Goal: Communication & Community: Answer question/provide support

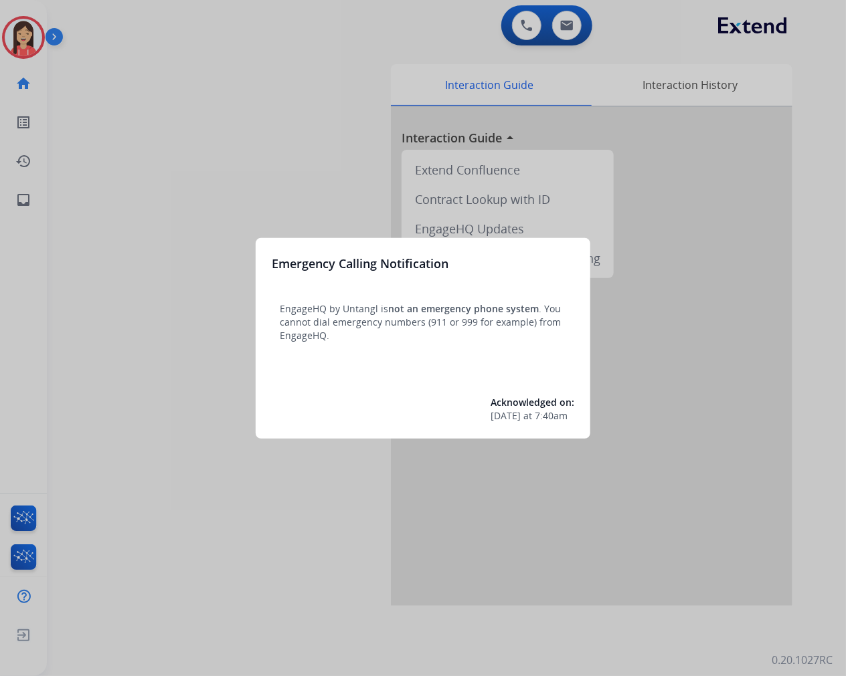
click at [252, 110] on div at bounding box center [423, 338] width 846 height 676
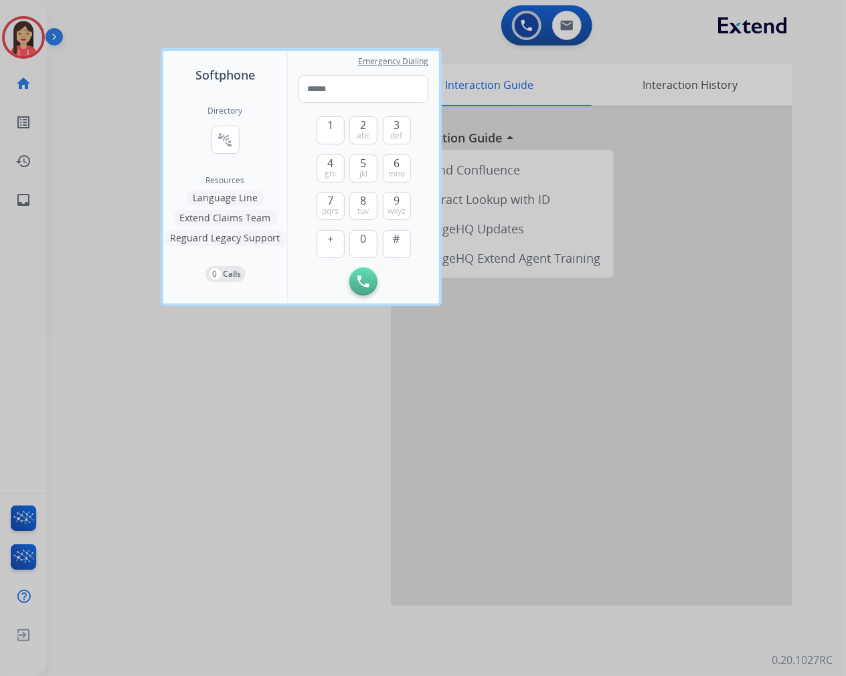
click at [271, 455] on div at bounding box center [423, 338] width 846 height 676
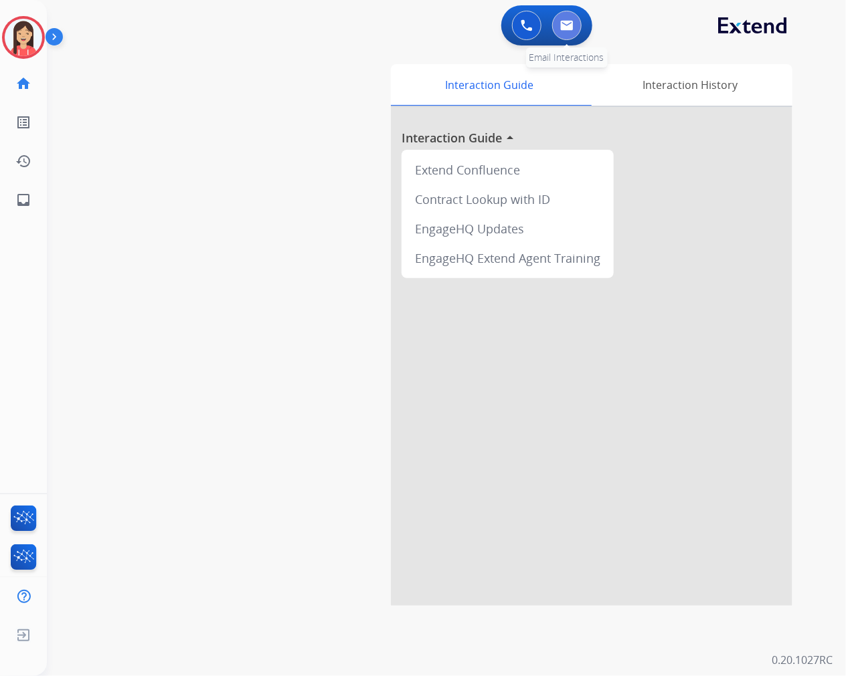
click at [565, 29] on img at bounding box center [566, 25] width 13 height 11
select select "**********"
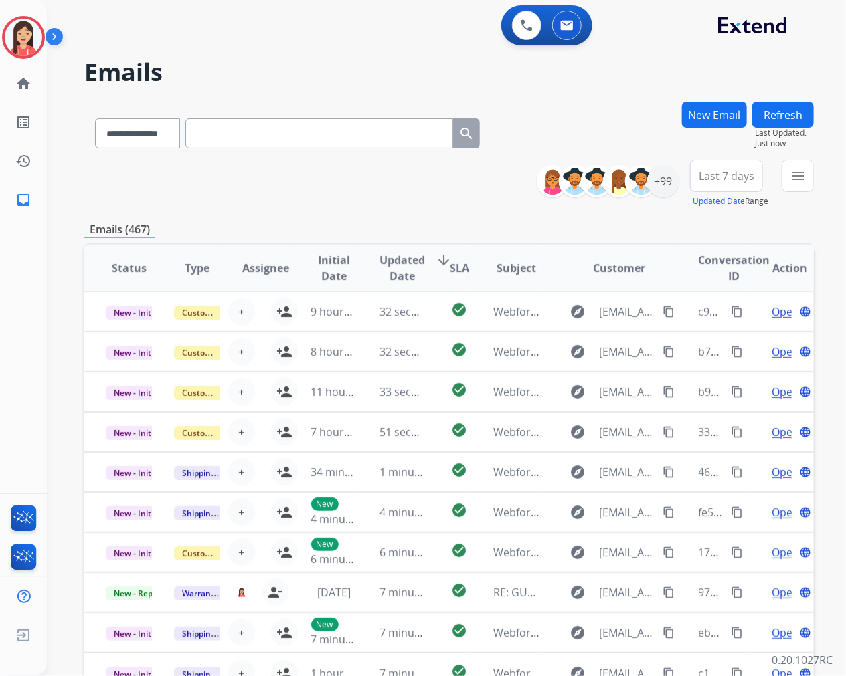
click at [433, 214] on div "**********" at bounding box center [448, 432] width 729 height 660
click at [661, 183] on div "+99" at bounding box center [663, 181] width 32 height 32
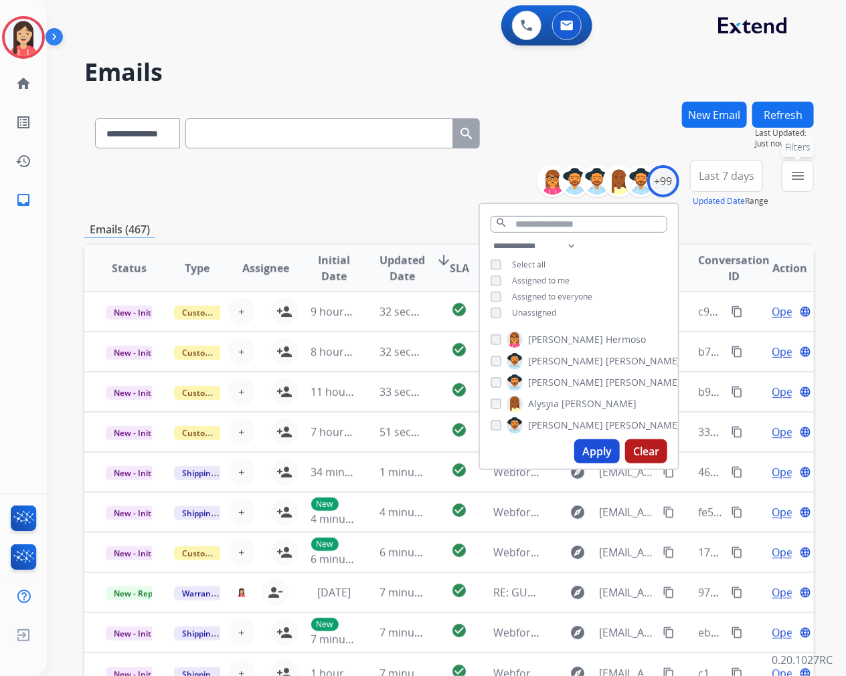
click at [796, 183] on button "menu Filters" at bounding box center [797, 176] width 32 height 32
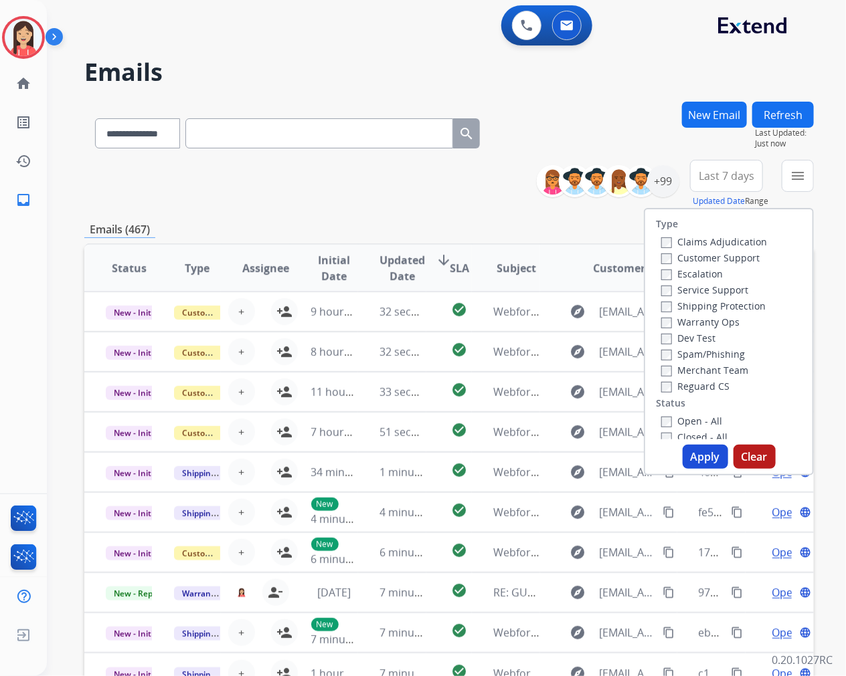
click at [667, 324] on label "Warranty Ops" at bounding box center [700, 322] width 78 height 13
click at [693, 456] on button "Apply" at bounding box center [704, 457] width 45 height 24
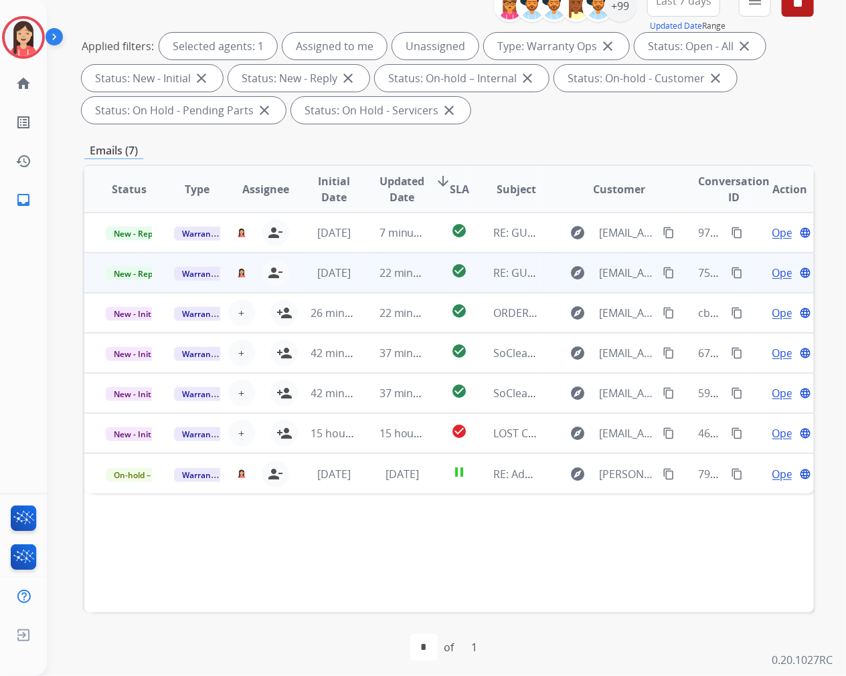
scroll to position [181, 0]
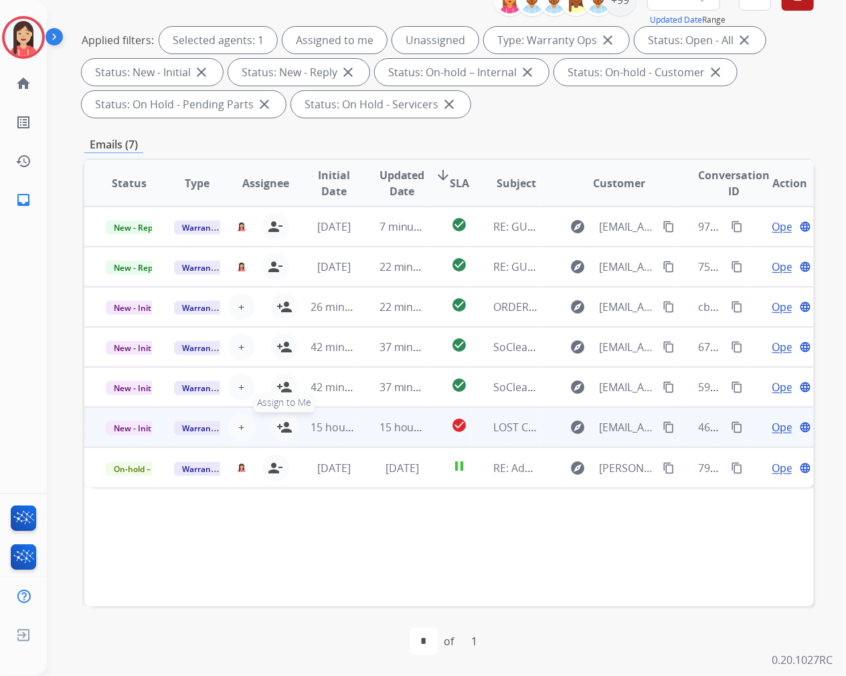
click at [280, 425] on mat-icon "person_add" at bounding box center [284, 427] width 16 height 16
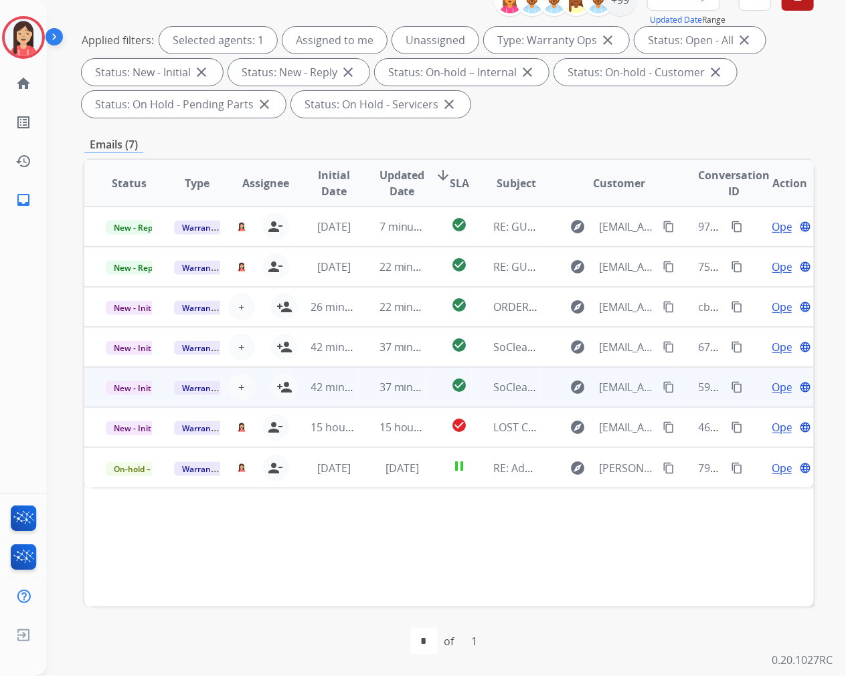
click at [290, 391] on td "42 minutes ago" at bounding box center [324, 387] width 68 height 40
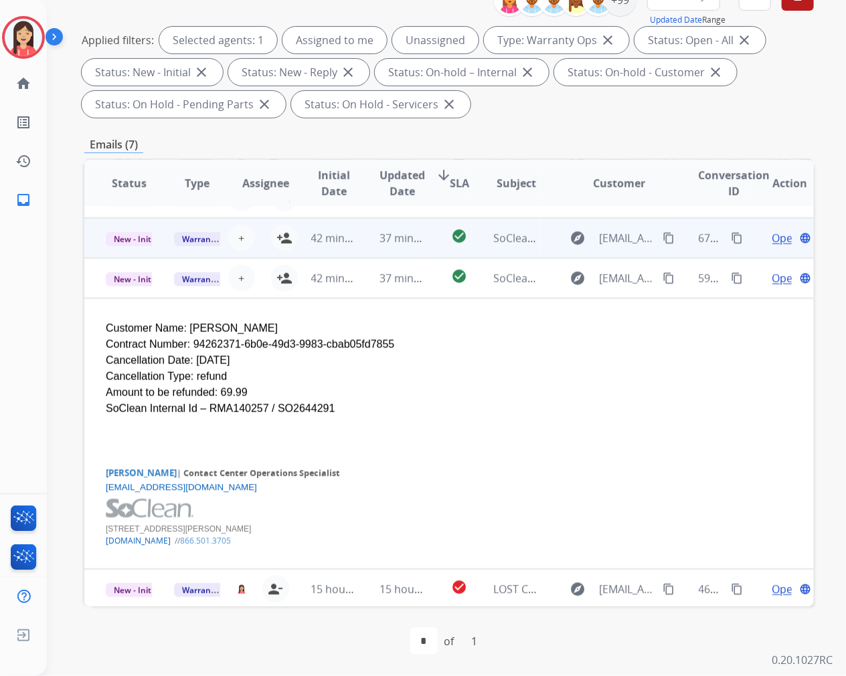
scroll to position [122, 0]
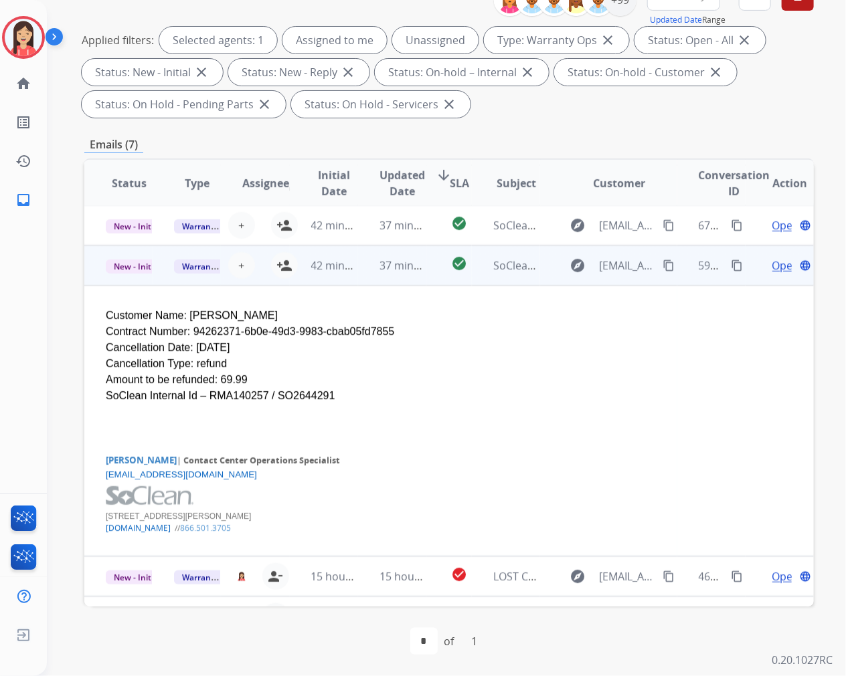
click at [358, 282] on td "37 minutes ago" at bounding box center [392, 265] width 68 height 40
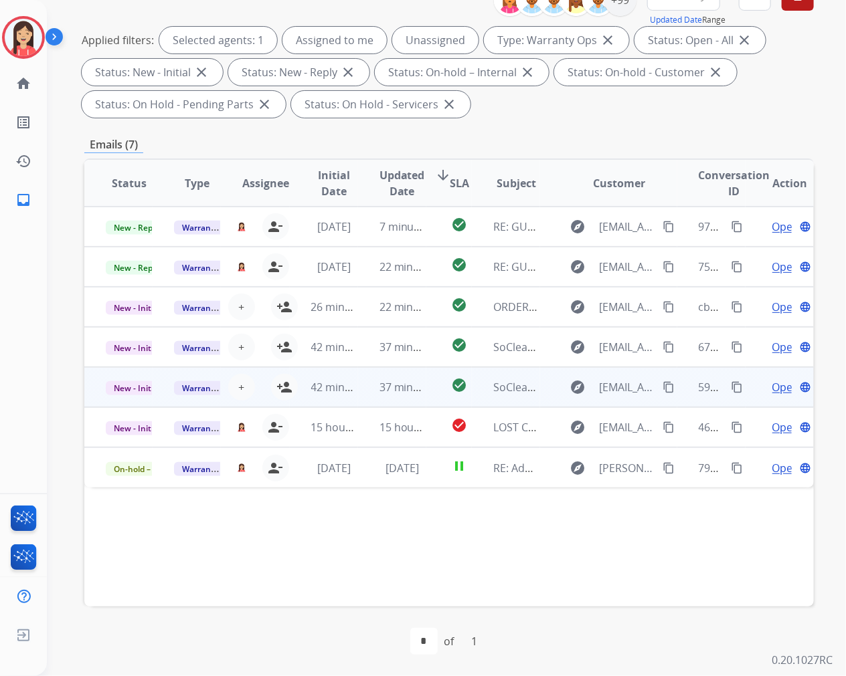
click at [290, 388] on td "42 minutes ago" at bounding box center [324, 387] width 68 height 40
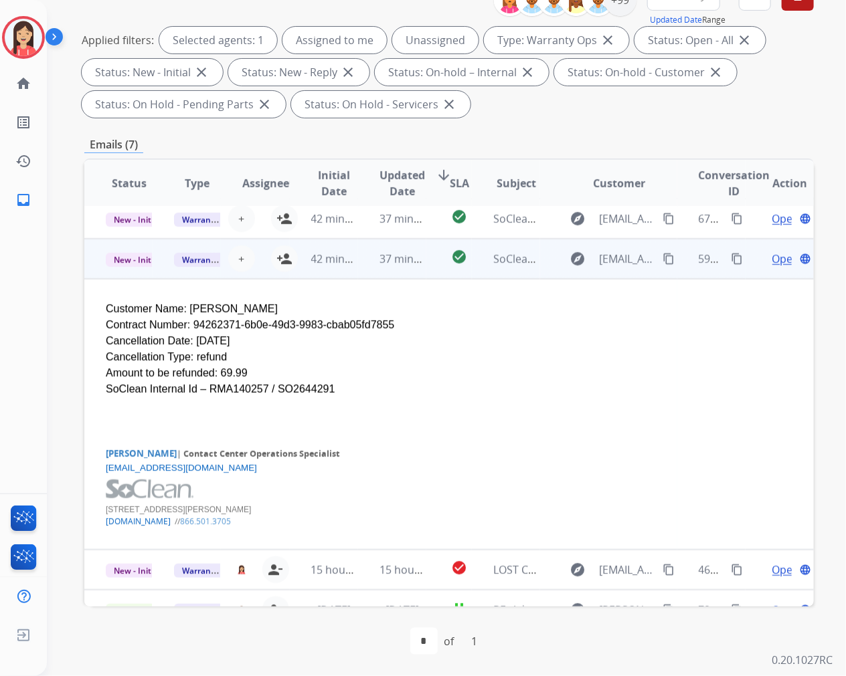
scroll to position [151, 0]
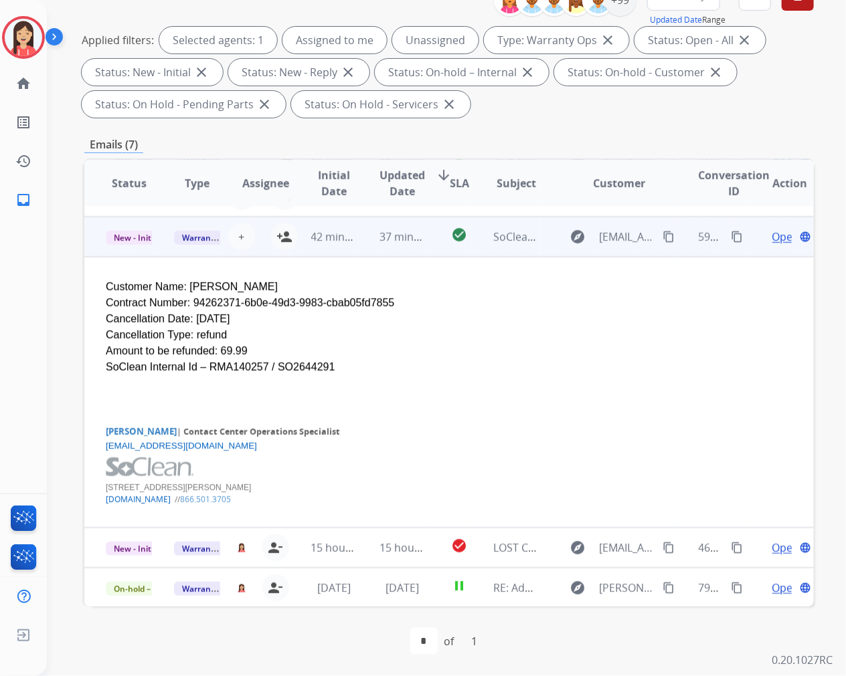
click at [431, 252] on td "check_circle" at bounding box center [448, 237] width 45 height 40
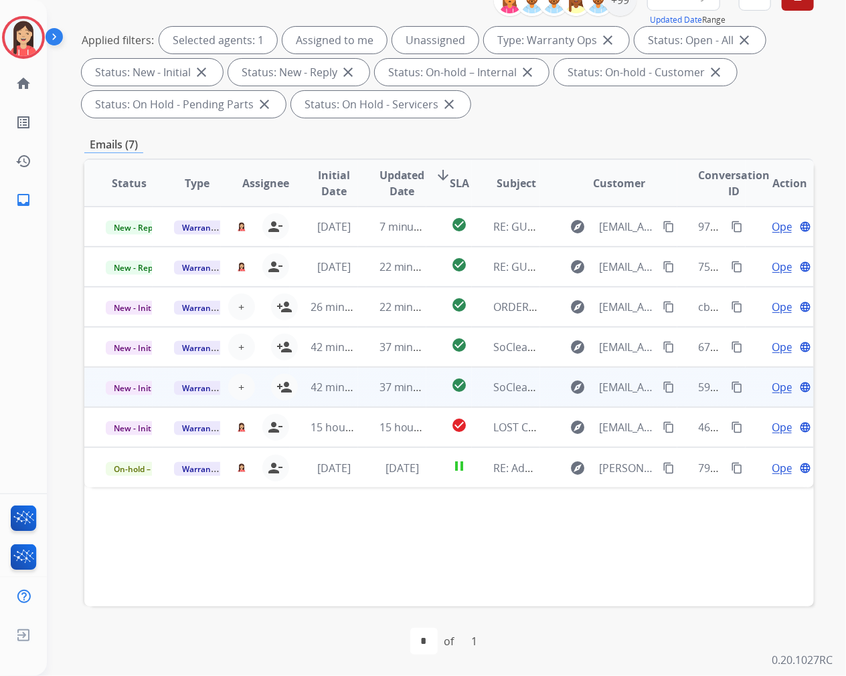
scroll to position [0, 0]
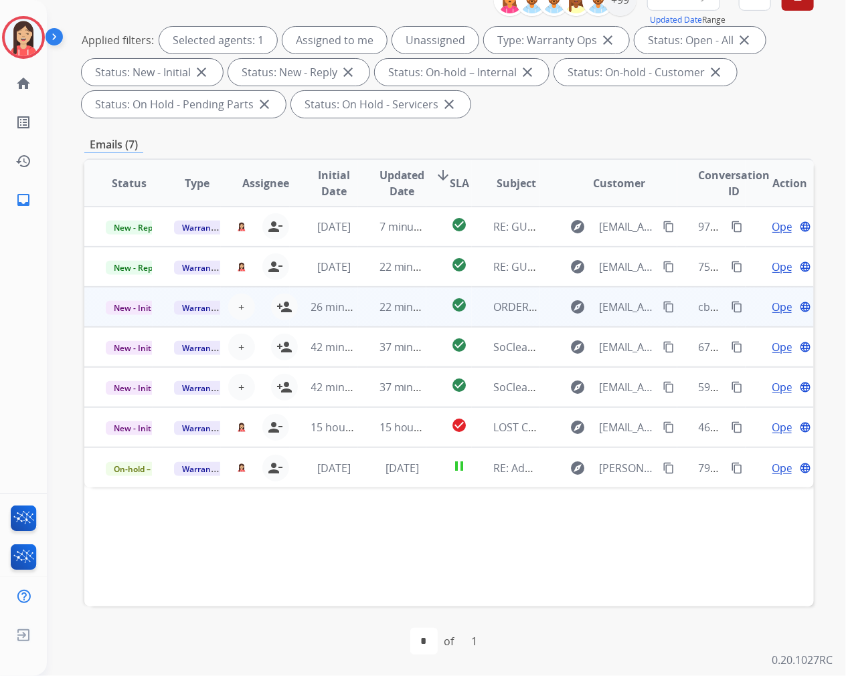
click at [358, 315] on td "22 minutes ago" at bounding box center [392, 307] width 68 height 40
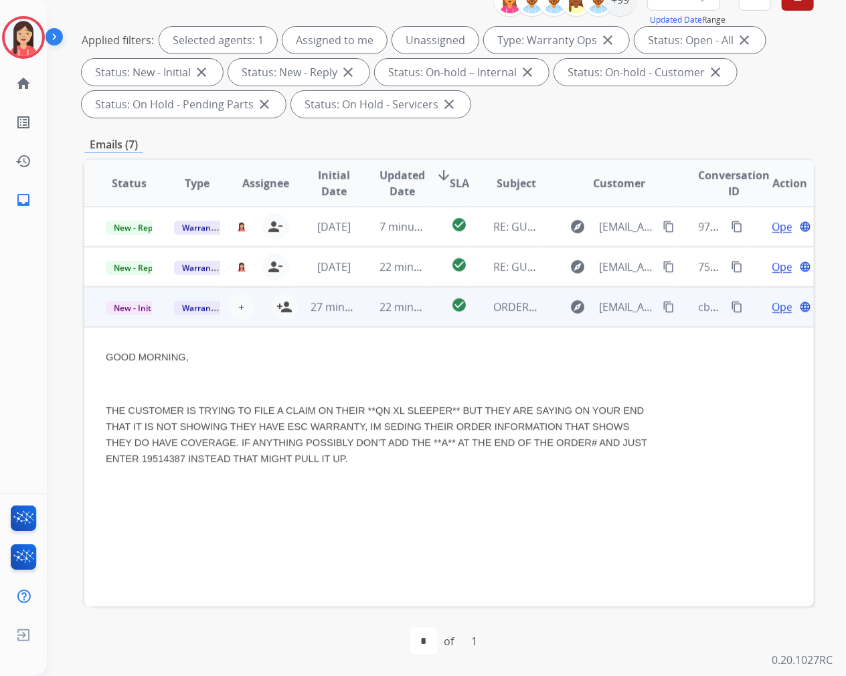
scroll to position [80, 0]
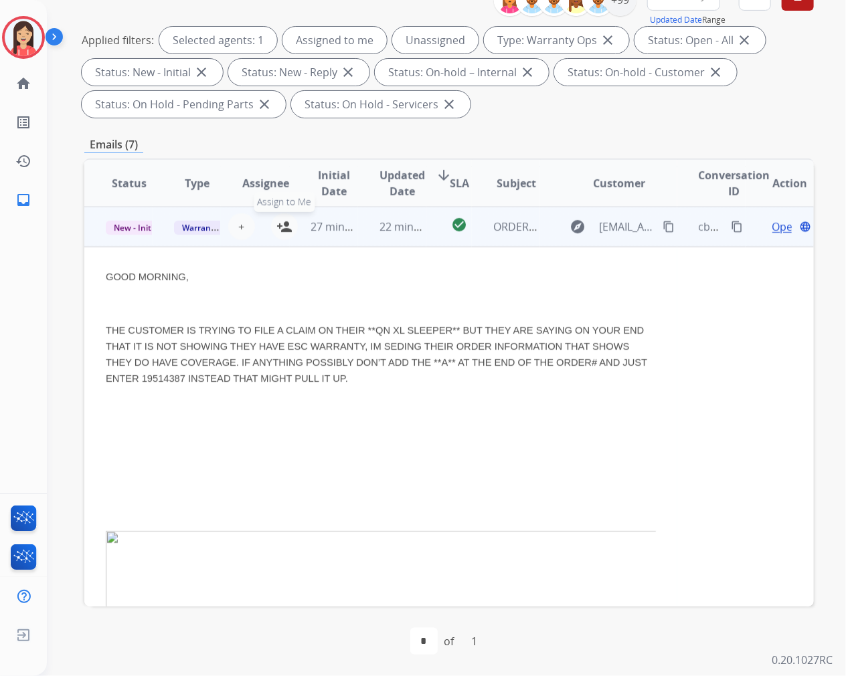
click at [283, 225] on mat-icon "person_add" at bounding box center [284, 227] width 16 height 16
click at [359, 238] on td "22 minutes ago" at bounding box center [392, 227] width 68 height 40
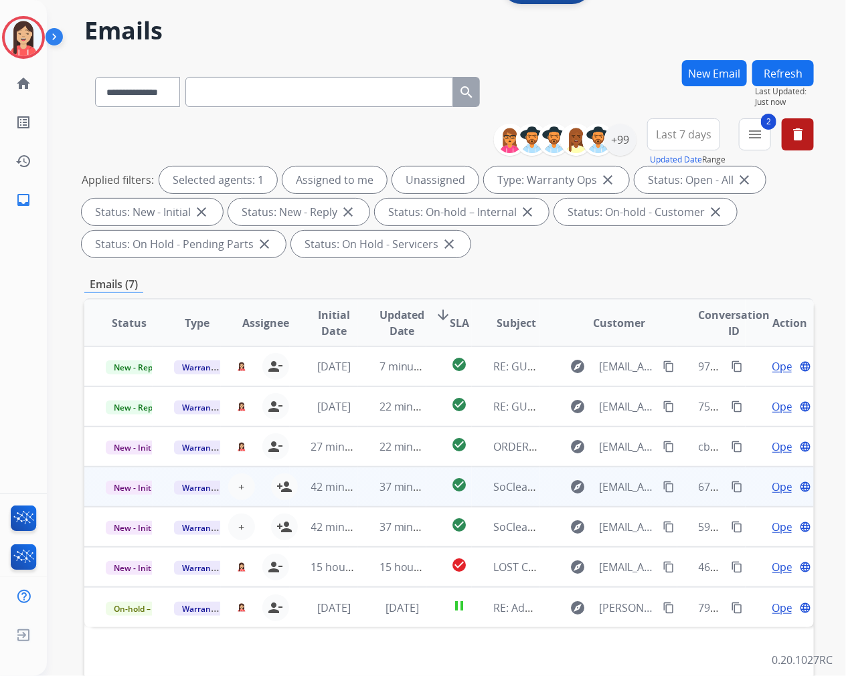
scroll to position [0, 0]
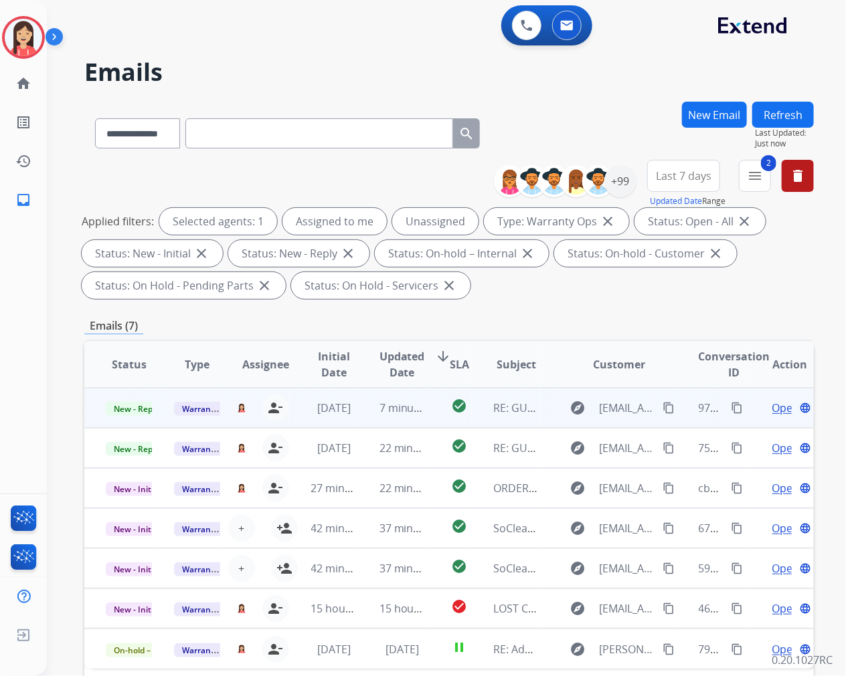
click at [359, 423] on td "7 minutes ago" at bounding box center [392, 408] width 68 height 40
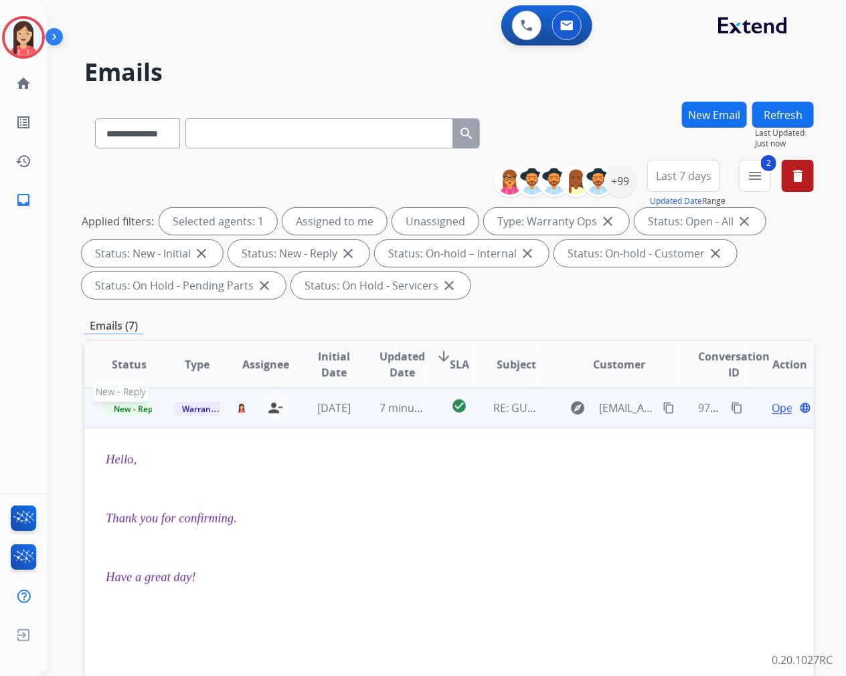
click at [141, 410] on span "New - Reply" at bounding box center [136, 409] width 61 height 14
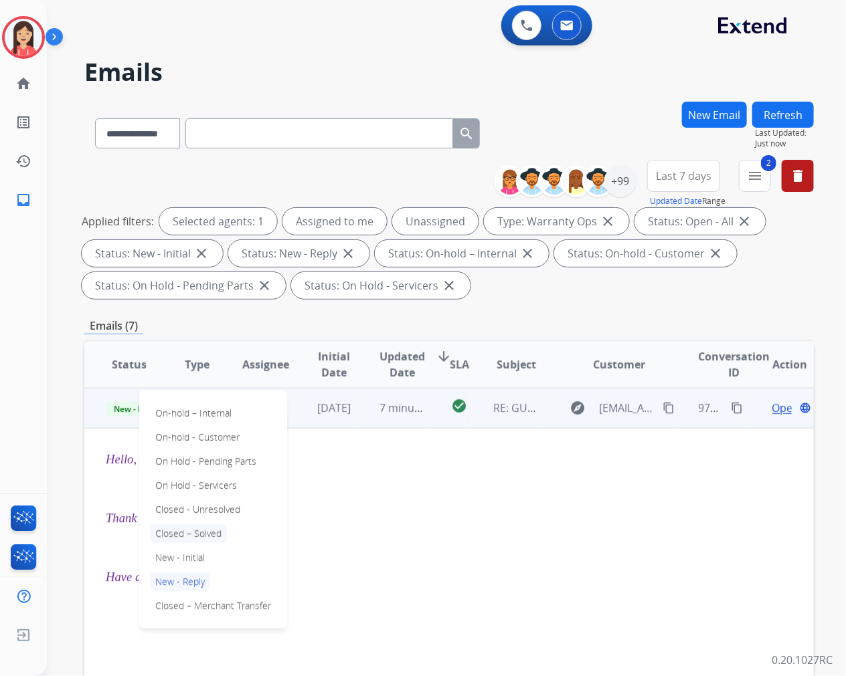
click at [217, 532] on p "Closed – Solved" at bounding box center [188, 533] width 77 height 19
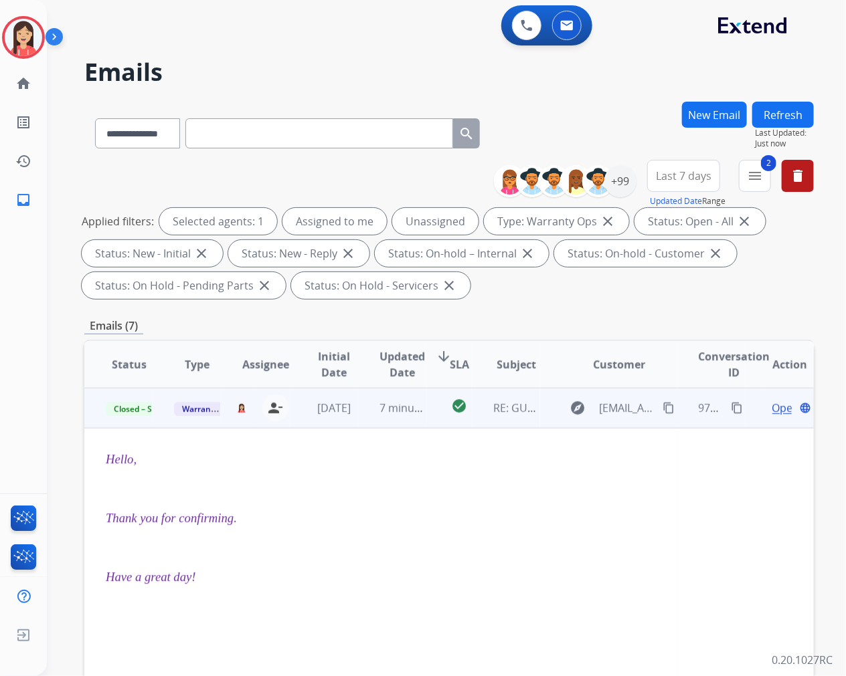
click at [382, 420] on td "7 minutes ago" at bounding box center [392, 408] width 68 height 40
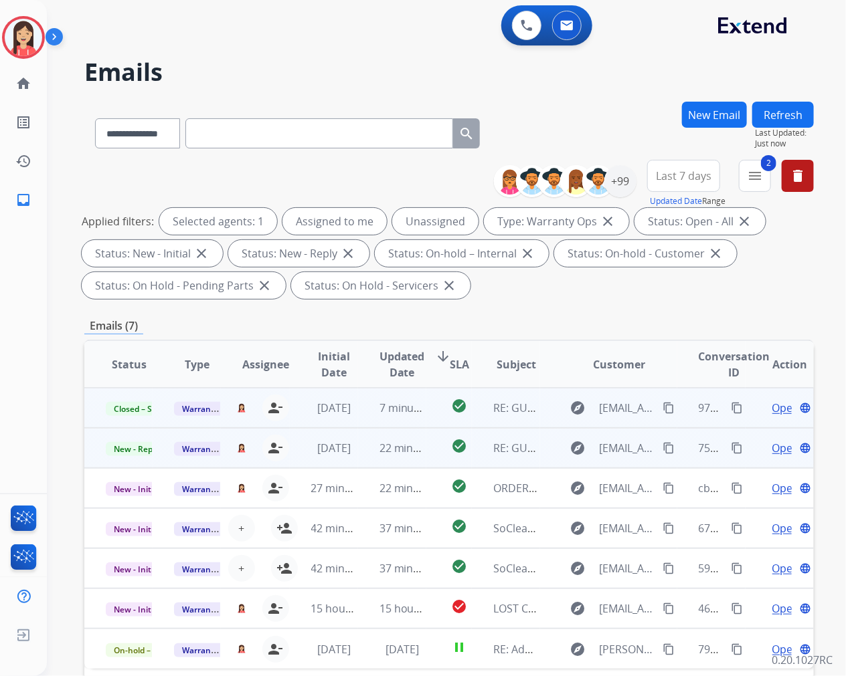
click at [358, 458] on td "22 minutes ago" at bounding box center [392, 448] width 68 height 40
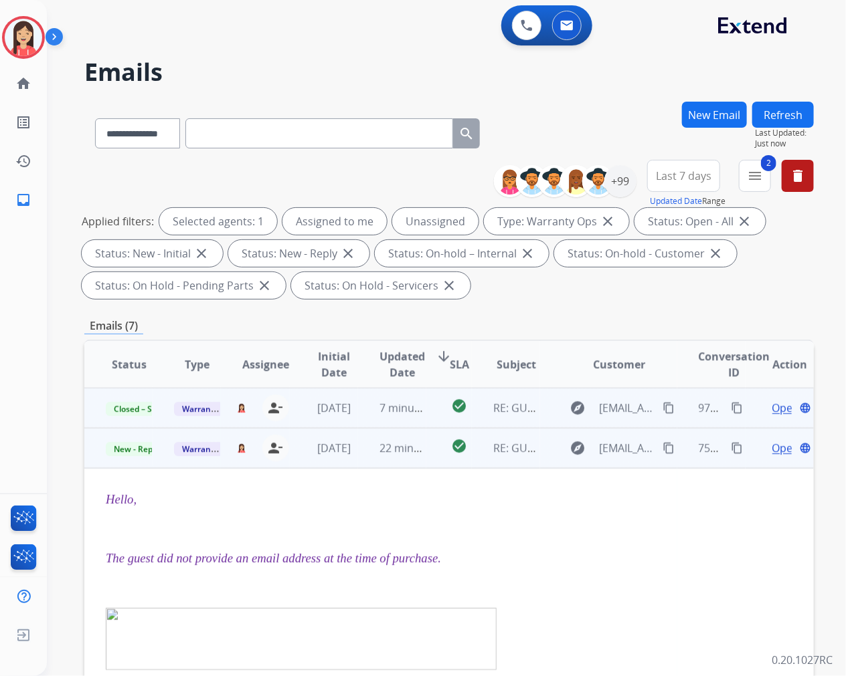
click at [772, 450] on span "Open" at bounding box center [785, 448] width 27 height 16
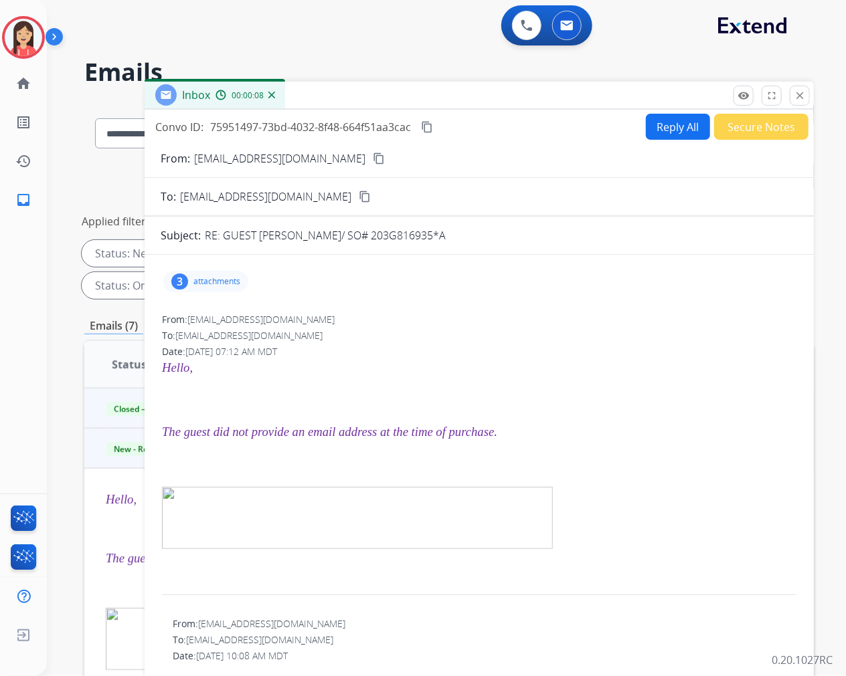
click at [797, 100] on mat-icon "close" at bounding box center [799, 96] width 12 height 12
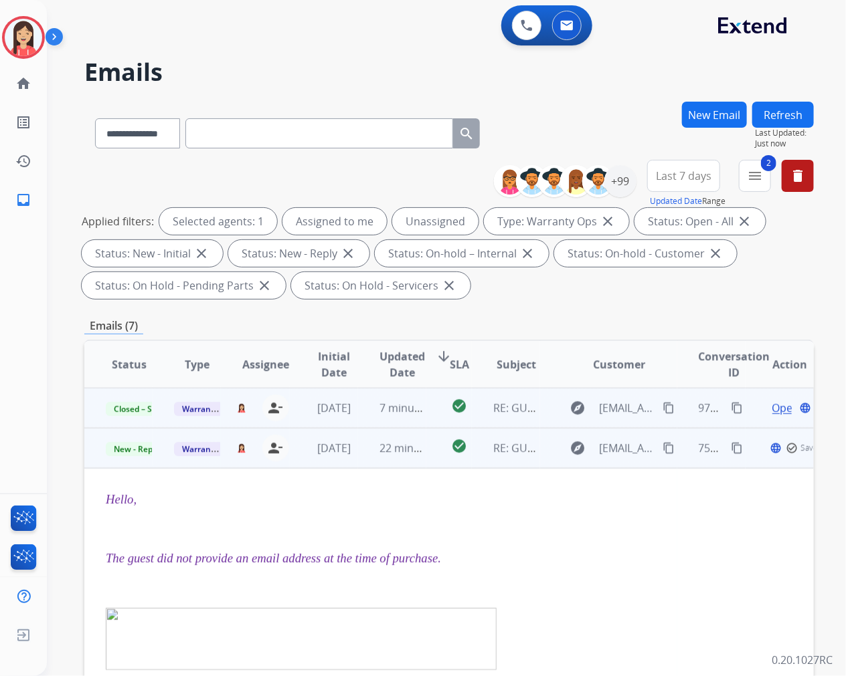
click at [363, 457] on td "22 minutes ago" at bounding box center [392, 448] width 68 height 40
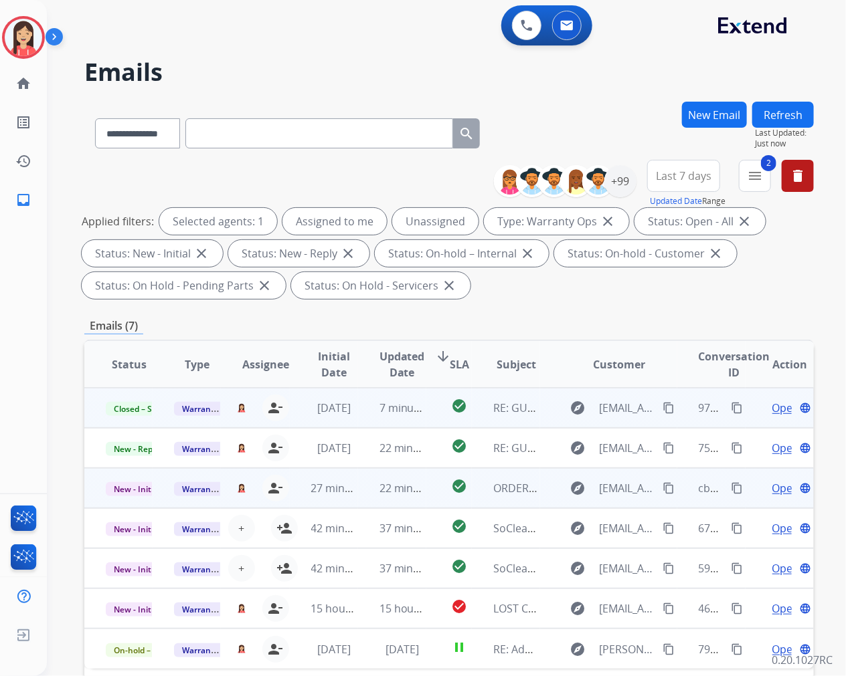
click at [358, 500] on td "22 minutes ago" at bounding box center [392, 488] width 68 height 40
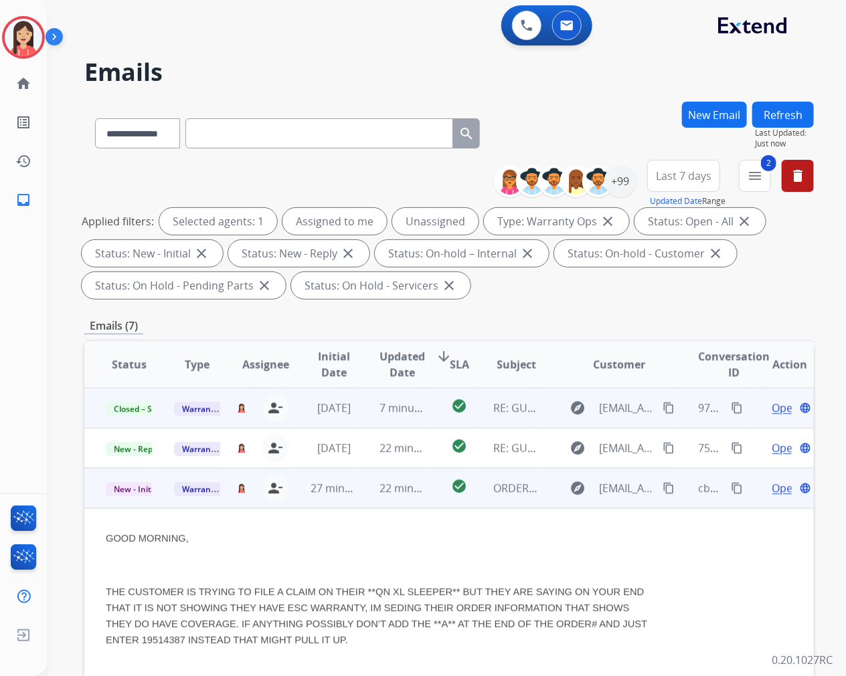
scroll to position [80, 0]
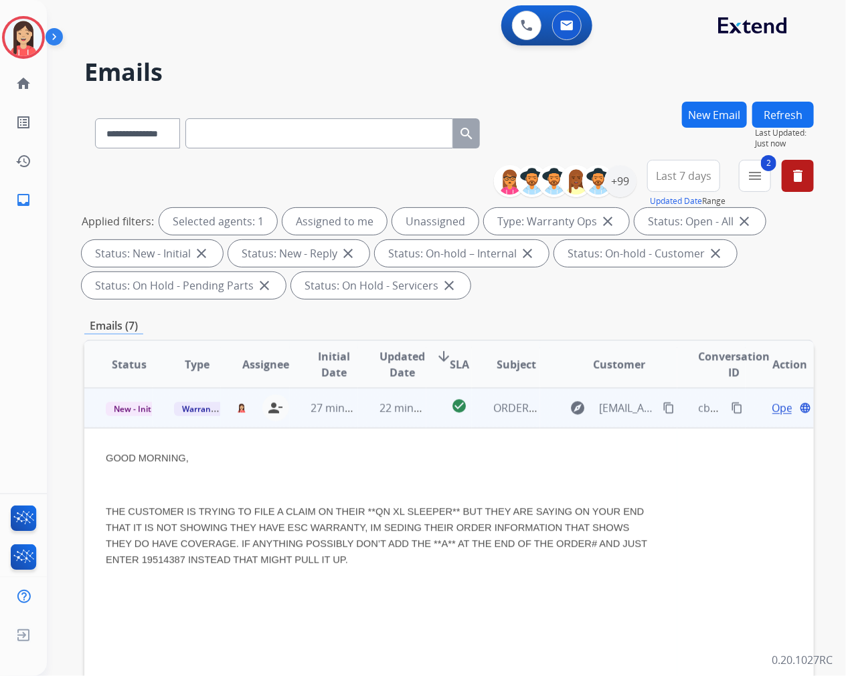
click at [772, 405] on span "Open" at bounding box center [785, 408] width 27 height 16
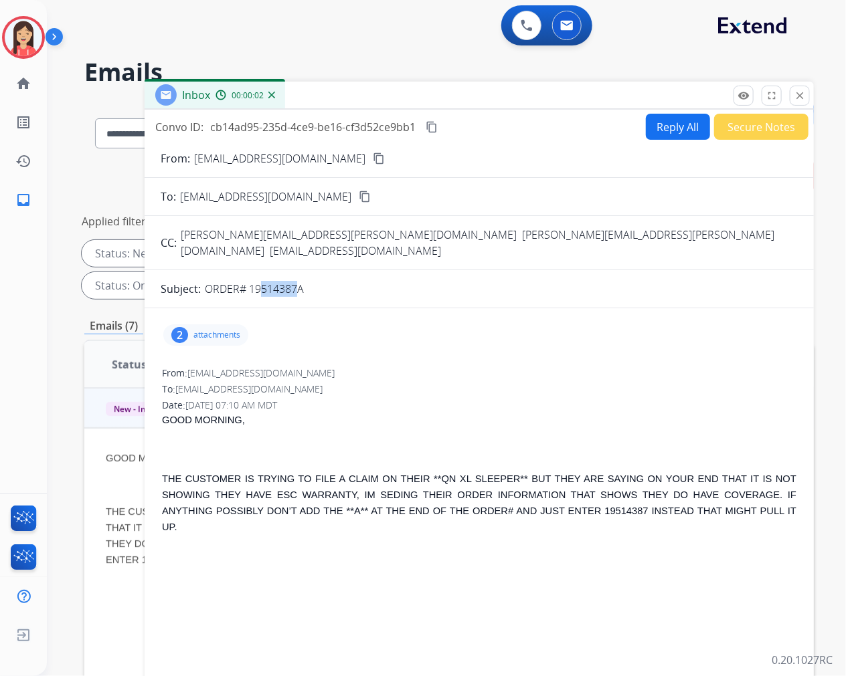
drag, startPoint x: 252, startPoint y: 274, endPoint x: 293, endPoint y: 272, distance: 40.9
click at [293, 281] on p "ORDER# 19514387A" at bounding box center [254, 289] width 99 height 16
drag, startPoint x: 303, startPoint y: 272, endPoint x: 248, endPoint y: 276, distance: 55.0
click at [248, 281] on p "ORDER# 19514387A" at bounding box center [254, 289] width 99 height 16
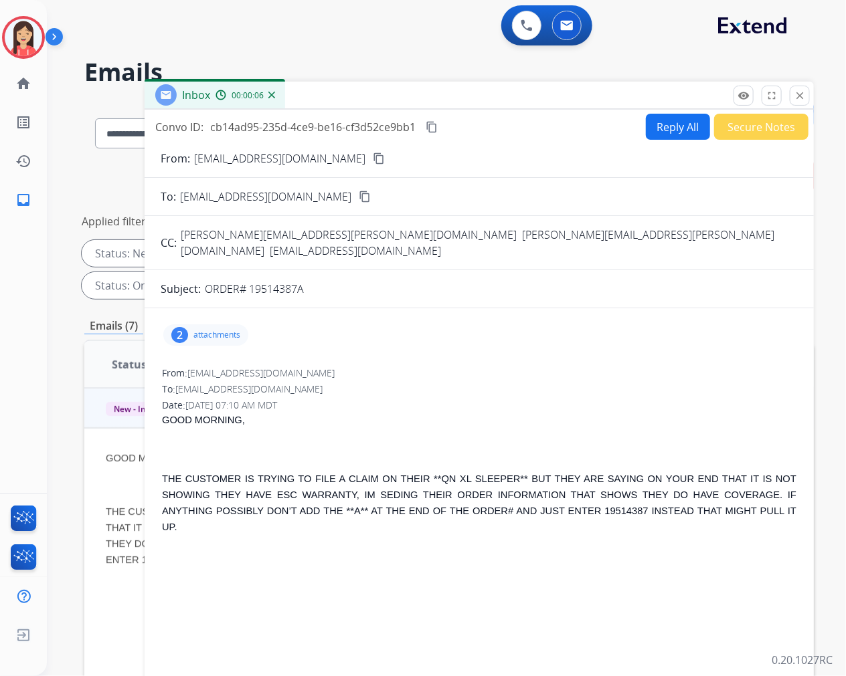
copy p "19514387A"
click at [236, 330] on p "attachments" at bounding box center [216, 335] width 47 height 11
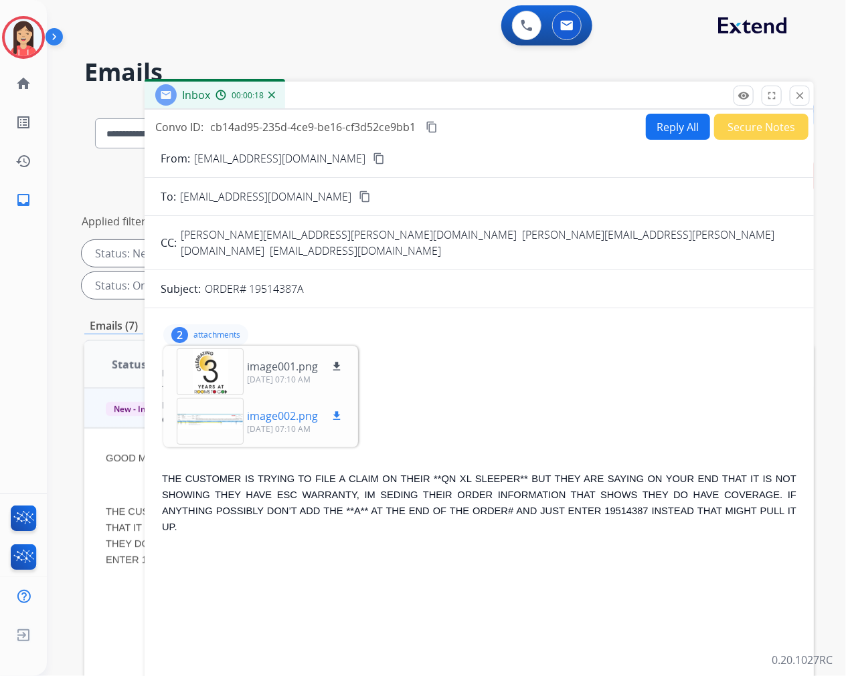
click at [338, 410] on mat-icon "download" at bounding box center [336, 416] width 12 height 12
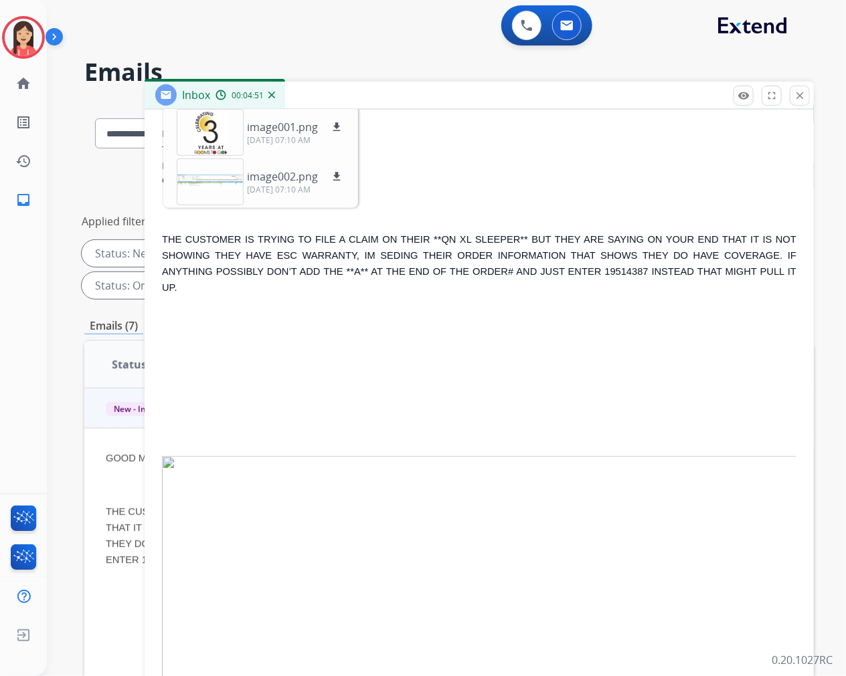
scroll to position [0, 0]
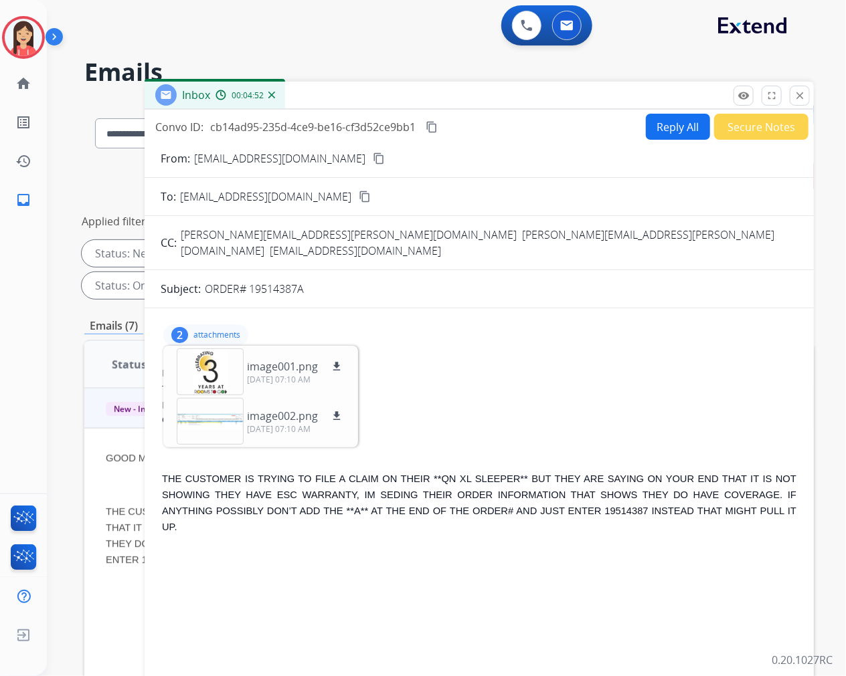
click at [667, 126] on button "Reply All" at bounding box center [678, 127] width 64 height 26
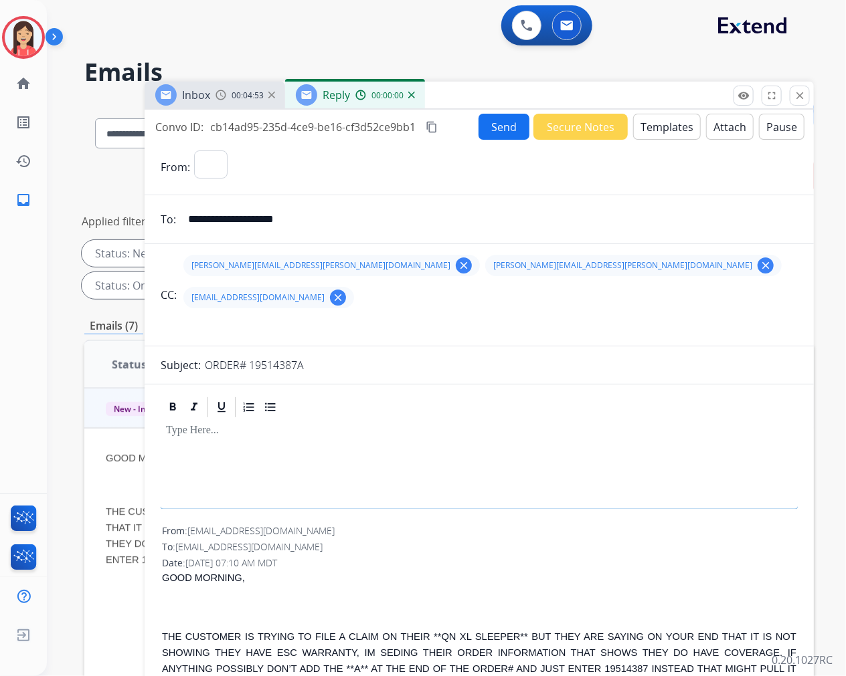
select select "**********"
click at [671, 122] on button "Templates" at bounding box center [667, 127] width 68 height 26
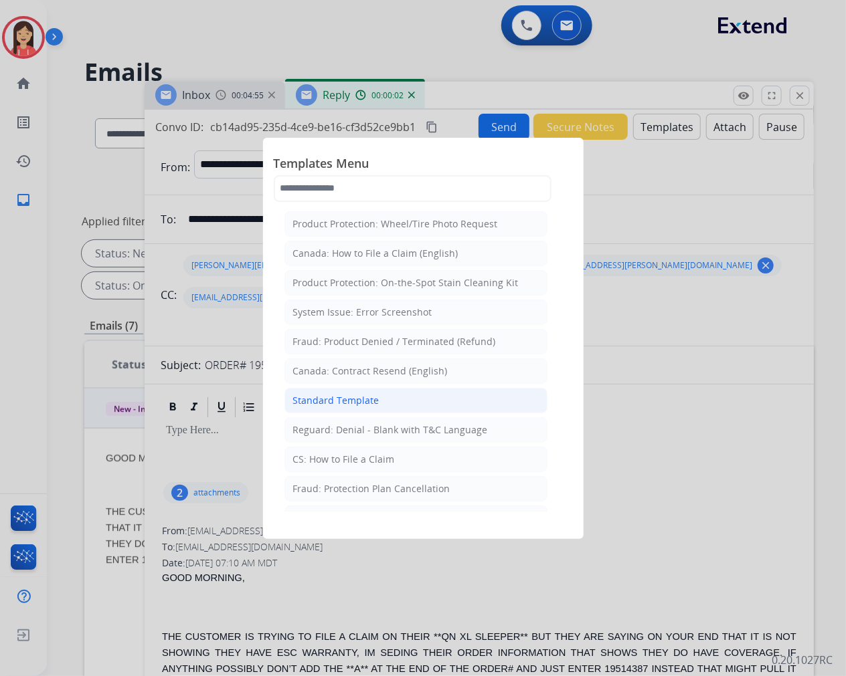
click at [342, 408] on li "Standard Template" at bounding box center [415, 400] width 263 height 25
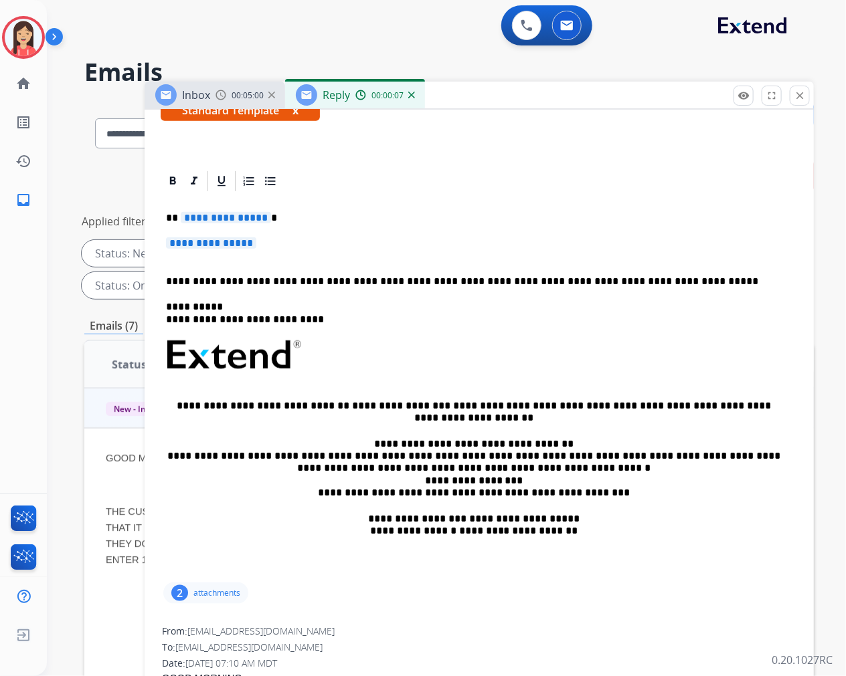
scroll to position [297, 0]
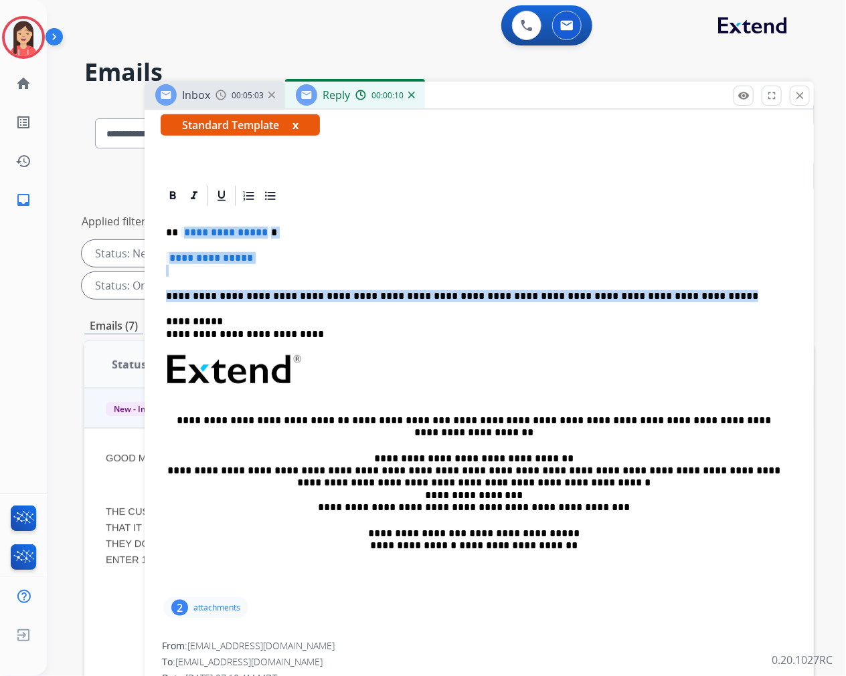
drag, startPoint x: 182, startPoint y: 199, endPoint x: 672, endPoint y: 270, distance: 494.8
click at [672, 270] on div "**********" at bounding box center [479, 401] width 637 height 387
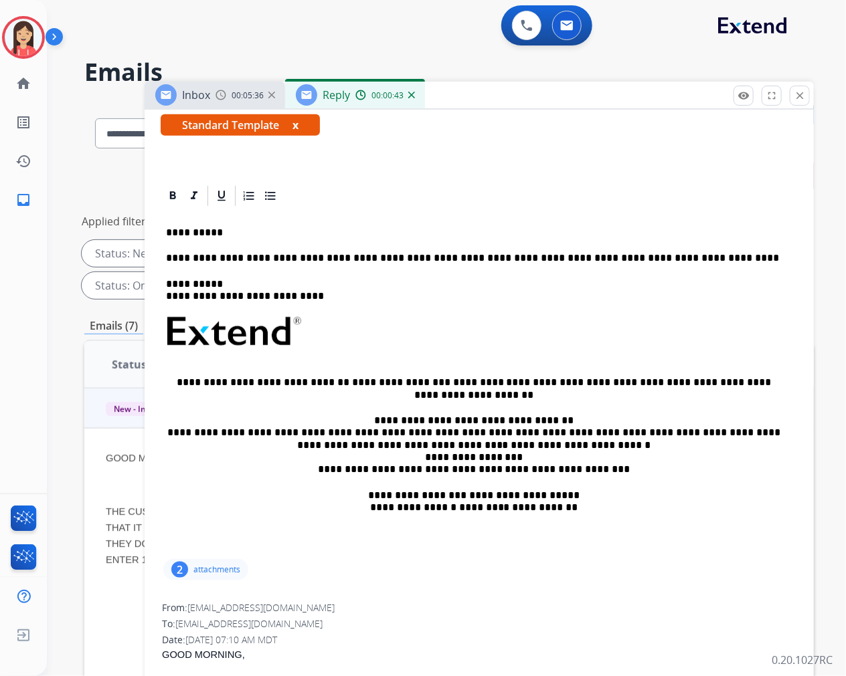
click at [482, 252] on p "**********" at bounding box center [473, 258] width 615 height 12
drag, startPoint x: 506, startPoint y: 222, endPoint x: 493, endPoint y: 222, distance: 12.7
click at [493, 252] on p "**********" at bounding box center [473, 258] width 615 height 12
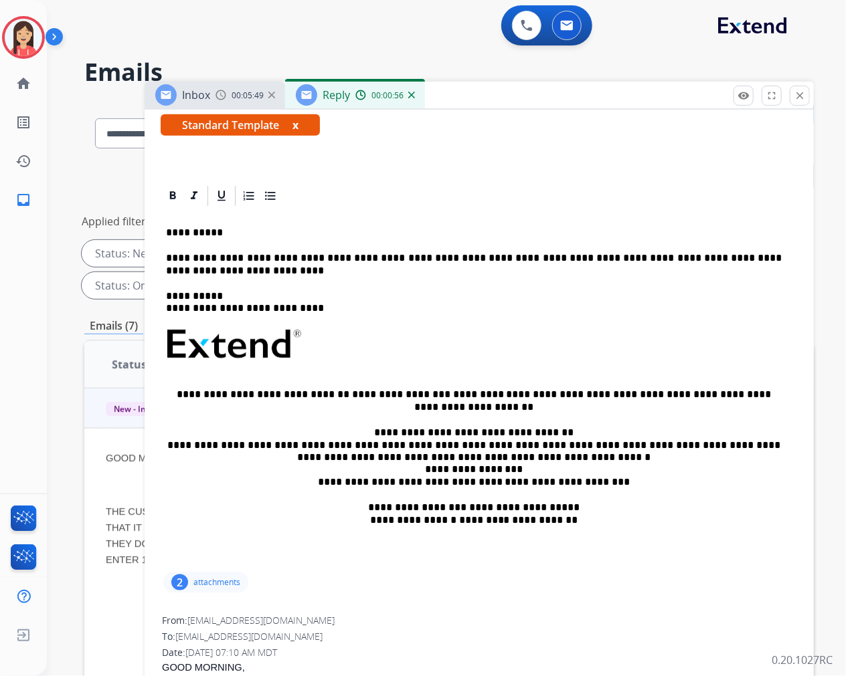
scroll to position [0, 0]
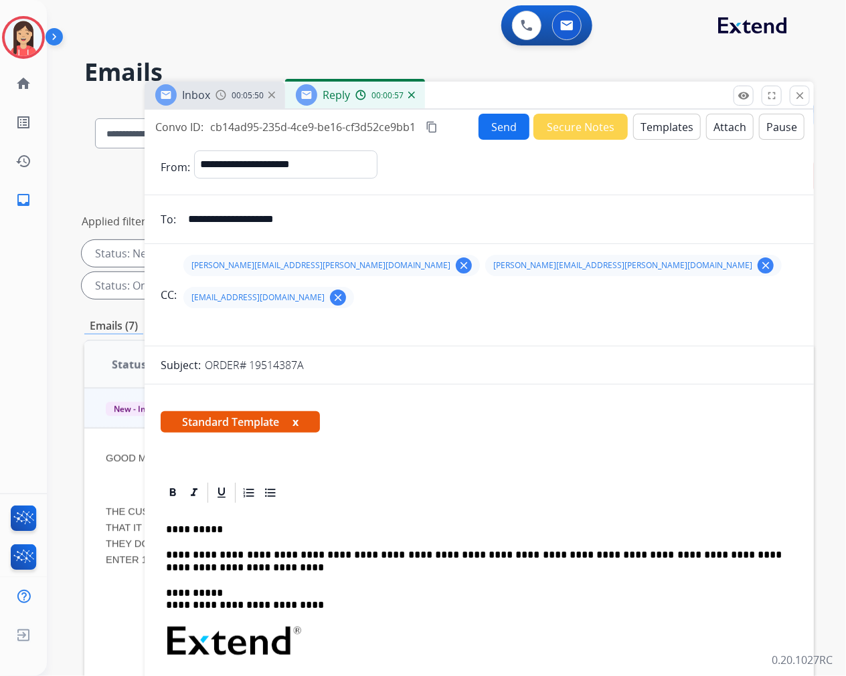
click at [495, 120] on button "Send" at bounding box center [503, 127] width 51 height 26
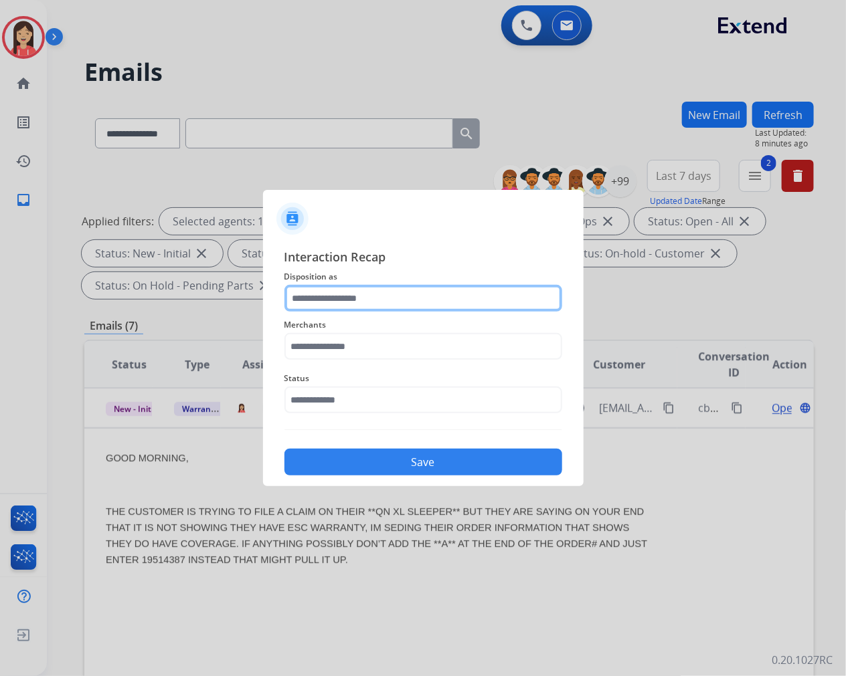
click at [363, 302] on input "text" at bounding box center [423, 298] width 278 height 27
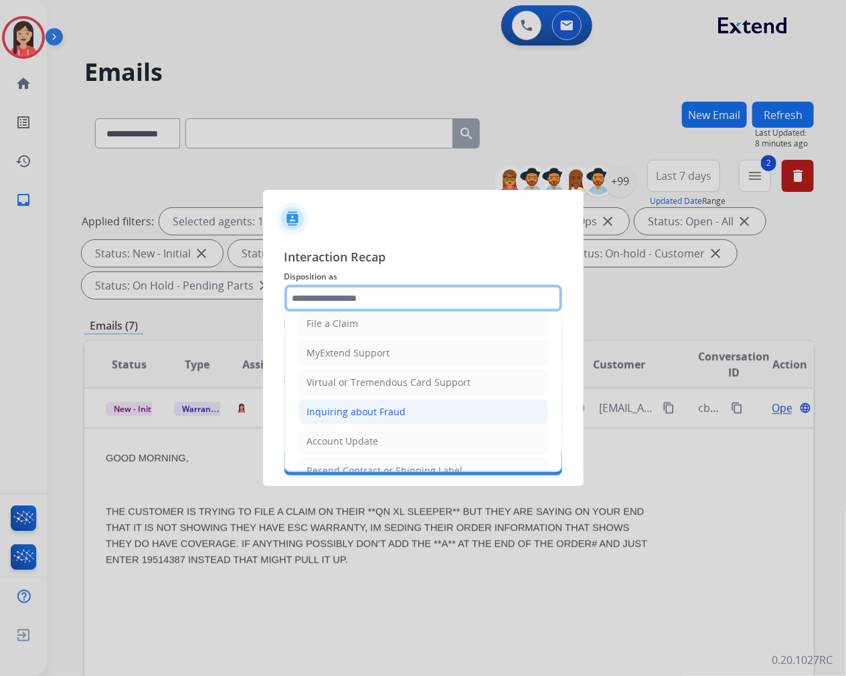
scroll to position [209, 0]
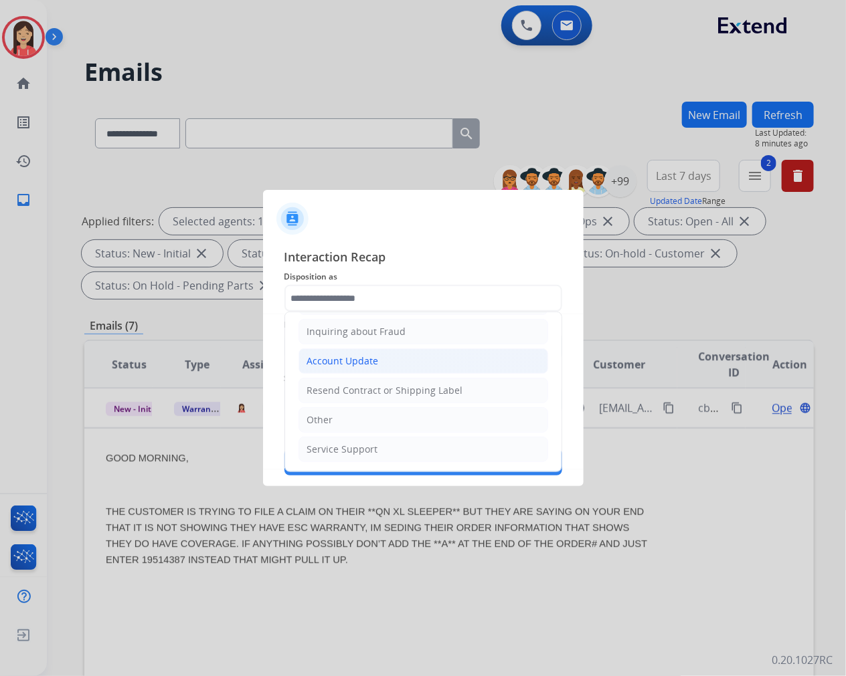
click at [351, 363] on div "Account Update" at bounding box center [343, 361] width 72 height 13
type input "**********"
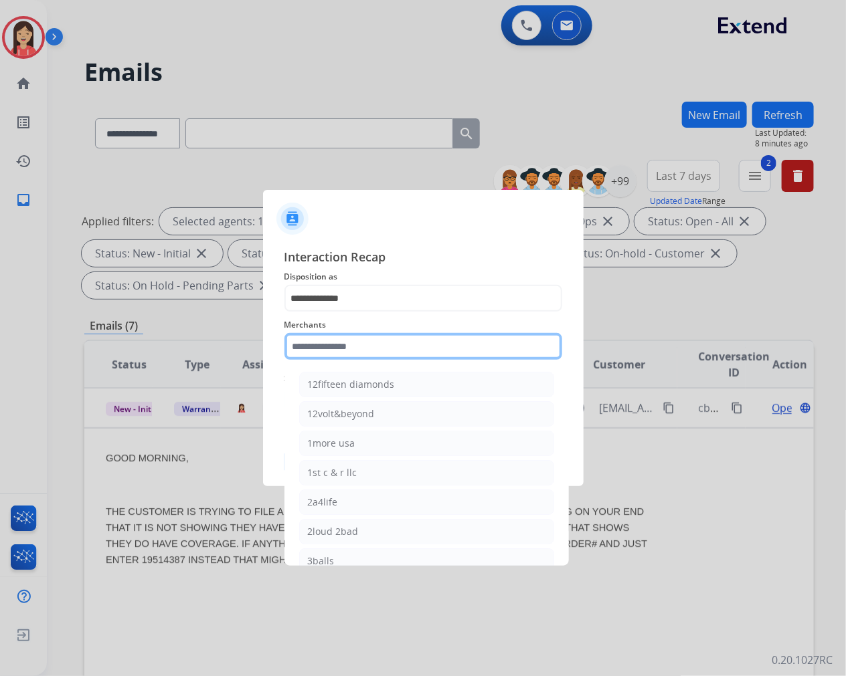
click at [358, 334] on input "text" at bounding box center [423, 346] width 278 height 27
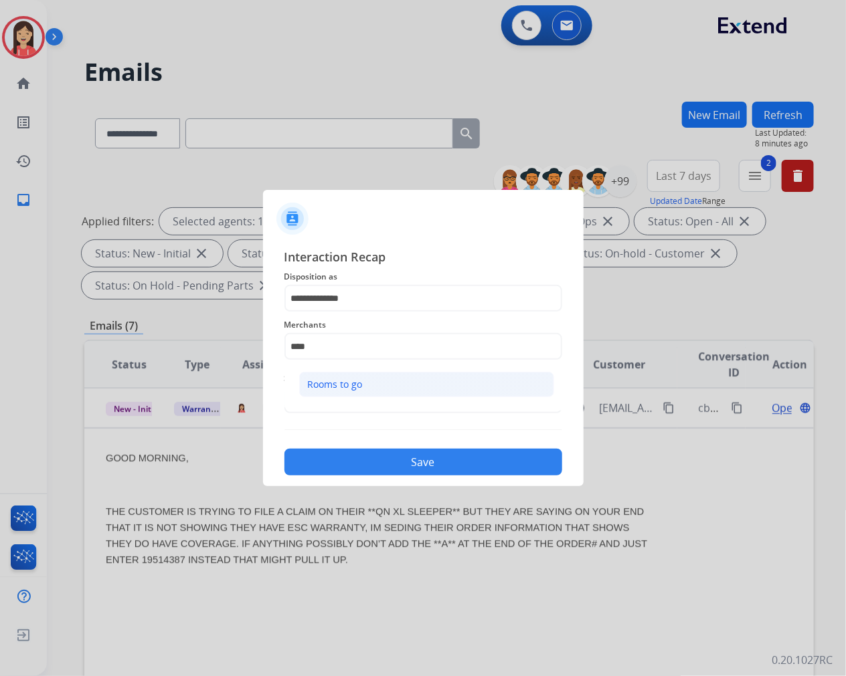
click at [349, 380] on div "Rooms to go" at bounding box center [335, 384] width 55 height 13
type input "**********"
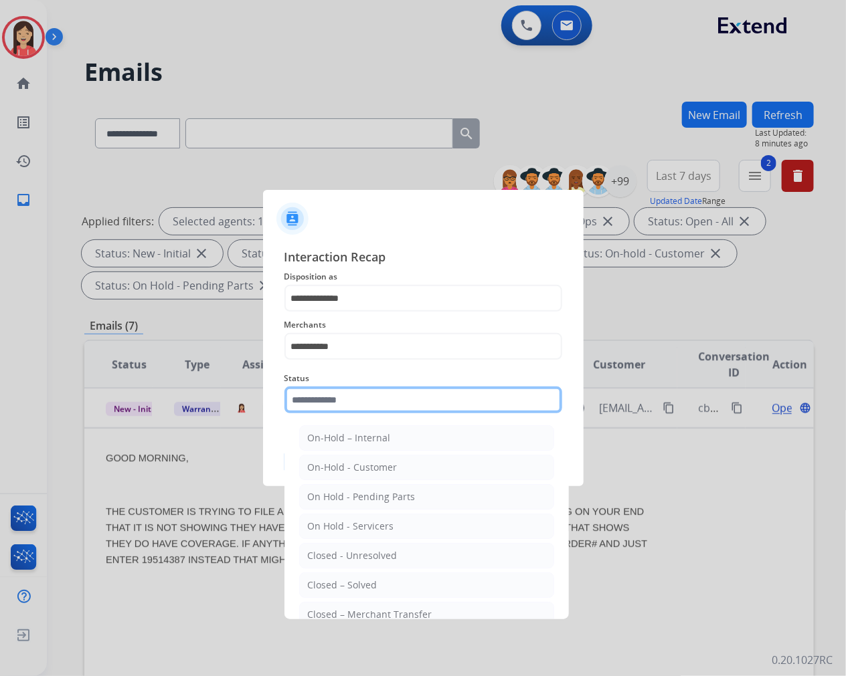
click at [339, 393] on input "text" at bounding box center [423, 400] width 278 height 27
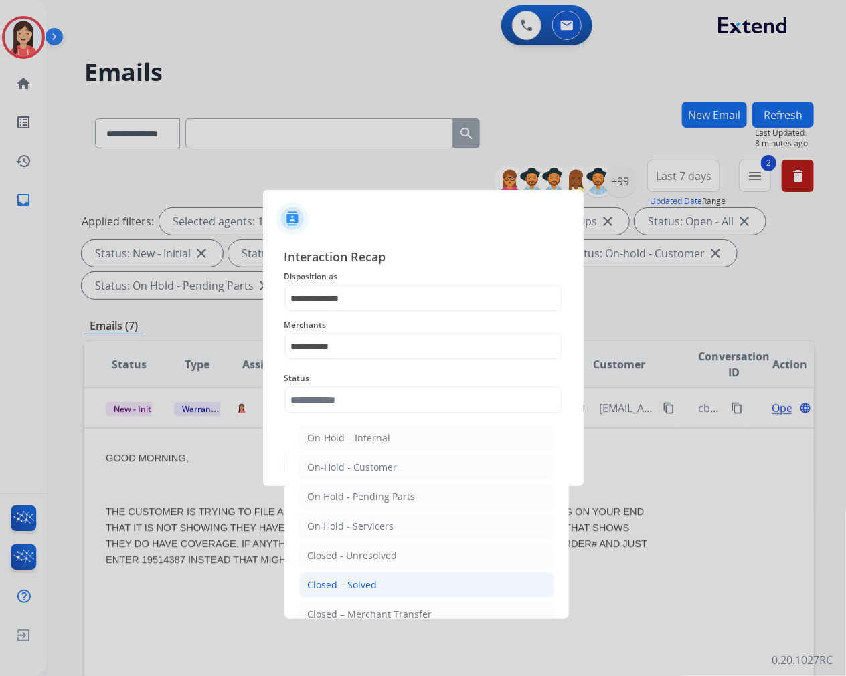
click at [326, 576] on li "Closed – Solved" at bounding box center [426, 585] width 255 height 25
type input "**********"
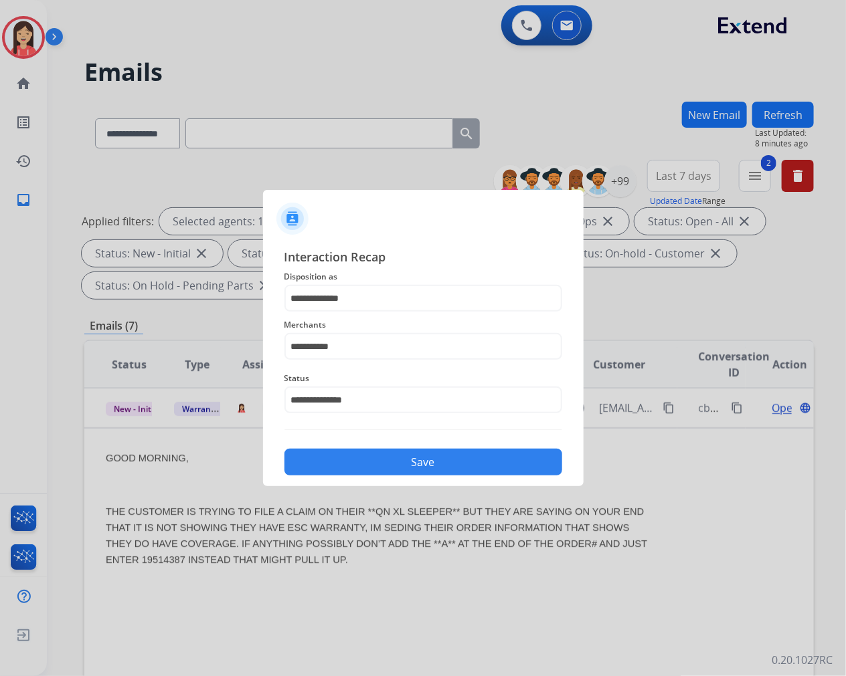
click at [379, 466] on button "Save" at bounding box center [423, 462] width 278 height 27
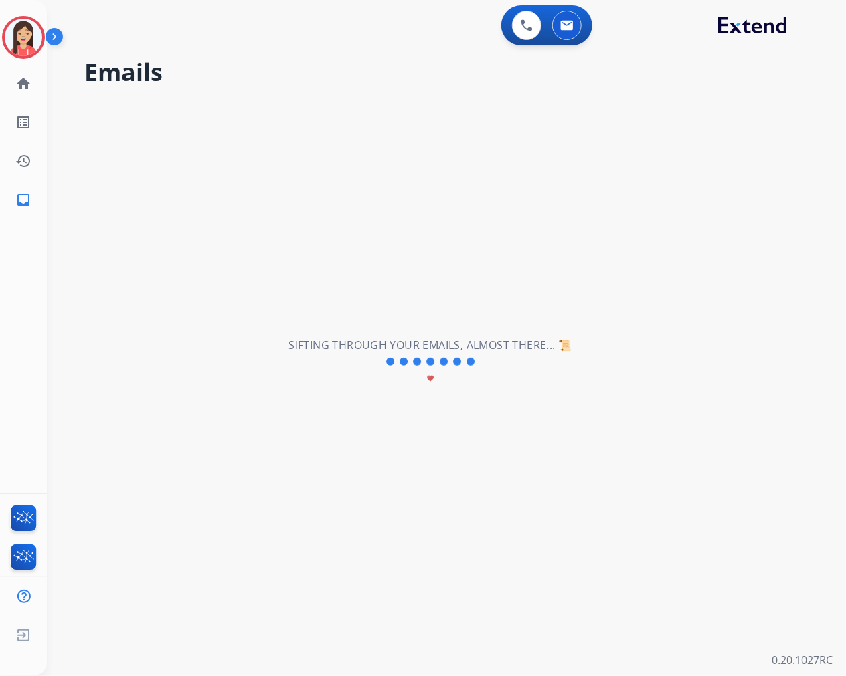
scroll to position [0, 0]
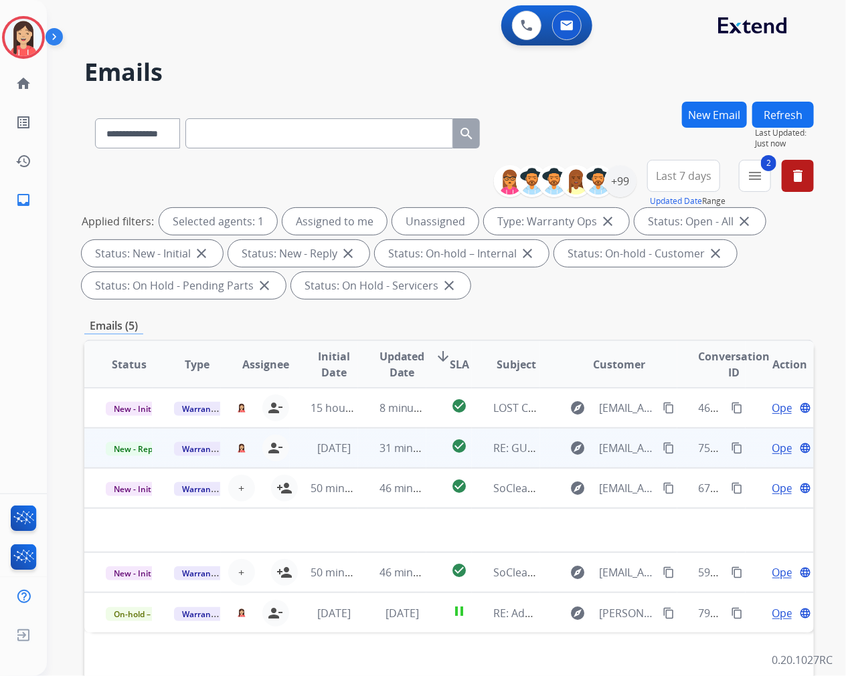
click at [371, 460] on td "31 minutes ago" at bounding box center [392, 448] width 68 height 40
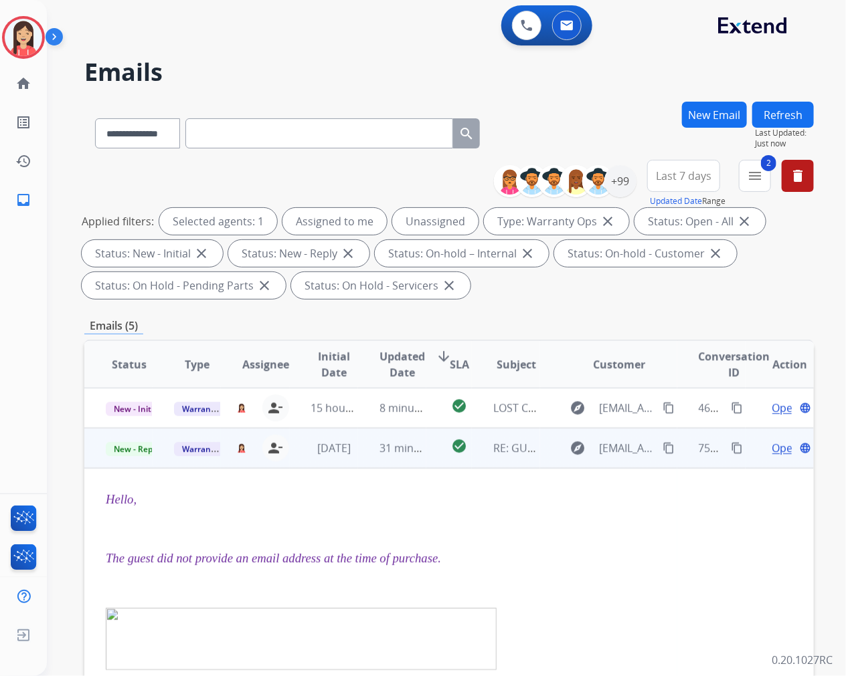
scroll to position [40, 0]
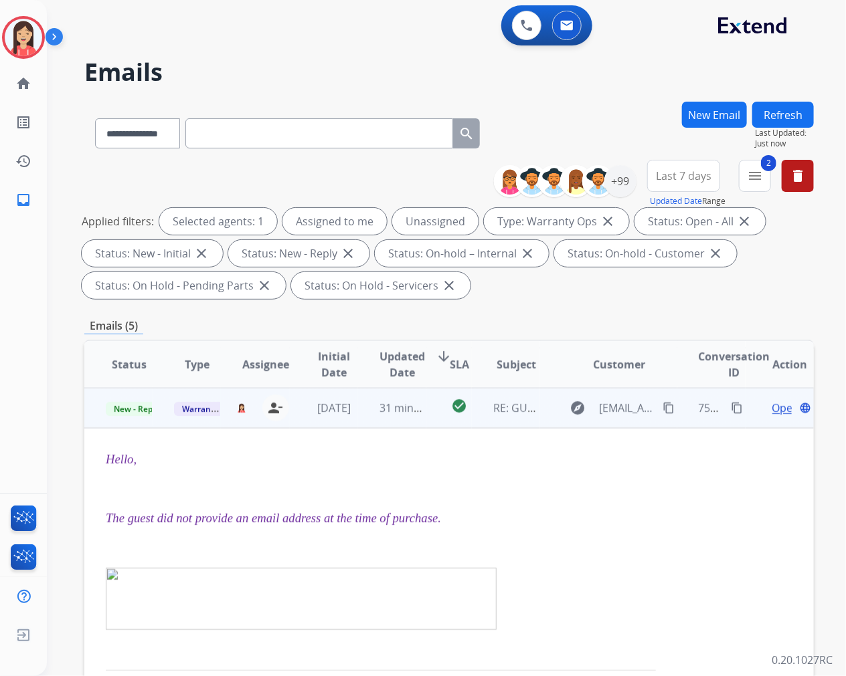
click at [363, 417] on td "31 minutes ago" at bounding box center [392, 408] width 68 height 40
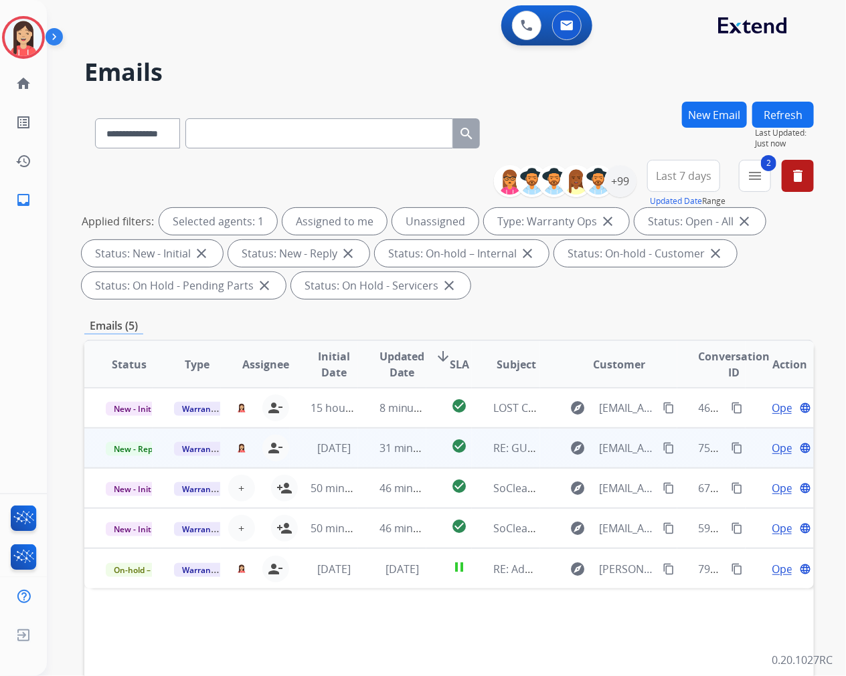
scroll to position [0, 0]
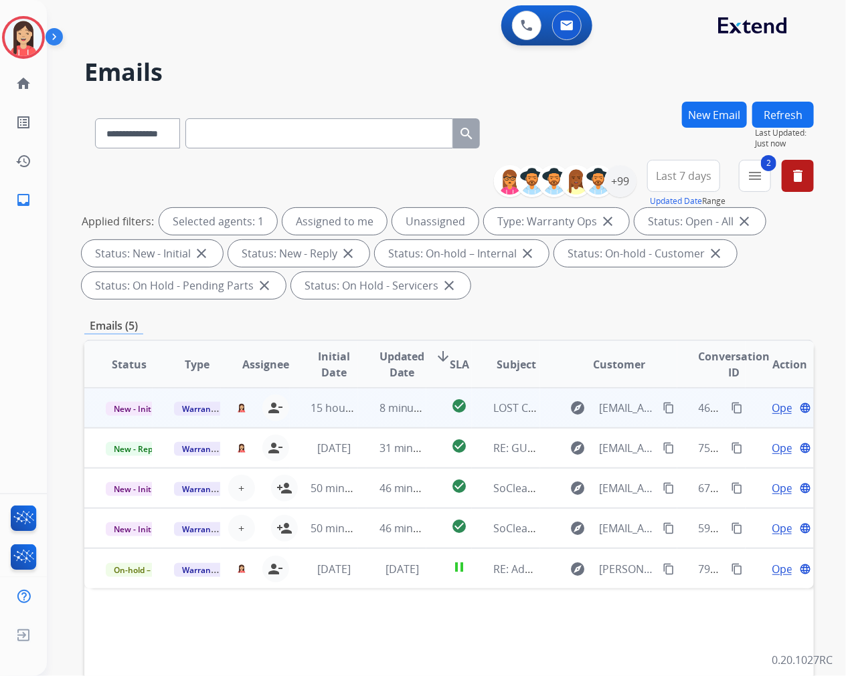
click at [364, 415] on td "8 minutes ago" at bounding box center [392, 408] width 68 height 40
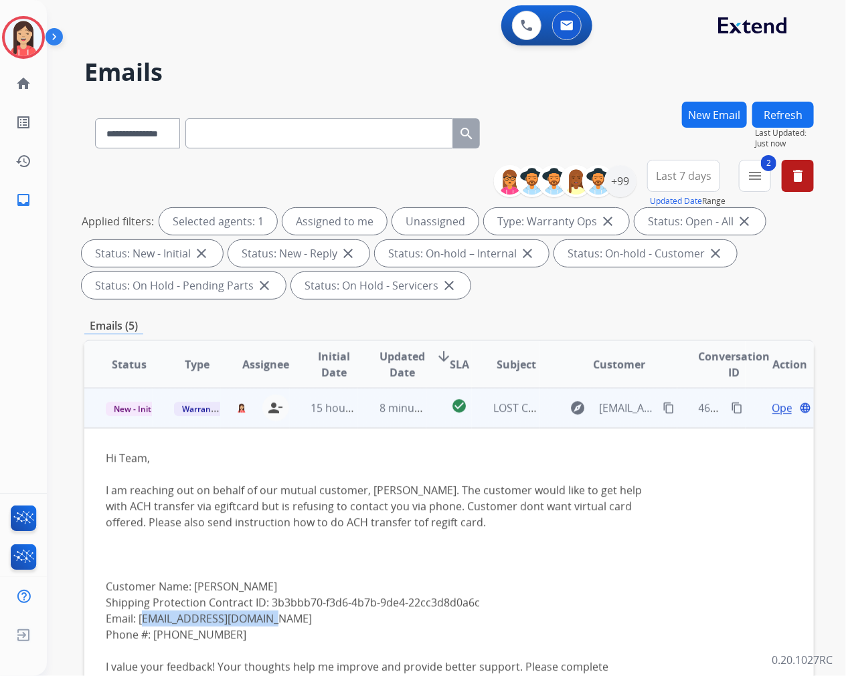
drag, startPoint x: 276, startPoint y: 622, endPoint x: 138, endPoint y: 619, distance: 137.2
click at [138, 619] on div "Hi Team, I am reaching out on behalf of our mutual customer, [PERSON_NAME]. The…" at bounding box center [381, 626] width 550 height 353
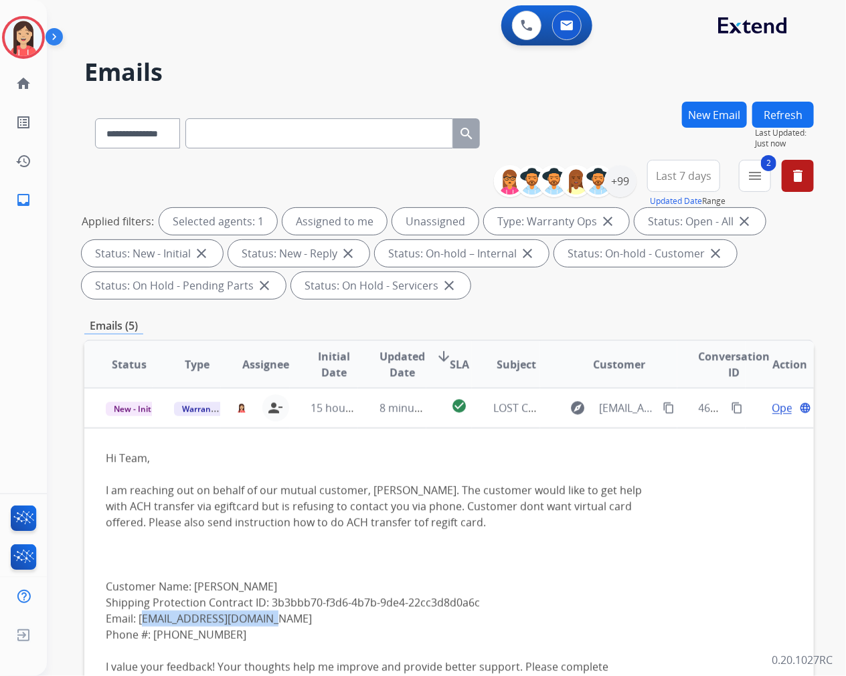
copy div "[EMAIL_ADDRESS][DOMAIN_NAME]"
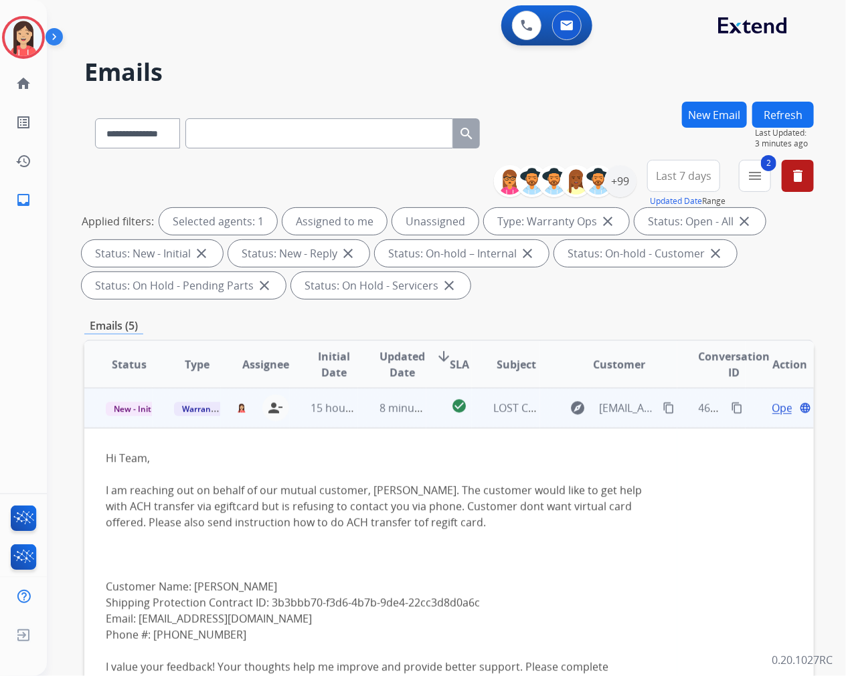
click at [175, 532] on div "Hi Team, I am reaching out on behalf of our mutual customer, [PERSON_NAME]. The…" at bounding box center [381, 626] width 550 height 353
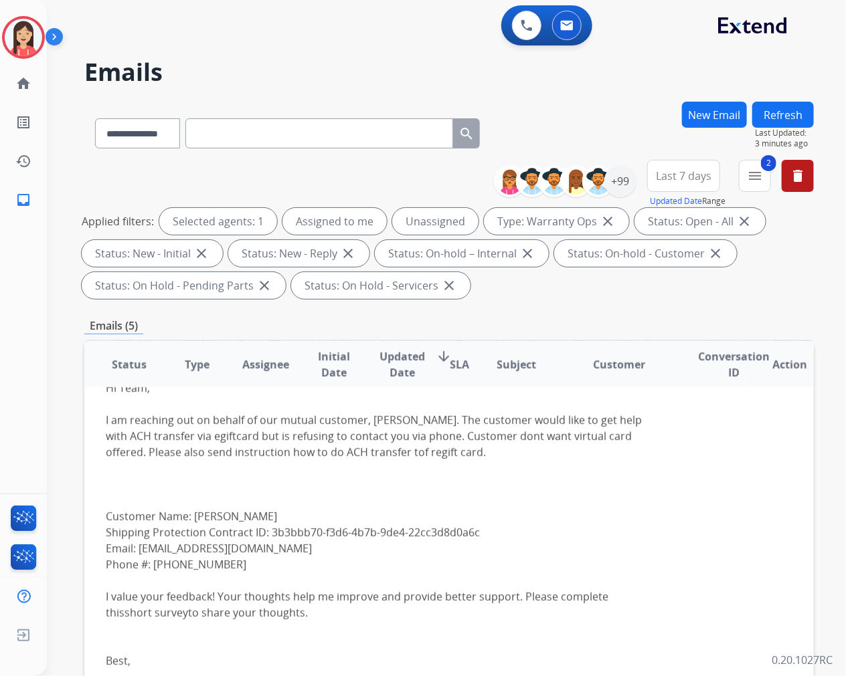
scroll to position [65, 0]
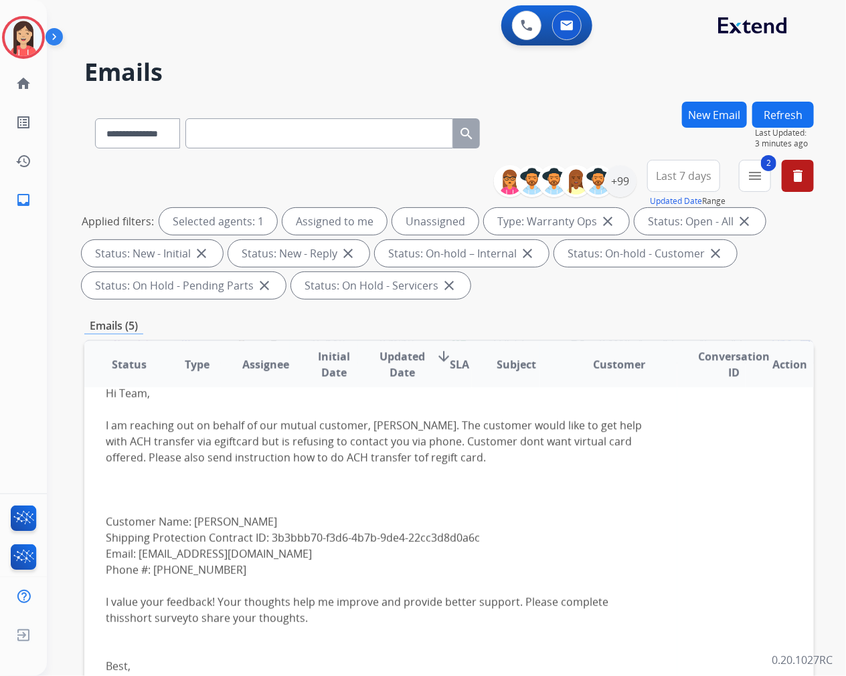
click at [489, 485] on div "Hi Team, I am reaching out on behalf of our mutual customer, [PERSON_NAME]. The…" at bounding box center [381, 561] width 550 height 353
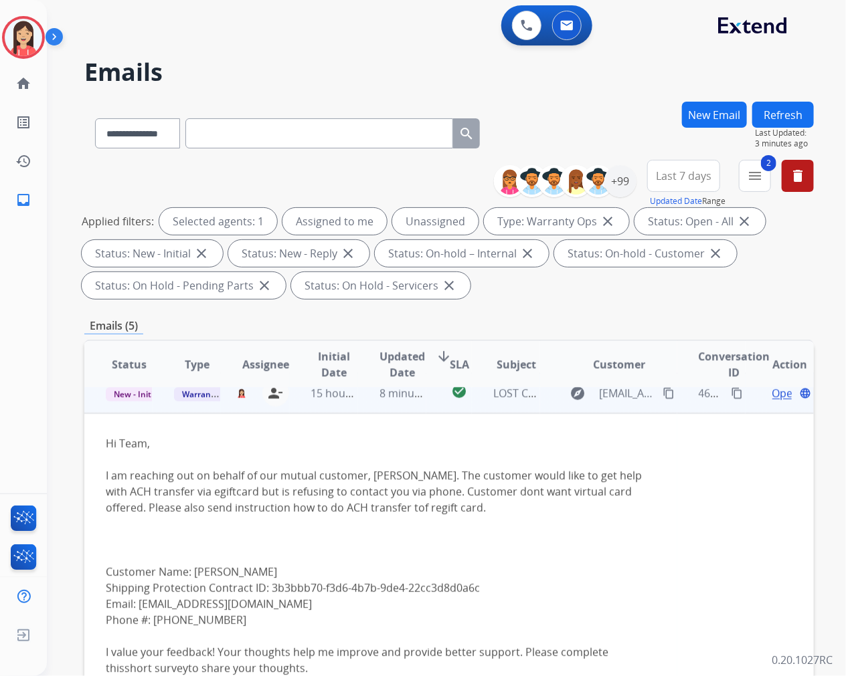
scroll to position [0, 0]
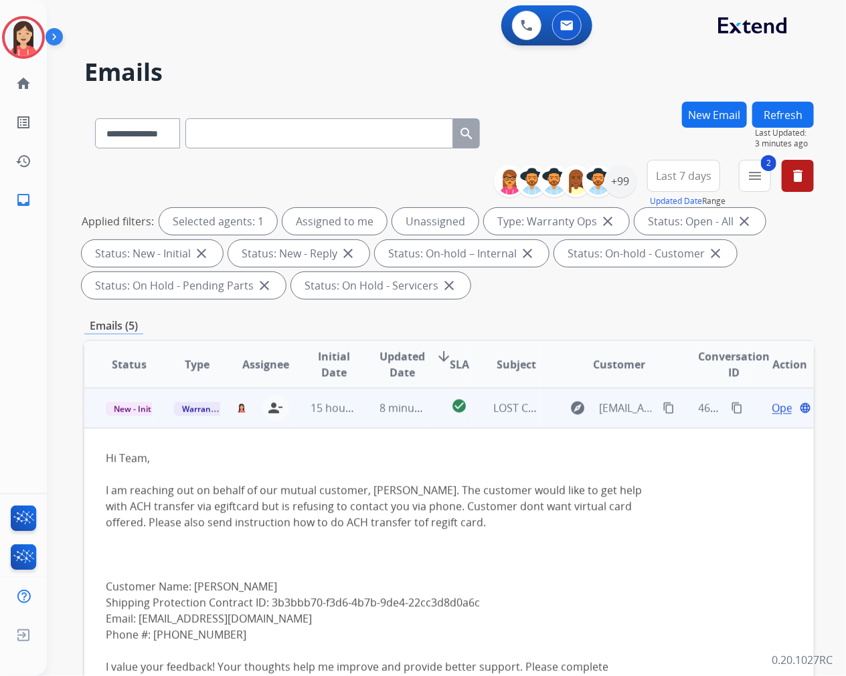
click at [772, 410] on span "Open" at bounding box center [785, 408] width 27 height 16
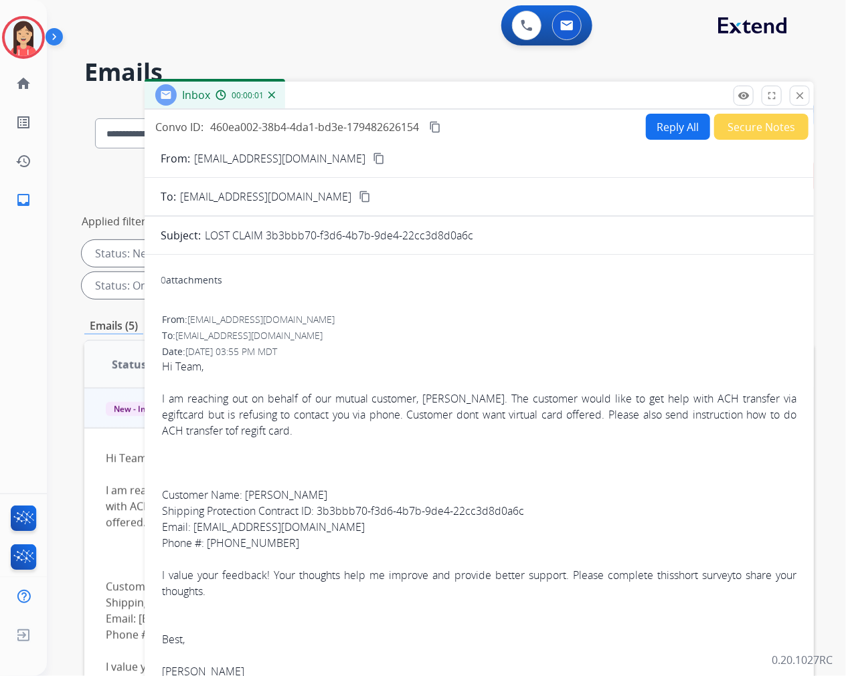
click at [650, 122] on button "Reply All" at bounding box center [678, 127] width 64 height 26
select select "**********"
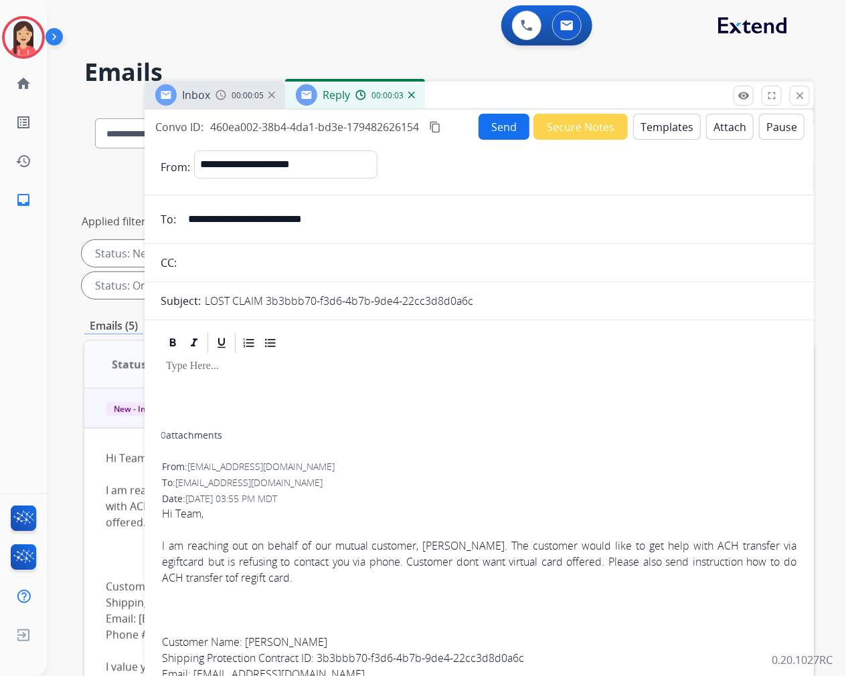
click at [656, 124] on button "Templates" at bounding box center [667, 127] width 68 height 26
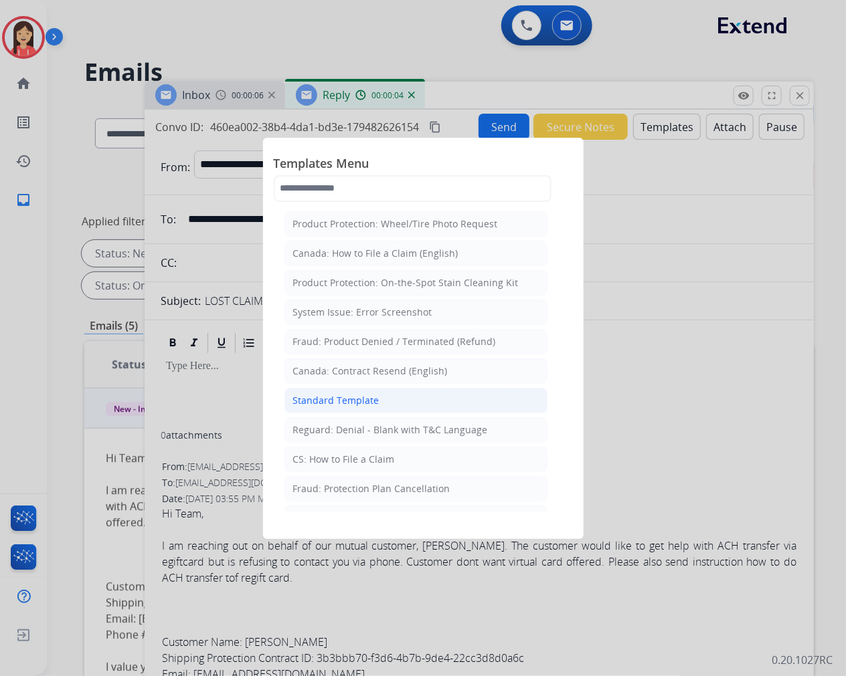
click at [317, 399] on div "Standard Template" at bounding box center [336, 400] width 86 height 13
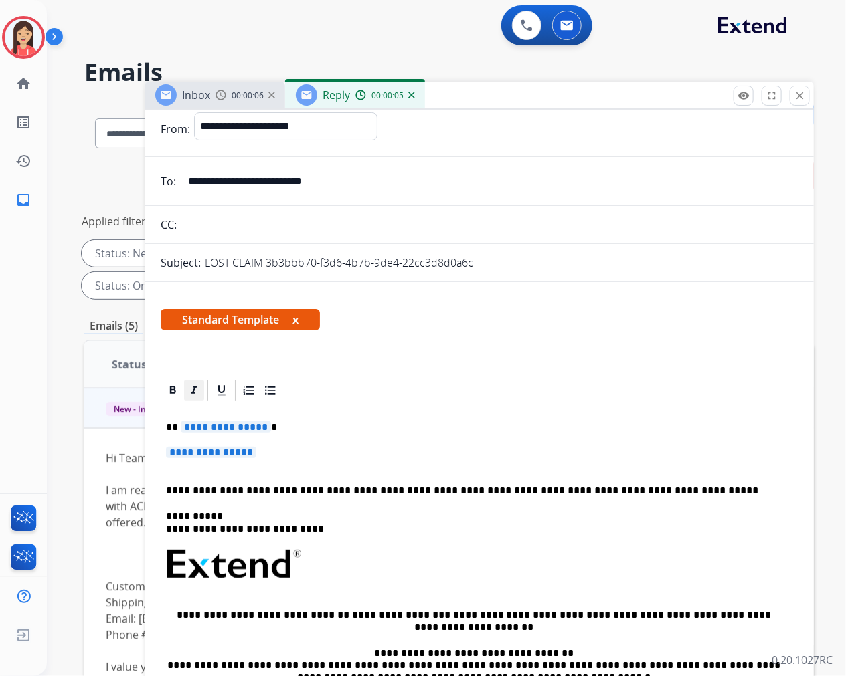
scroll to position [74, 0]
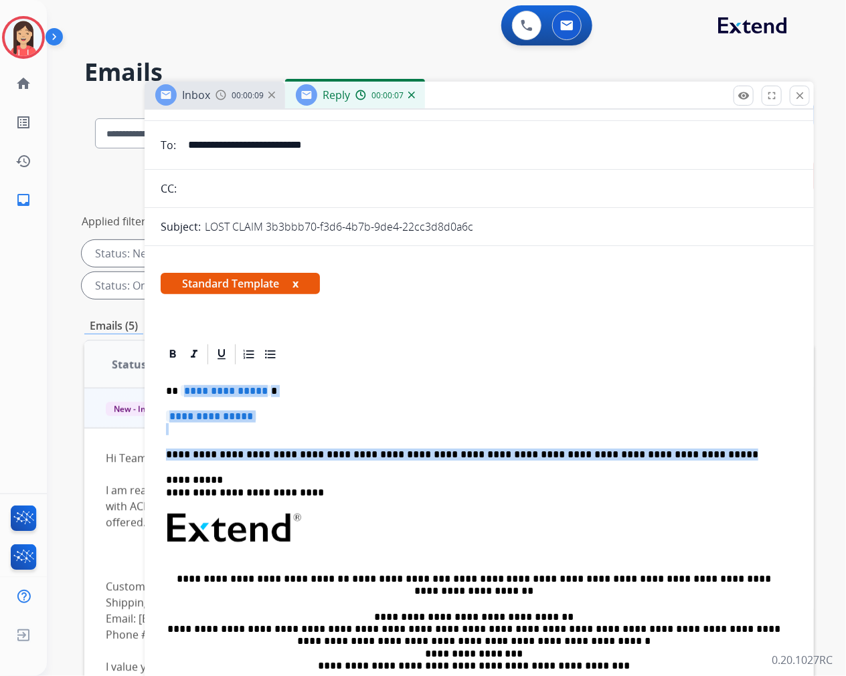
drag, startPoint x: 179, startPoint y: 385, endPoint x: 685, endPoint y: 444, distance: 509.9
click at [685, 444] on div "**********" at bounding box center [479, 568] width 637 height 403
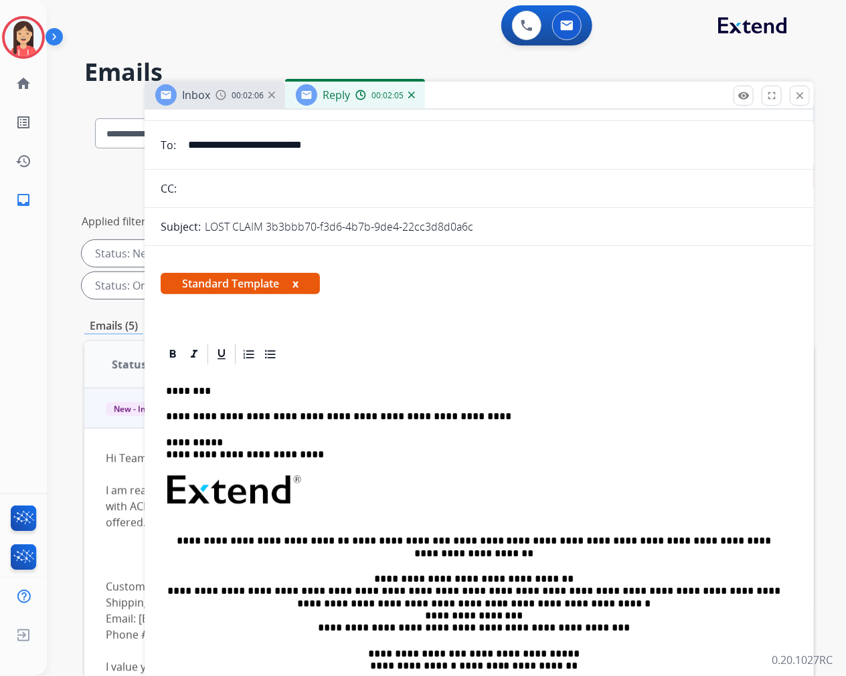
click at [506, 412] on p "**********" at bounding box center [473, 417] width 615 height 12
click at [479, 413] on p "**********" at bounding box center [473, 417] width 615 height 12
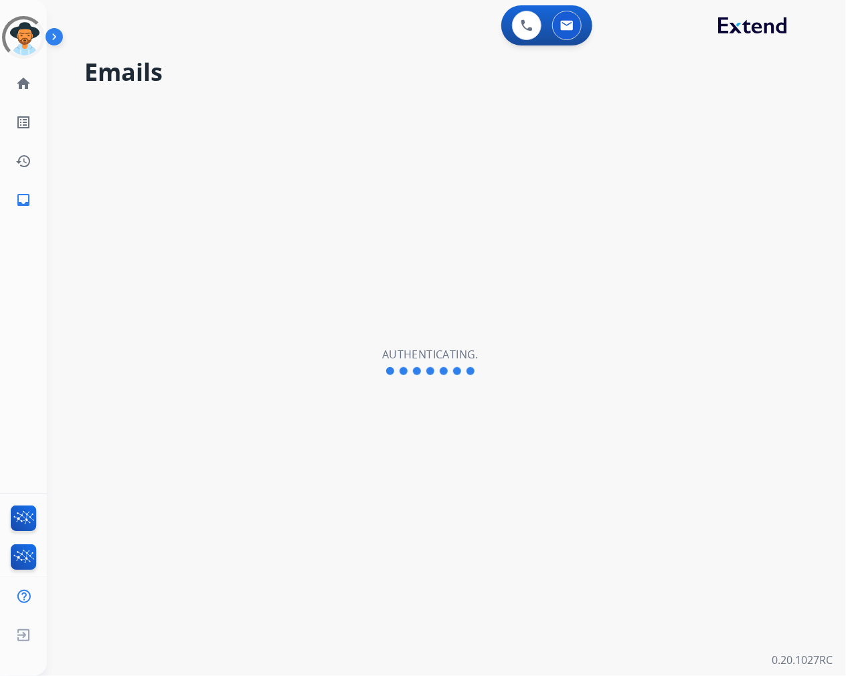
select select "**********"
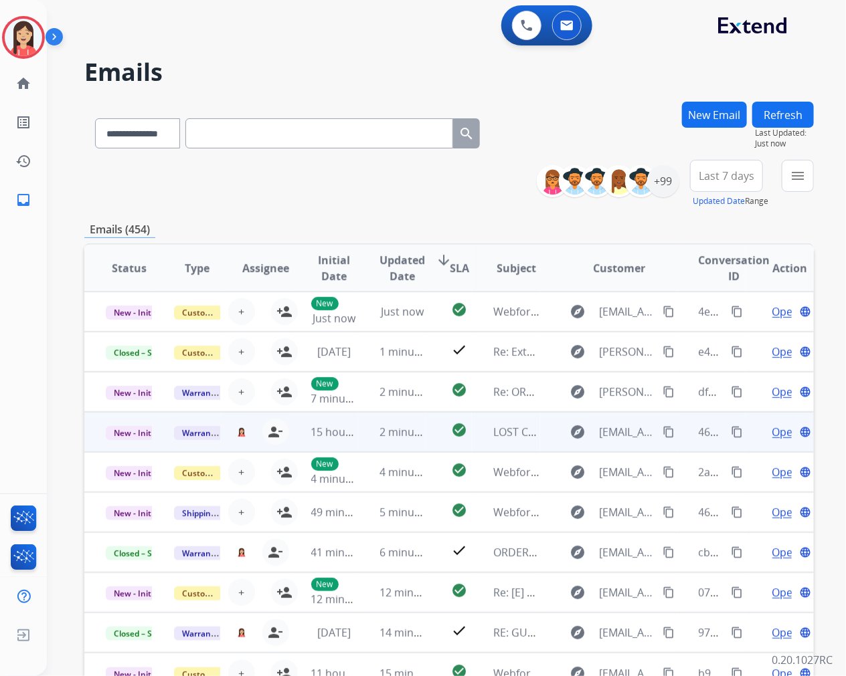
click at [373, 444] on td "2 minutes ago" at bounding box center [392, 432] width 68 height 40
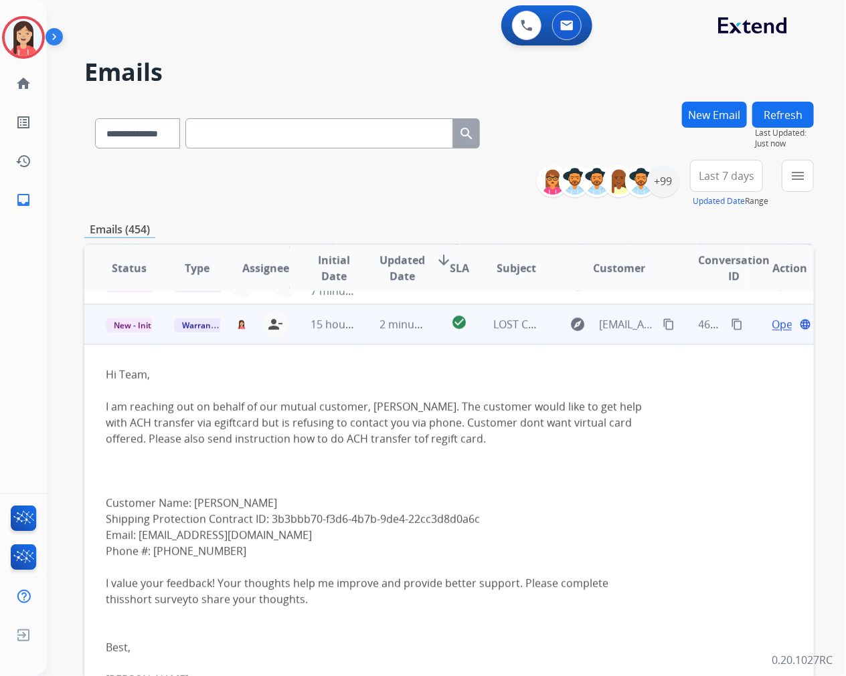
scroll to position [120, 0]
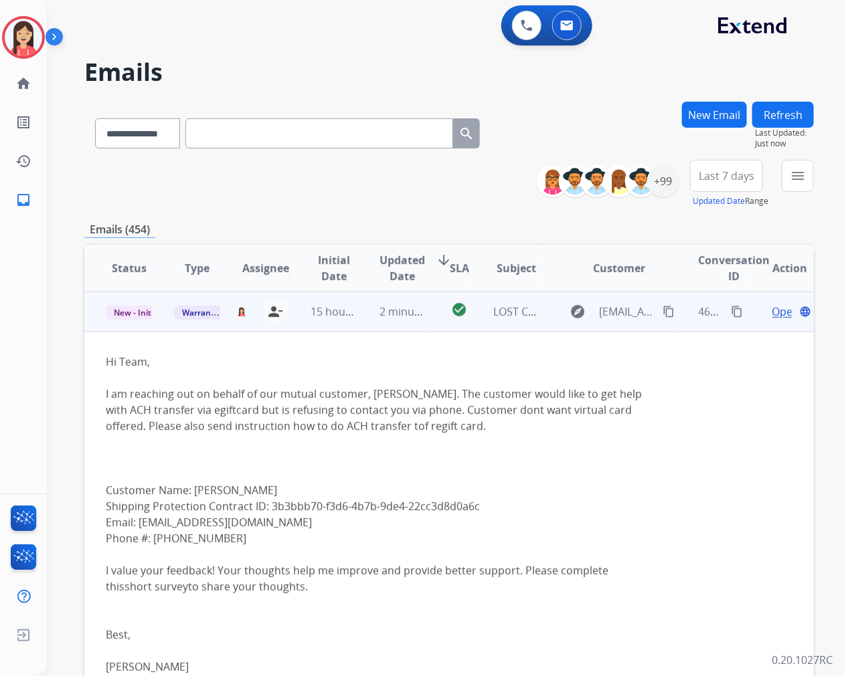
click at [767, 311] on div "Open language" at bounding box center [790, 312] width 46 height 16
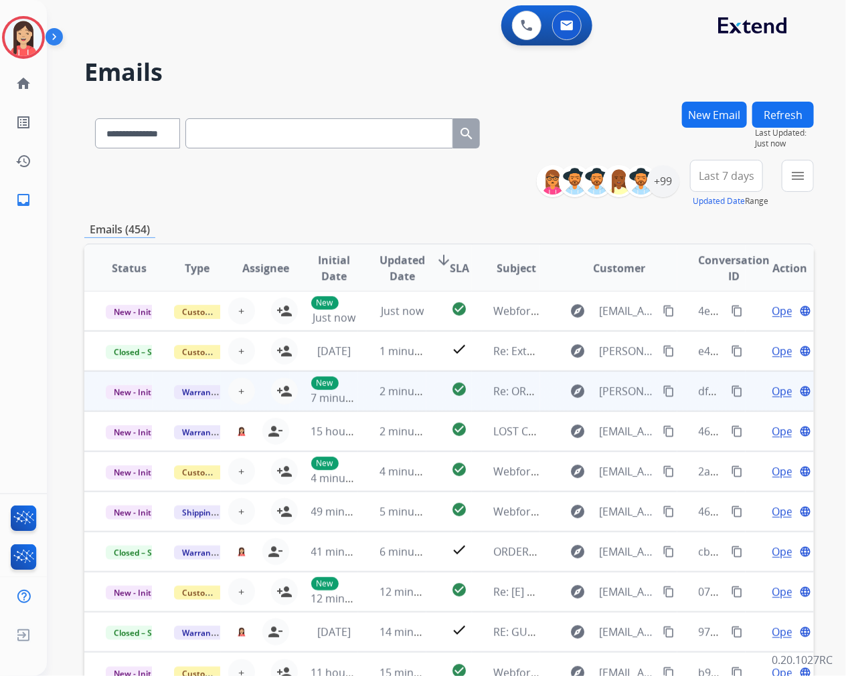
click at [359, 405] on td "2 minutes ago" at bounding box center [392, 391] width 68 height 40
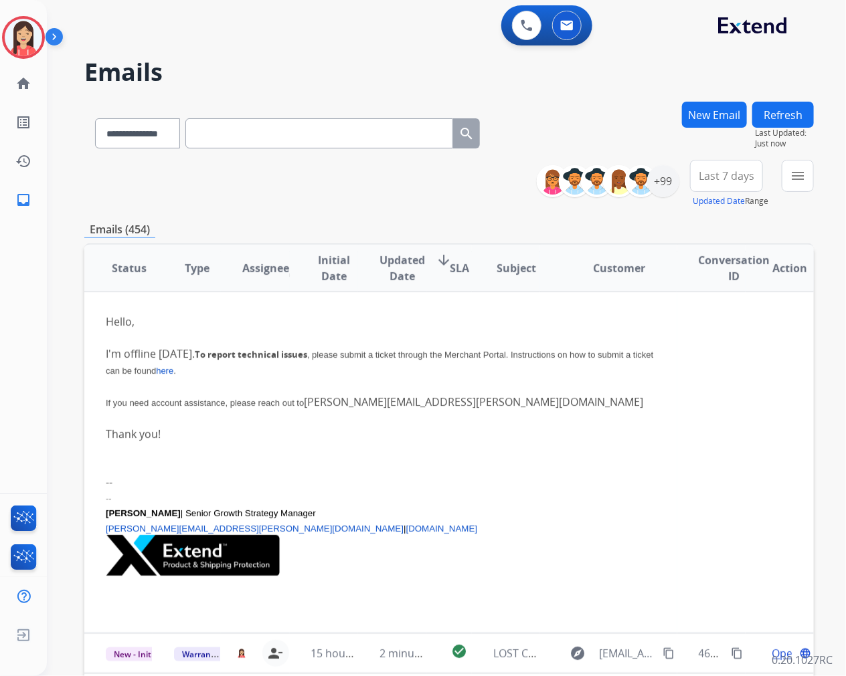
scroll to position [80, 0]
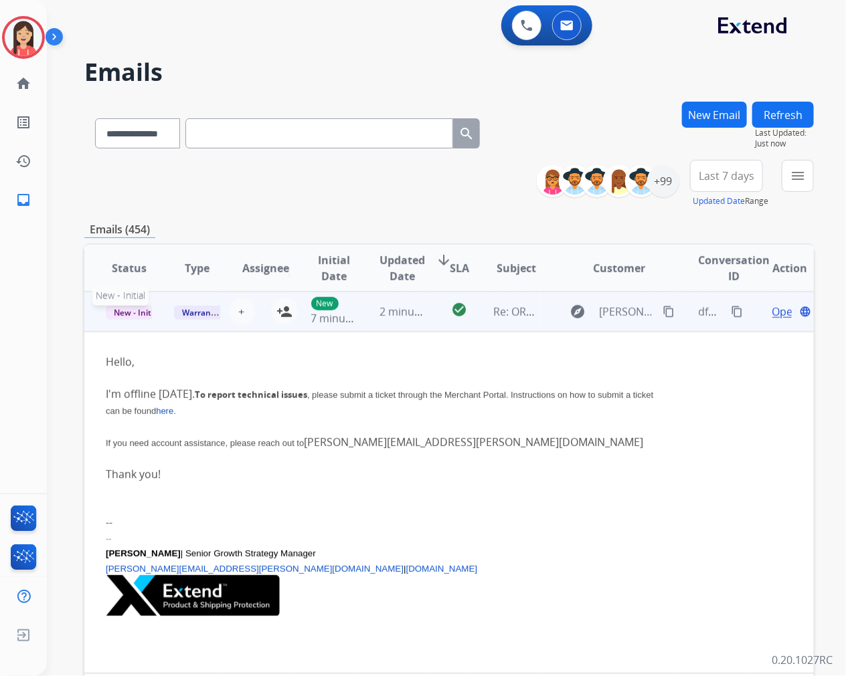
click at [139, 311] on span "New - Initial" at bounding box center [137, 313] width 62 height 14
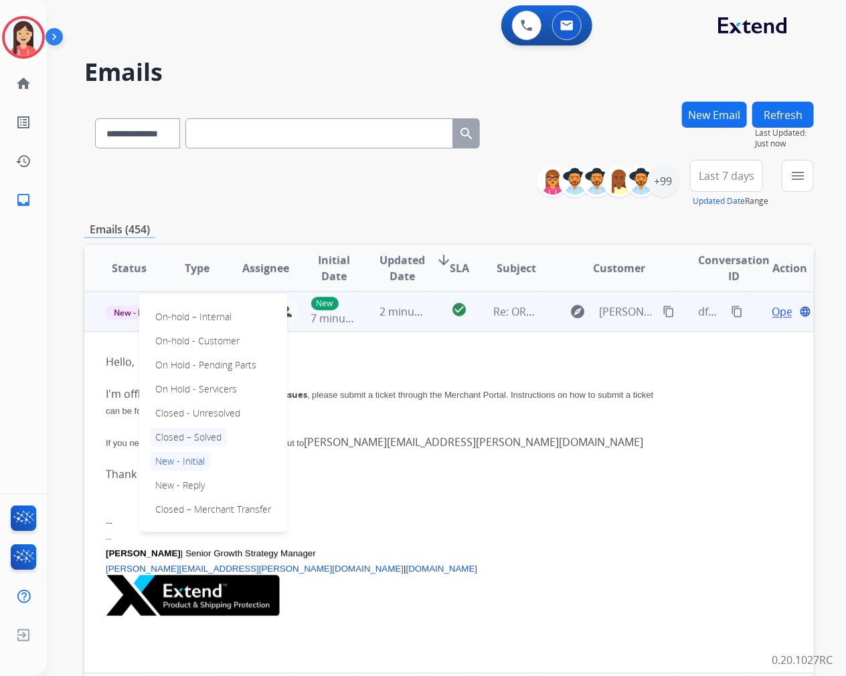
click at [191, 436] on p "Closed – Solved" at bounding box center [188, 437] width 77 height 19
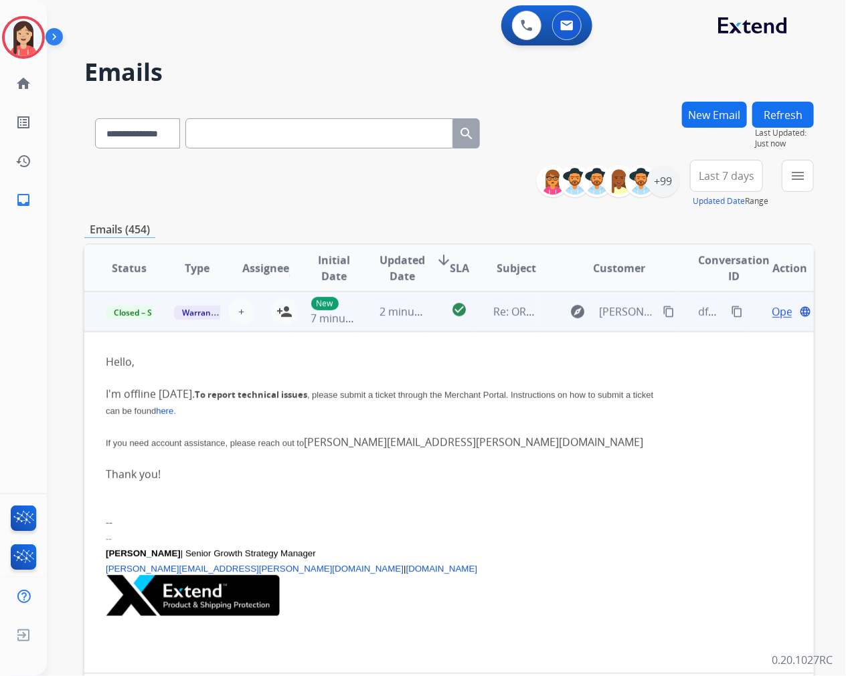
click at [236, 328] on div "+ Select agent person_add Assign to Me" at bounding box center [255, 311] width 68 height 37
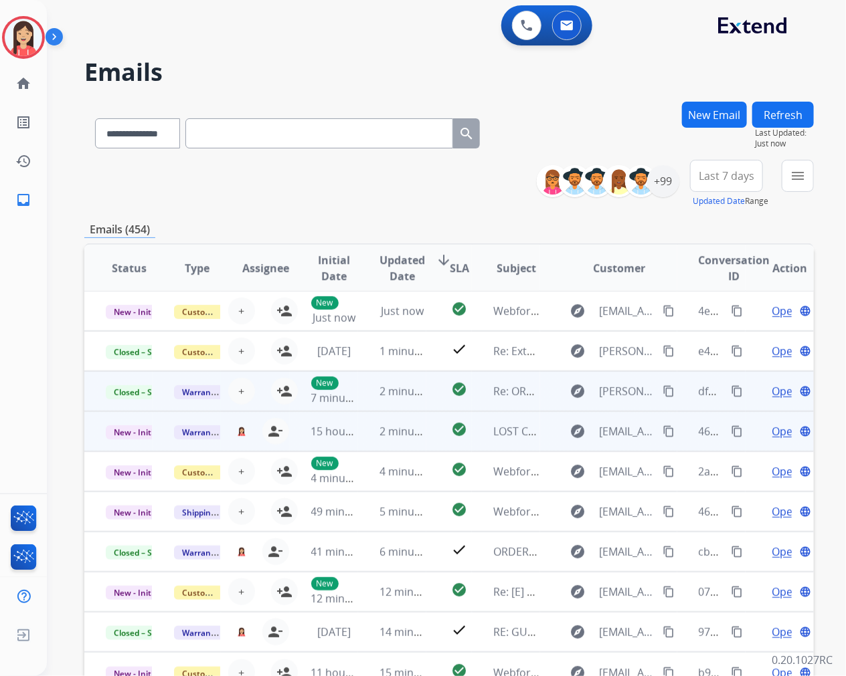
click at [426, 438] on td "check_circle" at bounding box center [448, 431] width 45 height 40
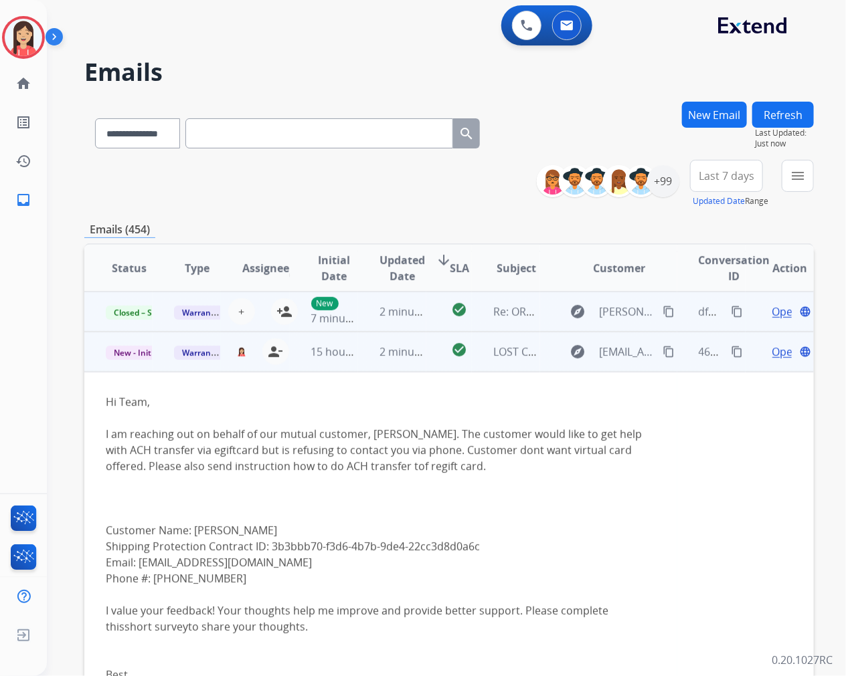
scroll to position [120, 0]
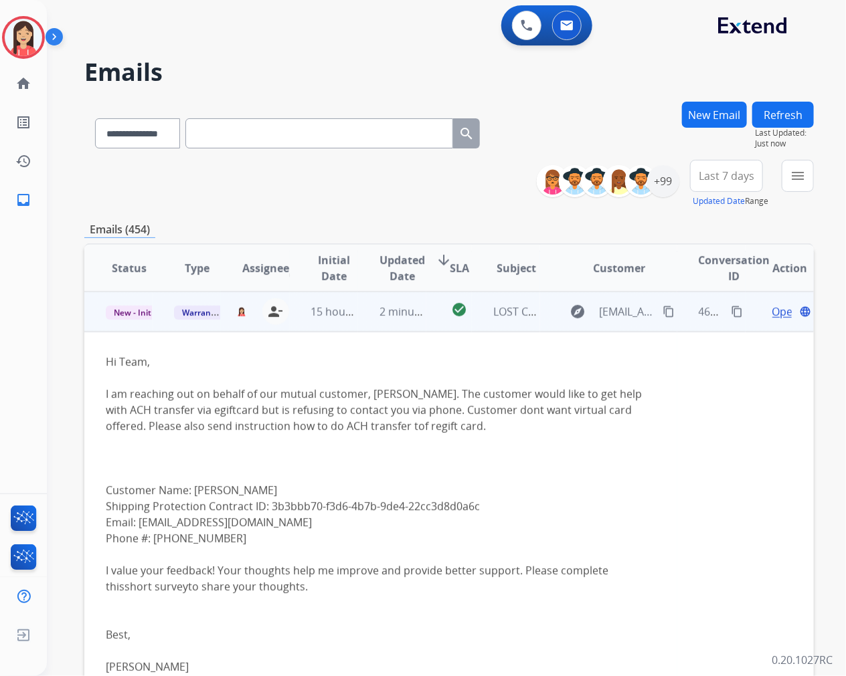
click at [772, 309] on span "Open" at bounding box center [785, 312] width 27 height 16
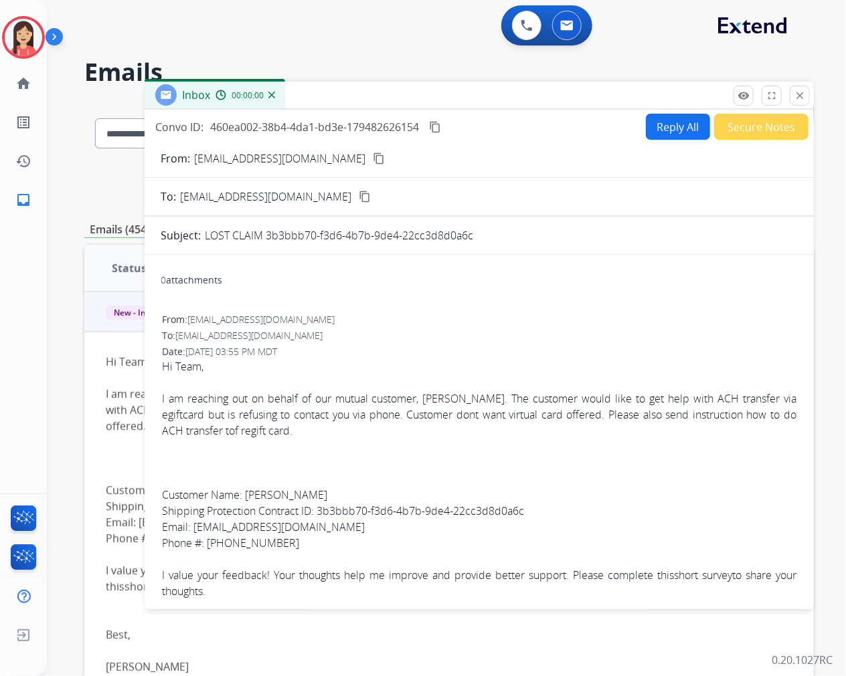
click at [660, 124] on button "Reply All" at bounding box center [678, 127] width 64 height 26
select select "**********"
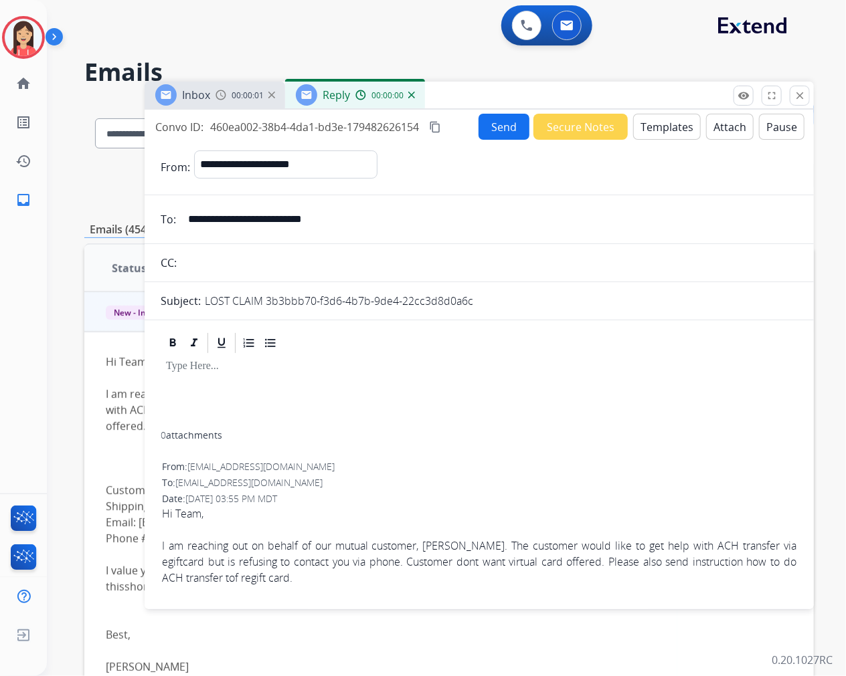
click at [654, 120] on button "Templates" at bounding box center [667, 127] width 68 height 26
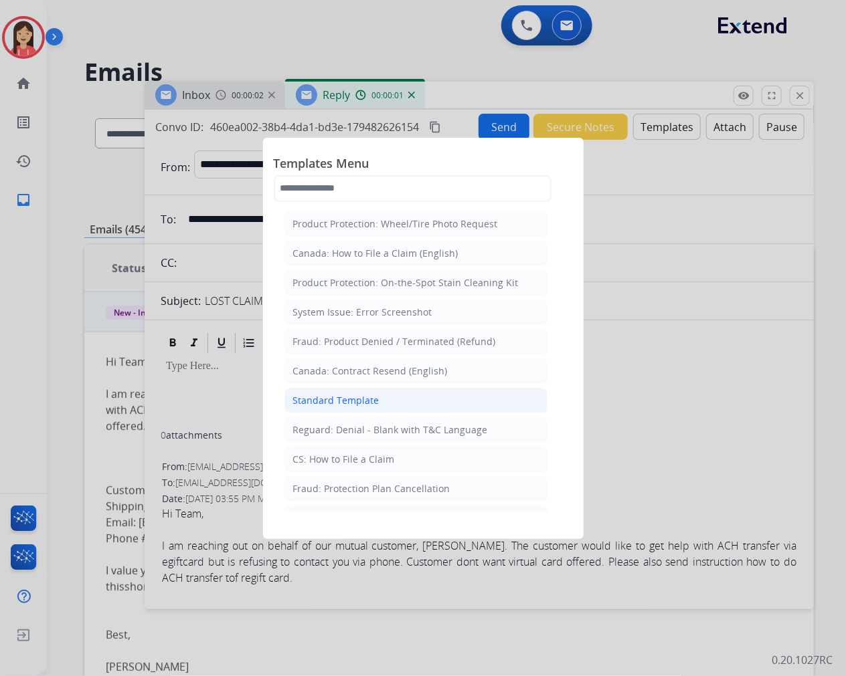
click at [342, 403] on div "Standard Template" at bounding box center [336, 400] width 86 height 13
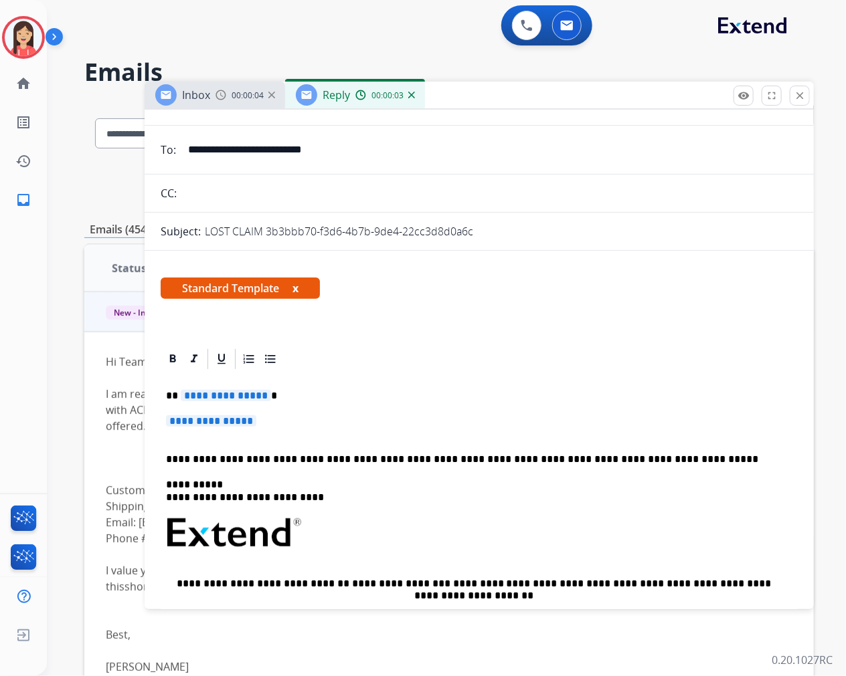
scroll to position [148, 0]
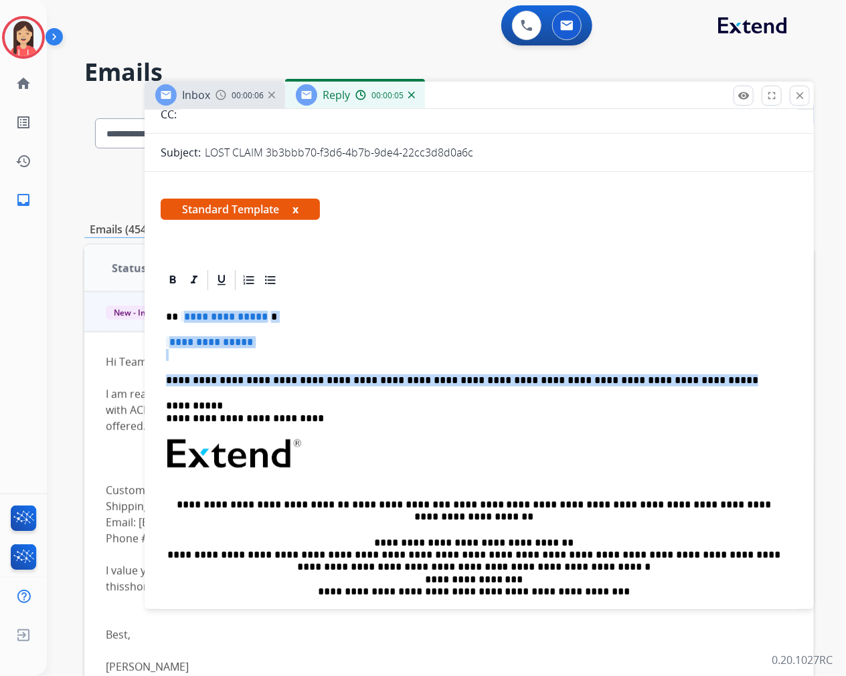
drag, startPoint x: 178, startPoint y: 312, endPoint x: 672, endPoint y: 381, distance: 498.5
click at [672, 381] on div "**********" at bounding box center [479, 493] width 637 height 403
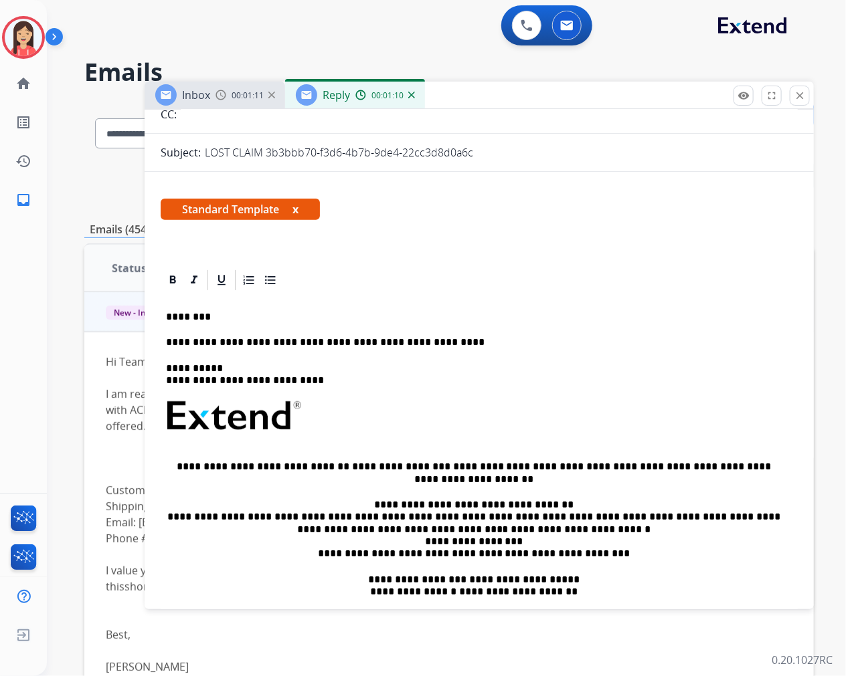
click at [454, 342] on p "**********" at bounding box center [473, 342] width 615 height 12
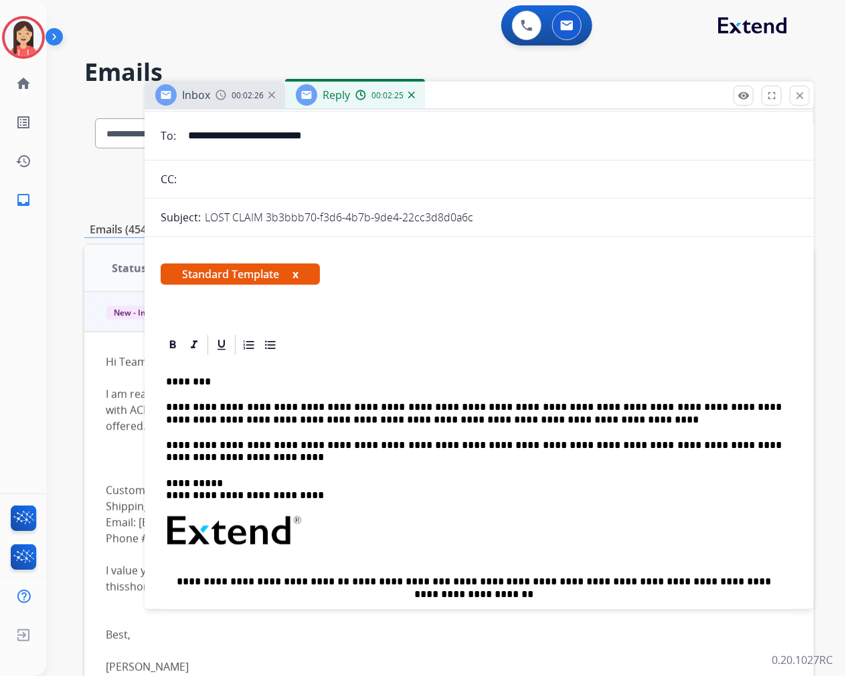
scroll to position [0, 0]
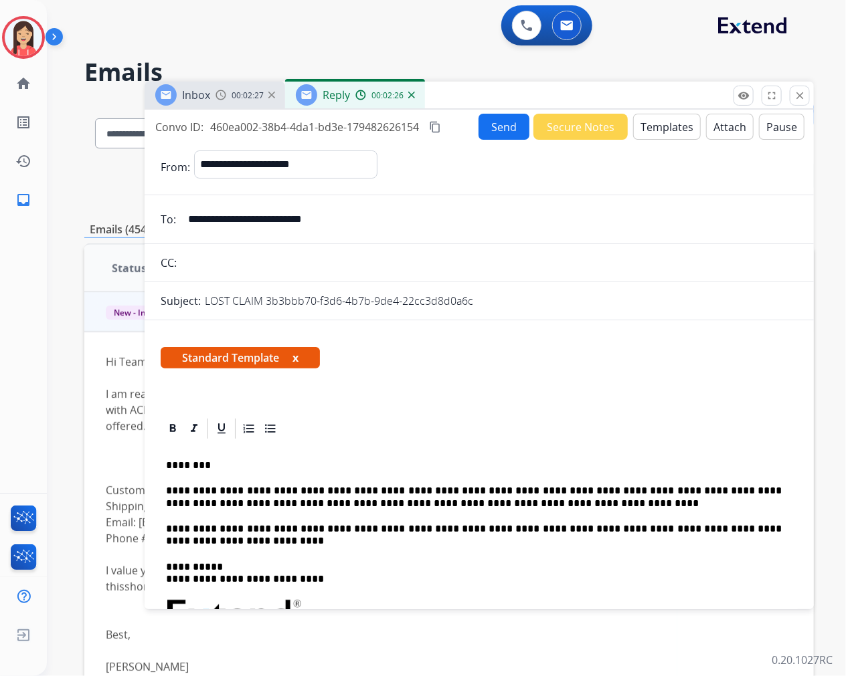
click at [500, 134] on button "Send" at bounding box center [503, 127] width 51 height 26
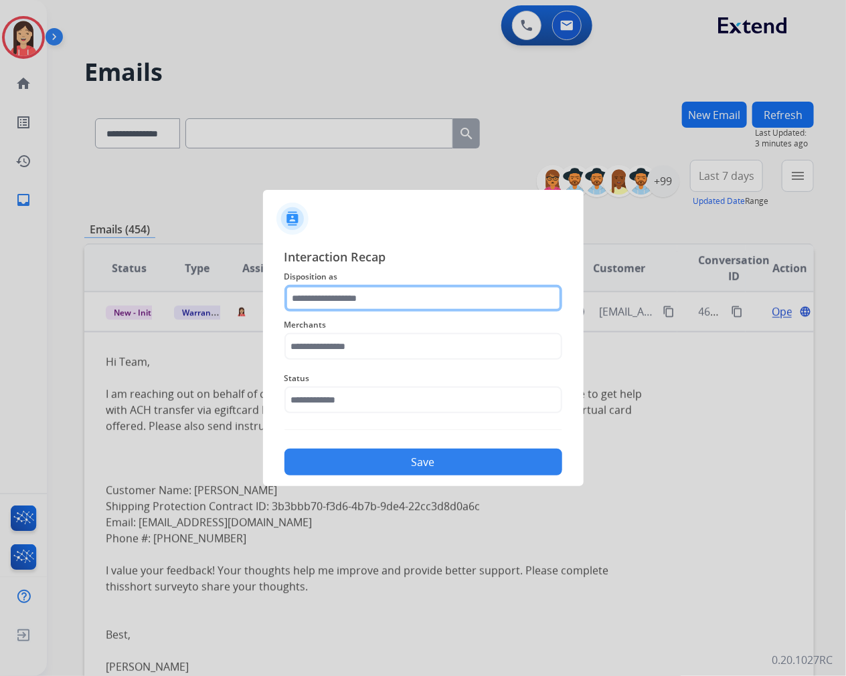
drag, startPoint x: 386, startPoint y: 296, endPoint x: 393, endPoint y: 296, distance: 7.4
click at [386, 296] on input "text" at bounding box center [423, 298] width 278 height 27
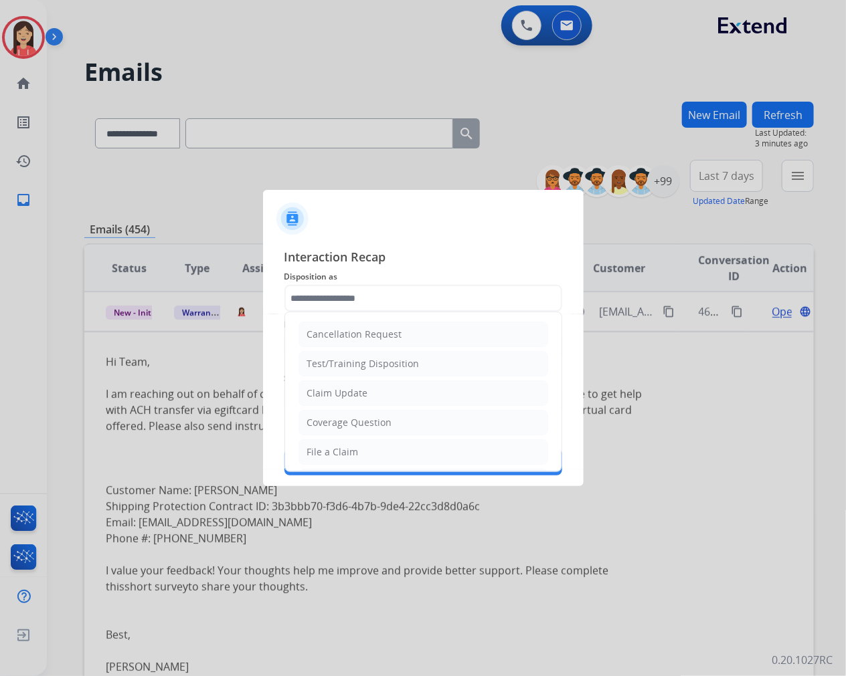
drag, startPoint x: 381, startPoint y: 397, endPoint x: 377, endPoint y: 405, distance: 8.7
click at [378, 403] on li "Claim Update" at bounding box center [423, 393] width 250 height 25
type input "**********"
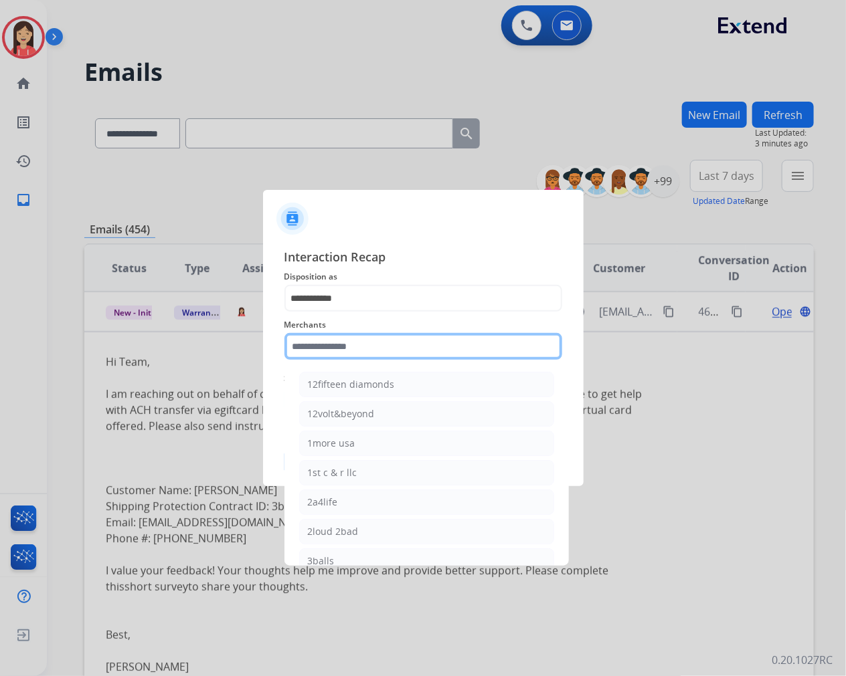
click at [369, 351] on input "text" at bounding box center [423, 346] width 278 height 27
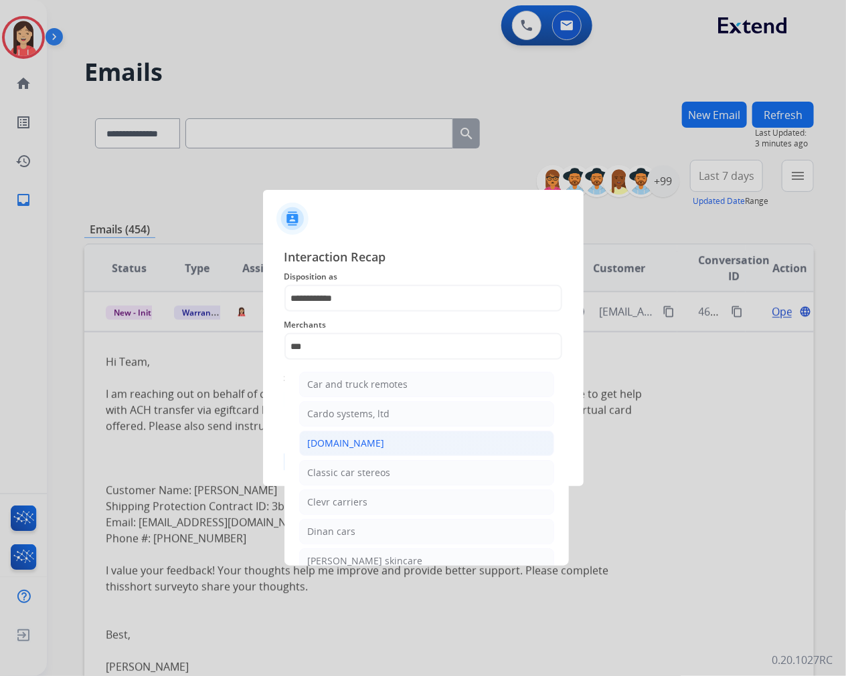
click at [344, 440] on div "[DOMAIN_NAME]" at bounding box center [346, 443] width 77 height 13
type input "**********"
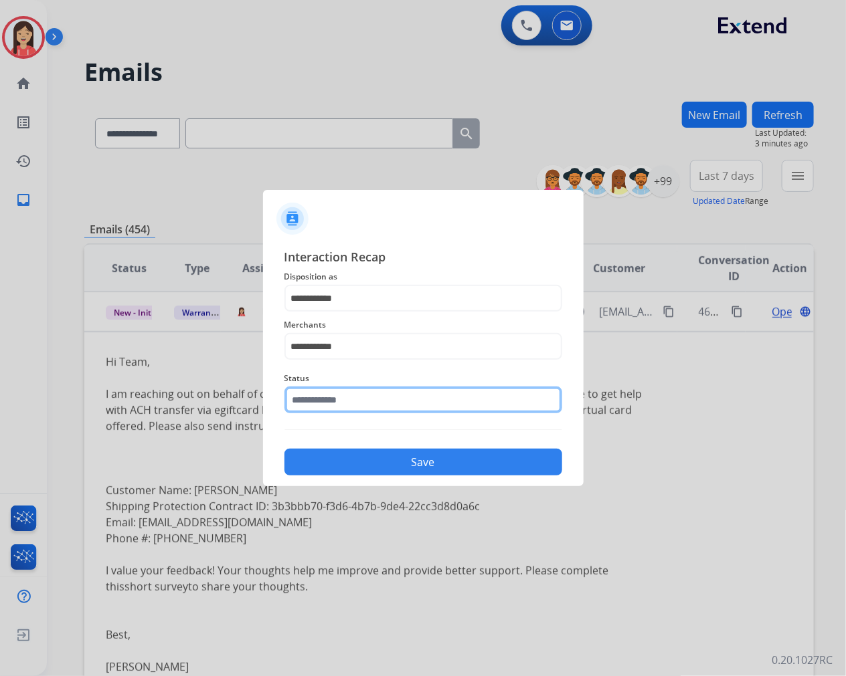
click at [353, 408] on input "text" at bounding box center [423, 400] width 278 height 27
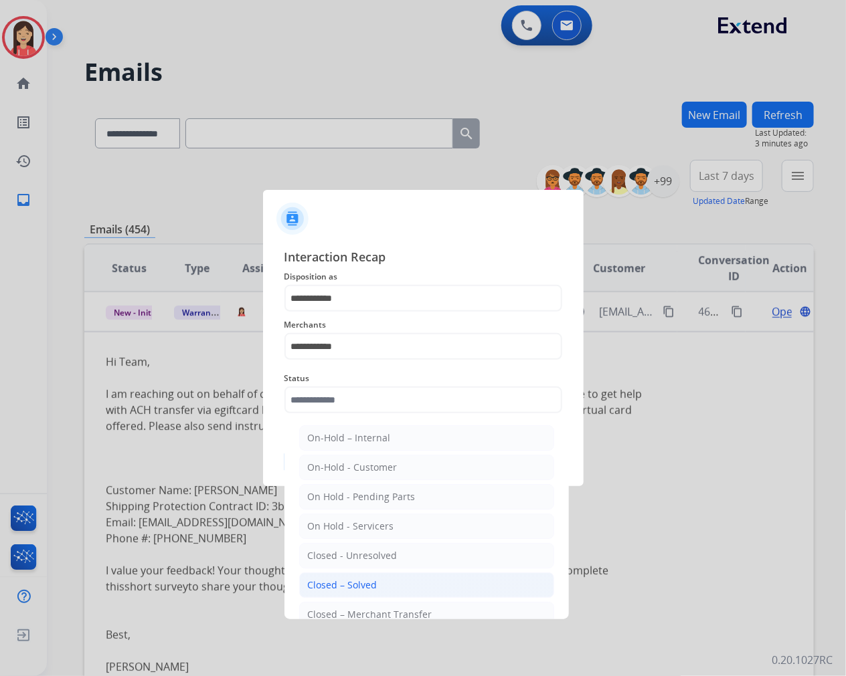
click at [382, 589] on li "Closed – Solved" at bounding box center [426, 585] width 255 height 25
type input "**********"
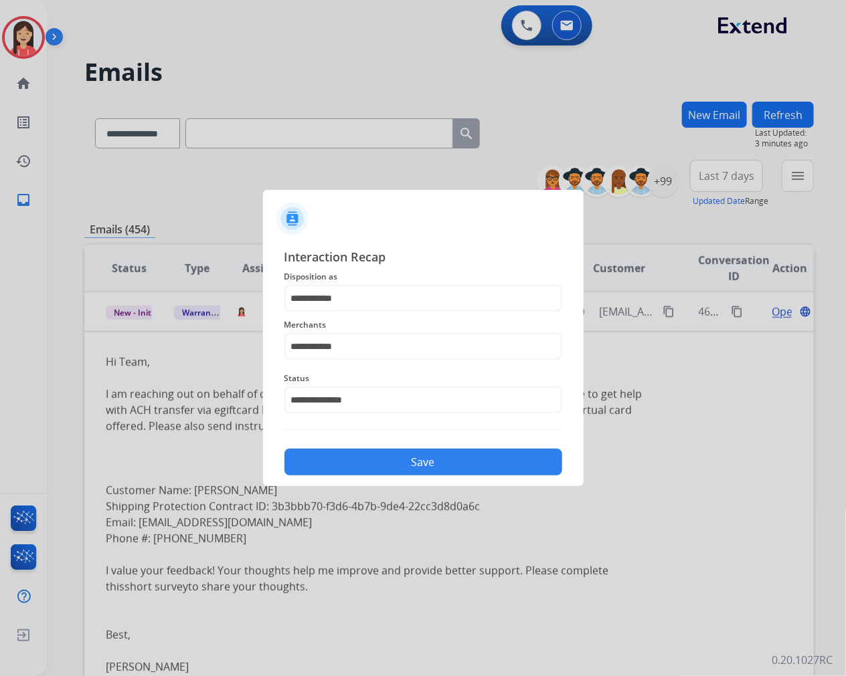
click at [411, 466] on button "Save" at bounding box center [423, 462] width 278 height 27
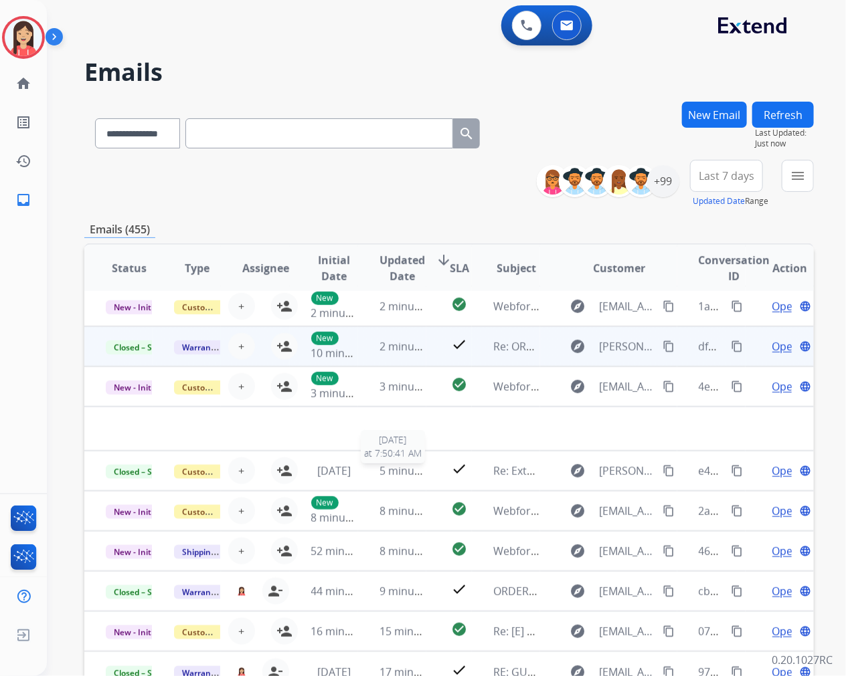
scroll to position [44, 0]
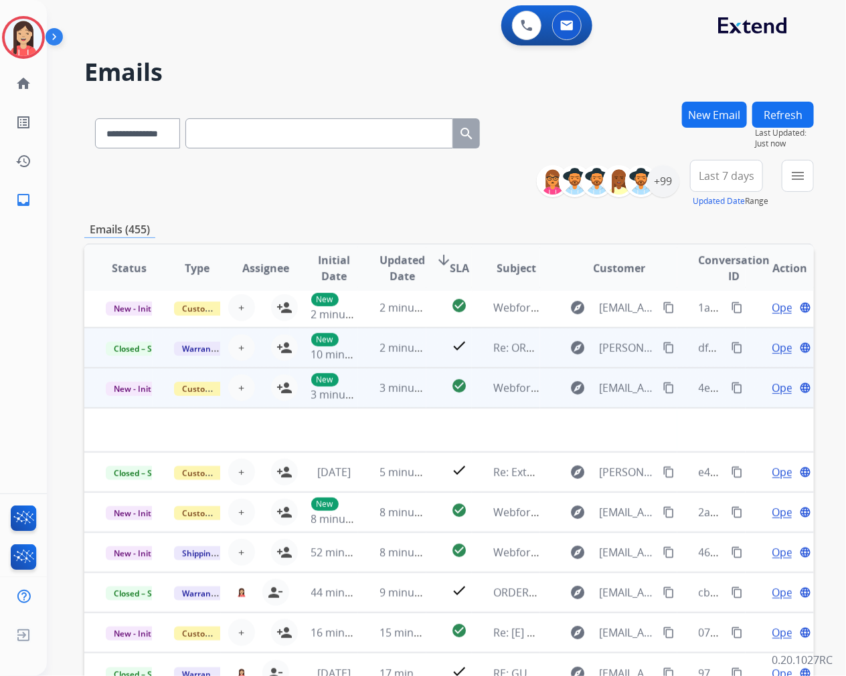
click at [430, 402] on td "check_circle" at bounding box center [448, 388] width 45 height 40
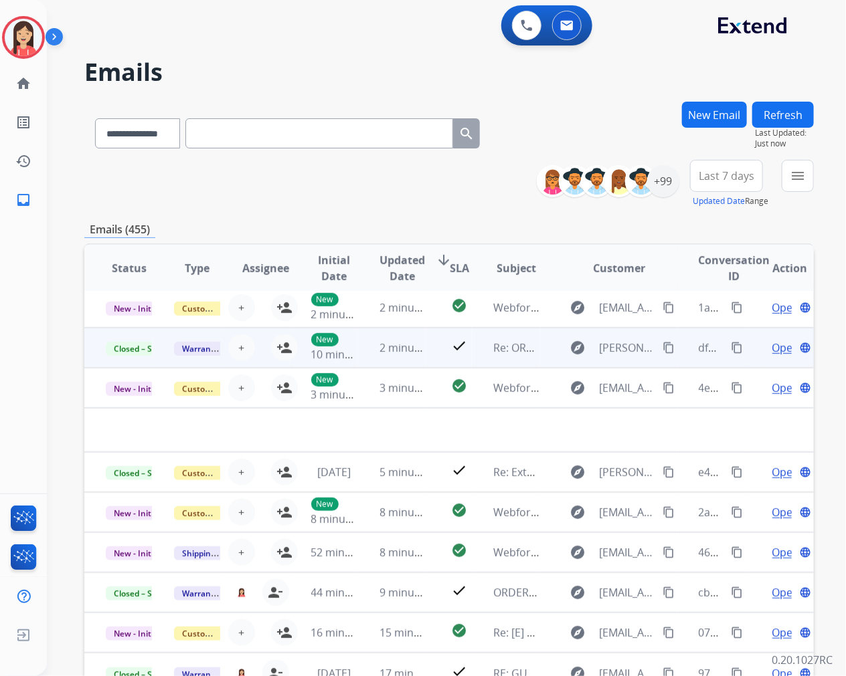
scroll to position [1, 0]
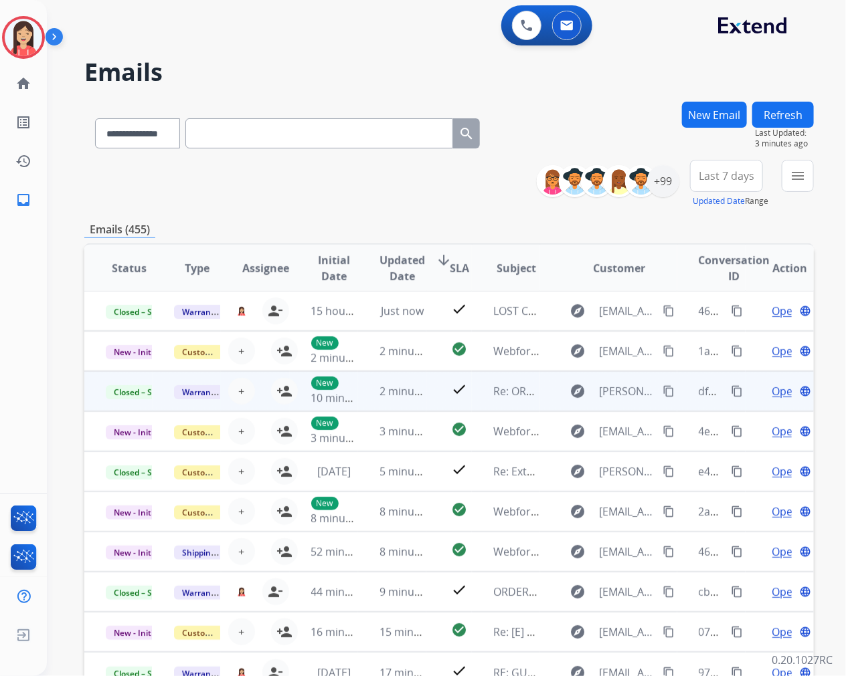
click at [372, 195] on div "**********" at bounding box center [448, 184] width 729 height 48
click at [670, 182] on div "+99" at bounding box center [663, 181] width 32 height 32
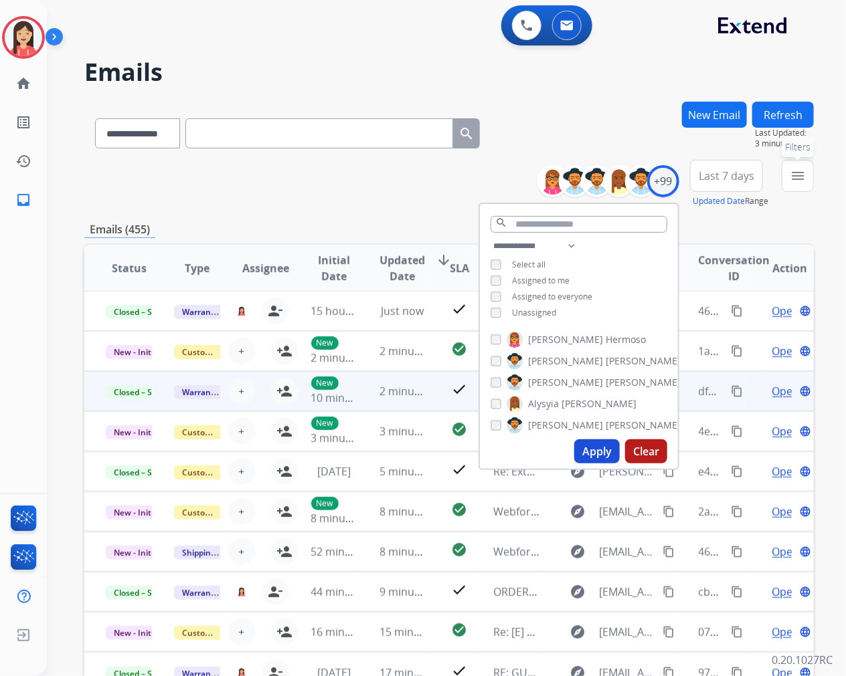
click at [791, 179] on mat-icon "menu" at bounding box center [797, 176] width 16 height 16
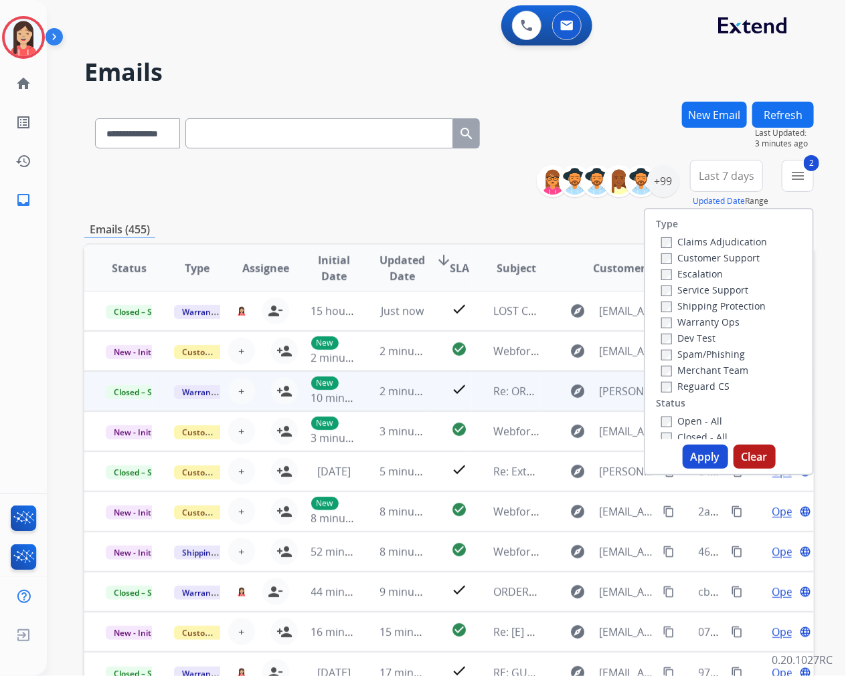
click at [698, 463] on button "Apply" at bounding box center [704, 457] width 45 height 24
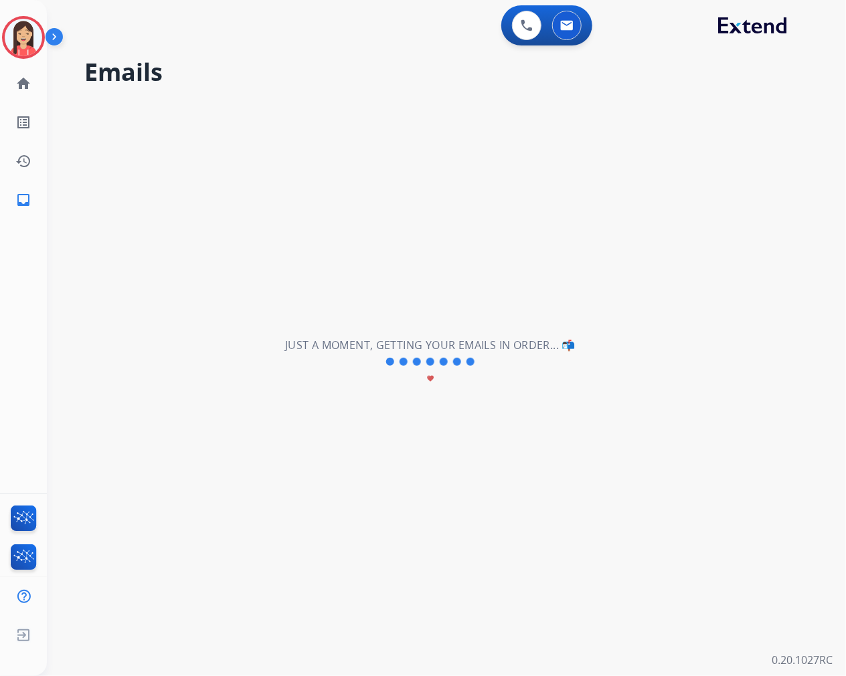
scroll to position [0, 0]
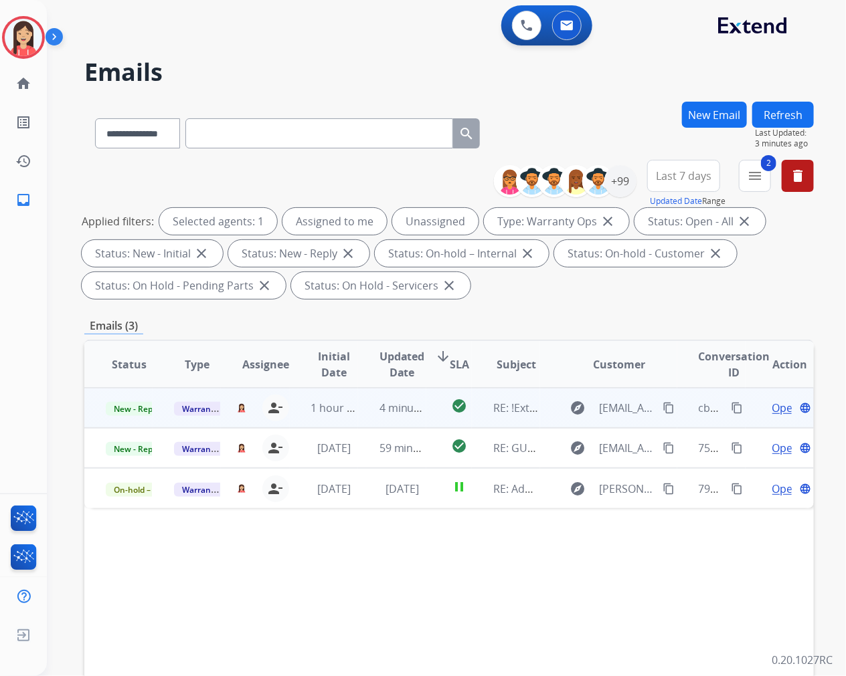
click at [362, 413] on td "4 minutes ago" at bounding box center [392, 408] width 68 height 40
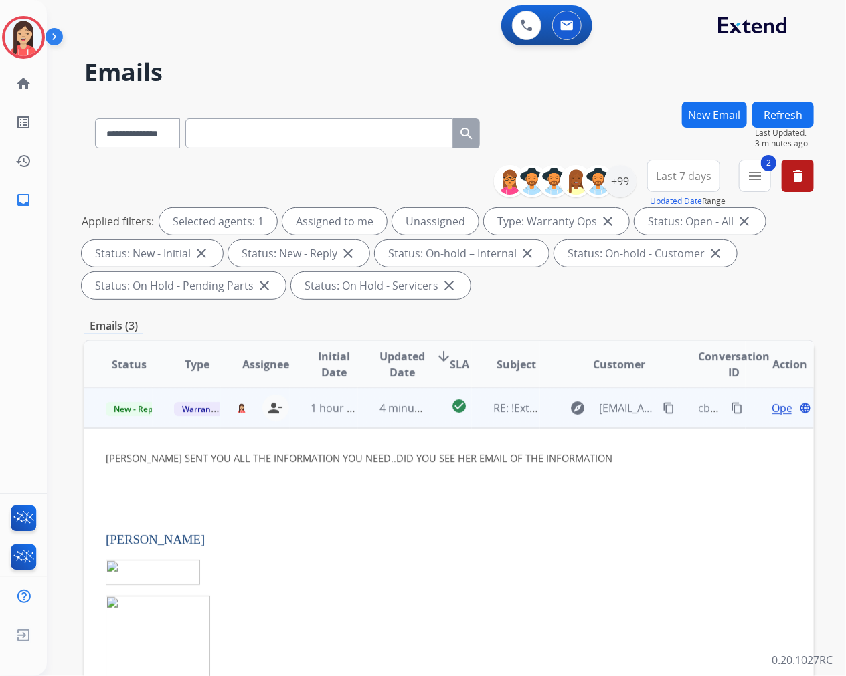
click at [772, 410] on span "Open" at bounding box center [785, 408] width 27 height 16
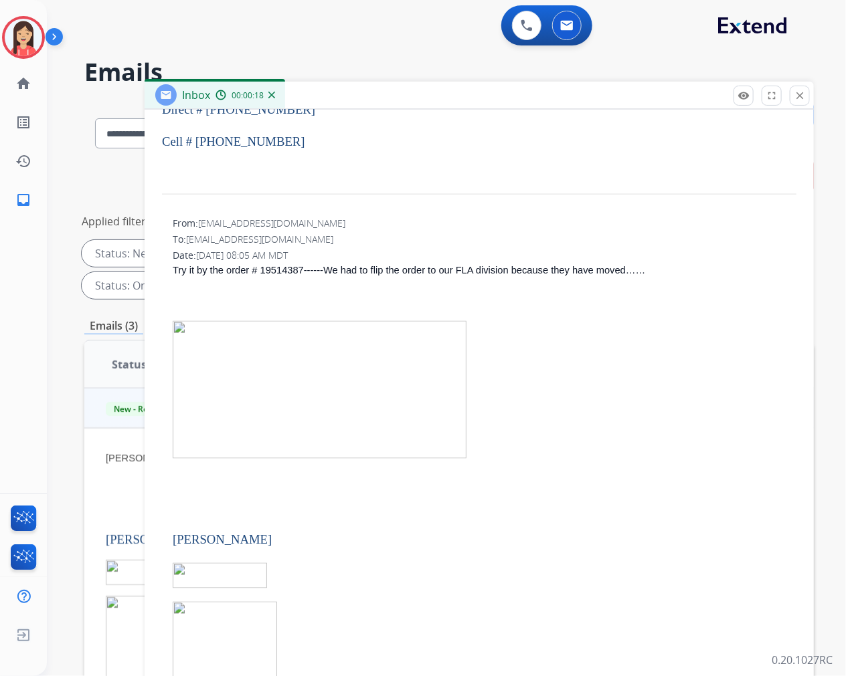
scroll to position [594, 0]
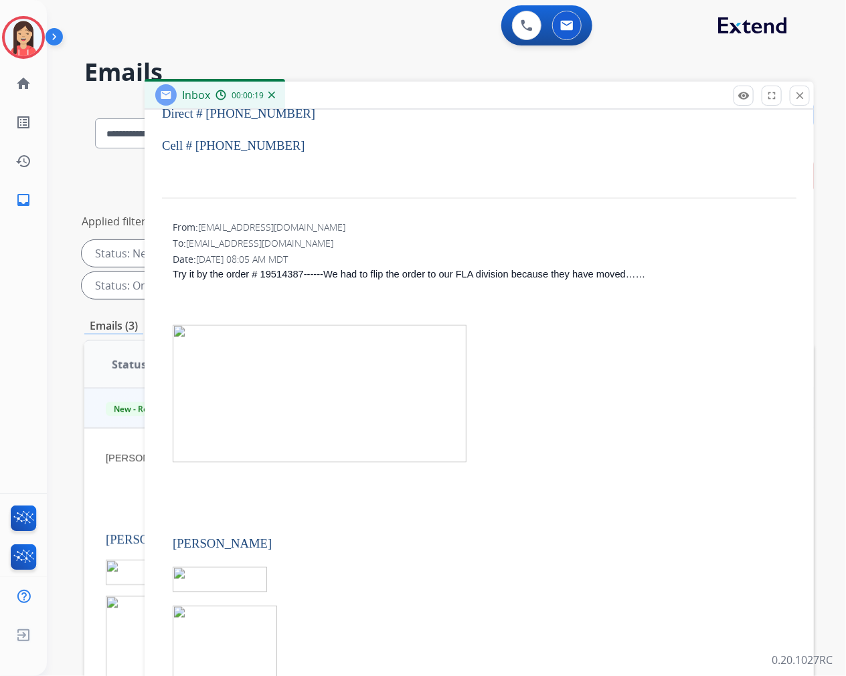
click at [271, 269] on span "Try it by the order # 19514387------We had to flip the order to our FLA divisio…" at bounding box center [409, 274] width 472 height 11
drag, startPoint x: 258, startPoint y: 258, endPoint x: 275, endPoint y: 257, distance: 17.4
click at [275, 269] on span "Try it by the order # 19514387------We had to flip the order to our FLA divisio…" at bounding box center [409, 274] width 472 height 11
drag, startPoint x: 258, startPoint y: 257, endPoint x: 301, endPoint y: 260, distance: 42.9
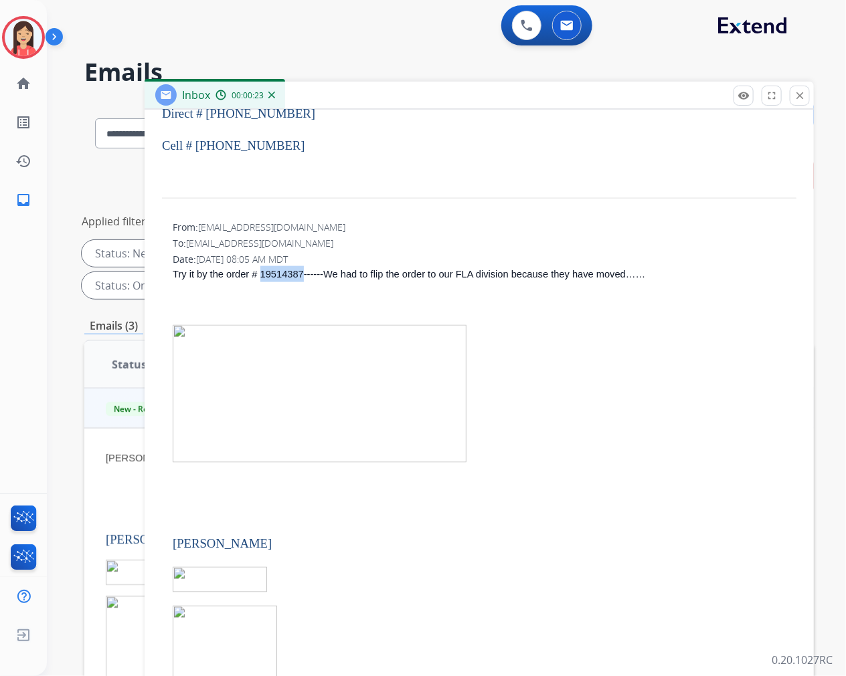
click at [301, 269] on span "Try it by the order # 19514387------We had to flip the order to our FLA divisio…" at bounding box center [409, 274] width 472 height 11
copy span "19514387"
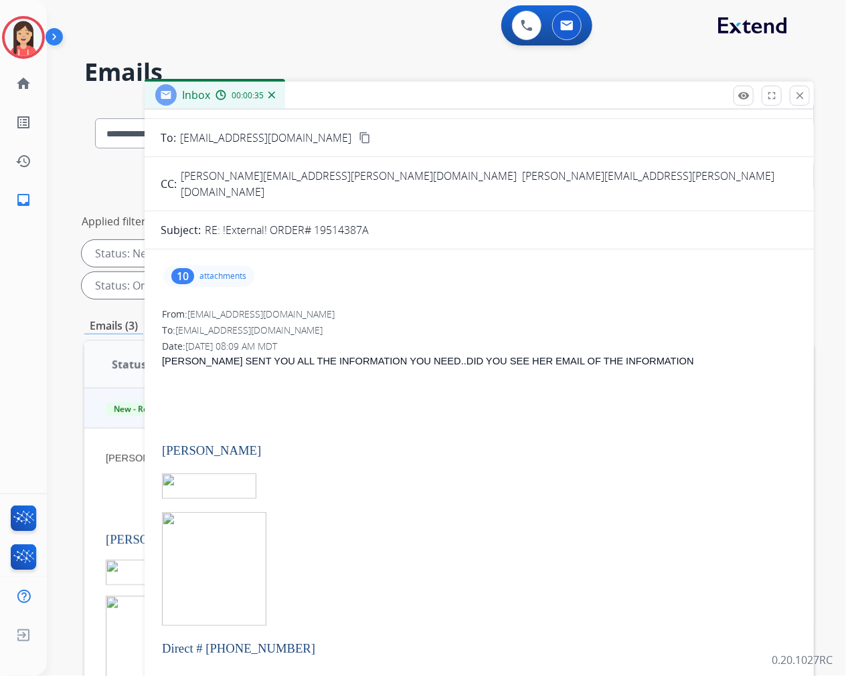
scroll to position [0, 0]
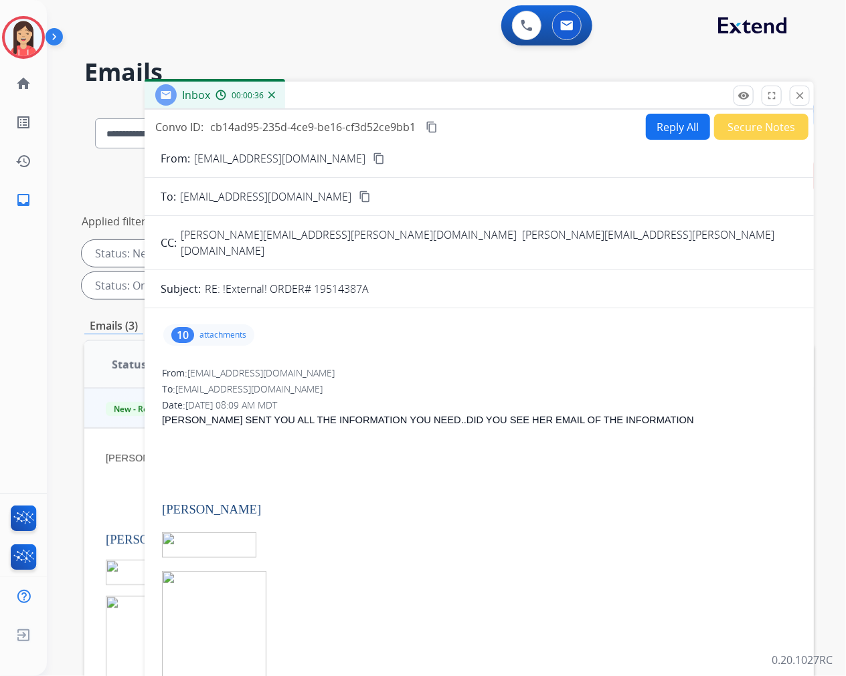
click at [228, 330] on p "attachments" at bounding box center [222, 335] width 47 height 11
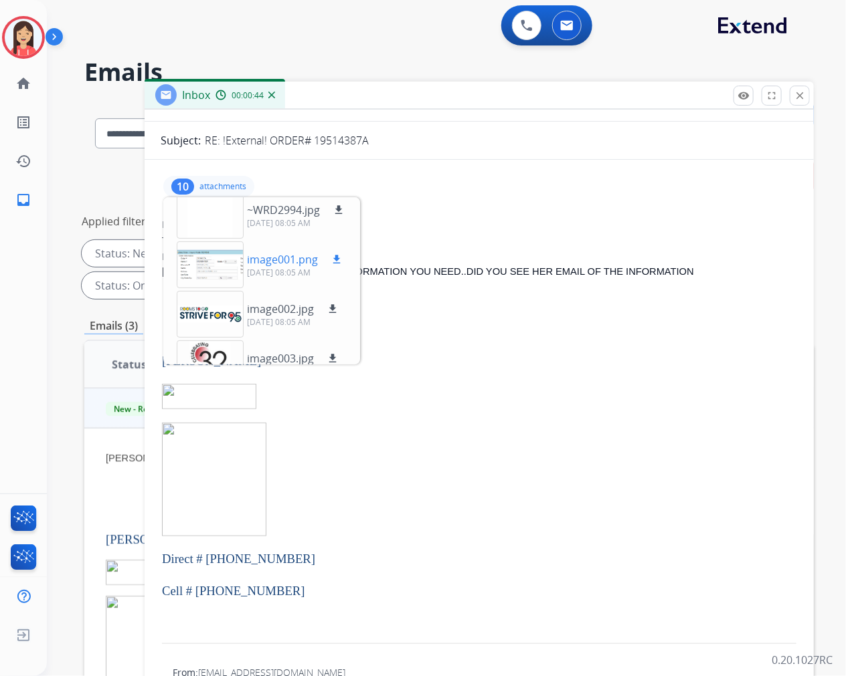
scroll to position [182, 0]
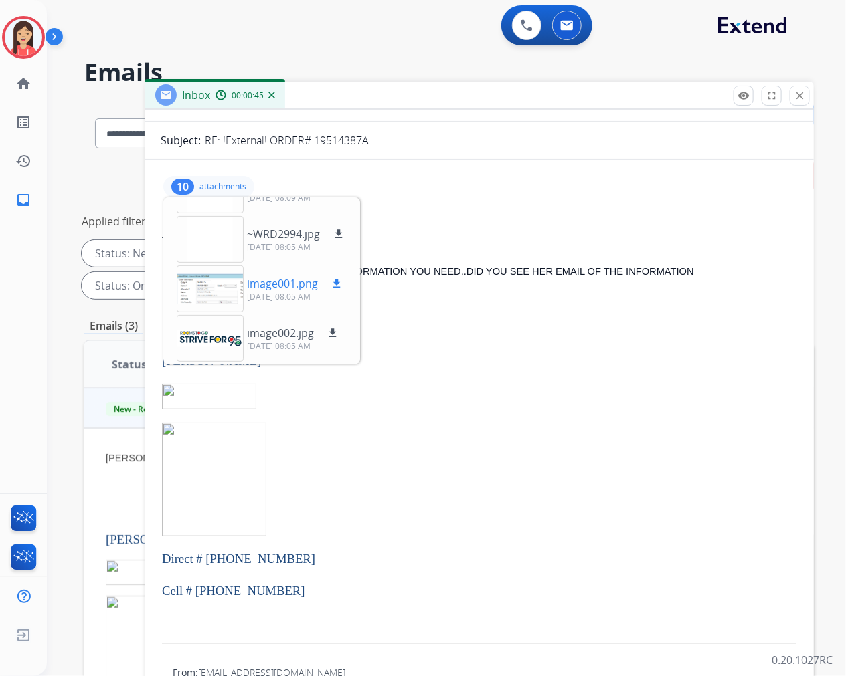
click at [336, 278] on mat-icon "download" at bounding box center [336, 284] width 12 height 12
click at [339, 278] on mat-icon "download" at bounding box center [336, 284] width 12 height 12
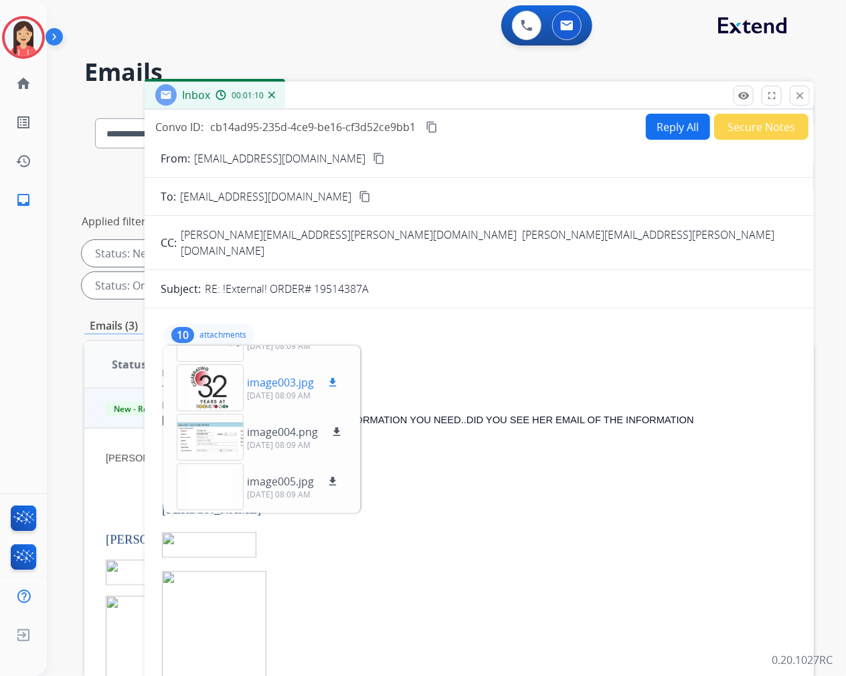
scroll to position [0, 0]
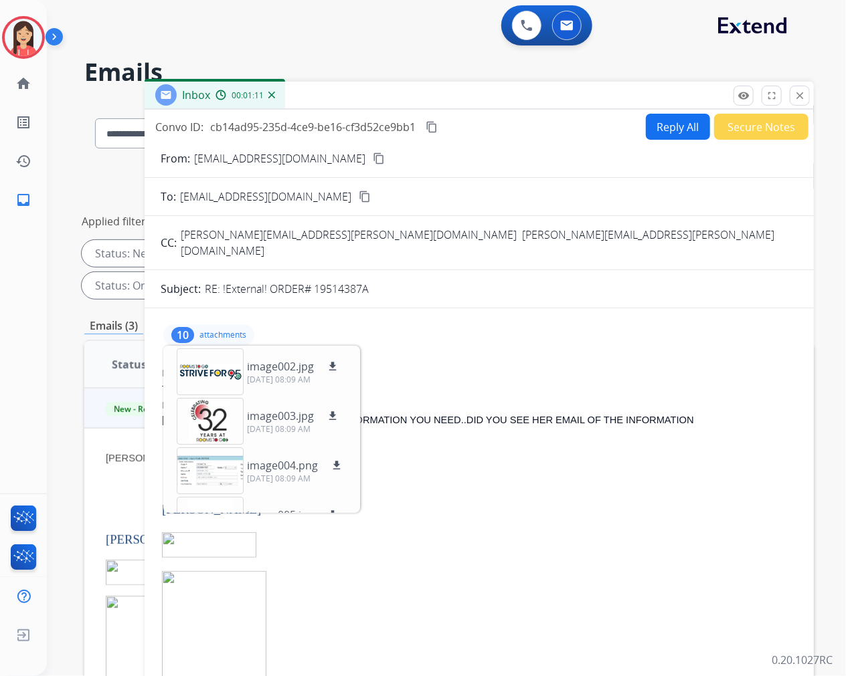
click at [674, 115] on button "Reply All" at bounding box center [678, 127] width 64 height 26
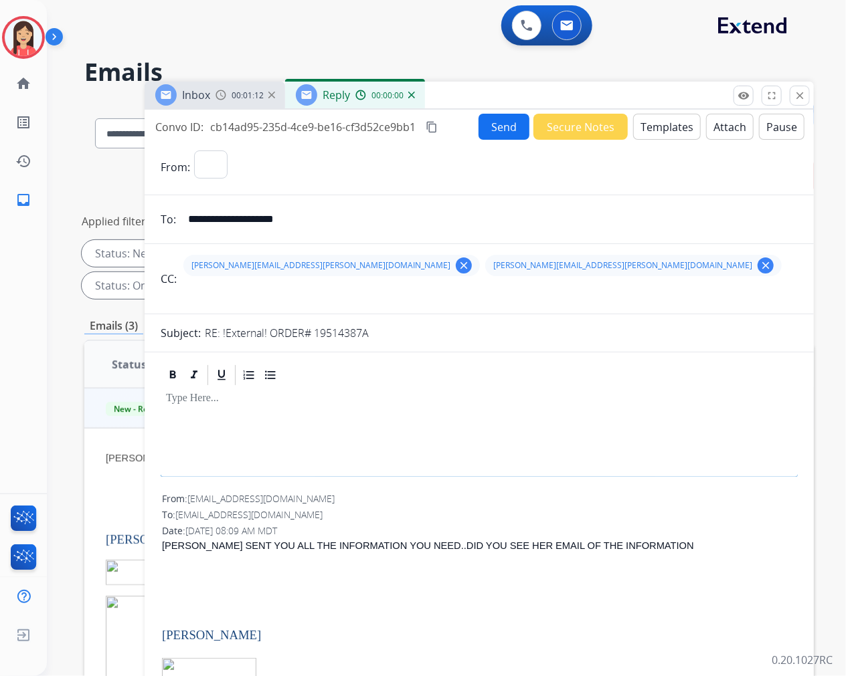
select select "**********"
click at [664, 128] on button "Templates" at bounding box center [667, 127] width 68 height 26
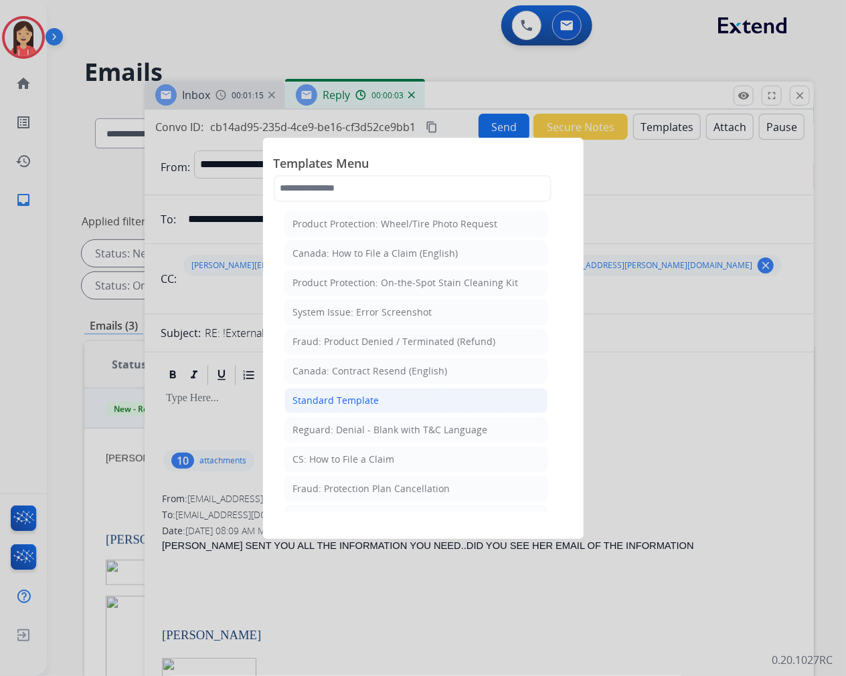
click at [359, 403] on div "Standard Template" at bounding box center [336, 400] width 86 height 13
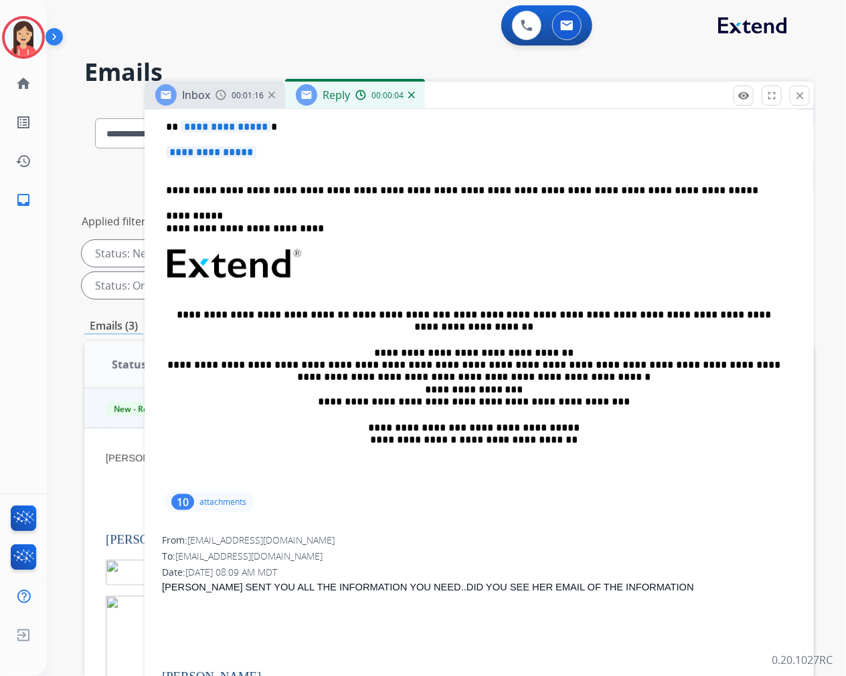
scroll to position [371, 0]
click at [179, 121] on p "**********" at bounding box center [473, 126] width 615 height 12
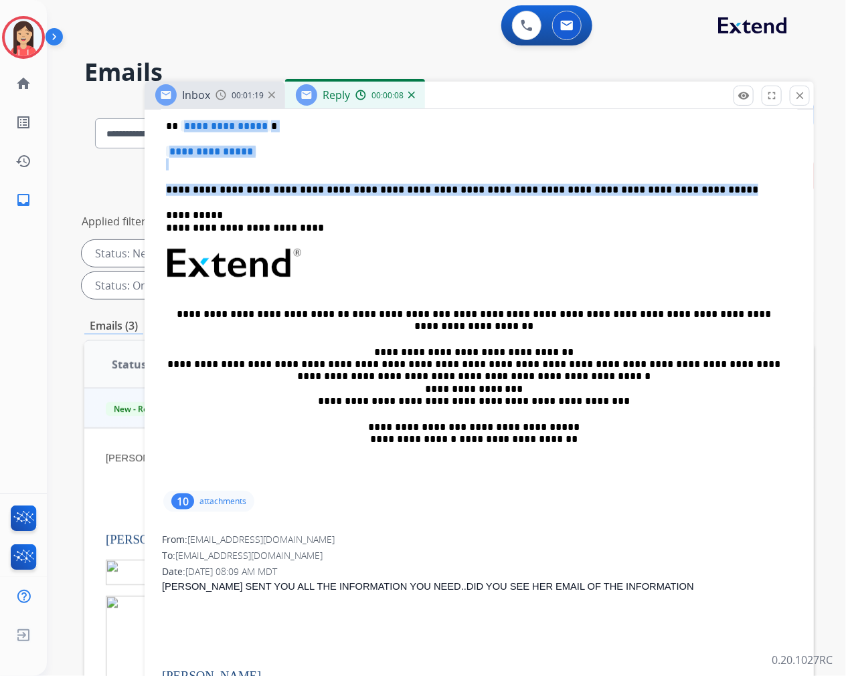
drag, startPoint x: 179, startPoint y: 122, endPoint x: 658, endPoint y: 189, distance: 484.3
click at [658, 189] on div "**********" at bounding box center [479, 295] width 637 height 387
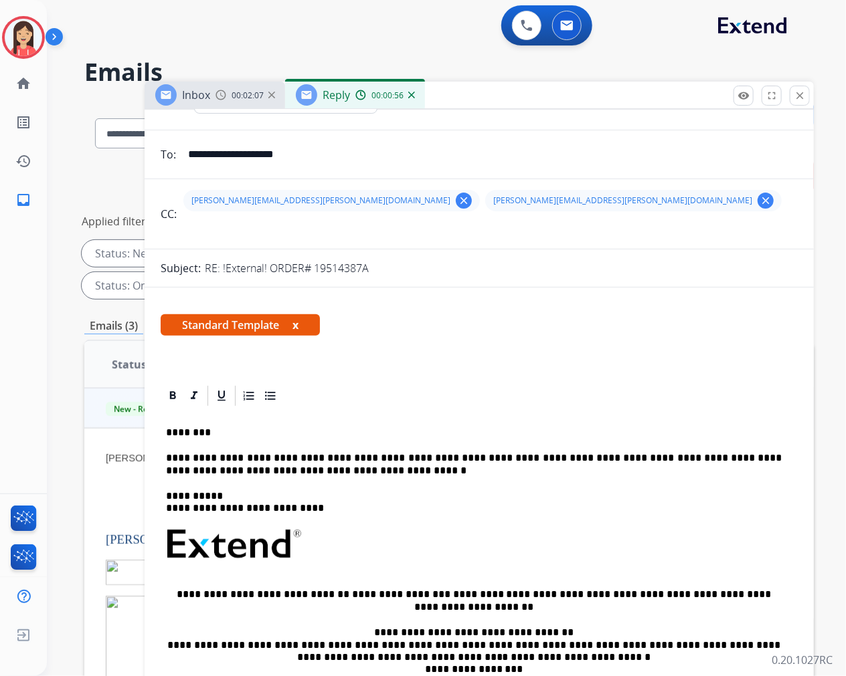
scroll to position [0, 0]
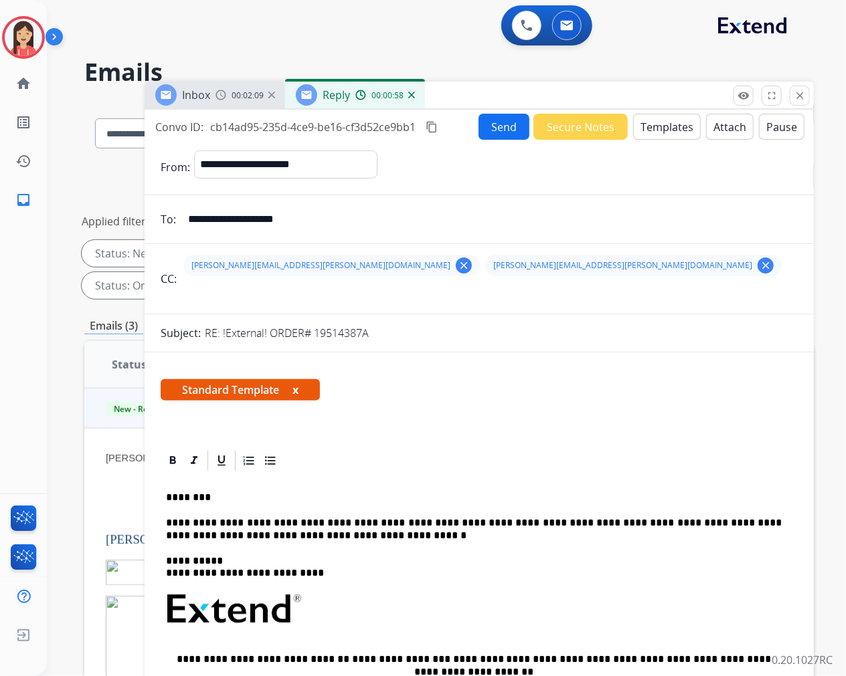
click at [496, 127] on button "Send" at bounding box center [503, 127] width 51 height 26
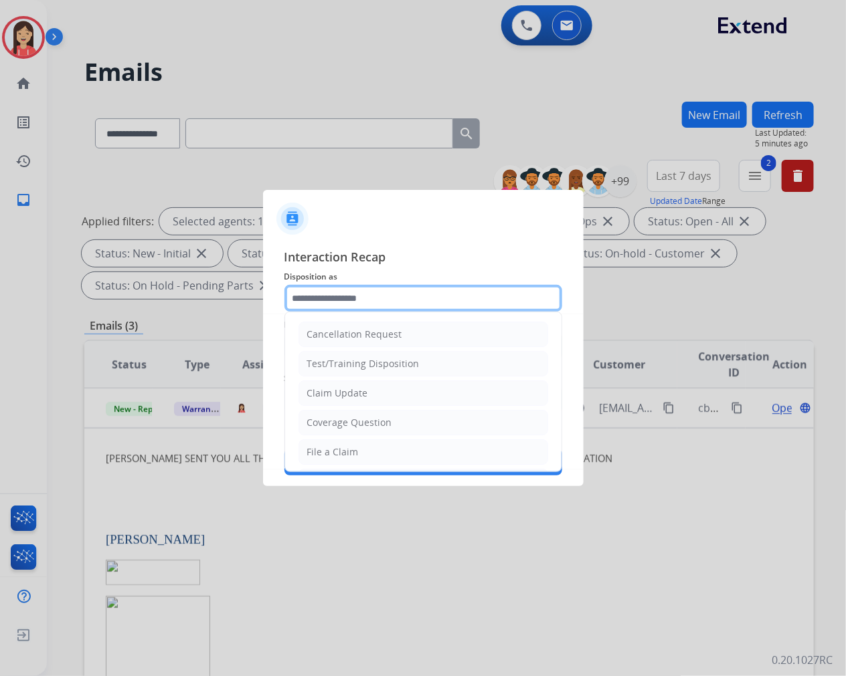
click at [435, 291] on input "text" at bounding box center [423, 298] width 278 height 27
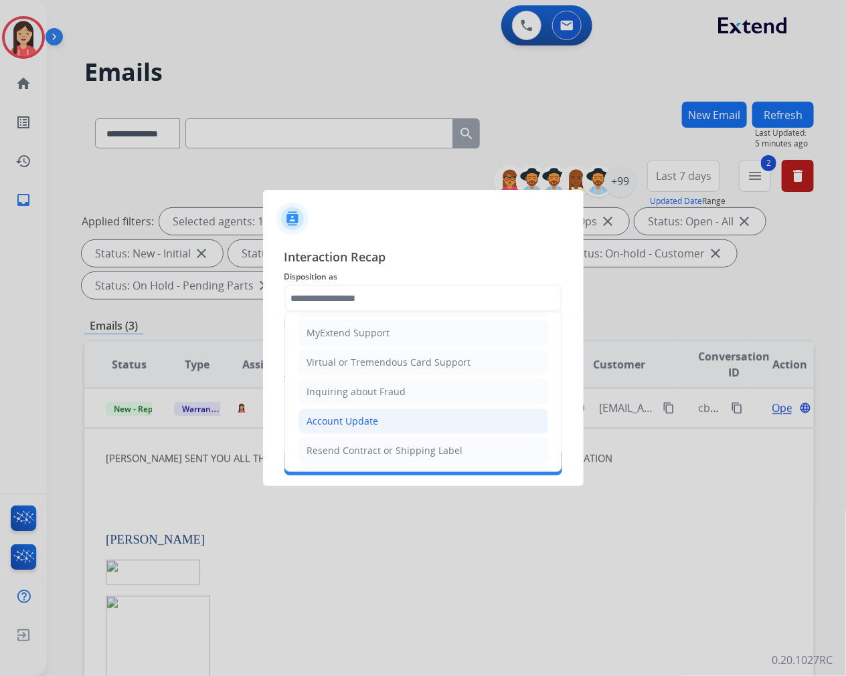
click at [365, 416] on div "Account Update" at bounding box center [343, 421] width 72 height 13
type input "**********"
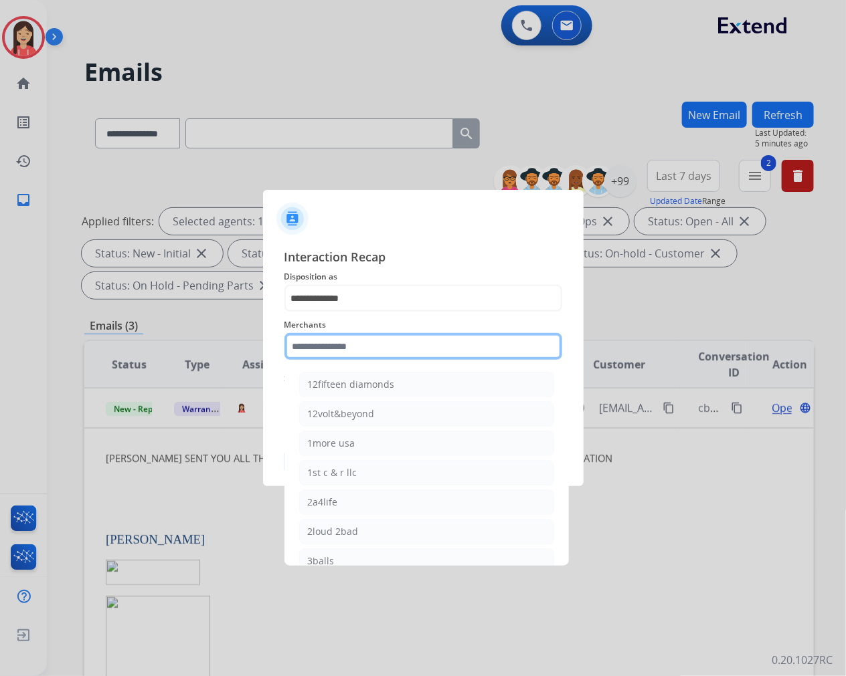
click at [365, 349] on input "text" at bounding box center [423, 346] width 278 height 27
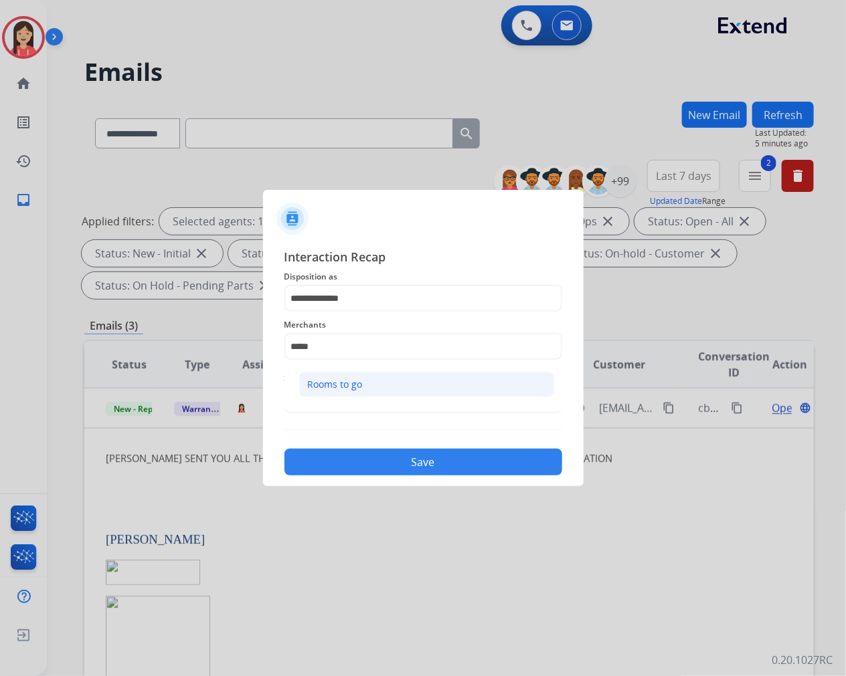
click at [369, 379] on li "Rooms to go" at bounding box center [426, 384] width 255 height 25
type input "**********"
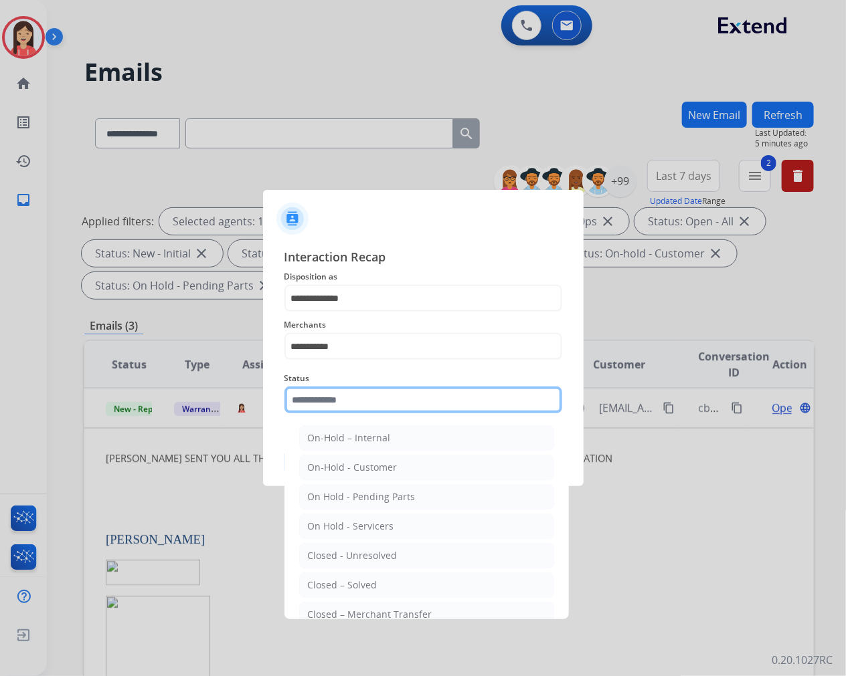
click at [363, 390] on input "text" at bounding box center [423, 400] width 278 height 27
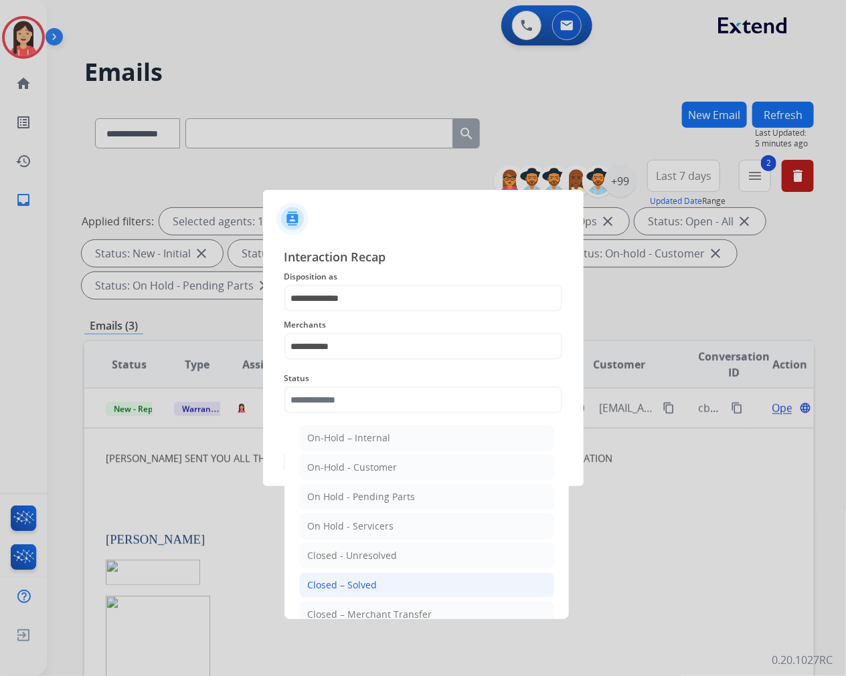
click at [349, 582] on div "Closed – Solved" at bounding box center [343, 585] width 70 height 13
type input "**********"
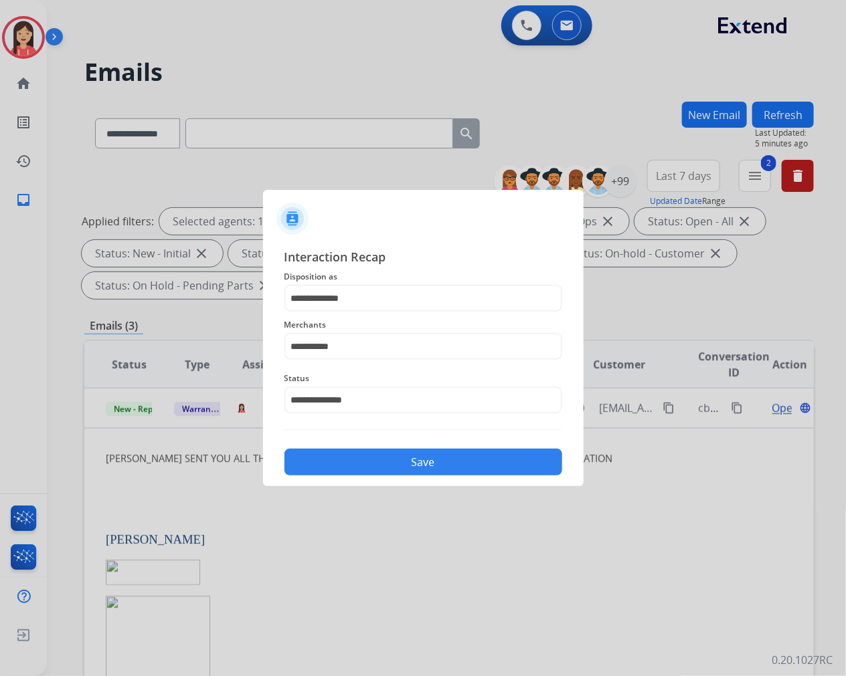
click at [344, 478] on div "**********" at bounding box center [423, 362] width 320 height 250
click at [358, 468] on button "Save" at bounding box center [423, 462] width 278 height 27
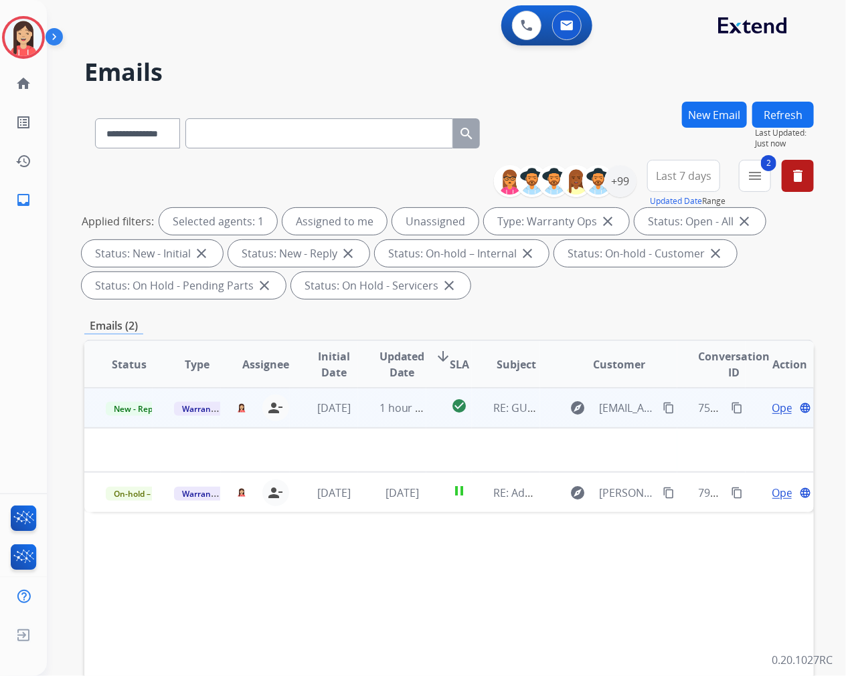
click at [359, 415] on td "1 hour ago" at bounding box center [392, 408] width 68 height 40
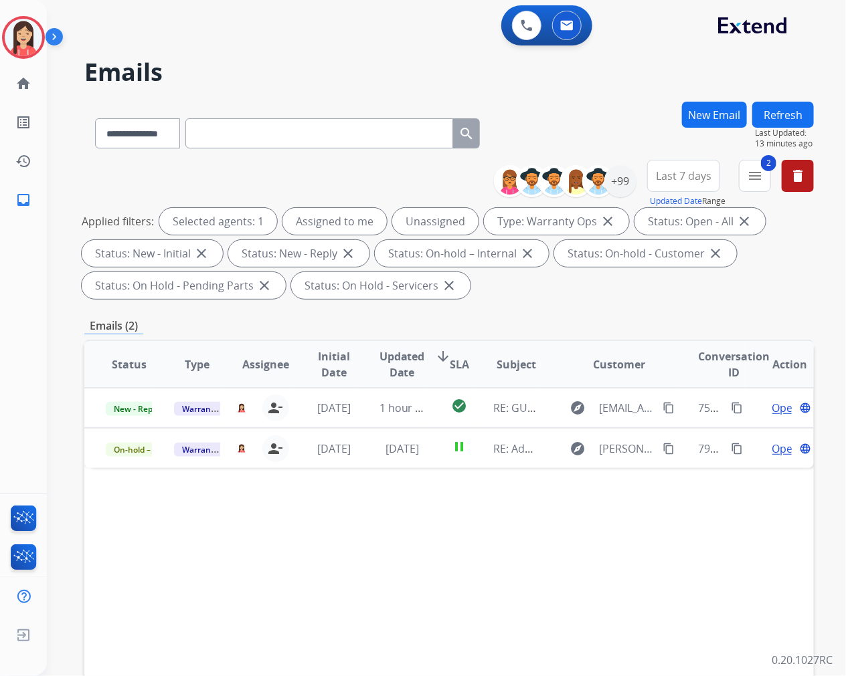
click at [771, 110] on button "Refresh" at bounding box center [783, 115] width 62 height 26
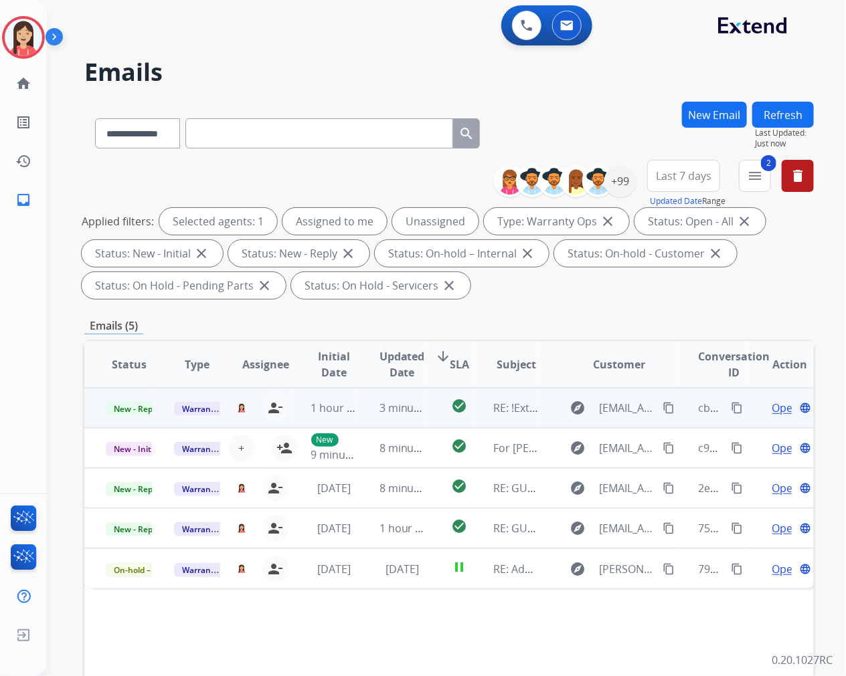
click at [428, 419] on td "check_circle" at bounding box center [448, 408] width 45 height 40
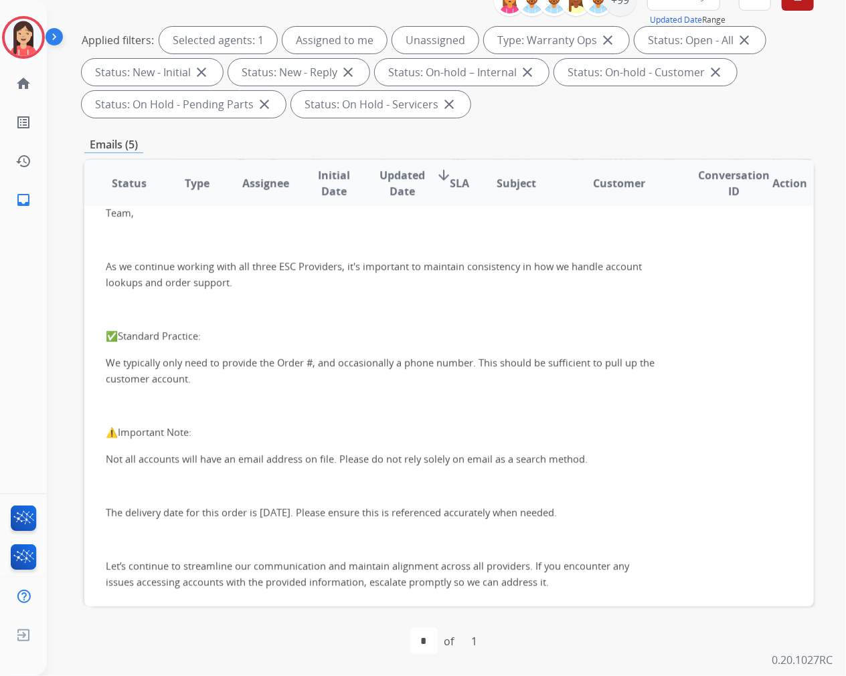
scroll to position [0, 0]
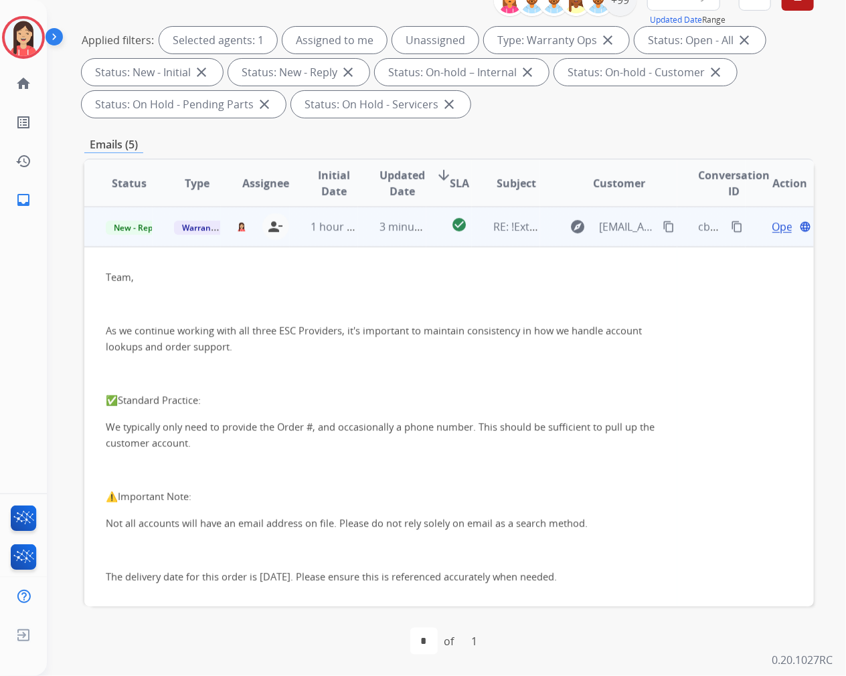
click at [730, 225] on mat-icon "content_copy" at bounding box center [736, 227] width 12 height 12
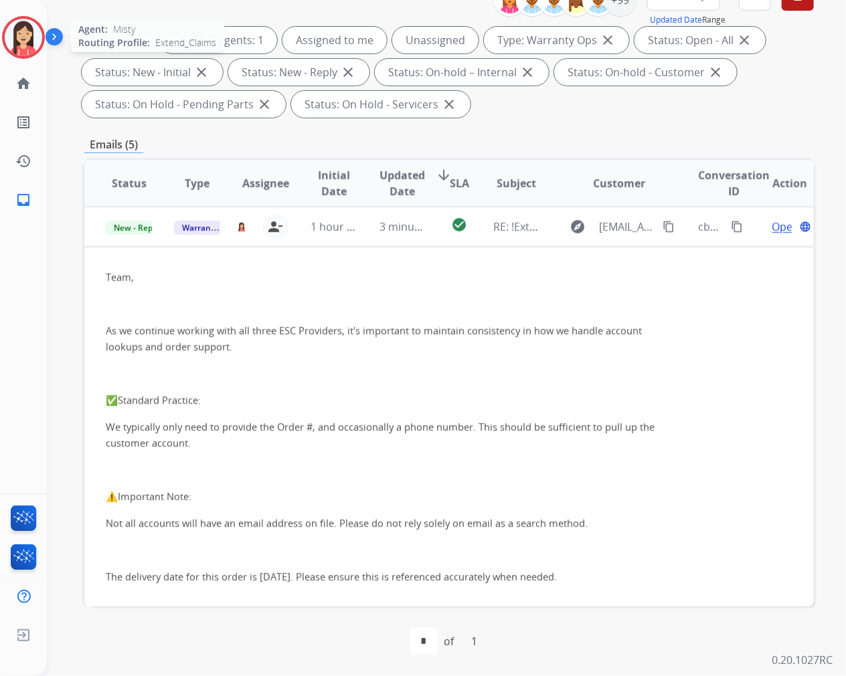
click at [19, 36] on img at bounding box center [23, 37] width 37 height 37
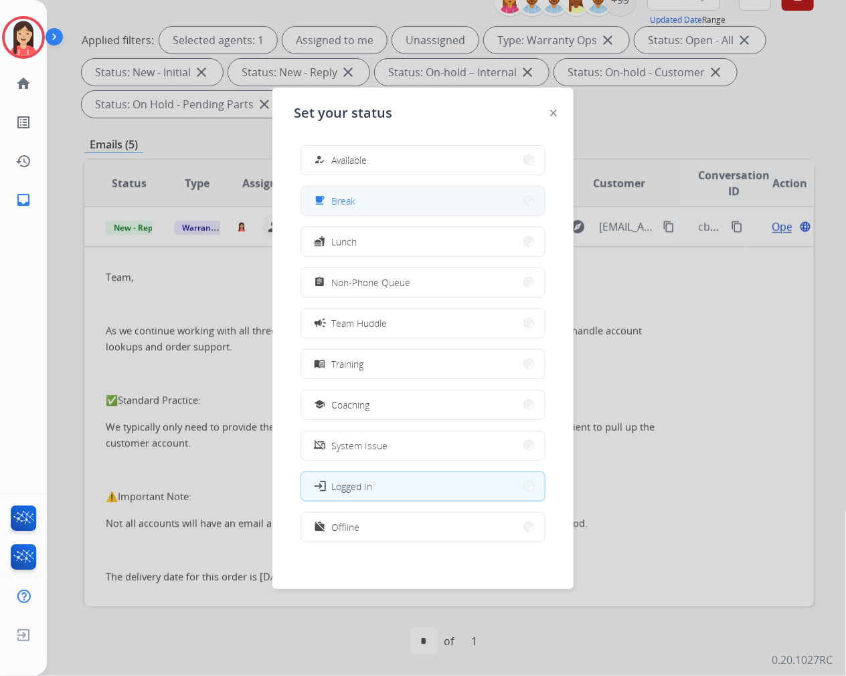
click at [369, 197] on button "free_breakfast Break" at bounding box center [422, 201] width 243 height 29
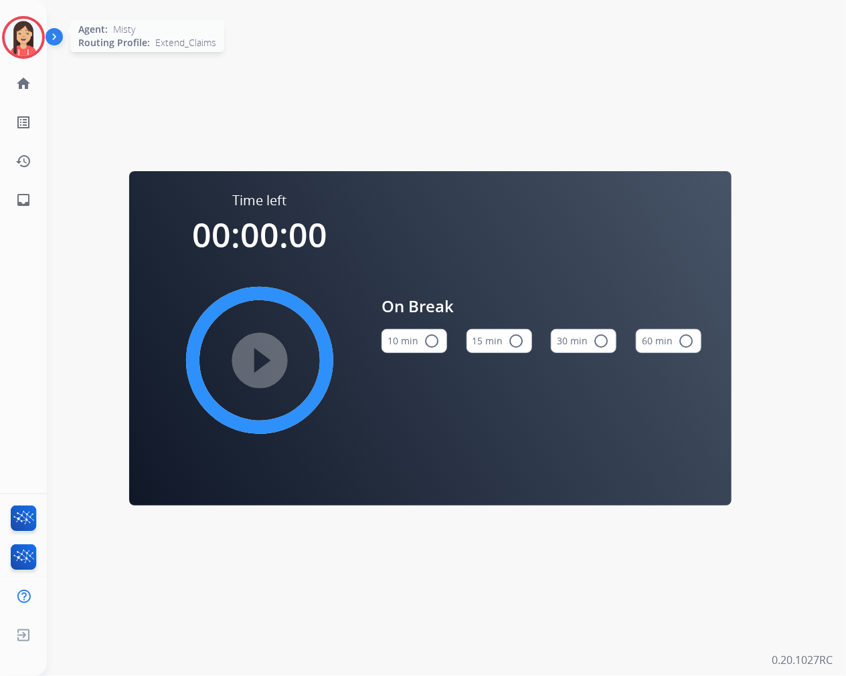
click at [33, 41] on img at bounding box center [23, 37] width 37 height 37
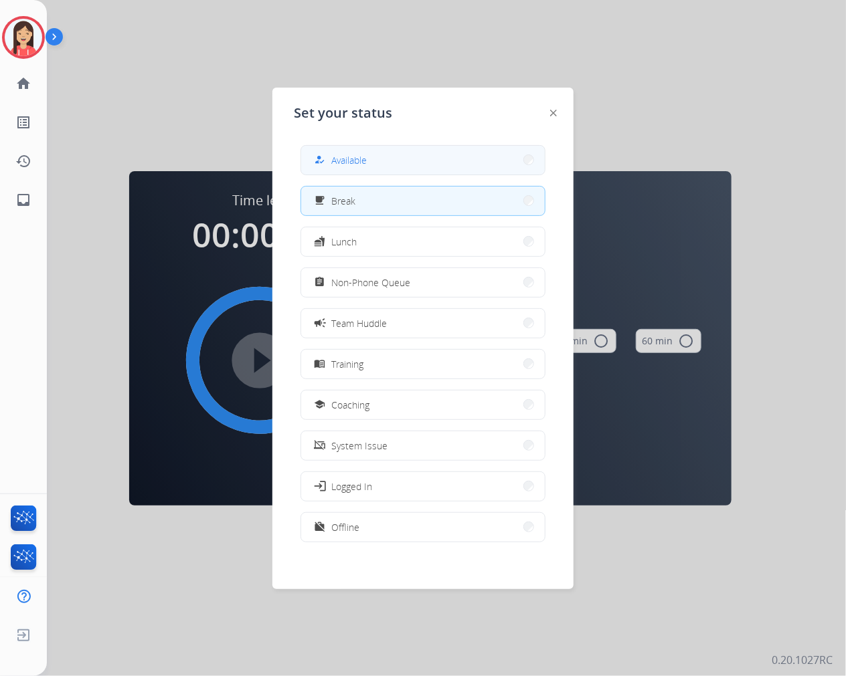
click at [346, 157] on span "Available" at bounding box center [348, 160] width 35 height 14
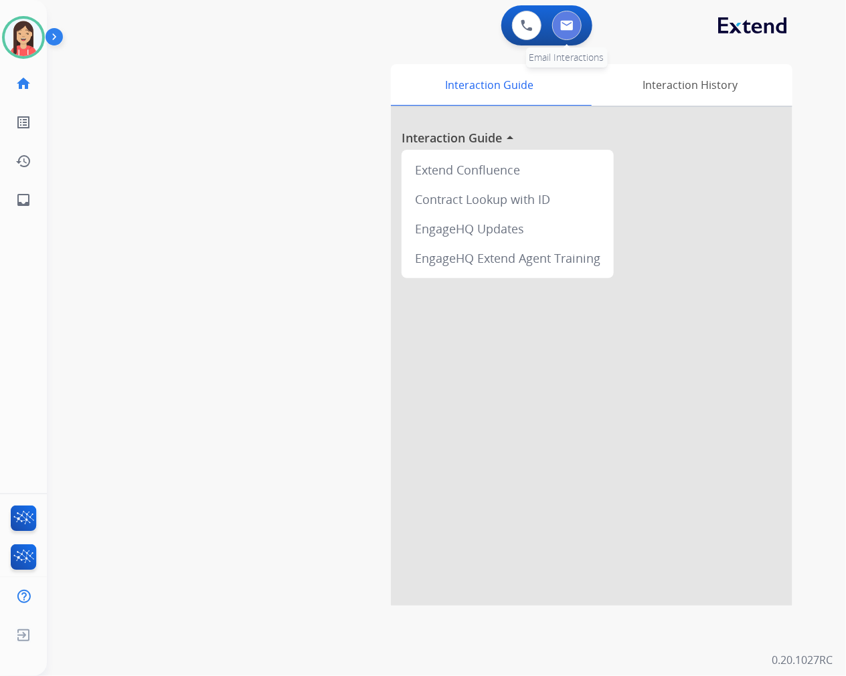
click at [562, 31] on button at bounding box center [566, 25] width 29 height 29
select select "**********"
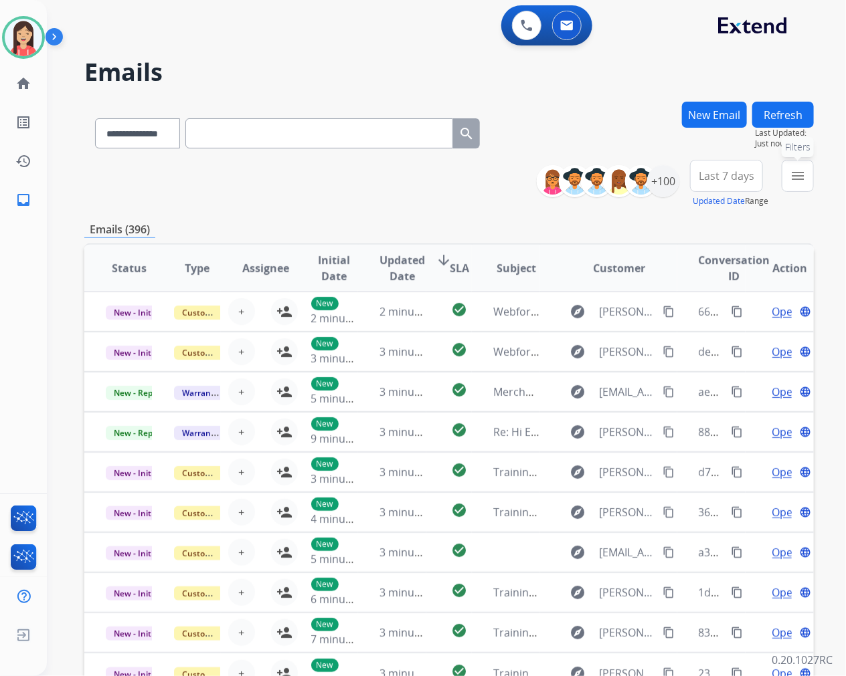
click at [801, 172] on mat-icon "menu" at bounding box center [797, 176] width 16 height 16
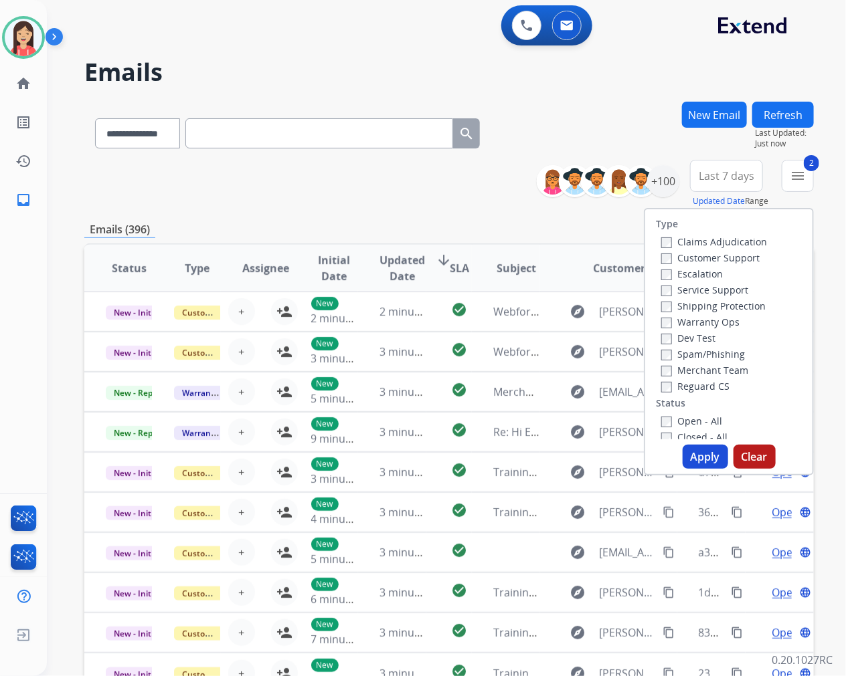
click at [698, 456] on button "Apply" at bounding box center [704, 457] width 45 height 24
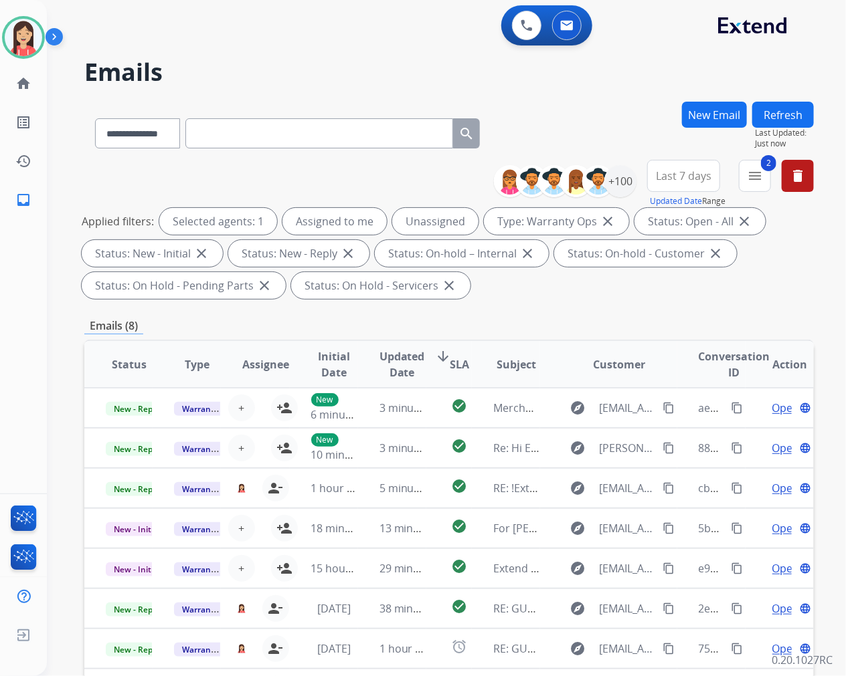
drag, startPoint x: 565, startPoint y: 62, endPoint x: 589, endPoint y: 23, distance: 46.6
click at [565, 62] on h2 "Emails" at bounding box center [448, 72] width 729 height 27
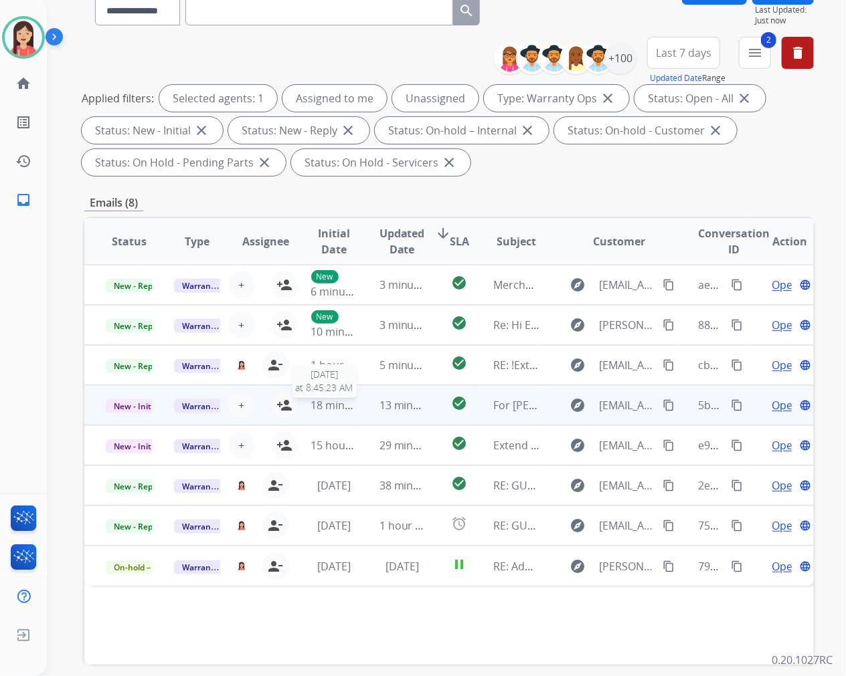
scroll to position [148, 0]
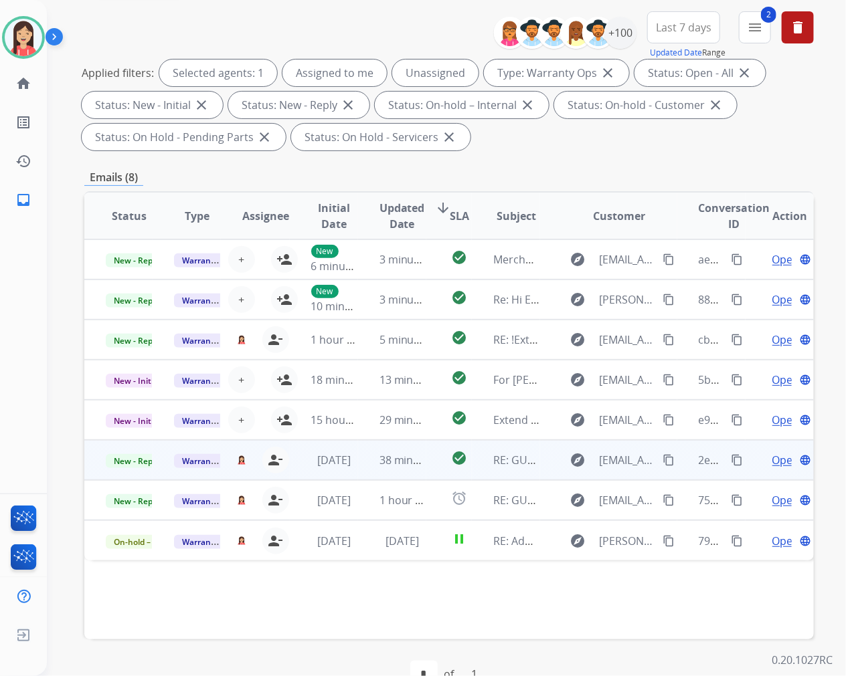
click at [351, 469] on td "1 week ago" at bounding box center [324, 460] width 68 height 40
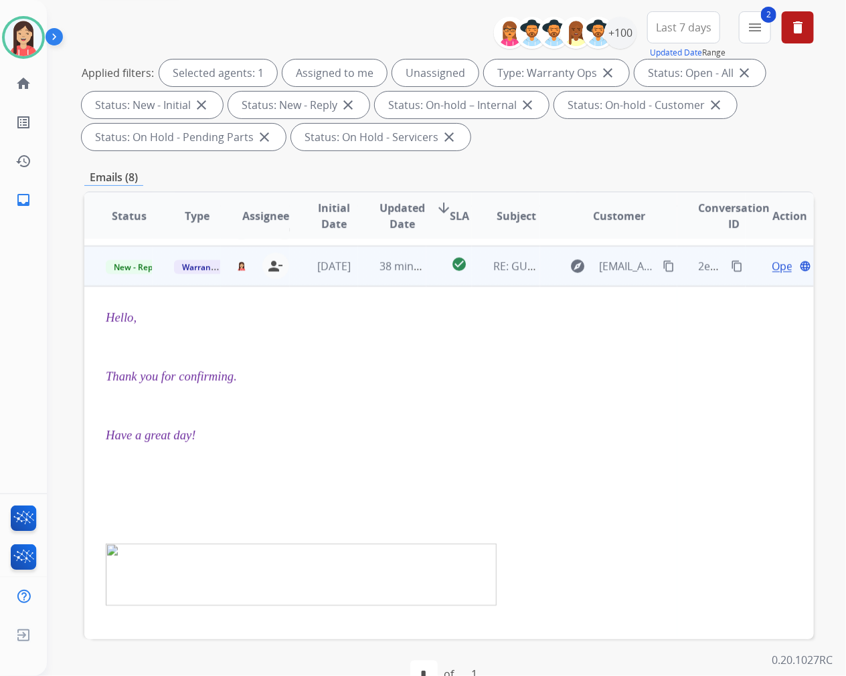
scroll to position [201, 0]
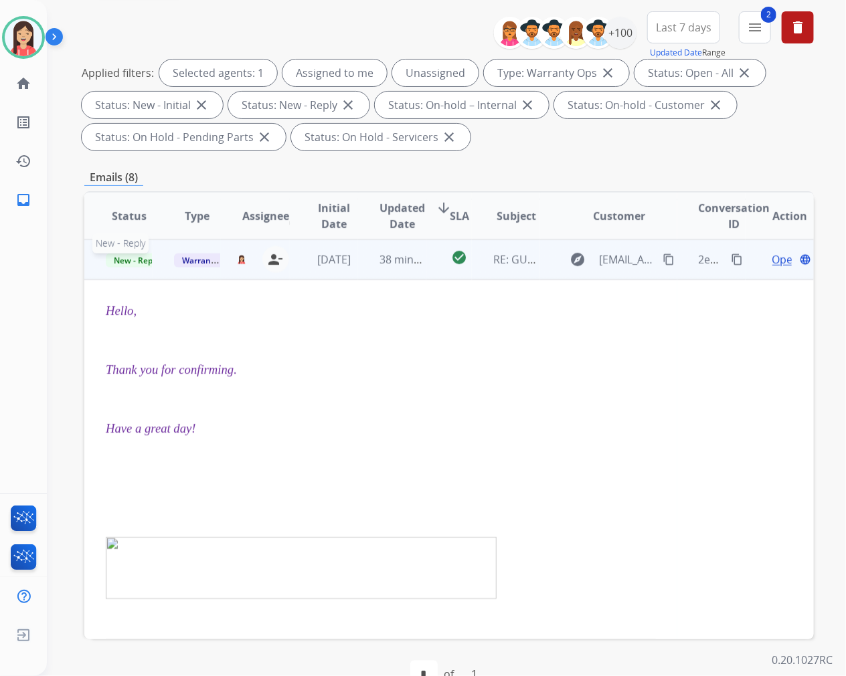
click at [132, 265] on span "New - Reply" at bounding box center [136, 261] width 61 height 14
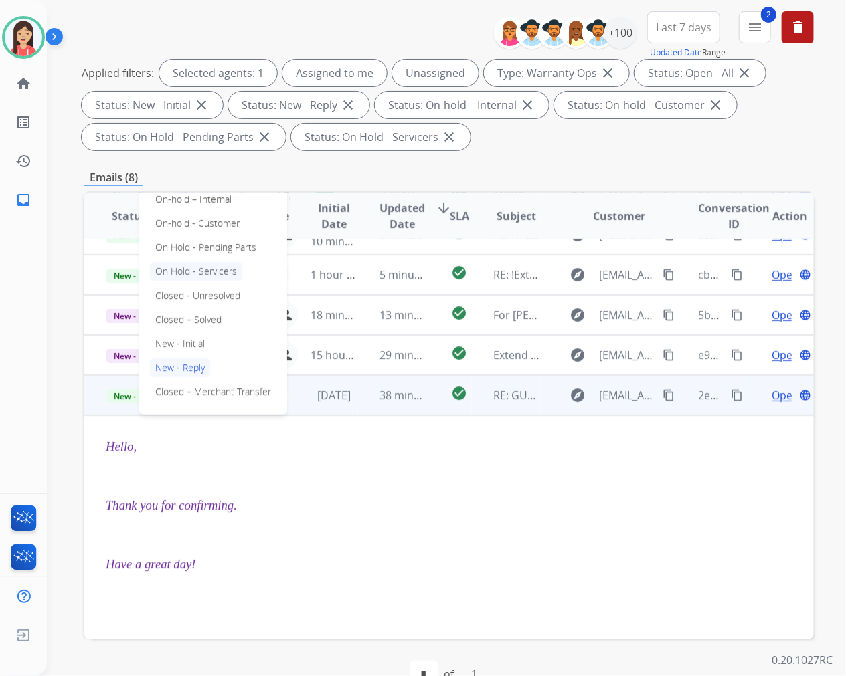
scroll to position [52, 0]
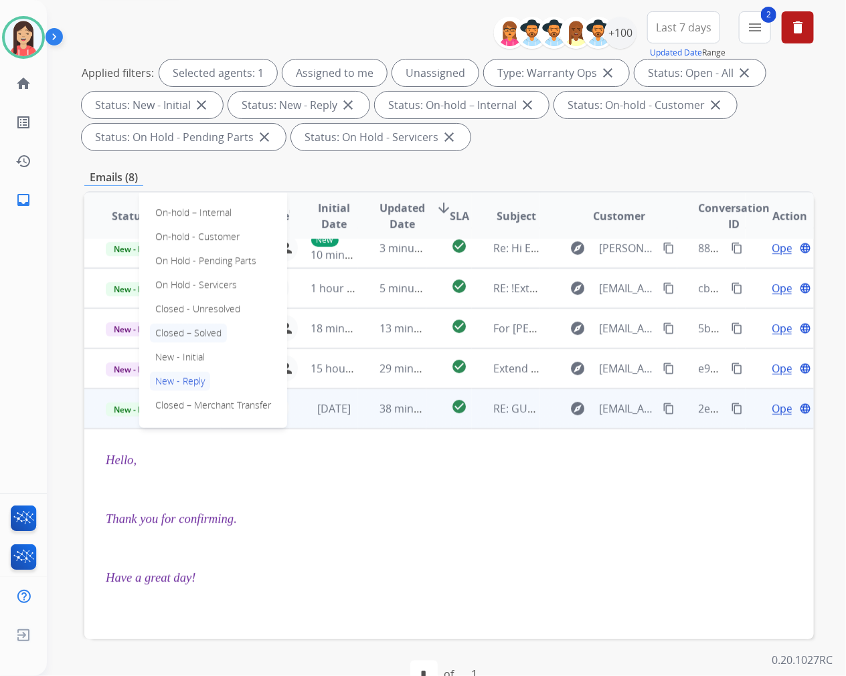
click at [208, 333] on p "Closed – Solved" at bounding box center [188, 333] width 77 height 19
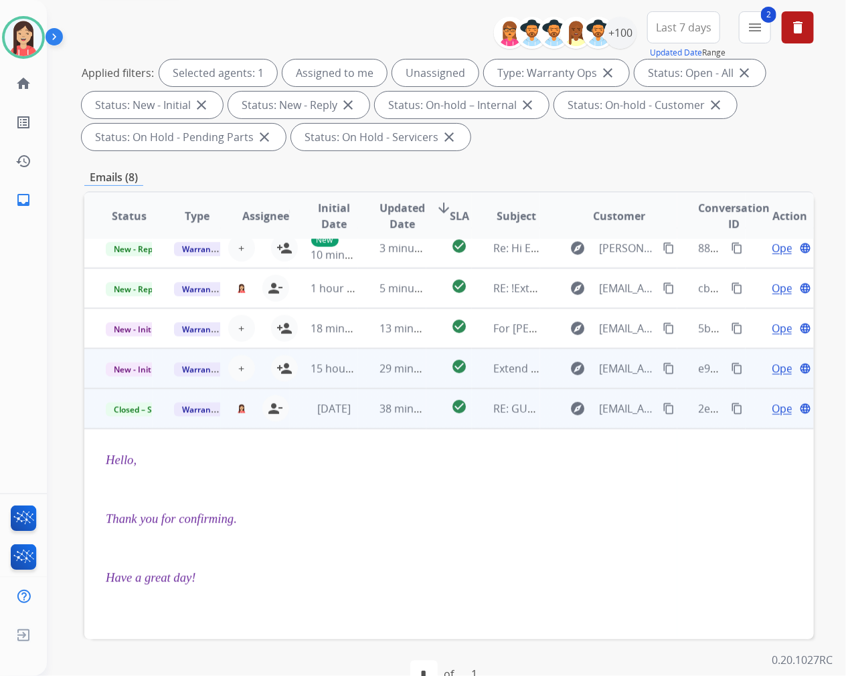
click at [352, 419] on td "1 week ago" at bounding box center [324, 409] width 68 height 40
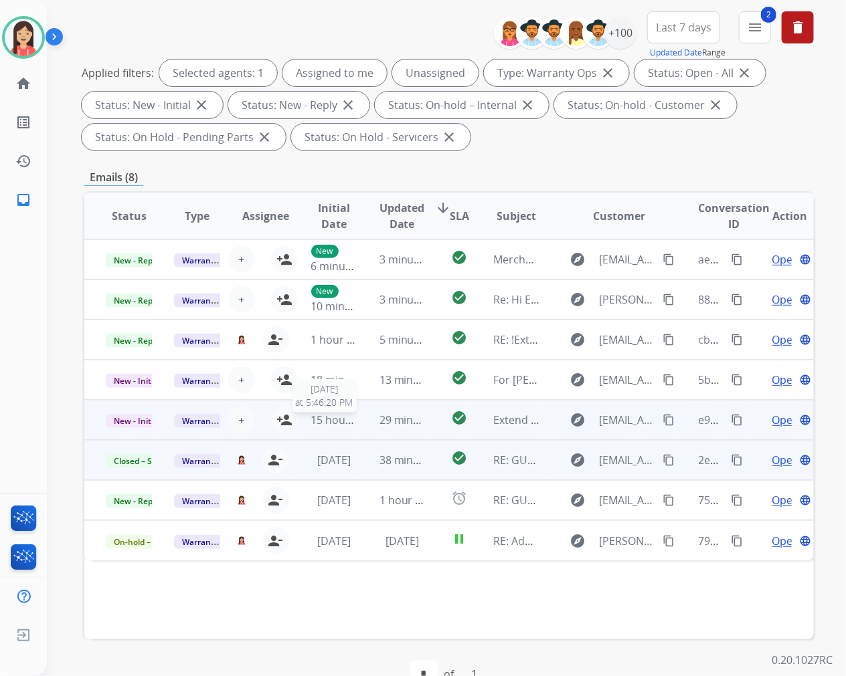
scroll to position [0, 0]
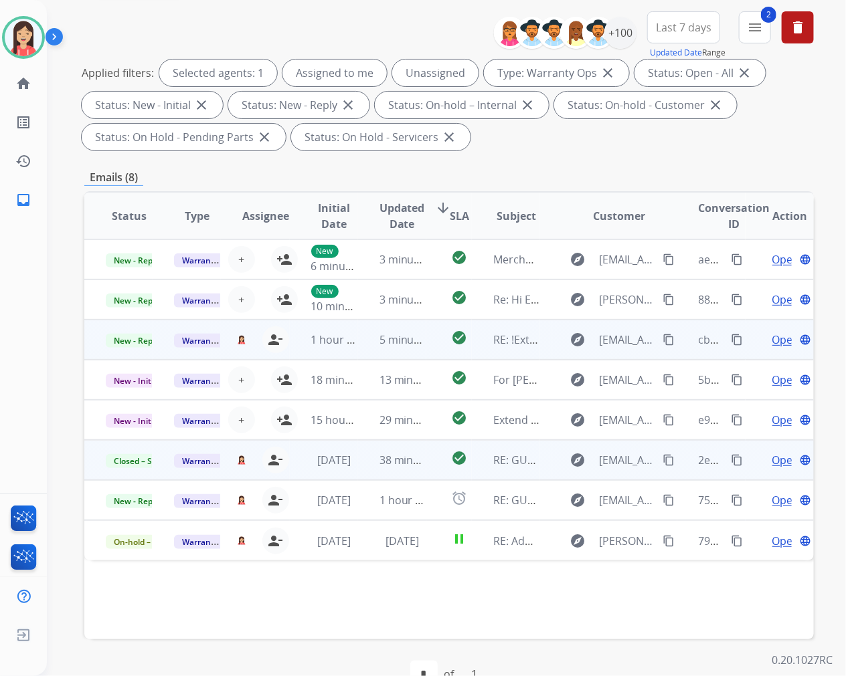
click at [358, 351] on td "5 minutes ago" at bounding box center [392, 340] width 68 height 40
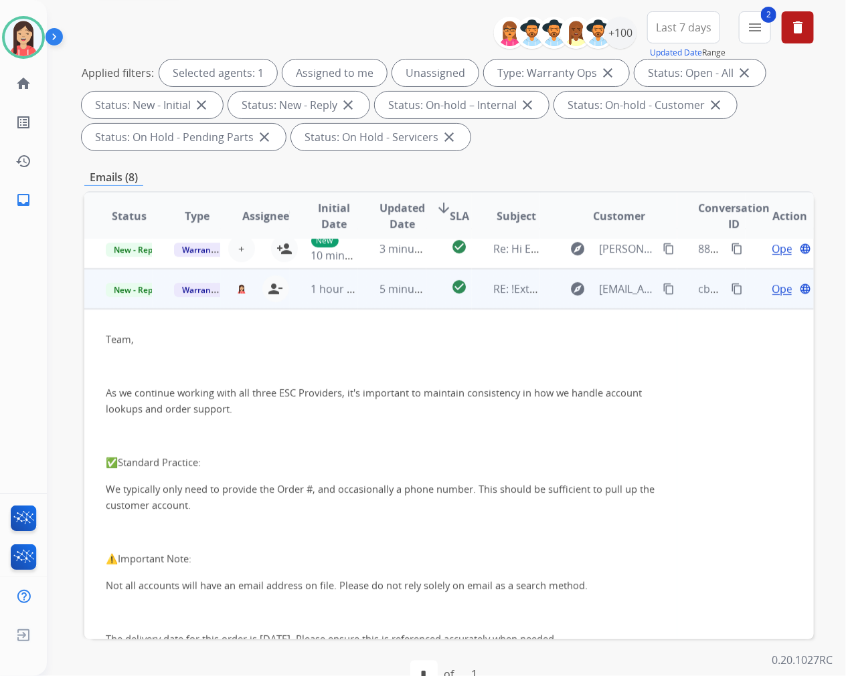
scroll to position [37, 0]
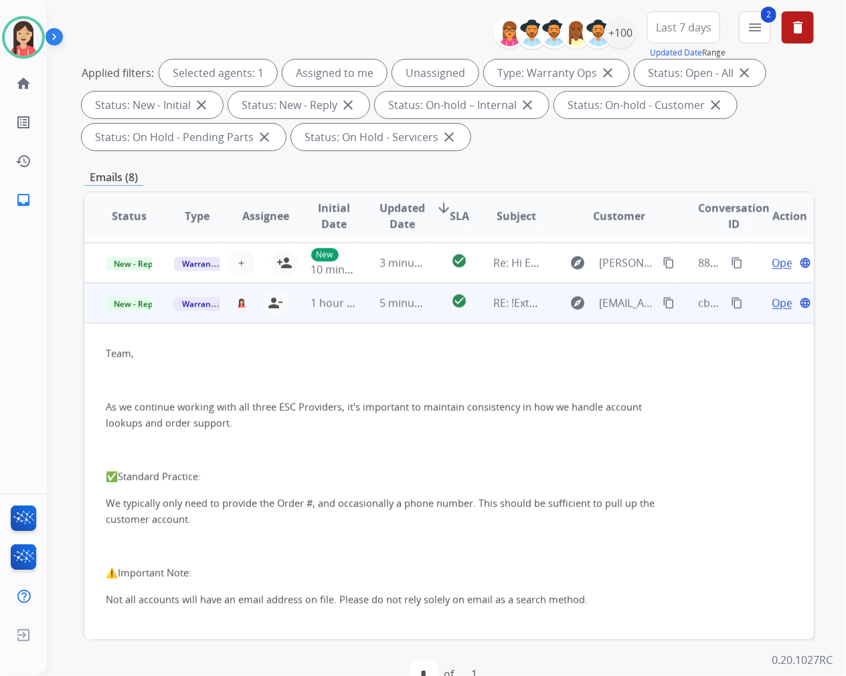
click at [358, 318] on td "5 minutes ago" at bounding box center [392, 303] width 68 height 40
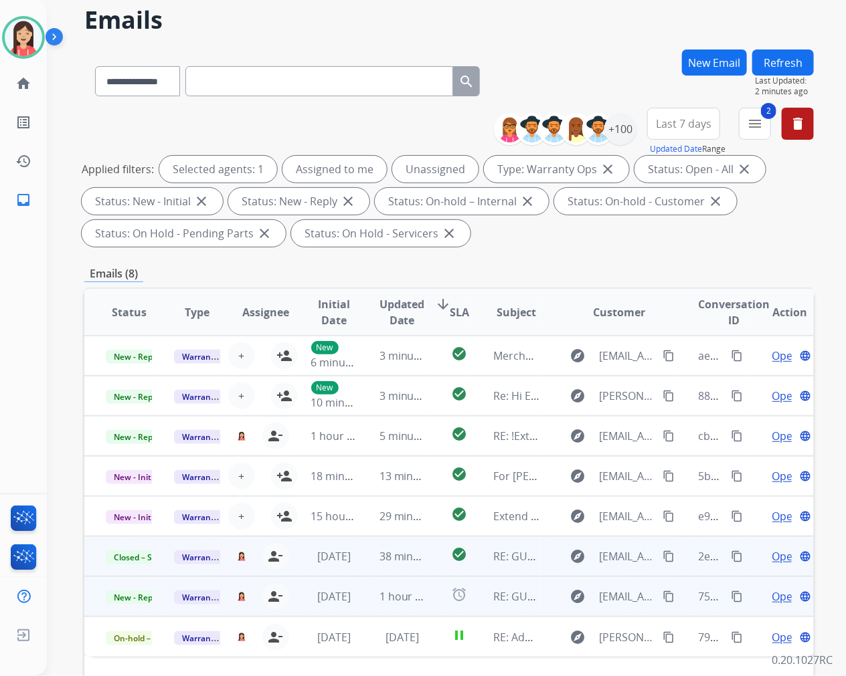
scroll to position [148, 0]
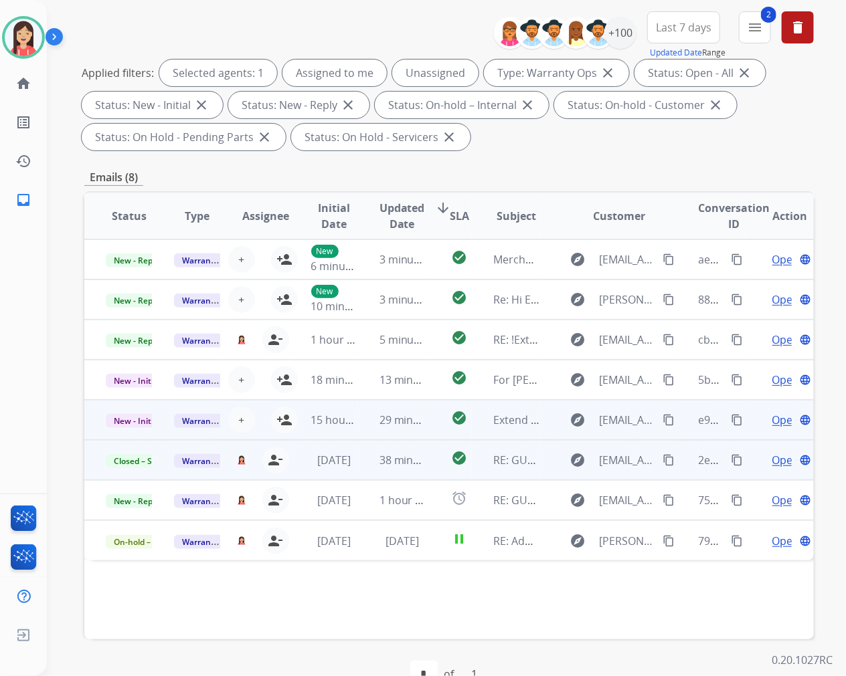
click at [358, 432] on td "29 minutes ago" at bounding box center [392, 420] width 68 height 40
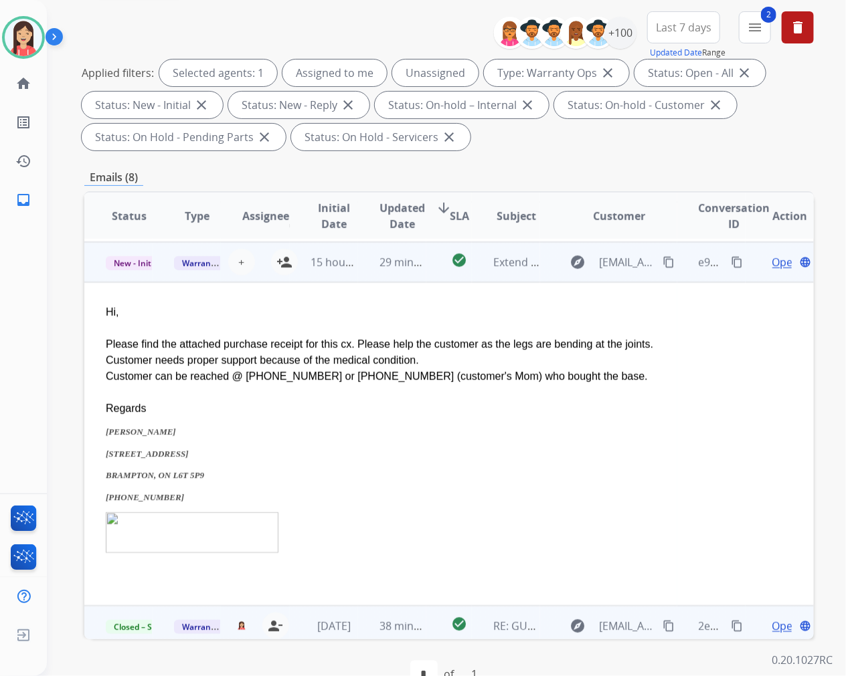
scroll to position [161, 0]
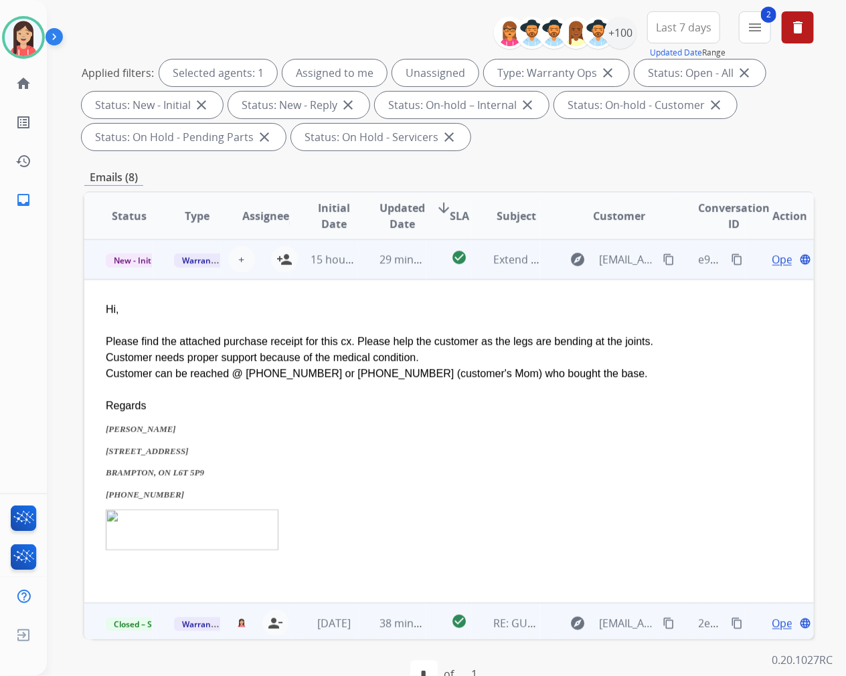
click at [772, 259] on span "Open" at bounding box center [785, 260] width 27 height 16
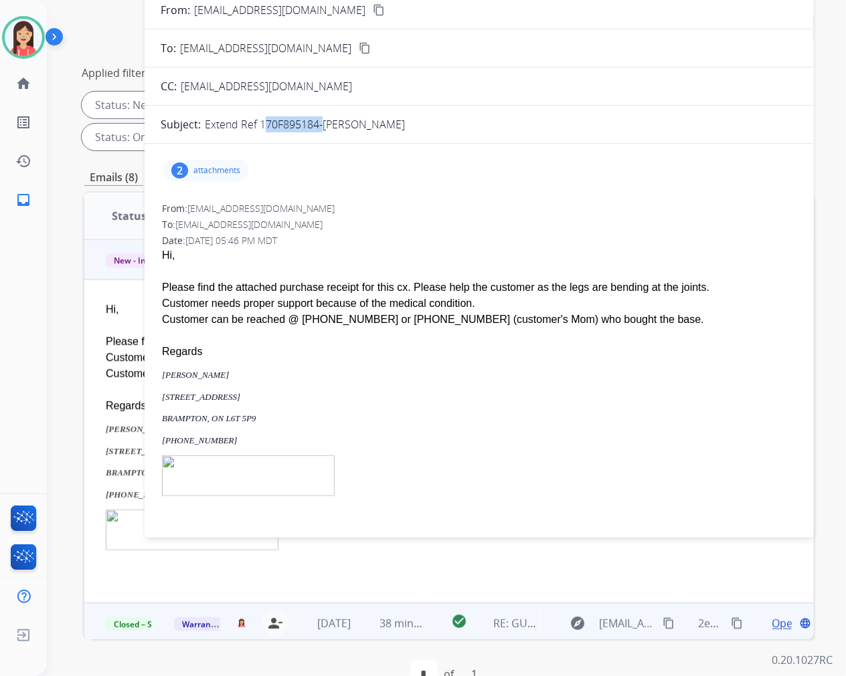
drag, startPoint x: 261, startPoint y: 123, endPoint x: 316, endPoint y: 123, distance: 55.5
click at [316, 123] on p "Extend Ref 170F895184-Richie Cheema" at bounding box center [305, 124] width 200 height 16
copy p "170F895184"
click at [213, 169] on p "attachments" at bounding box center [216, 170] width 47 height 11
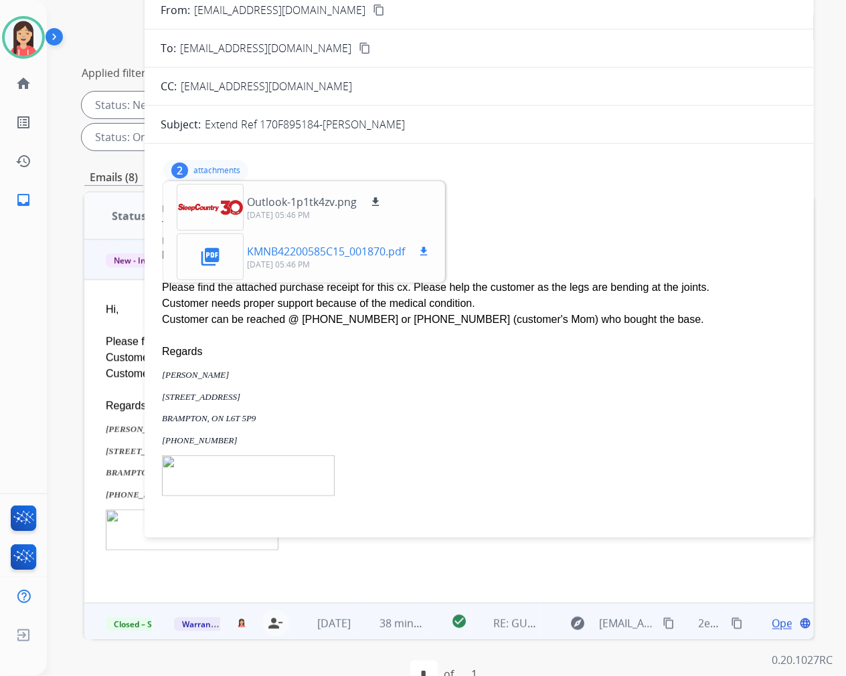
click at [429, 252] on mat-icon "download" at bounding box center [423, 251] width 12 height 12
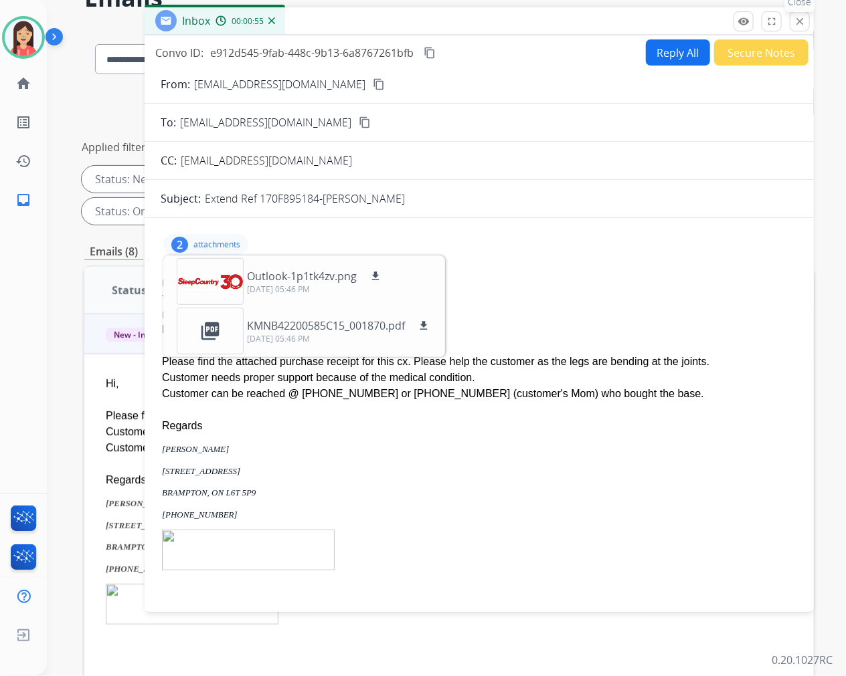
click at [799, 25] on mat-icon "close" at bounding box center [799, 21] width 12 height 12
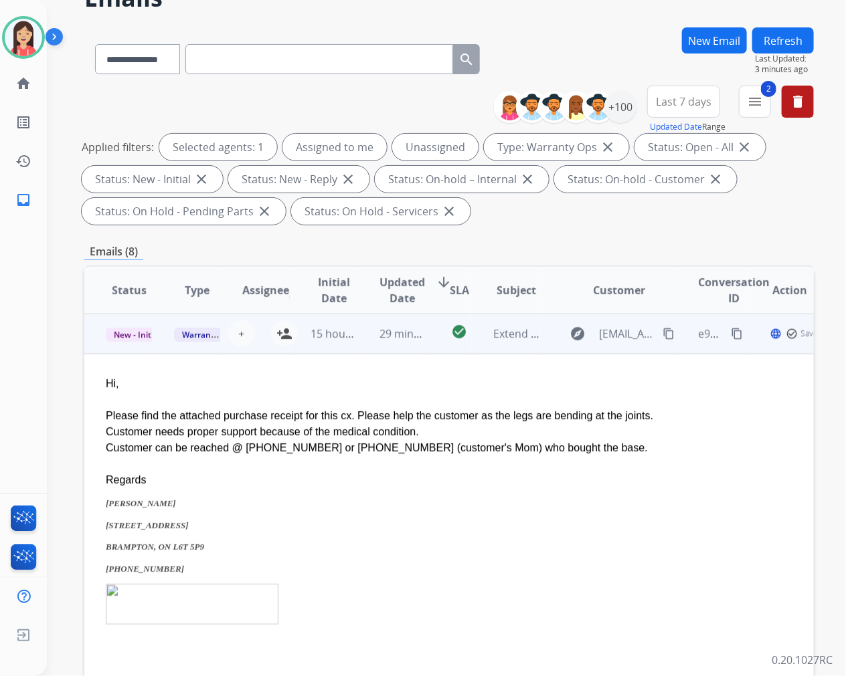
click at [373, 350] on td "29 minutes ago" at bounding box center [392, 334] width 68 height 40
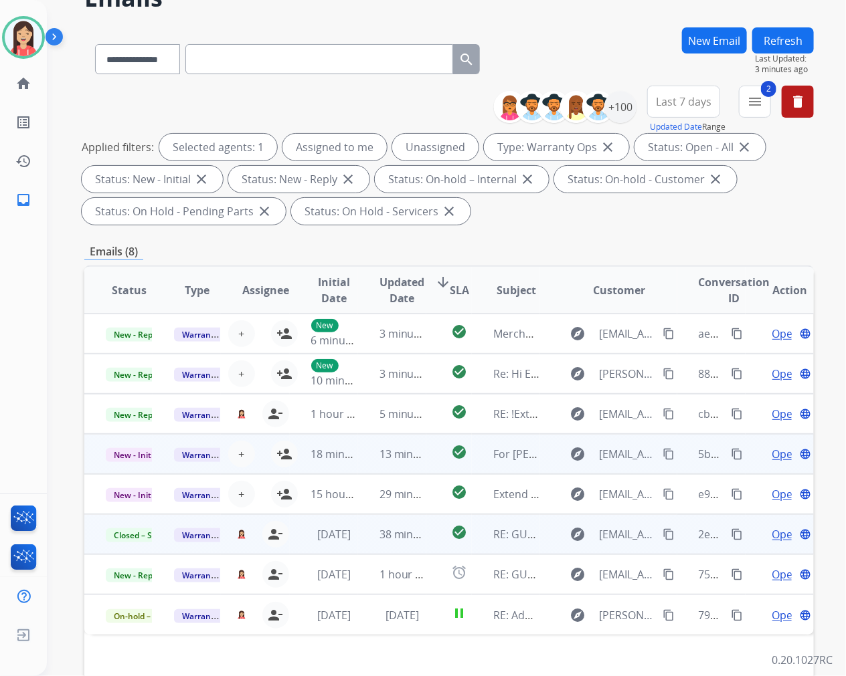
click at [359, 472] on td "13 minutes ago" at bounding box center [392, 454] width 68 height 40
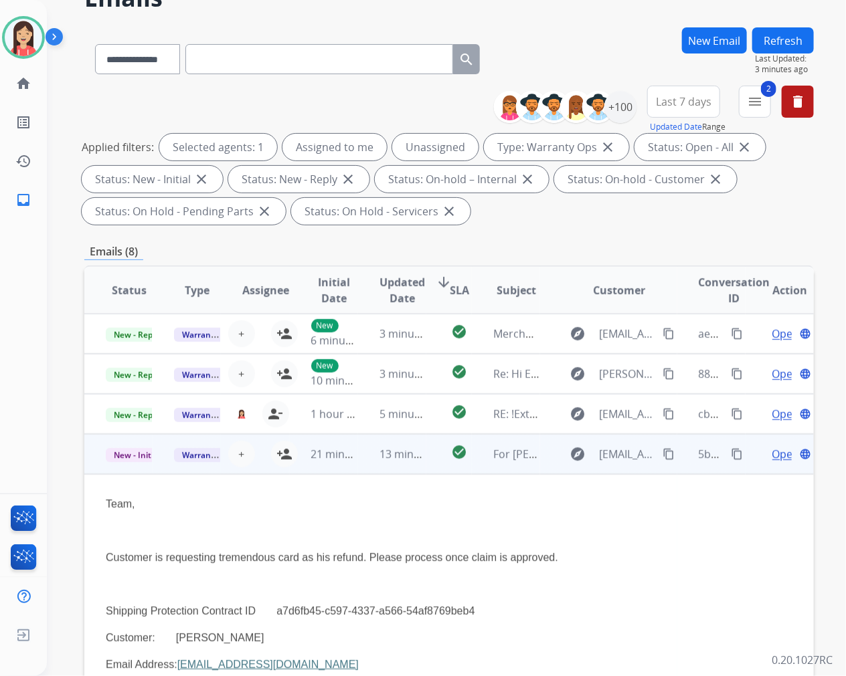
scroll to position [120, 0]
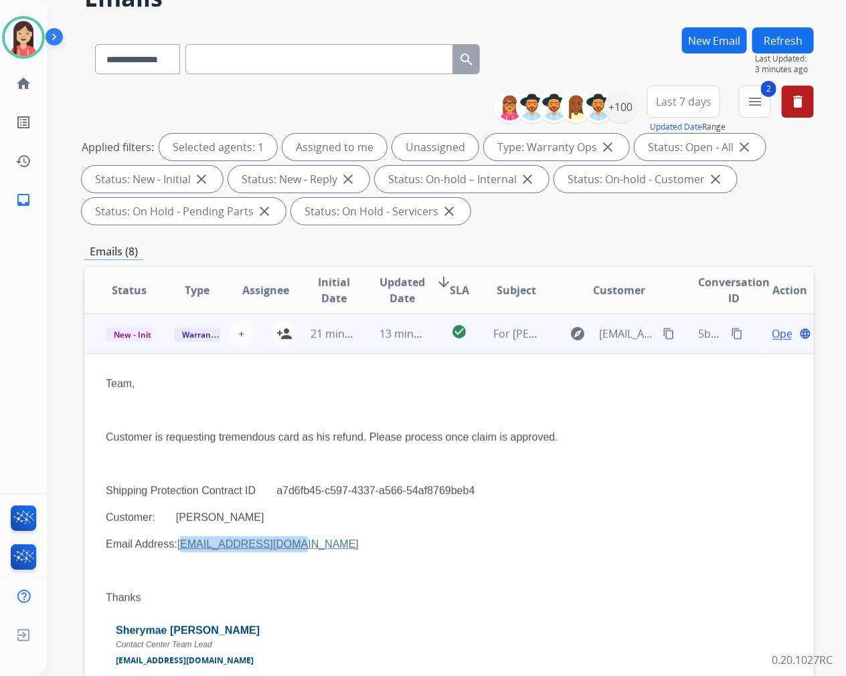
drag, startPoint x: 330, startPoint y: 547, endPoint x: 216, endPoint y: 536, distance: 114.2
click at [216, 536] on p "Email Address: siccone12@gmail.com" at bounding box center [381, 544] width 550 height 16
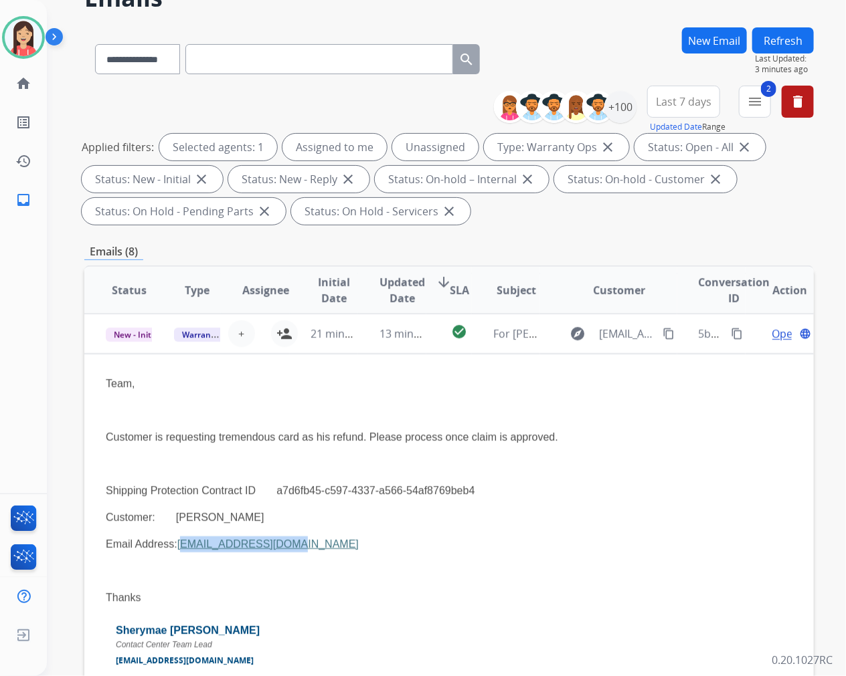
copy link "siccone12@gmail.com"
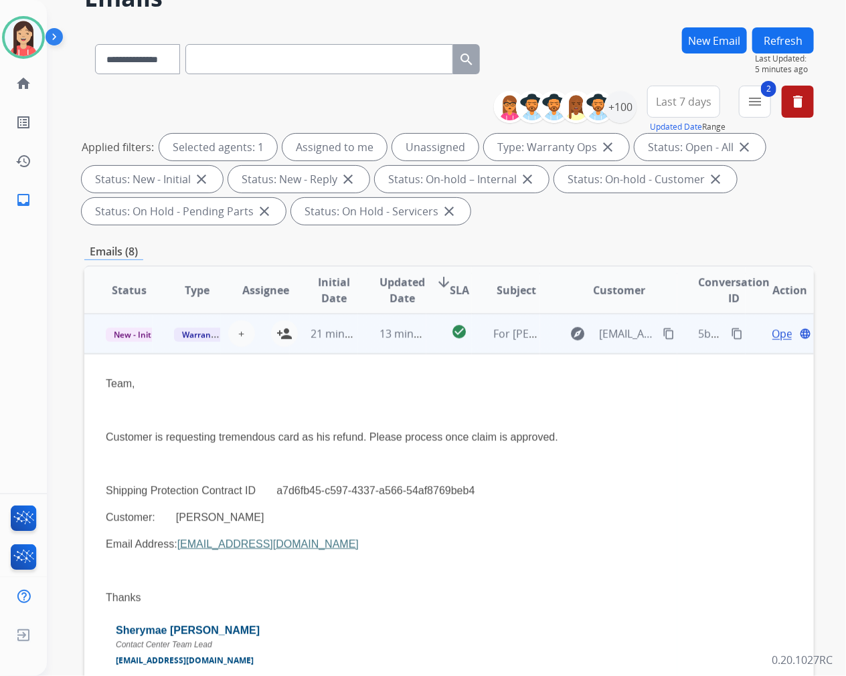
click at [509, 495] on p "Shipping Protection Contract ID a7d6fb45-c597-4337-a566-54af8769beb4" at bounding box center [381, 491] width 550 height 16
click at [772, 332] on span "Open" at bounding box center [785, 334] width 27 height 16
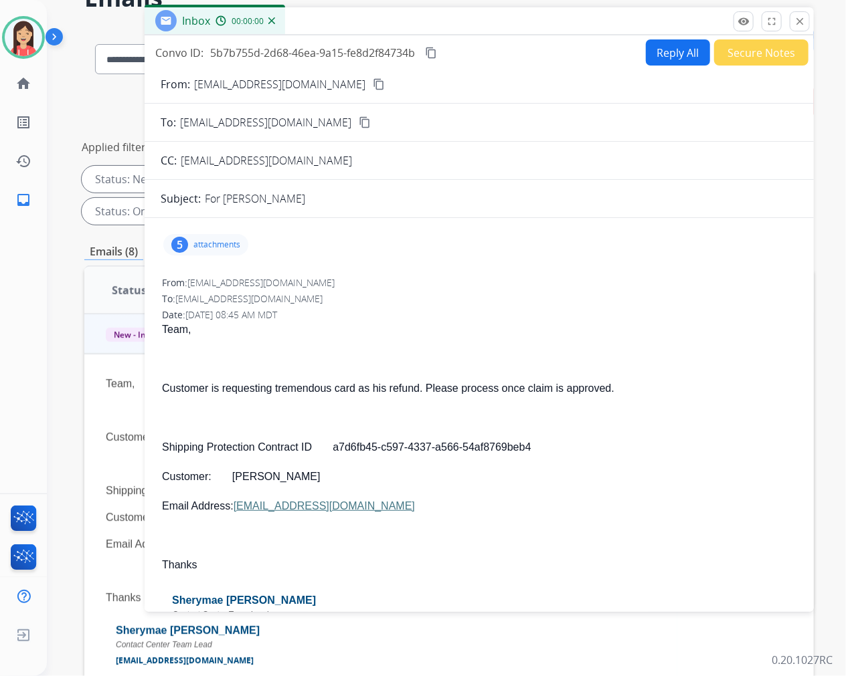
click at [669, 47] on button "Reply All" at bounding box center [678, 52] width 64 height 26
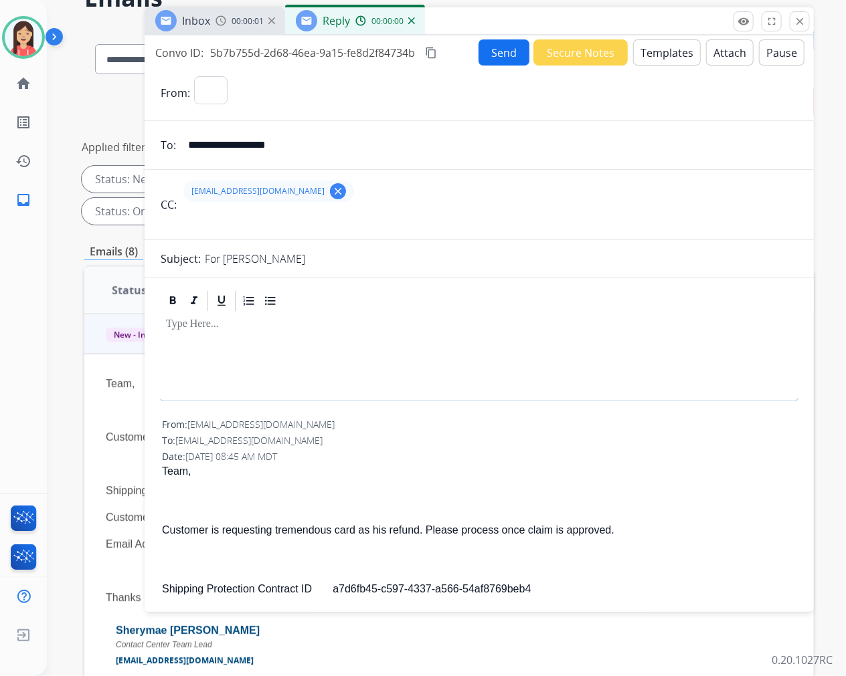
select select "**********"
click at [634, 56] on button "Templates" at bounding box center [667, 52] width 68 height 26
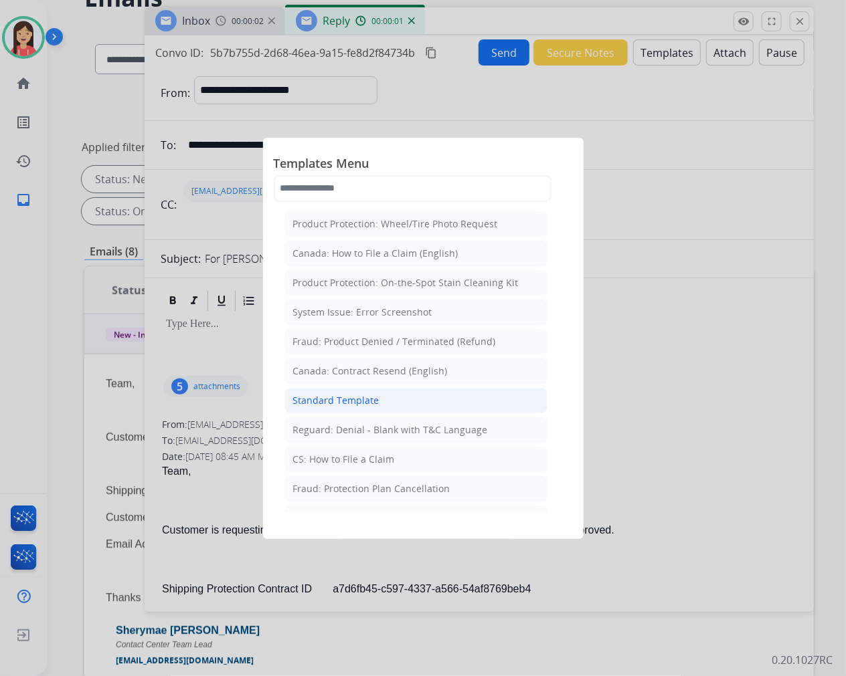
click at [300, 400] on div "Standard Template" at bounding box center [336, 400] width 86 height 13
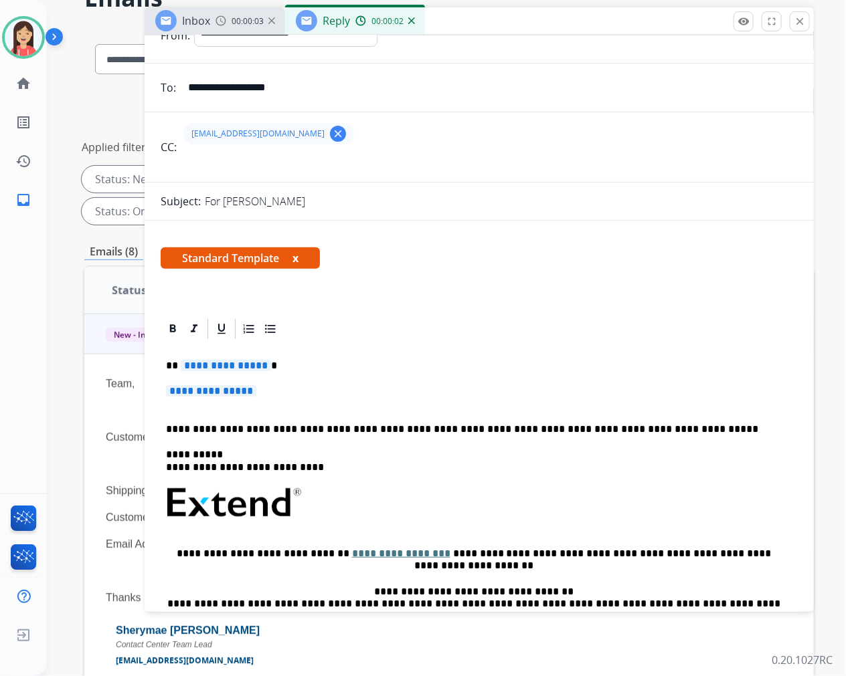
scroll to position [74, 0]
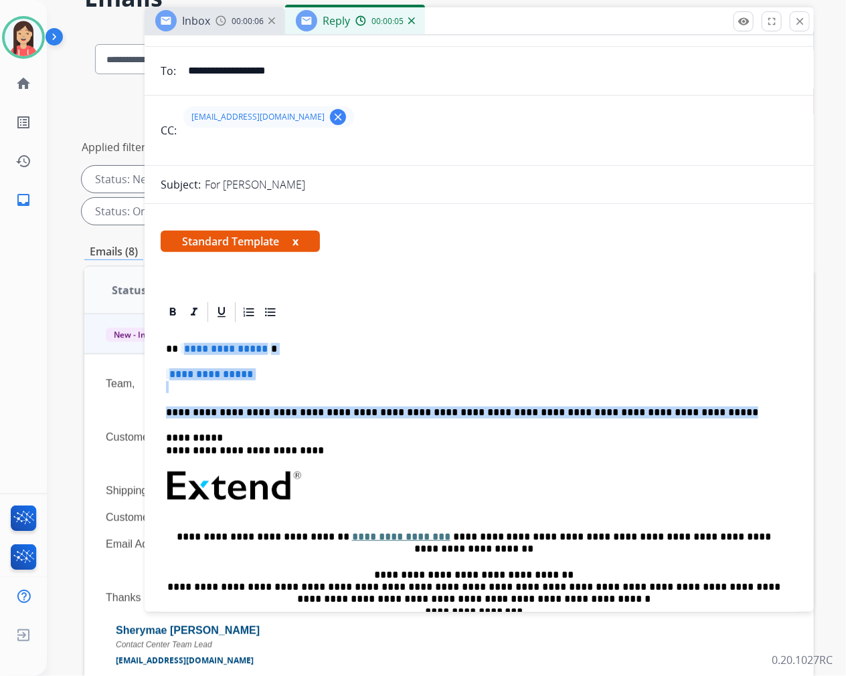
drag, startPoint x: 181, startPoint y: 348, endPoint x: 740, endPoint y: 402, distance: 561.2
click at [740, 402] on div "**********" at bounding box center [479, 517] width 637 height 387
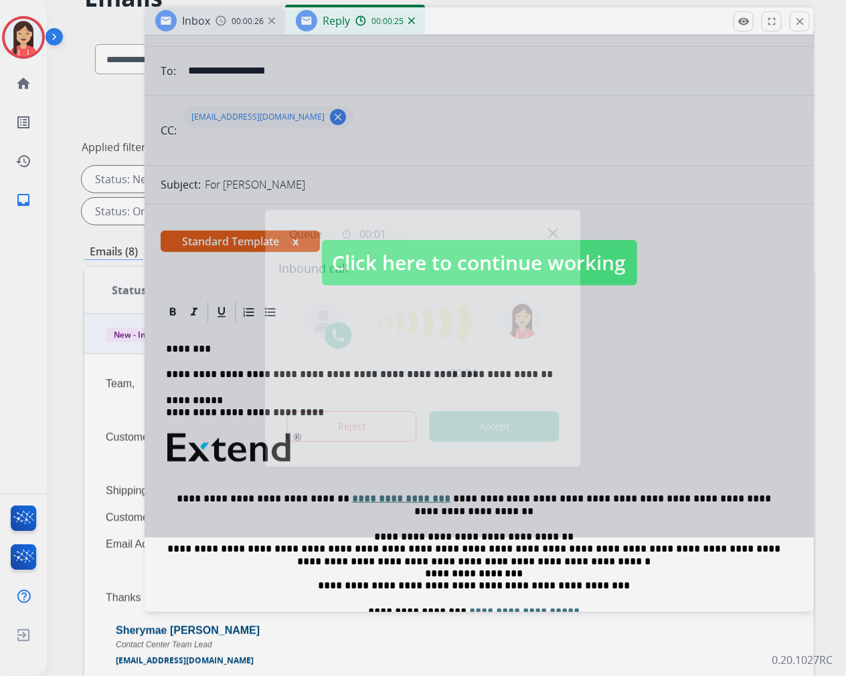
click at [498, 425] on button "Accept" at bounding box center [494, 426] width 130 height 31
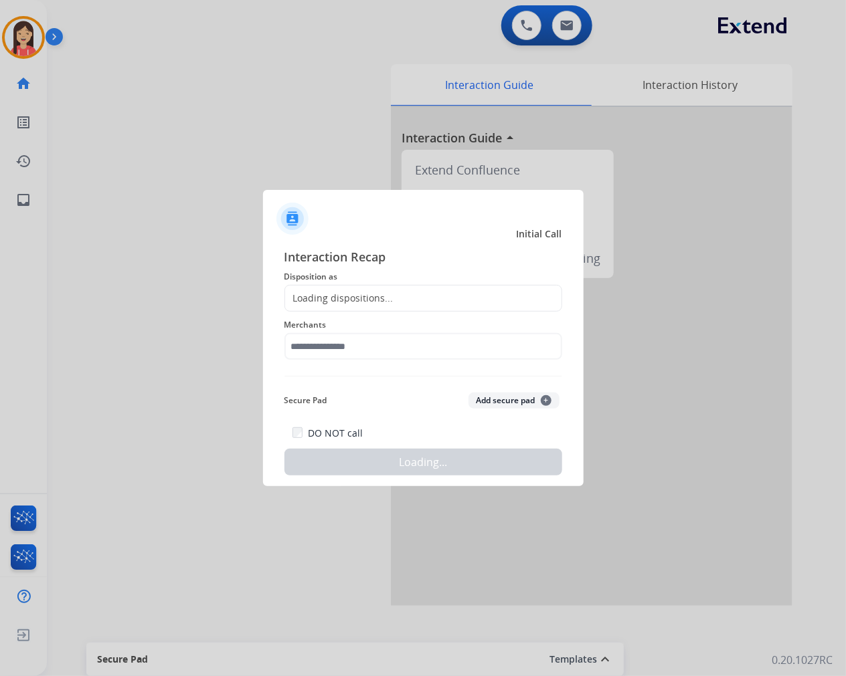
click at [246, 112] on div at bounding box center [423, 338] width 846 height 676
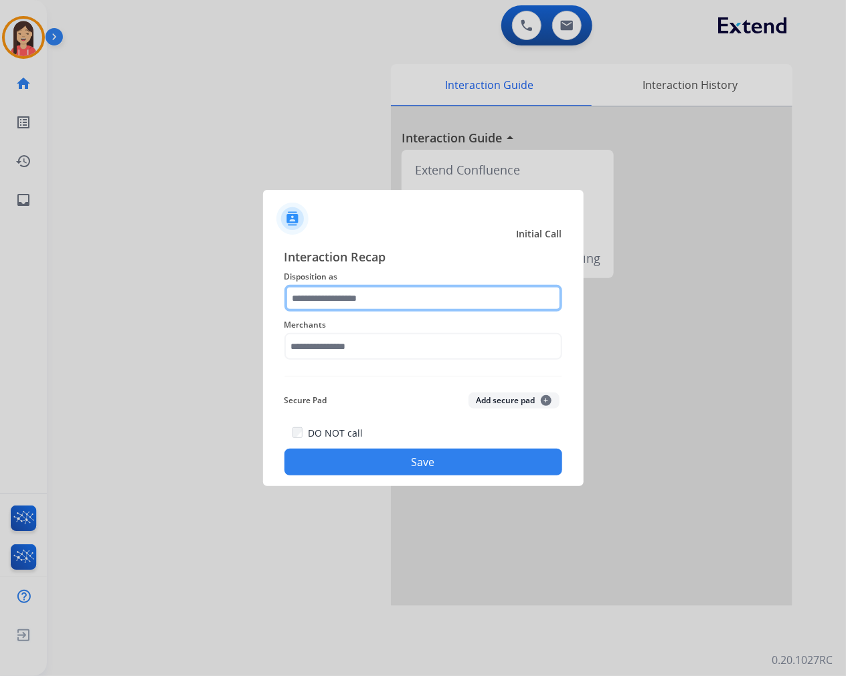
click at [344, 295] on input "text" at bounding box center [423, 298] width 278 height 27
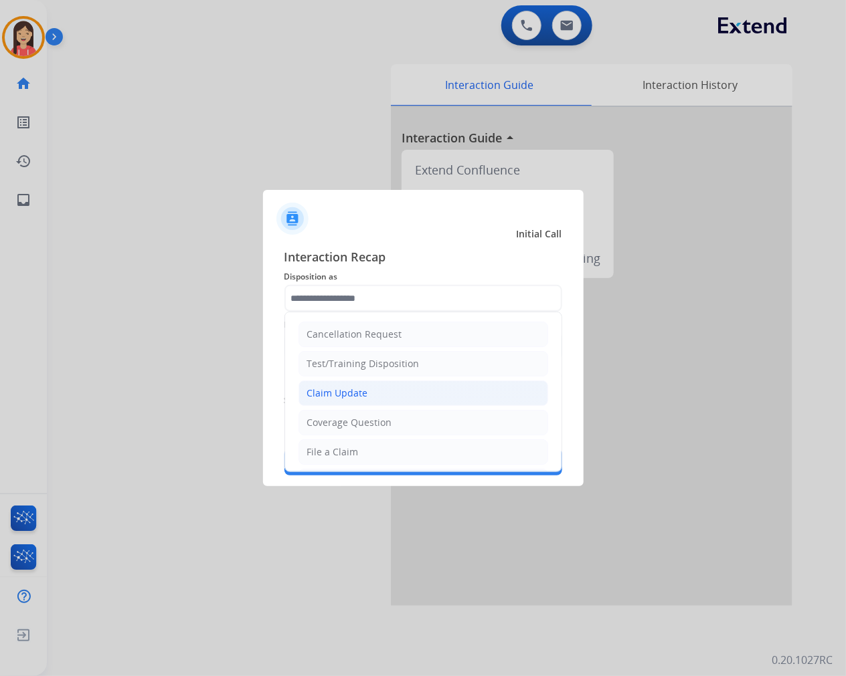
click at [348, 388] on div "Claim Update" at bounding box center [337, 393] width 61 height 13
type input "**********"
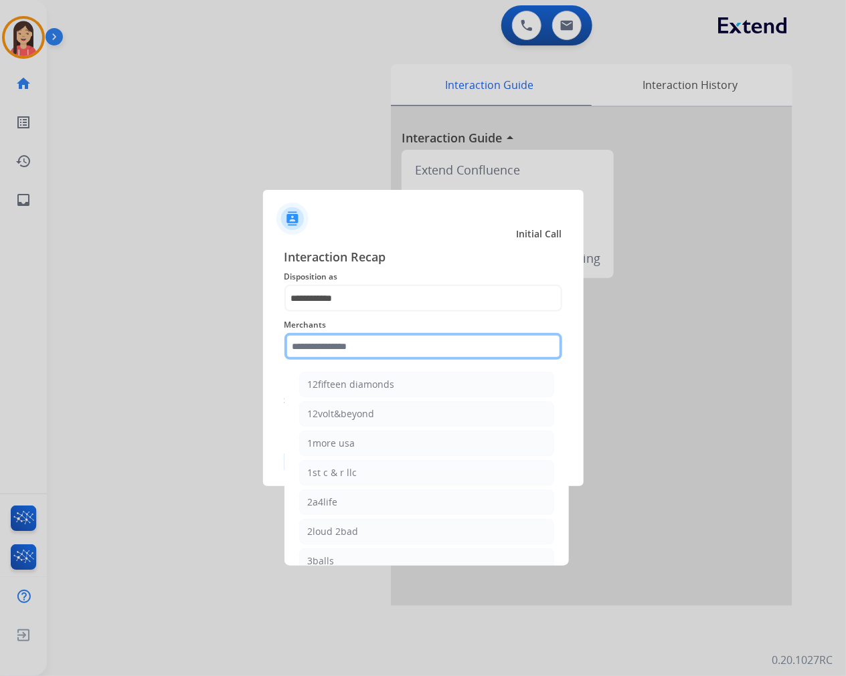
click at [359, 355] on input "text" at bounding box center [423, 346] width 278 height 27
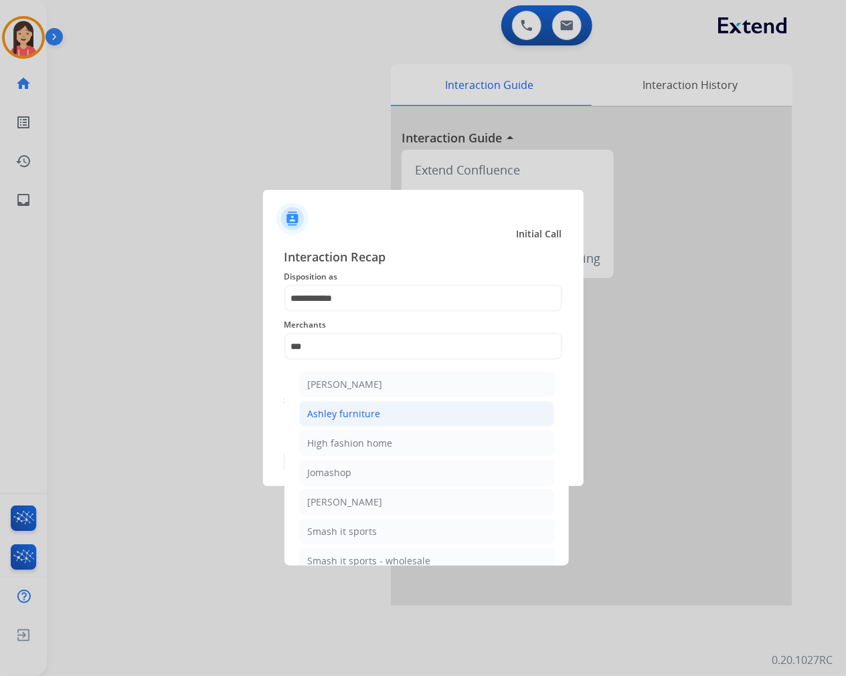
click at [357, 405] on li "Ashley furniture" at bounding box center [426, 413] width 255 height 25
type input "**********"
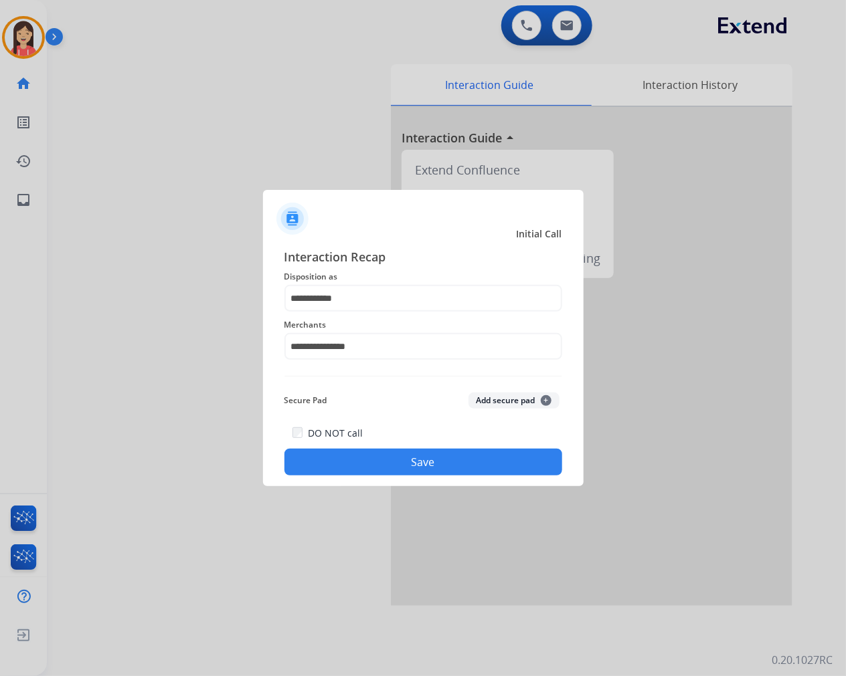
click at [381, 470] on button "Save" at bounding box center [423, 462] width 278 height 27
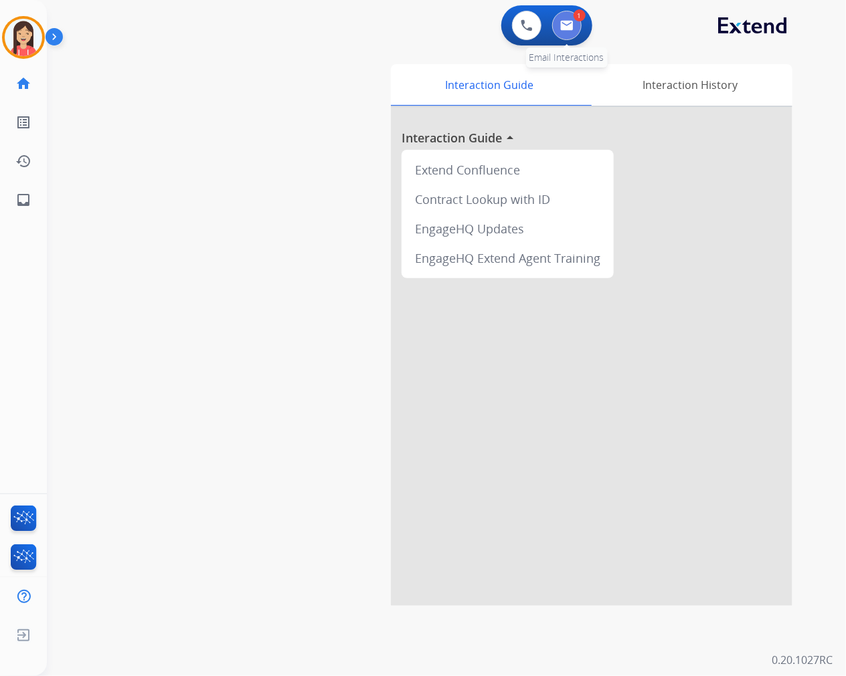
click at [564, 29] on img at bounding box center [566, 25] width 13 height 11
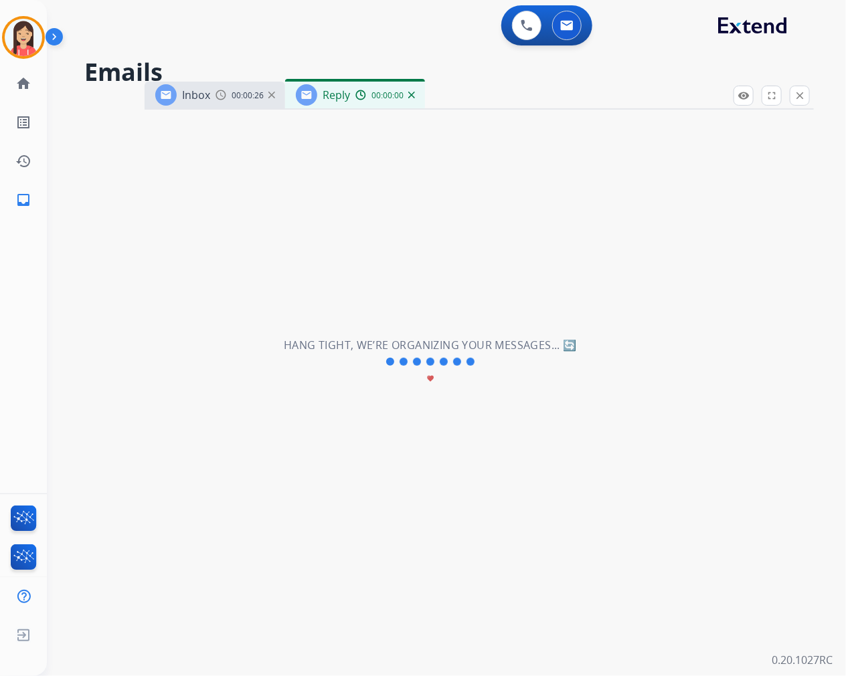
select select "**********"
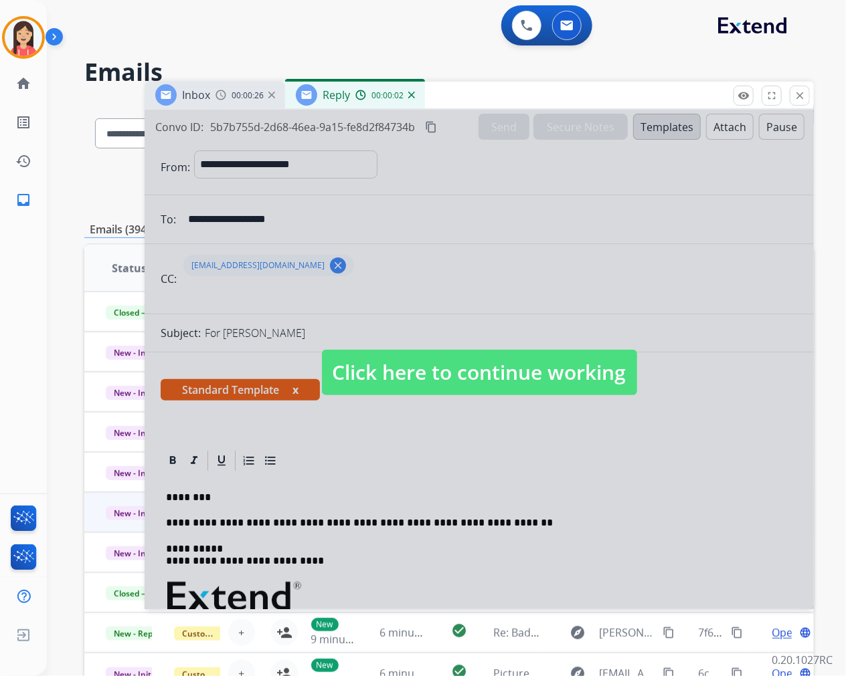
click at [477, 452] on div at bounding box center [478, 360] width 669 height 500
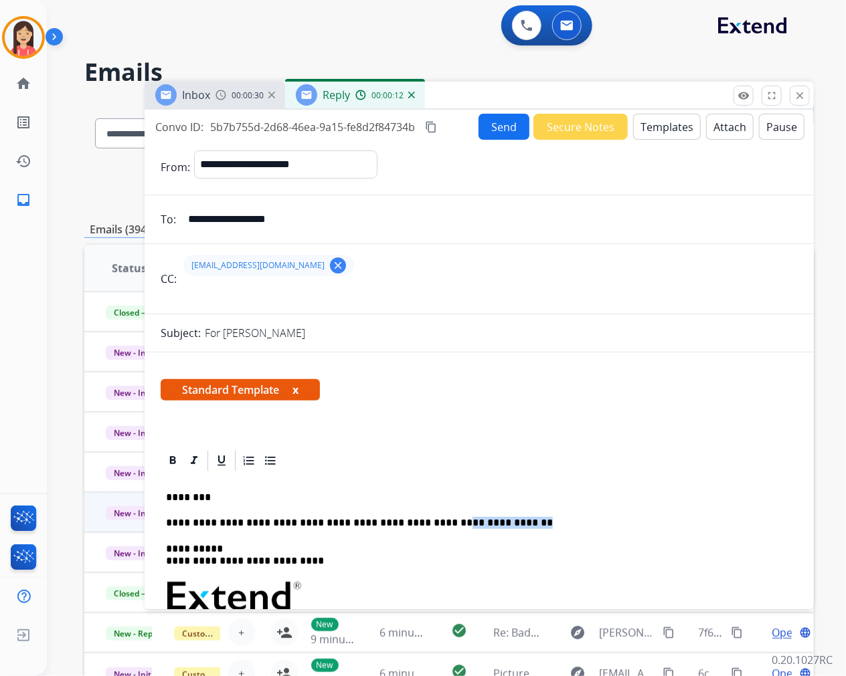
drag, startPoint x: 509, startPoint y: 528, endPoint x: 424, endPoint y: 510, distance: 86.9
click at [424, 510] on div "**********" at bounding box center [479, 647] width 637 height 349
click at [538, 525] on p "**********" at bounding box center [473, 523] width 615 height 12
drag, startPoint x: 520, startPoint y: 522, endPoint x: 381, endPoint y: 518, distance: 138.5
click at [381, 518] on p "**********" at bounding box center [473, 523] width 615 height 12
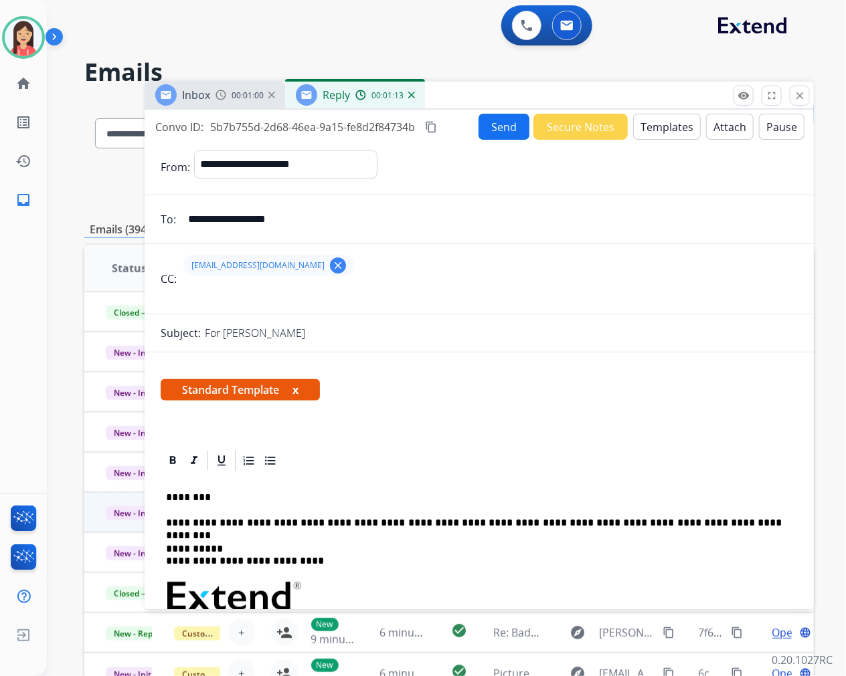
click at [509, 122] on button "Send" at bounding box center [503, 127] width 51 height 26
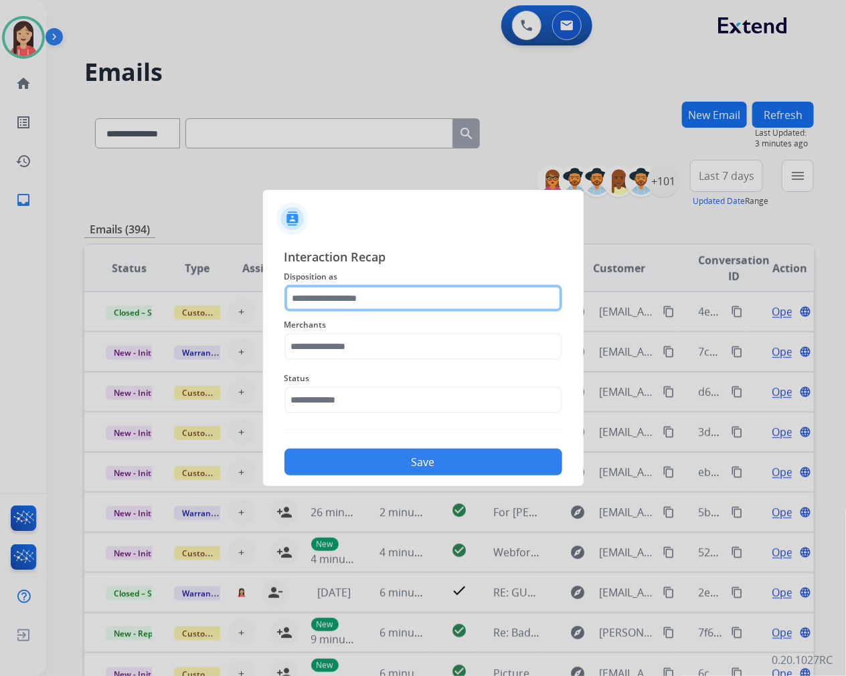
click at [359, 306] on input "text" at bounding box center [423, 298] width 278 height 27
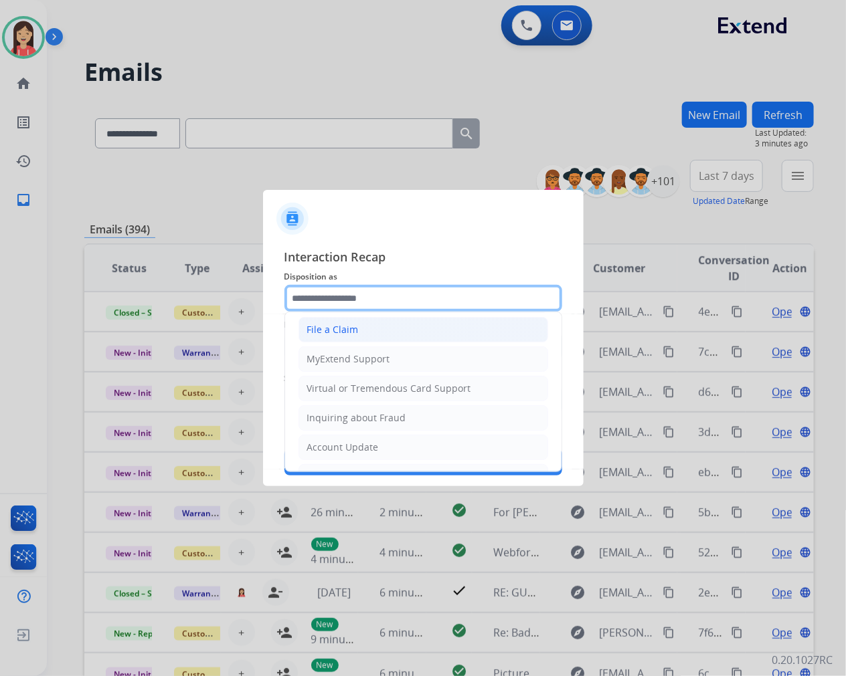
scroll to position [148, 0]
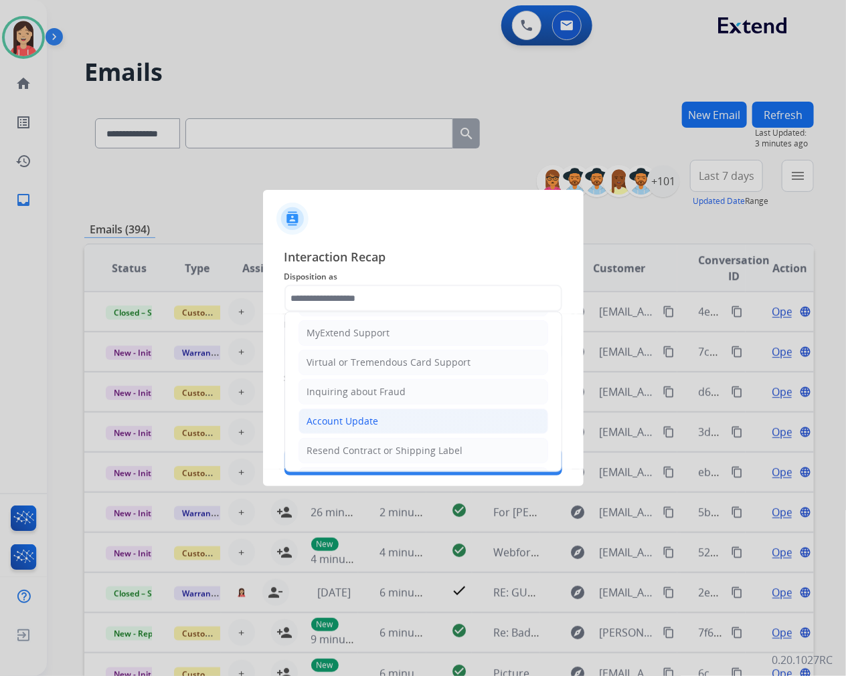
click at [344, 425] on div "Account Update" at bounding box center [343, 421] width 72 height 13
type input "**********"
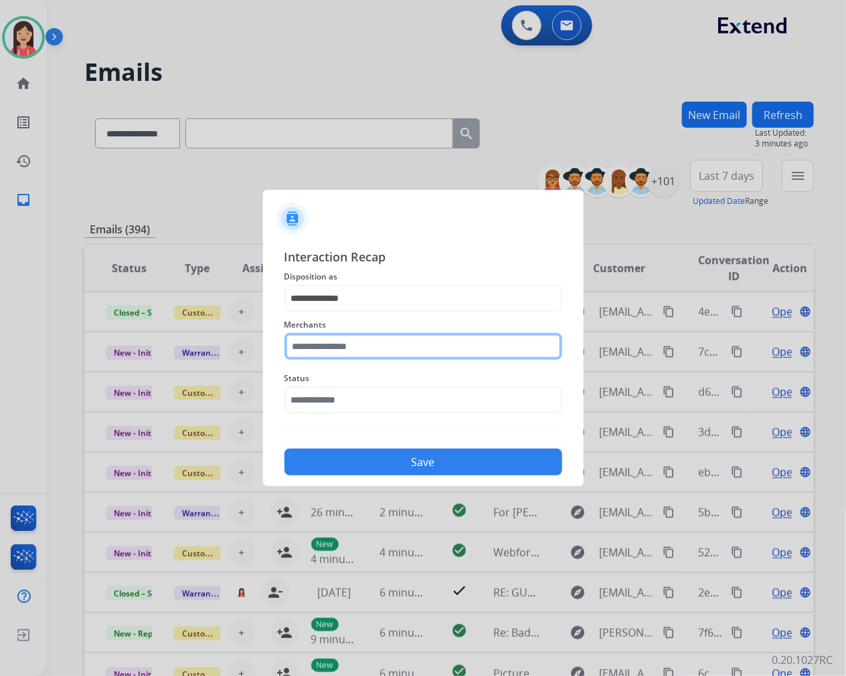
click at [390, 350] on input "text" at bounding box center [423, 346] width 278 height 27
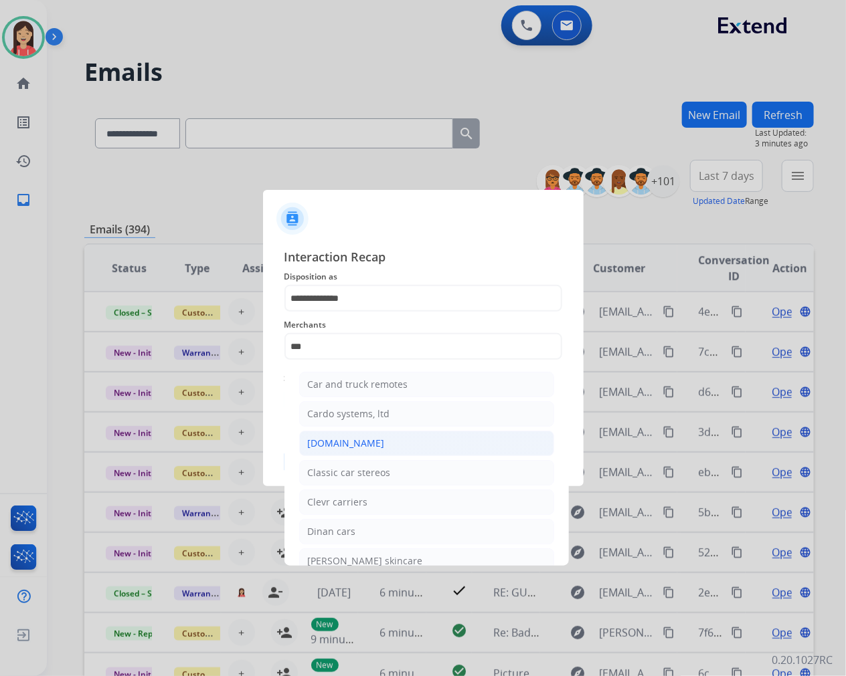
click at [364, 446] on div "[DOMAIN_NAME]" at bounding box center [346, 443] width 77 height 13
type input "**********"
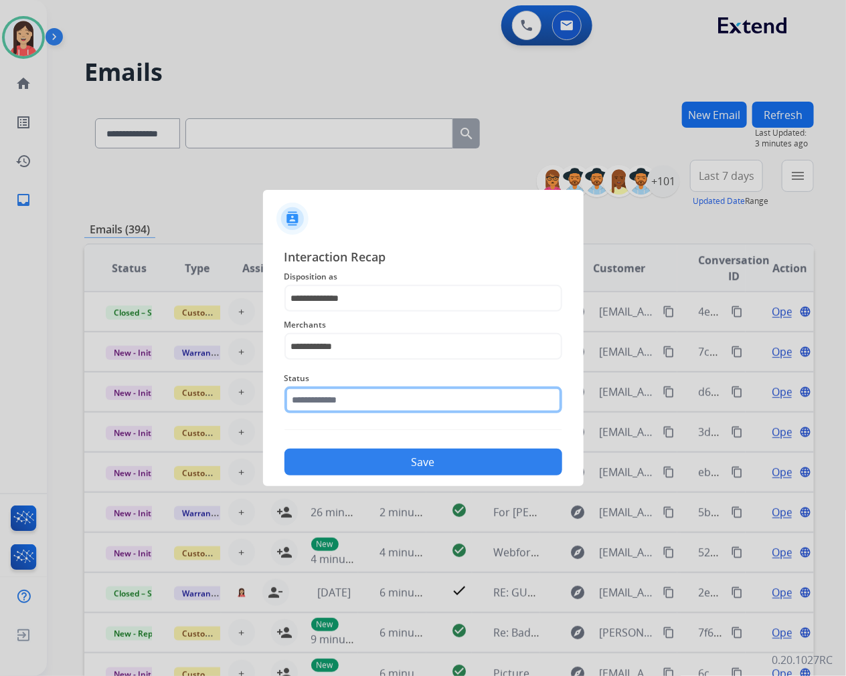
click at [392, 397] on input "text" at bounding box center [423, 400] width 278 height 27
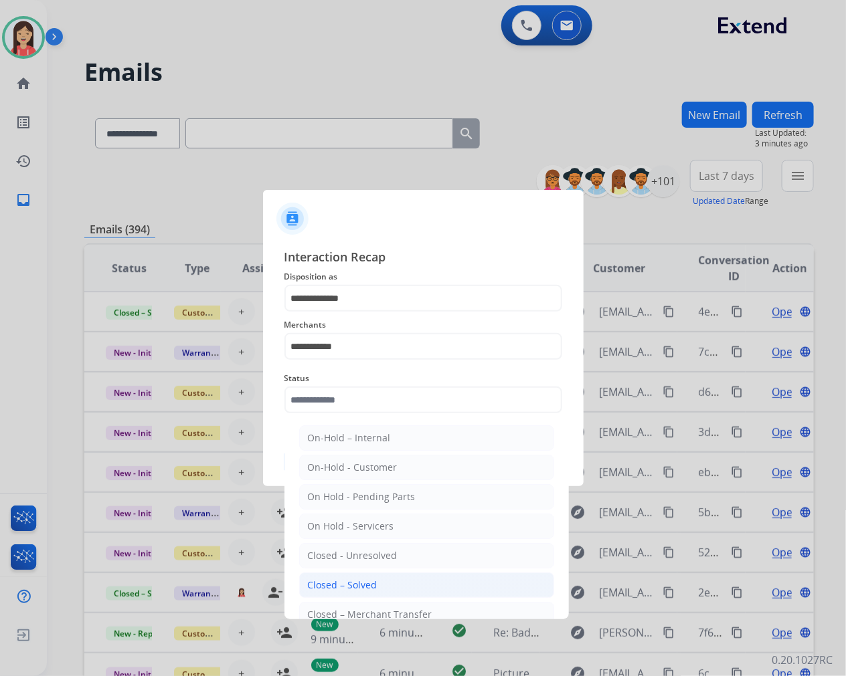
click at [391, 581] on li "Closed – Solved" at bounding box center [426, 585] width 255 height 25
type input "**********"
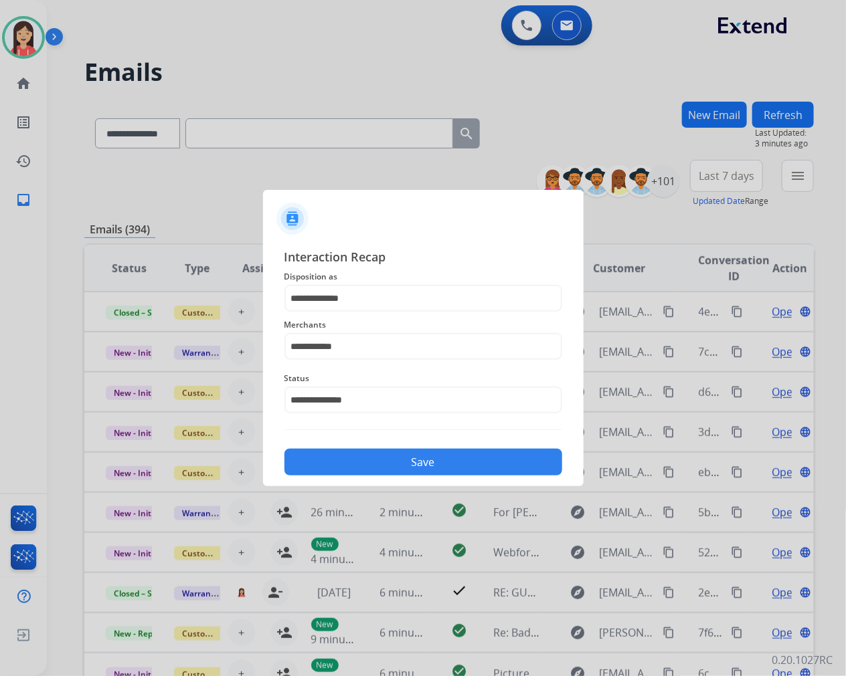
click at [437, 464] on button "Save" at bounding box center [423, 462] width 278 height 27
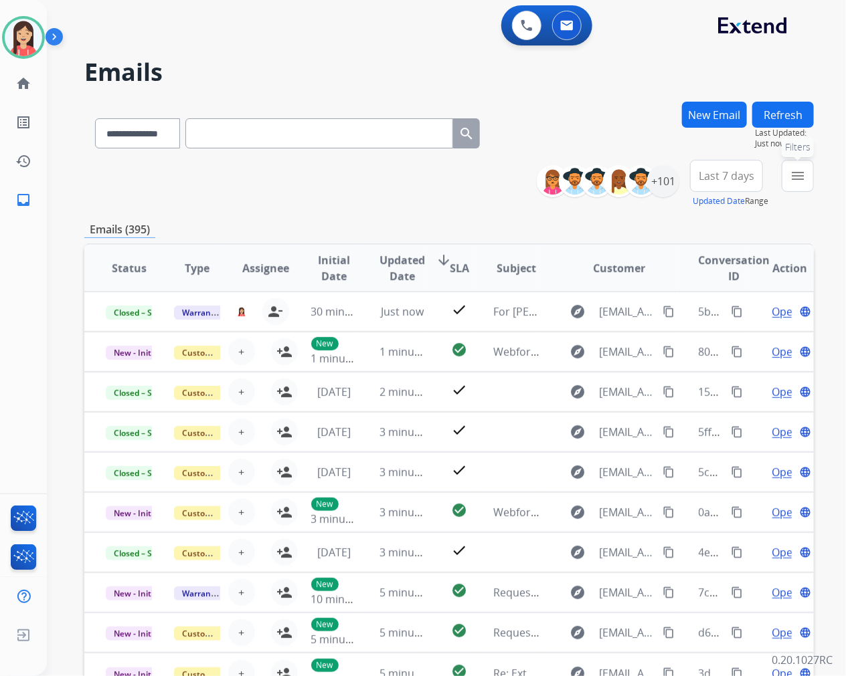
click at [791, 170] on mat-icon "menu" at bounding box center [797, 176] width 16 height 16
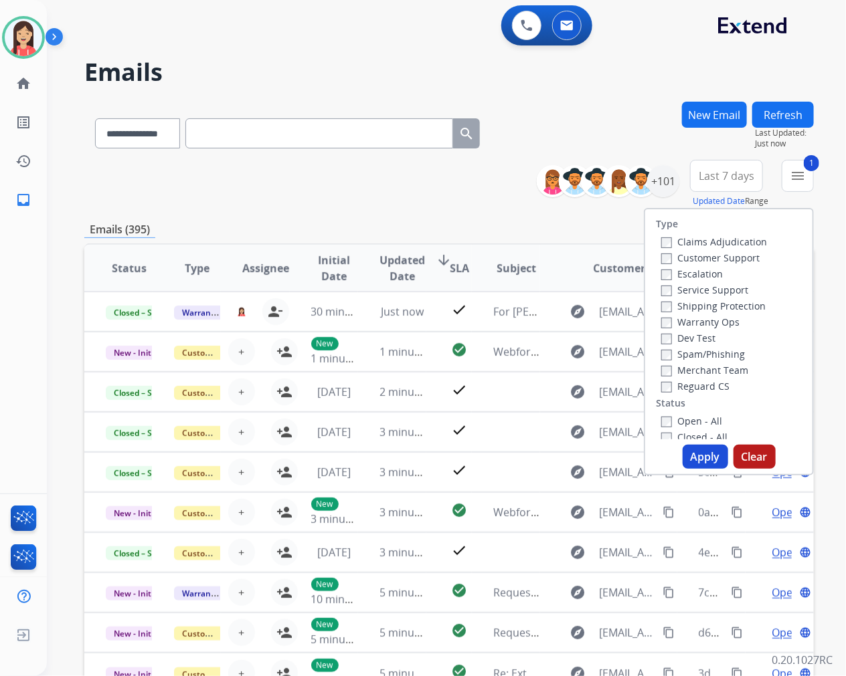
click at [661, 413] on div "Open - All" at bounding box center [731, 421] width 140 height 16
click at [694, 456] on button "Apply" at bounding box center [704, 457] width 45 height 24
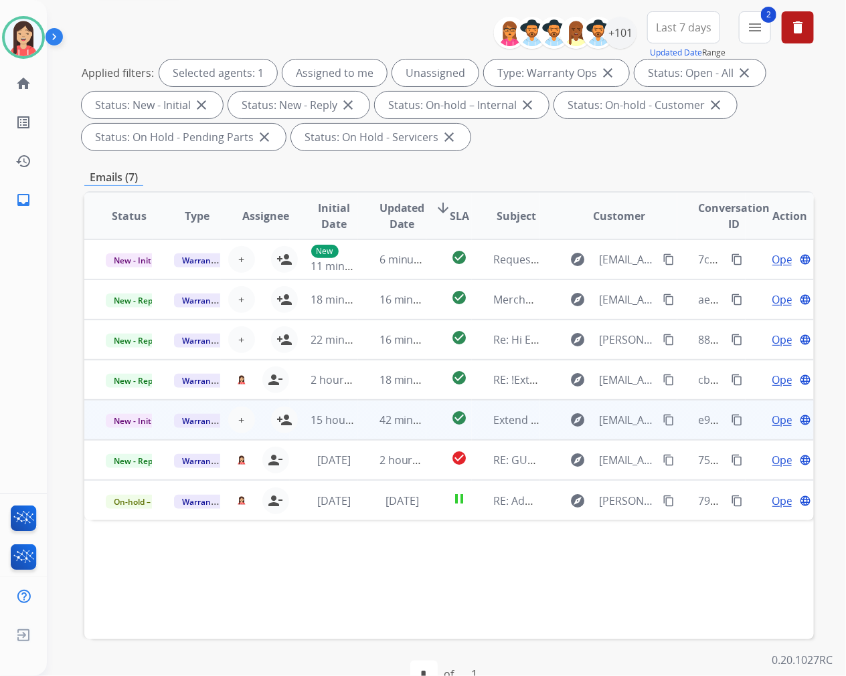
click at [369, 433] on td "42 minutes ago" at bounding box center [392, 420] width 68 height 40
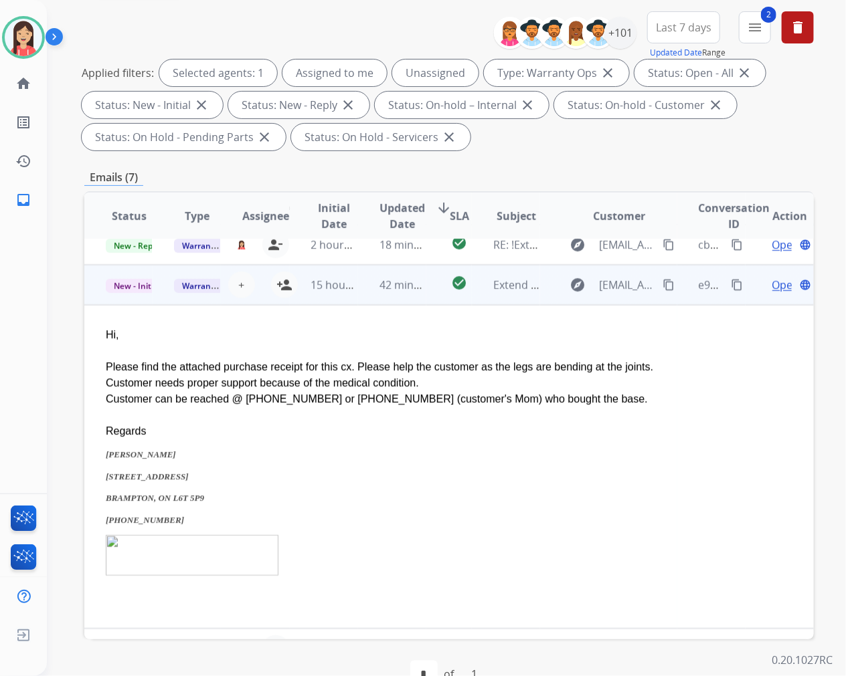
scroll to position [161, 0]
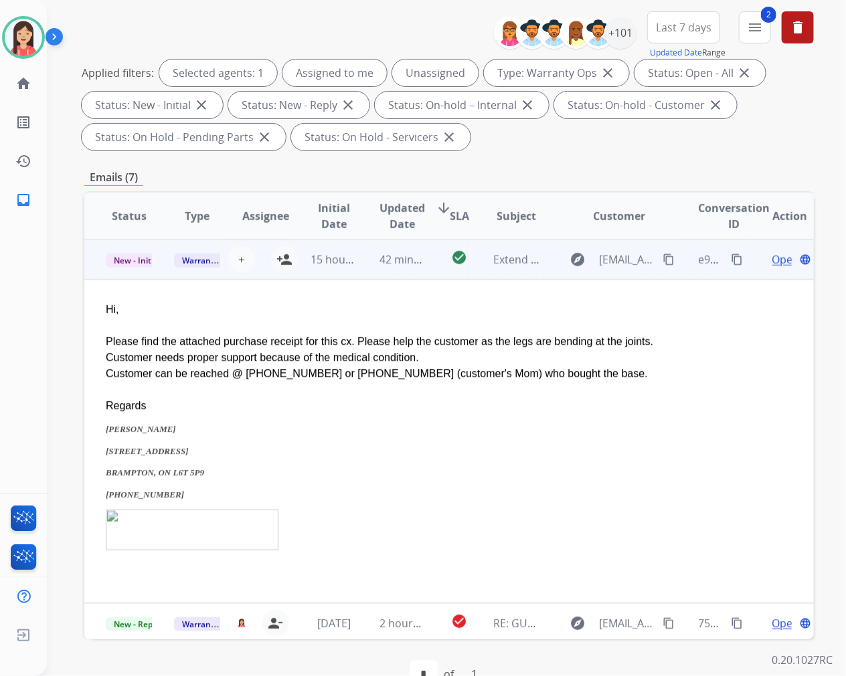
click at [772, 256] on span "Open" at bounding box center [785, 260] width 27 height 16
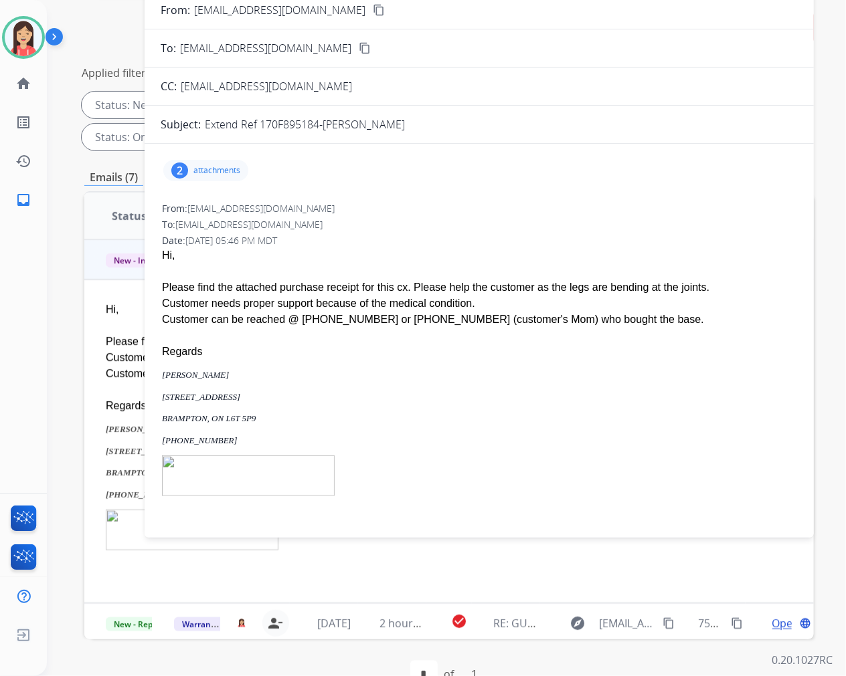
click at [224, 165] on p "attachments" at bounding box center [216, 170] width 47 height 11
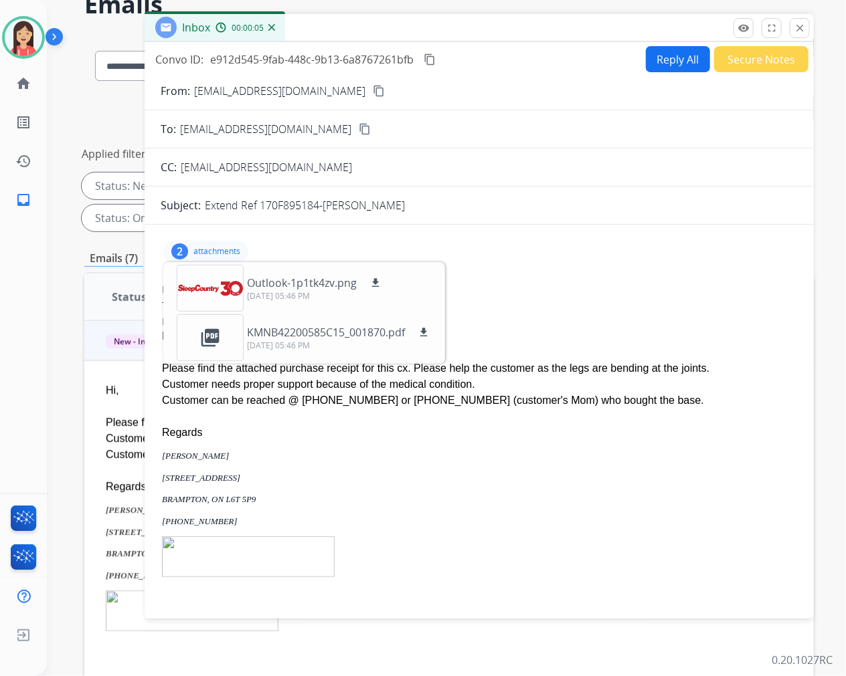
scroll to position [0, 0]
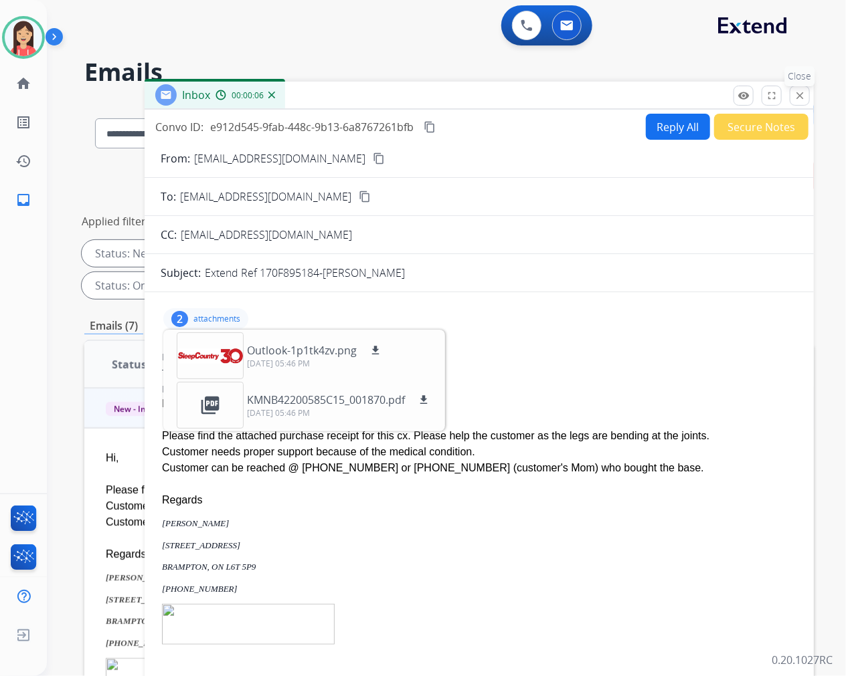
click at [803, 96] on mat-icon "close" at bounding box center [799, 96] width 12 height 12
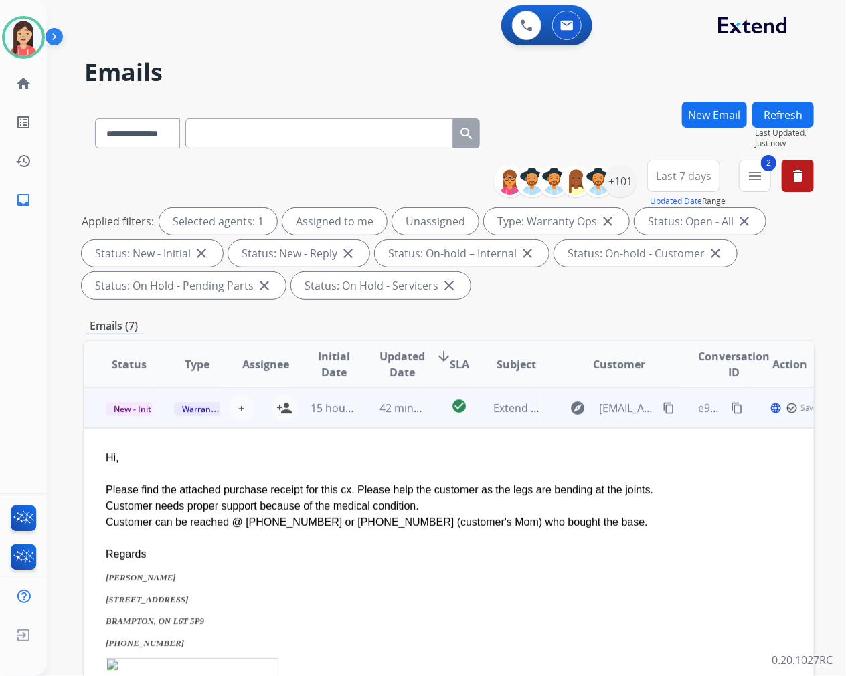
click at [371, 419] on td "42 minutes ago" at bounding box center [392, 408] width 68 height 40
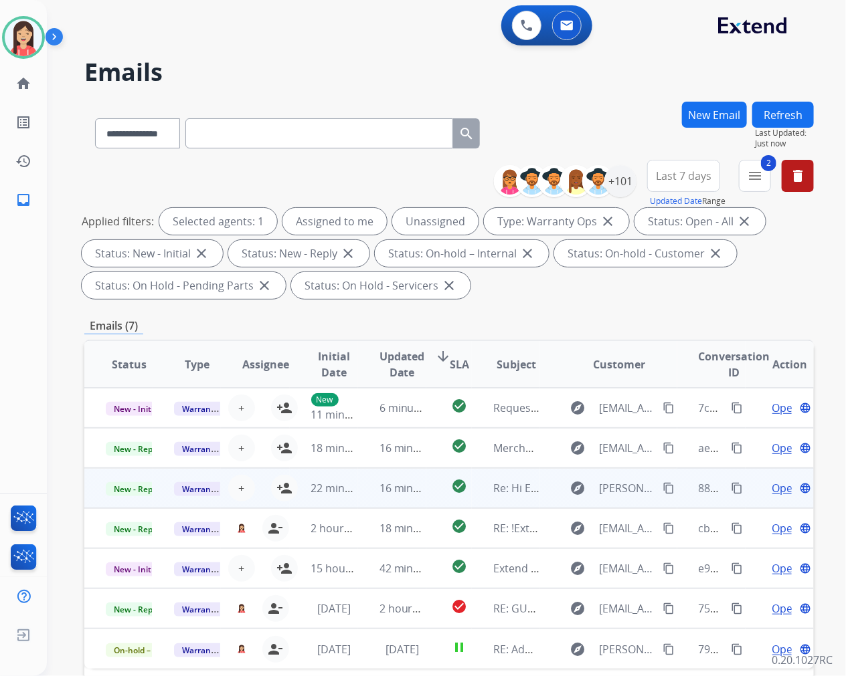
click at [358, 498] on td "16 minutes ago" at bounding box center [392, 488] width 68 height 40
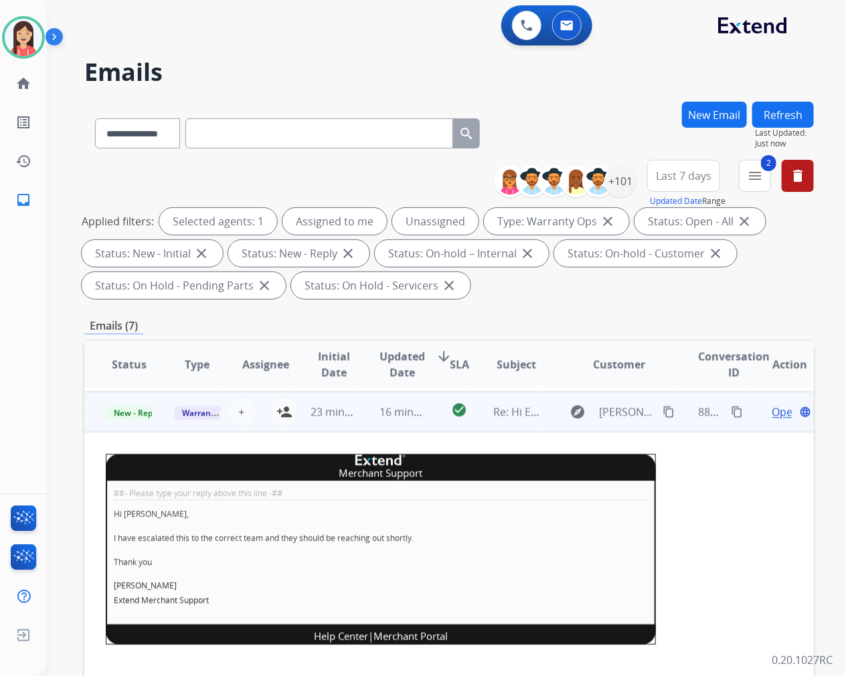
scroll to position [80, 0]
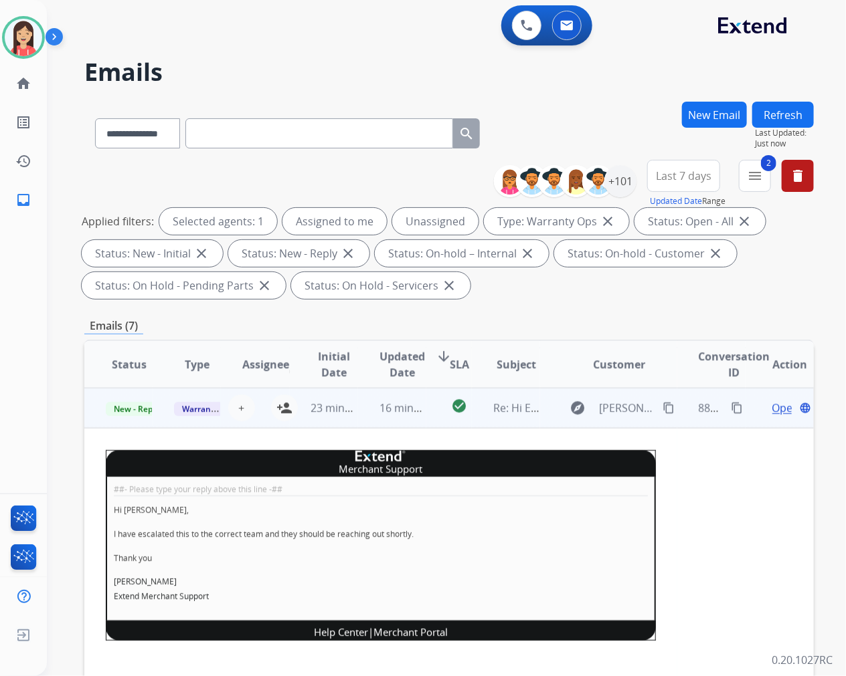
click at [772, 405] on span "Open" at bounding box center [785, 408] width 27 height 16
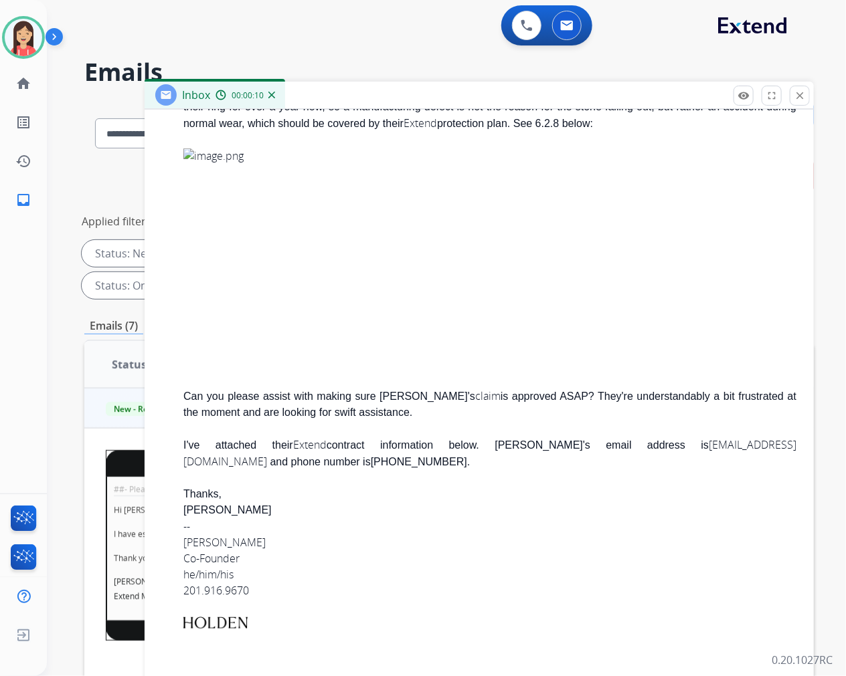
scroll to position [1047, 0]
drag, startPoint x: 584, startPoint y: 437, endPoint x: 726, endPoint y: 440, distance: 142.5
click at [726, 440] on div "I've attached their Extend contract information below. Jonathan's email address…" at bounding box center [489, 453] width 613 height 33
copy div "jonathancasavant@gmail.com"
click at [393, 272] on img at bounding box center [364, 260] width 363 height 224
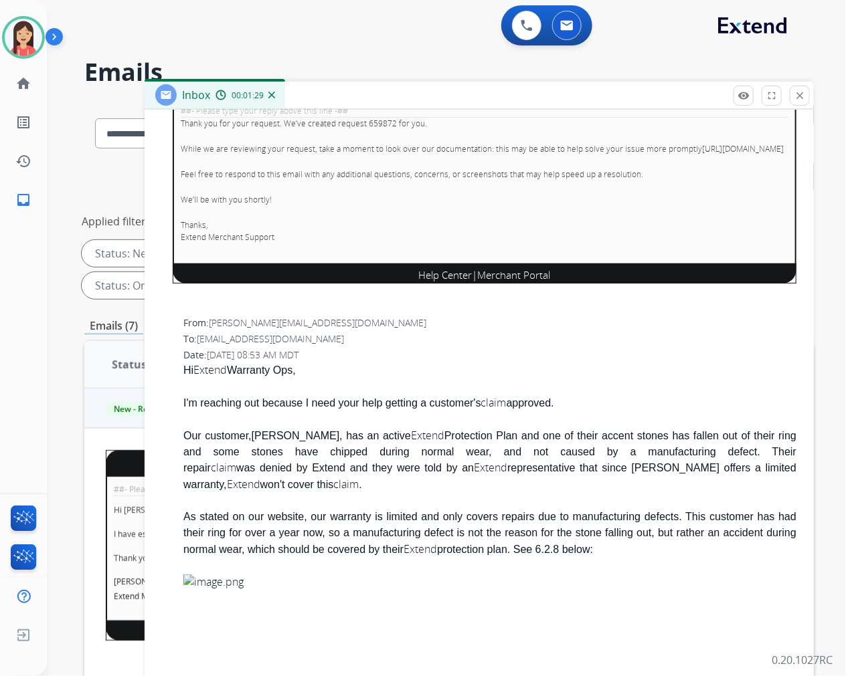
scroll to position [601, 0]
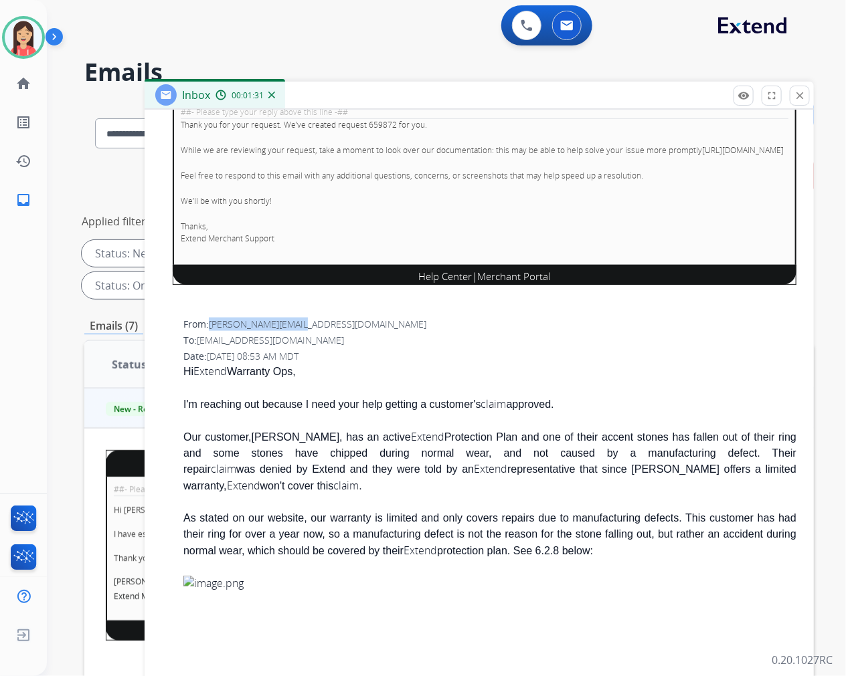
drag, startPoint x: 310, startPoint y: 334, endPoint x: 212, endPoint y: 332, distance: 98.4
click at [212, 331] on div "From: andrew@hiholden.com" at bounding box center [489, 324] width 613 height 13
copy span "andrew@hiholden.com"
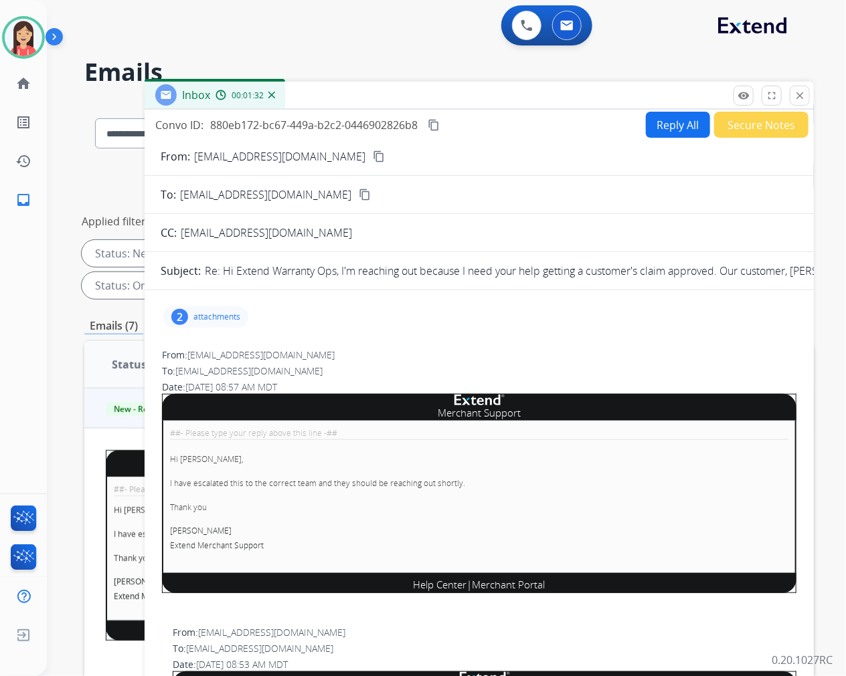
scroll to position [0, 0]
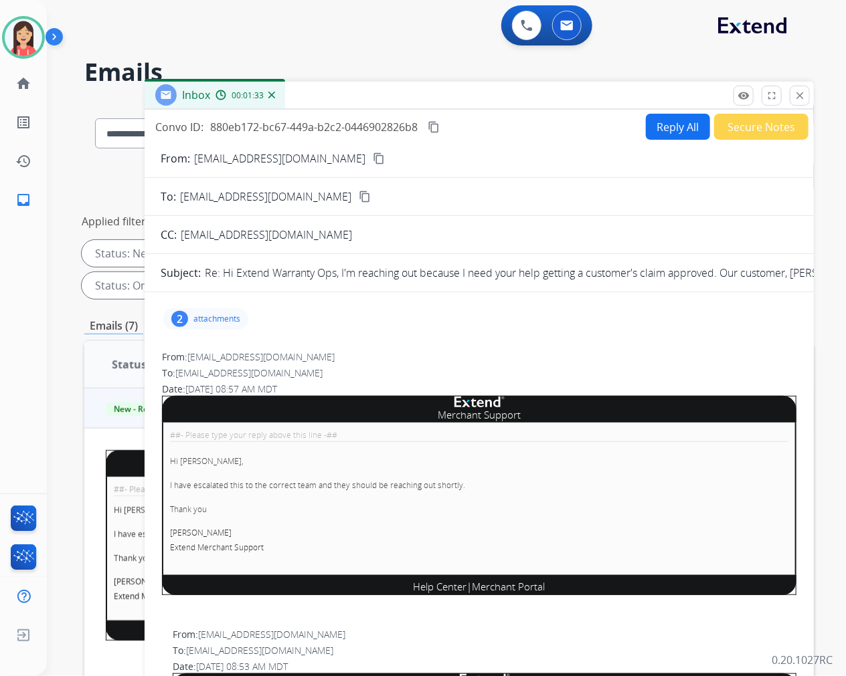
click at [660, 123] on button "Reply All" at bounding box center [678, 127] width 64 height 26
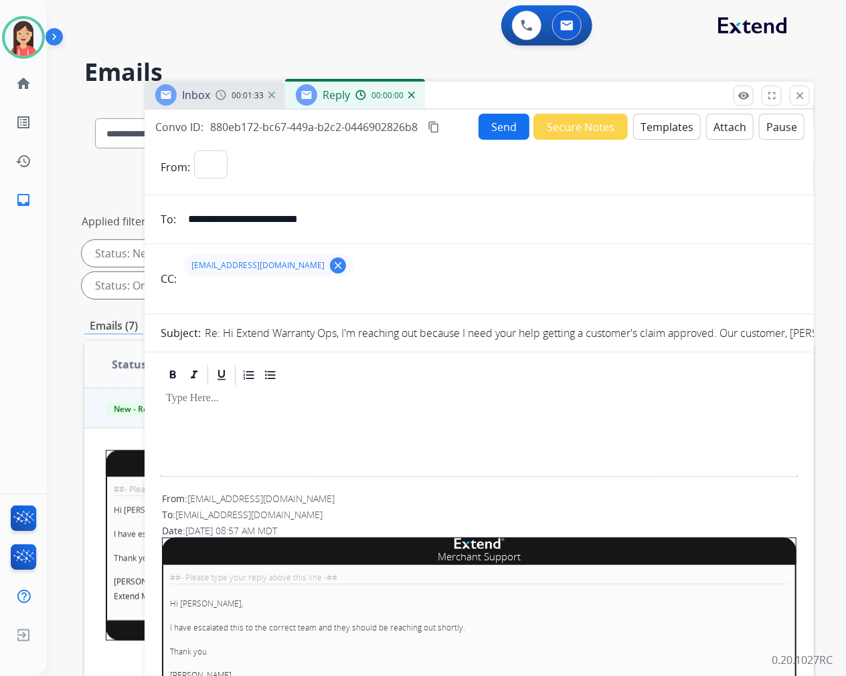
select select "**********"
click at [656, 130] on button "Templates" at bounding box center [667, 127] width 68 height 26
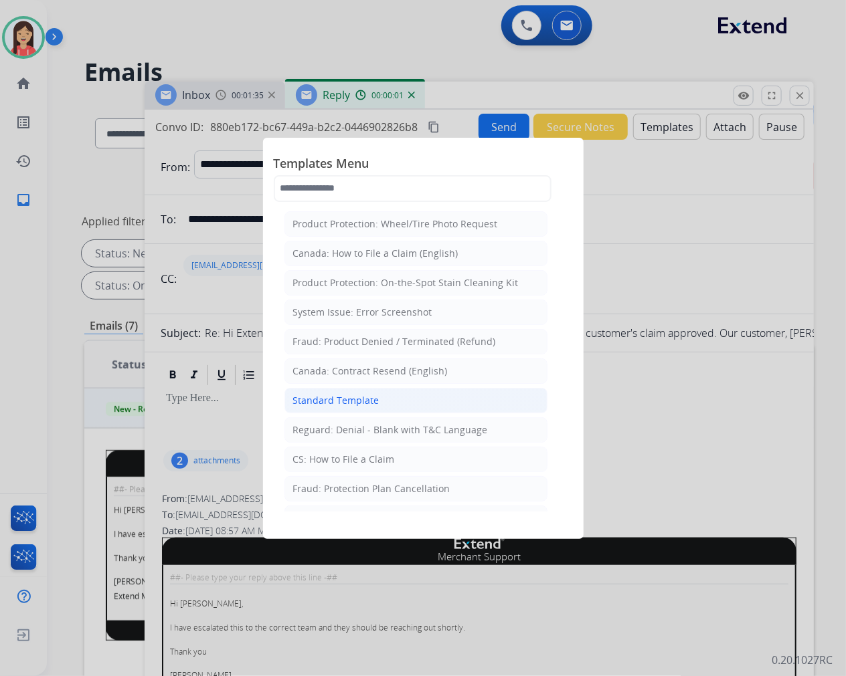
click at [382, 397] on li "Standard Template" at bounding box center [415, 400] width 263 height 25
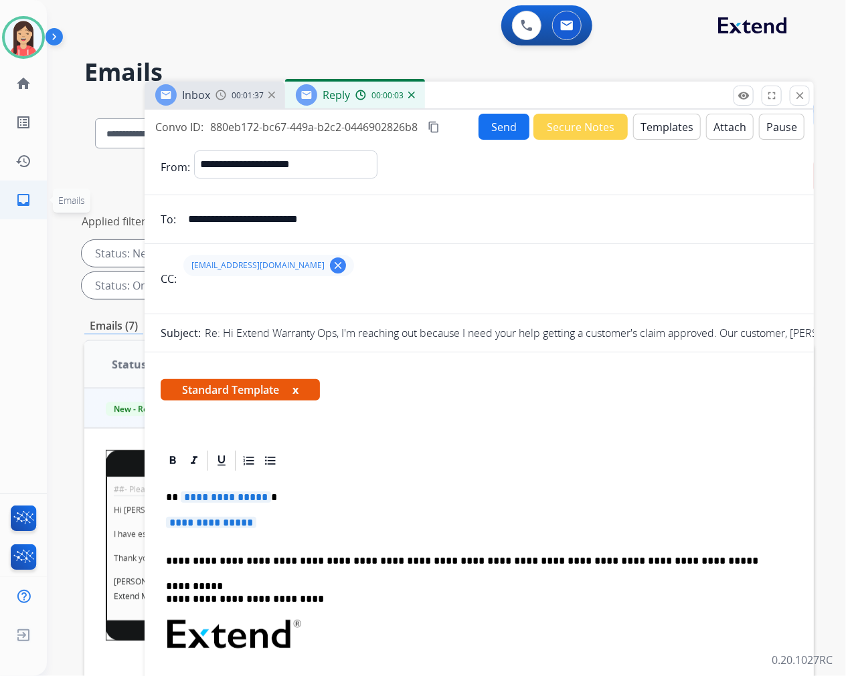
drag, startPoint x: 377, startPoint y: 219, endPoint x: 40, endPoint y: 181, distance: 339.3
click at [40, 181] on div "**********" at bounding box center [423, 338] width 846 height 676
paste input "email"
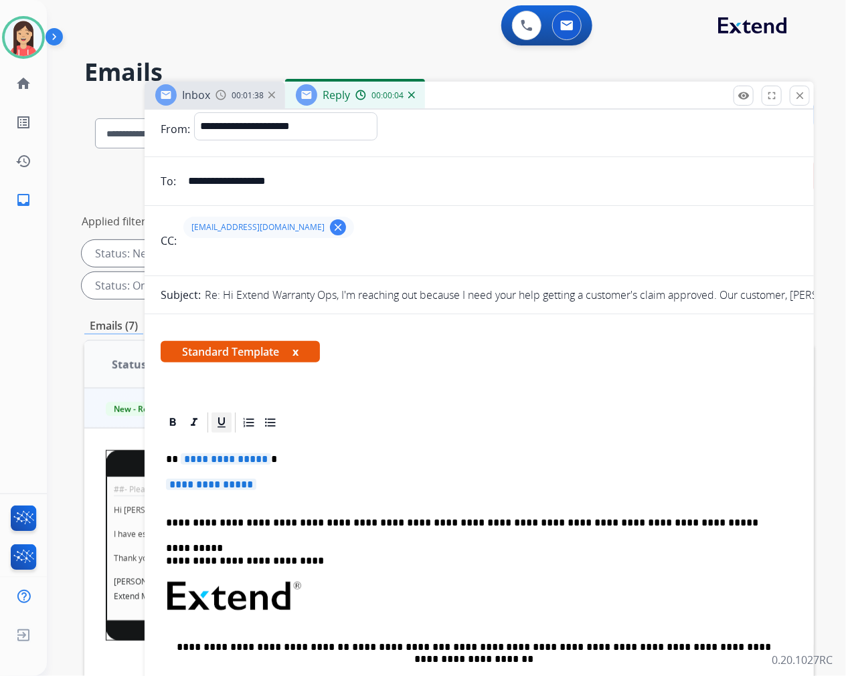
scroll to position [74, 0]
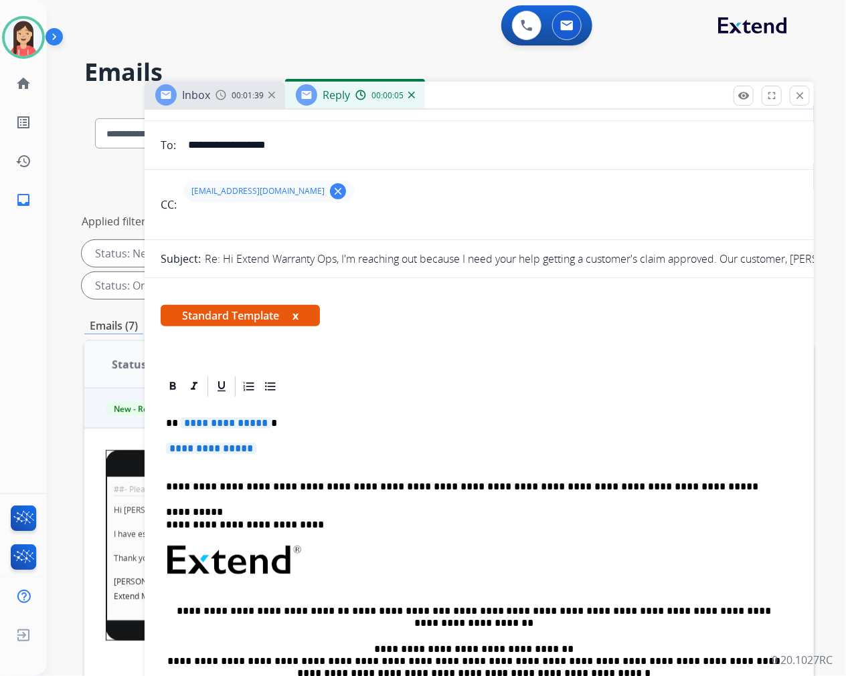
type input "**********"
click at [332, 195] on mat-icon "clear" at bounding box center [338, 191] width 12 height 12
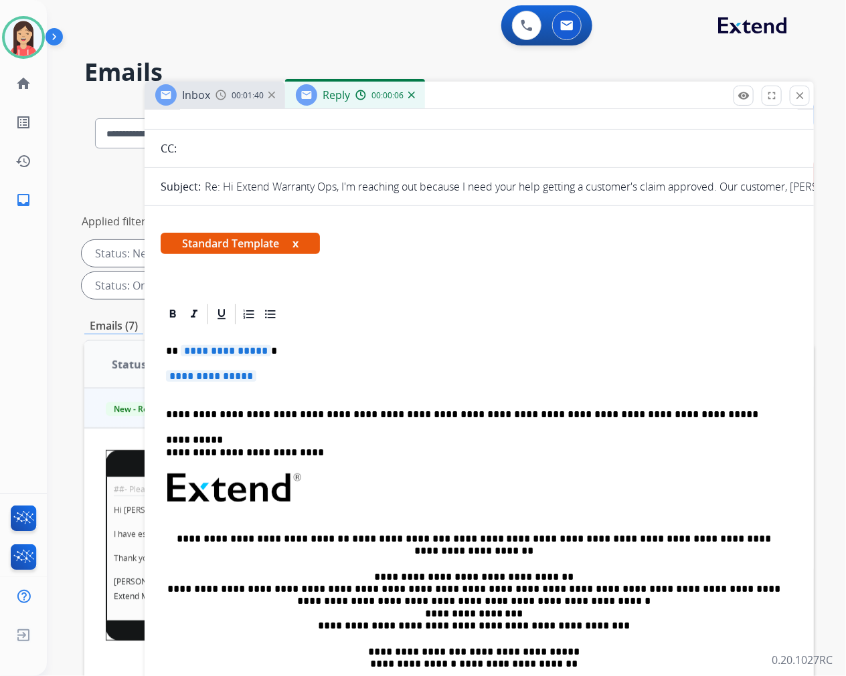
scroll to position [148, 0]
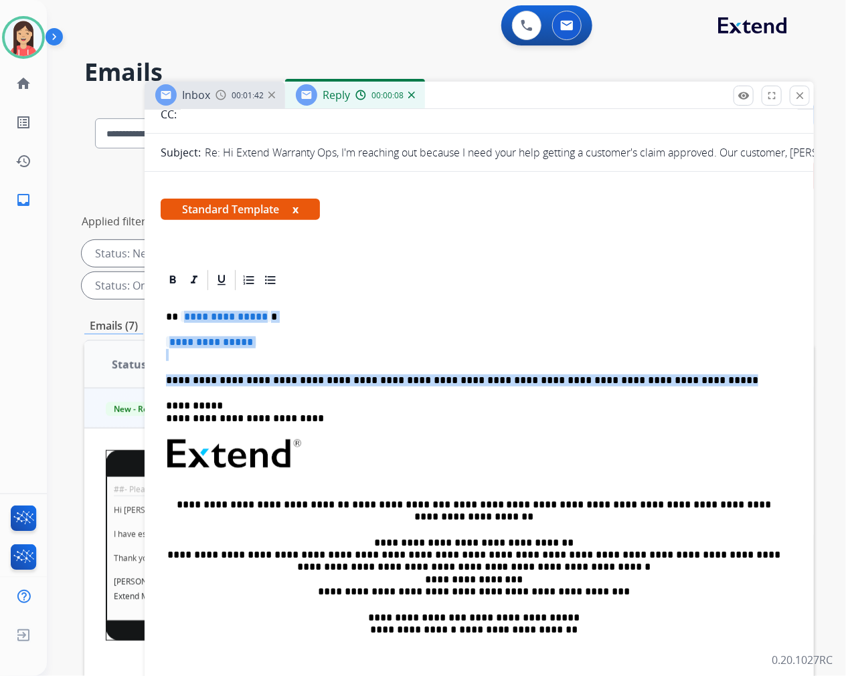
drag, startPoint x: 183, startPoint y: 313, endPoint x: 670, endPoint y: 363, distance: 489.5
click at [670, 363] on div "**********" at bounding box center [479, 485] width 637 height 387
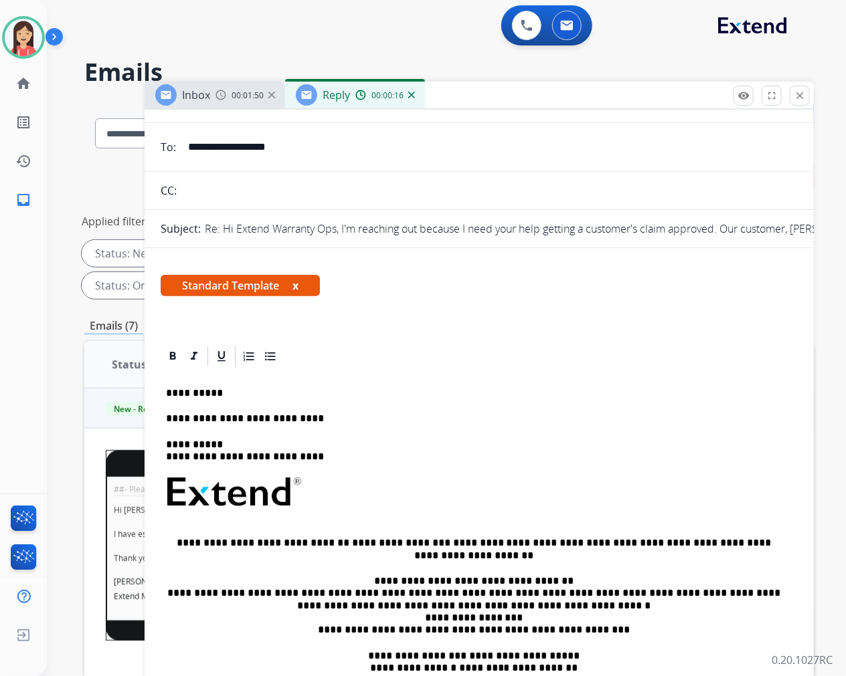
scroll to position [0, 0]
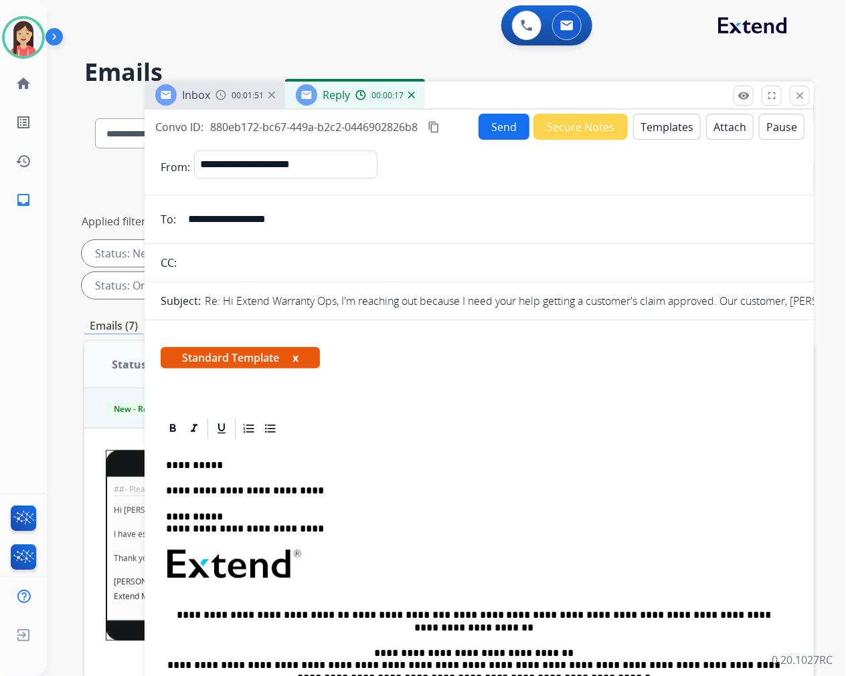
click at [487, 134] on button "Send" at bounding box center [503, 127] width 51 height 26
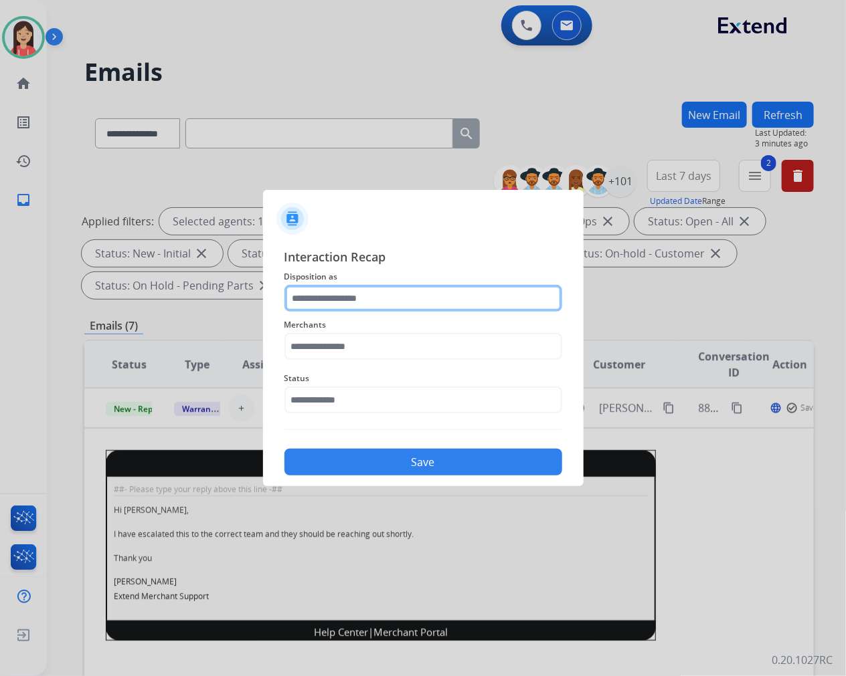
click at [399, 292] on input "text" at bounding box center [423, 298] width 278 height 27
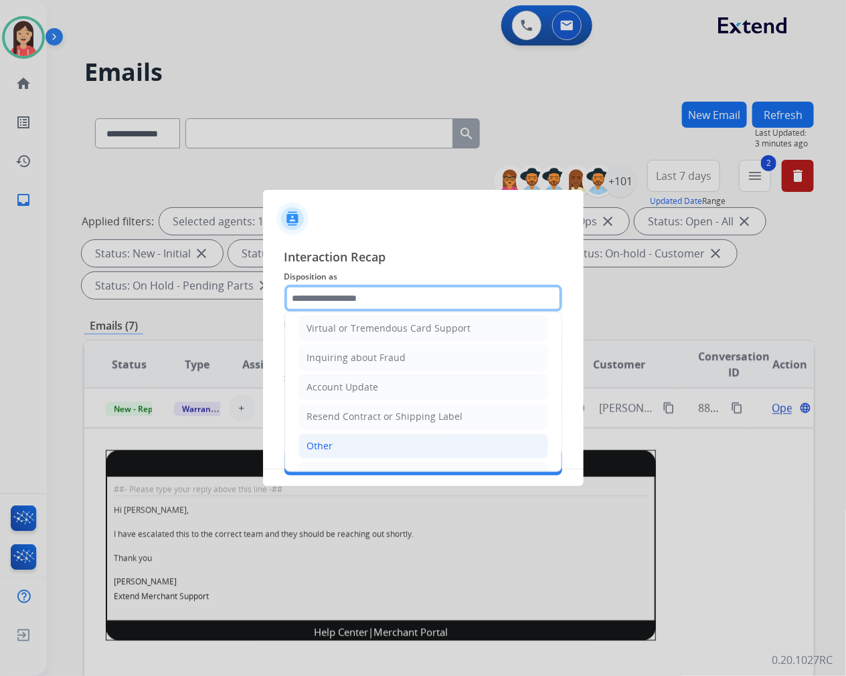
scroll to position [209, 0]
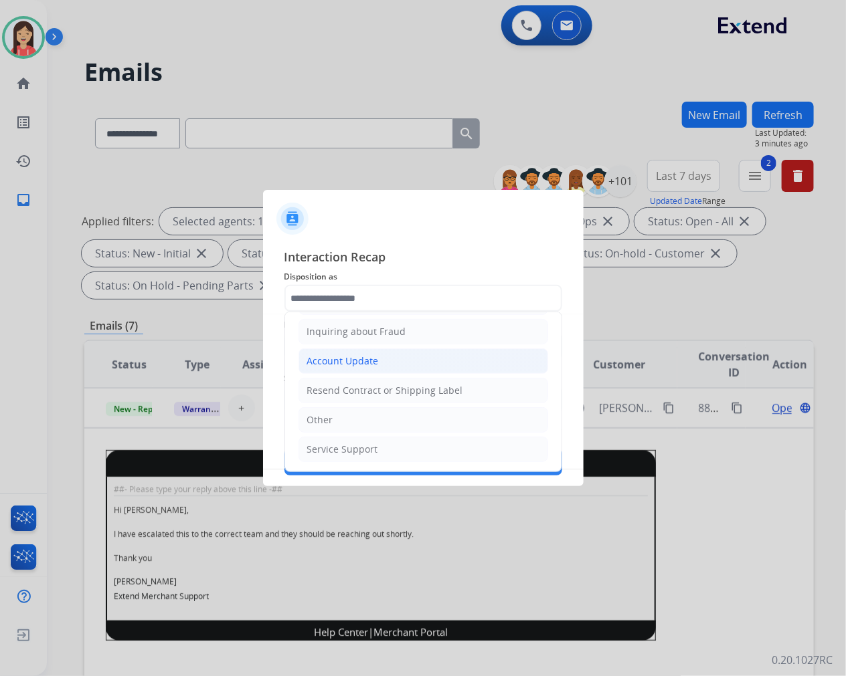
click at [391, 358] on li "Account Update" at bounding box center [423, 361] width 250 height 25
type input "**********"
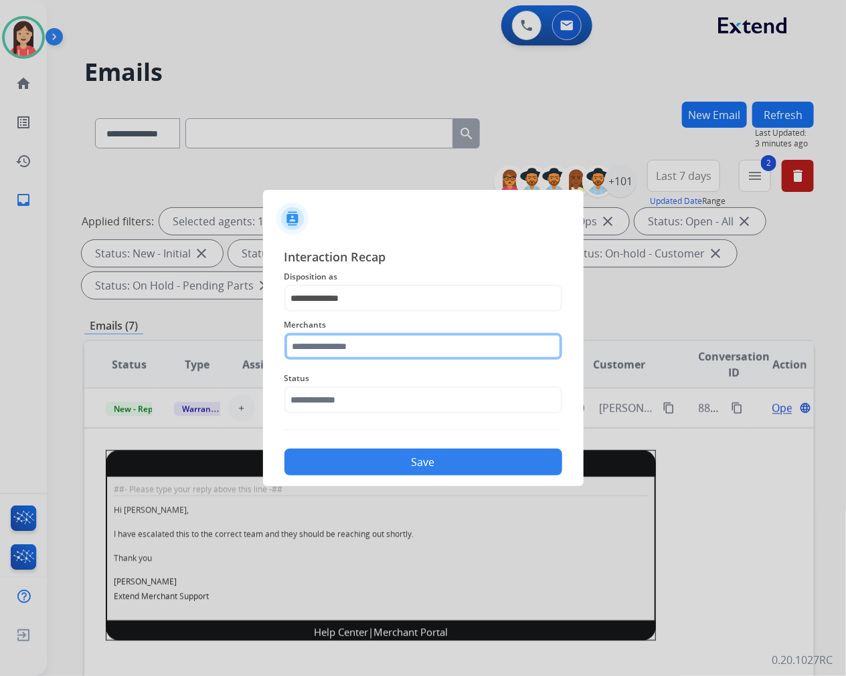
click at [373, 336] on input "text" at bounding box center [423, 346] width 278 height 27
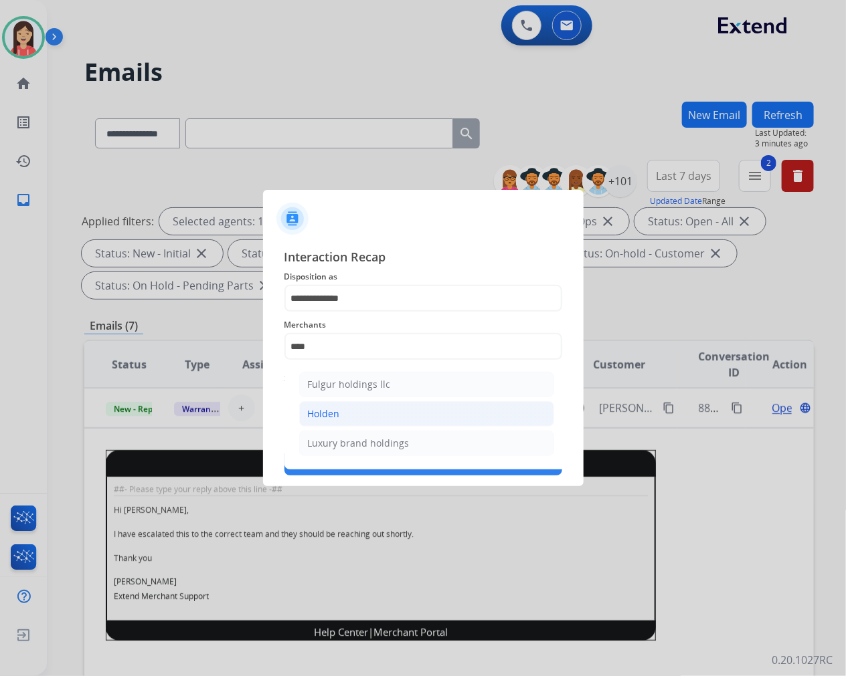
click at [337, 411] on div "Holden" at bounding box center [324, 413] width 32 height 13
type input "******"
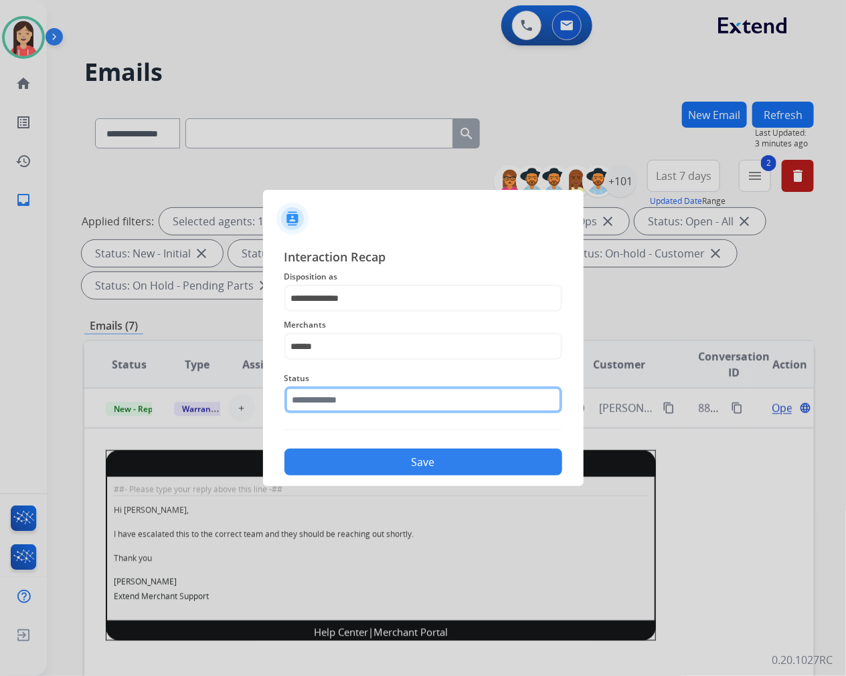
click at [346, 399] on input "text" at bounding box center [423, 400] width 278 height 27
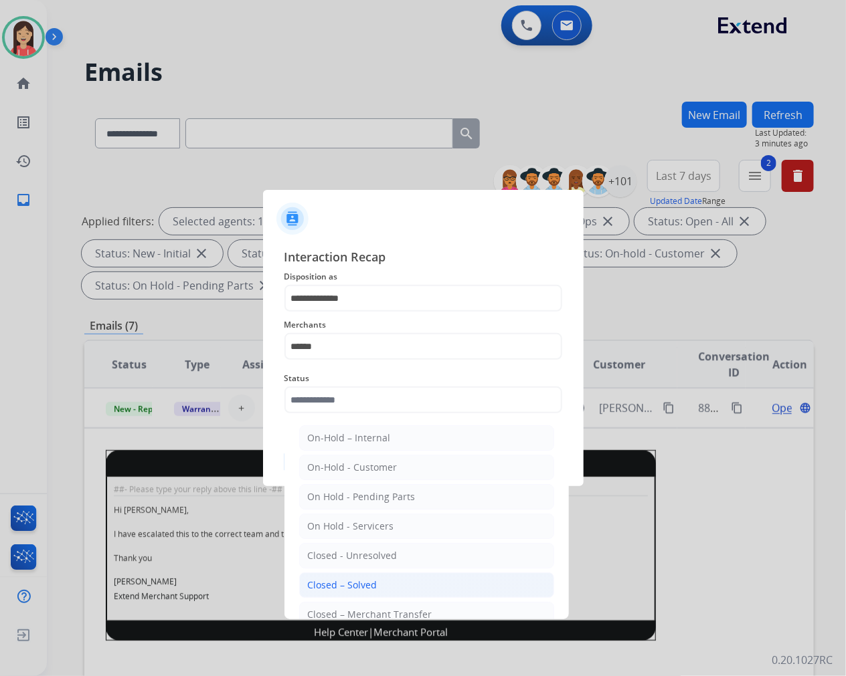
click at [357, 577] on li "Closed – Solved" at bounding box center [426, 585] width 255 height 25
type input "**********"
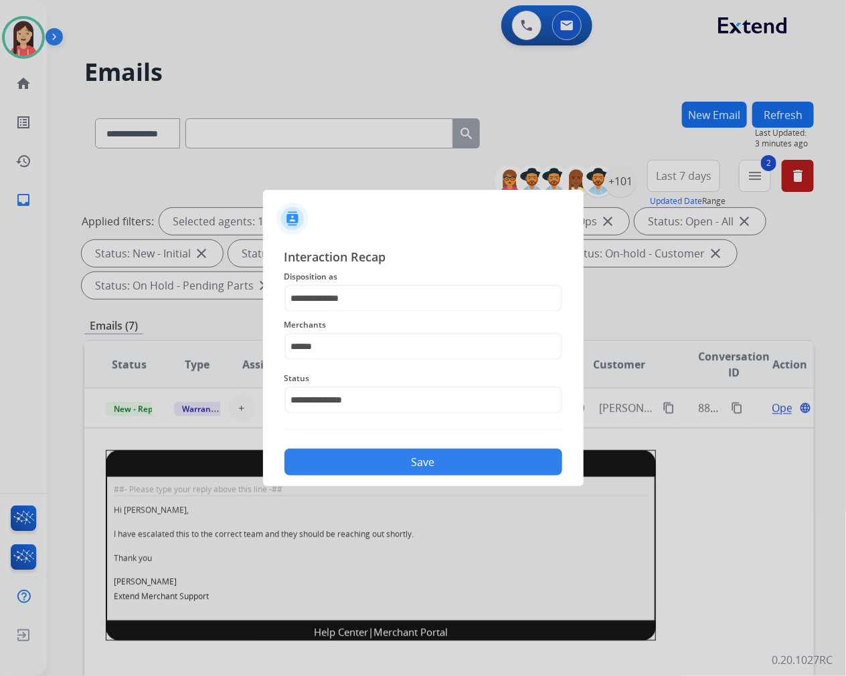
click at [383, 478] on div "**********" at bounding box center [423, 362] width 320 height 250
click at [395, 466] on button "Save" at bounding box center [423, 462] width 278 height 27
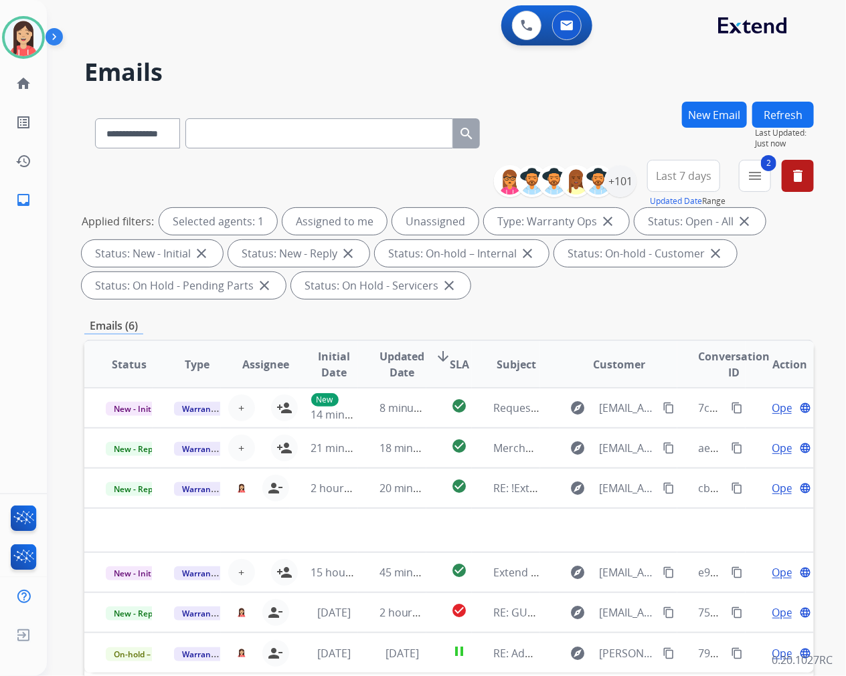
scroll to position [0, 0]
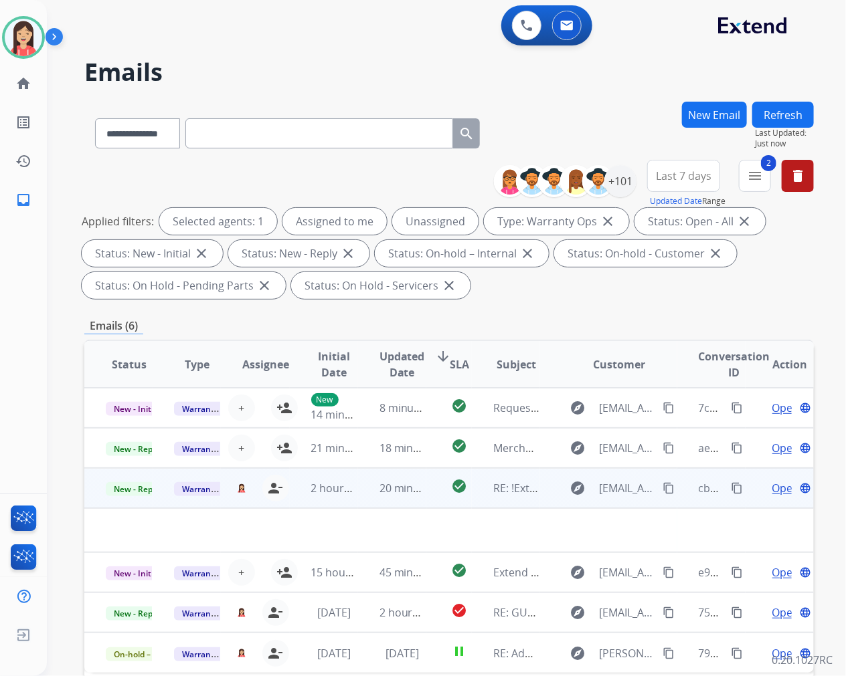
click at [358, 500] on td "20 minutes ago" at bounding box center [392, 488] width 68 height 40
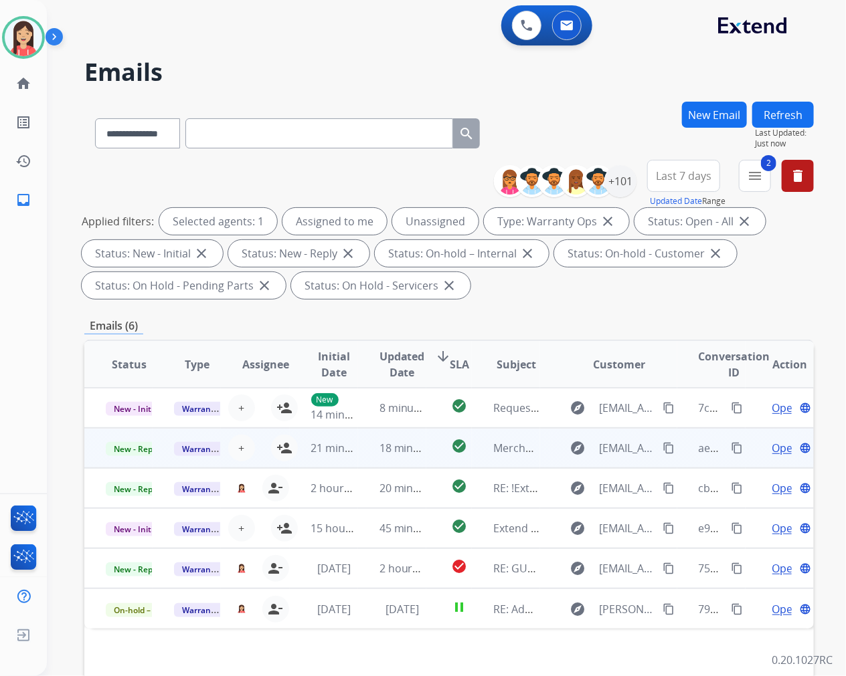
click at [373, 458] on td "18 minutes ago" at bounding box center [392, 448] width 68 height 40
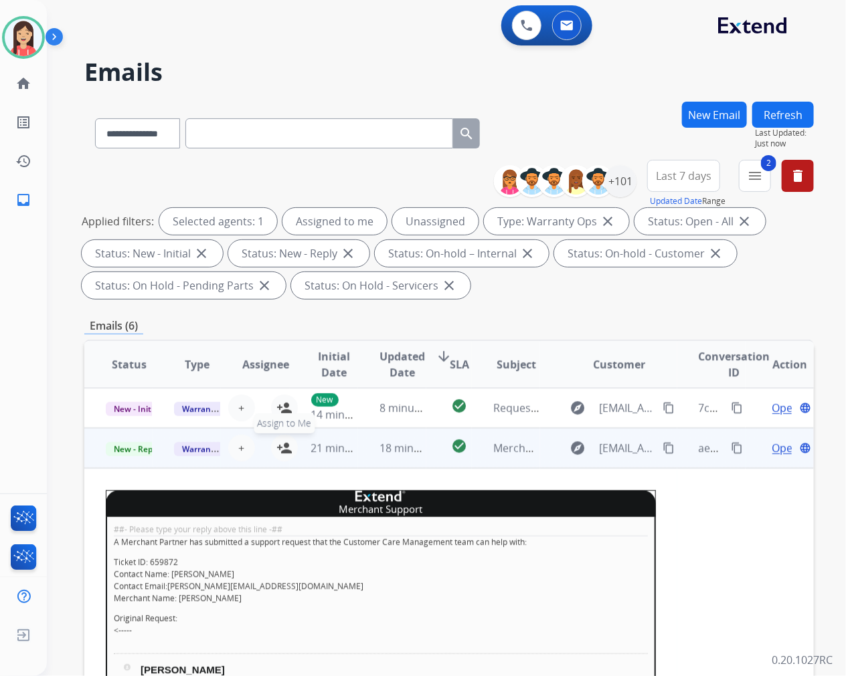
click at [280, 445] on mat-icon "person_add" at bounding box center [284, 448] width 16 height 16
click at [772, 443] on span "Open" at bounding box center [785, 448] width 27 height 16
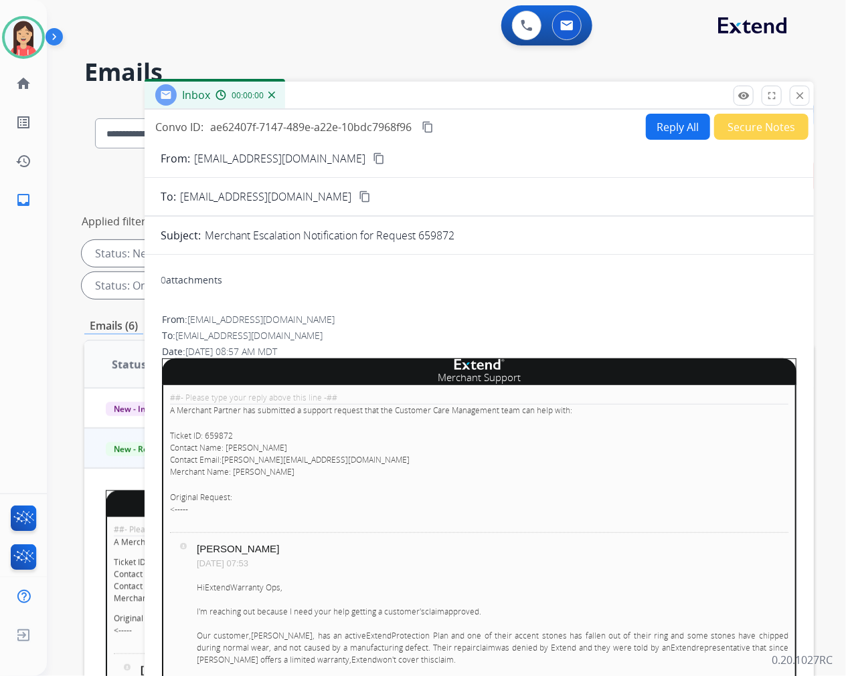
click at [757, 130] on button "Secure Notes" at bounding box center [761, 127] width 94 height 26
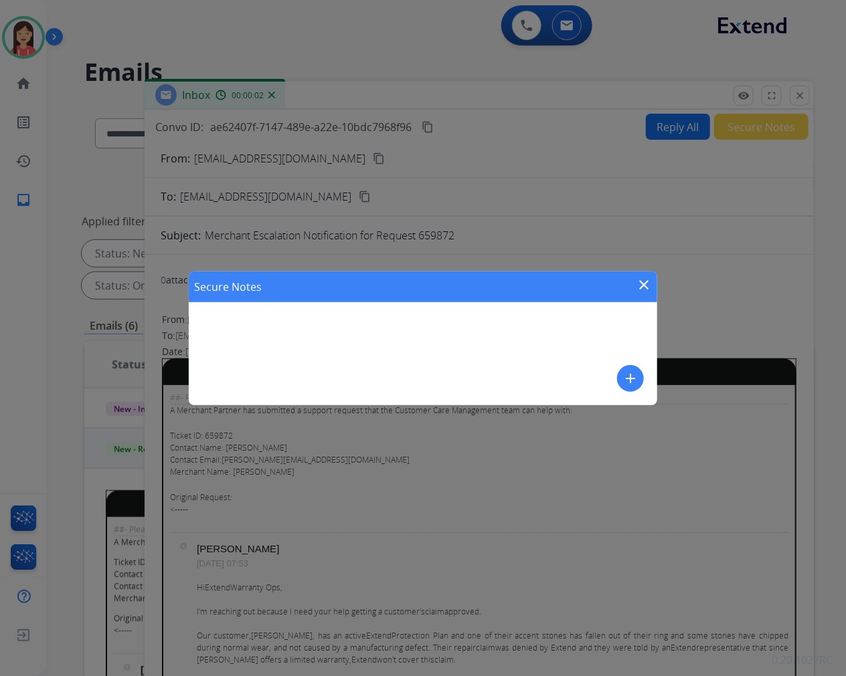
click at [624, 382] on mat-icon "add" at bounding box center [630, 379] width 16 height 16
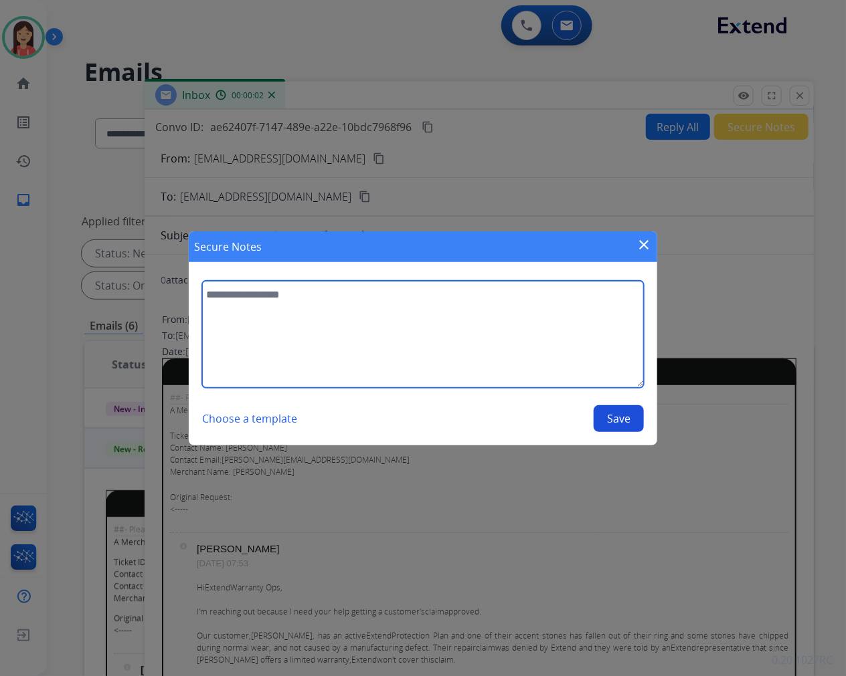
click at [543, 359] on textarea at bounding box center [422, 334] width 441 height 107
type textarea "**********"
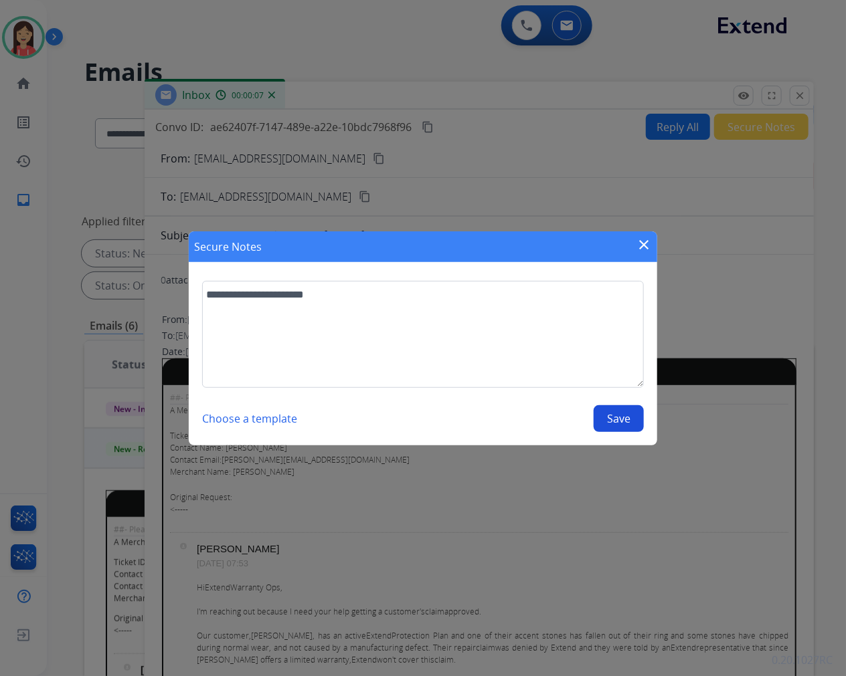
click at [620, 420] on button "Save" at bounding box center [618, 418] width 50 height 27
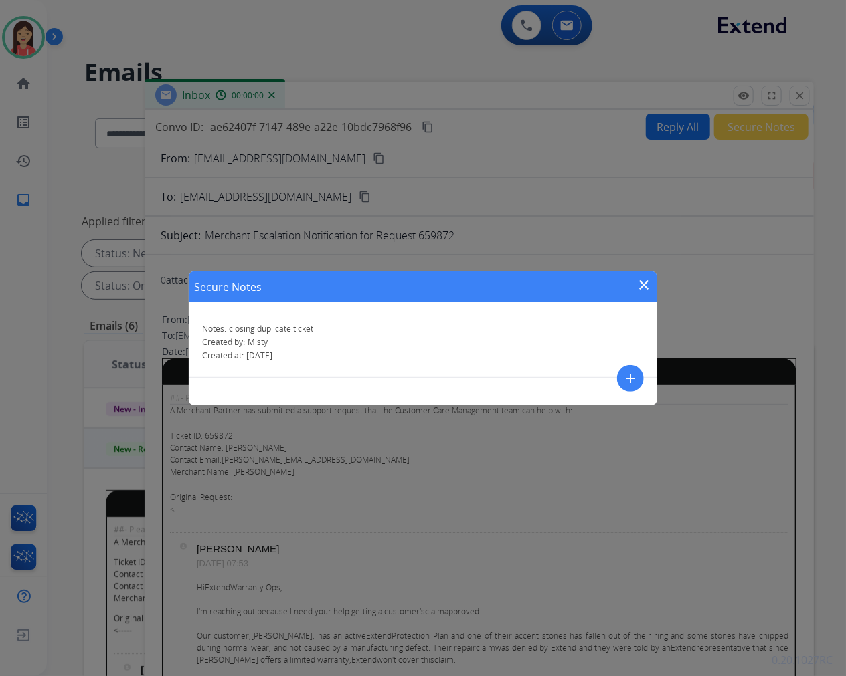
click at [648, 286] on mat-icon "close" at bounding box center [643, 285] width 16 height 16
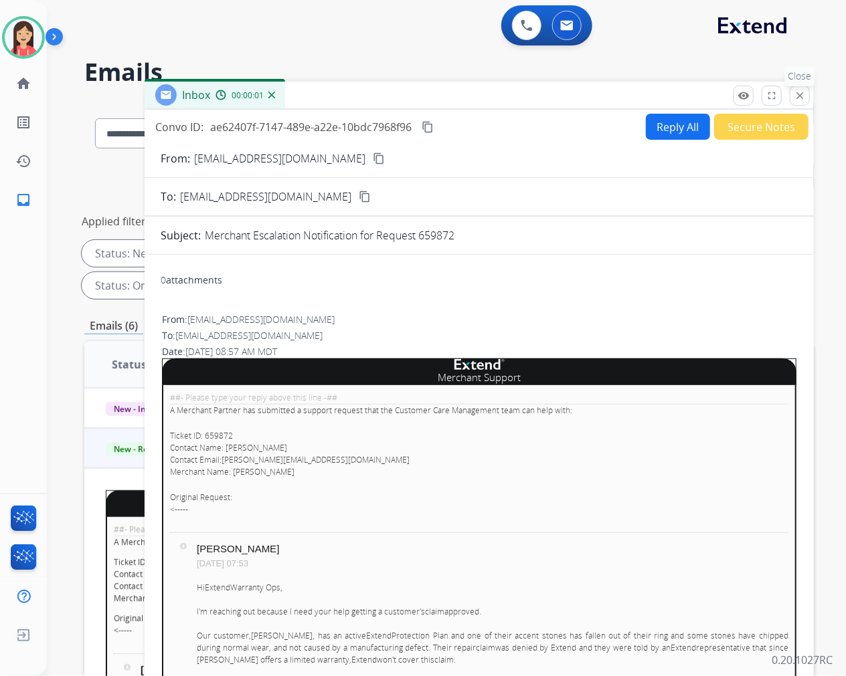
click at [803, 94] on mat-icon "close" at bounding box center [799, 96] width 12 height 12
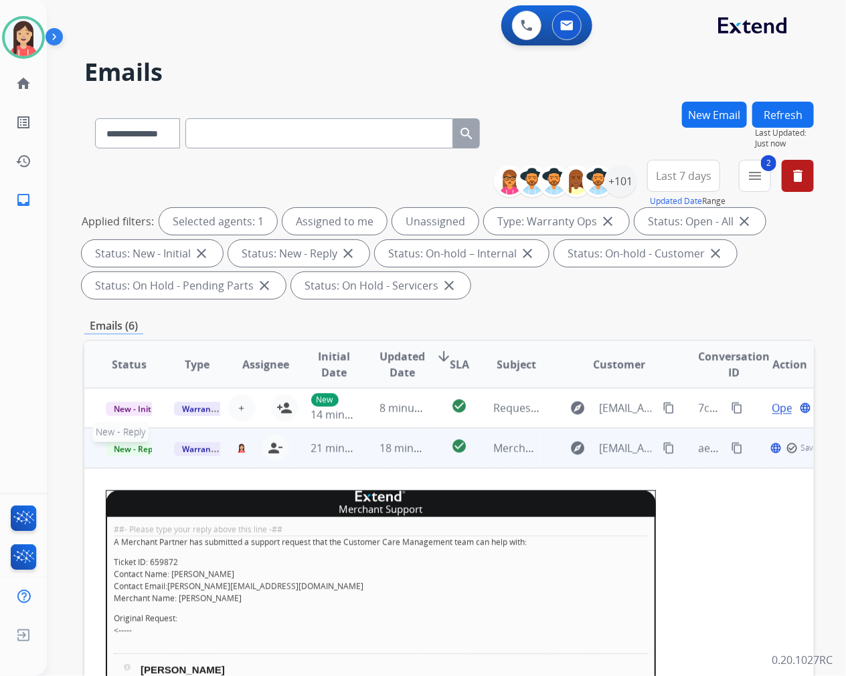
click at [124, 443] on span "New - Reply" at bounding box center [136, 449] width 61 height 14
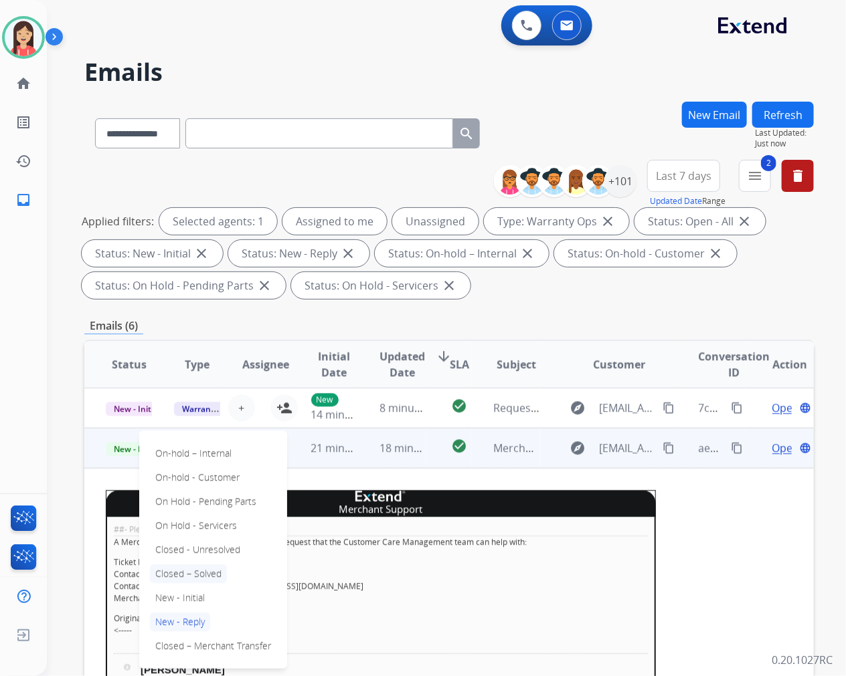
click at [177, 569] on p "Closed – Solved" at bounding box center [188, 574] width 77 height 19
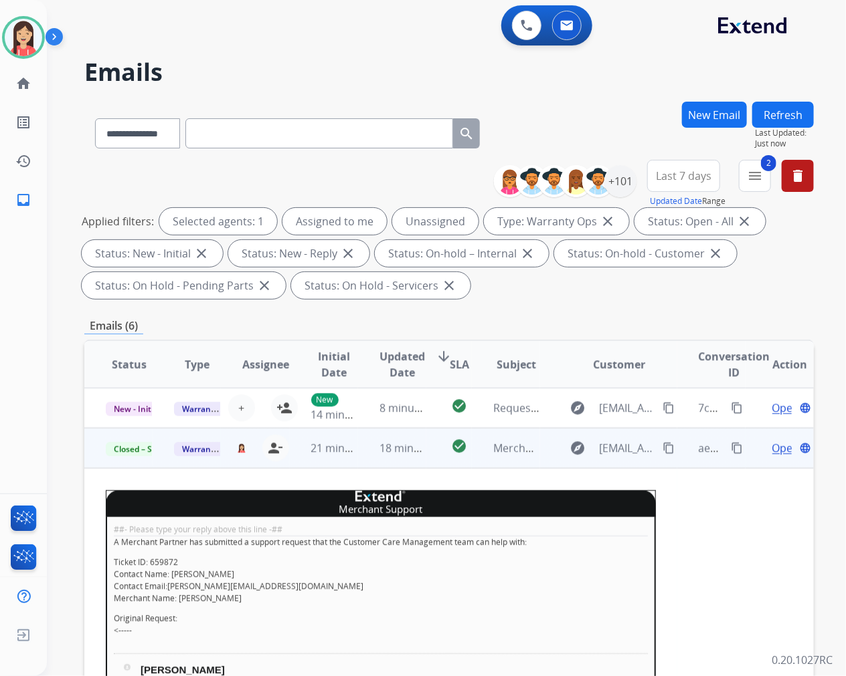
click at [358, 457] on td "18 minutes ago" at bounding box center [392, 448] width 68 height 40
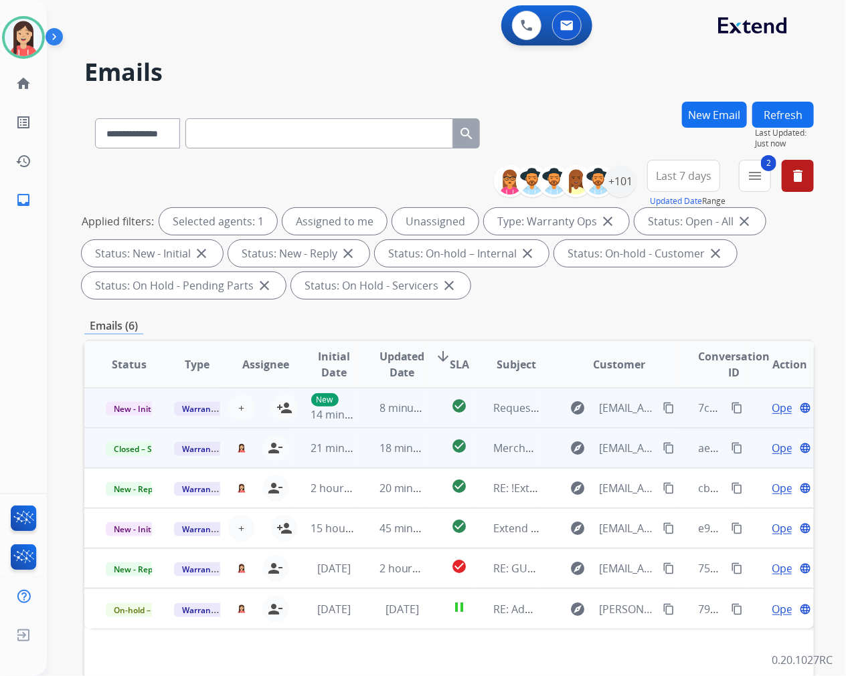
click at [358, 417] on td "8 minutes ago" at bounding box center [392, 408] width 68 height 40
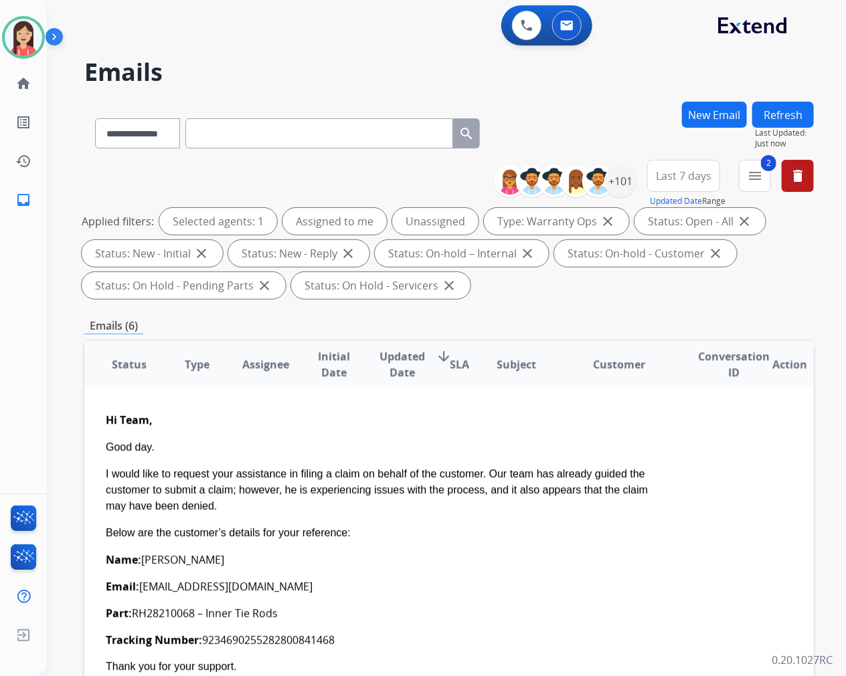
scroll to position [74, 0]
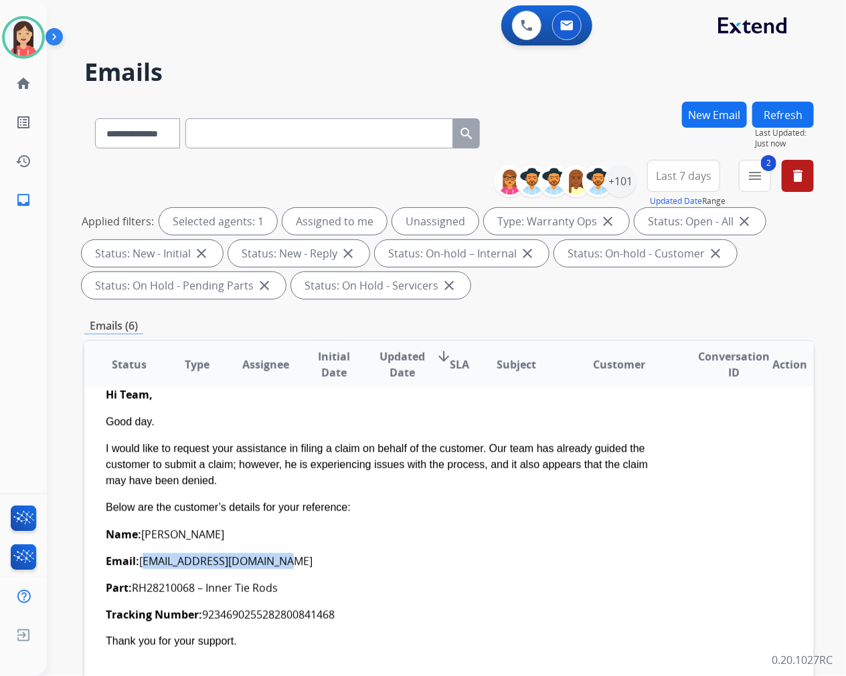
drag, startPoint x: 302, startPoint y: 565, endPoint x: 143, endPoint y: 566, distance: 158.5
click at [143, 566] on div "Email: brianlamb8695@icloud.com" at bounding box center [381, 561] width 550 height 16
copy div "brianlamb8695@icloud.com"
click at [11, 37] on img at bounding box center [23, 37] width 37 height 37
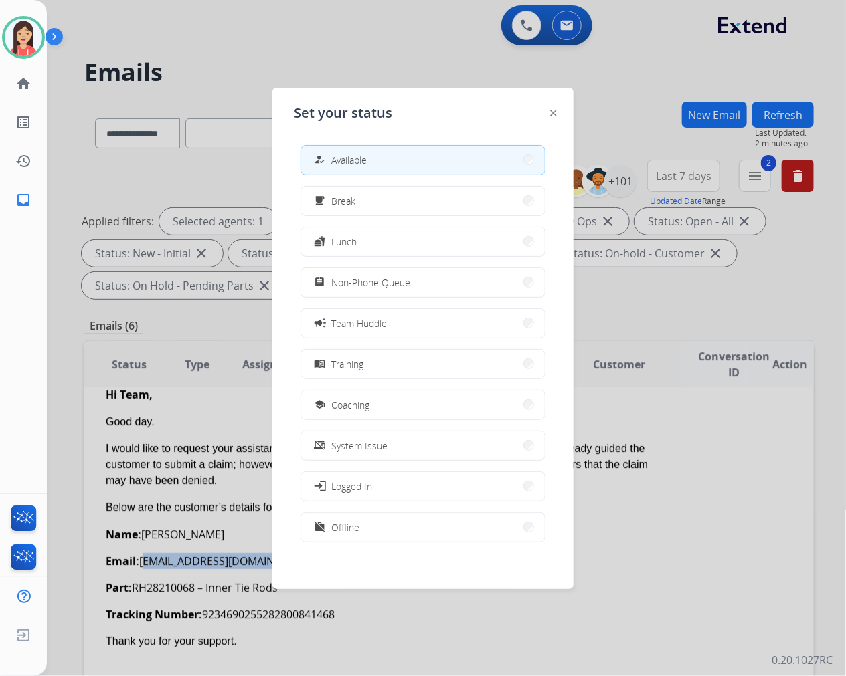
drag, startPoint x: 408, startPoint y: 316, endPoint x: 429, endPoint y: 320, distance: 21.7
click at [408, 316] on button "campaign Team Huddle" at bounding box center [422, 323] width 243 height 29
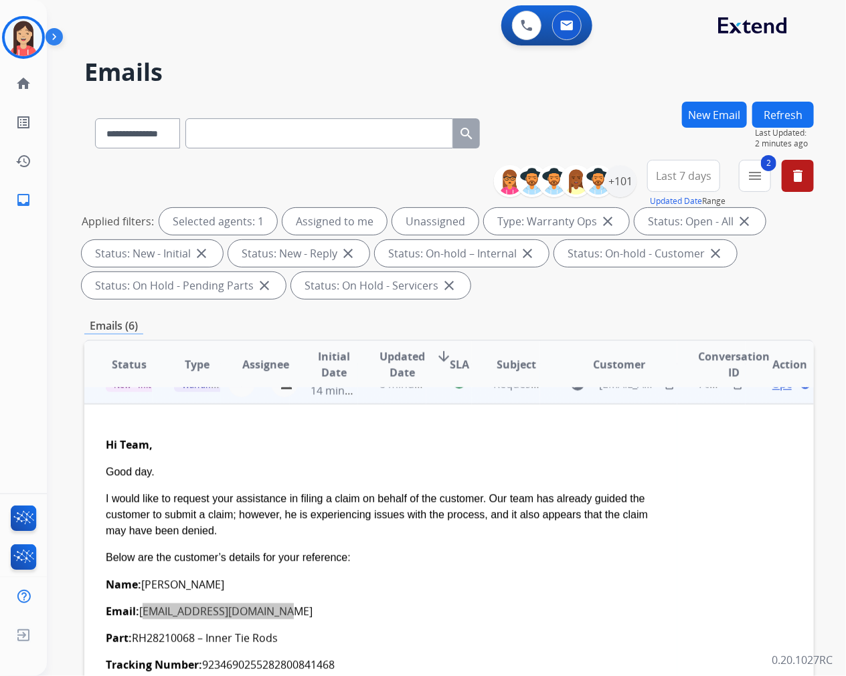
scroll to position [0, 0]
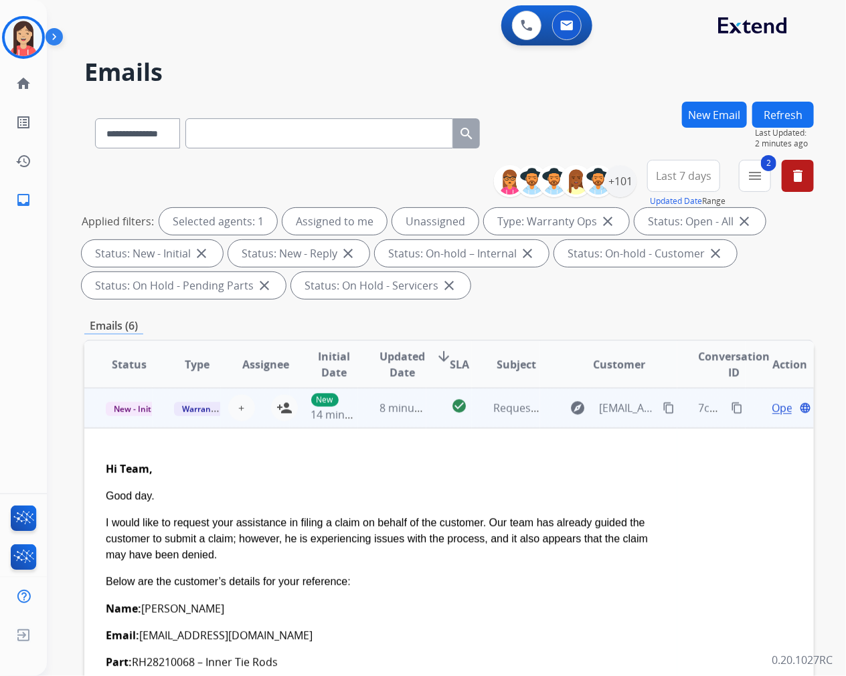
click at [772, 404] on span "Open" at bounding box center [785, 408] width 27 height 16
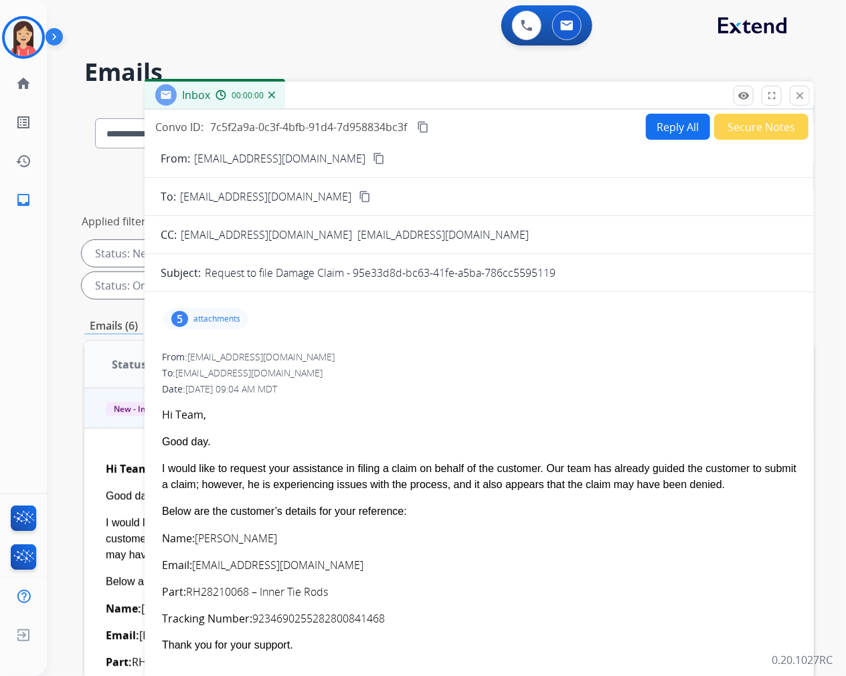
click at [676, 123] on button "Reply All" at bounding box center [678, 127] width 64 height 26
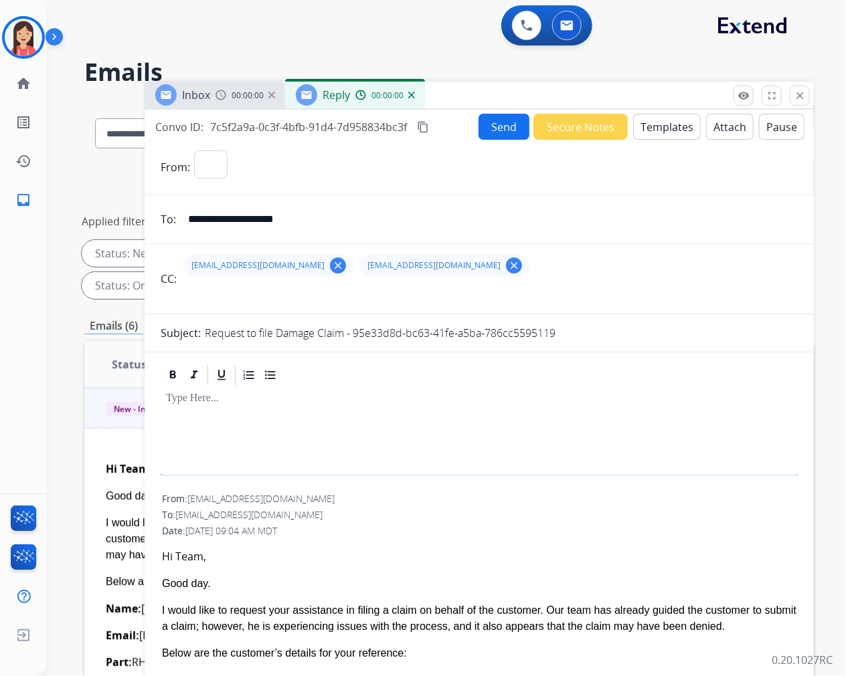
select select "**********"
click at [665, 126] on button "Templates" at bounding box center [667, 127] width 68 height 26
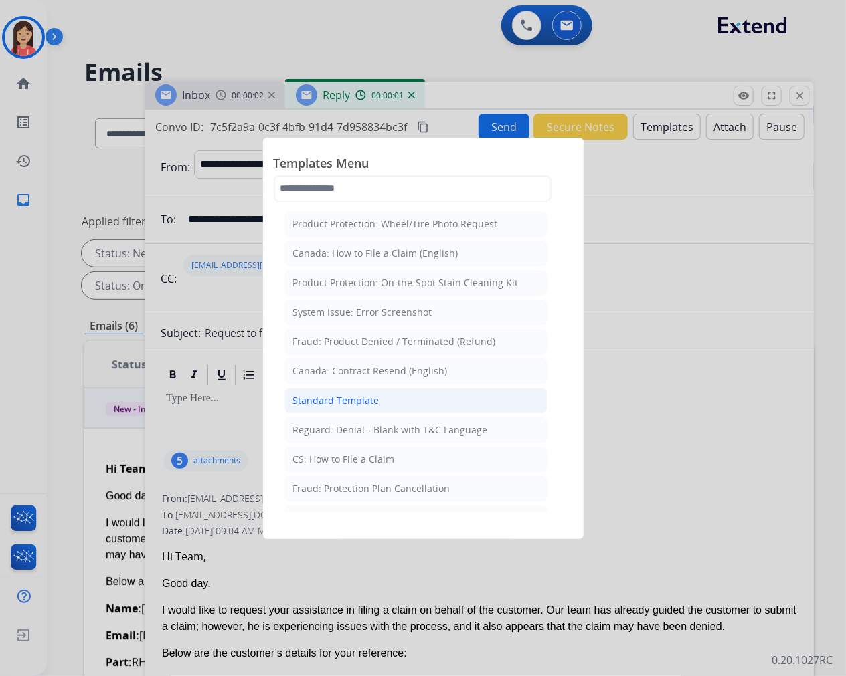
click at [371, 404] on div "Standard Template" at bounding box center [336, 400] width 86 height 13
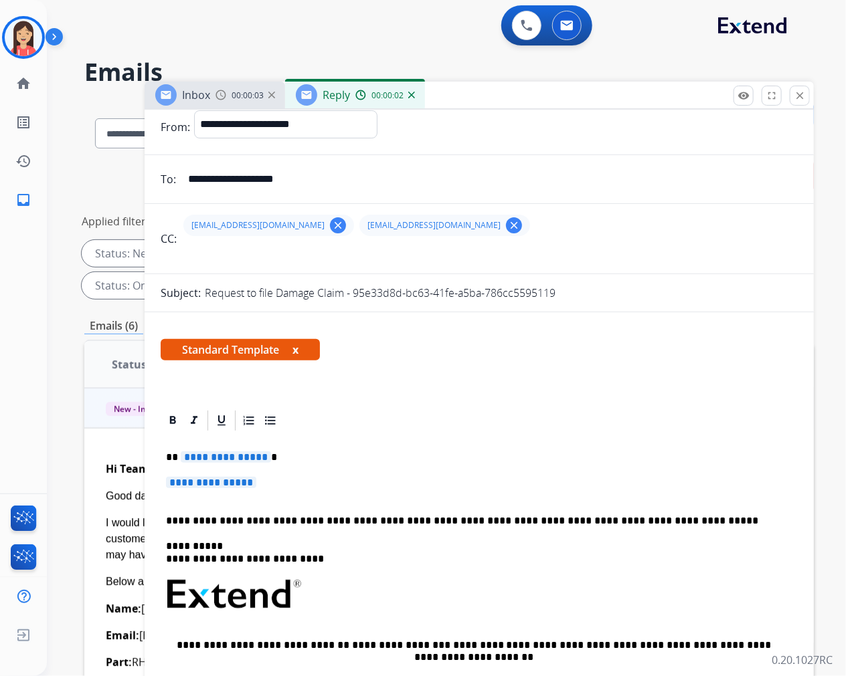
scroll to position [74, 0]
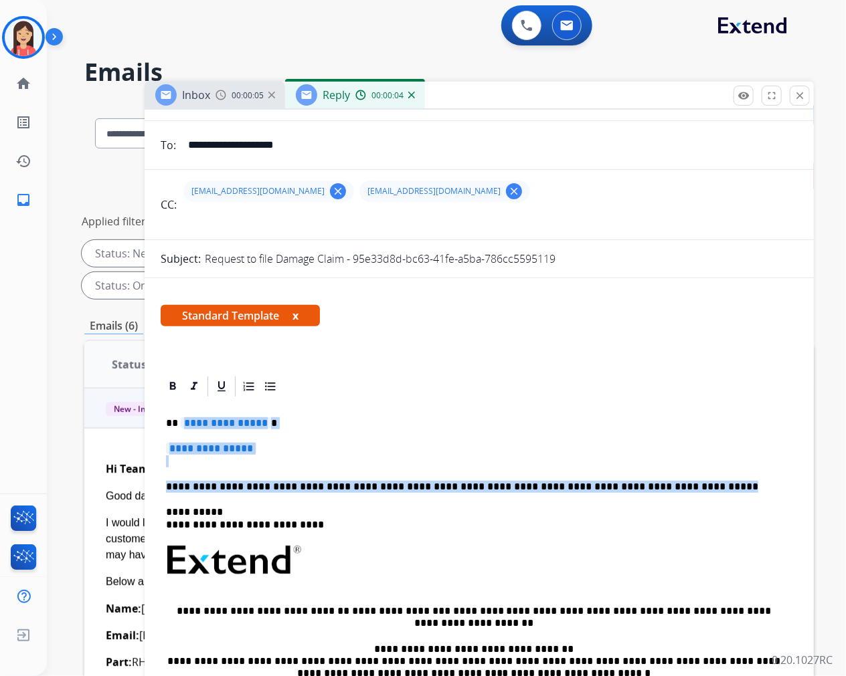
drag, startPoint x: 179, startPoint y: 419, endPoint x: 664, endPoint y: 486, distance: 488.9
click at [664, 486] on div "**********" at bounding box center [479, 592] width 637 height 387
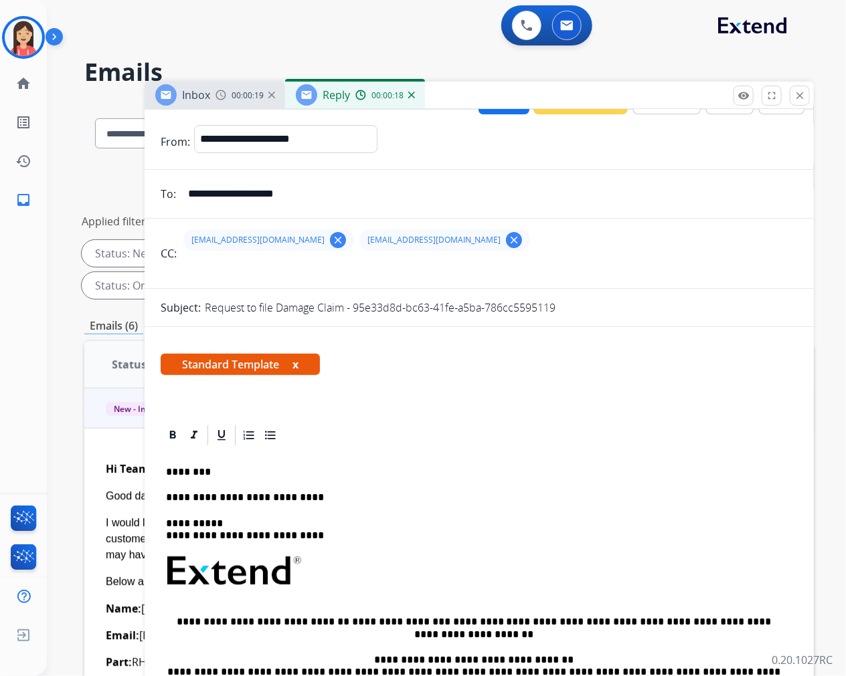
scroll to position [0, 0]
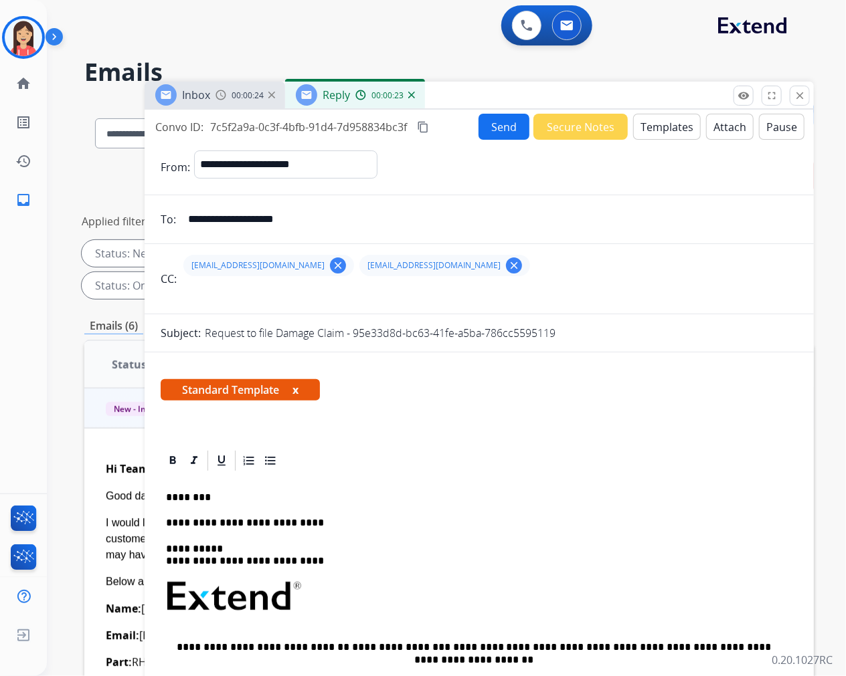
click at [484, 122] on button "Send" at bounding box center [503, 127] width 51 height 26
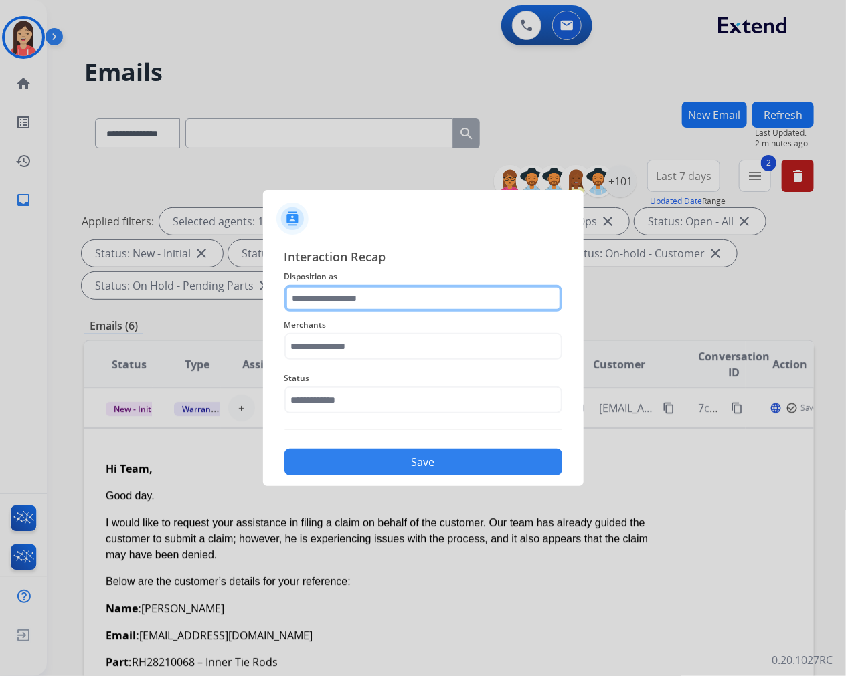
click at [366, 300] on input "text" at bounding box center [423, 298] width 278 height 27
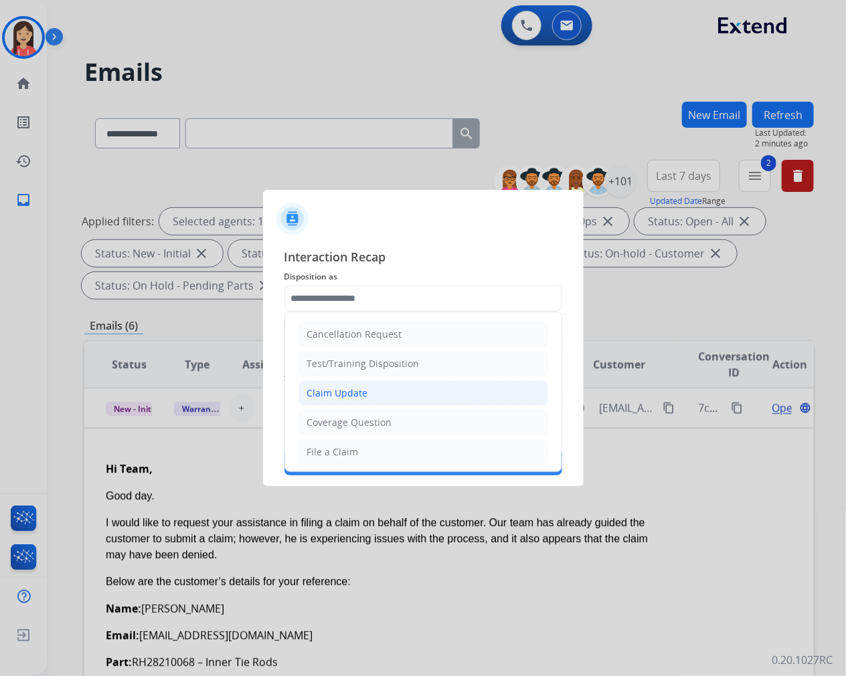
click at [382, 397] on li "Claim Update" at bounding box center [423, 393] width 250 height 25
type input "**********"
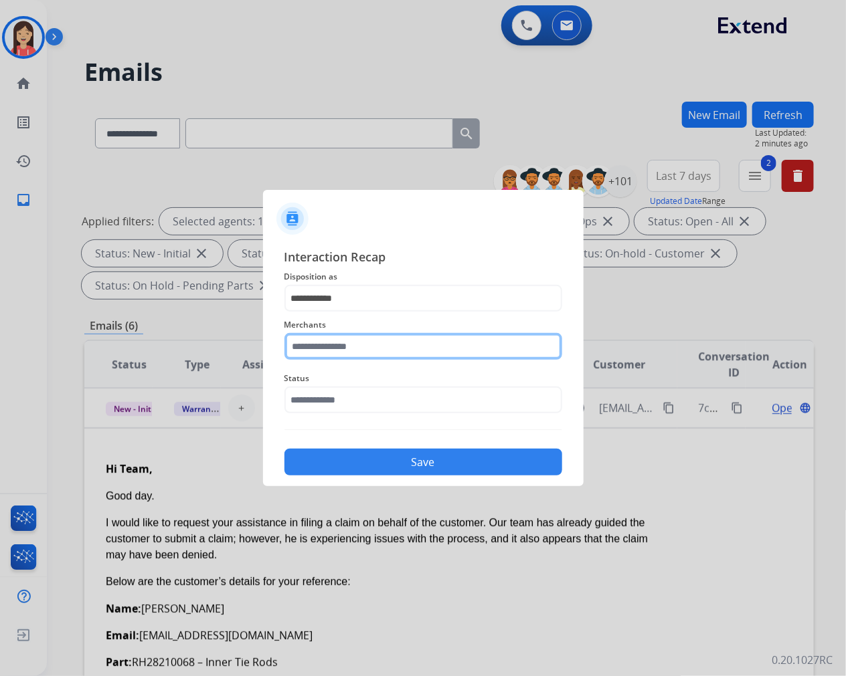
click at [395, 356] on input "text" at bounding box center [423, 346] width 278 height 27
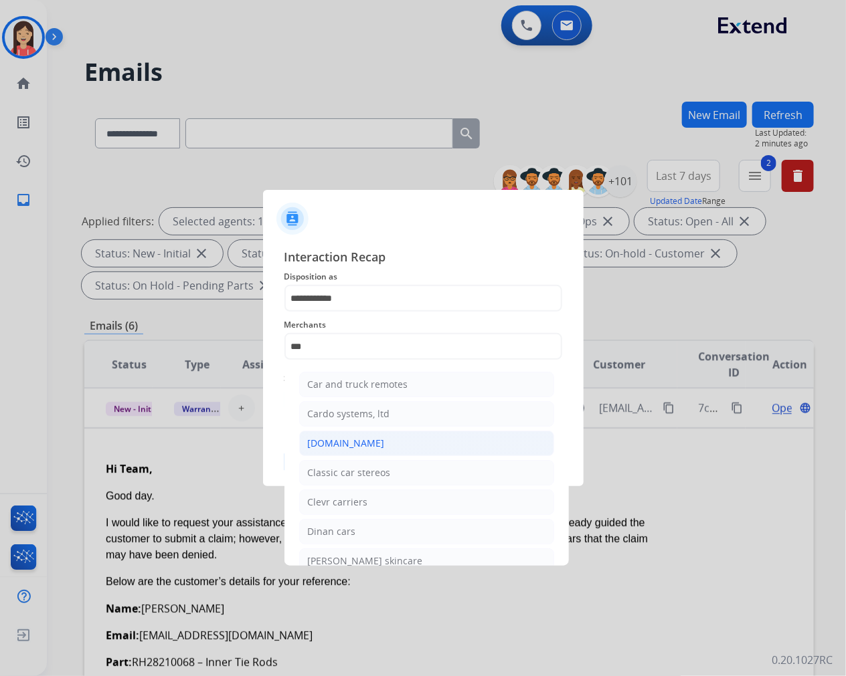
click at [382, 442] on li "[DOMAIN_NAME]" at bounding box center [426, 443] width 255 height 25
type input "**********"
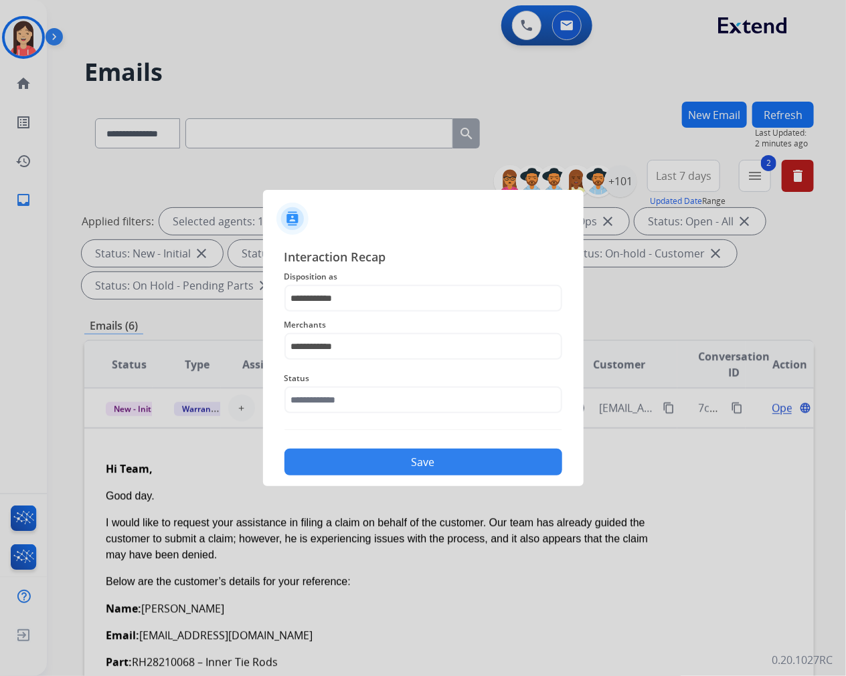
drag, startPoint x: 363, startPoint y: 415, endPoint x: 373, endPoint y: 398, distance: 19.8
click at [363, 415] on div "Status" at bounding box center [423, 392] width 278 height 54
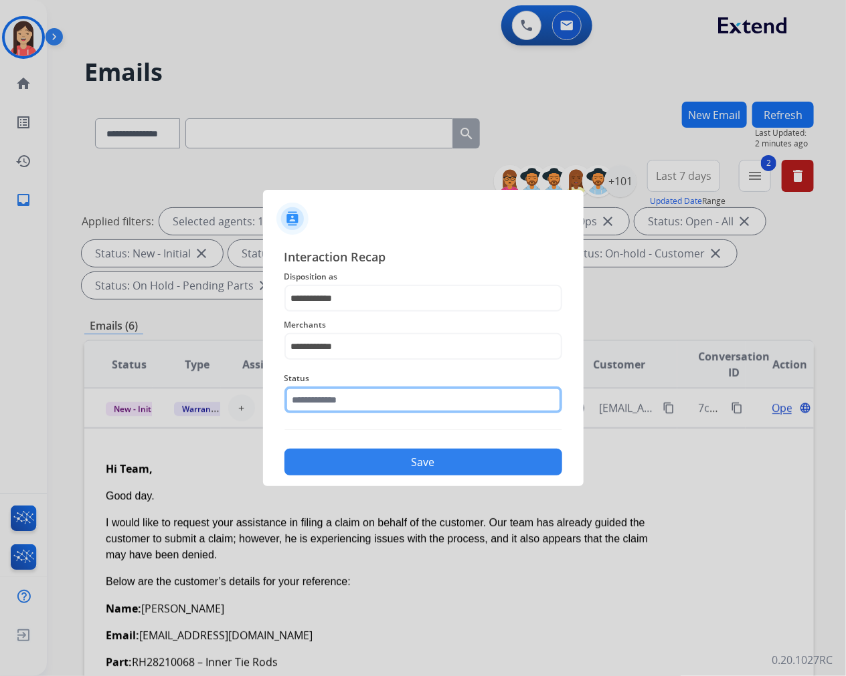
click at [373, 396] on input "text" at bounding box center [423, 400] width 278 height 27
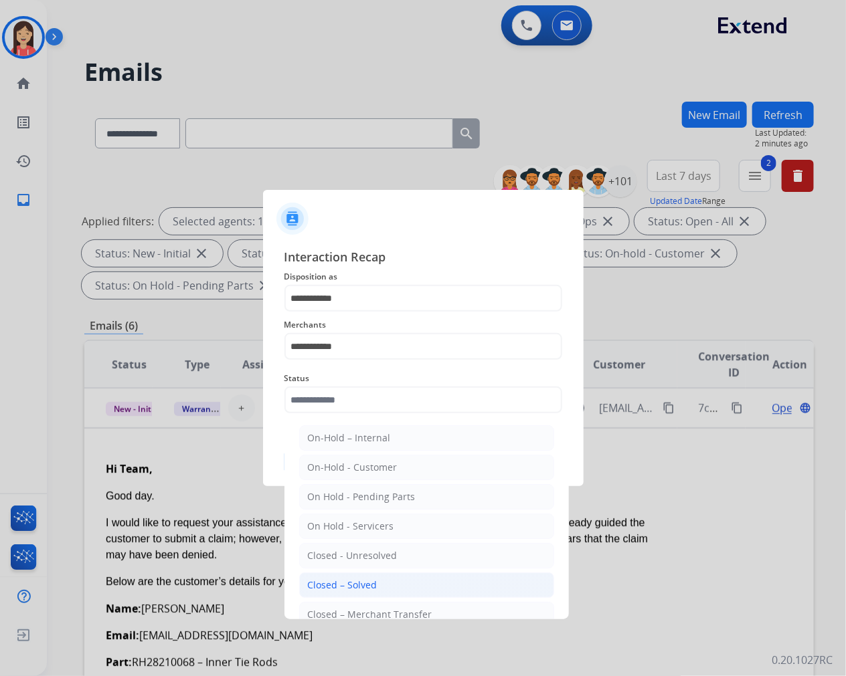
click at [370, 582] on div "Closed – Solved" at bounding box center [343, 585] width 70 height 13
type input "**********"
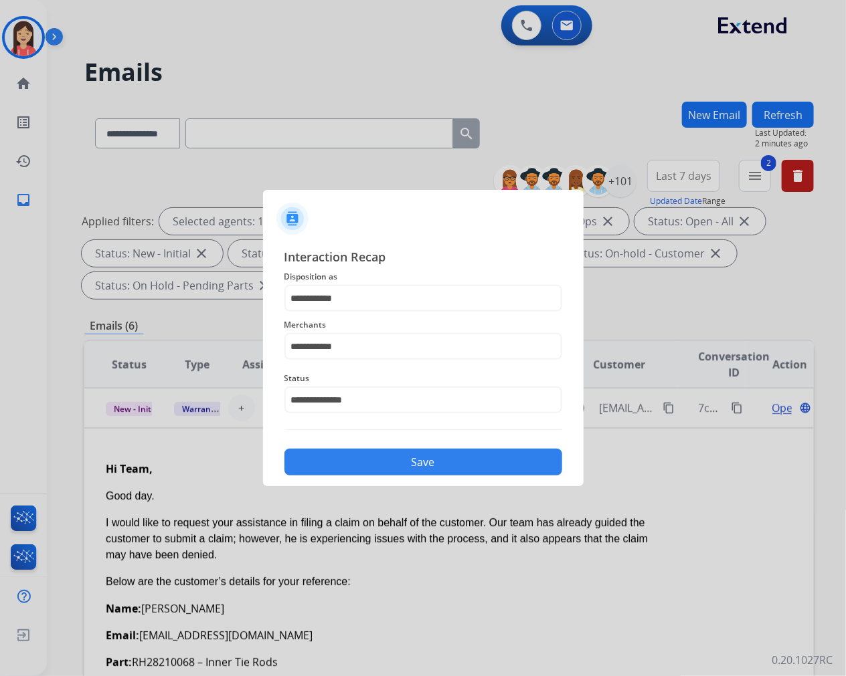
click at [415, 464] on button "Save" at bounding box center [423, 462] width 278 height 27
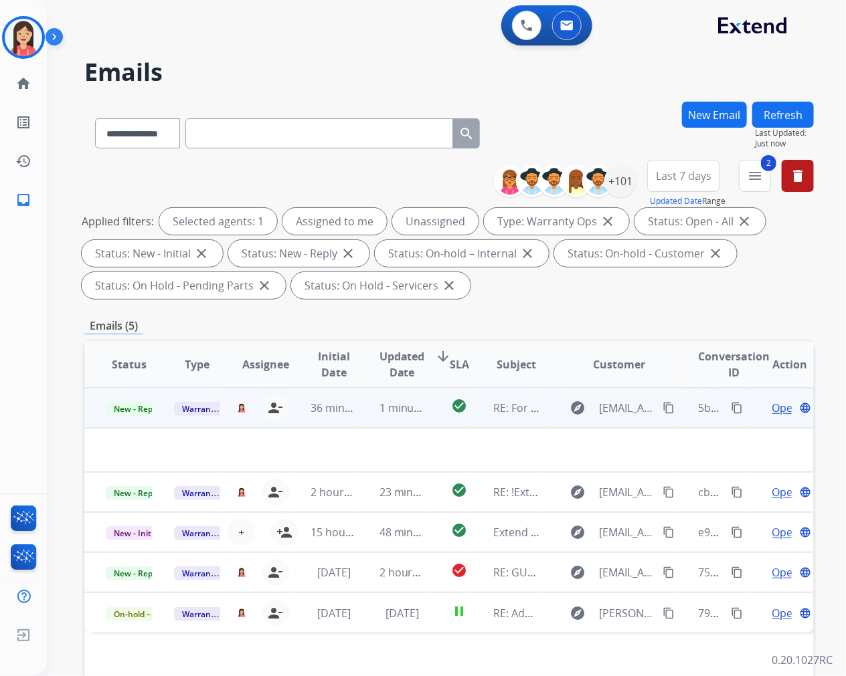
click at [363, 417] on td "1 minute ago" at bounding box center [392, 408] width 68 height 40
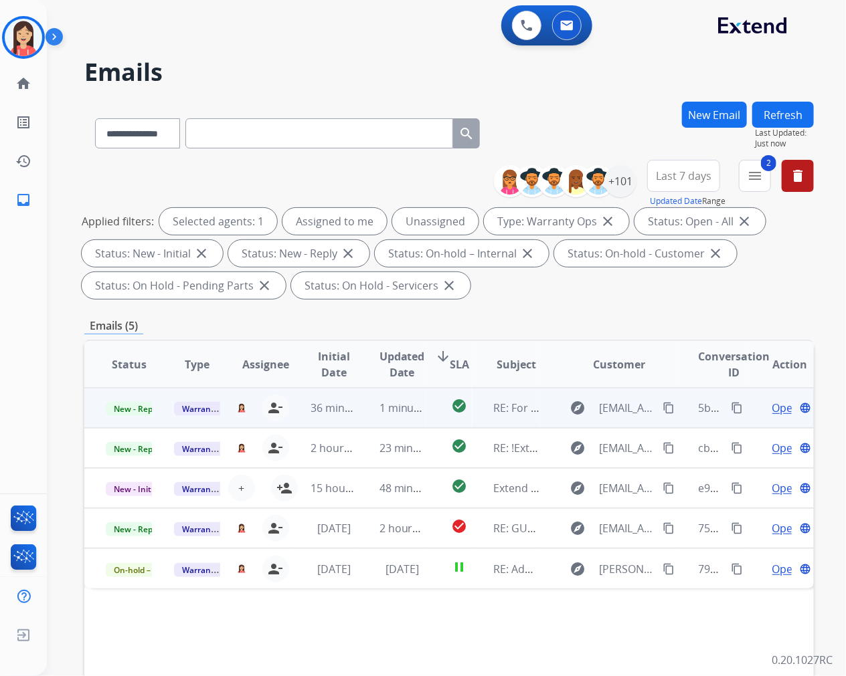
click at [363, 421] on td "1 minute ago" at bounding box center [392, 408] width 68 height 40
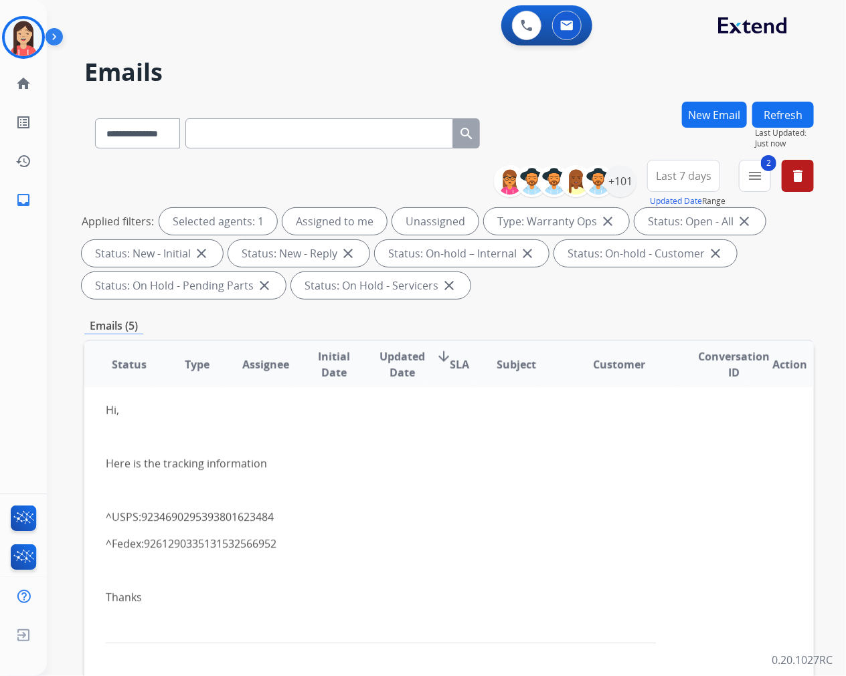
scroll to position [74, 0]
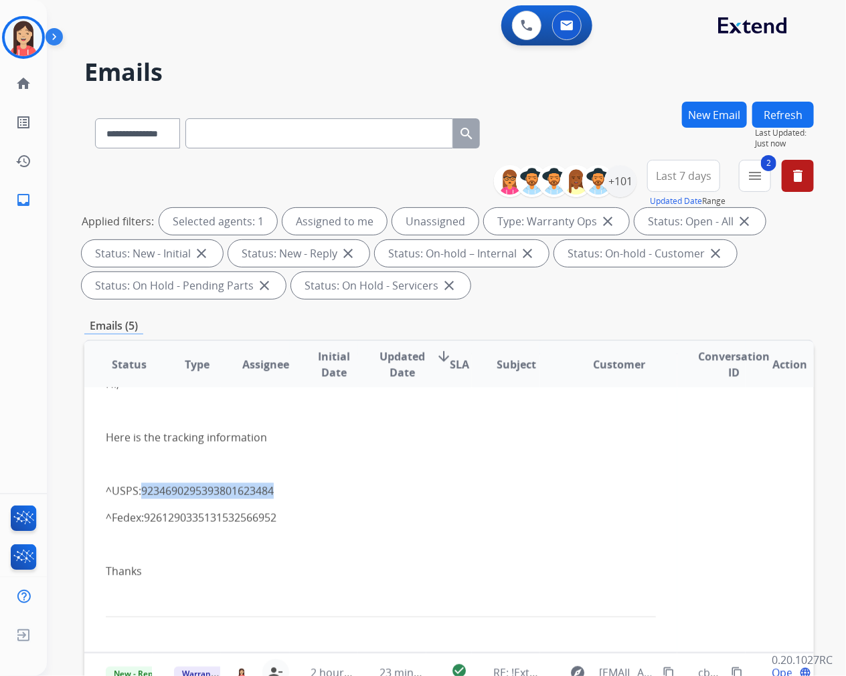
drag, startPoint x: 279, startPoint y: 490, endPoint x: 143, endPoint y: 495, distance: 135.9
click at [143, 495] on p "^USPS: 9234690295393801623484" at bounding box center [381, 491] width 550 height 16
copy link "9234690295393801623484"
click at [272, 517] on link "9261290335131532566952" at bounding box center [210, 517] width 132 height 15
drag, startPoint x: 439, startPoint y: 563, endPoint x: 445, endPoint y: 561, distance: 7.2
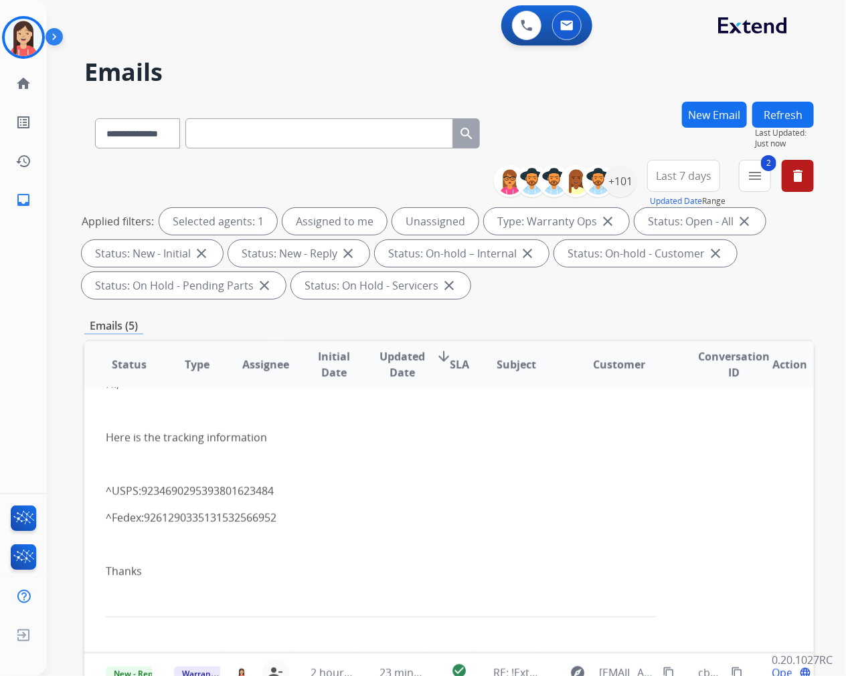
click at [439, 563] on p "Thanks" at bounding box center [381, 571] width 550 height 16
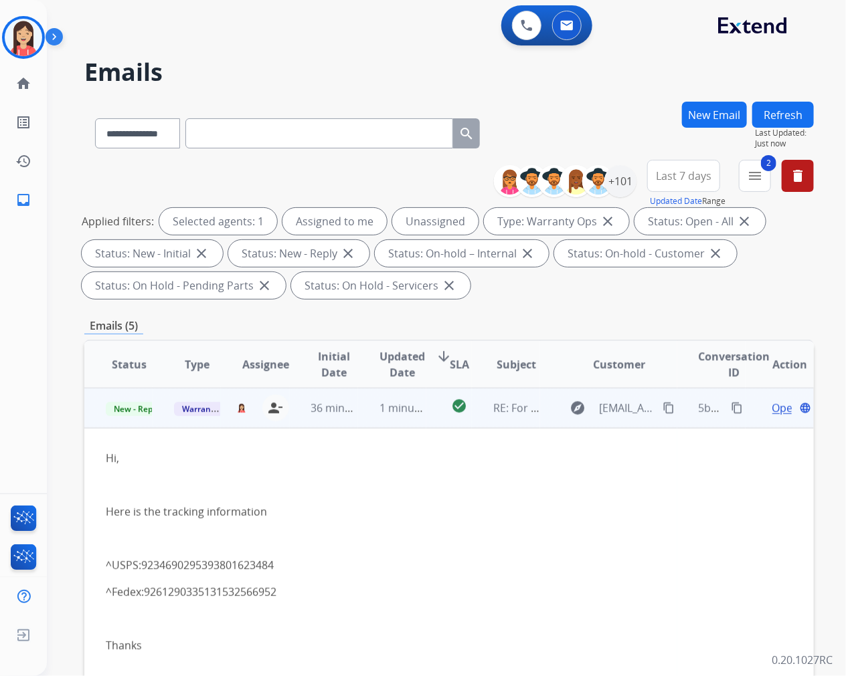
click at [772, 404] on span "Open" at bounding box center [785, 408] width 27 height 16
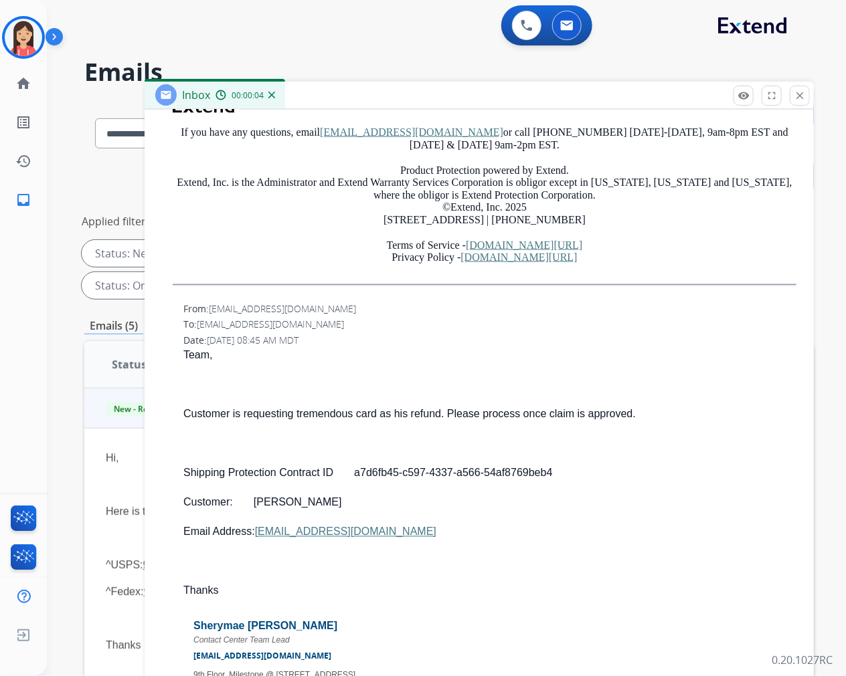
scroll to position [817, 0]
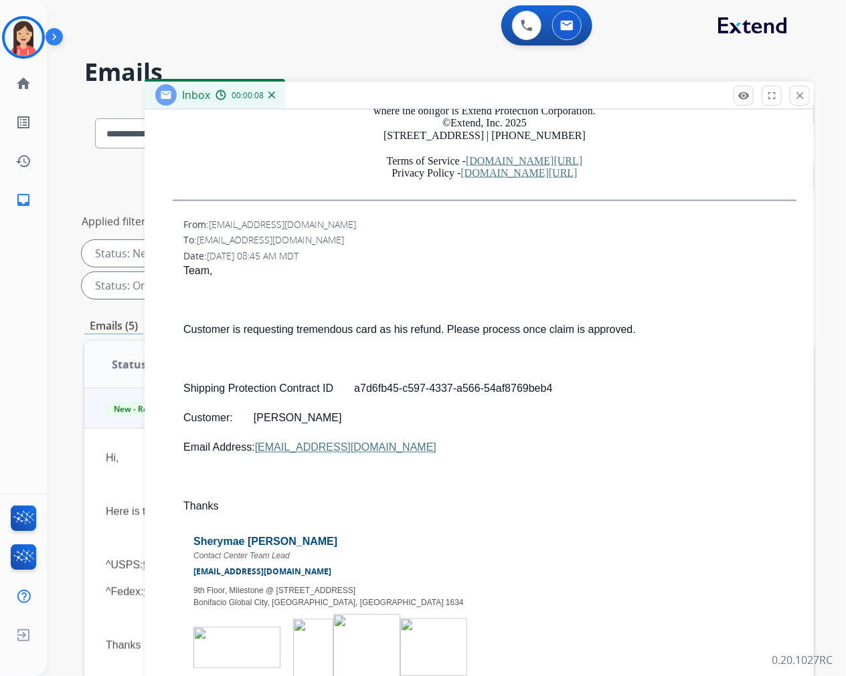
drag, startPoint x: 433, startPoint y: 446, endPoint x: 289, endPoint y: 443, distance: 143.8
click at [289, 443] on p "Email Address: siccone12@gmail.com" at bounding box center [489, 448] width 613 height 16
copy p "siccone12@gmail.com"
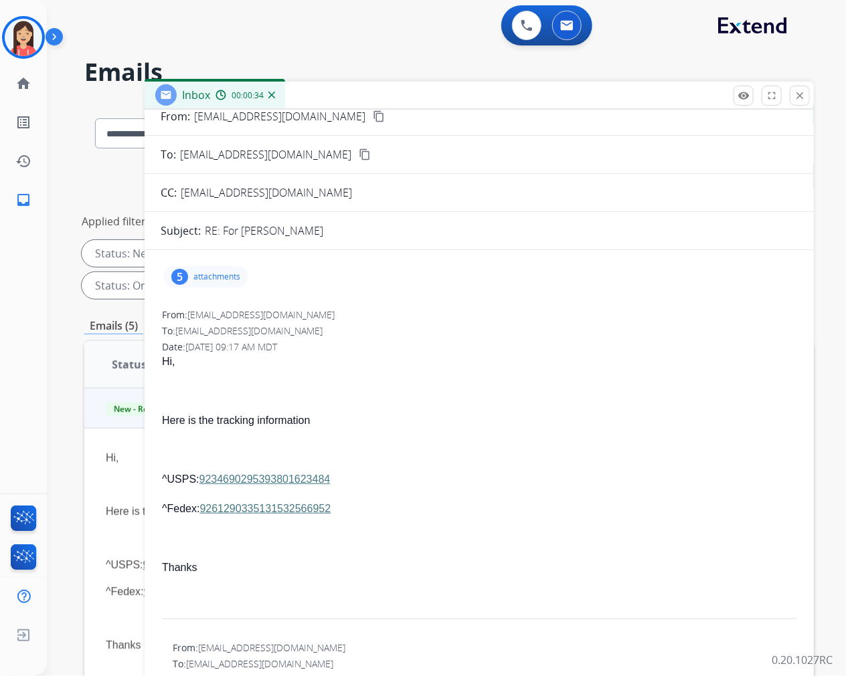
scroll to position [0, 0]
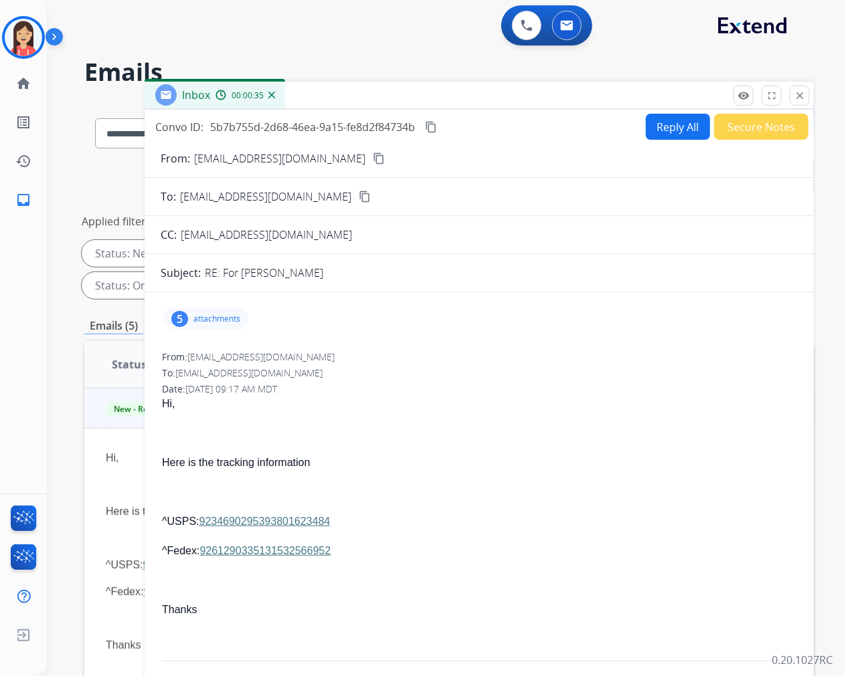
click at [286, 129] on span "5b7b755d-2d68-46ea-9a15-fe8d2f84734b" at bounding box center [312, 127] width 205 height 15
copy div "5b7b755d-2d68-46ea-9a15-fe8d2f84734b content_copy"
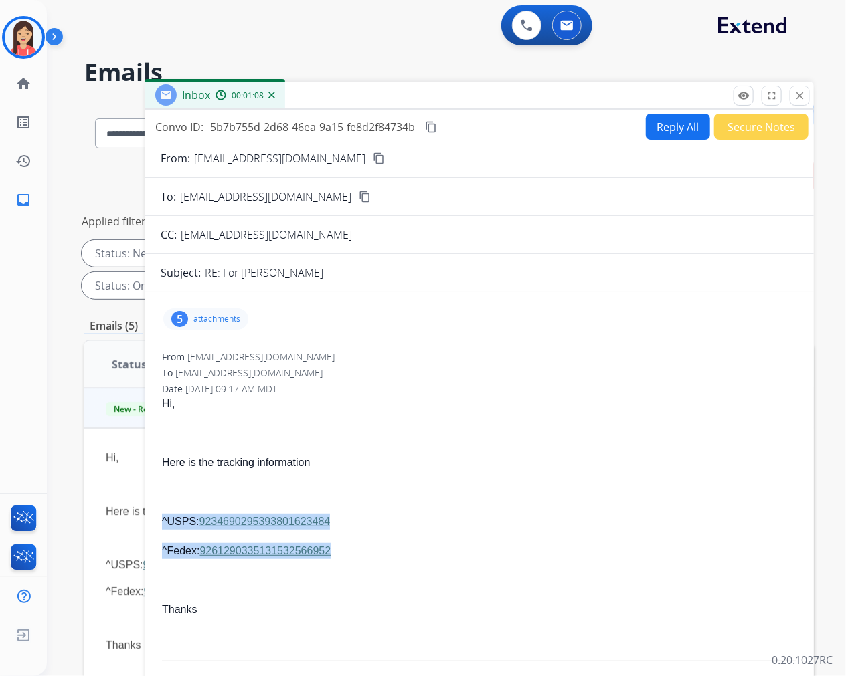
drag, startPoint x: 159, startPoint y: 516, endPoint x: 364, endPoint y: 549, distance: 207.9
copy div "^USPS: 9234690295393801623484 ^Fedex: 9261290335131532566952"
click at [510, 98] on div "Inbox 00:01:24" at bounding box center [478, 96] width 669 height 28
click at [799, 91] on mat-icon "close" at bounding box center [799, 96] width 12 height 12
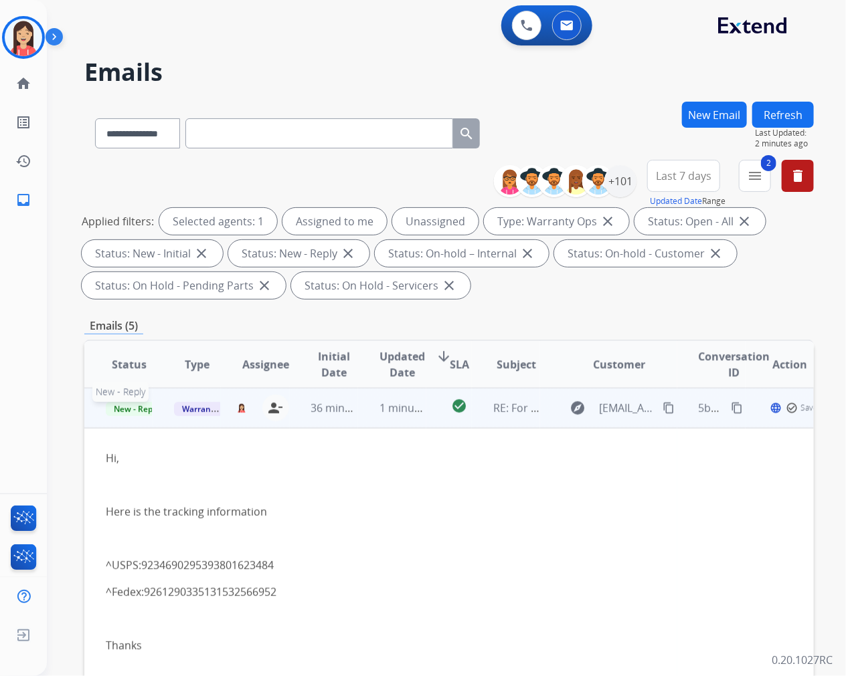
click at [124, 408] on span "New - Reply" at bounding box center [136, 409] width 61 height 14
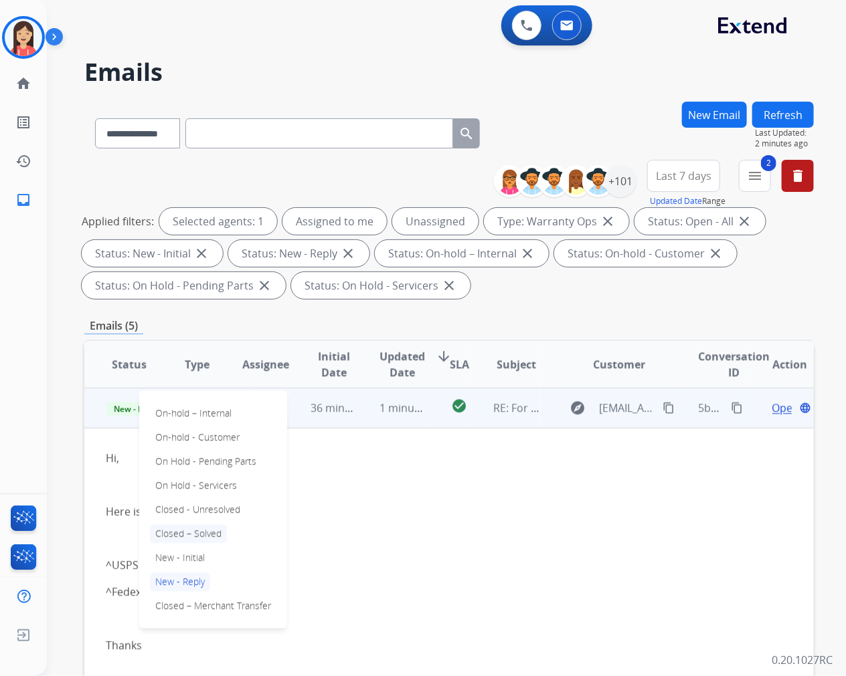
click at [185, 532] on p "Closed – Solved" at bounding box center [188, 533] width 77 height 19
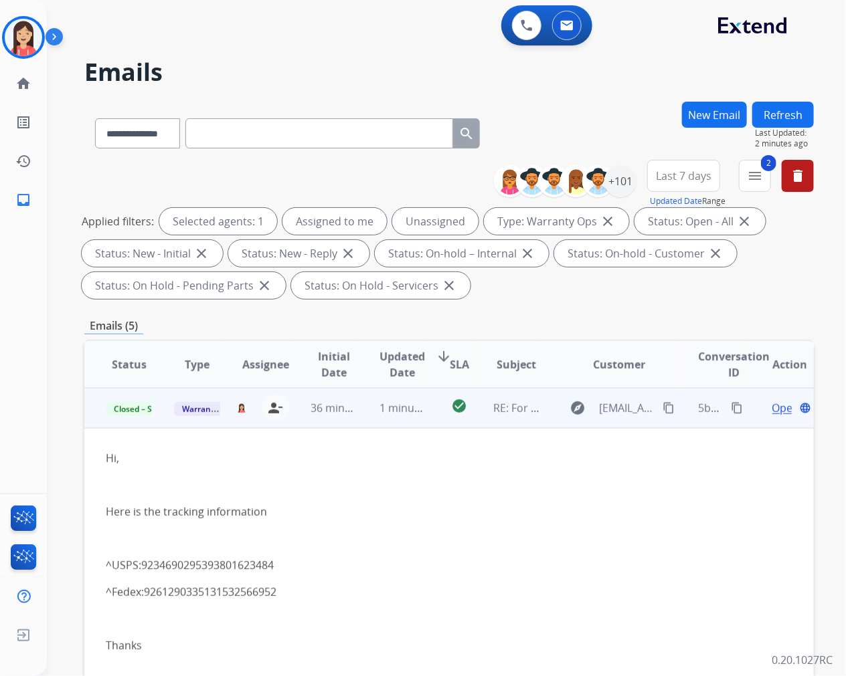
click at [348, 423] on td "36 minutes ago" at bounding box center [324, 408] width 68 height 40
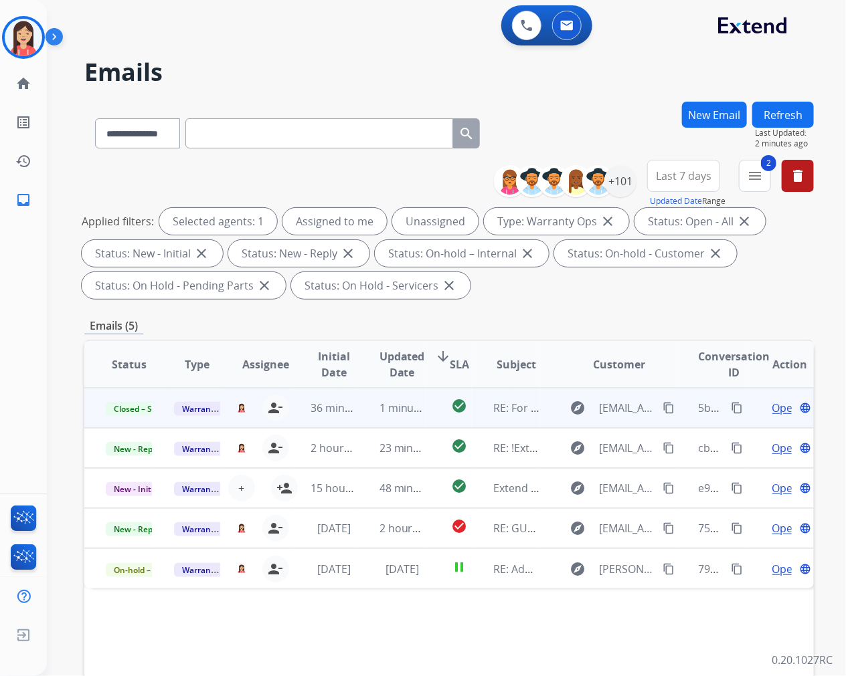
click at [792, 104] on button "Refresh" at bounding box center [783, 115] width 62 height 26
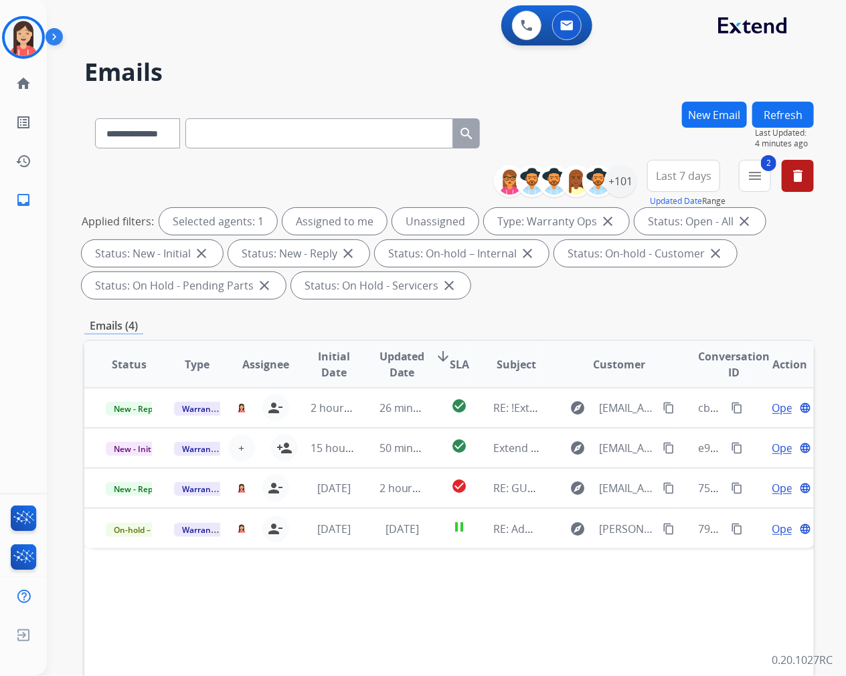
click at [534, 309] on div "**********" at bounding box center [448, 480] width 729 height 756
click at [703, 117] on button "New Email" at bounding box center [714, 115] width 65 height 26
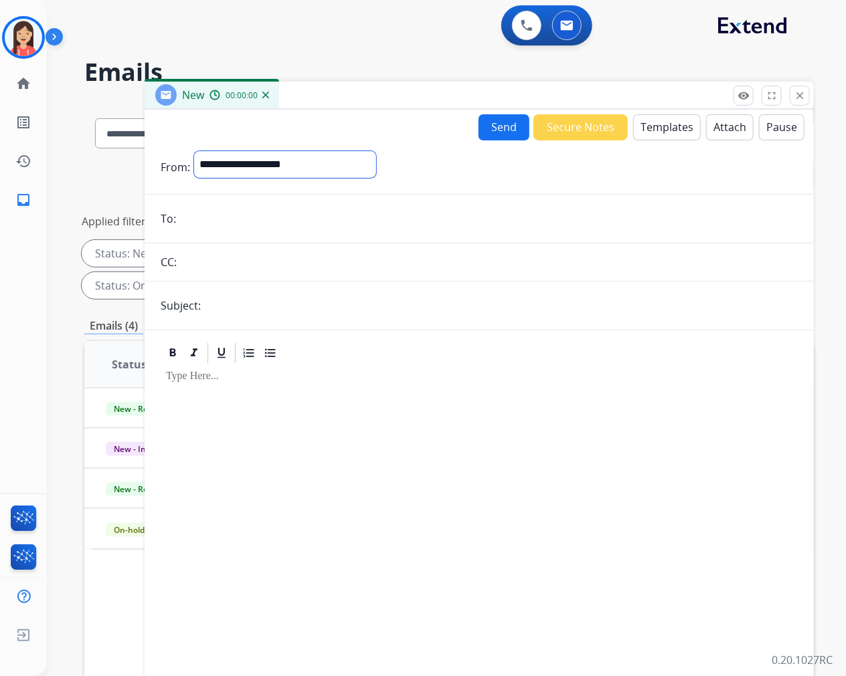
click at [298, 173] on select "**********" at bounding box center [285, 164] width 182 height 27
select select "**********"
click at [194, 151] on select "**********" at bounding box center [285, 164] width 182 height 27
click at [243, 221] on input "email" at bounding box center [488, 220] width 617 height 27
paste input "**********"
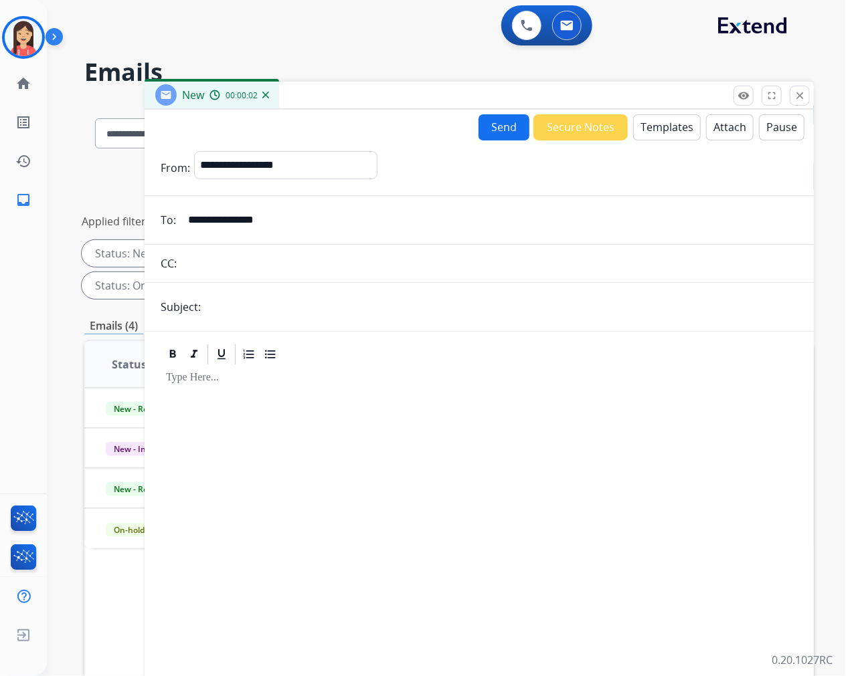
type input "**********"
click at [239, 292] on form "**********" at bounding box center [478, 410] width 669 height 540
click at [241, 304] on input "text" at bounding box center [501, 307] width 593 height 27
type input "**********"
click at [644, 138] on button "Templates" at bounding box center [667, 127] width 68 height 26
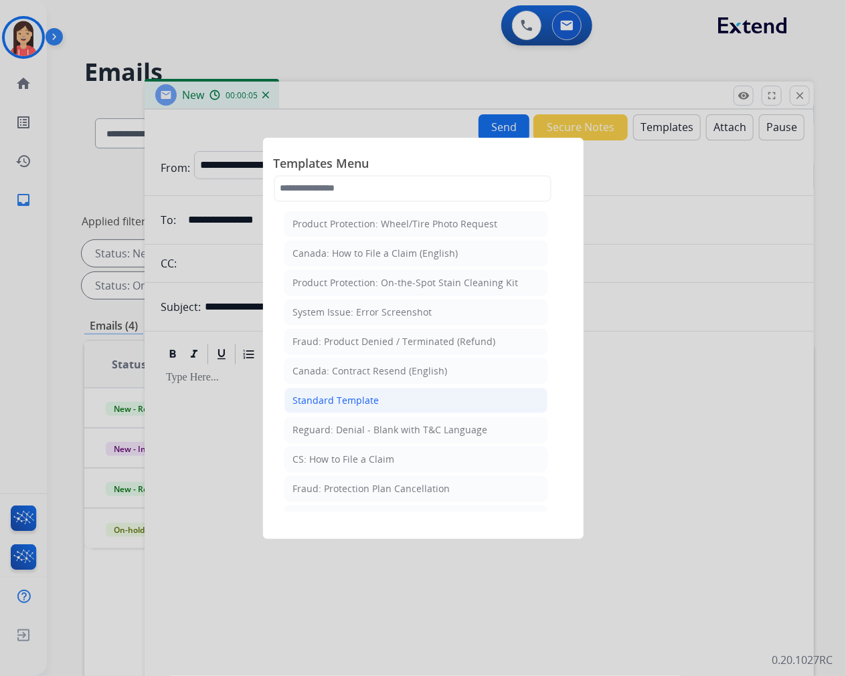
click at [380, 405] on li "Standard Template" at bounding box center [415, 400] width 263 height 25
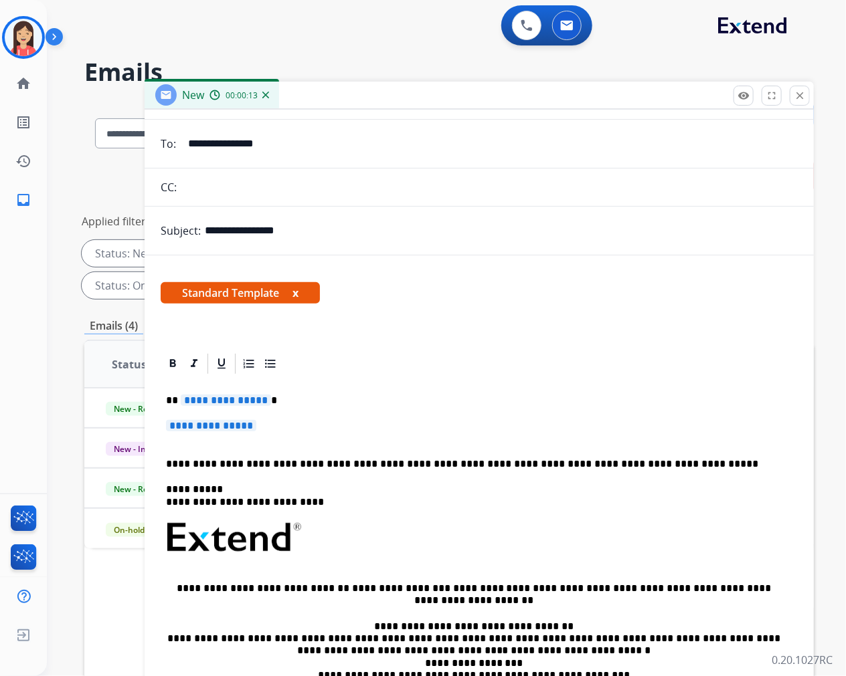
scroll to position [148, 0]
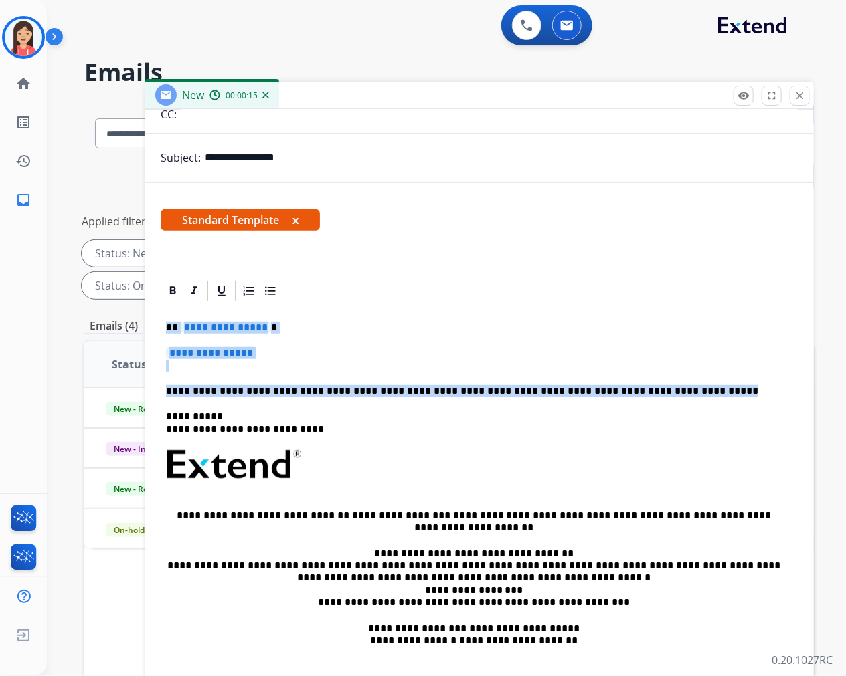
drag, startPoint x: 165, startPoint y: 324, endPoint x: 667, endPoint y: 383, distance: 505.9
click at [667, 383] on div "**********" at bounding box center [479, 496] width 637 height 387
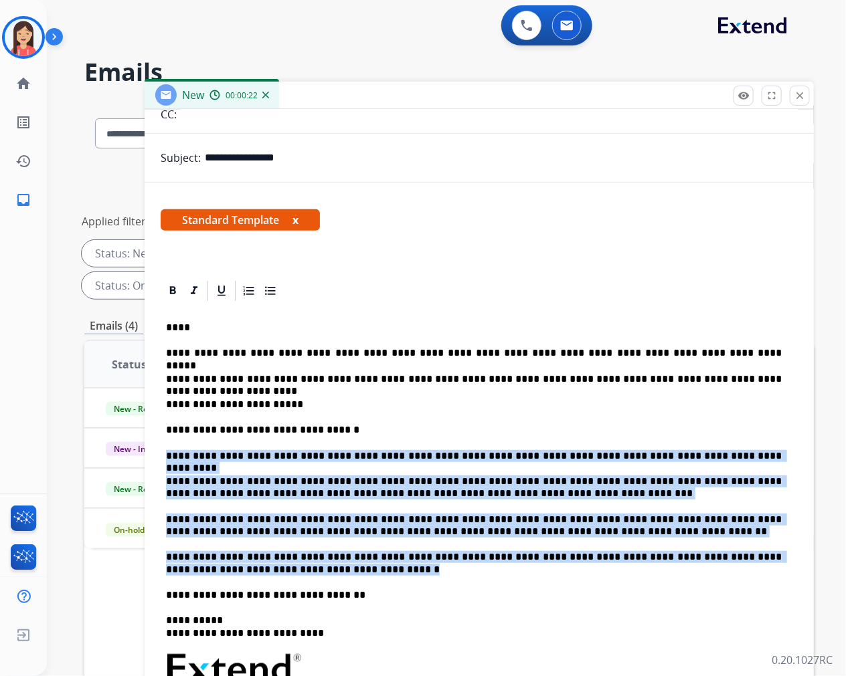
drag, startPoint x: 168, startPoint y: 454, endPoint x: 296, endPoint y: 569, distance: 172.9
click at [296, 569] on div "**********" at bounding box center [479, 598] width 637 height 591
click at [272, 295] on icon at bounding box center [270, 290] width 13 height 13
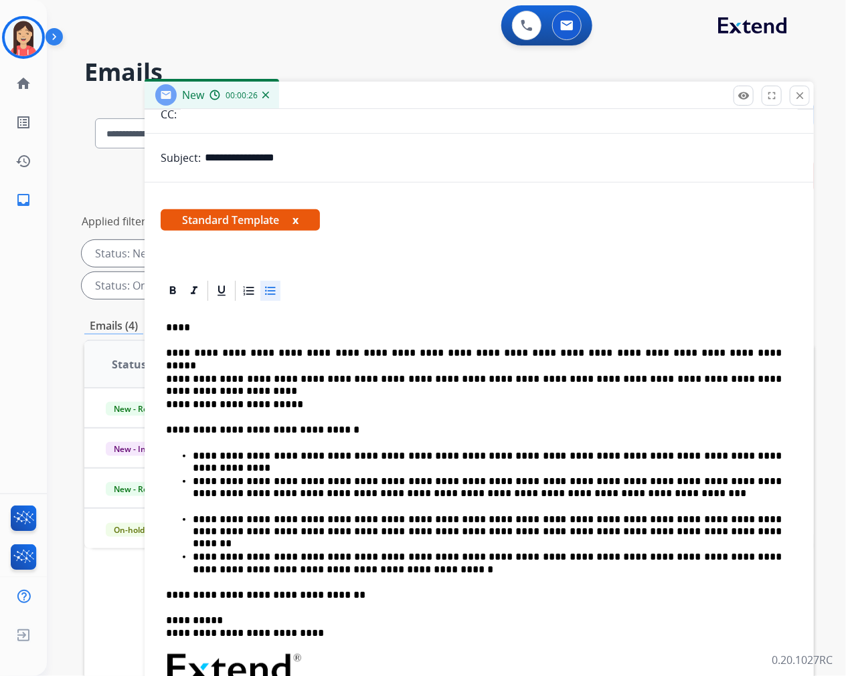
click at [177, 326] on p "****" at bounding box center [473, 328] width 615 height 12
click at [338, 403] on p "**********" at bounding box center [479, 405] width 626 height 12
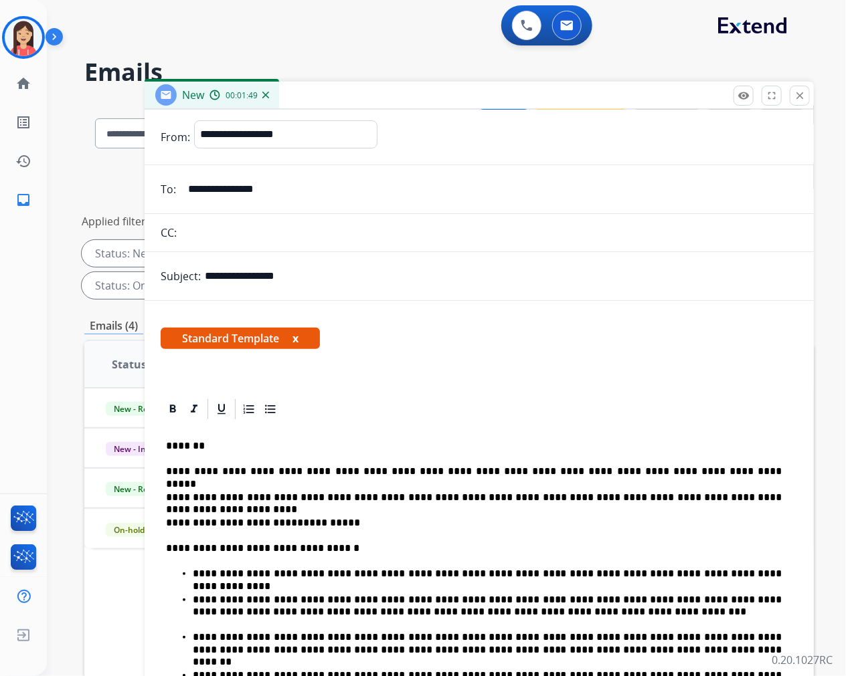
scroll to position [0, 0]
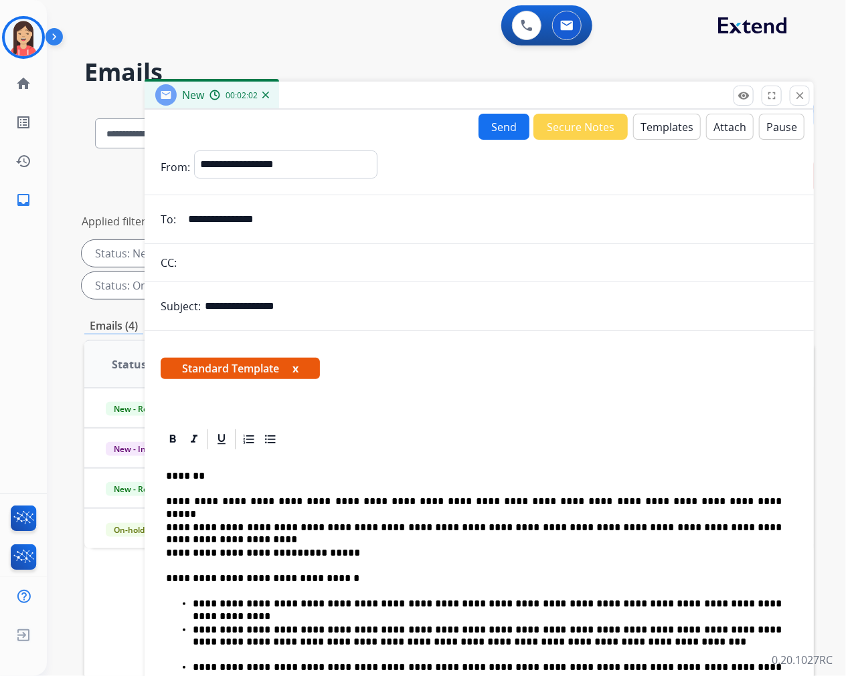
click at [486, 132] on button "Send" at bounding box center [503, 127] width 51 height 26
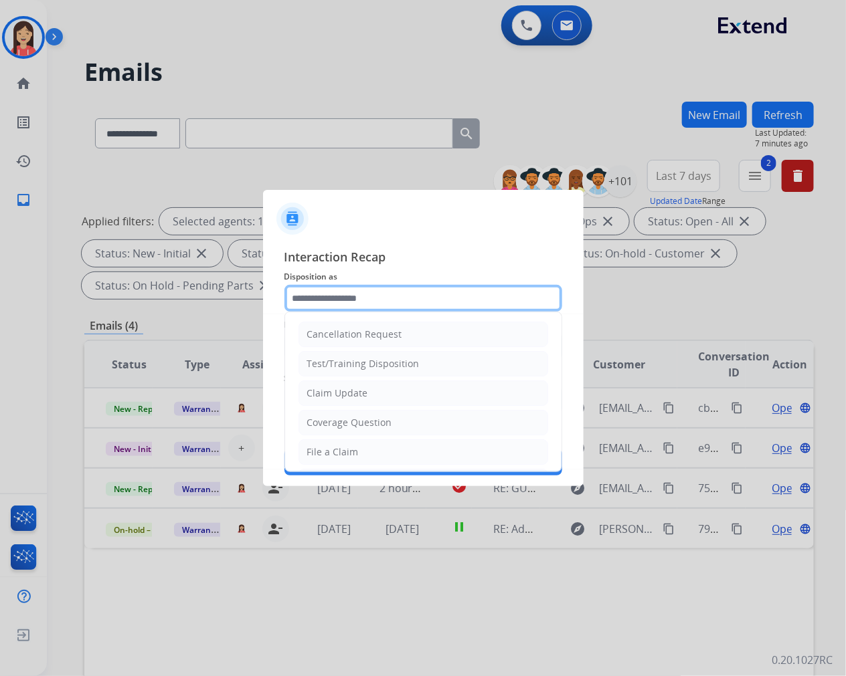
click at [405, 308] on input "text" at bounding box center [423, 298] width 278 height 27
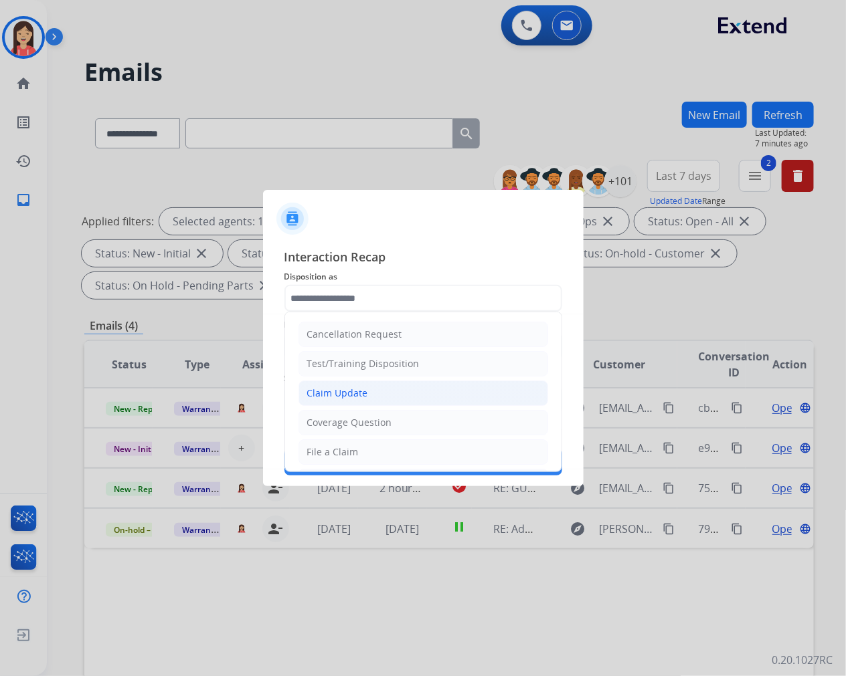
click at [357, 395] on div "Claim Update" at bounding box center [337, 393] width 61 height 13
type input "**********"
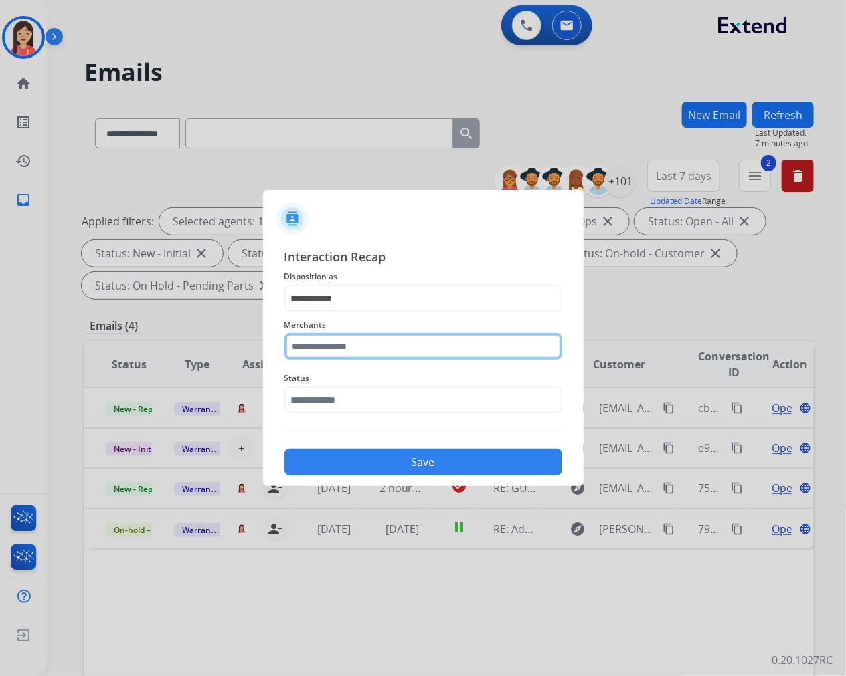
click at [373, 349] on input "text" at bounding box center [423, 346] width 278 height 27
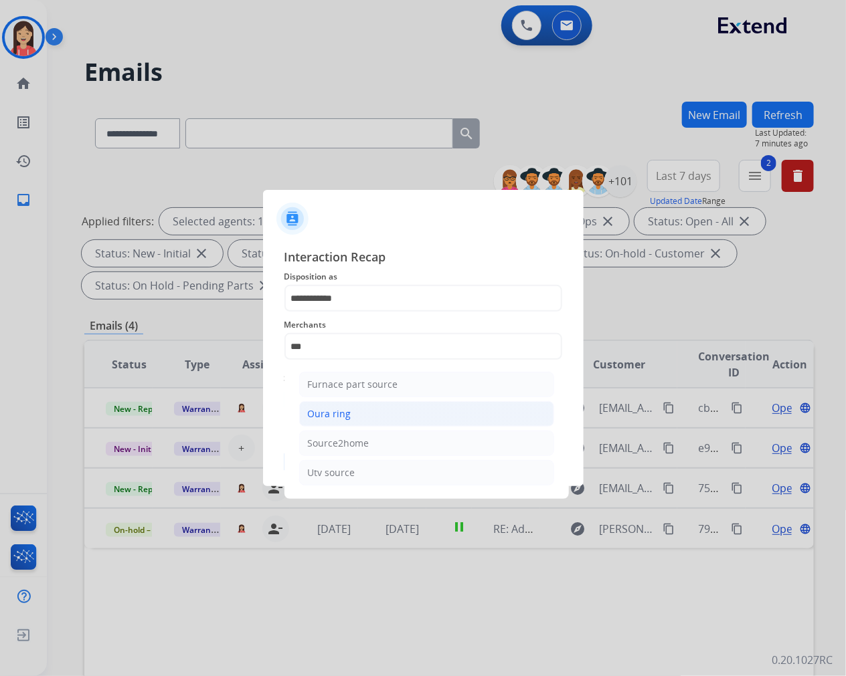
click at [352, 418] on li "Oura ring" at bounding box center [426, 413] width 255 height 25
type input "*********"
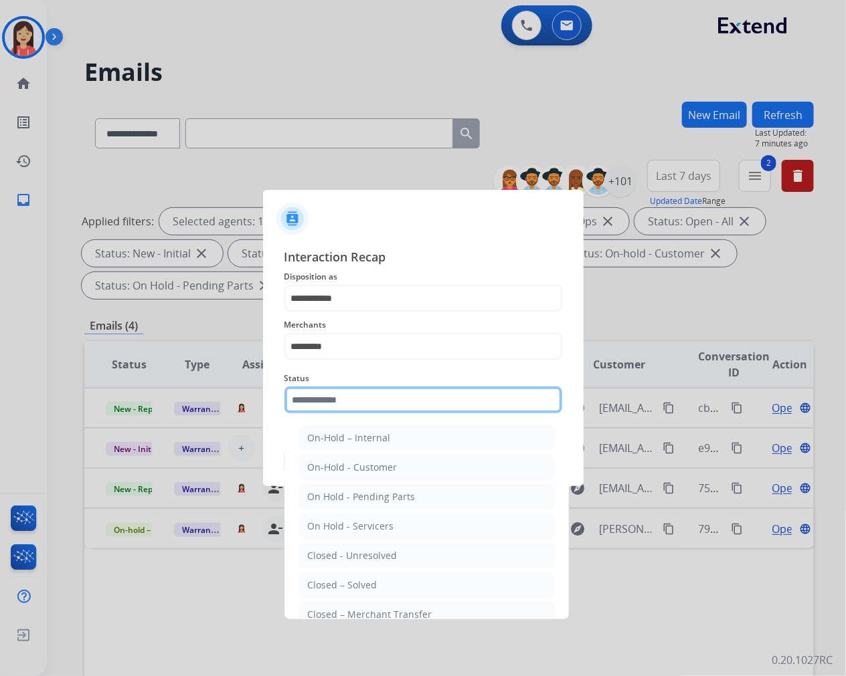
click at [352, 408] on input "text" at bounding box center [423, 400] width 278 height 27
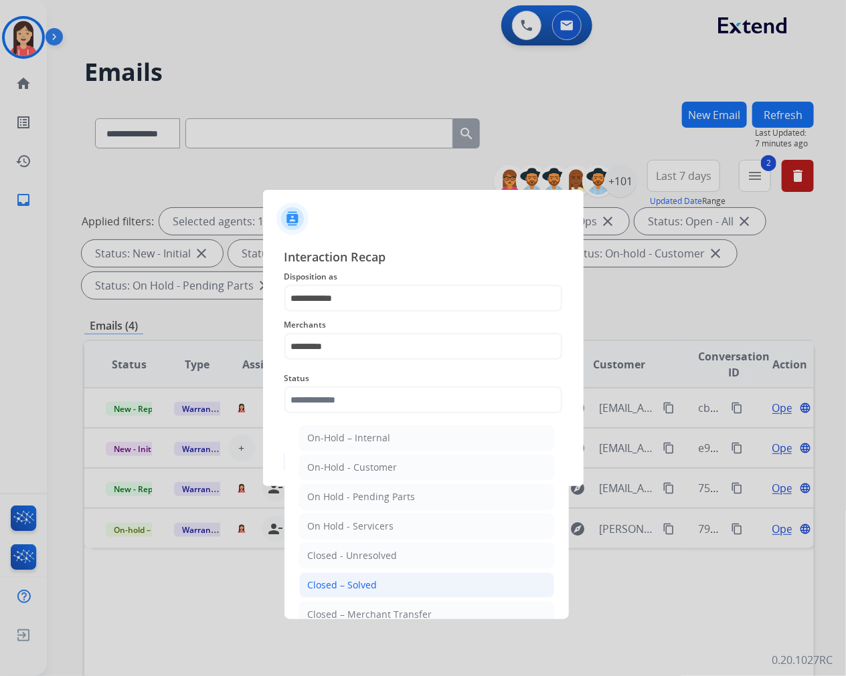
click at [344, 583] on div "Closed – Solved" at bounding box center [343, 585] width 70 height 13
type input "**********"
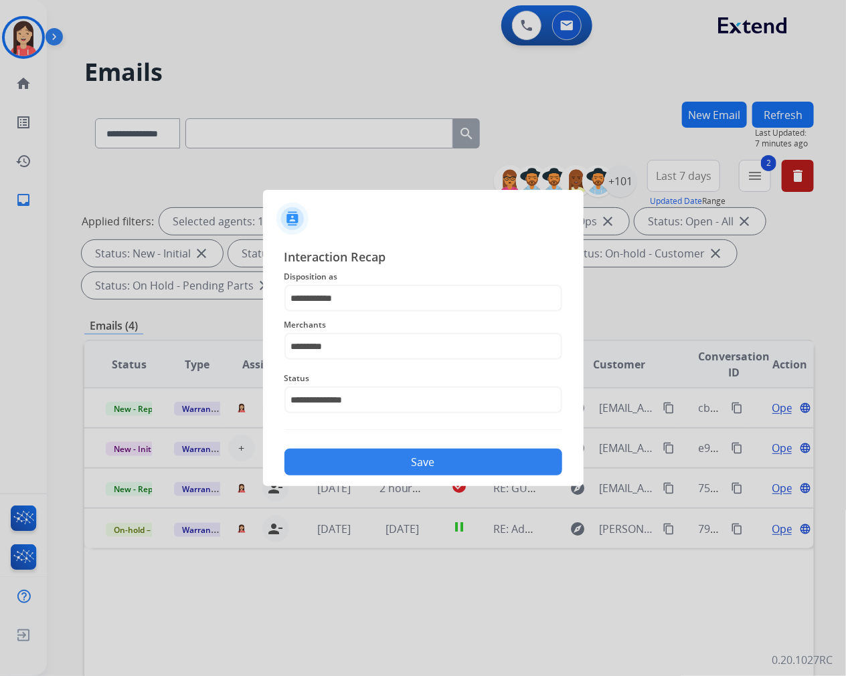
click at [398, 466] on button "Save" at bounding box center [423, 462] width 278 height 27
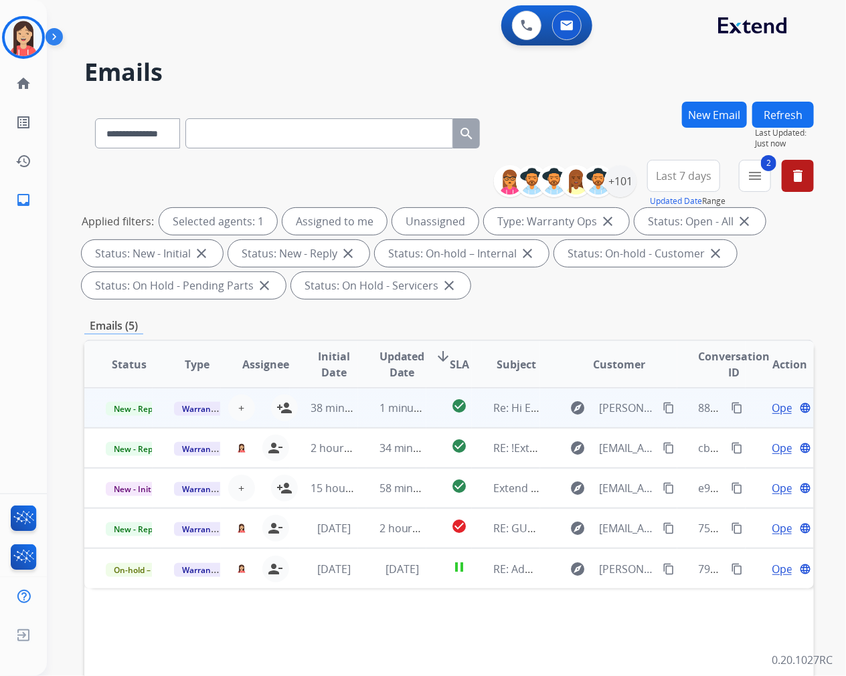
click at [365, 413] on td "1 minute ago" at bounding box center [392, 408] width 68 height 40
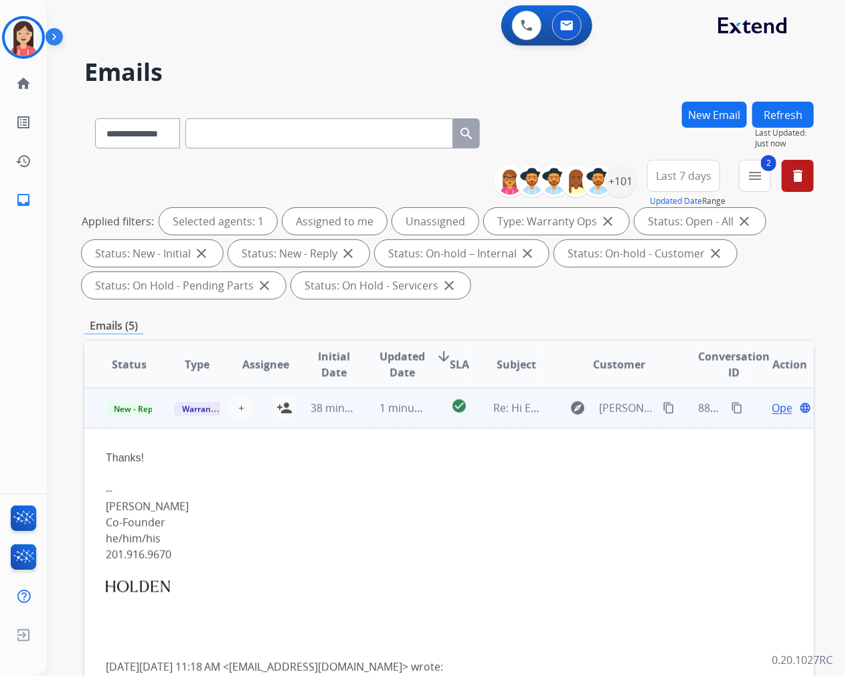
click at [290, 402] on td "38 minutes ago" at bounding box center [324, 408] width 68 height 40
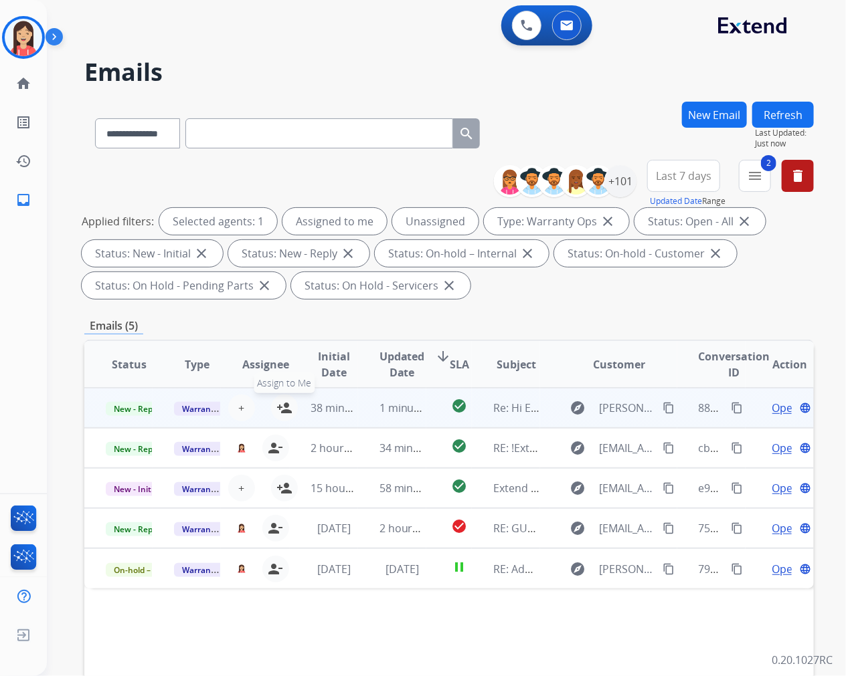
click at [284, 407] on mat-icon "person_add" at bounding box center [284, 408] width 16 height 16
click at [137, 408] on span "New - Reply" at bounding box center [136, 409] width 61 height 14
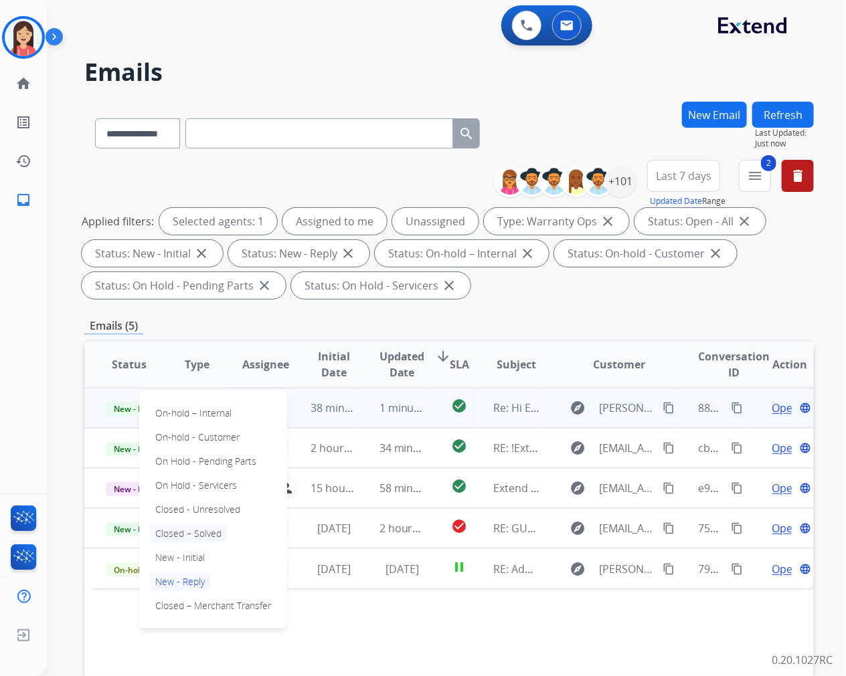
click at [169, 530] on p "Closed – Solved" at bounding box center [188, 533] width 77 height 19
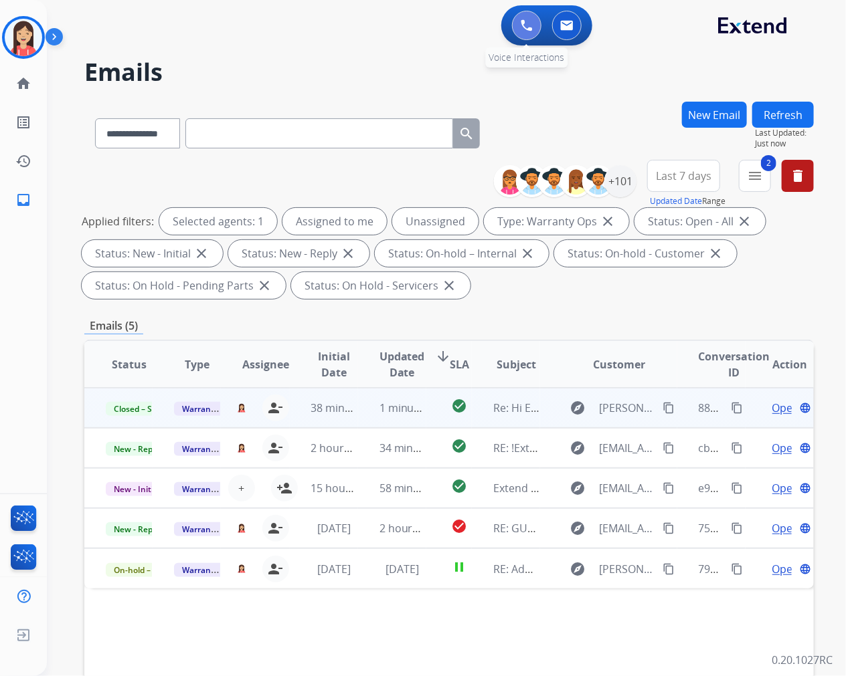
click at [522, 29] on img at bounding box center [526, 25] width 12 height 12
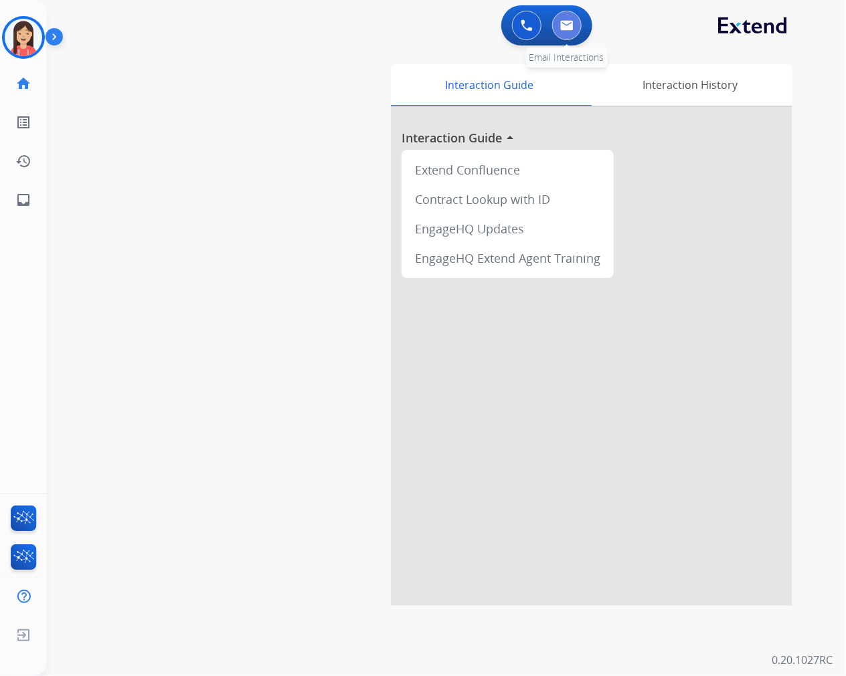
click at [571, 29] on img at bounding box center [566, 25] width 13 height 11
select select "**********"
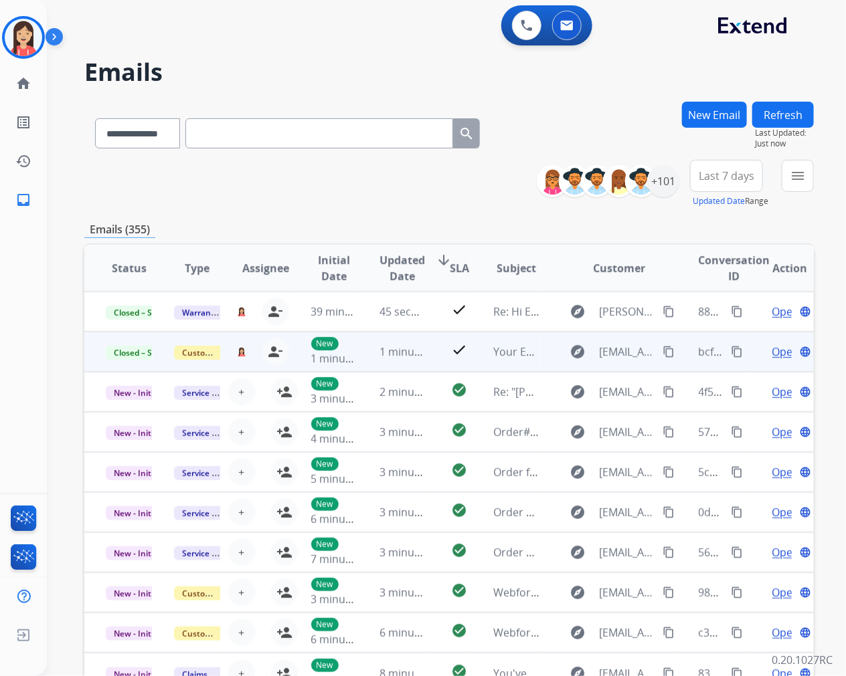
click at [730, 350] on mat-icon "content_copy" at bounding box center [736, 352] width 12 height 12
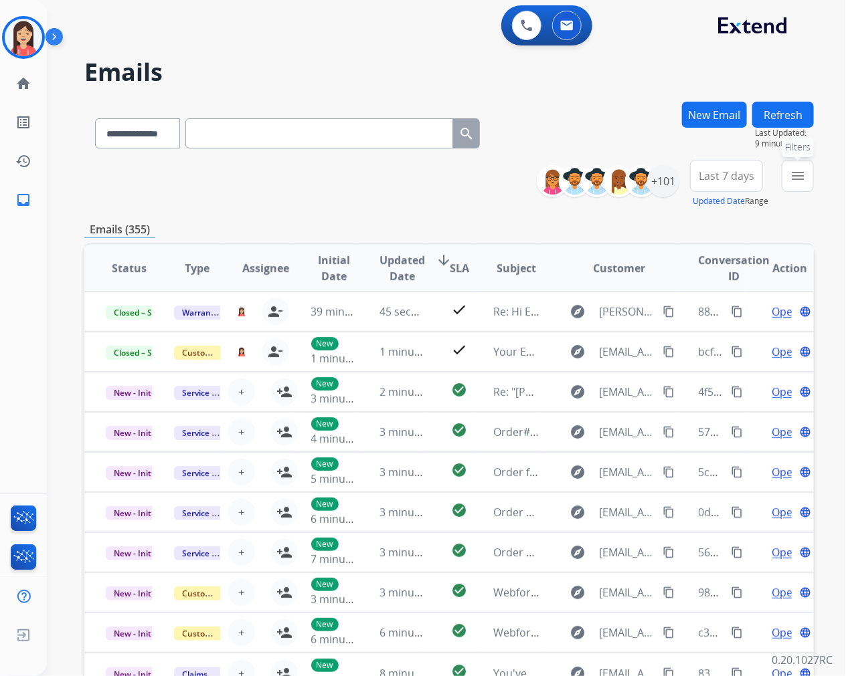
click at [800, 177] on mat-icon "menu" at bounding box center [797, 176] width 16 height 16
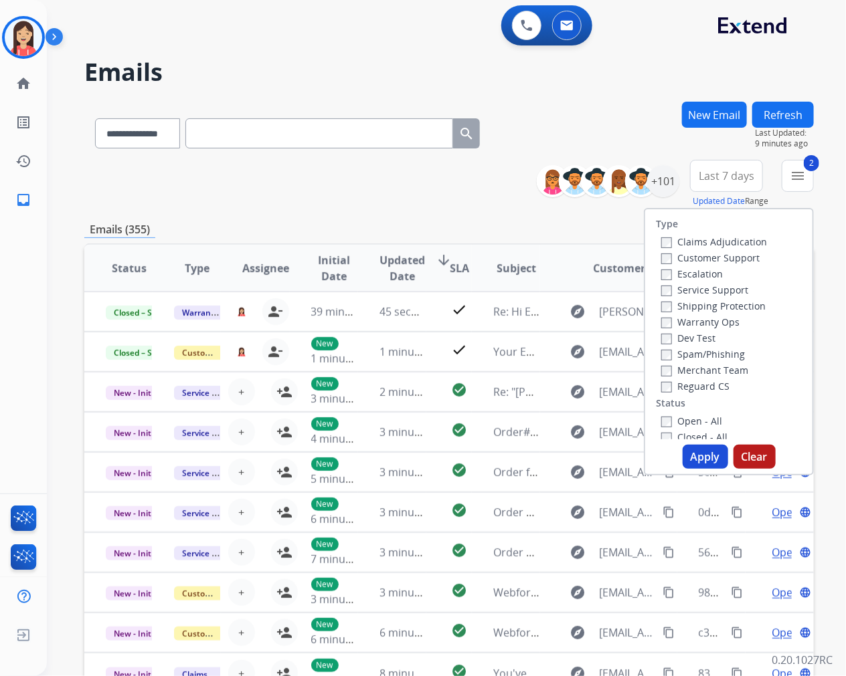
click at [678, 456] on div "Apply Clear" at bounding box center [728, 457] width 167 height 24
drag, startPoint x: 697, startPoint y: 460, endPoint x: 674, endPoint y: 451, distance: 24.3
click at [697, 460] on button "Apply" at bounding box center [704, 457] width 45 height 24
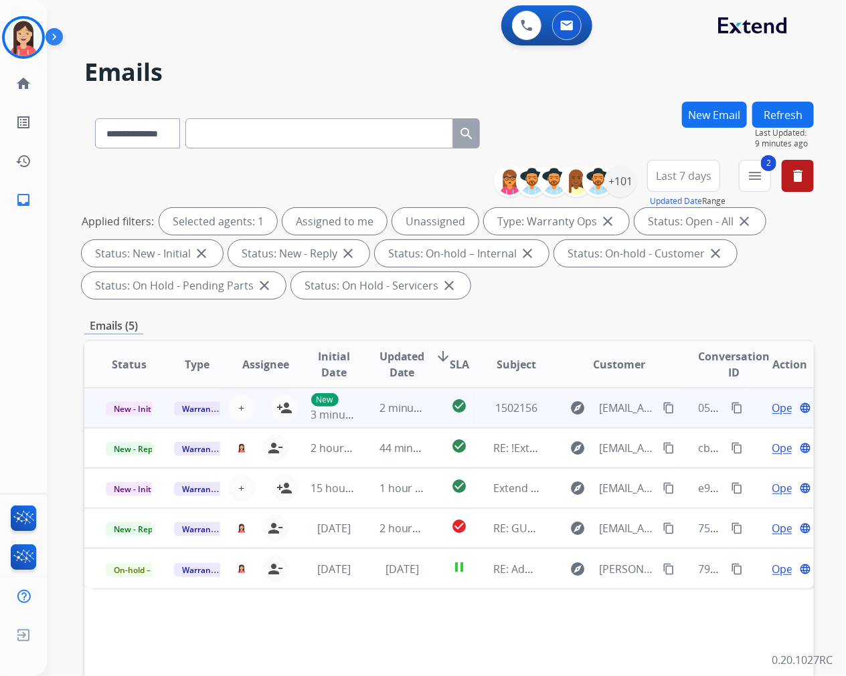
click at [358, 420] on td "2 minutes ago" at bounding box center [392, 408] width 68 height 40
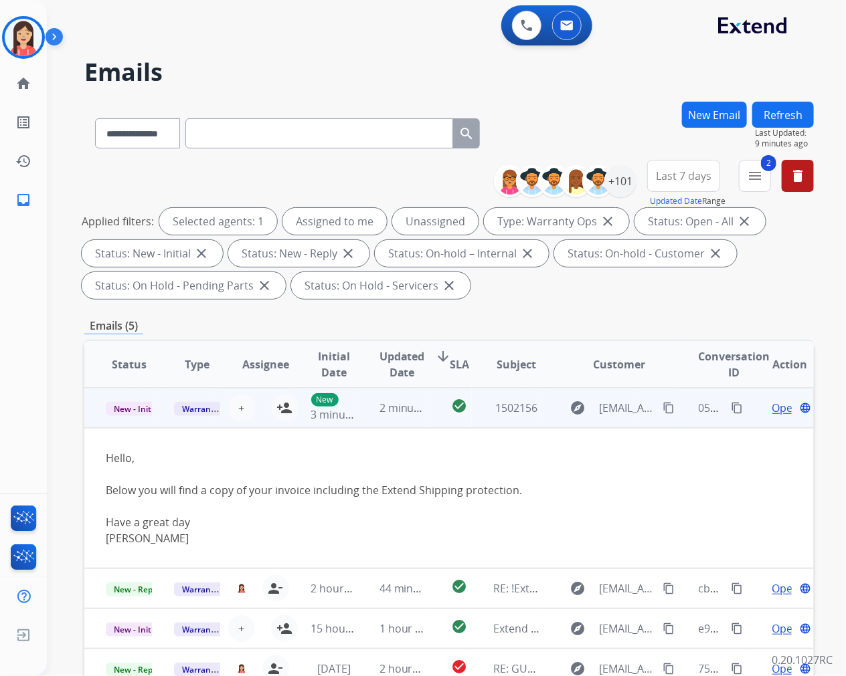
click at [772, 403] on span "Open" at bounding box center [785, 408] width 27 height 16
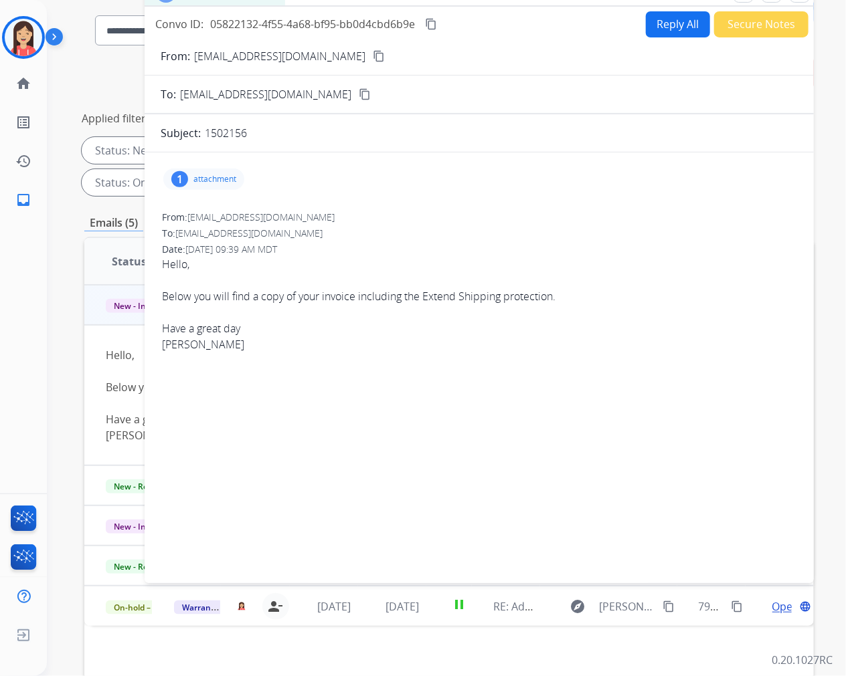
scroll to position [32, 0]
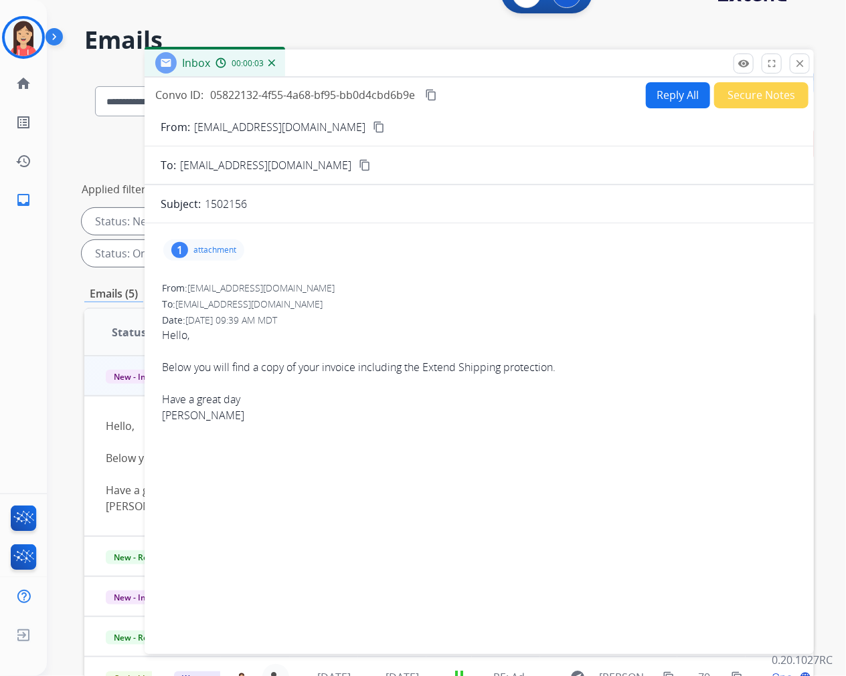
click at [215, 246] on p "attachment" at bounding box center [214, 250] width 43 height 11
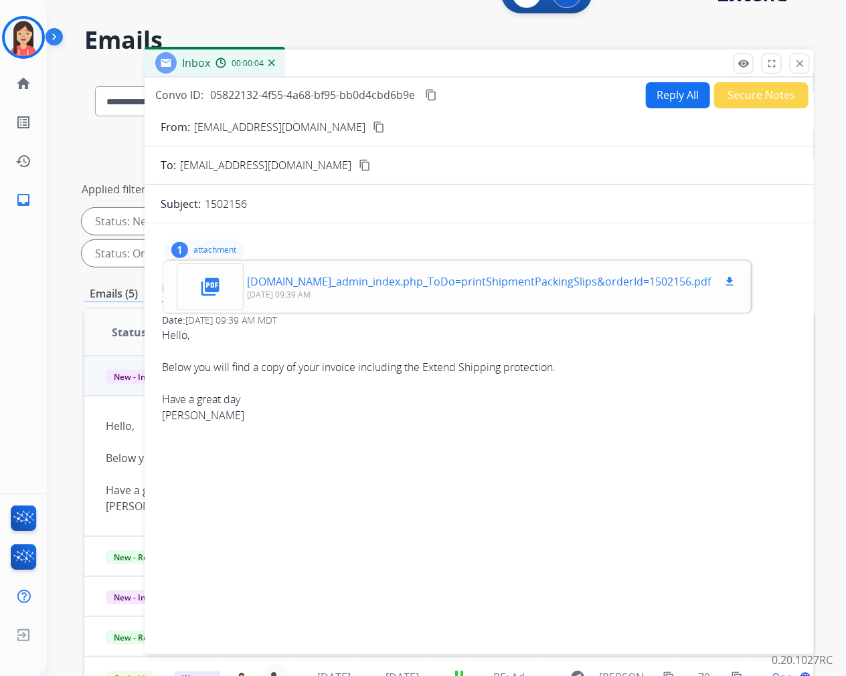
click at [681, 290] on p "09/19/2025, 09:39 AM" at bounding box center [492, 295] width 490 height 11
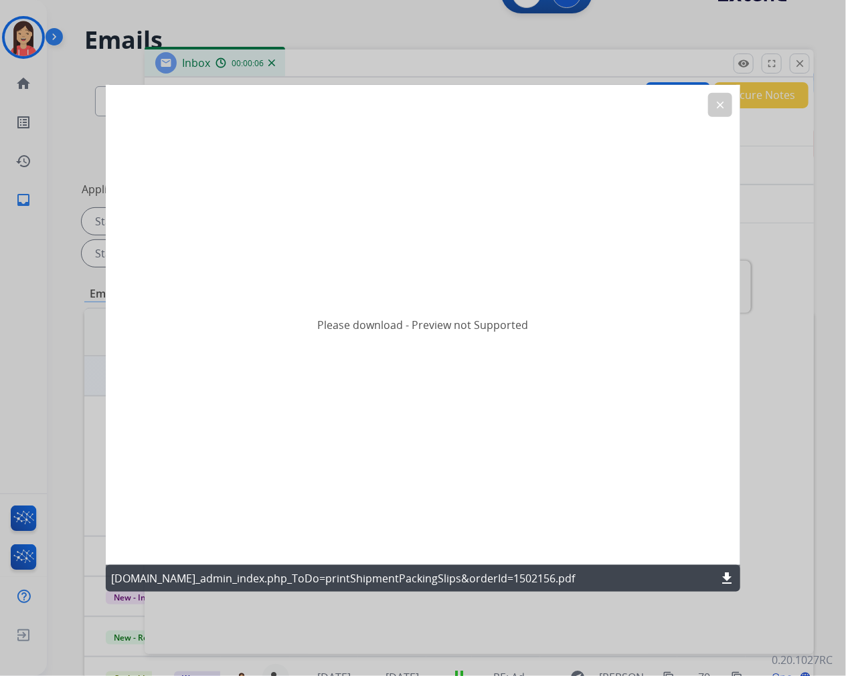
click at [734, 575] on mat-icon "download" at bounding box center [726, 579] width 16 height 16
click at [726, 107] on button "clear" at bounding box center [720, 104] width 24 height 24
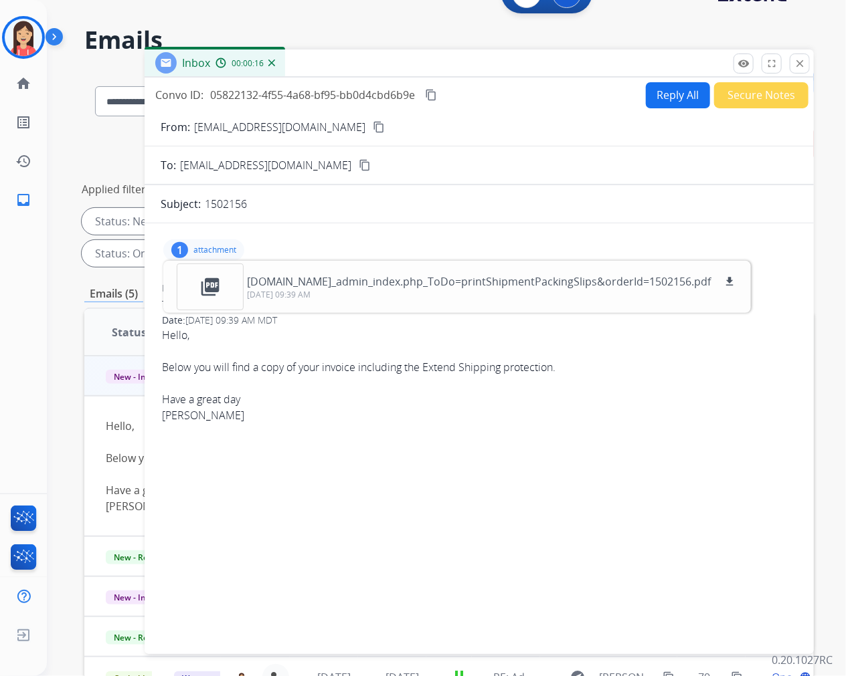
click at [747, 103] on button "Secure Notes" at bounding box center [761, 95] width 94 height 26
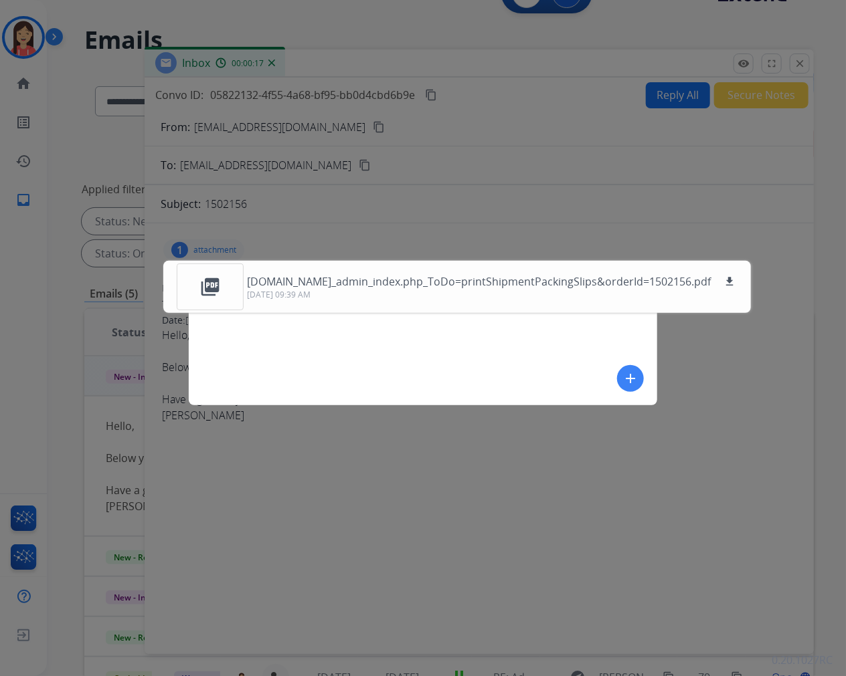
click at [624, 378] on mat-icon "add" at bounding box center [630, 379] width 16 height 16
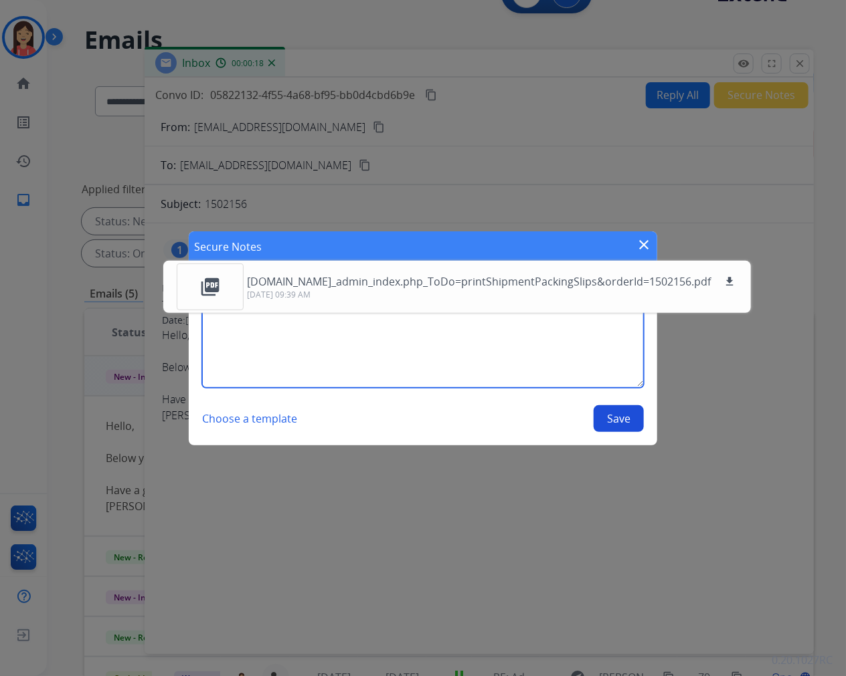
click at [487, 370] on textarea at bounding box center [422, 334] width 441 height 107
type textarea "**********"
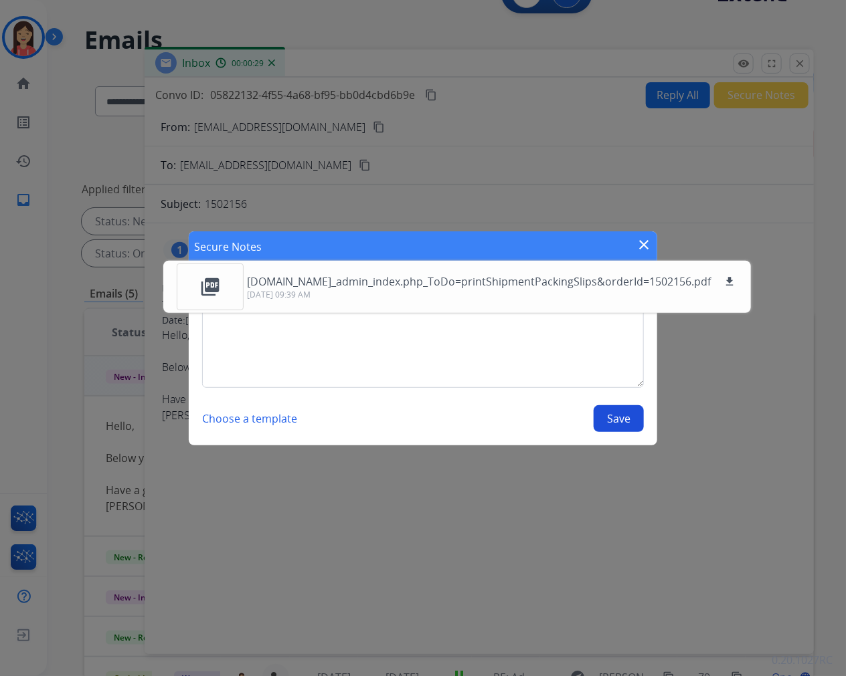
click at [611, 417] on button "Save" at bounding box center [618, 418] width 50 height 27
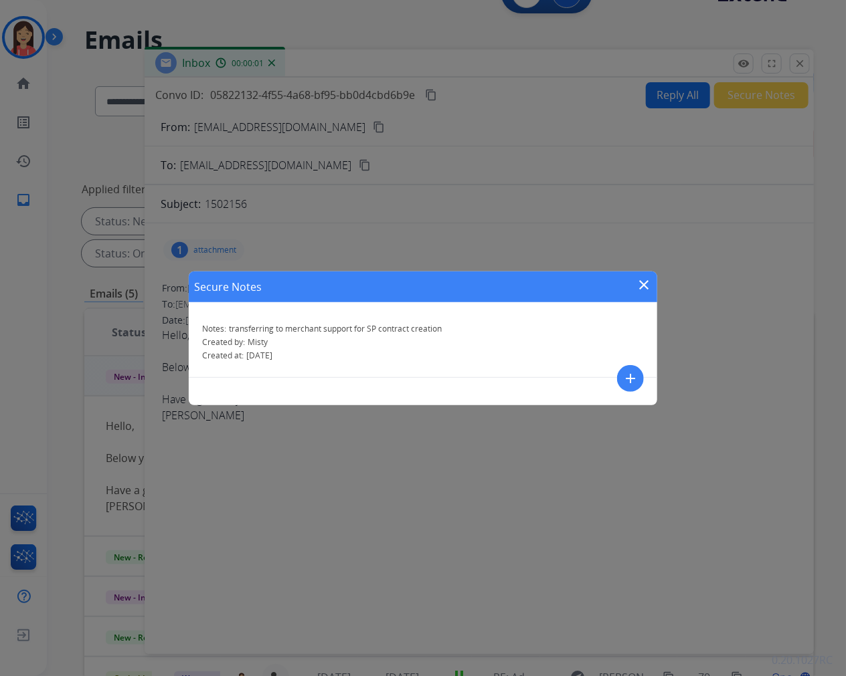
click at [641, 285] on mat-icon "close" at bounding box center [643, 285] width 16 height 16
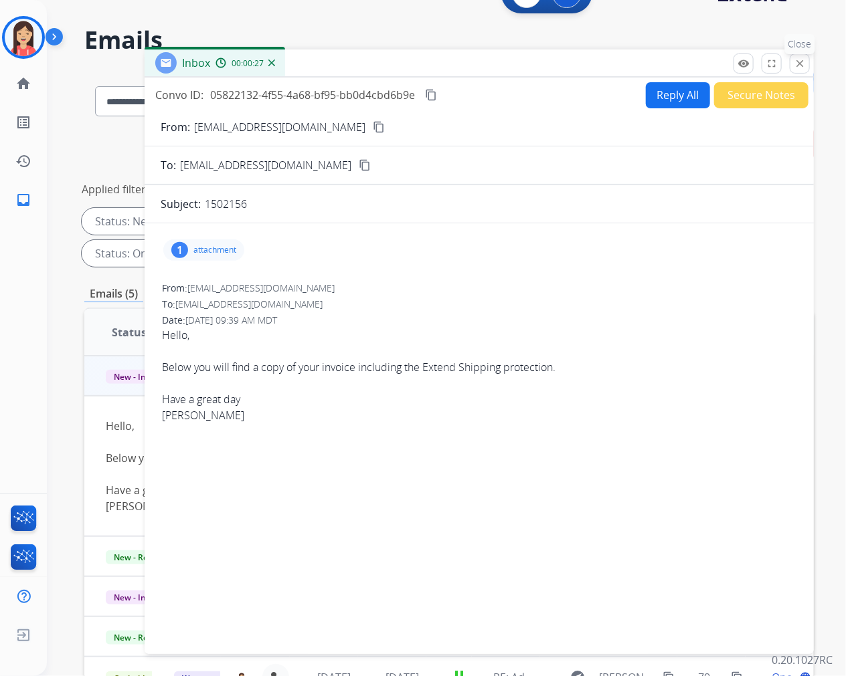
click at [803, 59] on mat-icon "close" at bounding box center [799, 64] width 12 height 12
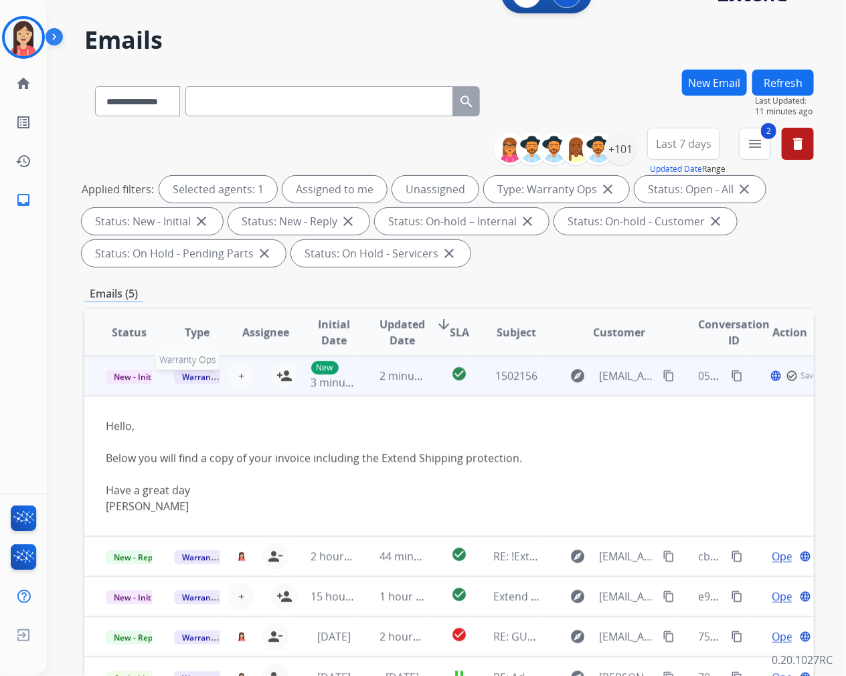
click at [181, 375] on span "Warranty Ops" at bounding box center [208, 377] width 69 height 14
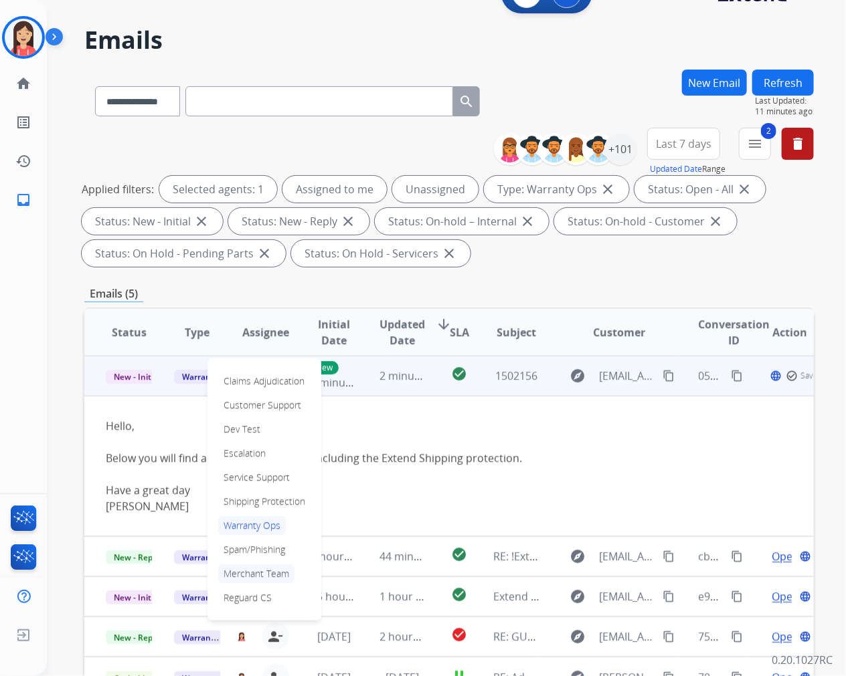
click at [246, 571] on p "Merchant Team" at bounding box center [256, 574] width 76 height 19
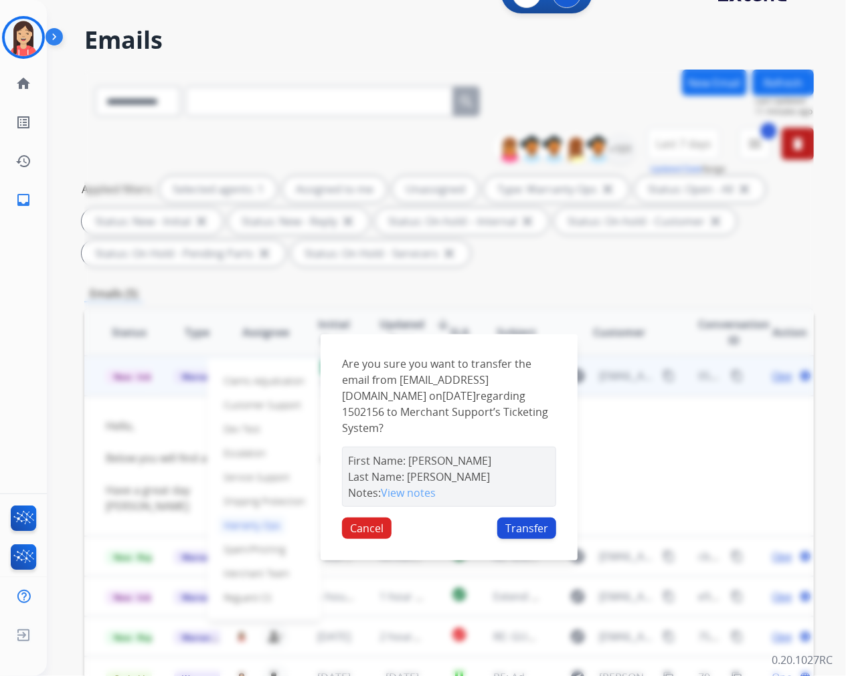
click at [527, 519] on button "Transfer" at bounding box center [526, 528] width 59 height 21
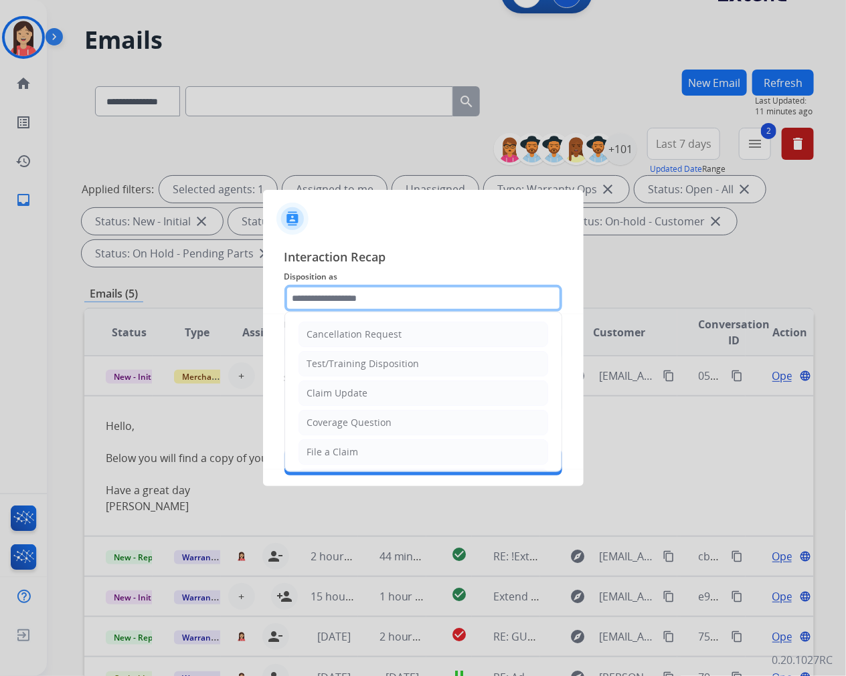
click at [409, 296] on input "text" at bounding box center [423, 298] width 278 height 27
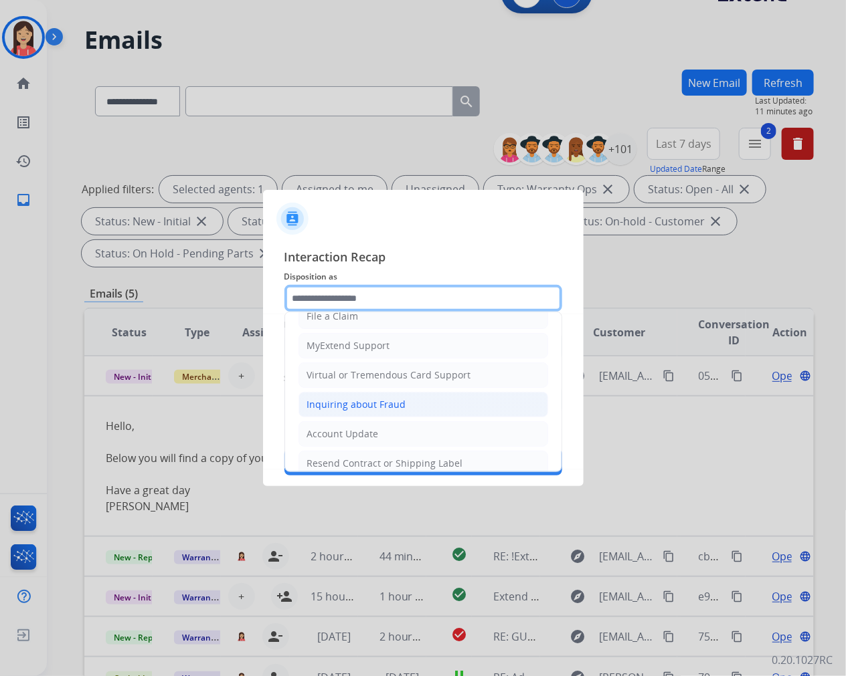
scroll to position [148, 0]
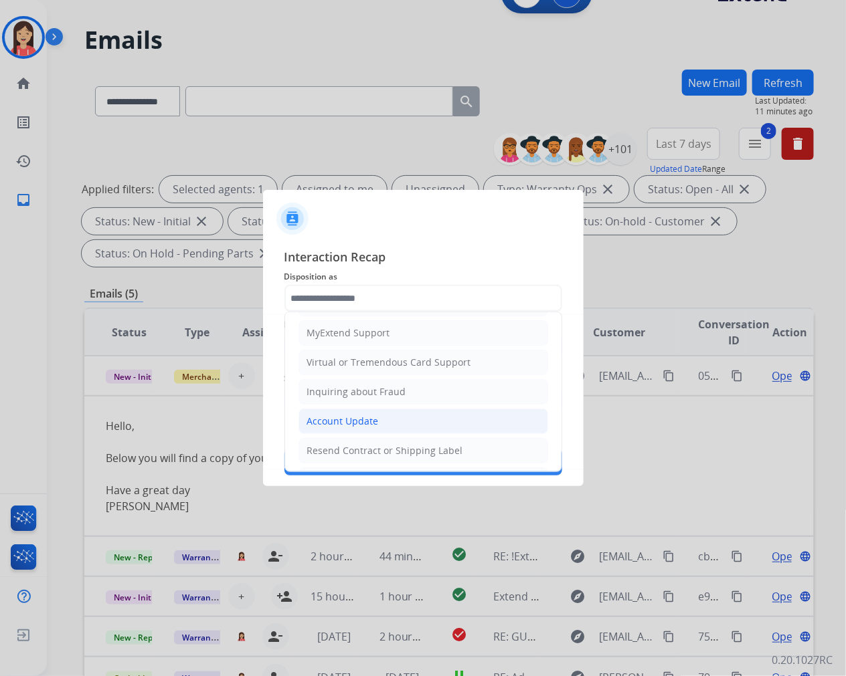
click at [357, 421] on div "Account Update" at bounding box center [343, 421] width 72 height 13
type input "**********"
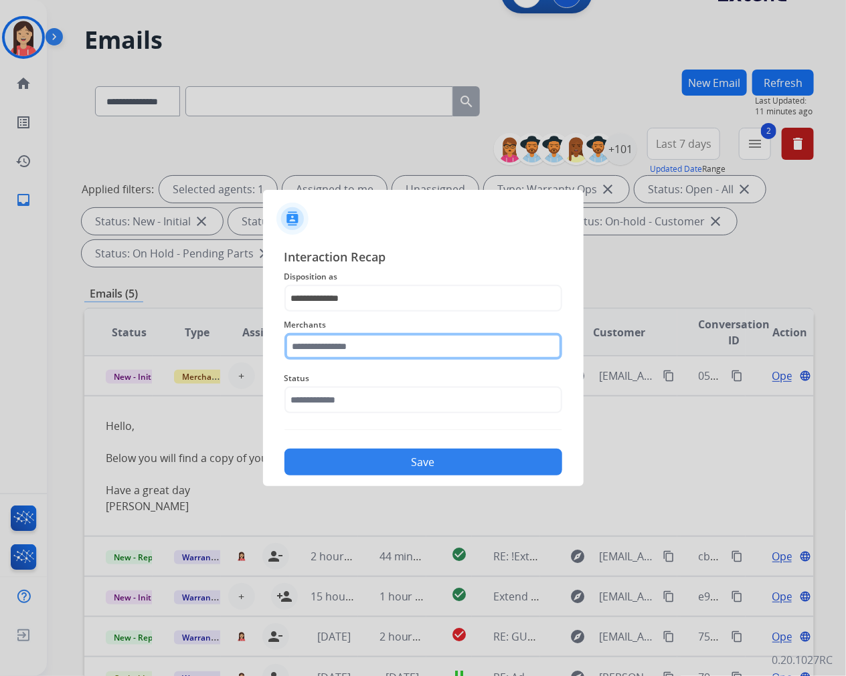
click at [377, 346] on input "text" at bounding box center [423, 346] width 278 height 27
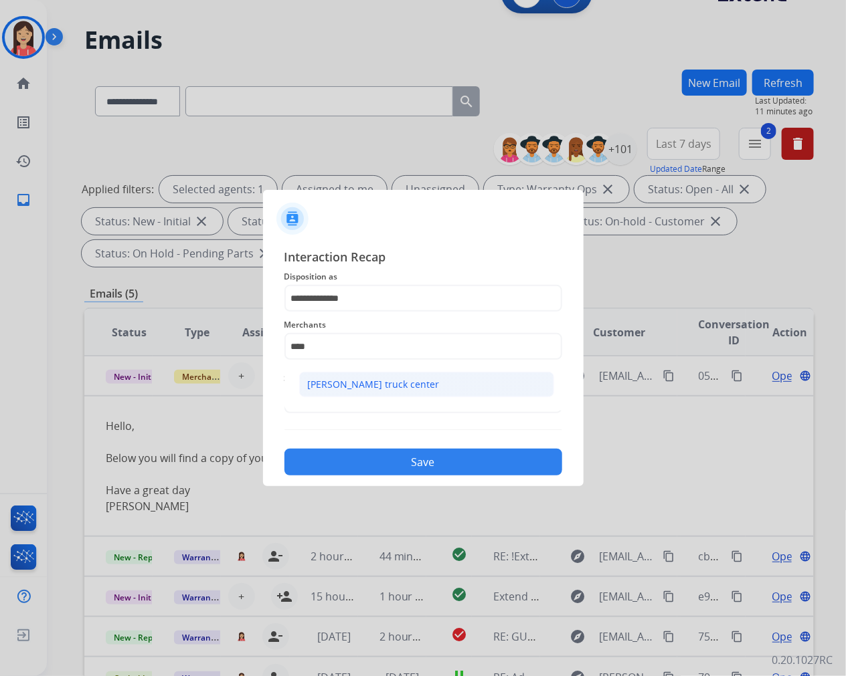
click at [363, 383] on div "[PERSON_NAME] truck center" at bounding box center [374, 384] width 132 height 13
type input "**********"
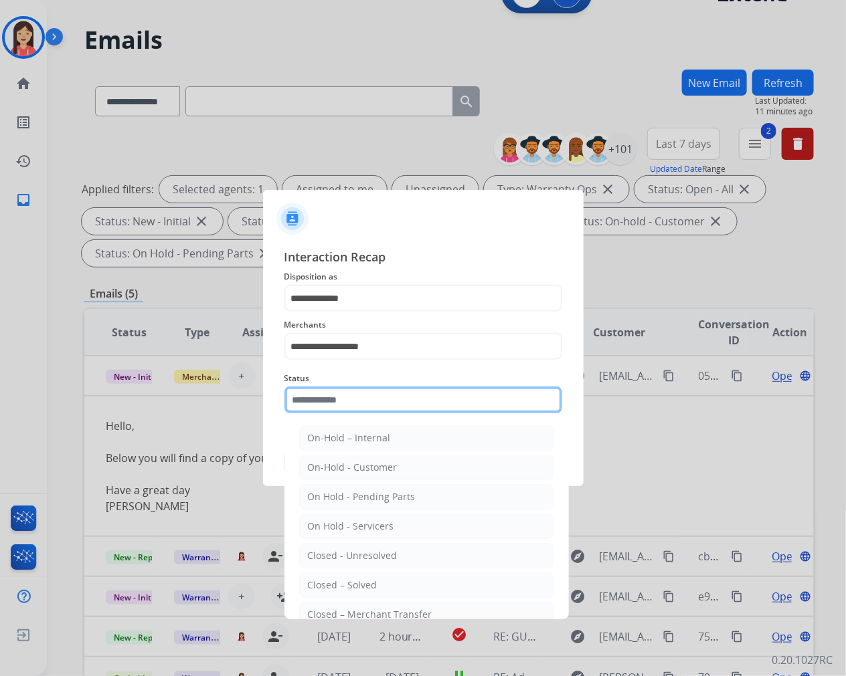
click at [352, 397] on input "text" at bounding box center [423, 400] width 278 height 27
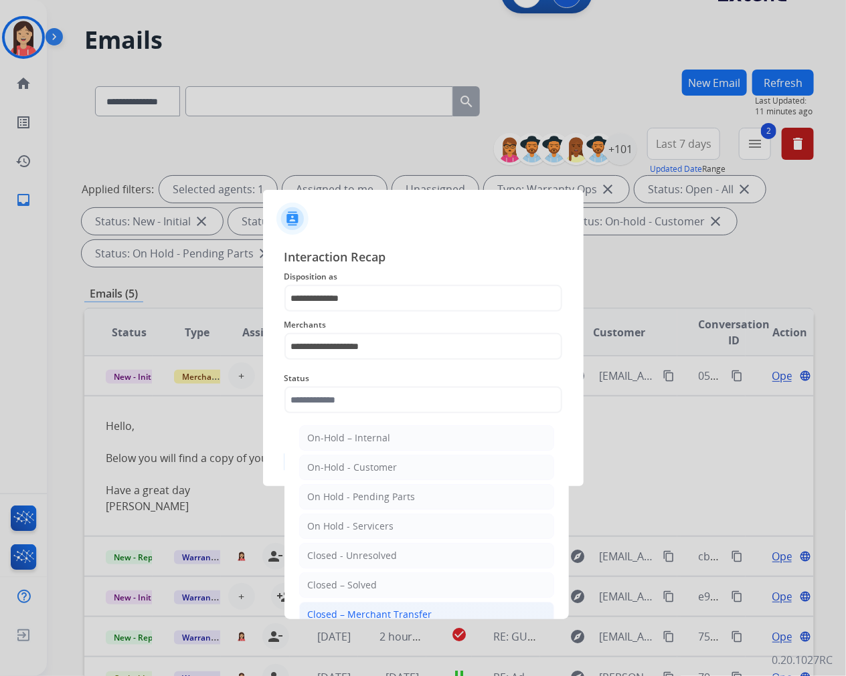
click at [357, 604] on li "Closed – Merchant Transfer" at bounding box center [426, 614] width 255 height 25
type input "**********"
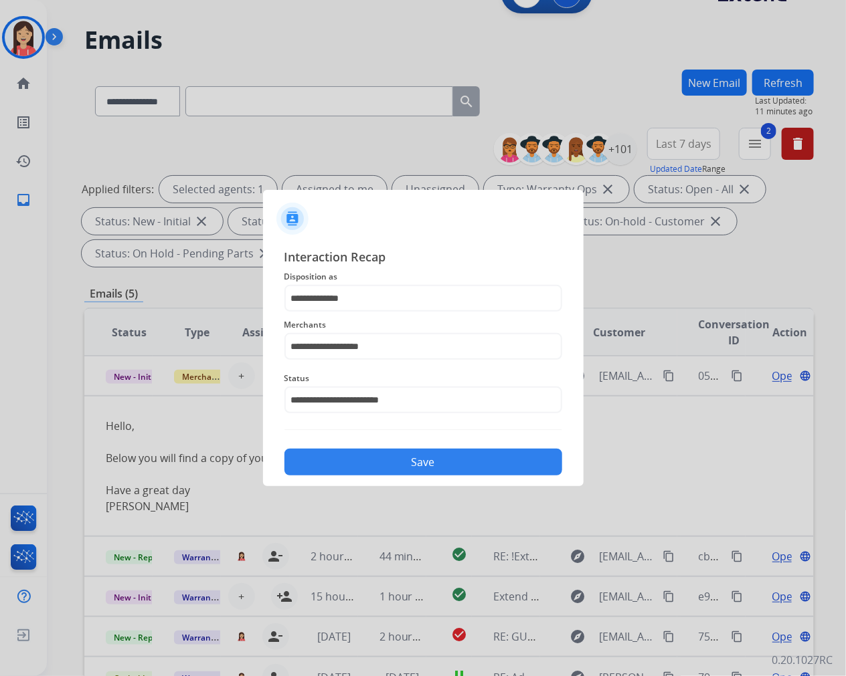
click at [393, 463] on button "Save" at bounding box center [423, 462] width 278 height 27
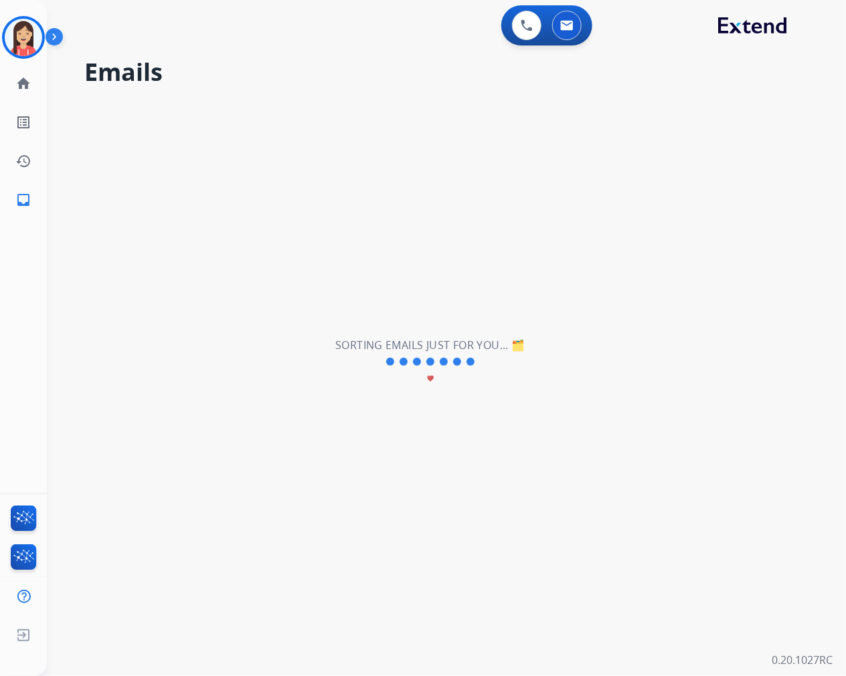
scroll to position [0, 0]
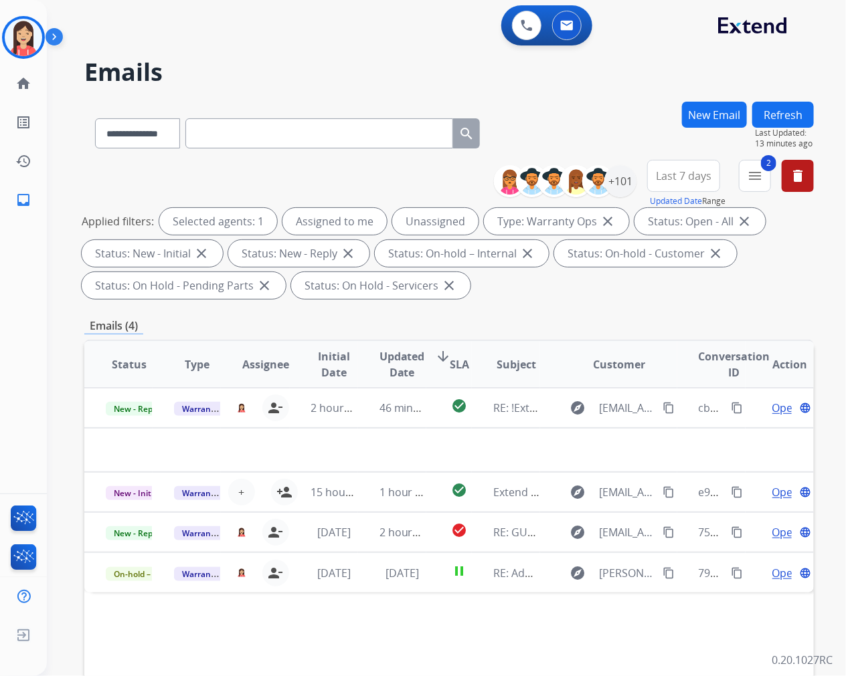
drag, startPoint x: 771, startPoint y: 116, endPoint x: 815, endPoint y: 121, distance: 44.5
click at [771, 116] on button "Refresh" at bounding box center [783, 115] width 62 height 26
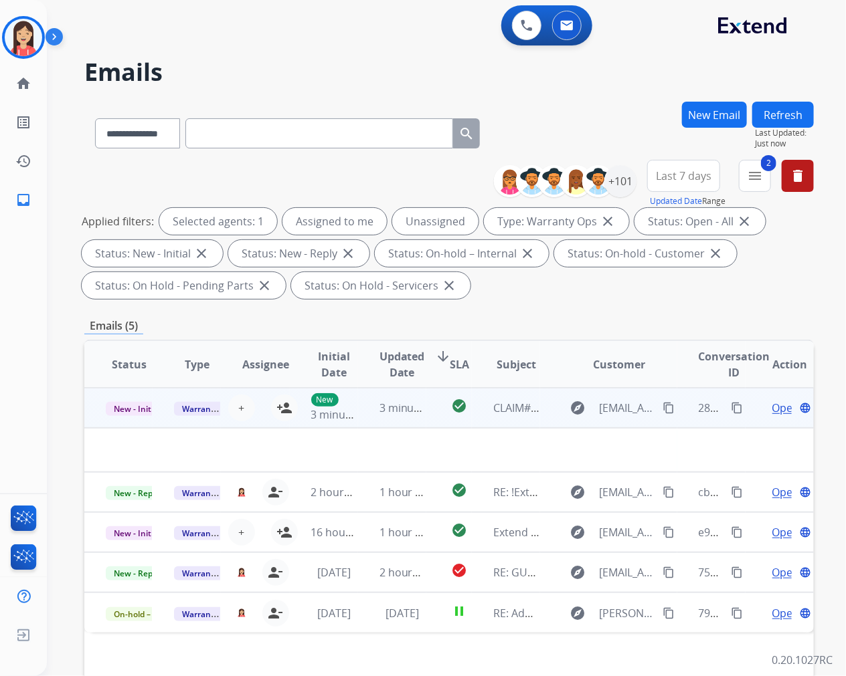
click at [426, 421] on td "check_circle" at bounding box center [448, 408] width 45 height 40
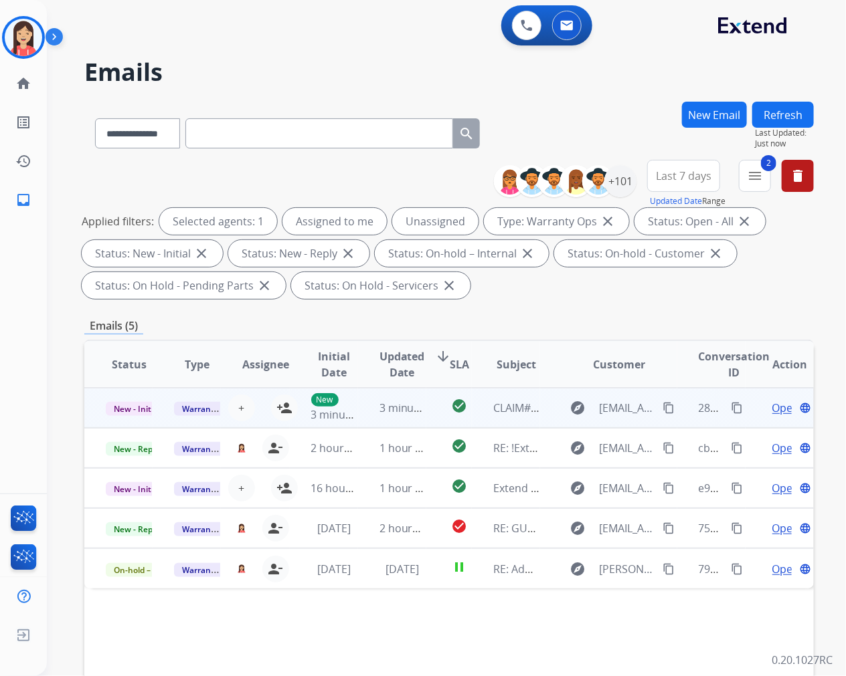
click at [426, 421] on td "check_circle" at bounding box center [448, 408] width 45 height 40
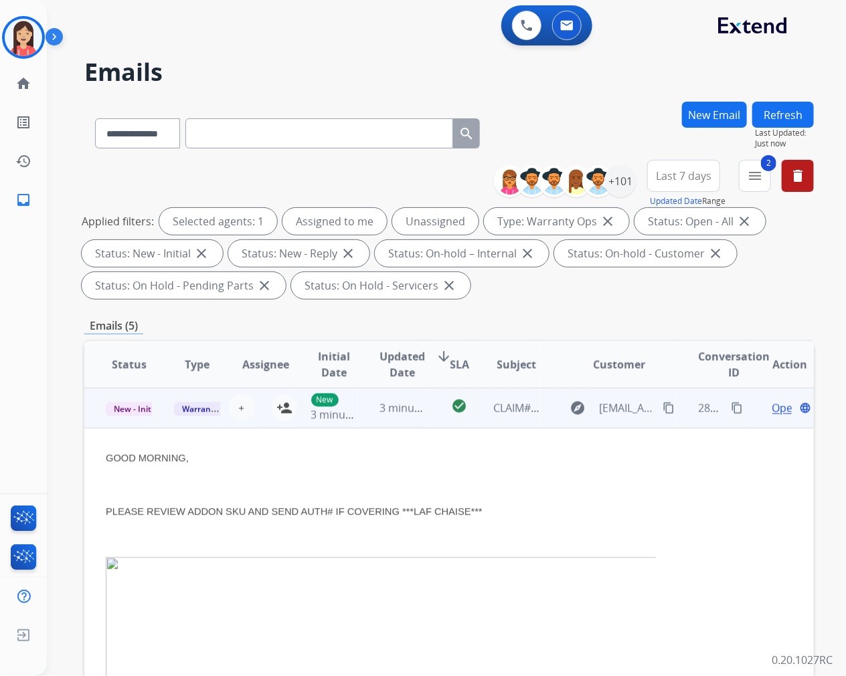
click at [419, 421] on td "3 minutes ago" at bounding box center [392, 408] width 68 height 40
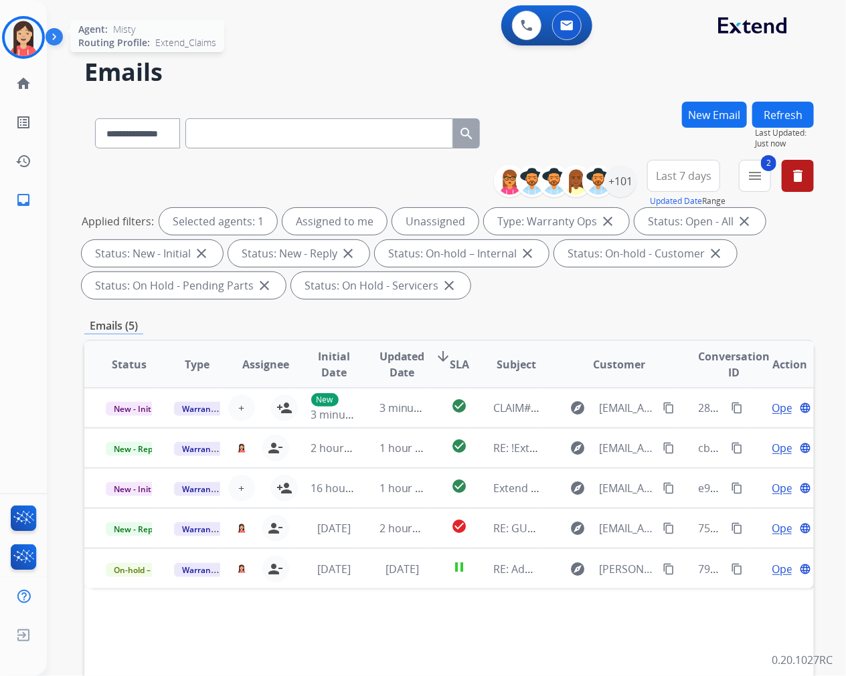
drag, startPoint x: 23, startPoint y: 23, endPoint x: 32, endPoint y: 25, distance: 9.6
click at [23, 23] on img at bounding box center [23, 37] width 37 height 37
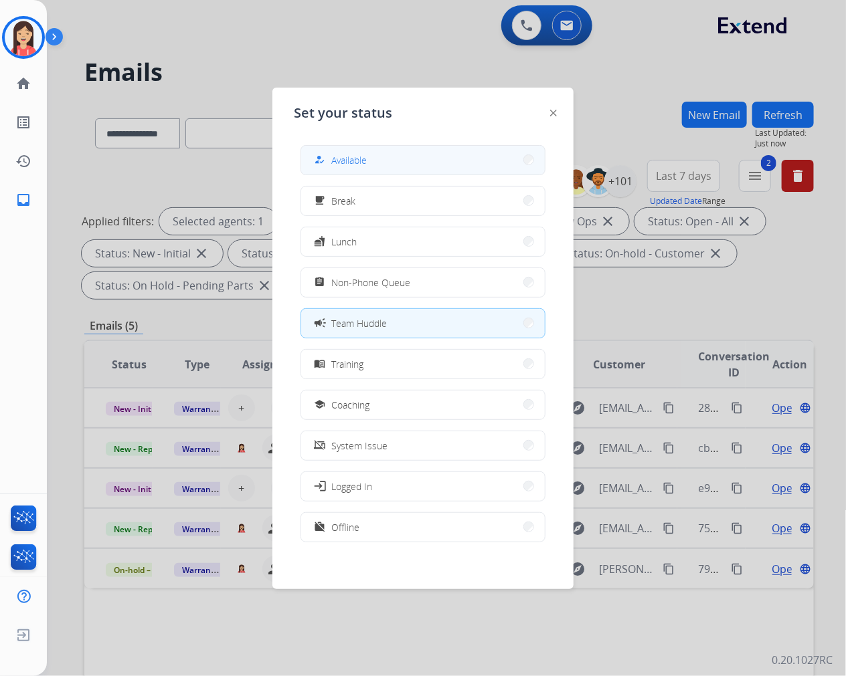
click at [428, 162] on button "how_to_reg Available" at bounding box center [422, 160] width 243 height 29
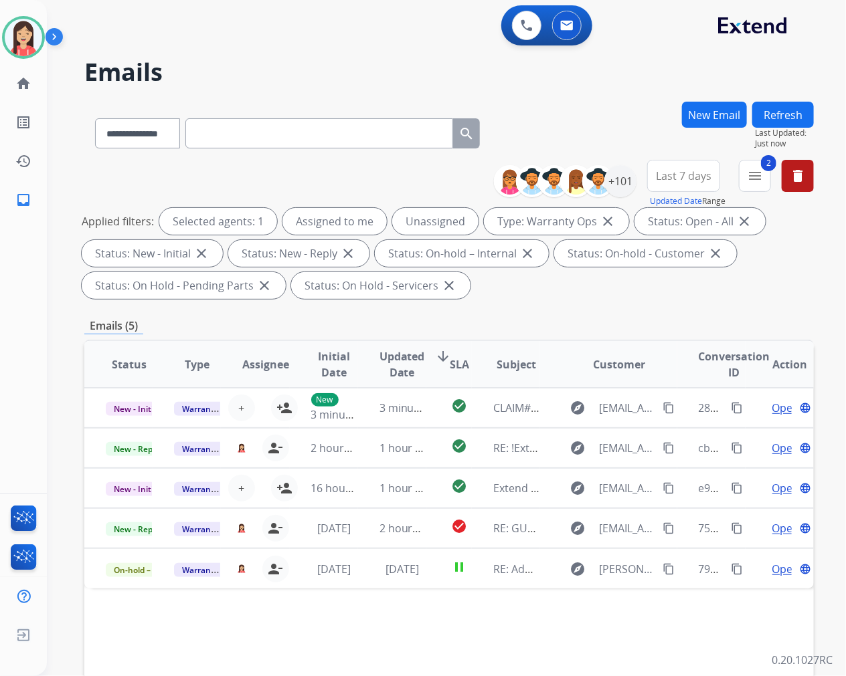
click at [403, 76] on h2 "Emails" at bounding box center [448, 72] width 729 height 27
click at [483, 316] on div "**********" at bounding box center [448, 480] width 729 height 756
click at [549, 296] on div "Applied filters: Selected agents: 1 Assigned to me Unassigned Type: Warranty Op…" at bounding box center [446, 253] width 729 height 91
click at [522, 20] on img at bounding box center [526, 25] width 12 height 12
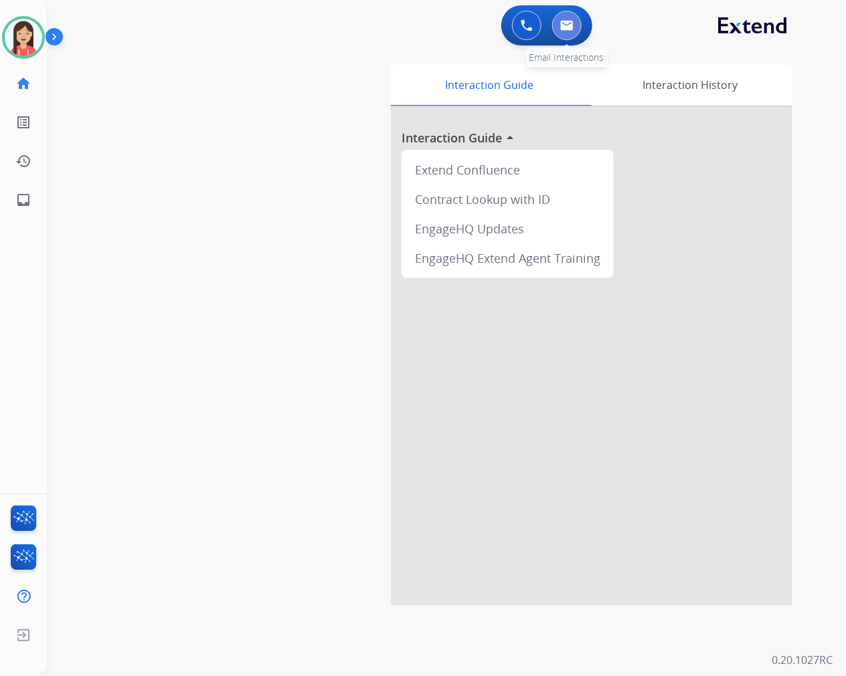
click at [566, 30] on button at bounding box center [566, 25] width 29 height 29
select select "**********"
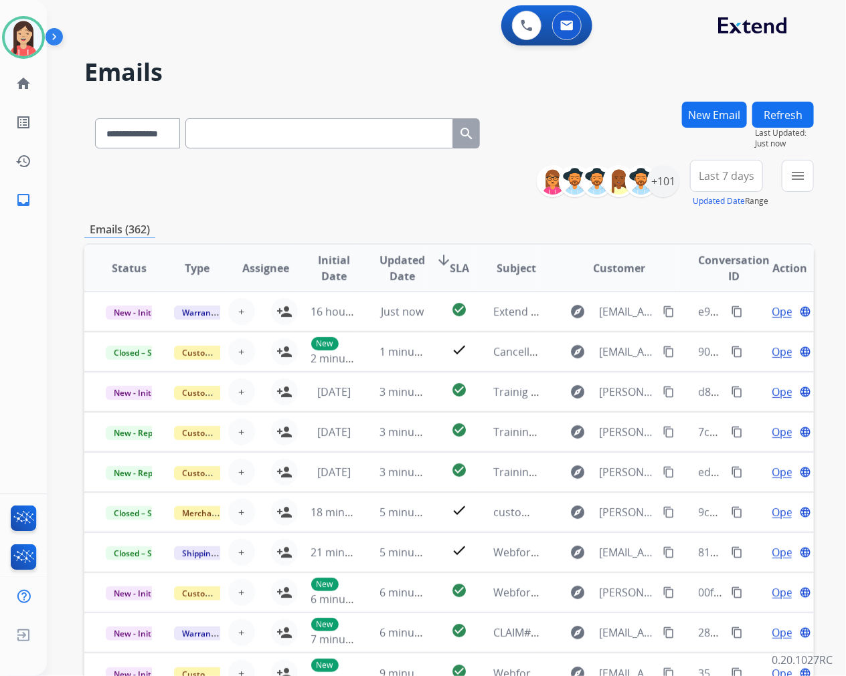
click at [403, 195] on div "**********" at bounding box center [448, 184] width 729 height 48
click at [704, 109] on button "New Email" at bounding box center [714, 115] width 65 height 26
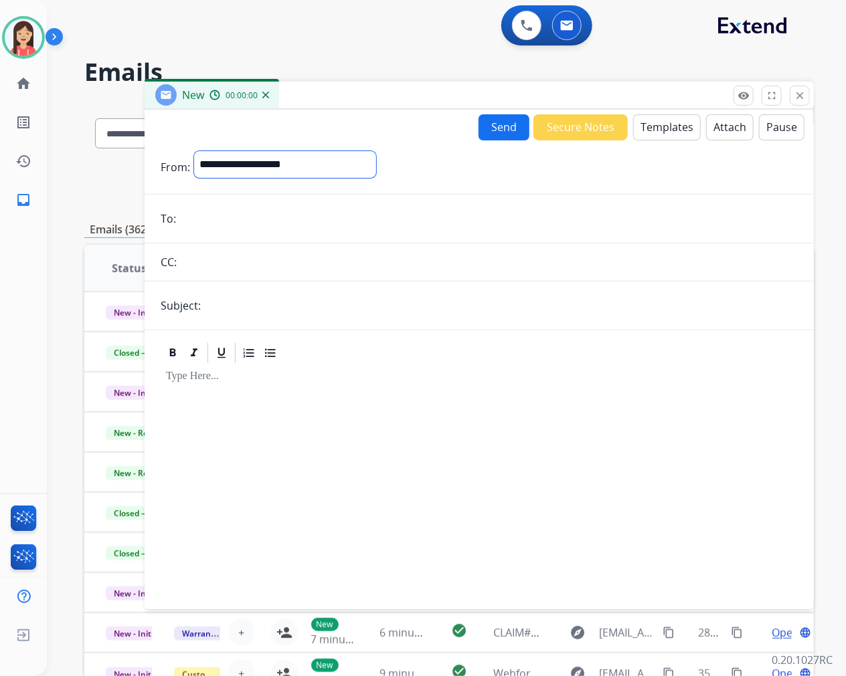
click at [294, 176] on select "**********" at bounding box center [285, 164] width 182 height 27
select select "**********"
click at [194, 151] on select "**********" at bounding box center [285, 164] width 182 height 27
click at [239, 226] on input "email" at bounding box center [488, 220] width 617 height 27
paste input "**********"
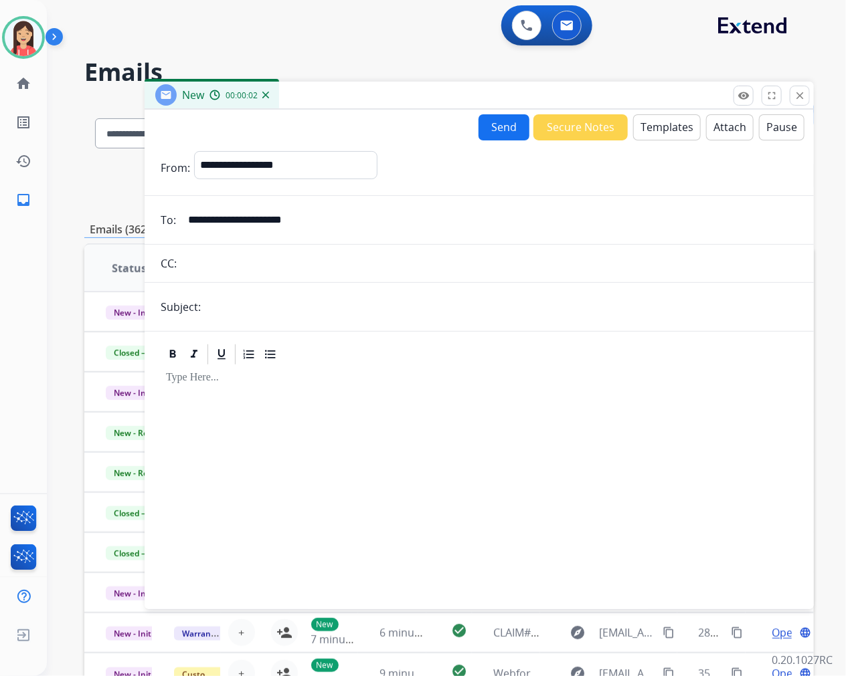
type input "**********"
click at [242, 310] on input "text" at bounding box center [501, 307] width 593 height 27
type input "**********"
click at [652, 134] on button "Templates" at bounding box center [667, 127] width 68 height 26
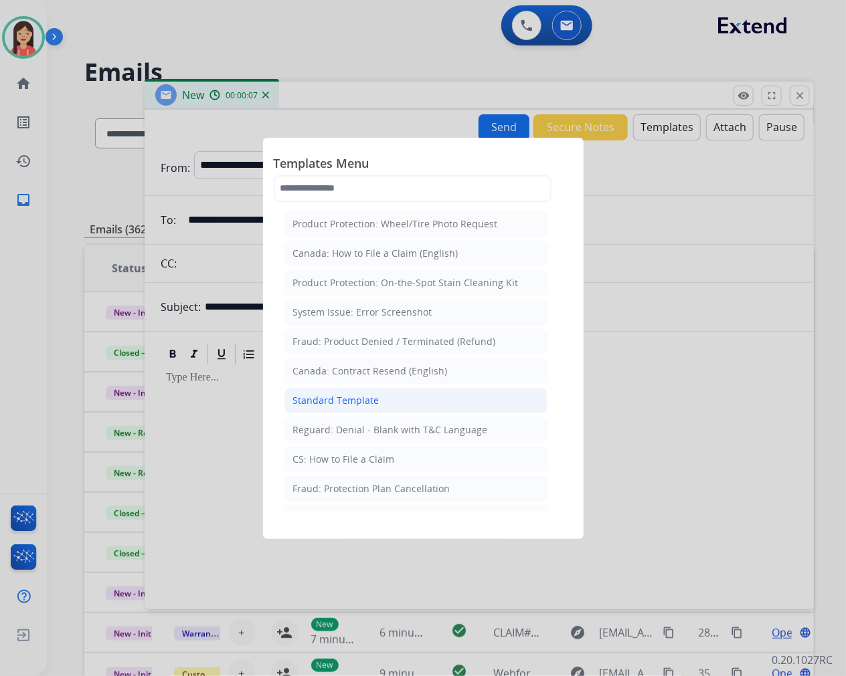
click at [338, 399] on div "Standard Template" at bounding box center [336, 400] width 86 height 13
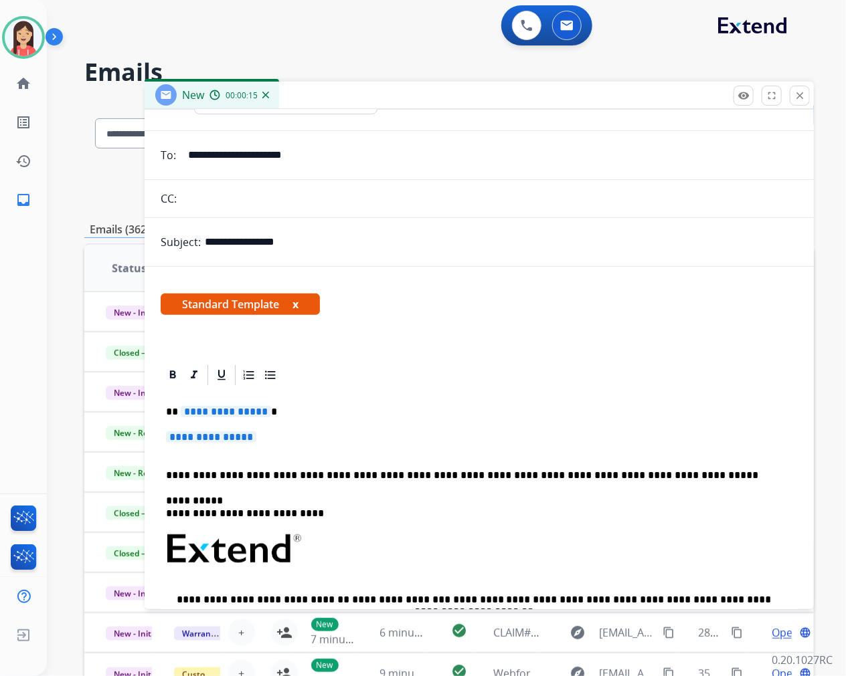
scroll to position [148, 0]
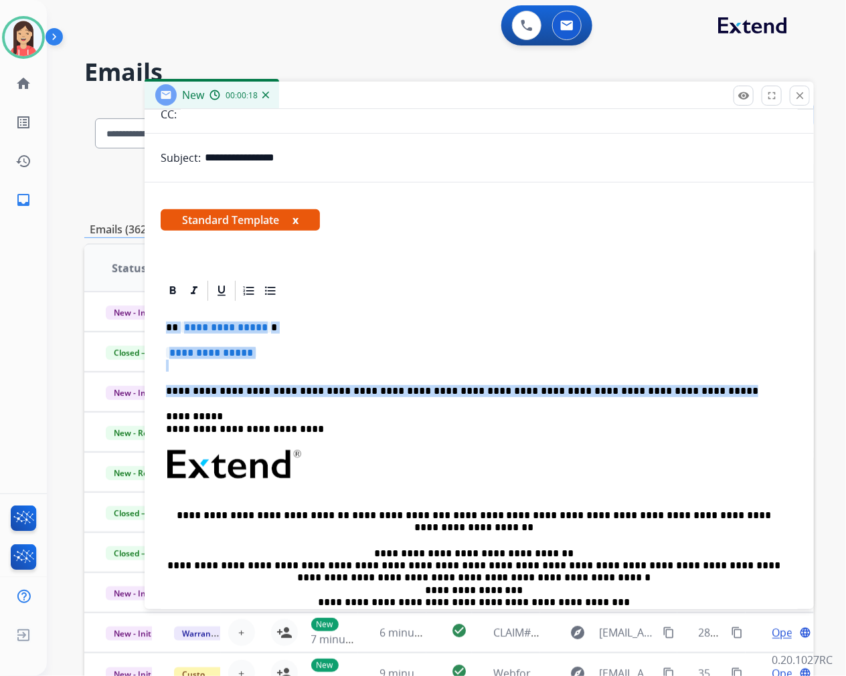
drag, startPoint x: 165, startPoint y: 324, endPoint x: 673, endPoint y: 391, distance: 512.1
click at [673, 391] on div "**********" at bounding box center [479, 496] width 637 height 387
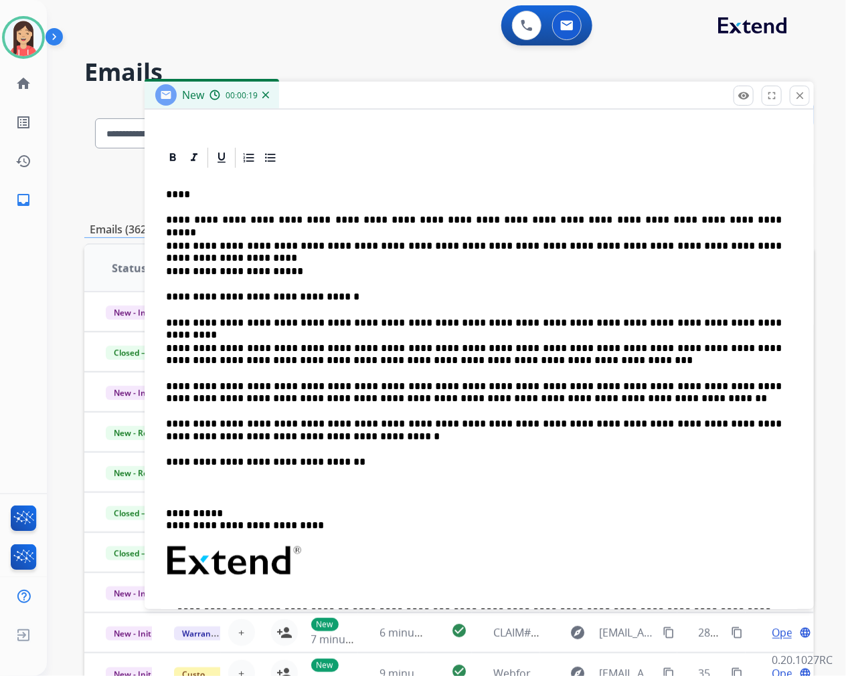
scroll to position [297, 0]
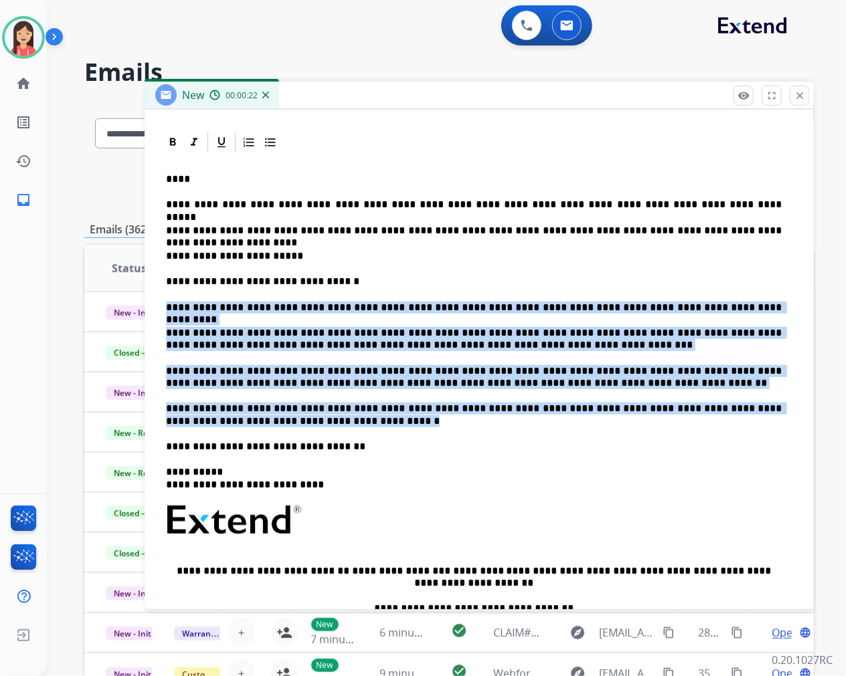
drag, startPoint x: 284, startPoint y: 418, endPoint x: 148, endPoint y: 308, distance: 175.1
click at [148, 308] on div "**********" at bounding box center [478, 436] width 669 height 612
click at [269, 144] on icon at bounding box center [270, 142] width 13 height 13
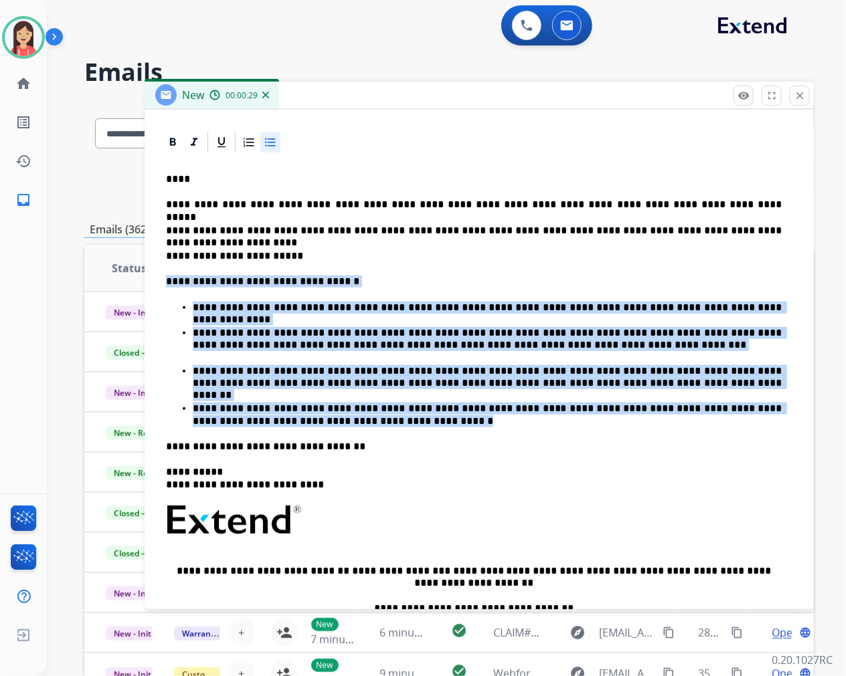
drag, startPoint x: 178, startPoint y: 179, endPoint x: 199, endPoint y: 183, distance: 21.8
click at [178, 179] on p "****" at bounding box center [473, 179] width 615 height 12
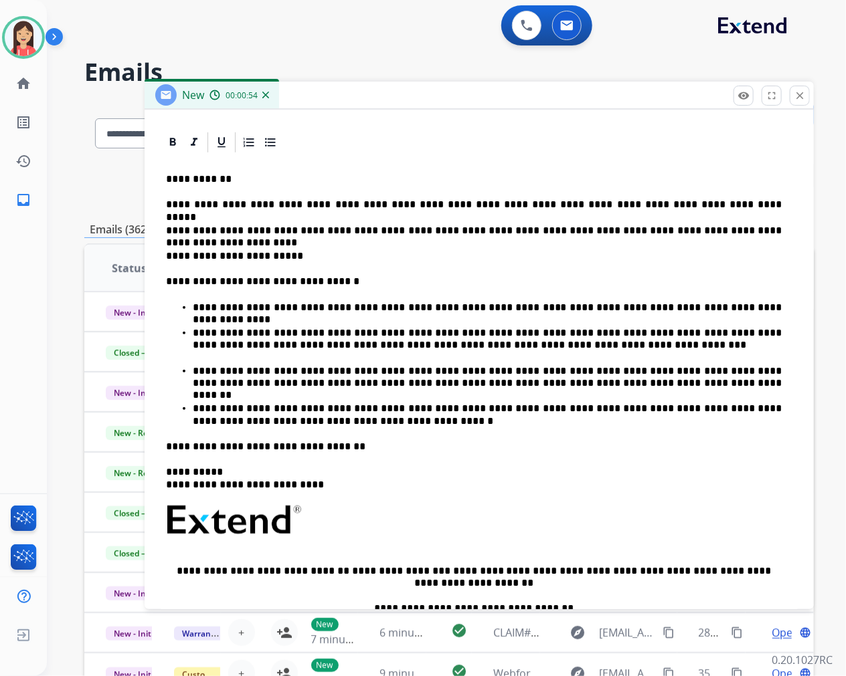
click at [301, 257] on p "**********" at bounding box center [479, 256] width 626 height 12
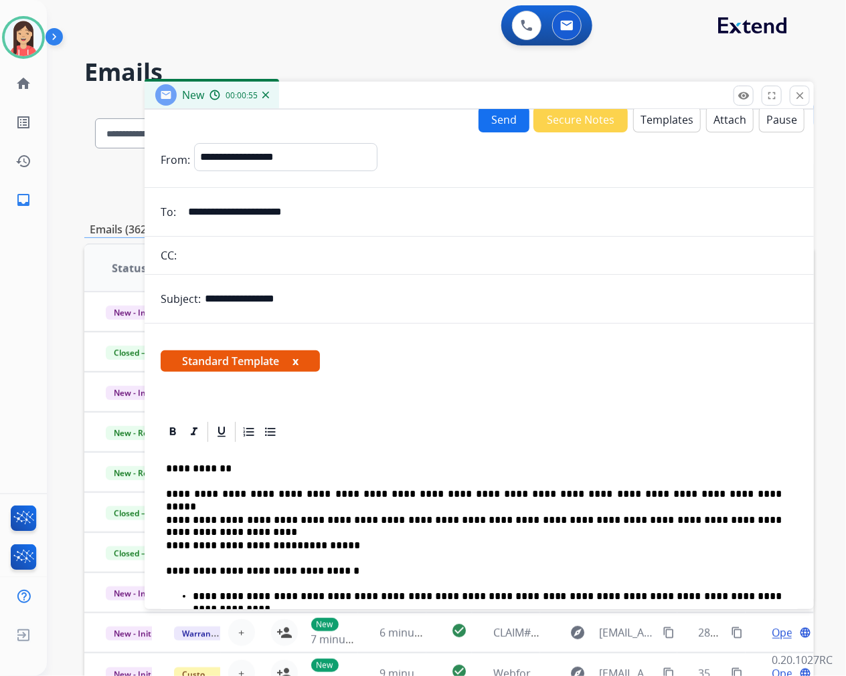
scroll to position [0, 0]
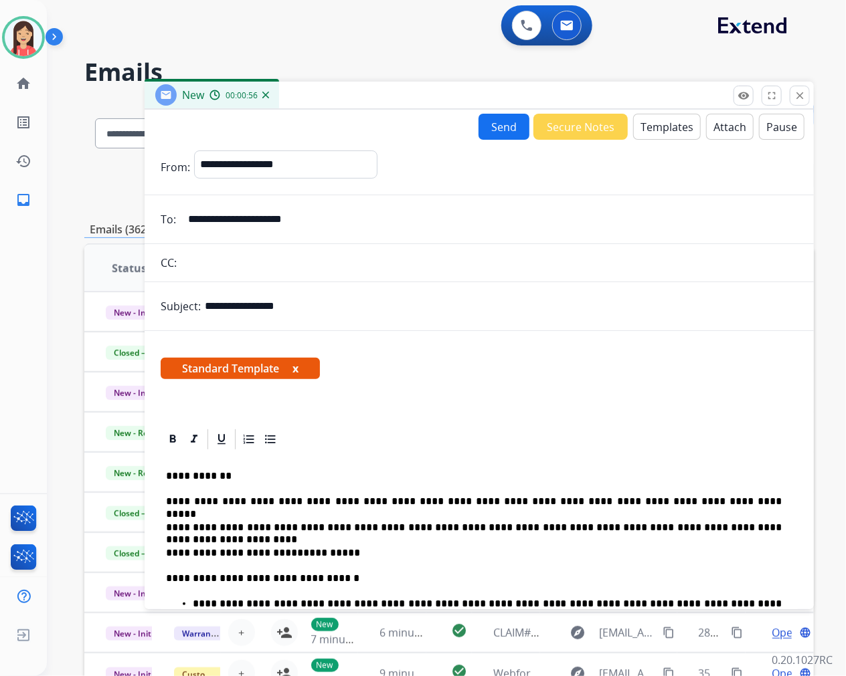
click at [488, 128] on button "Send" at bounding box center [503, 127] width 51 height 26
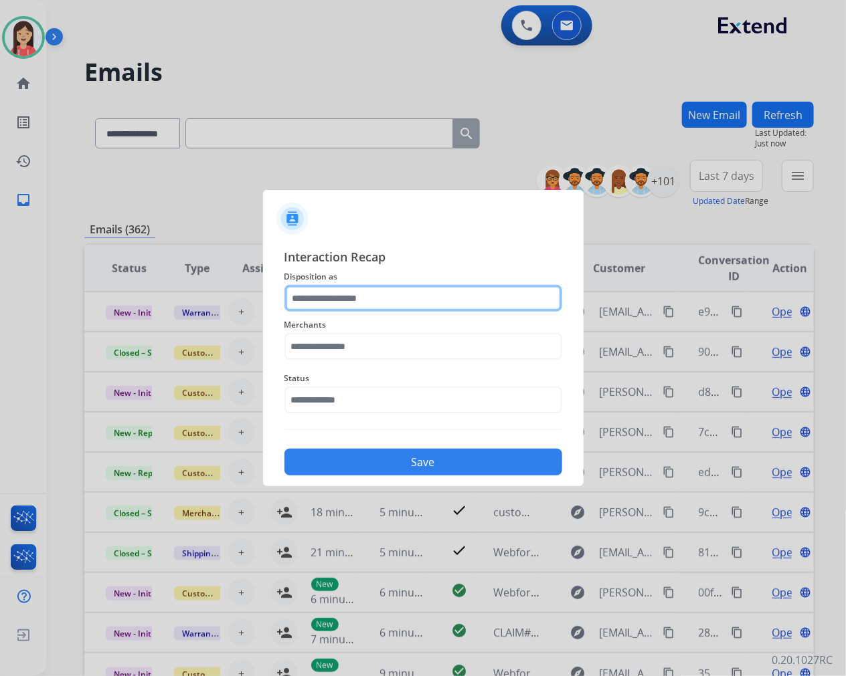
click at [404, 299] on input "text" at bounding box center [423, 298] width 278 height 27
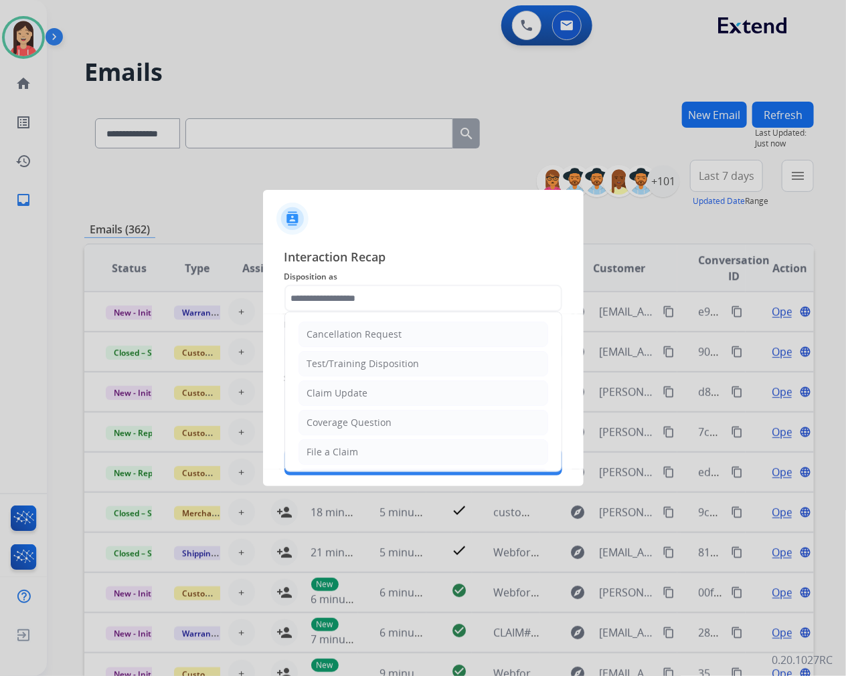
drag, startPoint x: 330, startPoint y: 386, endPoint x: 333, endPoint y: 379, distance: 8.1
click at [330, 388] on div "Claim Update" at bounding box center [337, 393] width 61 height 13
type input "**********"
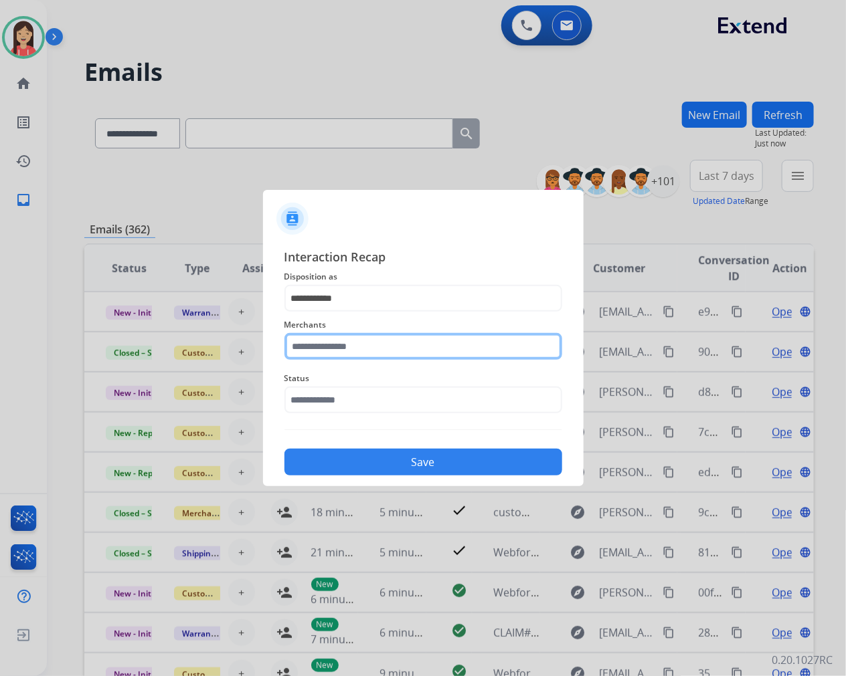
click at [350, 346] on input "text" at bounding box center [423, 346] width 278 height 27
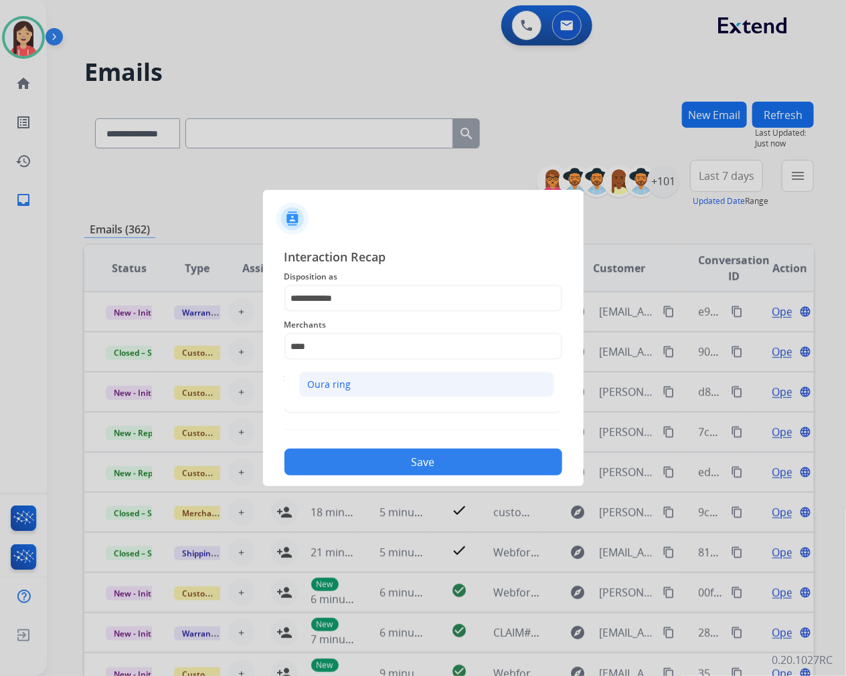
click at [406, 383] on li "Oura ring" at bounding box center [426, 384] width 255 height 25
type input "*********"
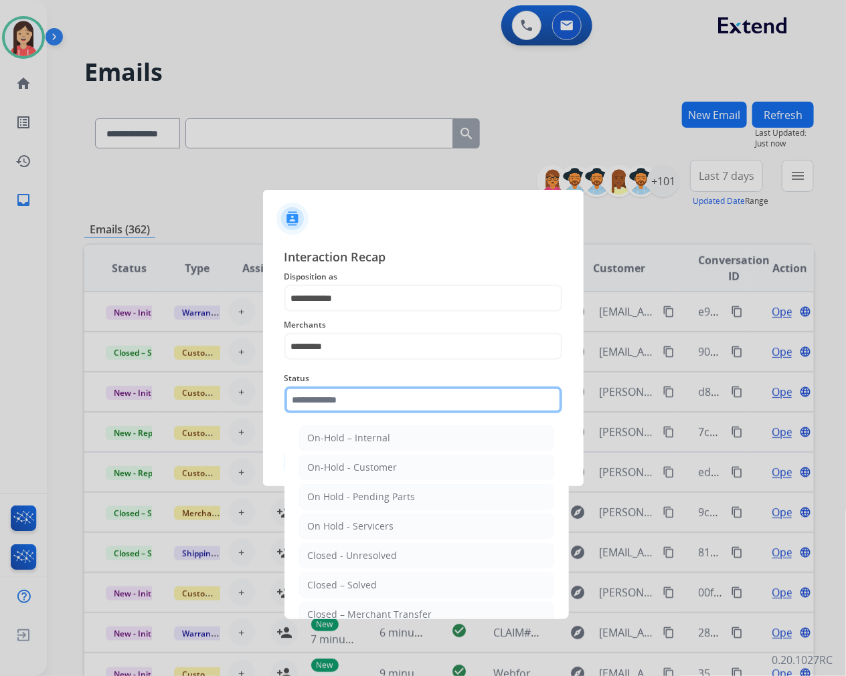
click at [369, 401] on input "text" at bounding box center [423, 400] width 278 height 27
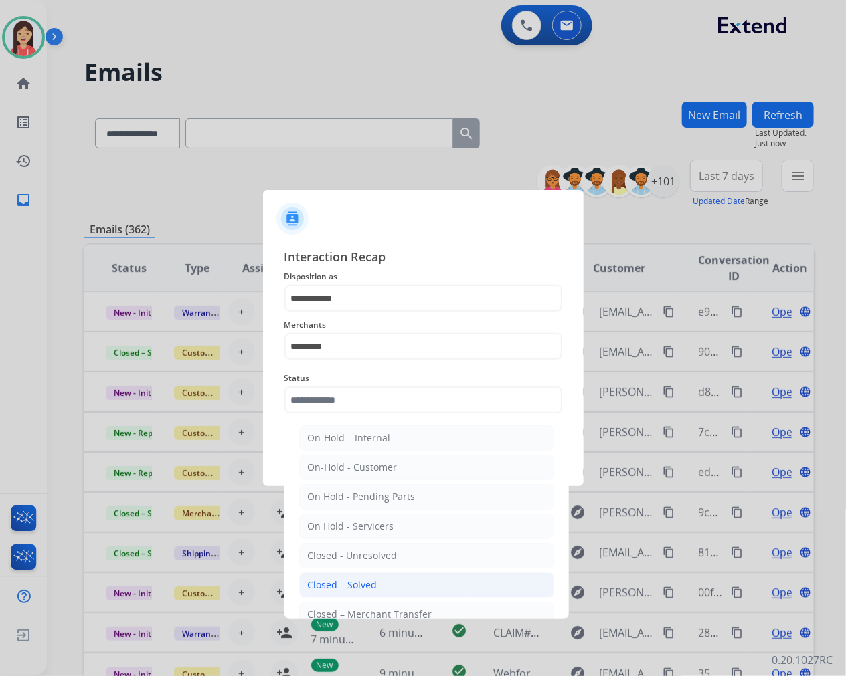
click at [346, 582] on div "Closed – Solved" at bounding box center [343, 585] width 70 height 13
type input "**********"
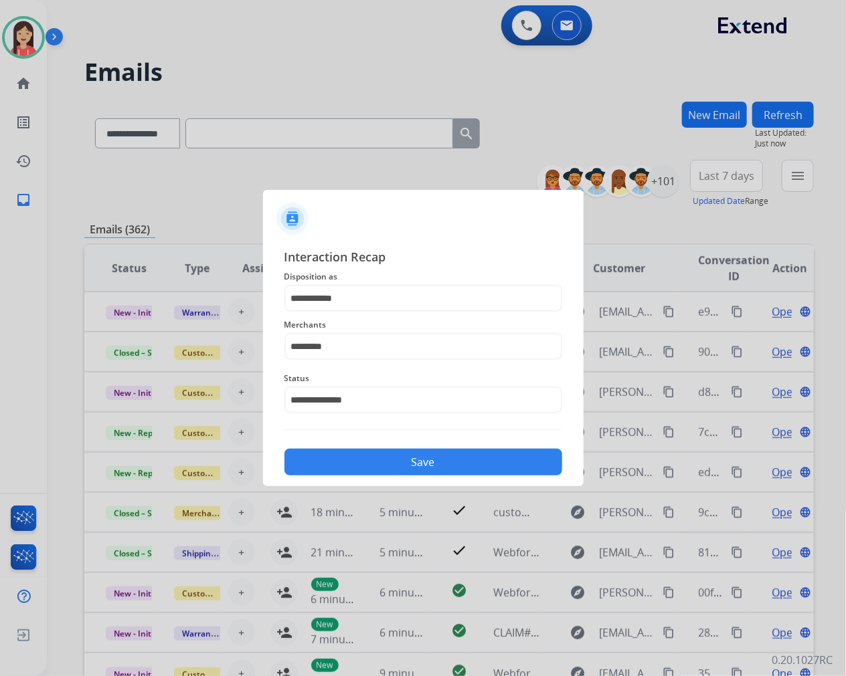
click at [435, 459] on button "Save" at bounding box center [423, 462] width 278 height 27
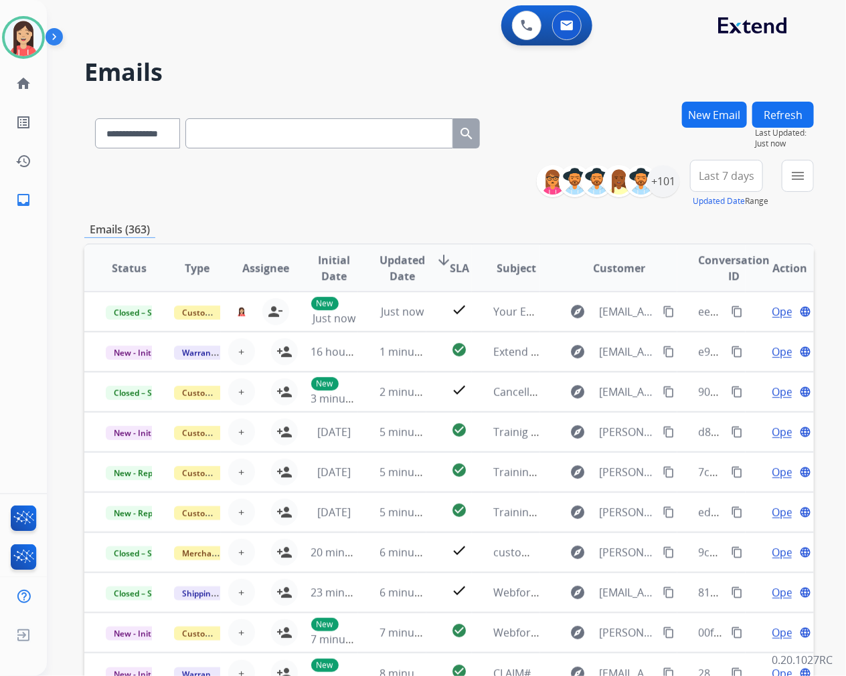
click at [300, 210] on div "**********" at bounding box center [448, 432] width 729 height 660
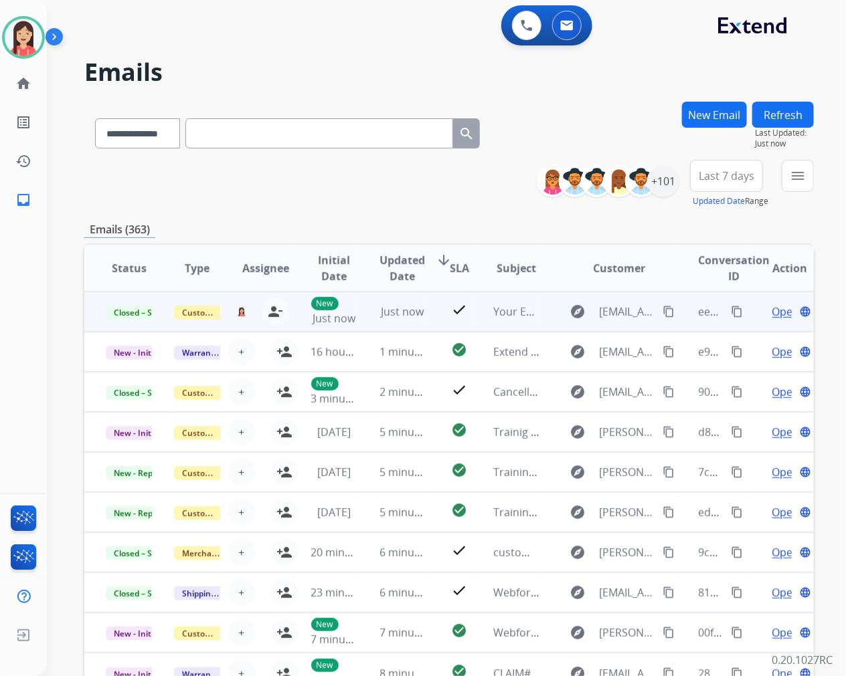
click at [732, 309] on mat-icon "content_copy" at bounding box center [736, 312] width 12 height 12
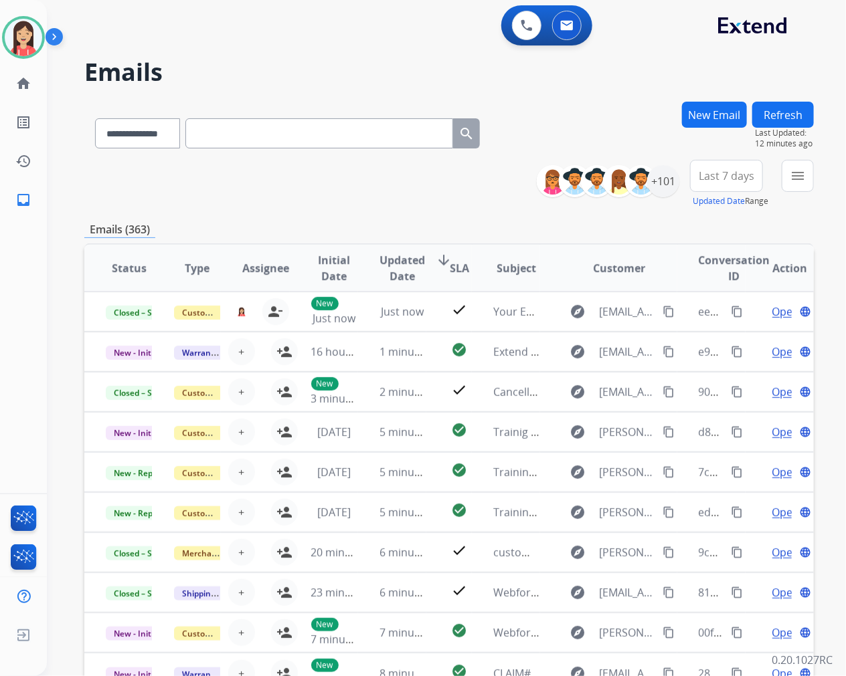
click at [482, 201] on div "**********" at bounding box center [448, 184] width 729 height 48
click at [793, 177] on mat-icon "menu" at bounding box center [797, 176] width 16 height 16
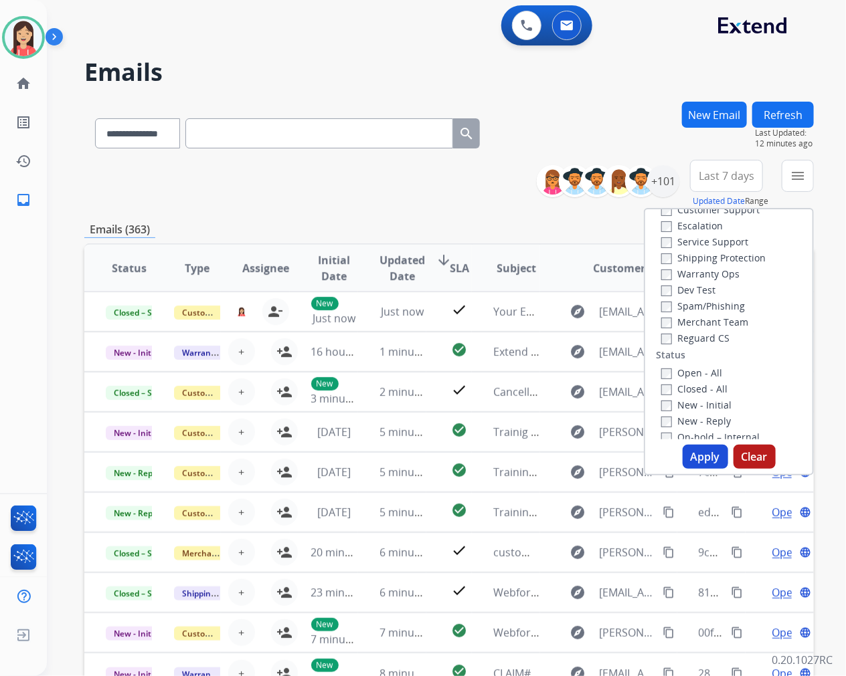
scroll to position [74, 0]
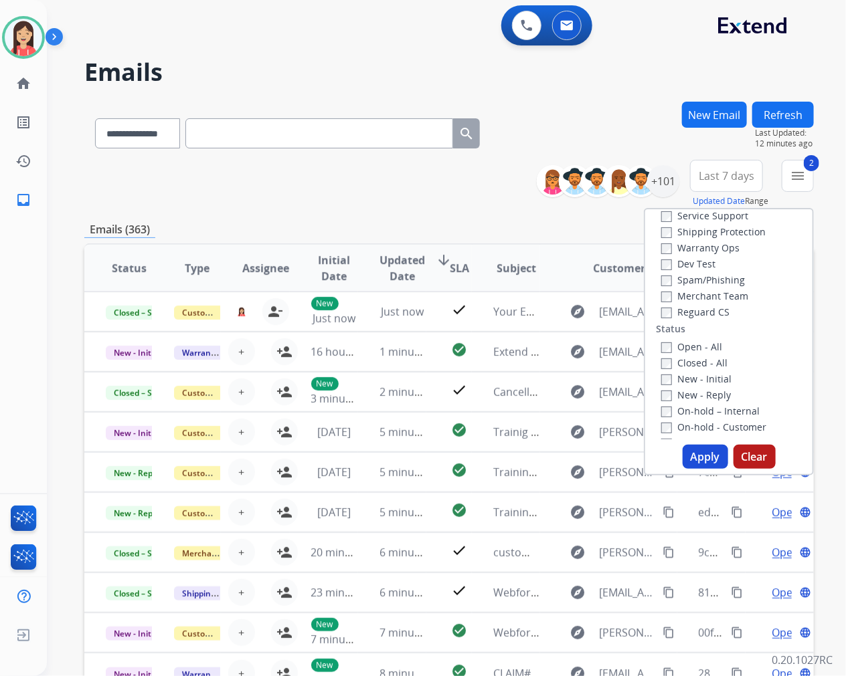
click at [696, 452] on button "Apply" at bounding box center [704, 457] width 45 height 24
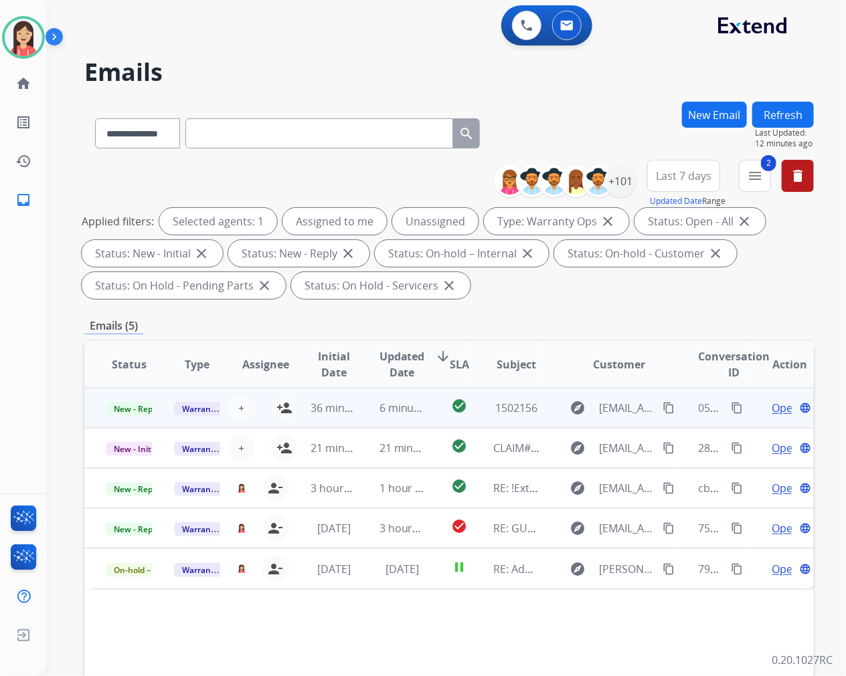
click at [370, 418] on td "6 minutes ago" at bounding box center [392, 408] width 68 height 40
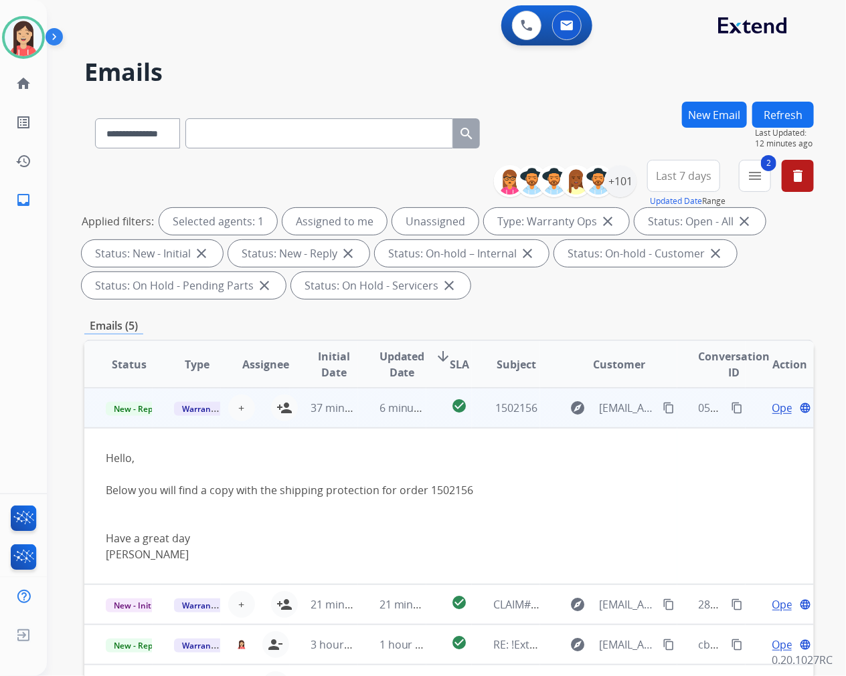
click at [772, 404] on span "Open" at bounding box center [785, 408] width 27 height 16
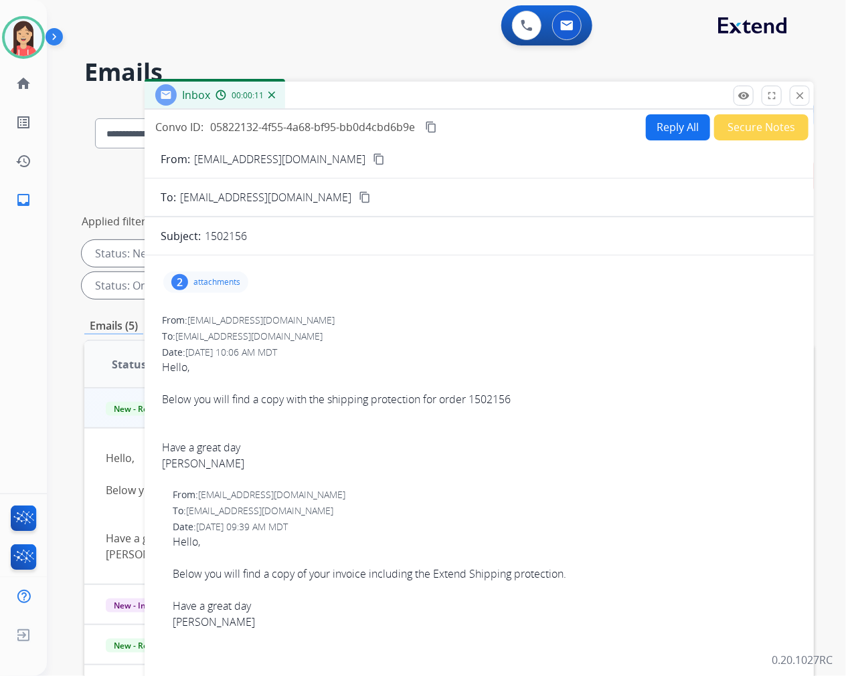
click at [223, 283] on p "attachments" at bounding box center [216, 282] width 47 height 11
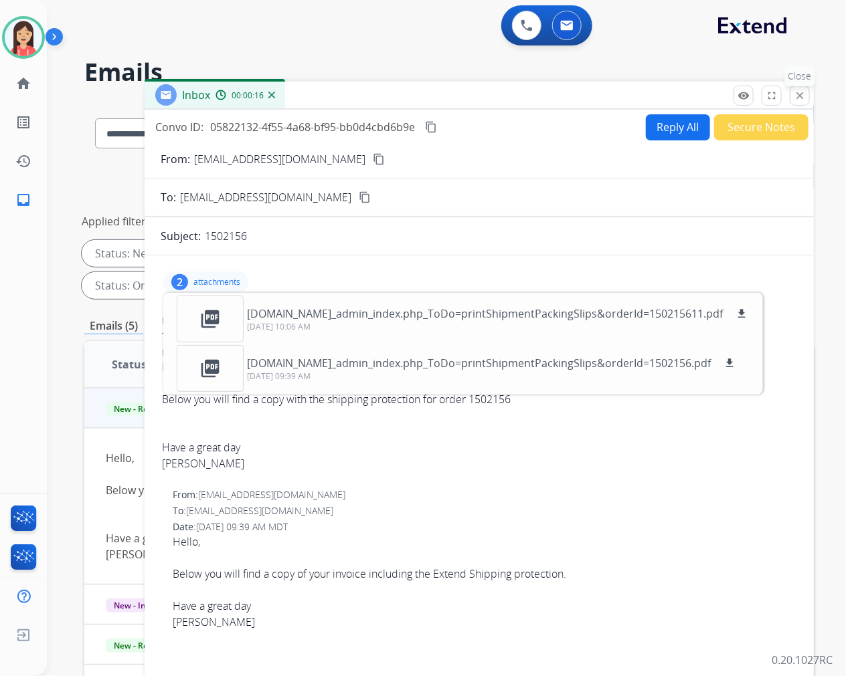
click at [804, 90] on mat-icon "close" at bounding box center [799, 96] width 12 height 12
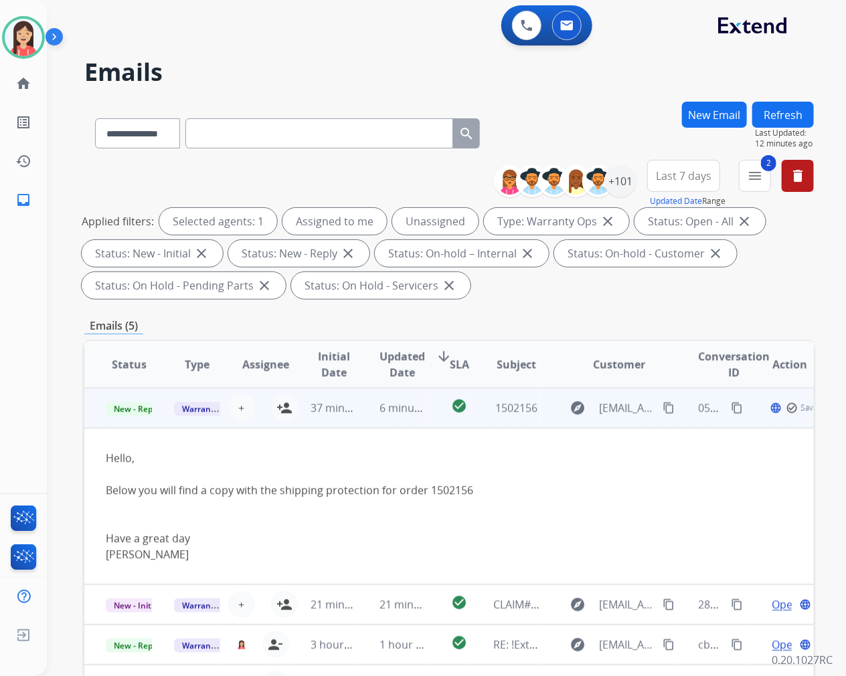
click at [365, 413] on td "6 minutes ago" at bounding box center [392, 408] width 68 height 40
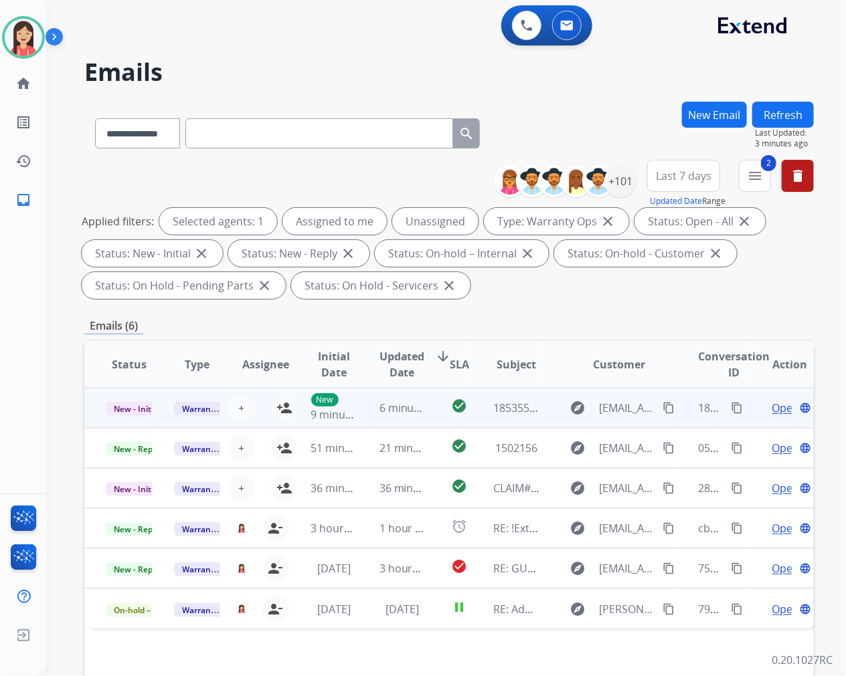
click at [367, 421] on td "6 minutes ago" at bounding box center [392, 408] width 68 height 40
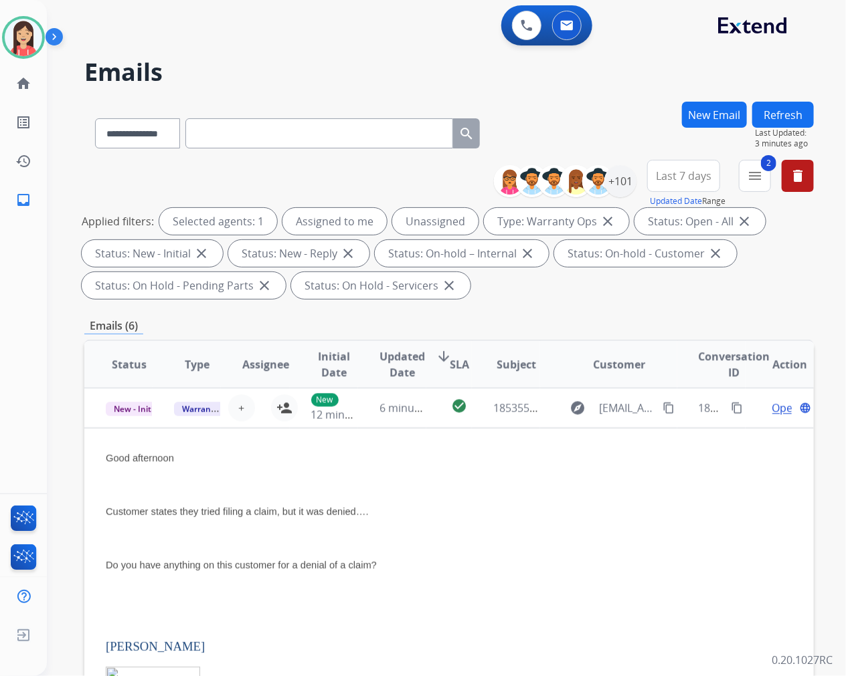
click at [779, 108] on button "Refresh" at bounding box center [783, 115] width 62 height 26
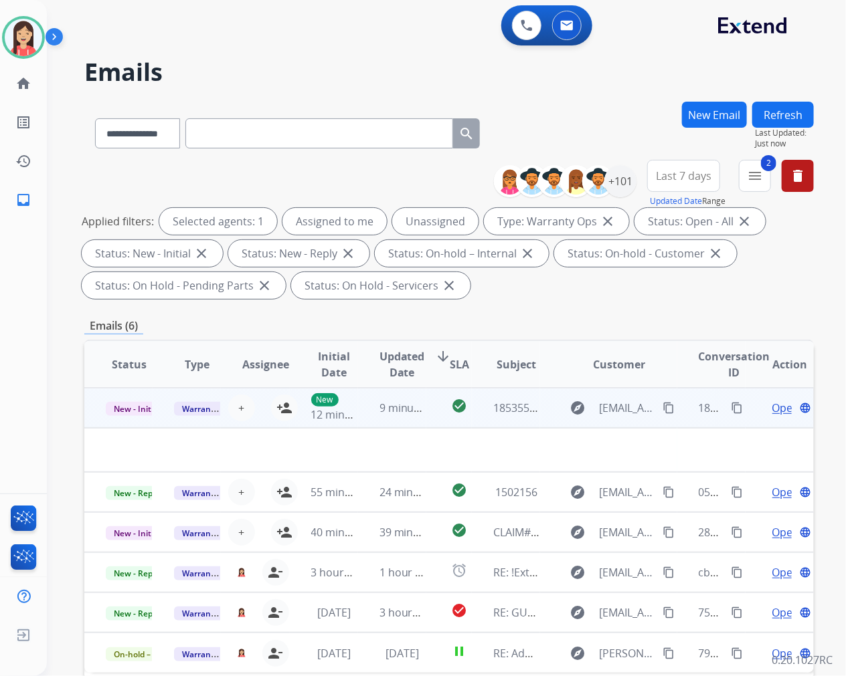
click at [384, 420] on td "9 minutes ago" at bounding box center [392, 408] width 68 height 40
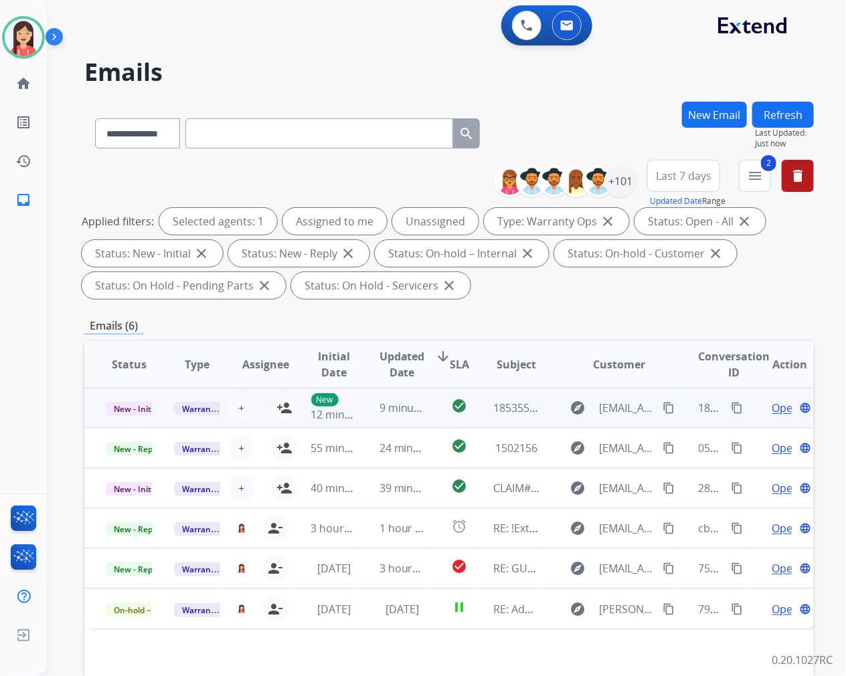
click at [384, 420] on td "9 minutes ago" at bounding box center [392, 408] width 68 height 40
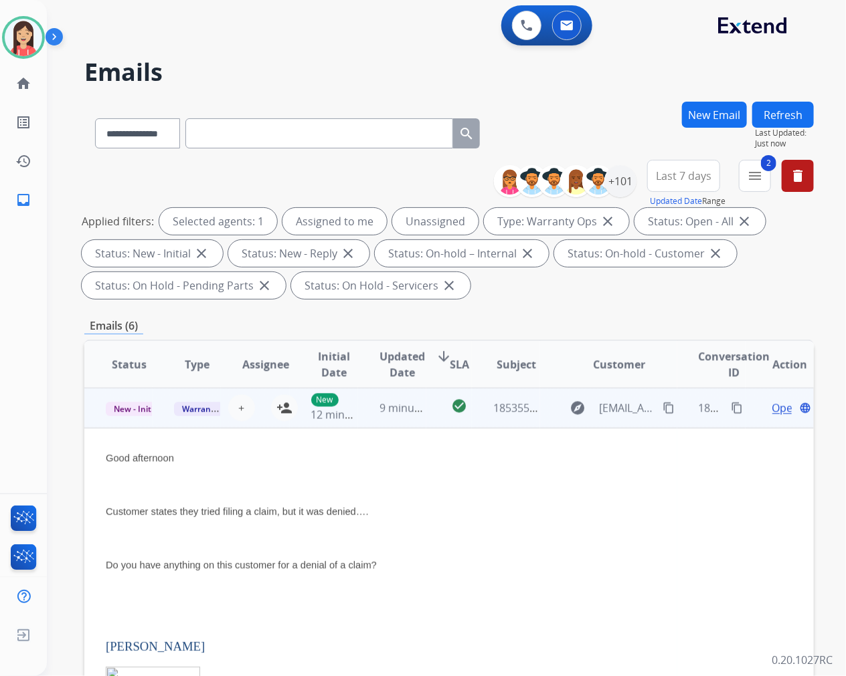
click at [772, 411] on span "Open" at bounding box center [785, 408] width 27 height 16
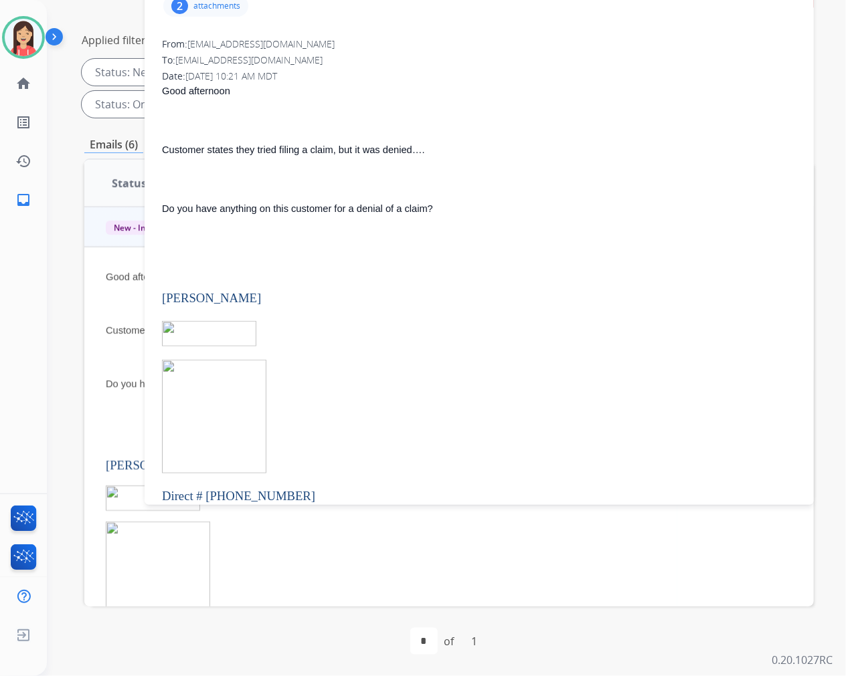
scroll to position [0, 0]
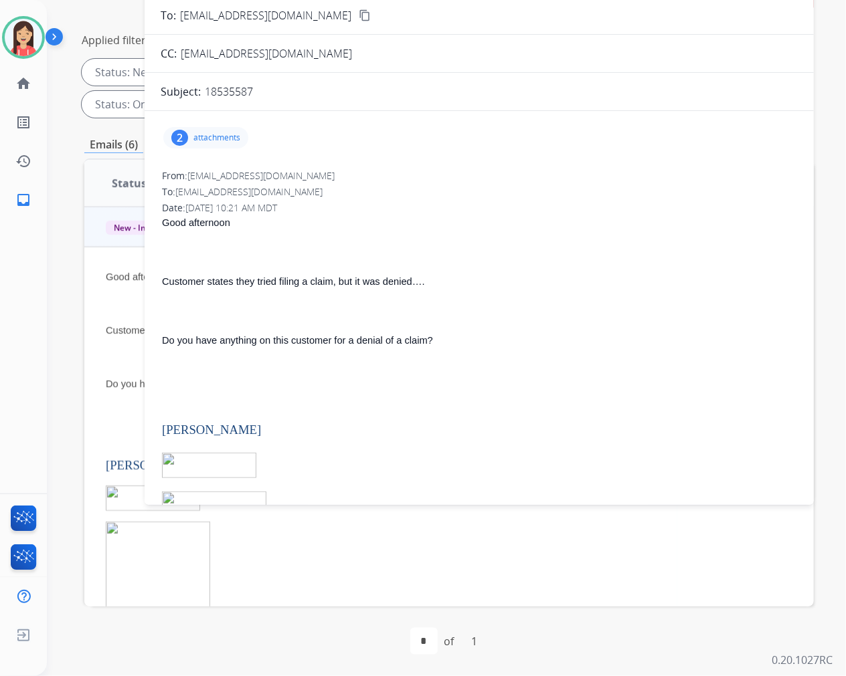
drag, startPoint x: 256, startPoint y: 88, endPoint x: 204, endPoint y: 97, distance: 53.0
click at [205, 97] on div "18535587" at bounding box center [501, 92] width 593 height 16
click at [447, 256] on p at bounding box center [479, 252] width 634 height 16
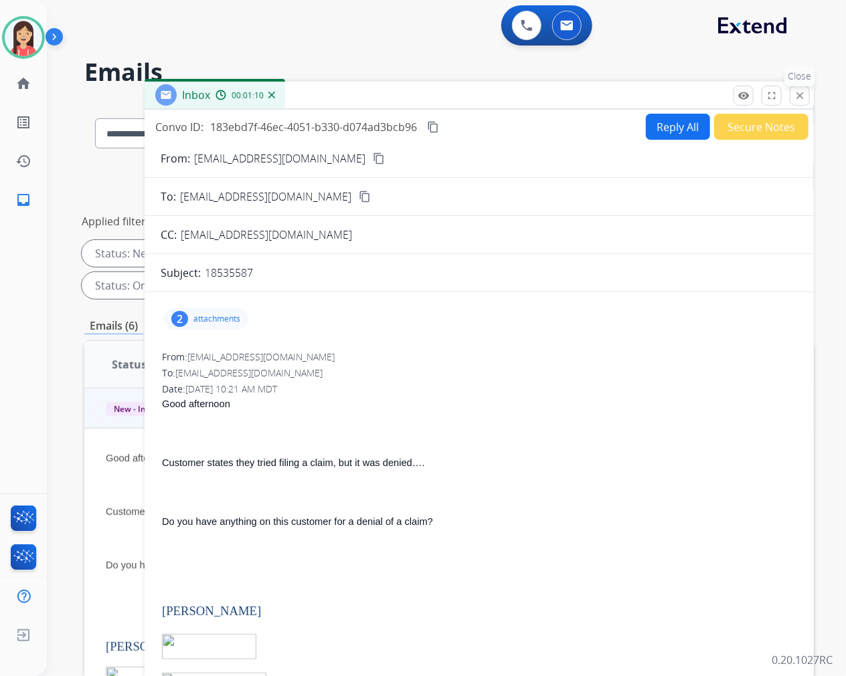
click at [797, 91] on mat-icon "close" at bounding box center [799, 96] width 12 height 12
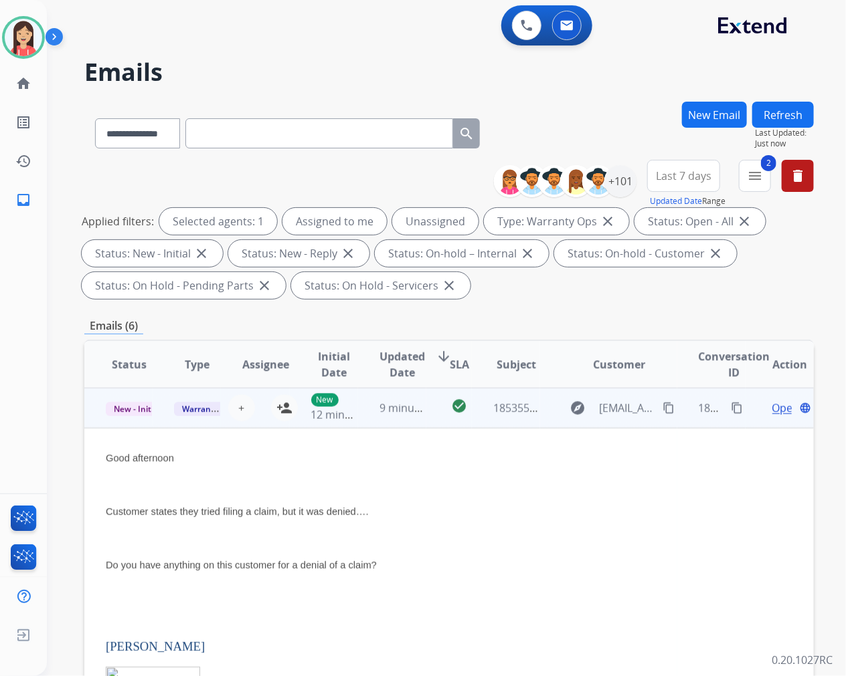
click at [371, 429] on td "Good afternoon Customer states they tried filing a claim, but it was denied…. D…" at bounding box center [380, 681] width 593 height 507
click at [371, 421] on td "9 minutes ago" at bounding box center [392, 408] width 68 height 40
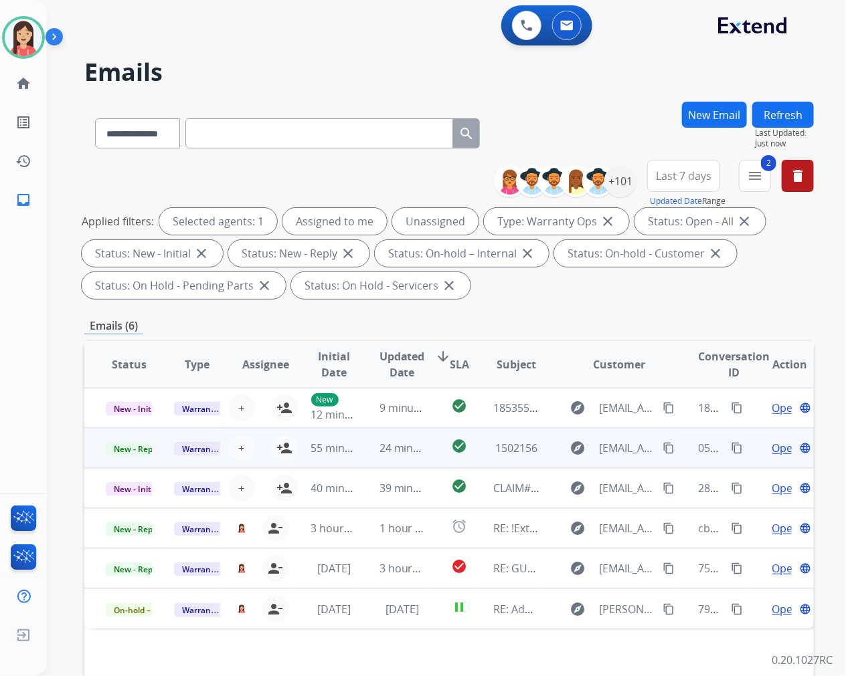
click at [368, 455] on td "24 minutes ago" at bounding box center [392, 448] width 68 height 40
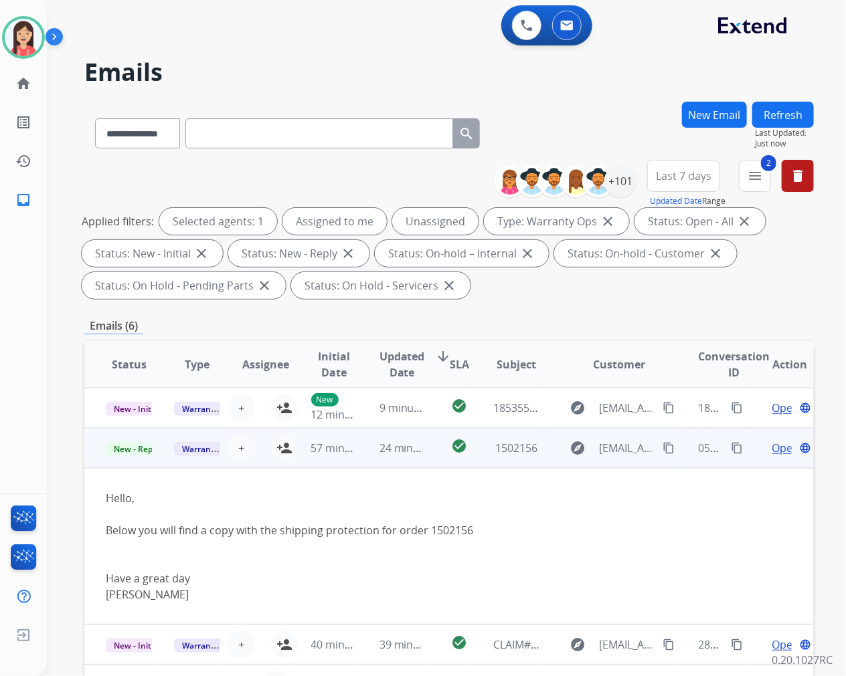
click at [772, 445] on span "Open" at bounding box center [785, 448] width 27 height 16
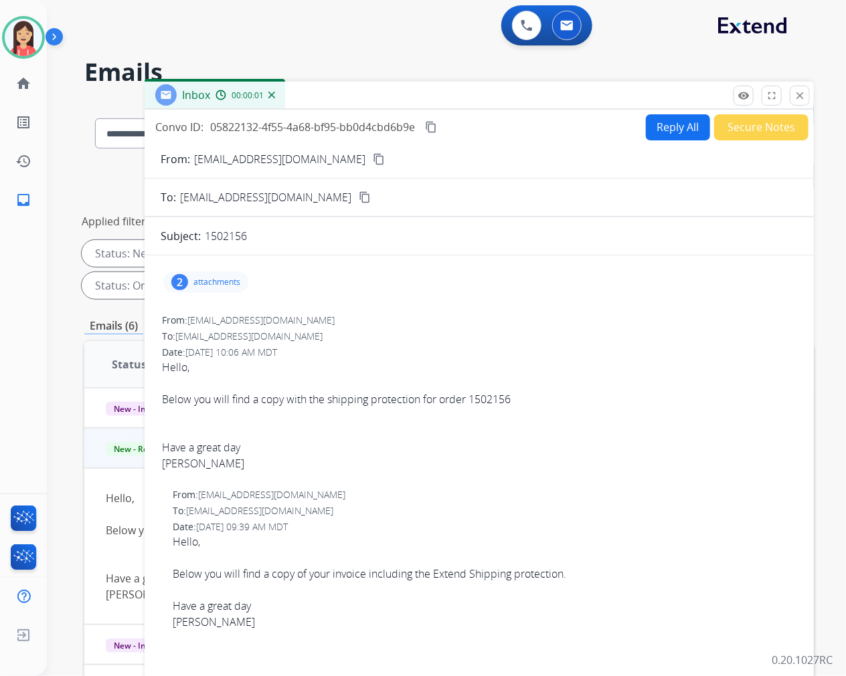
click at [250, 237] on div "1502156" at bounding box center [501, 236] width 593 height 16
click at [473, 326] on div "From: cs@raneys.com To: warrantyops@extend.com Date: 09/19/2025 - 10:06 AM MDT …" at bounding box center [479, 397] width 637 height 171
click at [726, 132] on button "Secure Notes" at bounding box center [761, 127] width 94 height 26
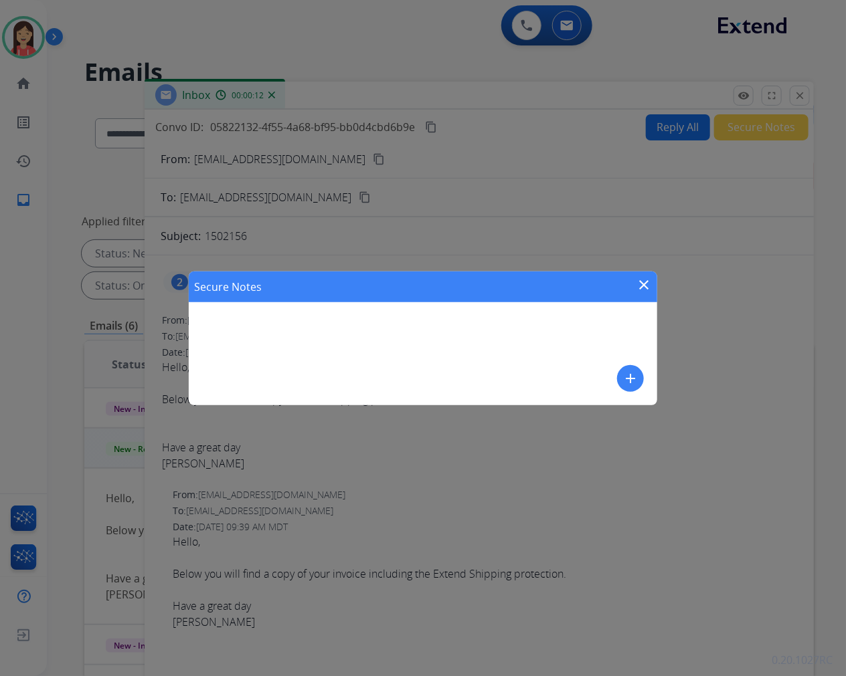
click at [626, 362] on div "Secure Notes close add" at bounding box center [423, 339] width 468 height 134
click at [627, 383] on mat-icon "add" at bounding box center [630, 379] width 16 height 16
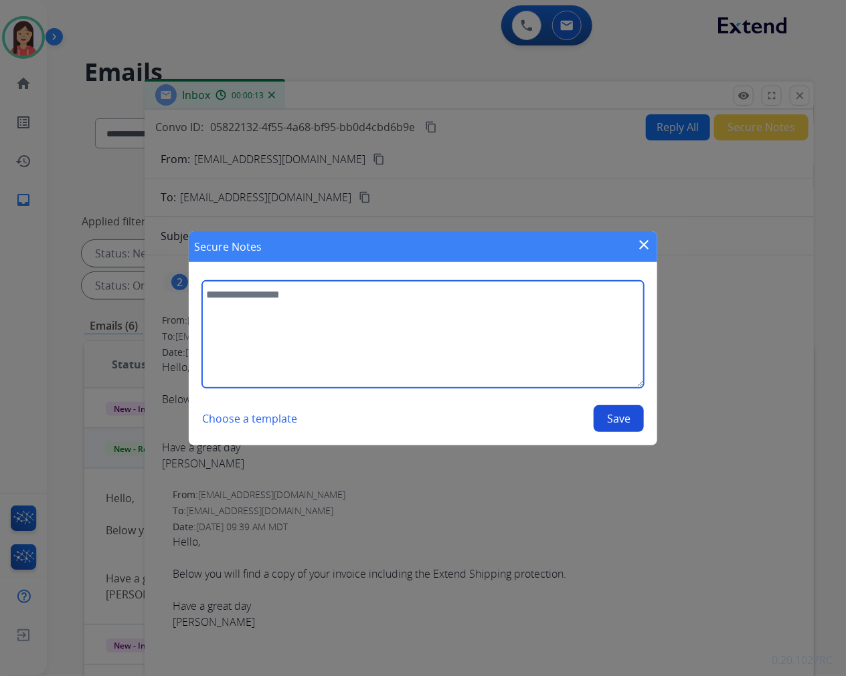
click at [519, 344] on textarea at bounding box center [422, 334] width 441 height 107
type textarea "**********"
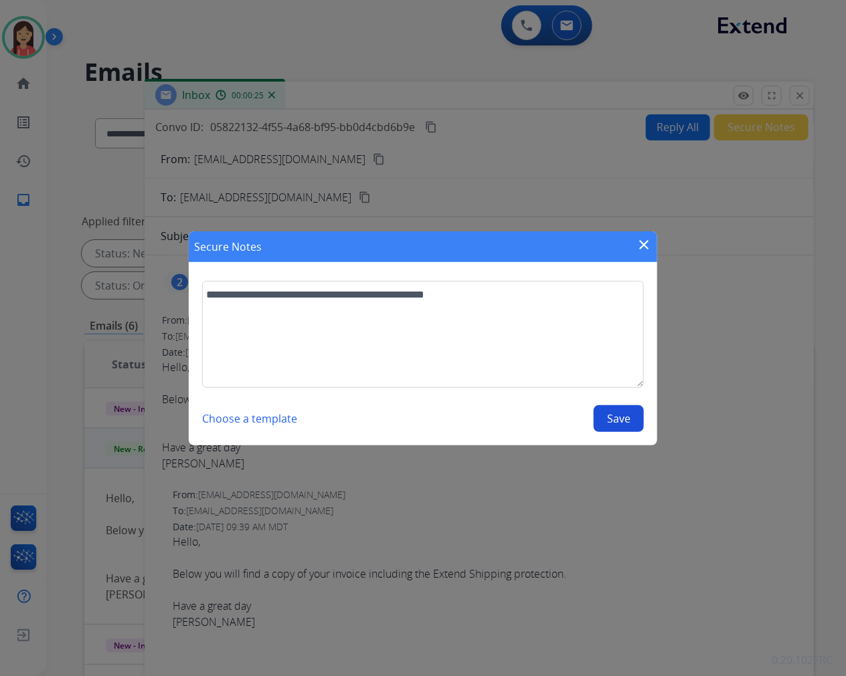
click at [627, 416] on button "Save" at bounding box center [618, 418] width 50 height 27
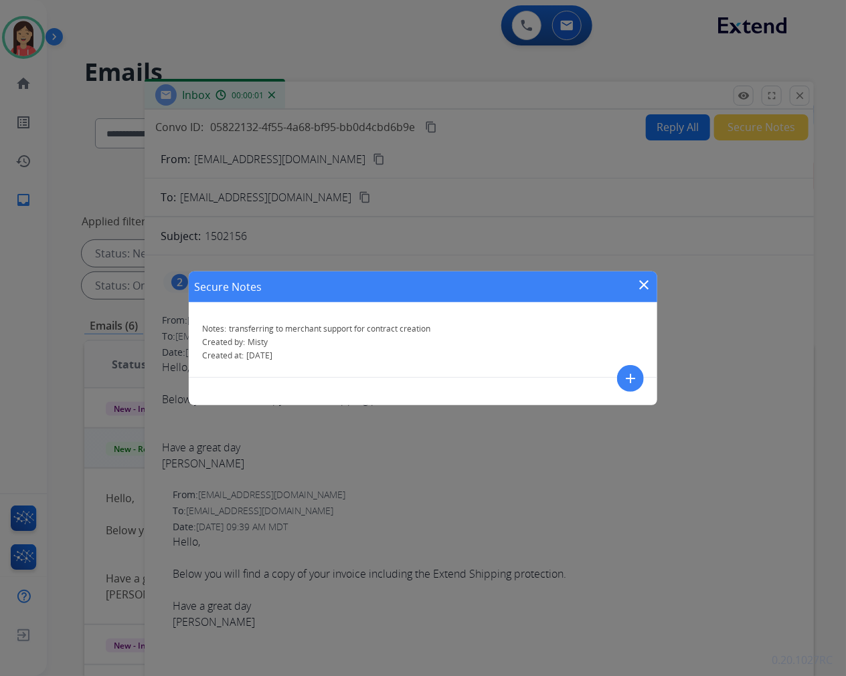
click at [639, 282] on mat-icon "close" at bounding box center [643, 285] width 16 height 16
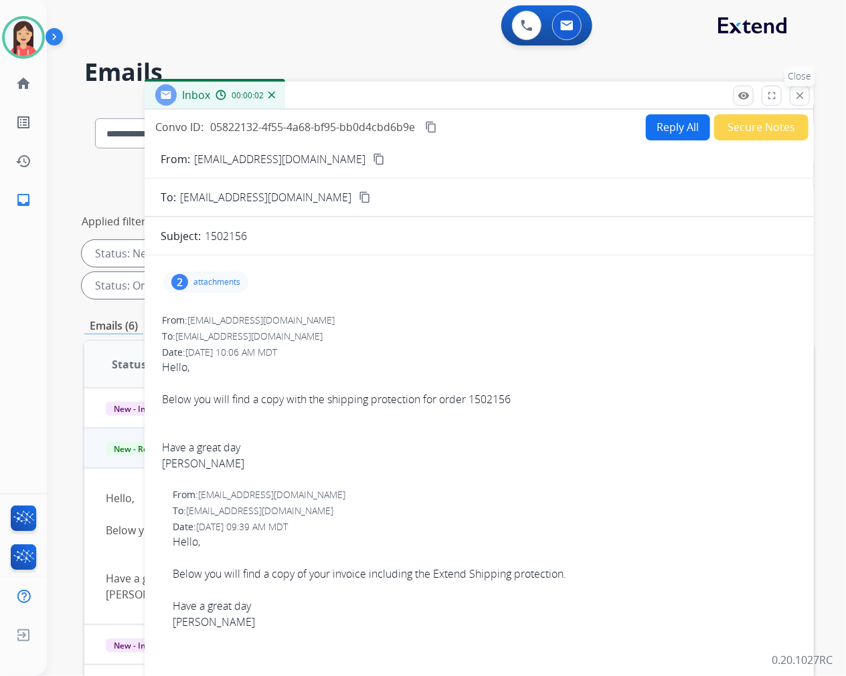
click at [803, 90] on mat-icon "close" at bounding box center [799, 96] width 12 height 12
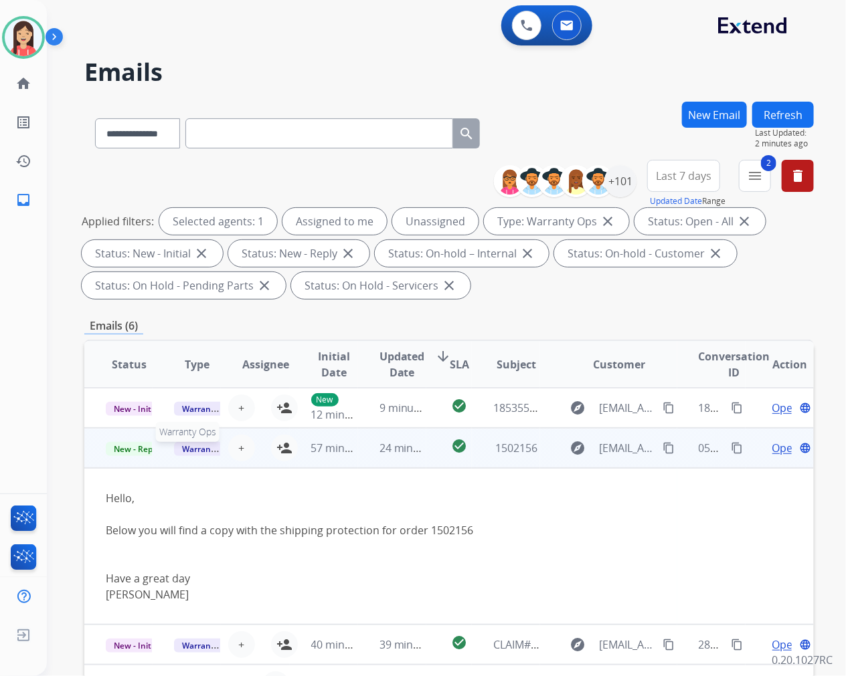
click at [197, 448] on span "Warranty Ops" at bounding box center [208, 449] width 69 height 14
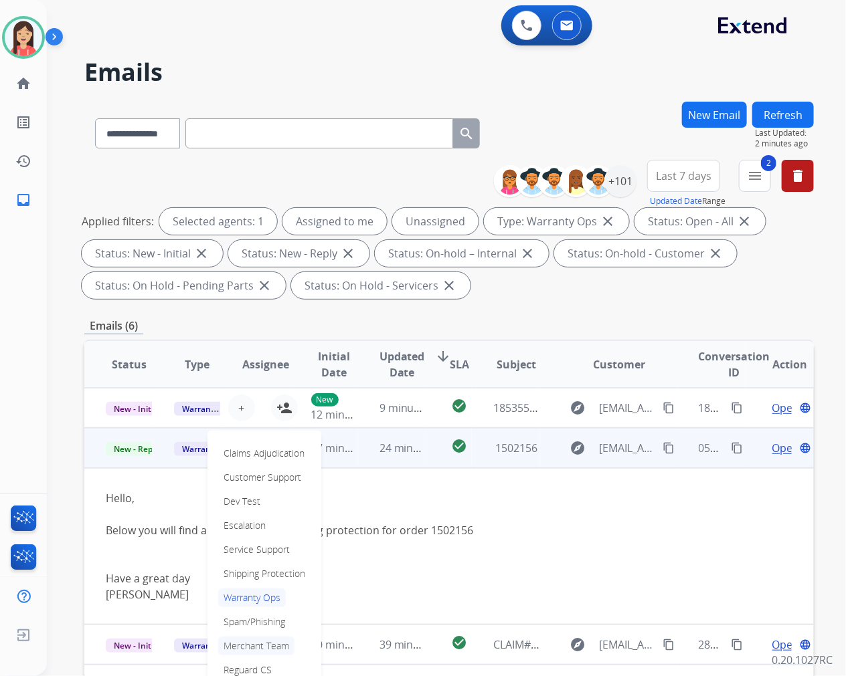
click at [242, 642] on p "Merchant Team" at bounding box center [256, 646] width 76 height 19
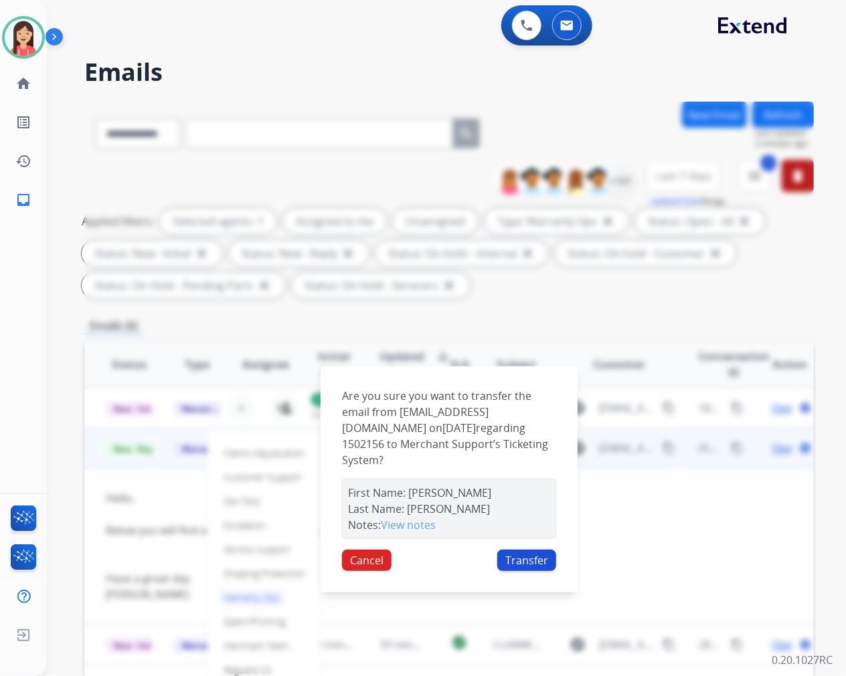
click at [526, 550] on button "Transfer" at bounding box center [526, 560] width 59 height 21
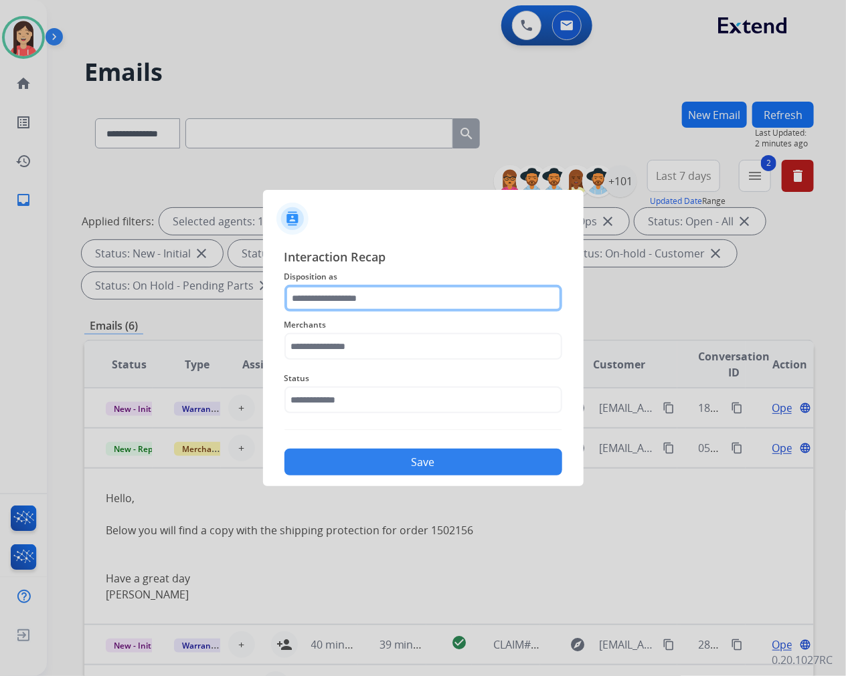
click at [312, 296] on input "text" at bounding box center [423, 298] width 278 height 27
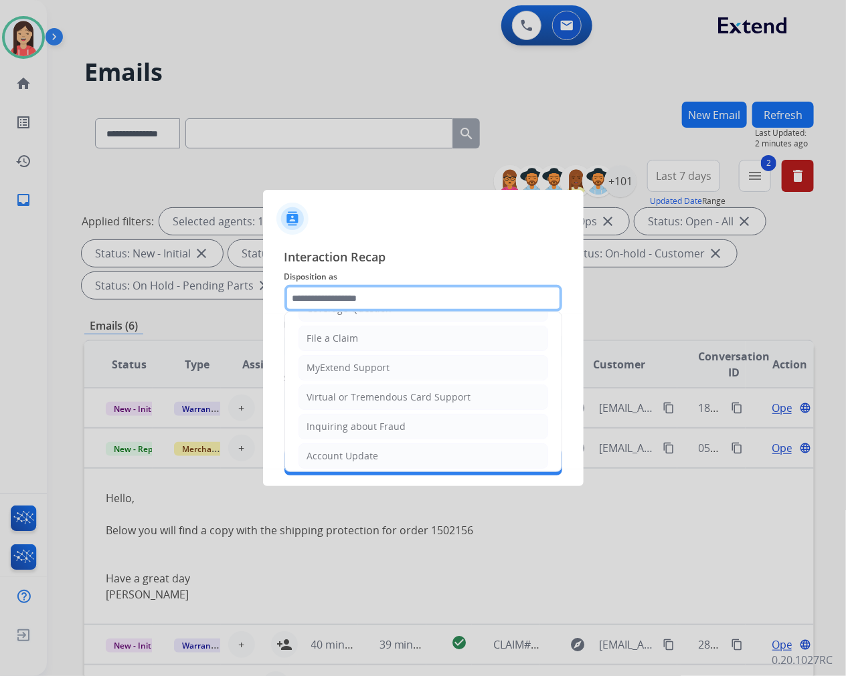
scroll to position [148, 0]
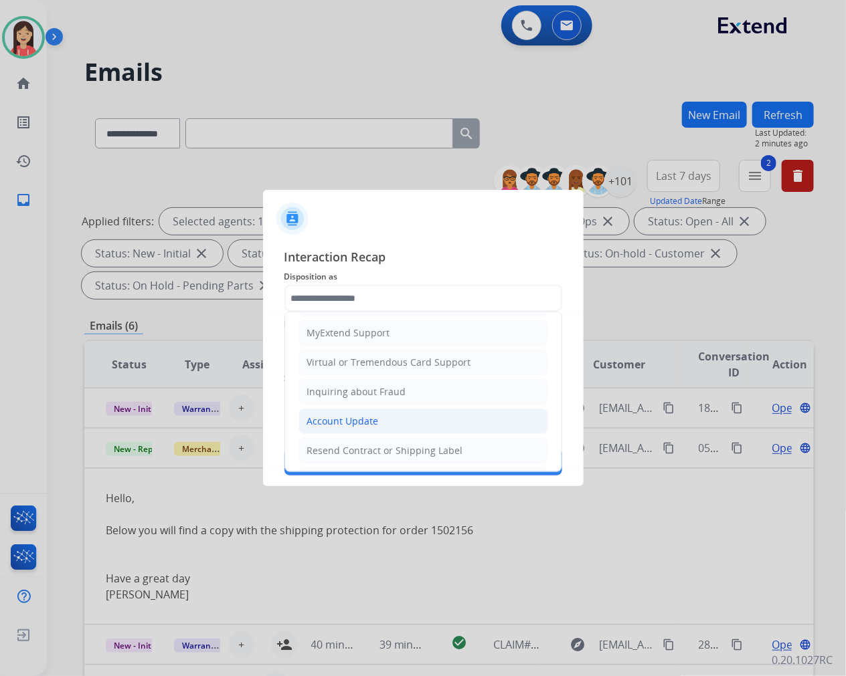
click at [369, 423] on div "Account Update" at bounding box center [343, 421] width 72 height 13
type input "**********"
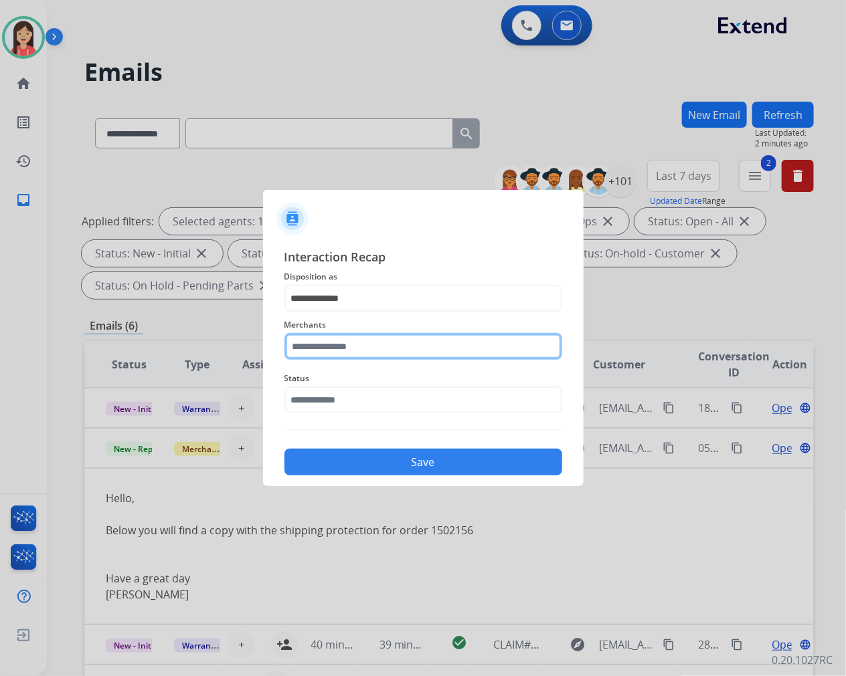
click at [368, 342] on input "text" at bounding box center [423, 346] width 278 height 27
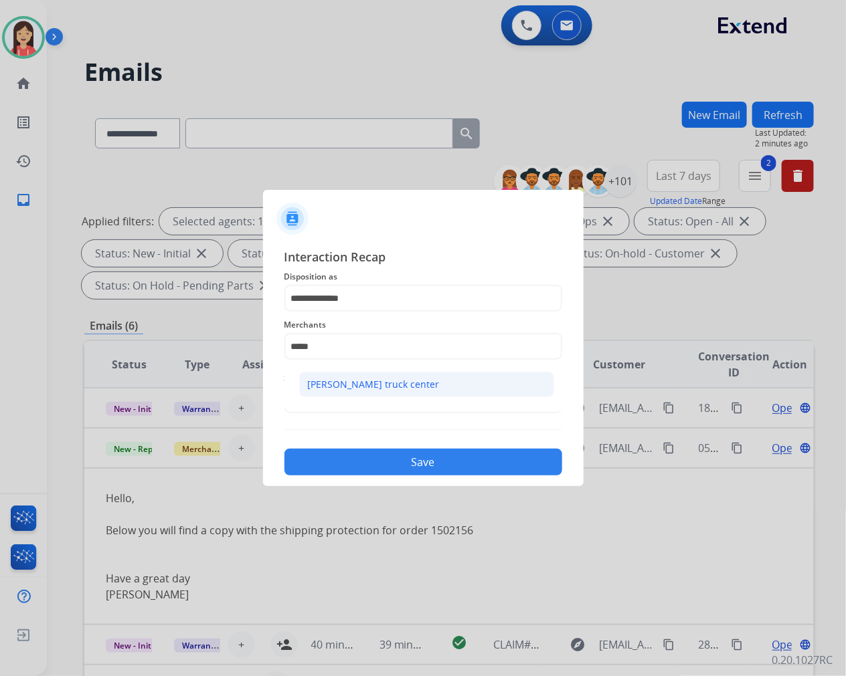
click at [357, 388] on div "[PERSON_NAME] truck center" at bounding box center [374, 384] width 132 height 13
type input "**********"
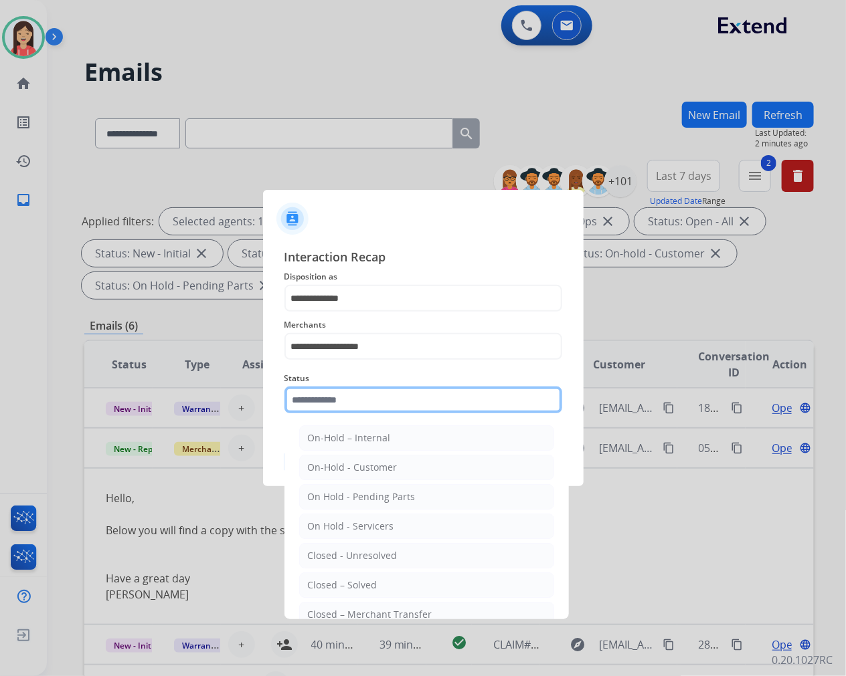
click at [355, 393] on input "text" at bounding box center [423, 400] width 278 height 27
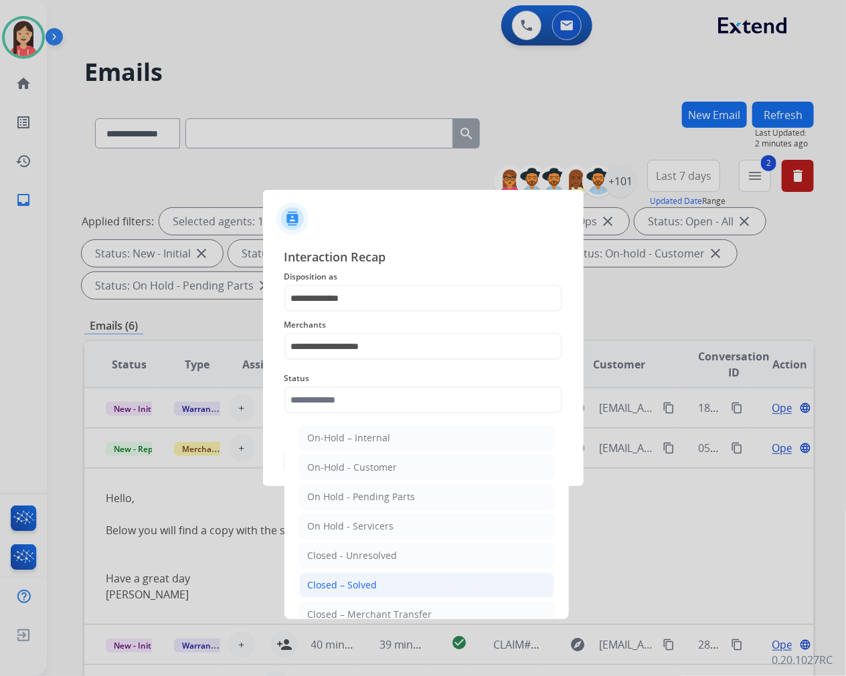
click at [330, 587] on div "Closed – Solved" at bounding box center [343, 585] width 70 height 13
type input "**********"
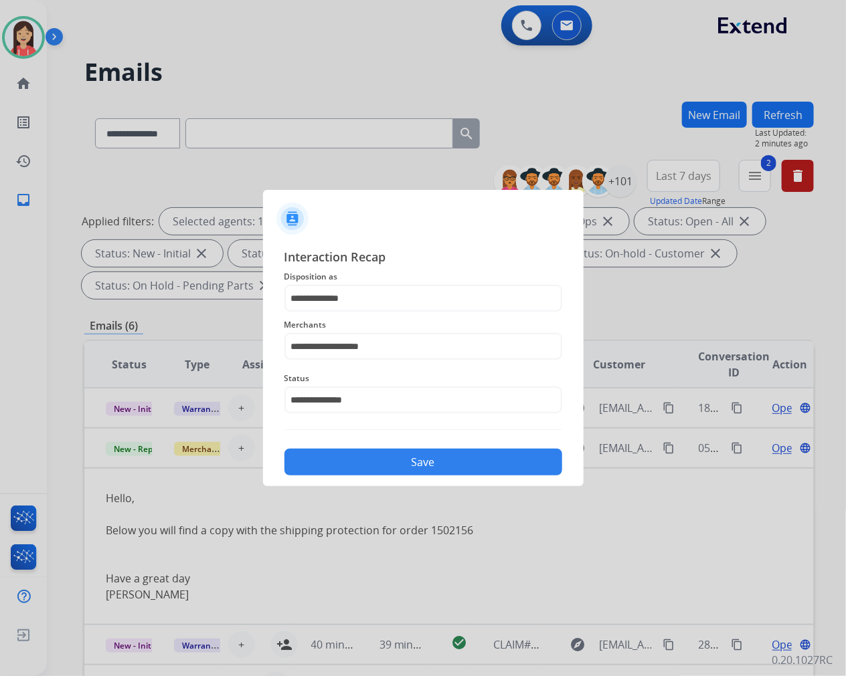
click at [383, 458] on button "Save" at bounding box center [423, 462] width 278 height 27
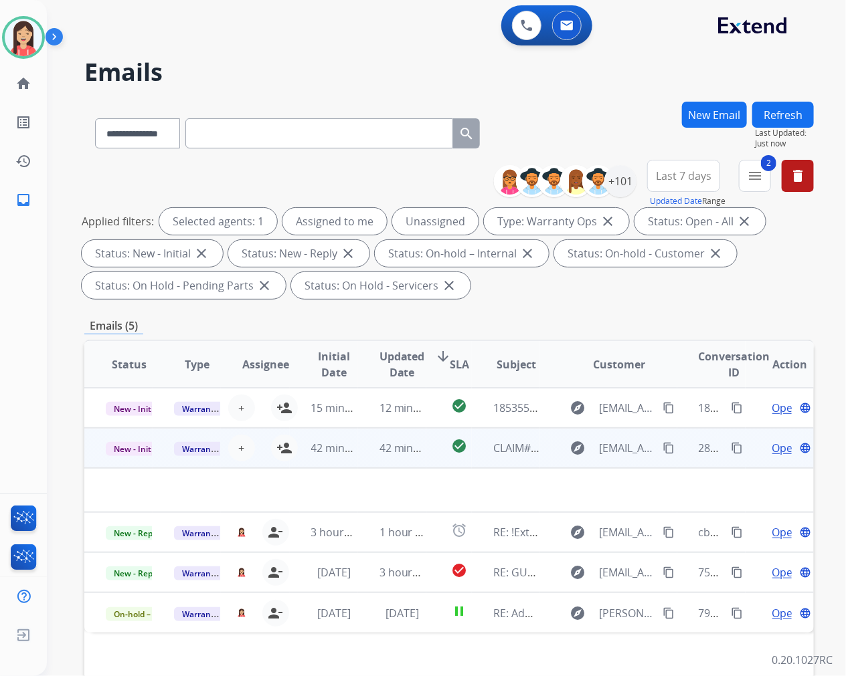
click at [365, 464] on td "42 minutes ago" at bounding box center [392, 448] width 68 height 40
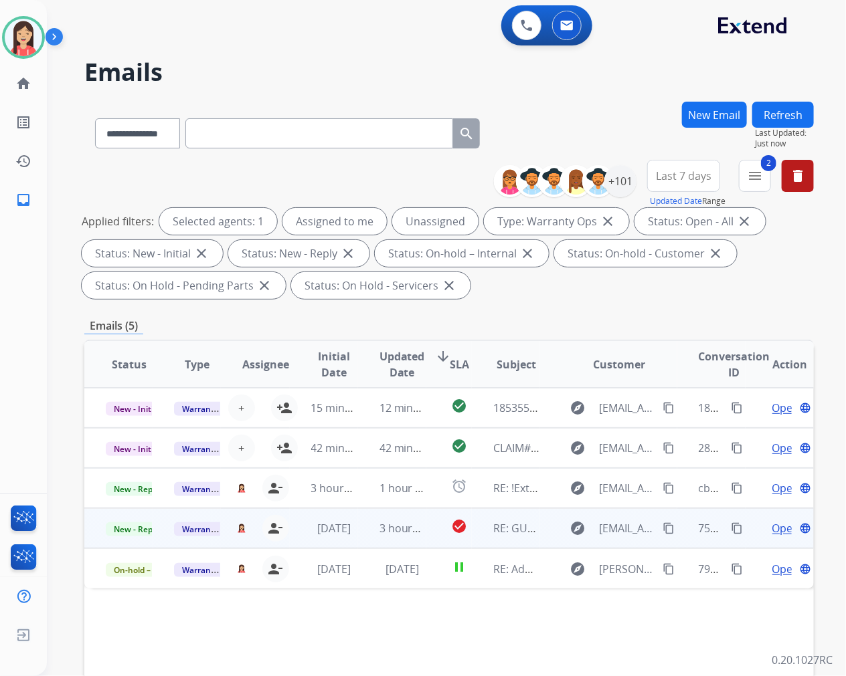
click at [359, 532] on td "3 hours ago" at bounding box center [392, 528] width 68 height 40
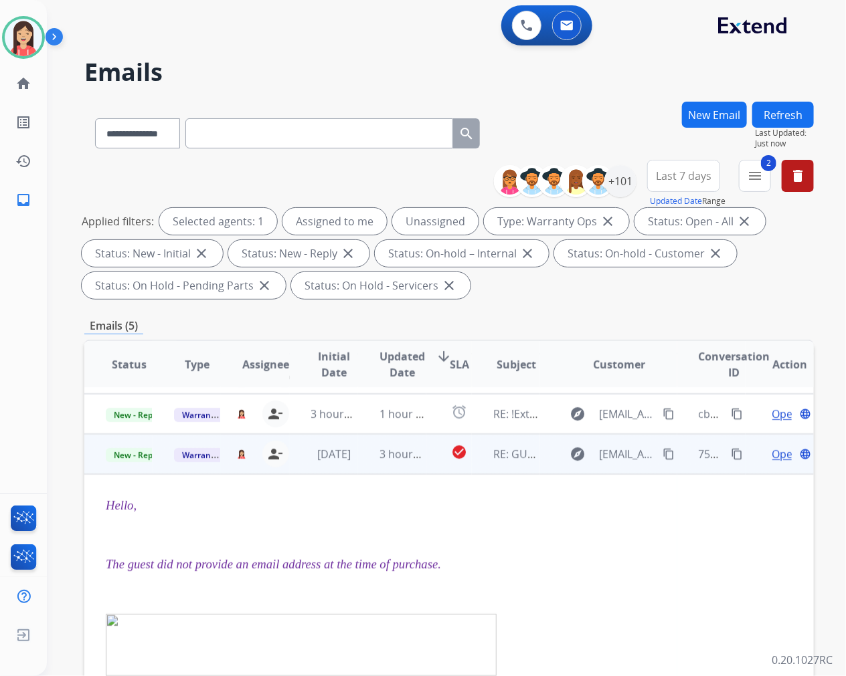
scroll to position [78, 0]
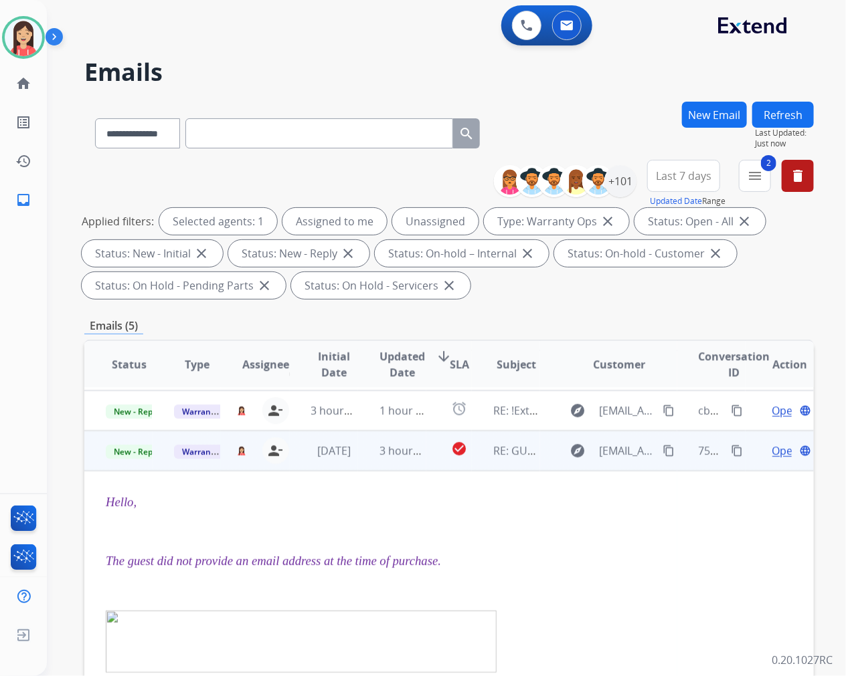
click at [366, 456] on td "3 hours ago" at bounding box center [392, 451] width 68 height 40
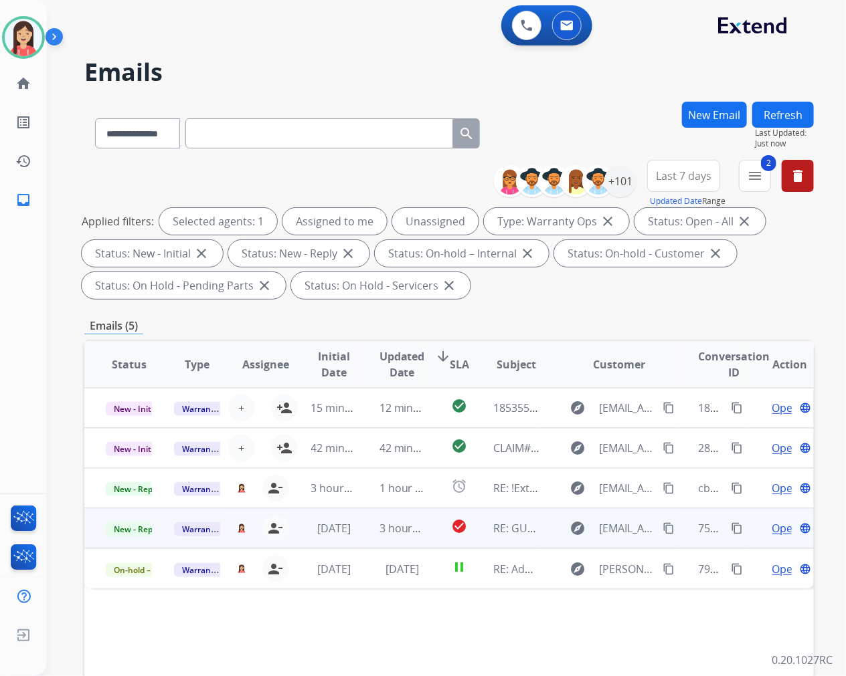
scroll to position [0, 0]
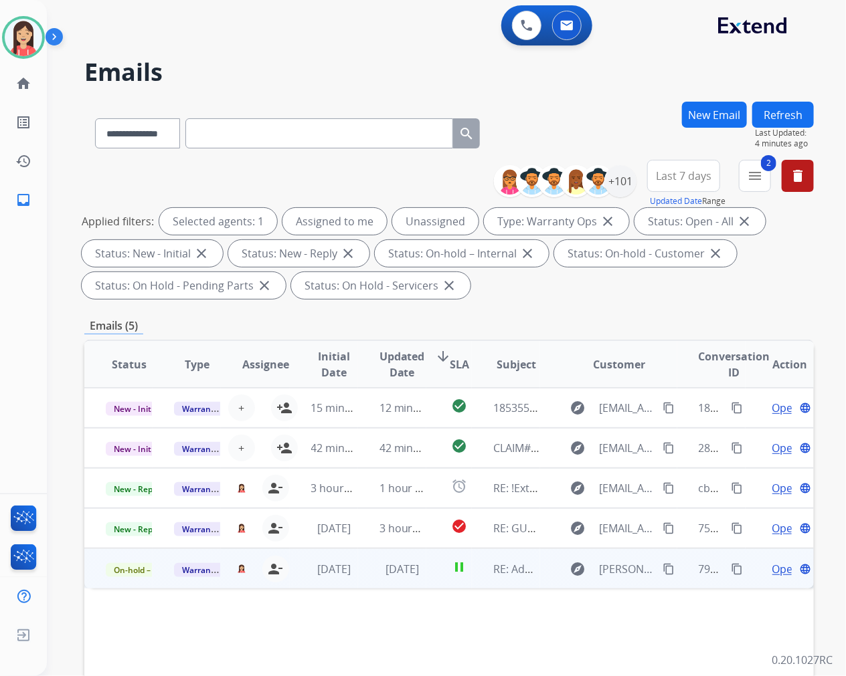
click at [426, 581] on td "pause" at bounding box center [448, 569] width 45 height 40
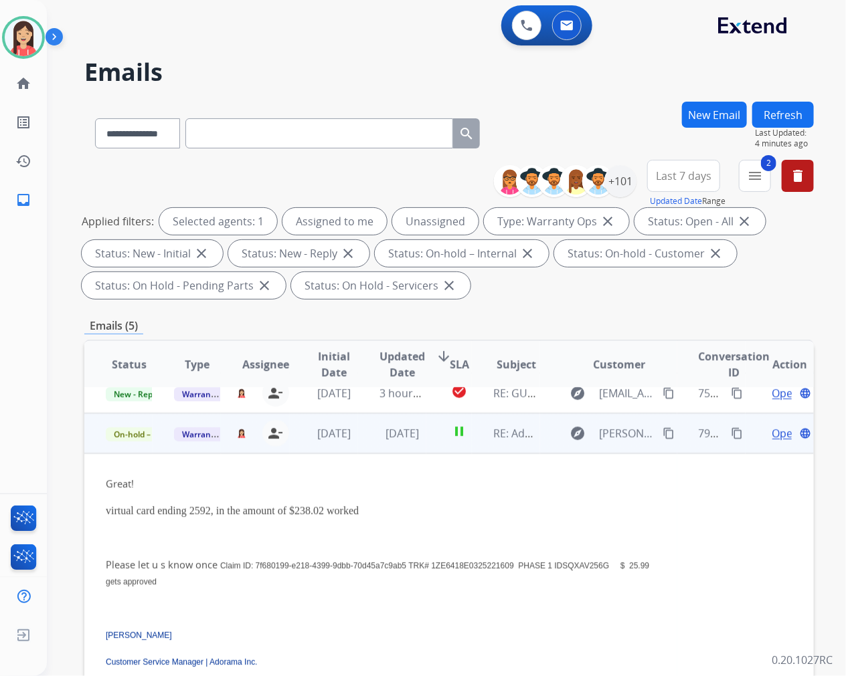
scroll to position [161, 0]
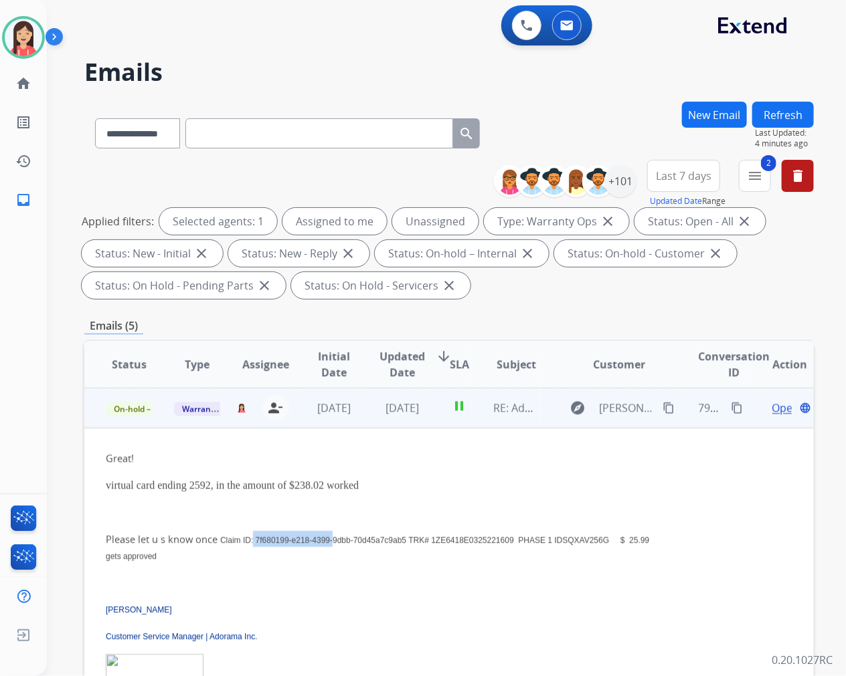
drag, startPoint x: 259, startPoint y: 538, endPoint x: 351, endPoint y: 544, distance: 91.9
click at [351, 544] on p "Please let u s know once Claim ID: 7f680199-e218-4399-9dbb-70d45a7c9ab5 TRK# 1Z…" at bounding box center [381, 547] width 550 height 32
drag, startPoint x: 263, startPoint y: 536, endPoint x: 431, endPoint y: 538, distance: 168.6
click at [431, 538] on span "Claim ID: 7f680199-e218-4399-9dbb-70d45a7c9ab5 TRK# 1ZE6418E0325221609 PHASE 1 …" at bounding box center [377, 548] width 543 height 25
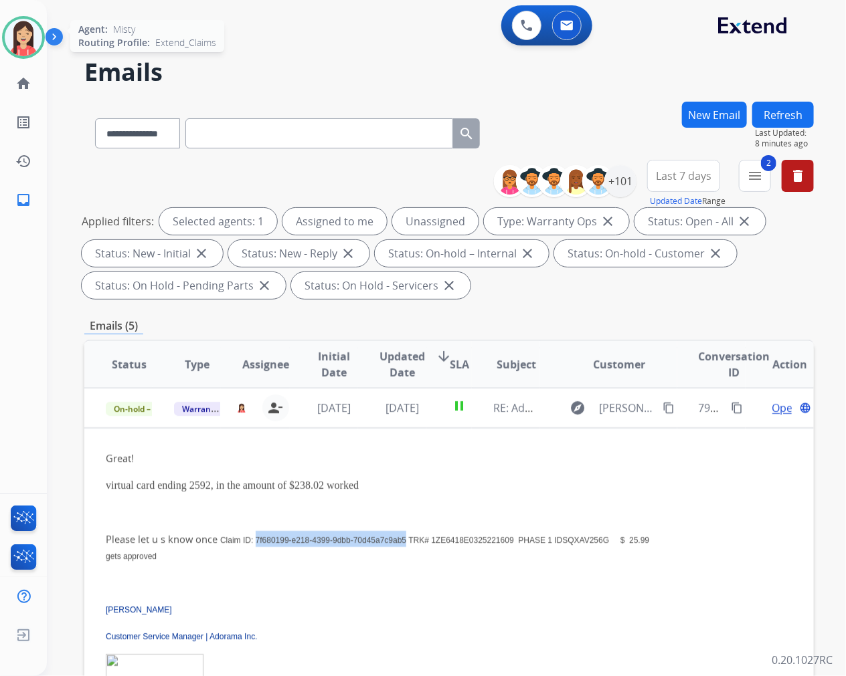
drag, startPoint x: 18, startPoint y: 33, endPoint x: 37, endPoint y: 54, distance: 27.9
click at [18, 33] on img at bounding box center [23, 37] width 37 height 37
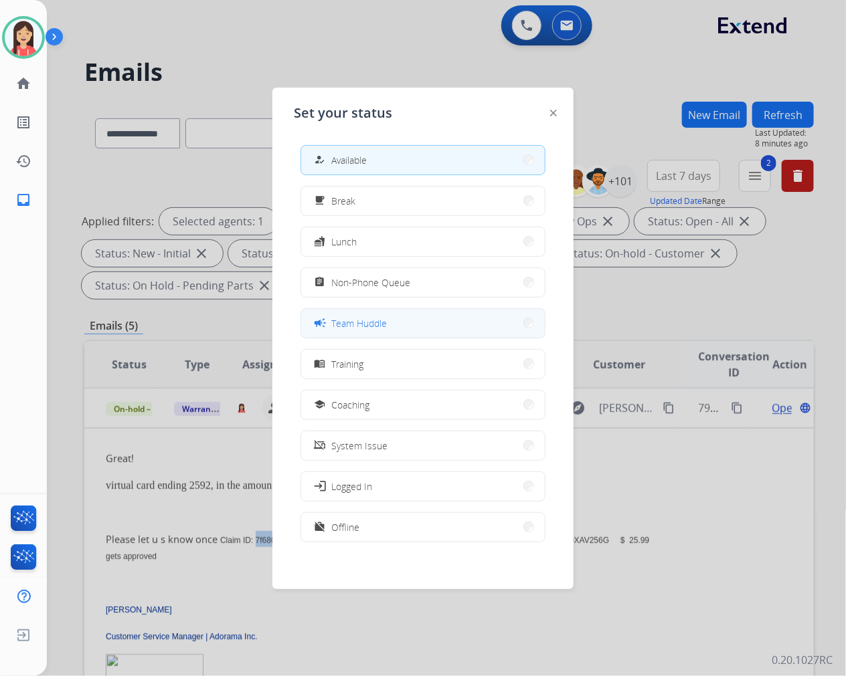
click at [343, 324] on span "Team Huddle" at bounding box center [359, 323] width 56 height 14
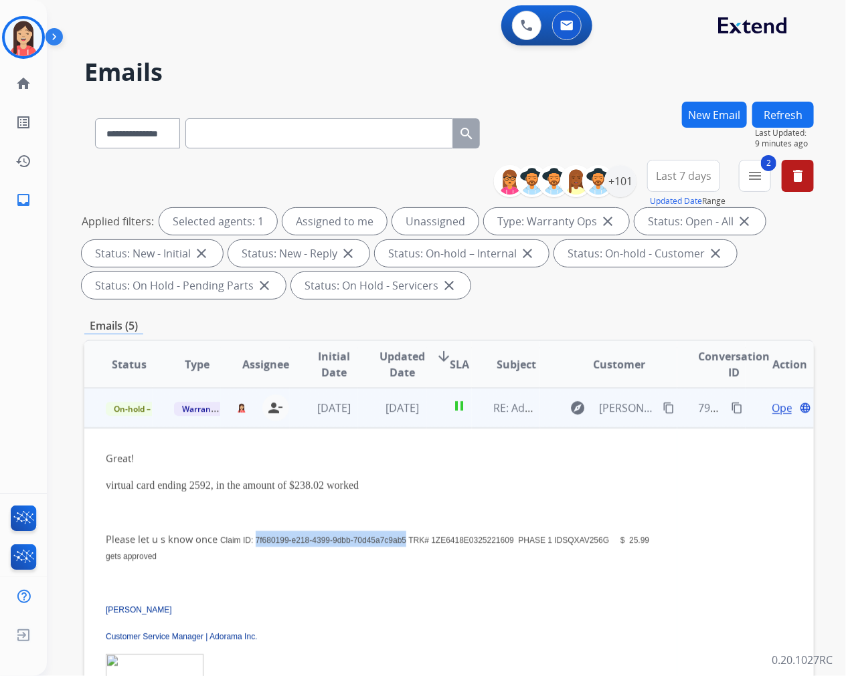
click at [363, 486] on p "virtual card ending 2592, in the amount of $238.02 worked" at bounding box center [381, 485] width 550 height 17
click at [772, 403] on span "Open" at bounding box center [785, 408] width 27 height 16
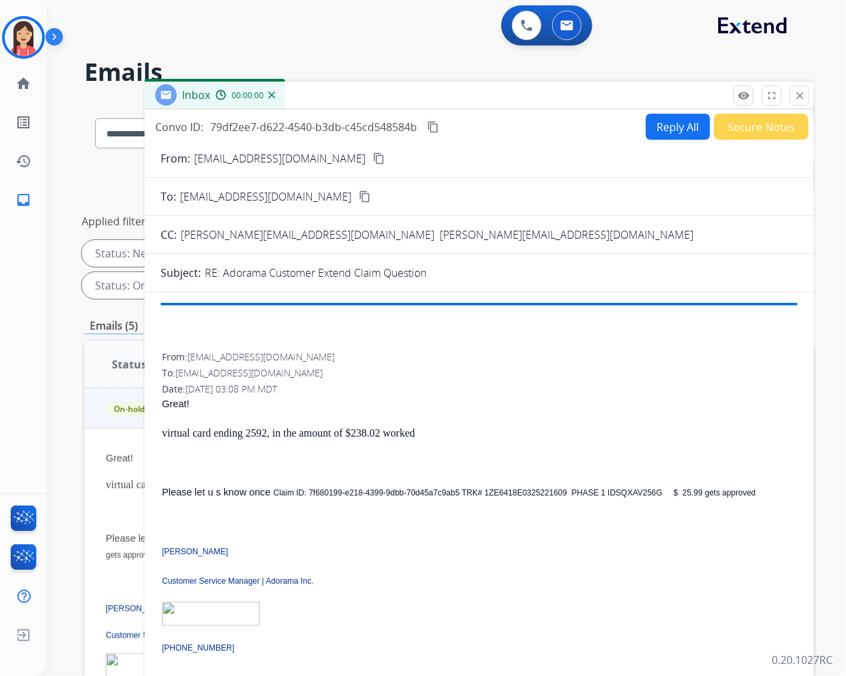
click at [659, 132] on button "Reply All" at bounding box center [678, 127] width 64 height 26
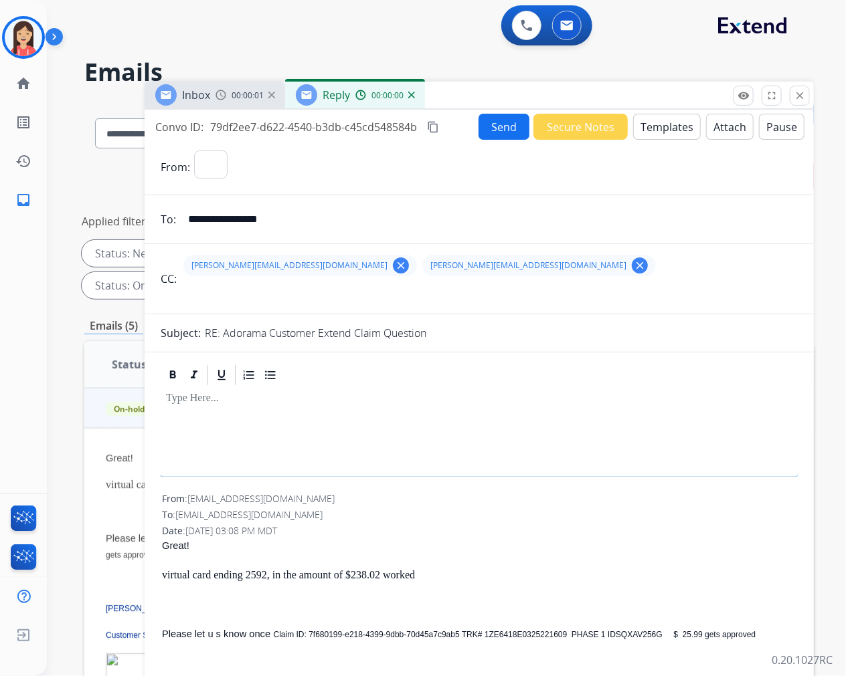
click at [659, 132] on button "Templates" at bounding box center [667, 127] width 68 height 26
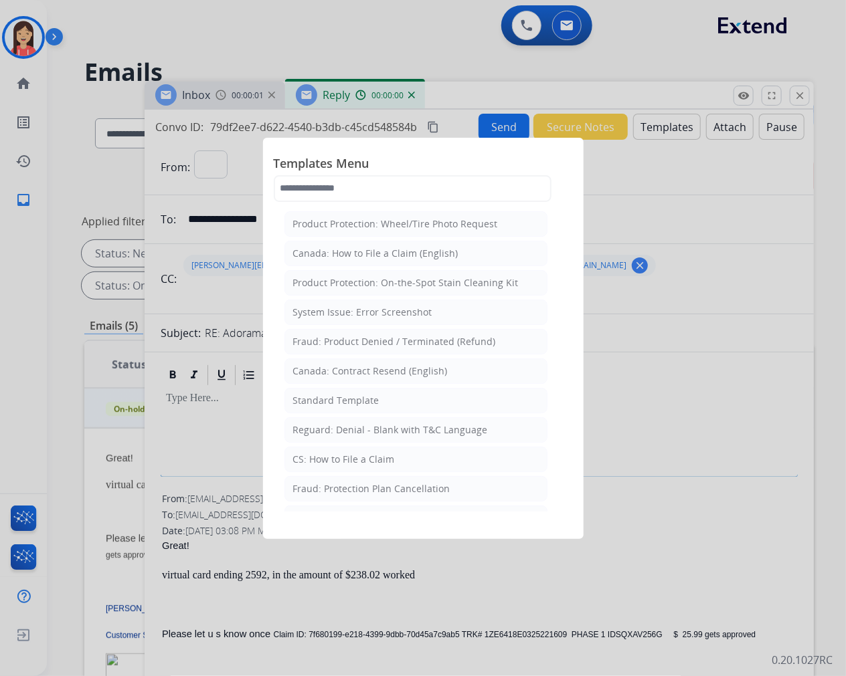
select select "**********"
click at [383, 409] on li "Standard Template" at bounding box center [415, 400] width 263 height 25
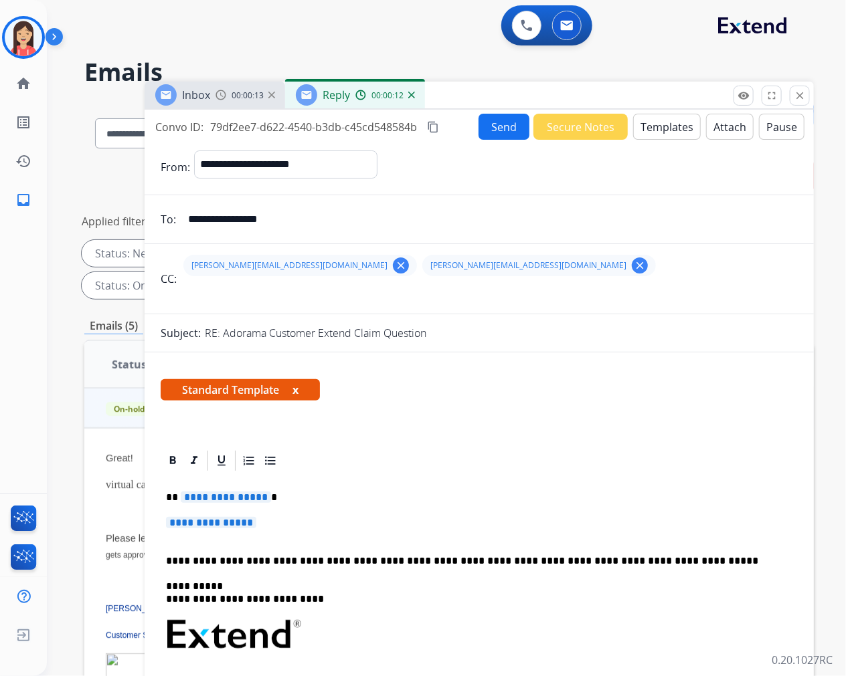
click at [182, 487] on div "**********" at bounding box center [479, 666] width 637 height 387
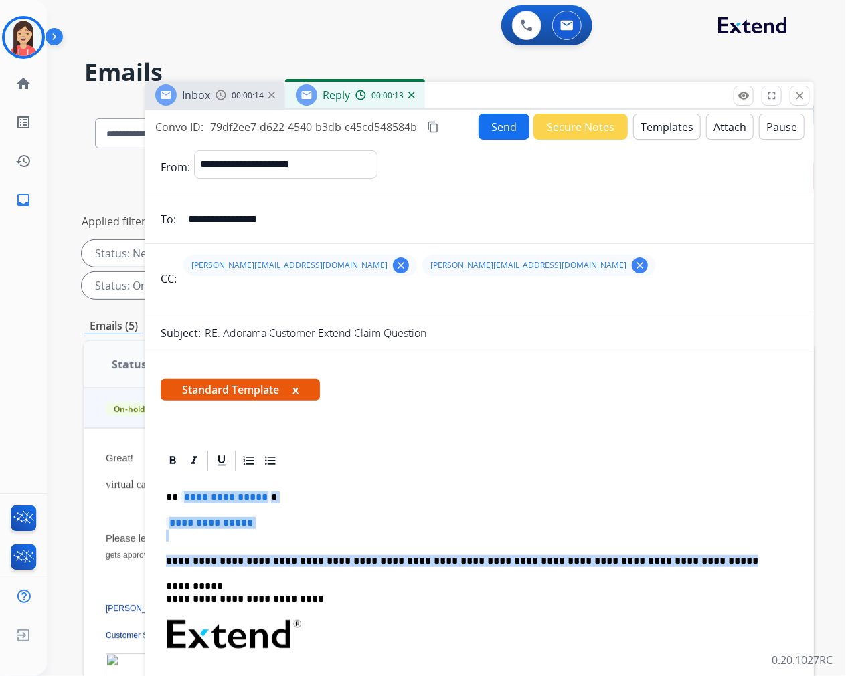
drag, startPoint x: 181, startPoint y: 498, endPoint x: 674, endPoint y: 562, distance: 497.2
click at [674, 562] on div "**********" at bounding box center [479, 666] width 637 height 387
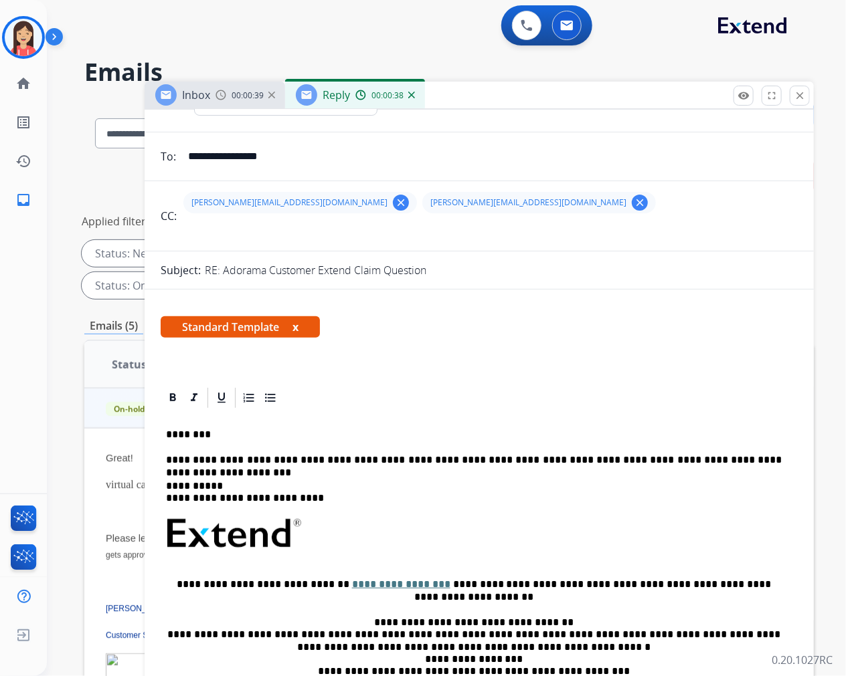
scroll to position [148, 0]
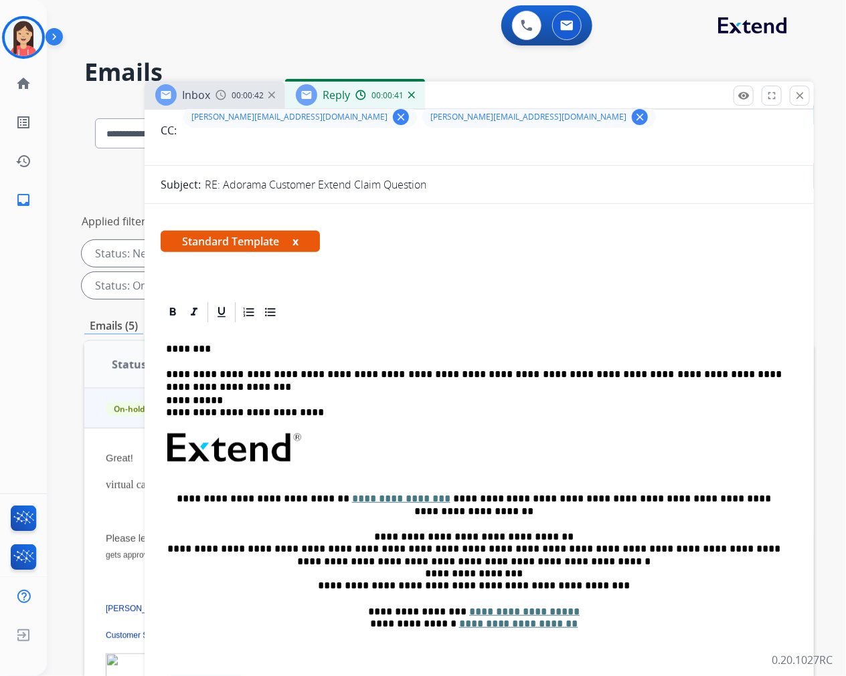
drag, startPoint x: 425, startPoint y: 384, endPoint x: 515, endPoint y: 375, distance: 90.7
click at [425, 384] on div "**********" at bounding box center [479, 498] width 637 height 349
click at [772, 372] on p "**********" at bounding box center [473, 375] width 615 height 12
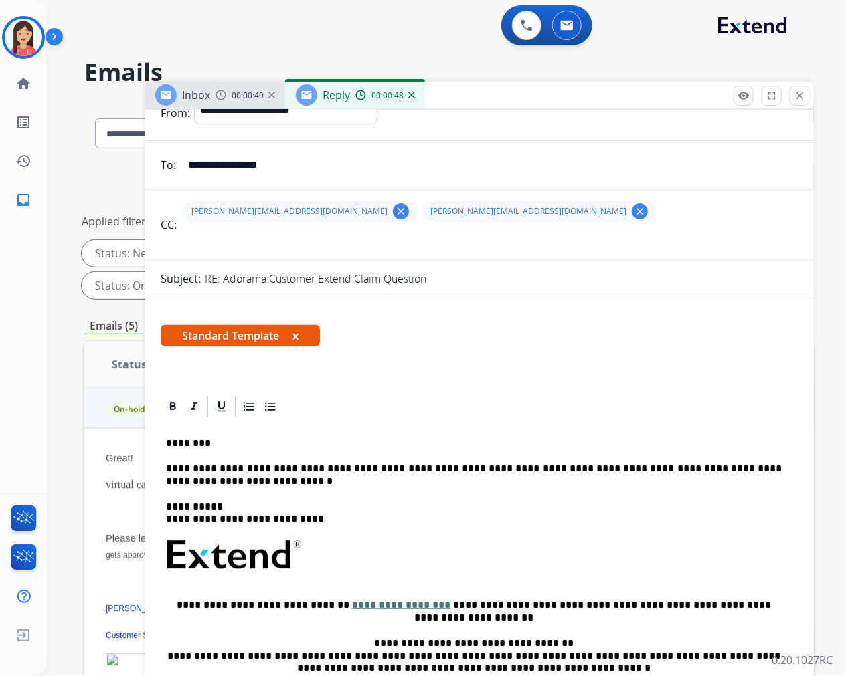
scroll to position [0, 0]
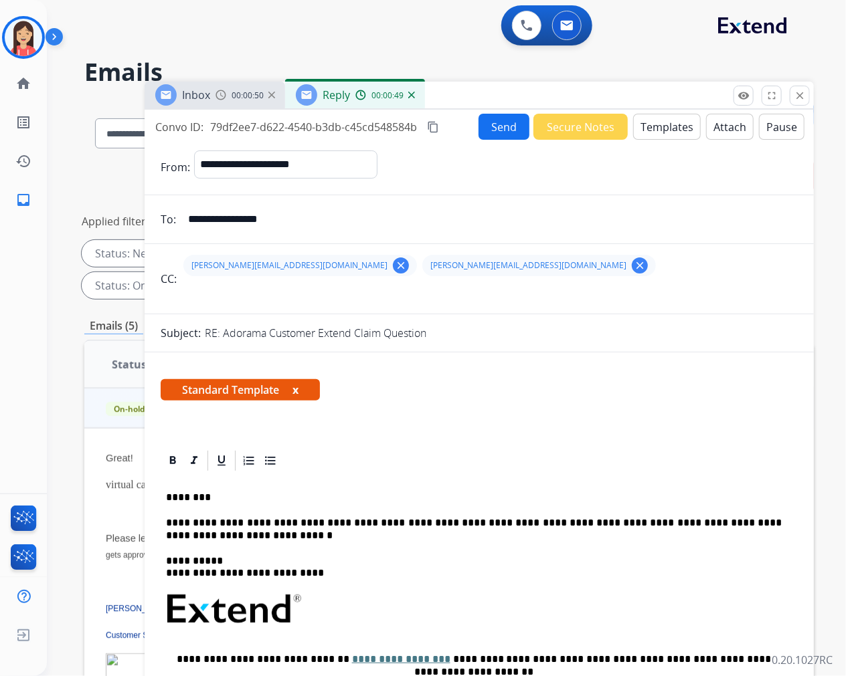
click at [494, 120] on button "Send" at bounding box center [503, 127] width 51 height 26
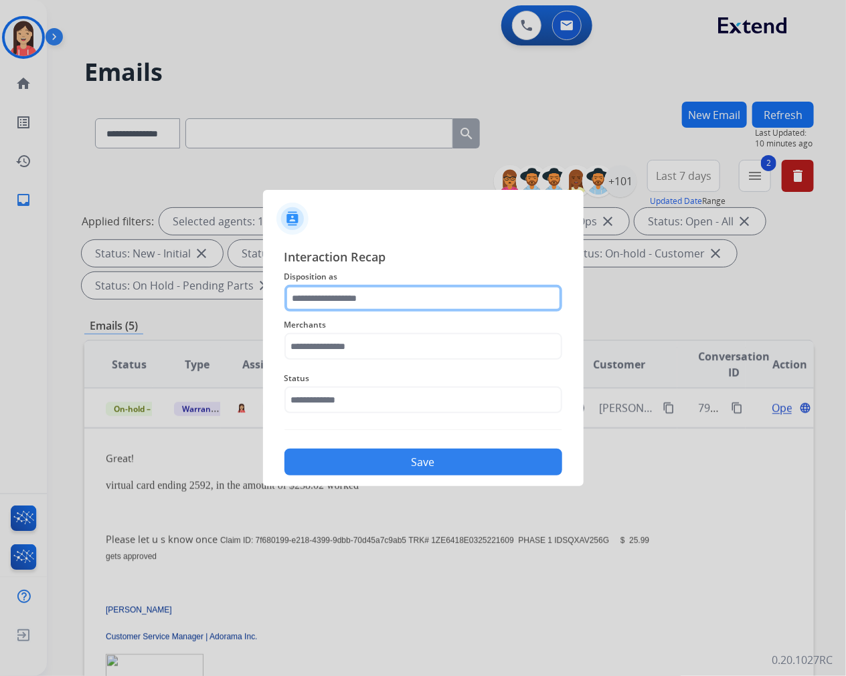
click at [425, 298] on input "text" at bounding box center [423, 298] width 278 height 27
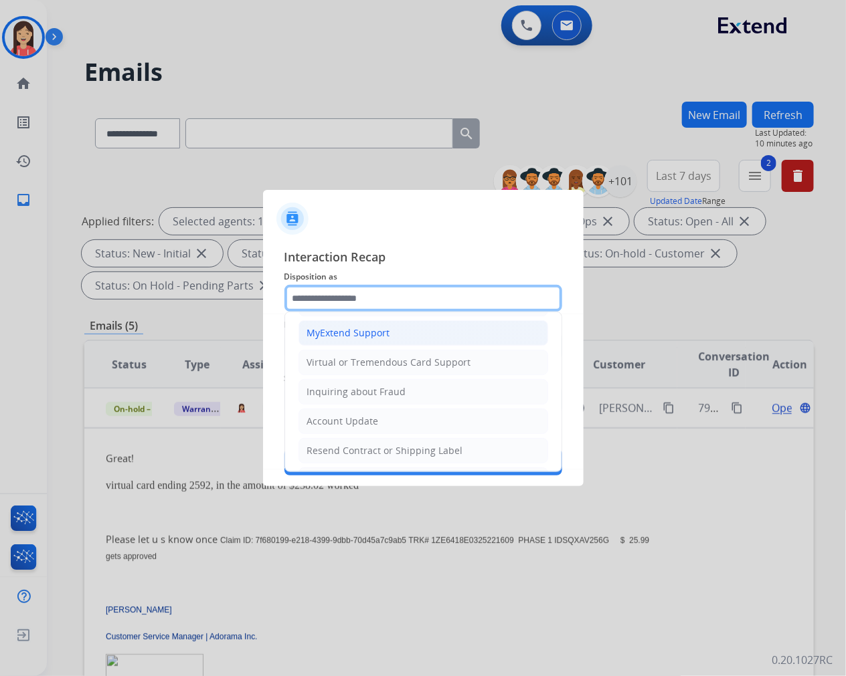
scroll to position [74, 0]
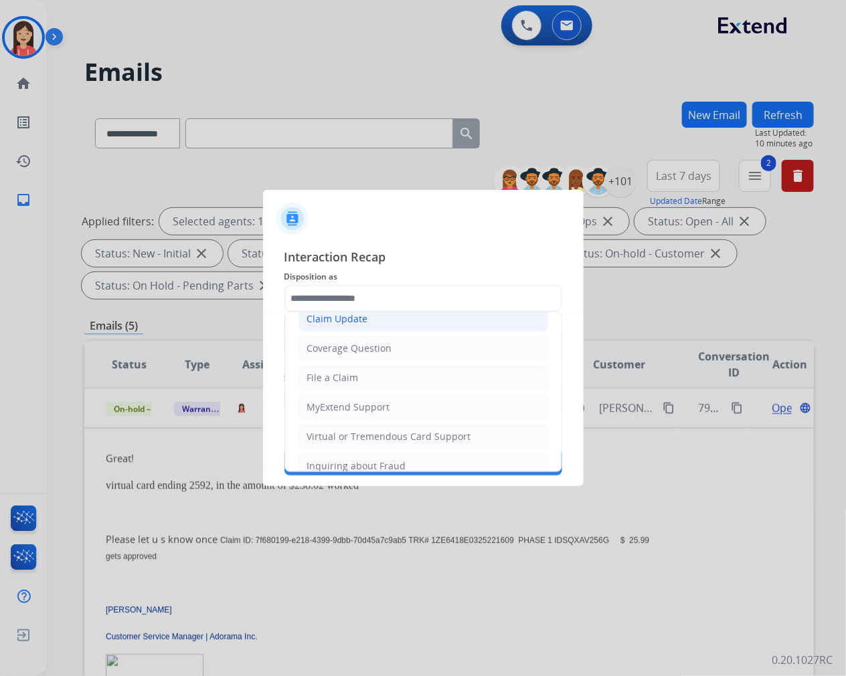
click at [366, 324] on li "Claim Update" at bounding box center [423, 318] width 250 height 25
type input "**********"
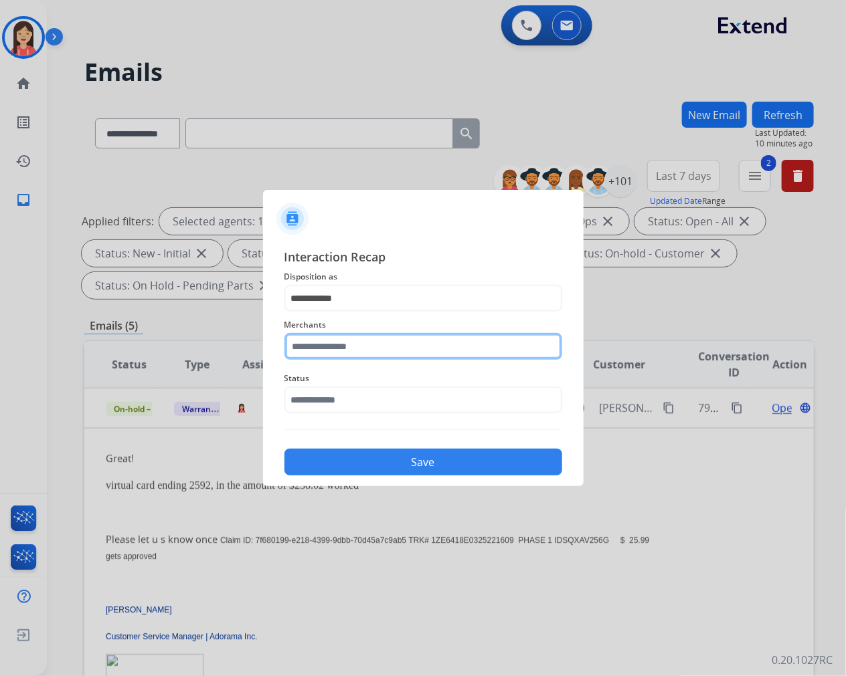
click at [346, 346] on input "text" at bounding box center [423, 346] width 278 height 27
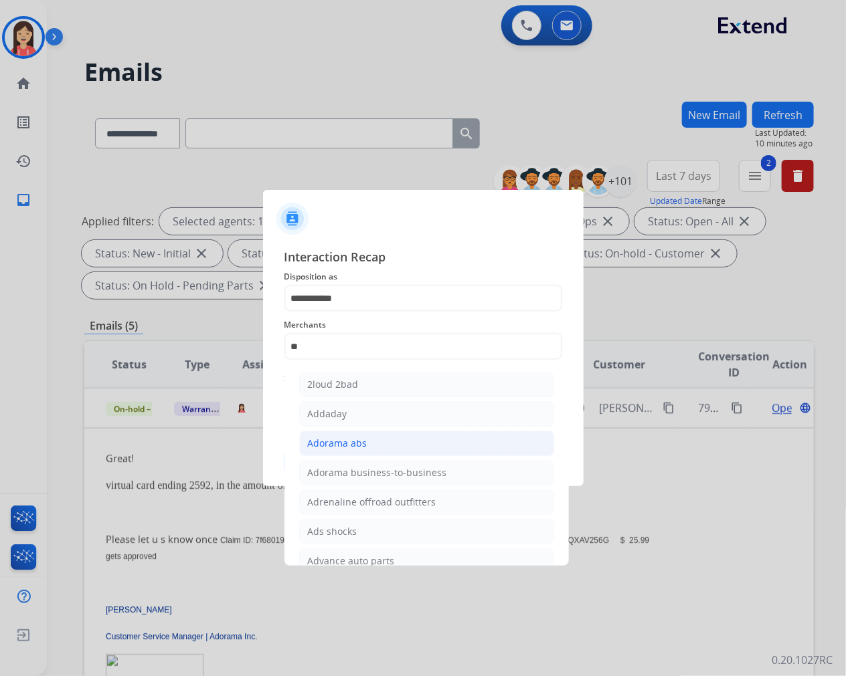
click at [339, 442] on div "Adorama abs" at bounding box center [338, 443] width 60 height 13
type input "**********"
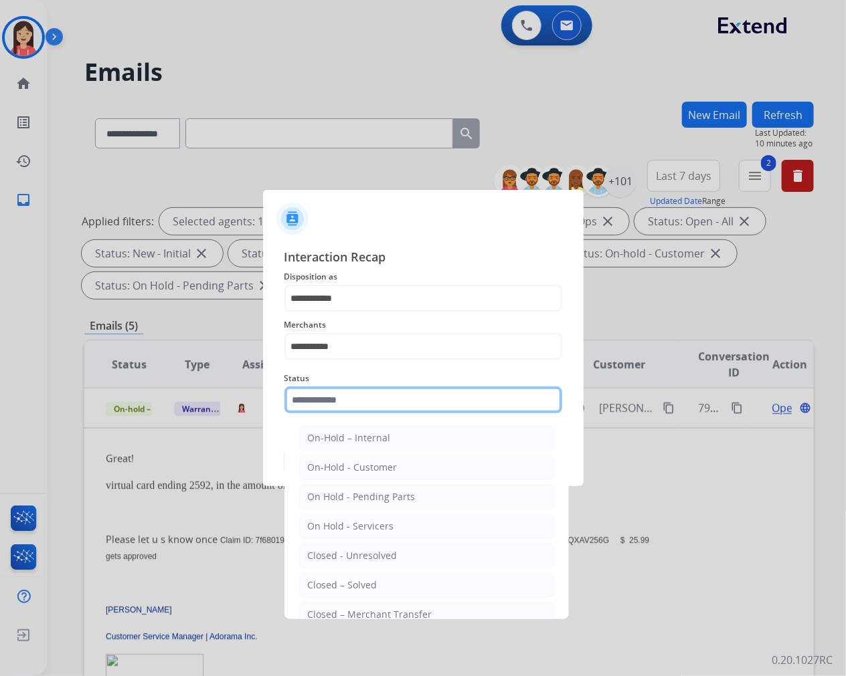
click at [356, 397] on input "text" at bounding box center [423, 400] width 278 height 27
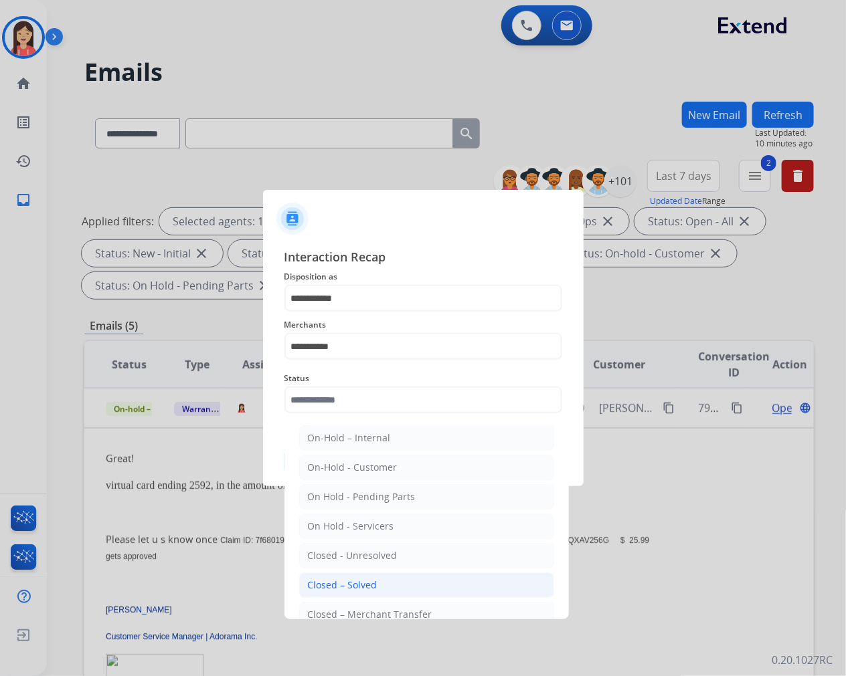
click at [353, 583] on div "Closed – Solved" at bounding box center [343, 585] width 70 height 13
type input "**********"
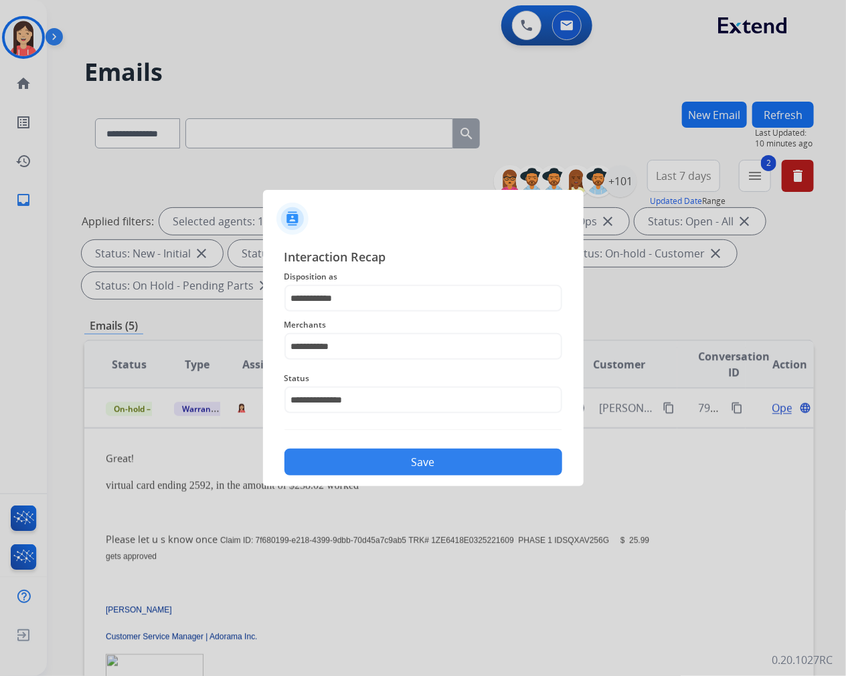
click at [430, 452] on button "Save" at bounding box center [423, 462] width 278 height 27
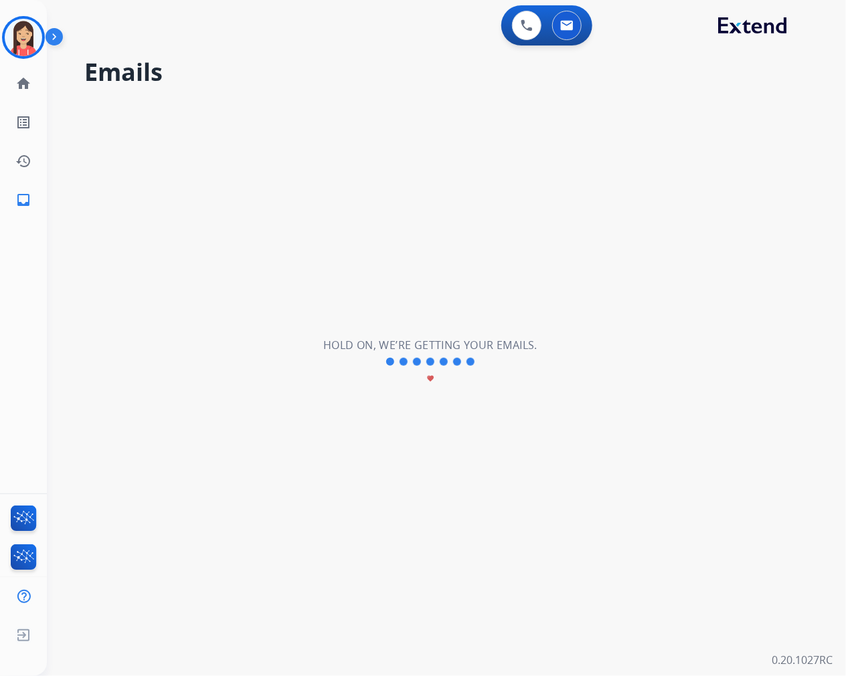
scroll to position [0, 0]
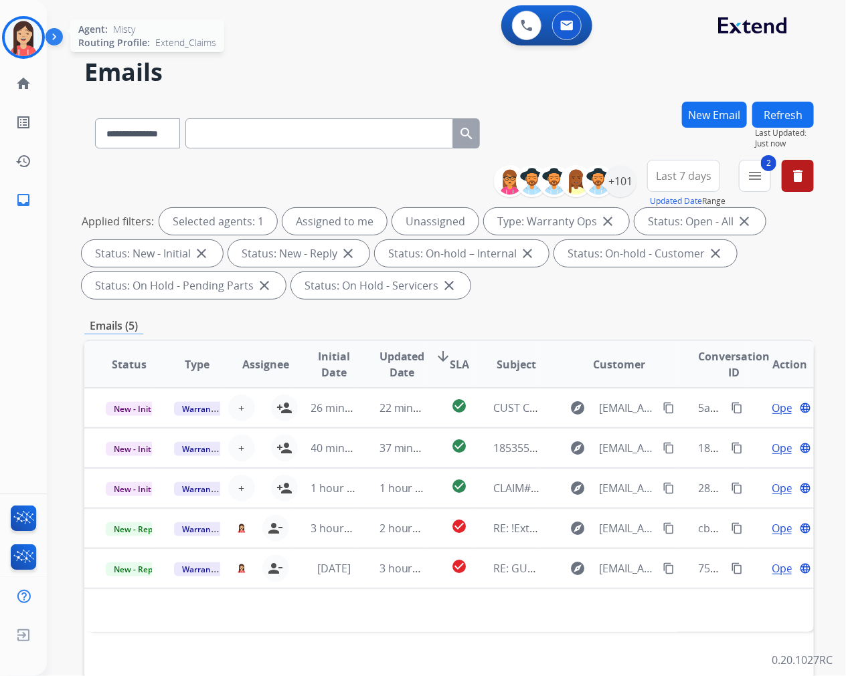
click at [29, 41] on img at bounding box center [23, 37] width 37 height 37
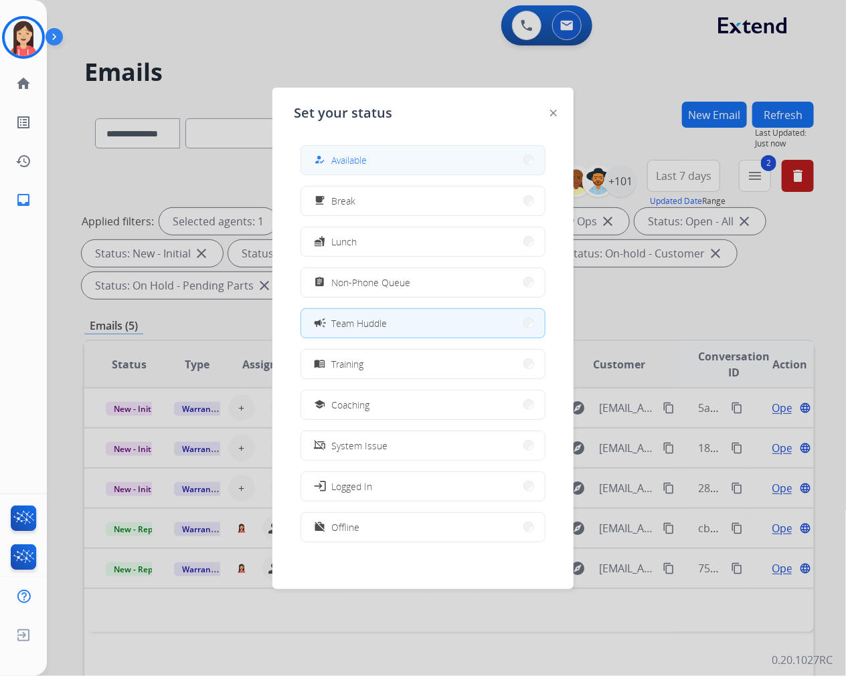
click at [339, 161] on span "Available" at bounding box center [348, 160] width 35 height 14
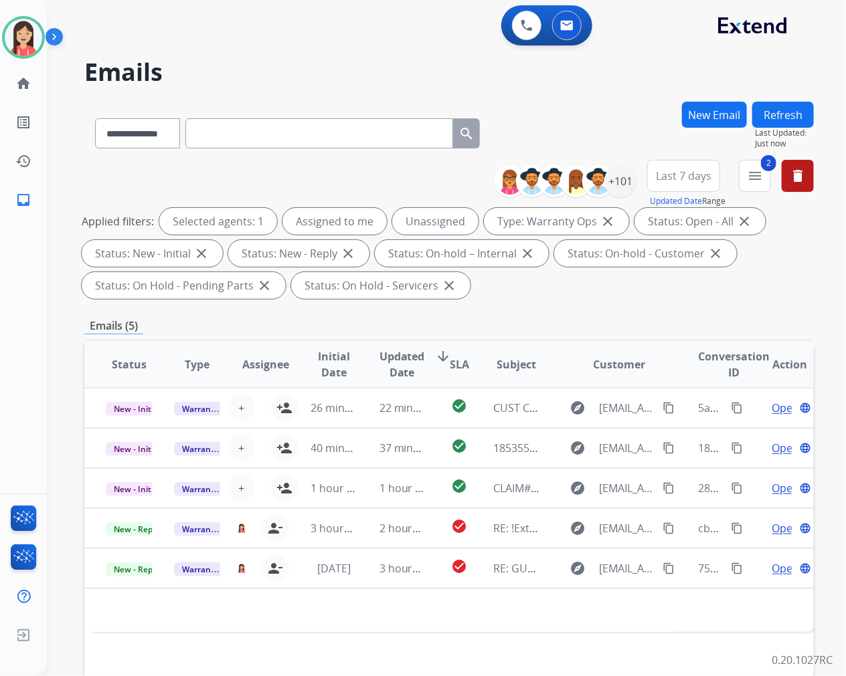
click at [774, 123] on button "Refresh" at bounding box center [783, 115] width 62 height 26
click at [777, 117] on button "Refresh" at bounding box center [783, 115] width 62 height 26
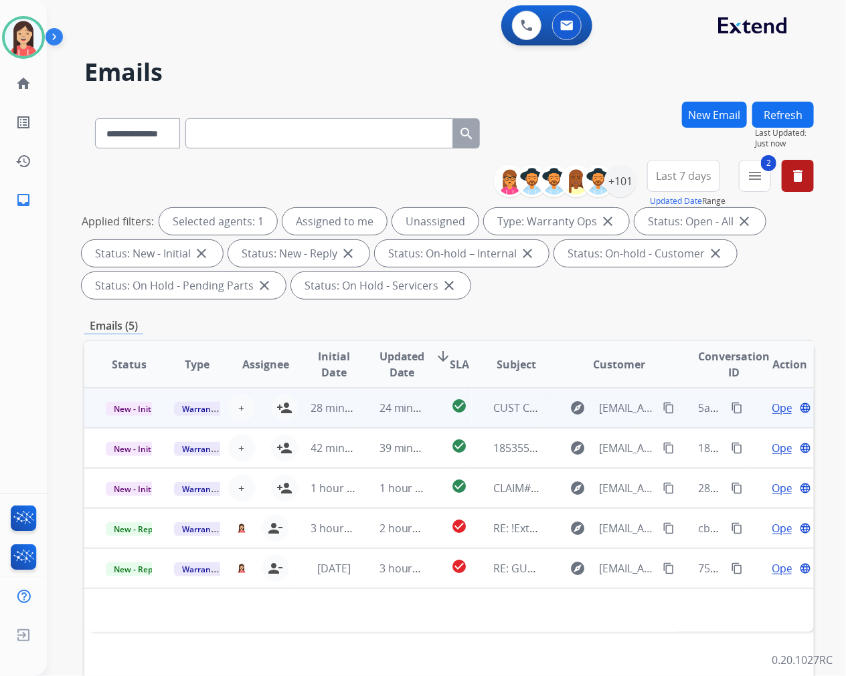
click at [362, 417] on td "24 minutes ago" at bounding box center [392, 408] width 68 height 40
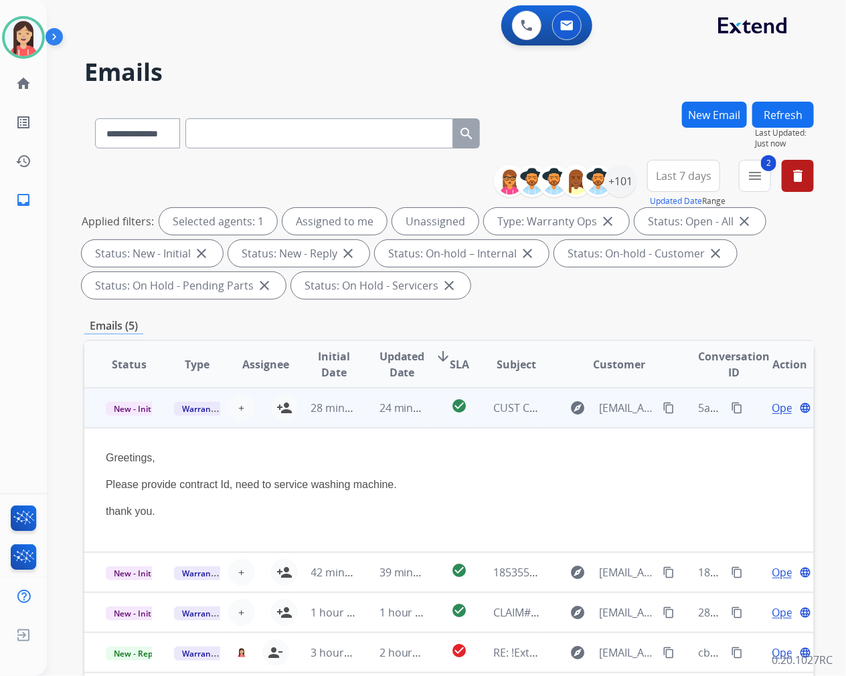
click at [772, 405] on span "Open" at bounding box center [785, 408] width 27 height 16
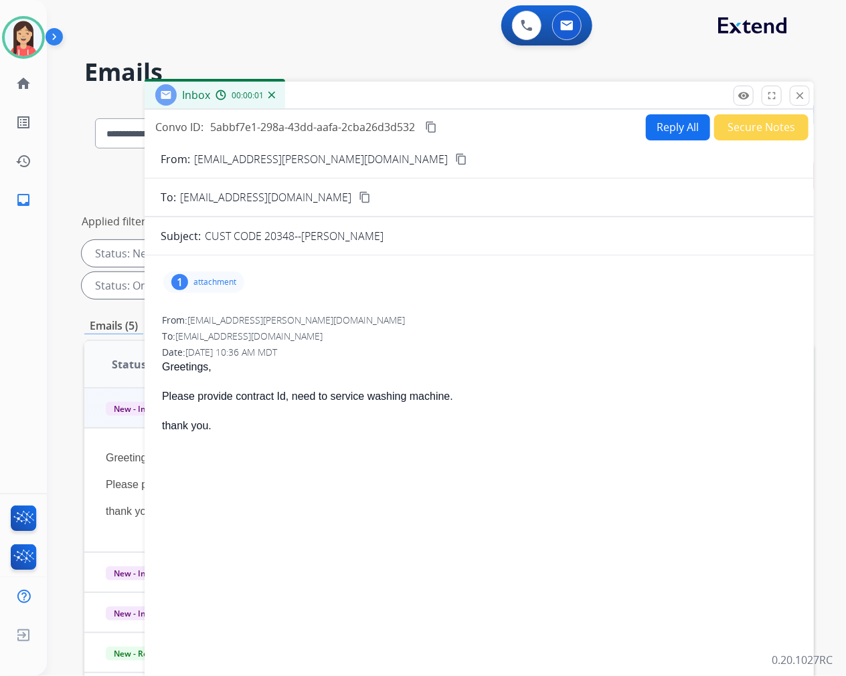
click at [214, 276] on div "1 attachment" at bounding box center [203, 282] width 81 height 21
click at [357, 316] on mat-icon "download" at bounding box center [353, 314] width 12 height 12
drag, startPoint x: 513, startPoint y: 99, endPoint x: 530, endPoint y: 98, distance: 16.7
click at [513, 99] on div "Inbox 00:00:13" at bounding box center [478, 96] width 669 height 28
click at [670, 123] on button "Reply All" at bounding box center [678, 127] width 64 height 26
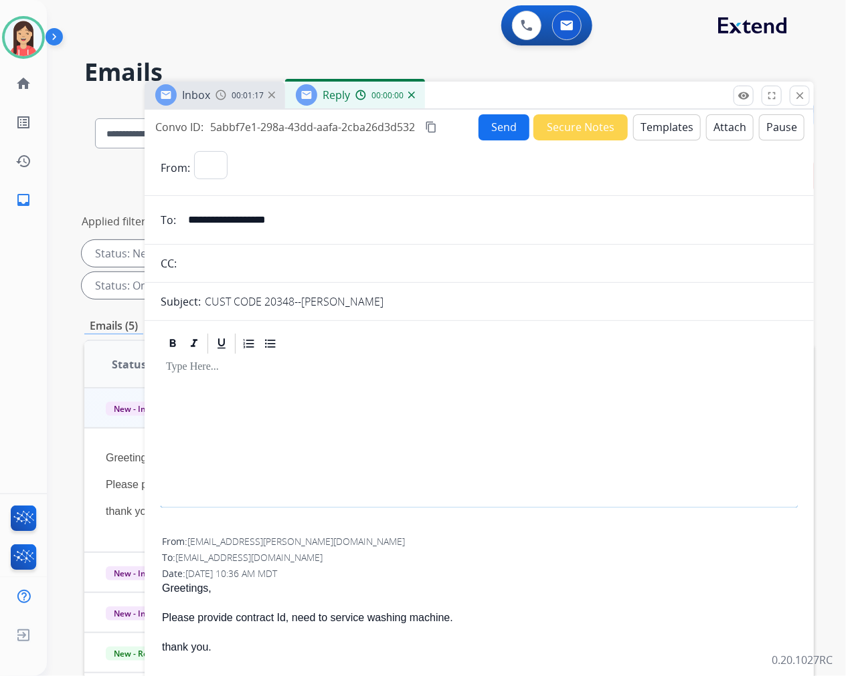
select select "**********"
click at [658, 135] on button "Templates" at bounding box center [667, 127] width 68 height 26
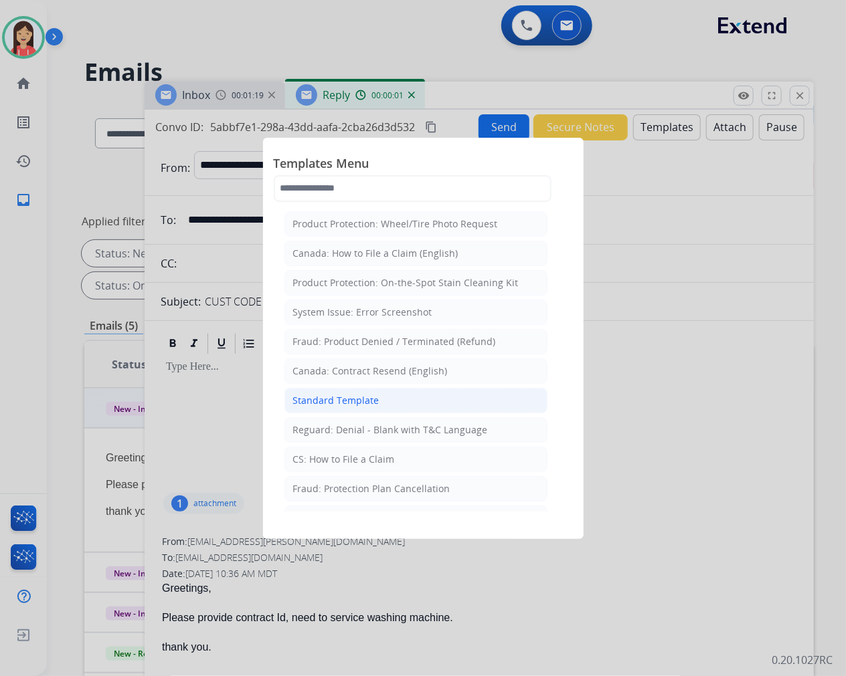
click at [375, 398] on div "Standard Template" at bounding box center [336, 400] width 86 height 13
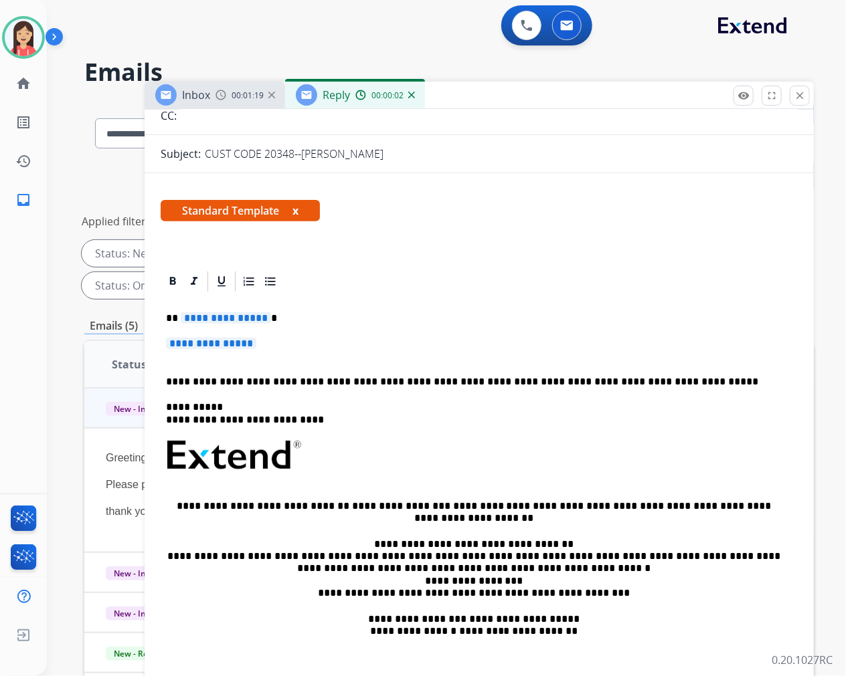
scroll to position [148, 0]
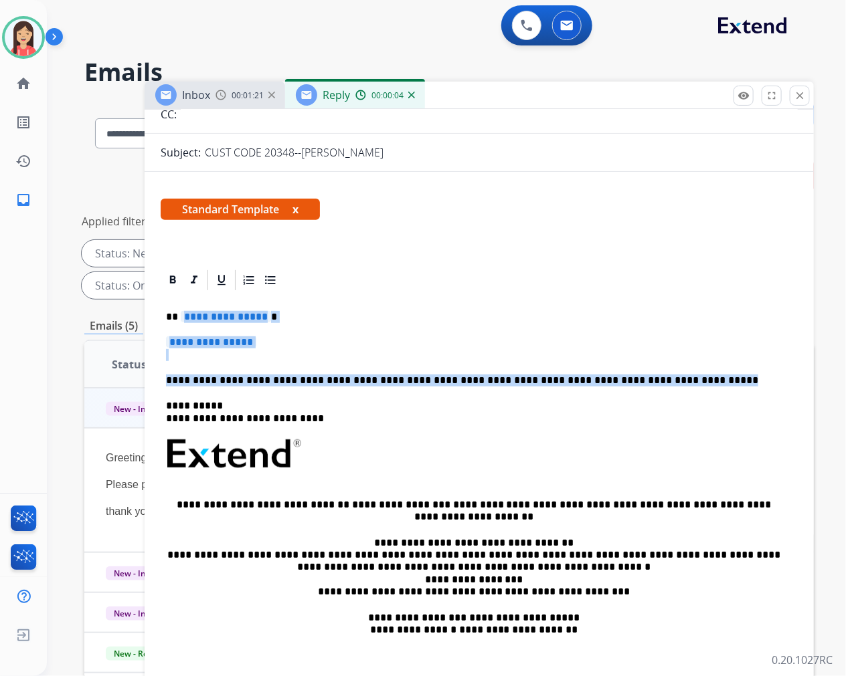
drag, startPoint x: 181, startPoint y: 313, endPoint x: 713, endPoint y: 379, distance: 535.9
click at [713, 379] on div "**********" at bounding box center [479, 485] width 637 height 387
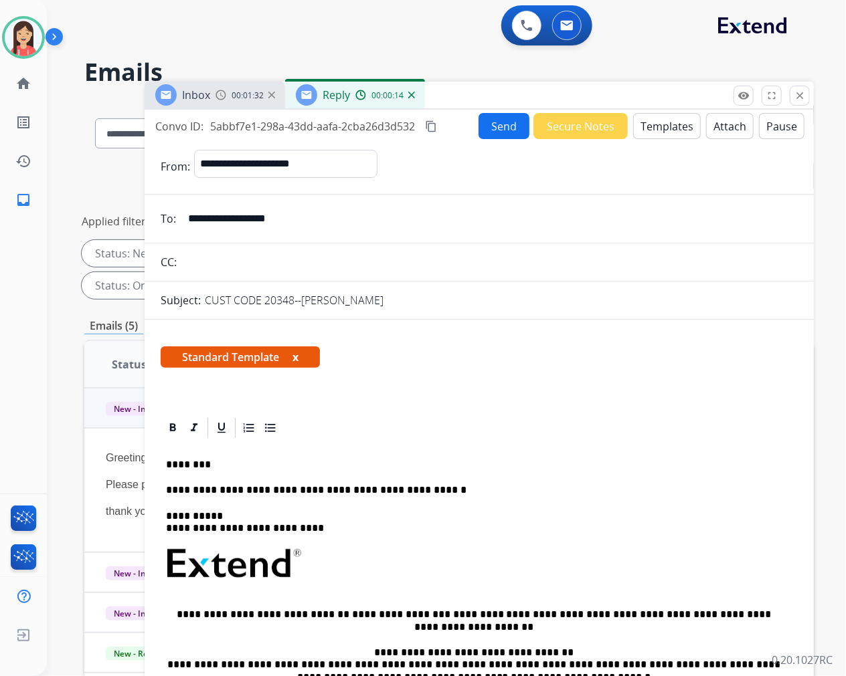
scroll to position [0, 0]
click at [496, 122] on button "Send" at bounding box center [503, 127] width 51 height 26
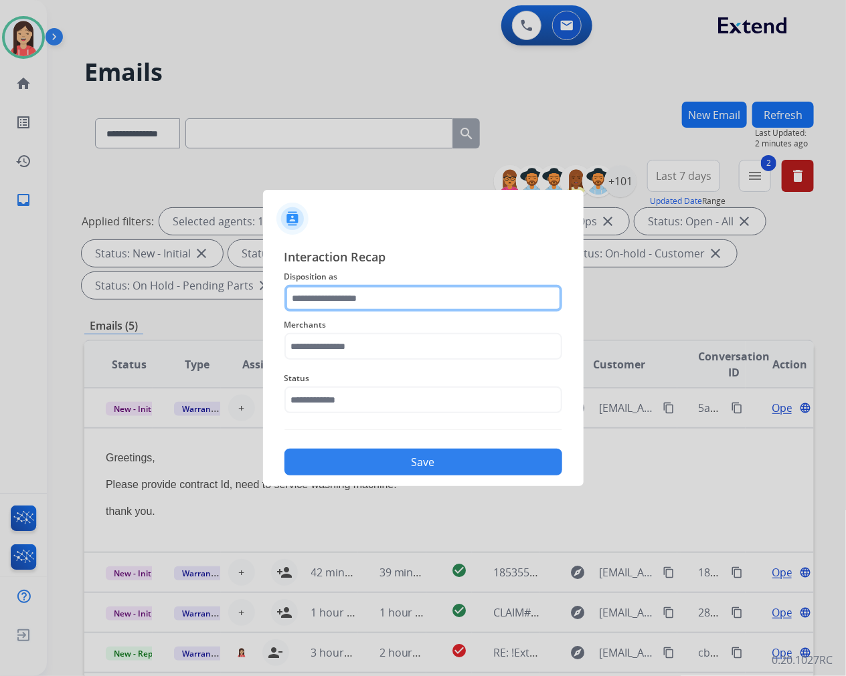
click at [368, 306] on input "text" at bounding box center [423, 298] width 278 height 27
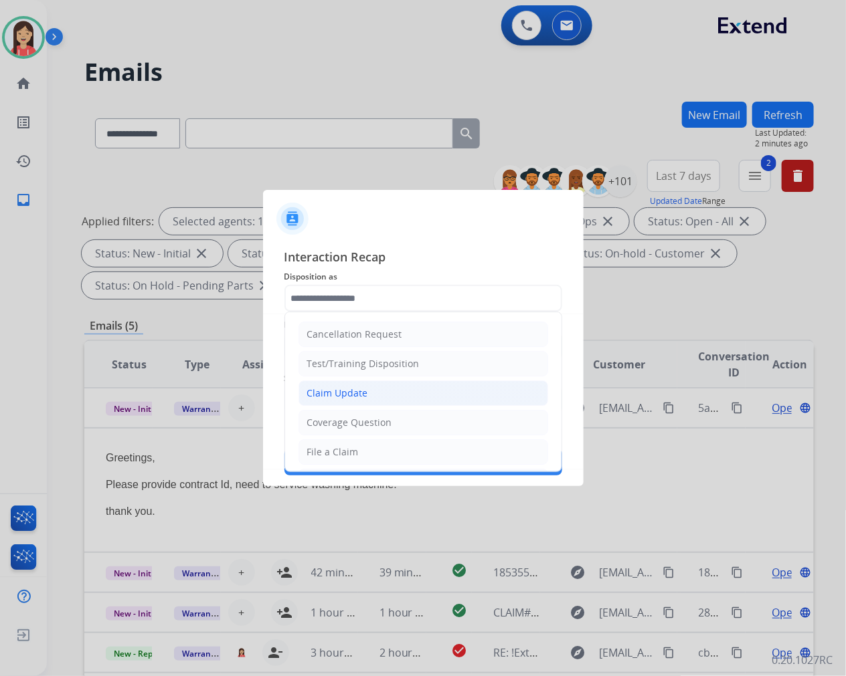
click at [349, 391] on div "Claim Update" at bounding box center [337, 393] width 61 height 13
type input "**********"
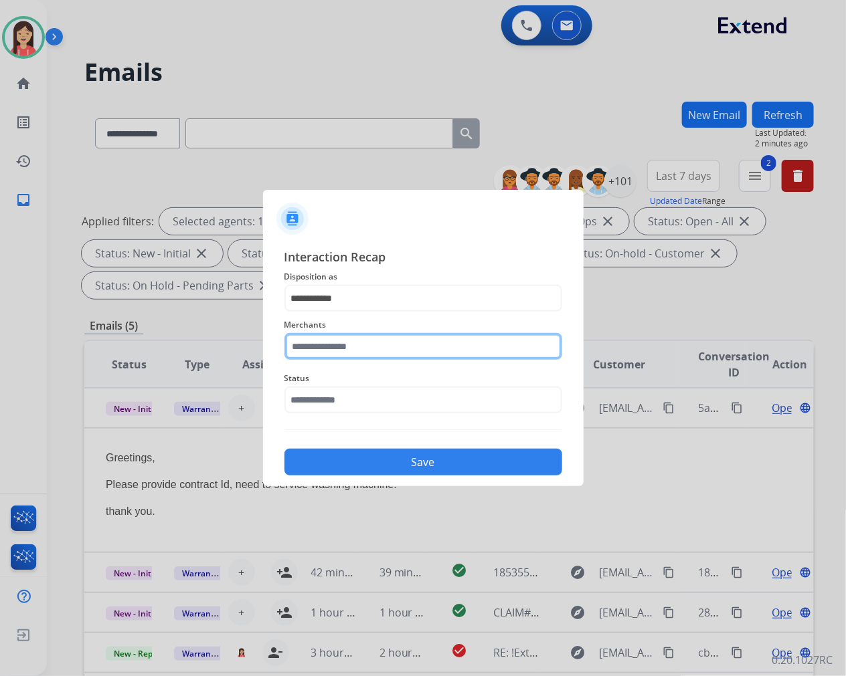
click at [362, 346] on input "text" at bounding box center [423, 346] width 278 height 27
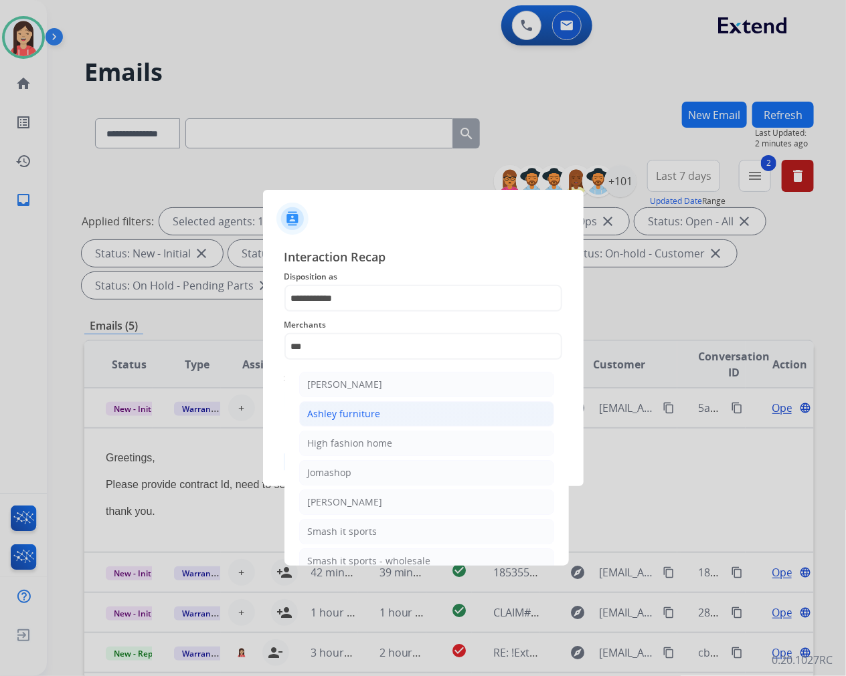
click at [404, 405] on li "Ashley furniture" at bounding box center [426, 413] width 255 height 25
type input "**********"
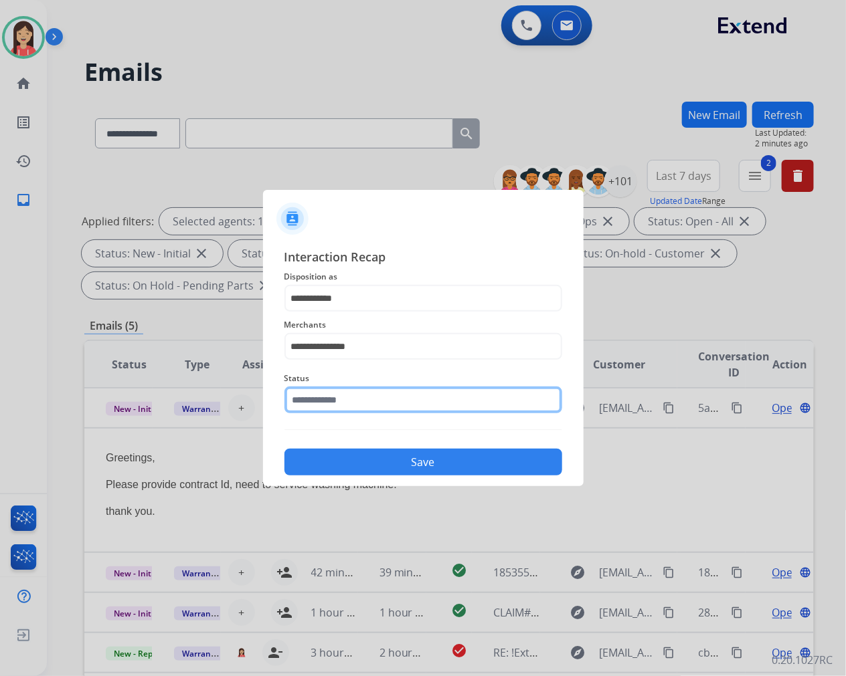
click at [373, 403] on input "text" at bounding box center [423, 400] width 278 height 27
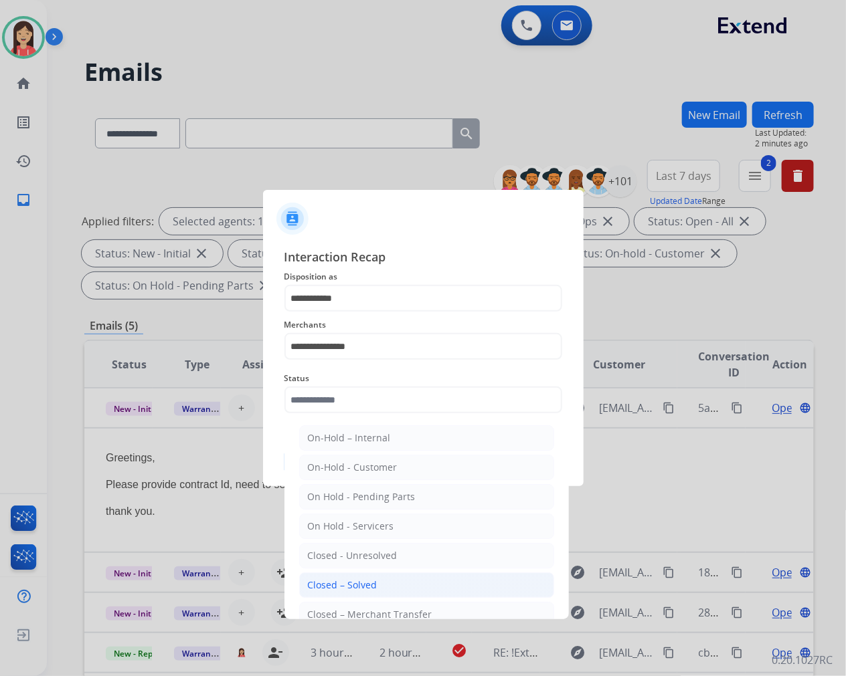
click at [356, 573] on li "Closed – Solved" at bounding box center [426, 585] width 255 height 25
type input "**********"
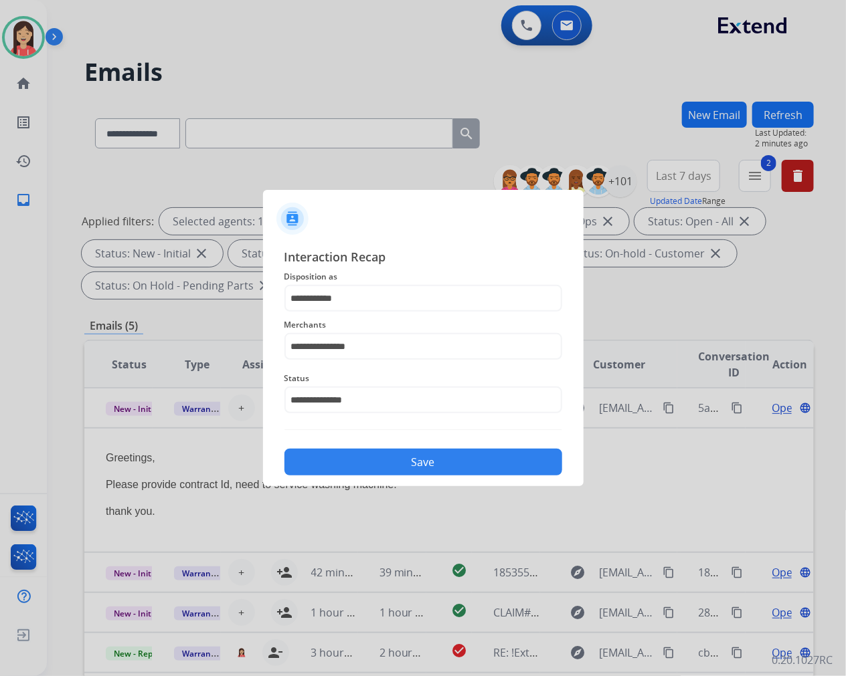
click at [389, 452] on button "Save" at bounding box center [423, 462] width 278 height 27
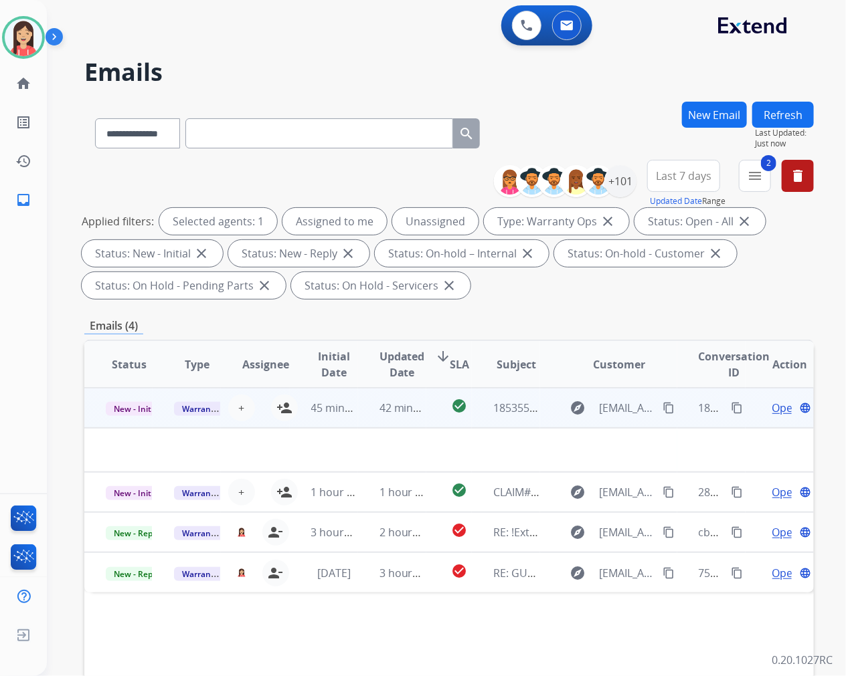
click at [362, 425] on td "42 minutes ago" at bounding box center [392, 408] width 68 height 40
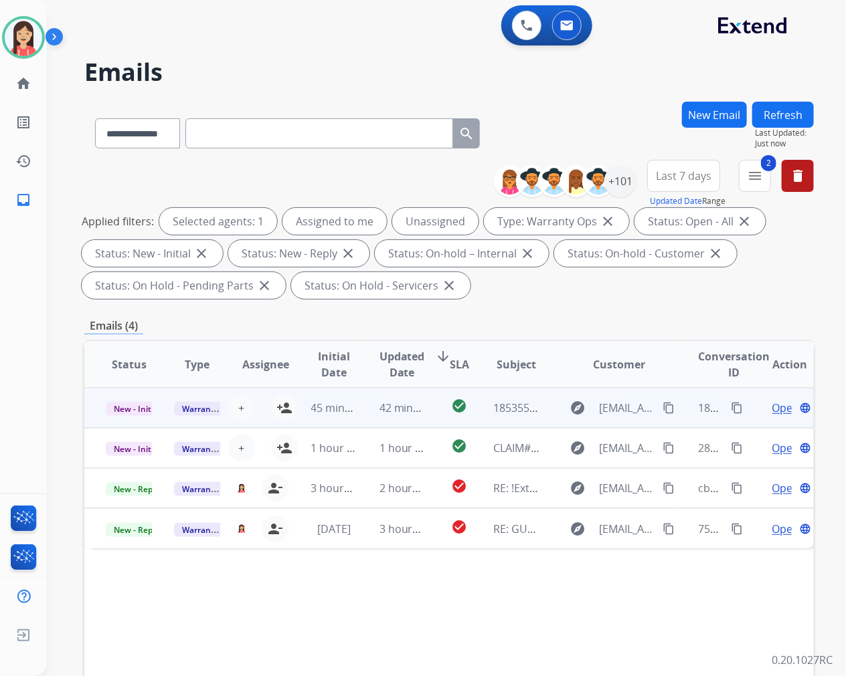
click at [359, 420] on td "42 minutes ago" at bounding box center [392, 408] width 68 height 40
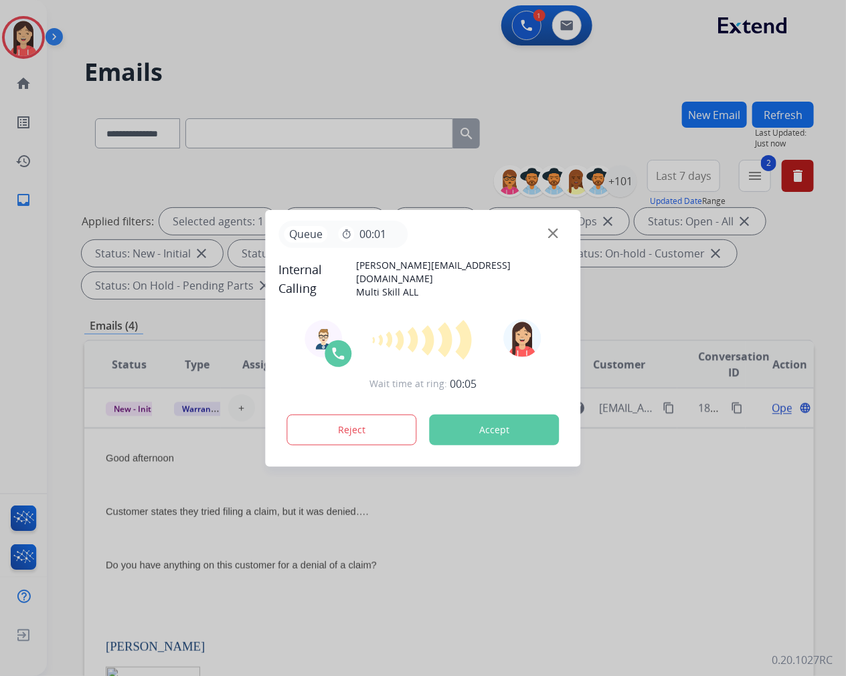
click at [517, 435] on button "Accept" at bounding box center [494, 430] width 130 height 31
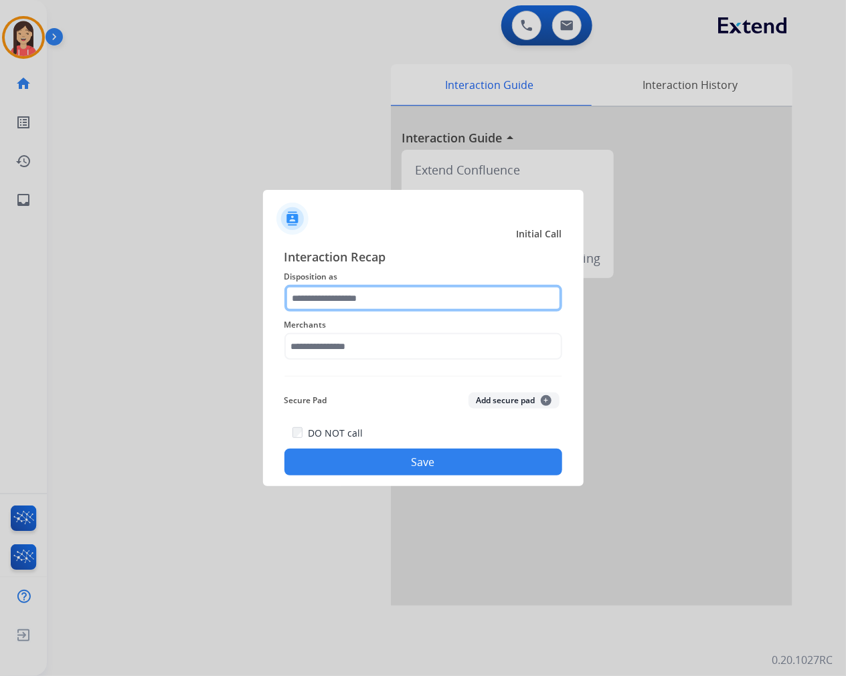
click at [349, 289] on input "text" at bounding box center [423, 298] width 278 height 27
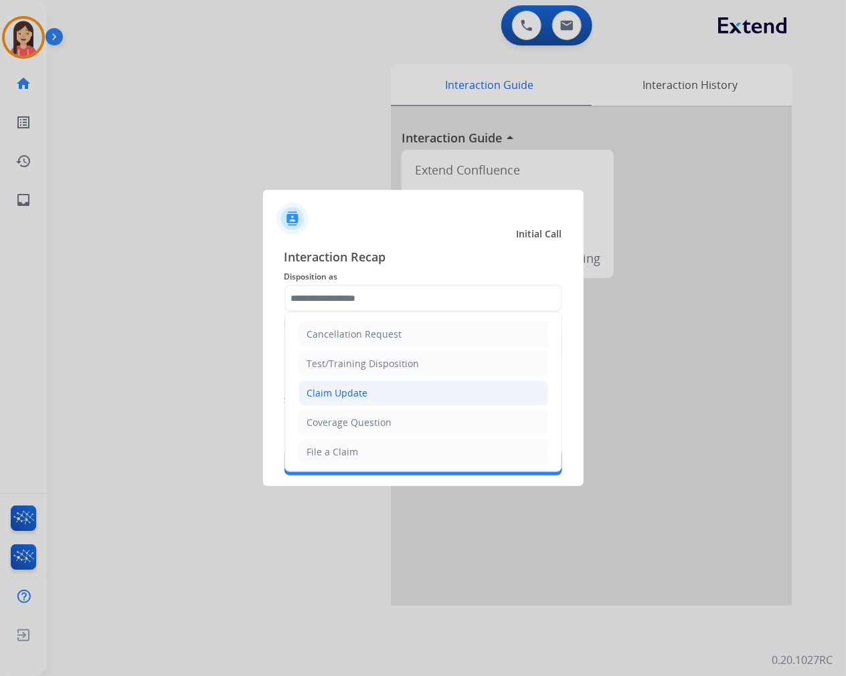
click at [342, 395] on div "Claim Update" at bounding box center [337, 393] width 61 height 13
type input "**********"
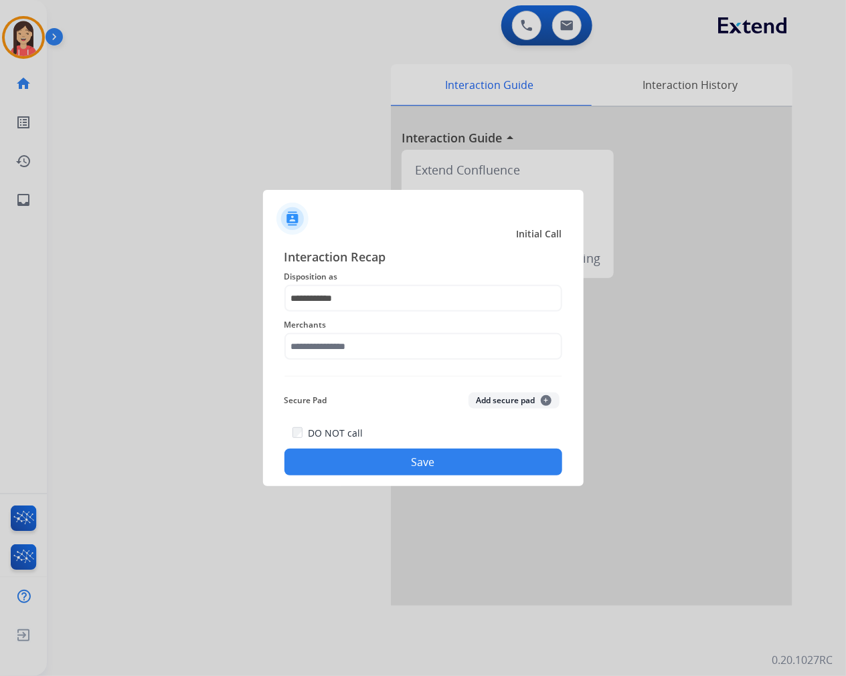
click at [346, 361] on div "Merchants" at bounding box center [423, 339] width 278 height 54
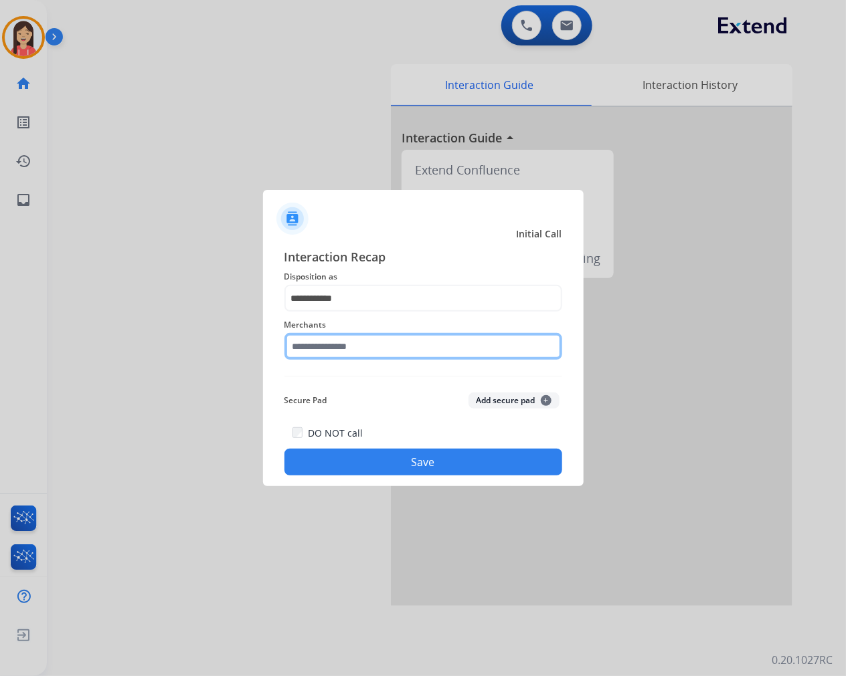
click at [355, 346] on input "text" at bounding box center [423, 346] width 278 height 27
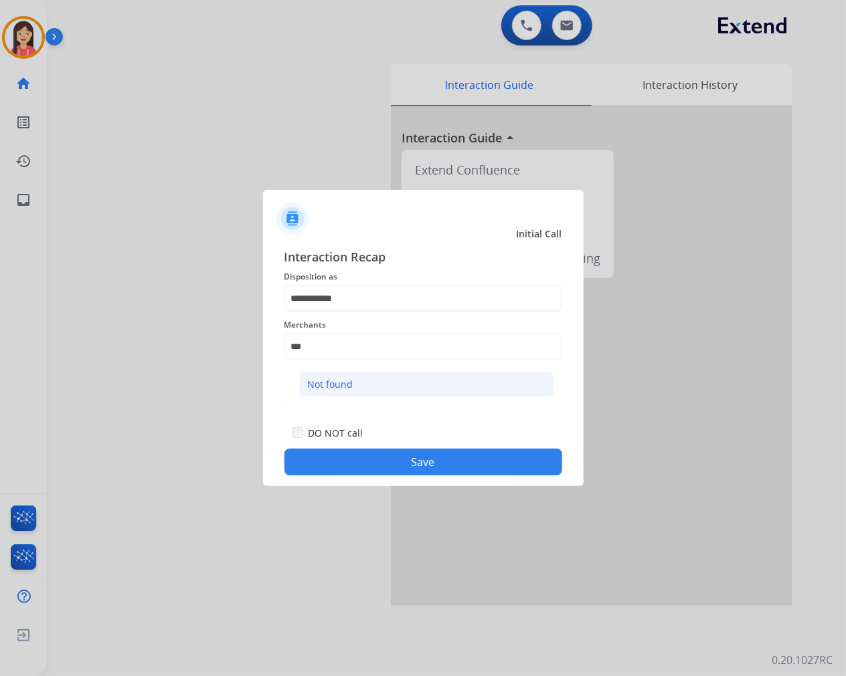
click at [365, 376] on li "Not found" at bounding box center [426, 384] width 255 height 25
type input "*********"
click at [418, 463] on button "Save" at bounding box center [423, 462] width 278 height 27
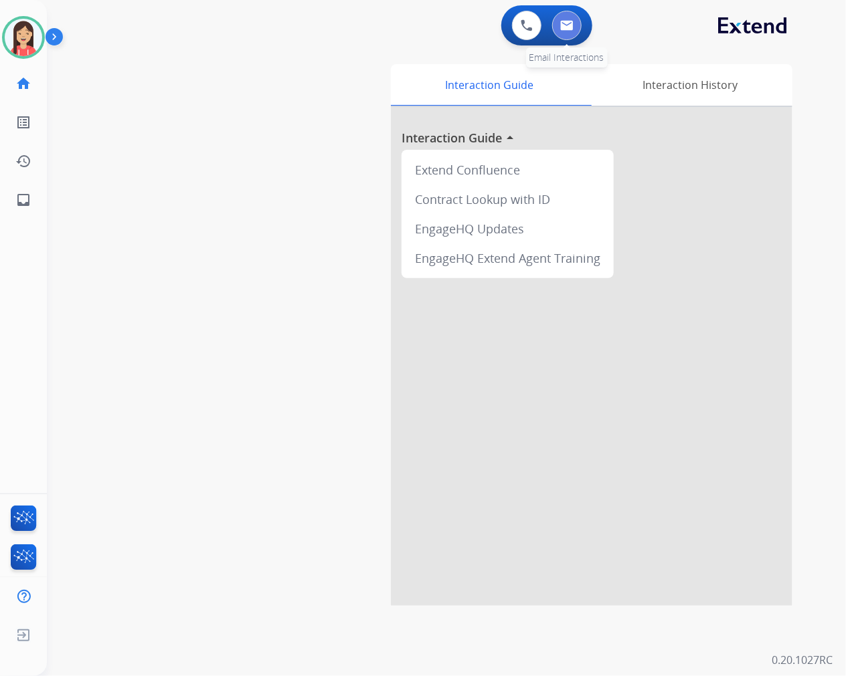
click at [565, 29] on img at bounding box center [566, 25] width 13 height 11
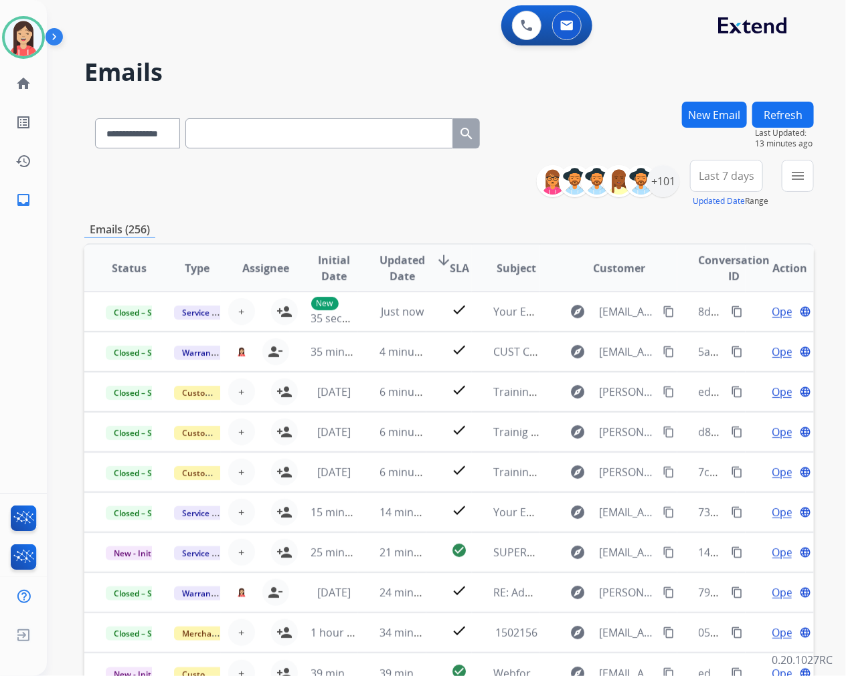
click at [429, 185] on div "**********" at bounding box center [448, 184] width 729 height 48
click at [789, 111] on button "Refresh" at bounding box center [783, 115] width 62 height 26
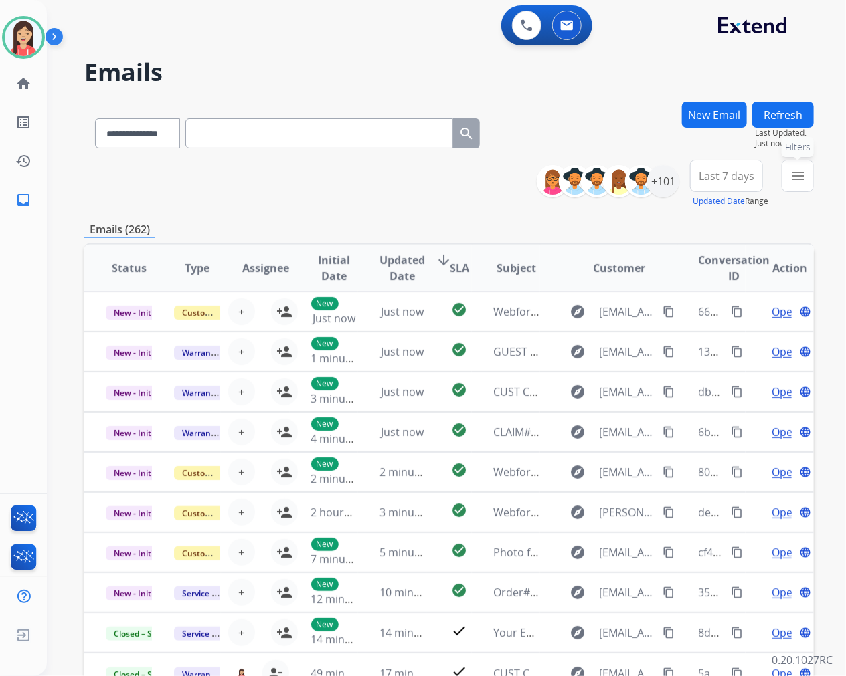
click at [795, 183] on mat-icon "menu" at bounding box center [797, 176] width 16 height 16
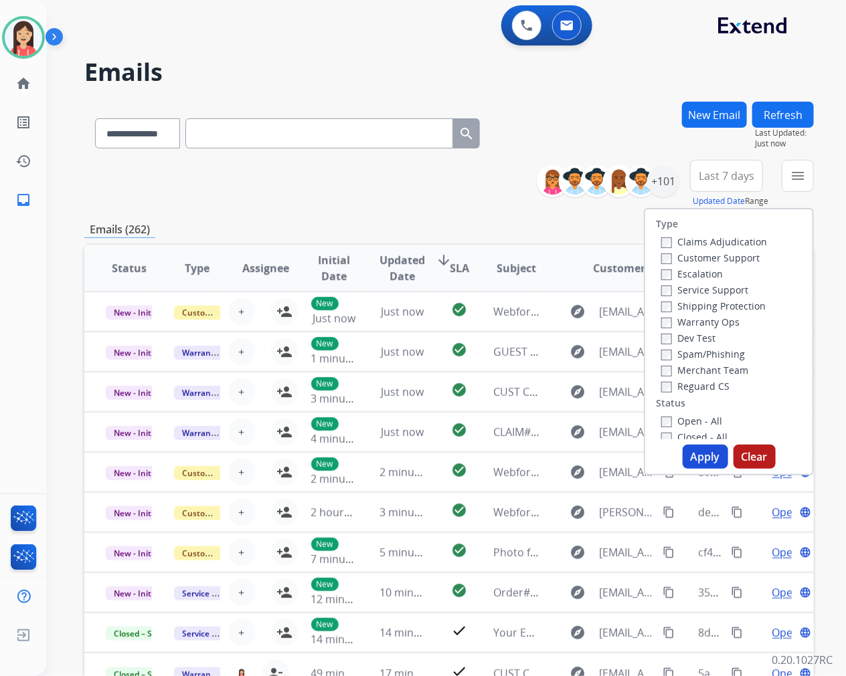
click at [663, 316] on label "Warranty Ops" at bounding box center [700, 322] width 78 height 13
click at [696, 456] on button "Apply" at bounding box center [704, 457] width 45 height 24
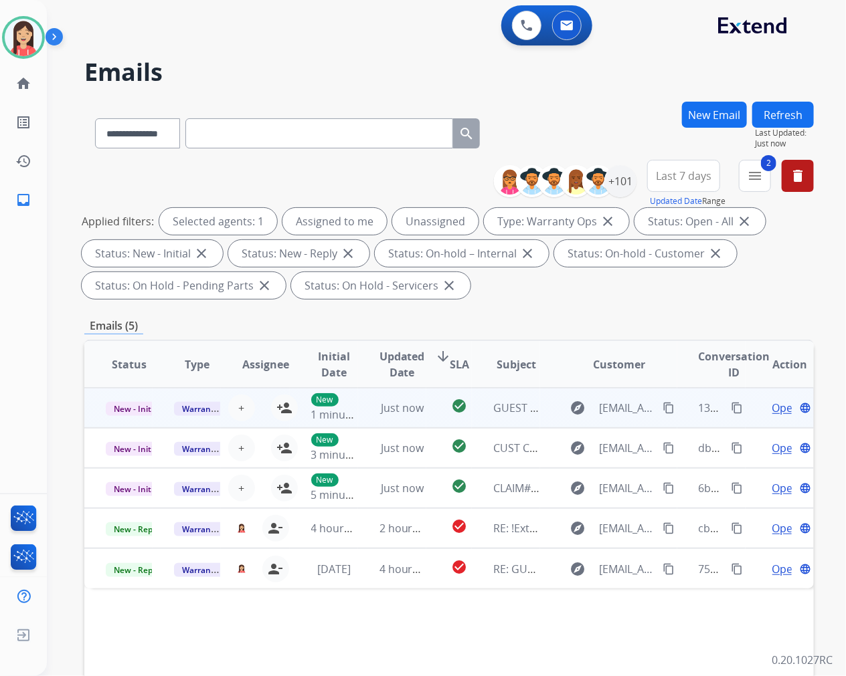
click at [373, 420] on td "Just now" at bounding box center [392, 408] width 68 height 40
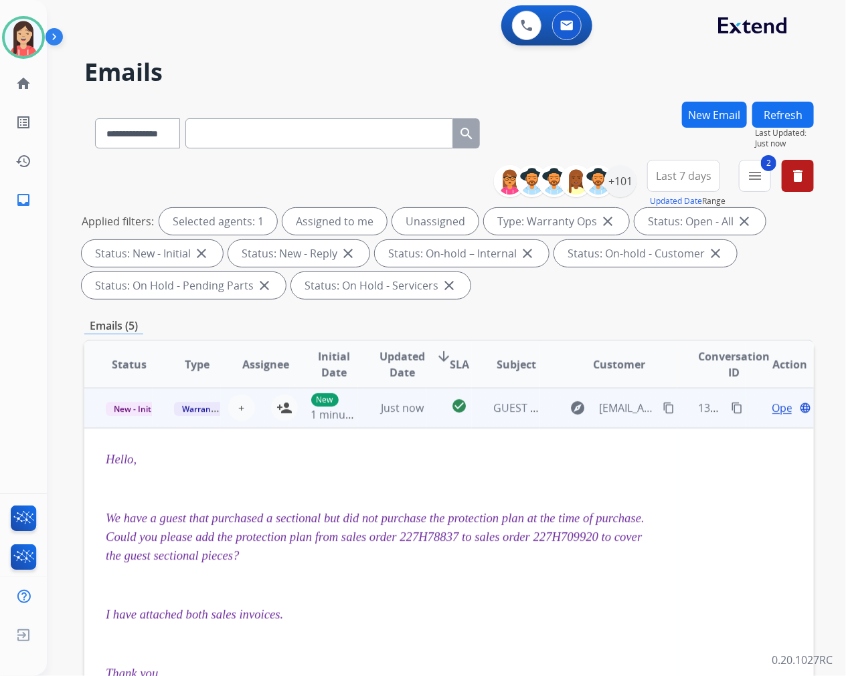
click at [369, 417] on td "Just now" at bounding box center [392, 408] width 68 height 40
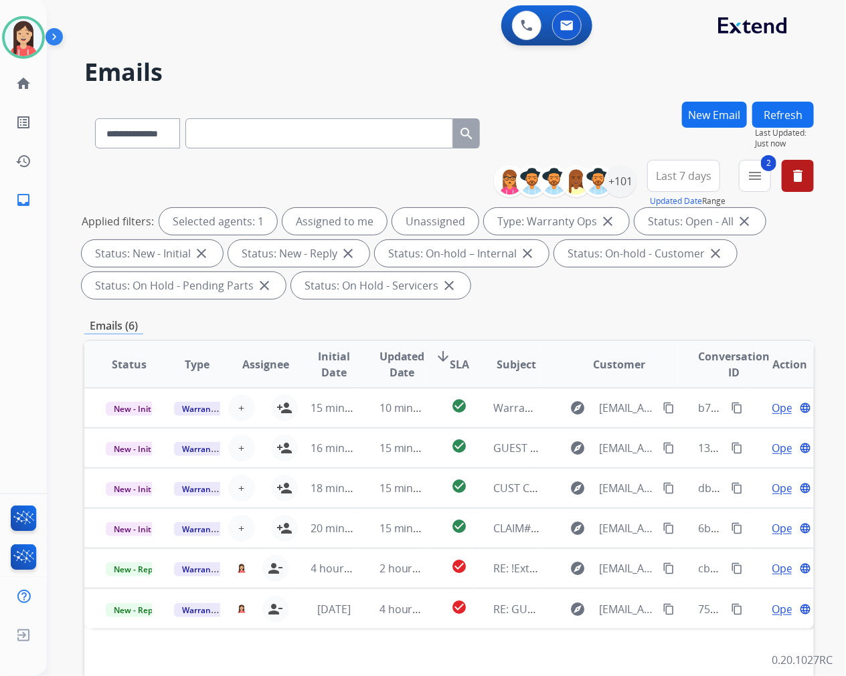
click at [770, 117] on button "Refresh" at bounding box center [783, 115] width 62 height 26
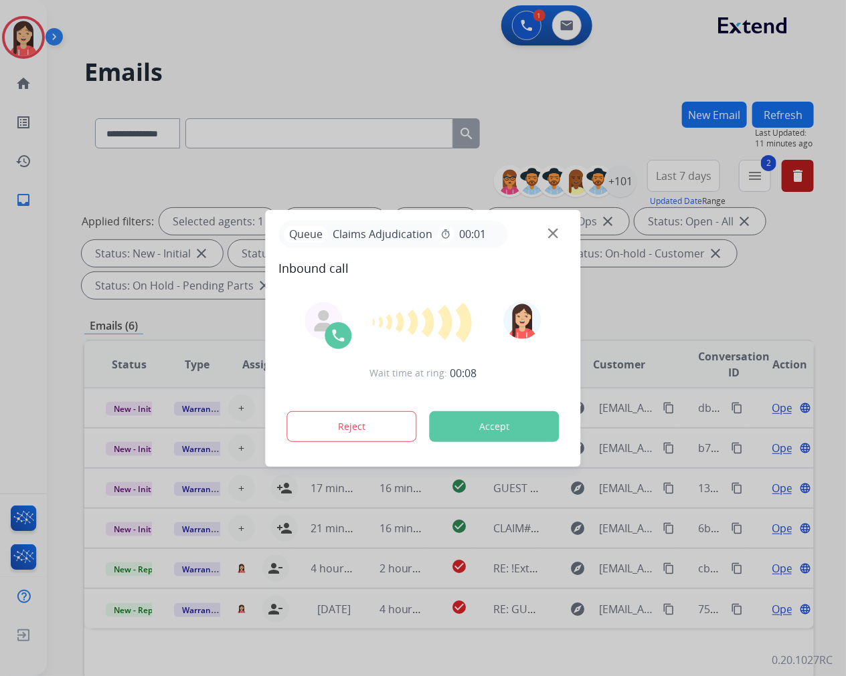
click at [492, 431] on button "Accept" at bounding box center [494, 426] width 130 height 31
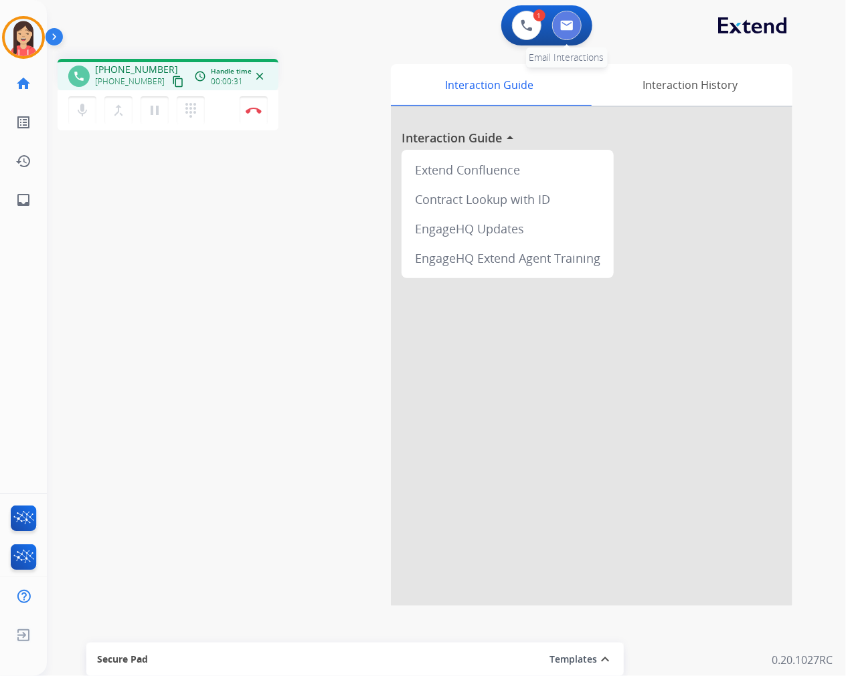
click at [567, 23] on img at bounding box center [566, 25] width 13 height 11
select select "**********"
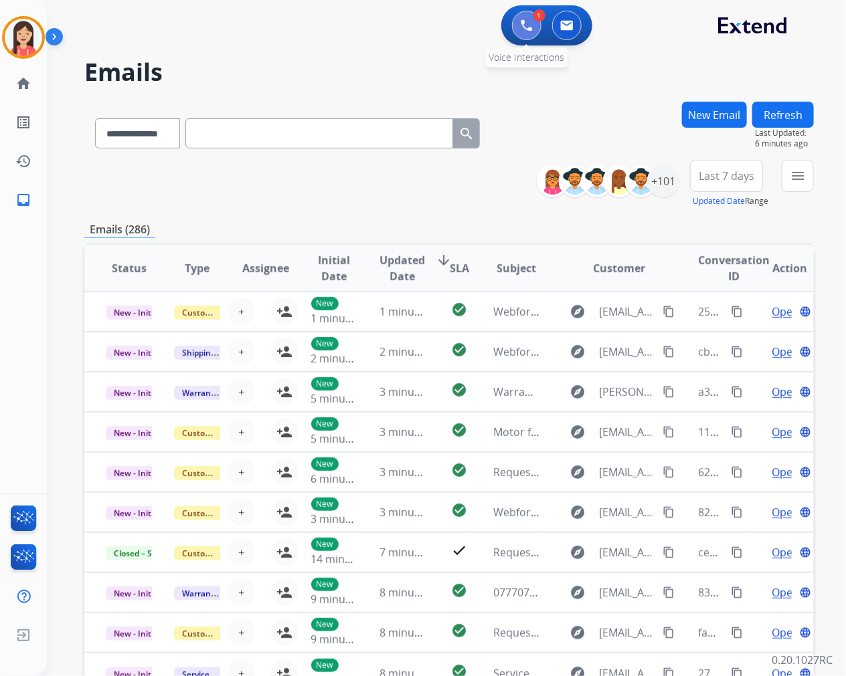
click at [529, 31] on button at bounding box center [526, 25] width 29 height 29
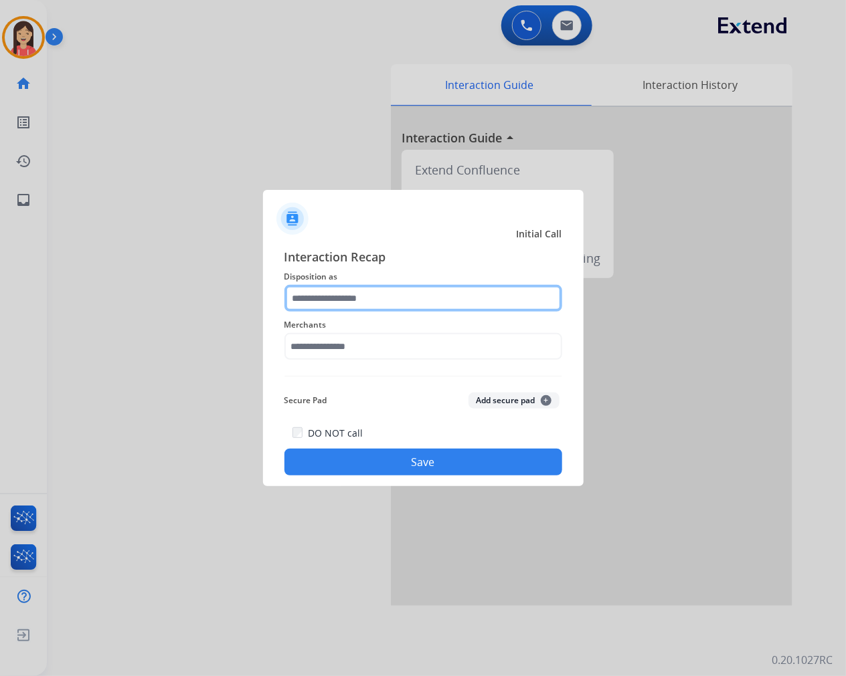
click at [409, 306] on input "text" at bounding box center [423, 298] width 278 height 27
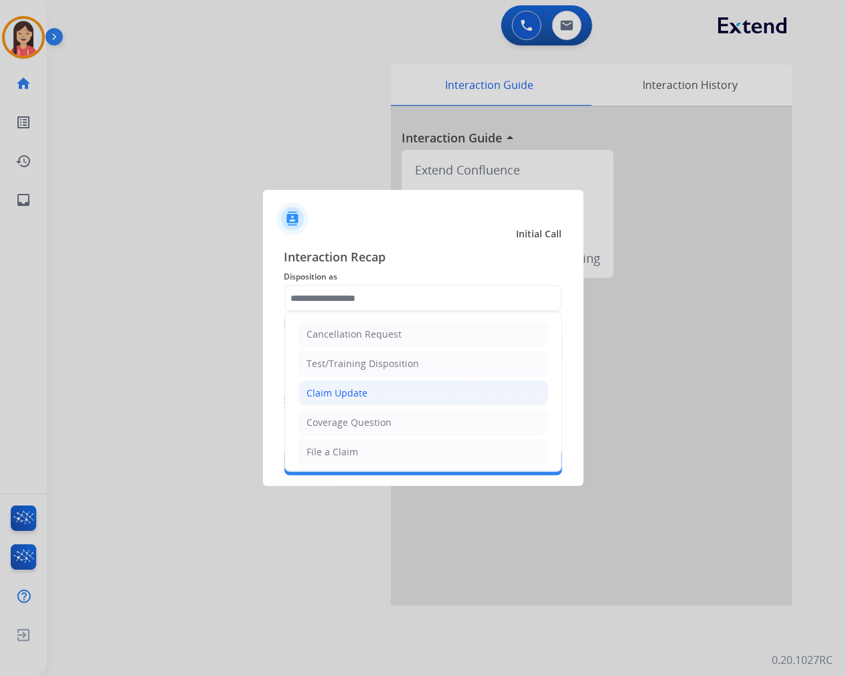
click at [378, 389] on li "Claim Update" at bounding box center [423, 393] width 250 height 25
type input "**********"
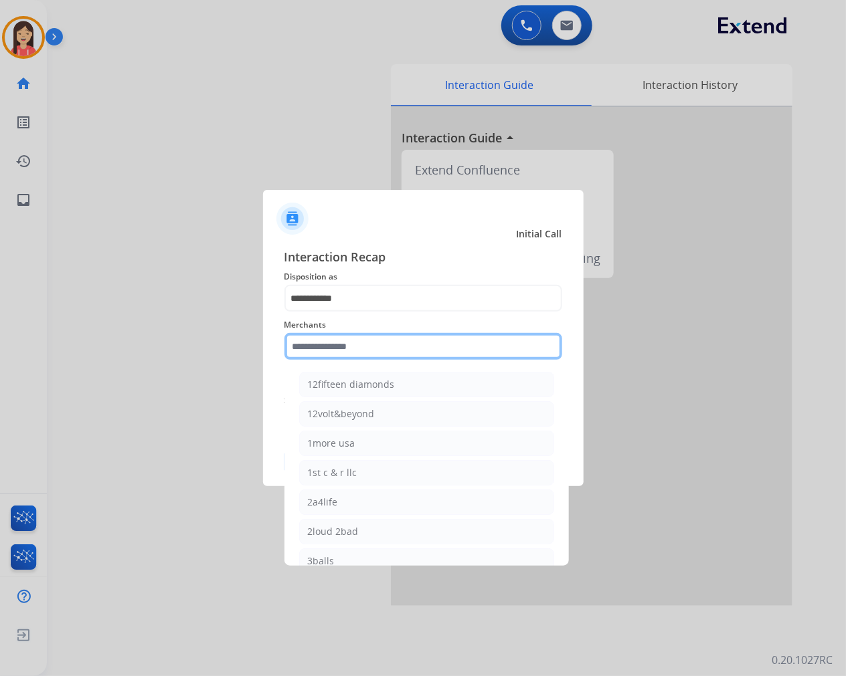
click at [395, 342] on input "text" at bounding box center [423, 346] width 278 height 27
type input "*"
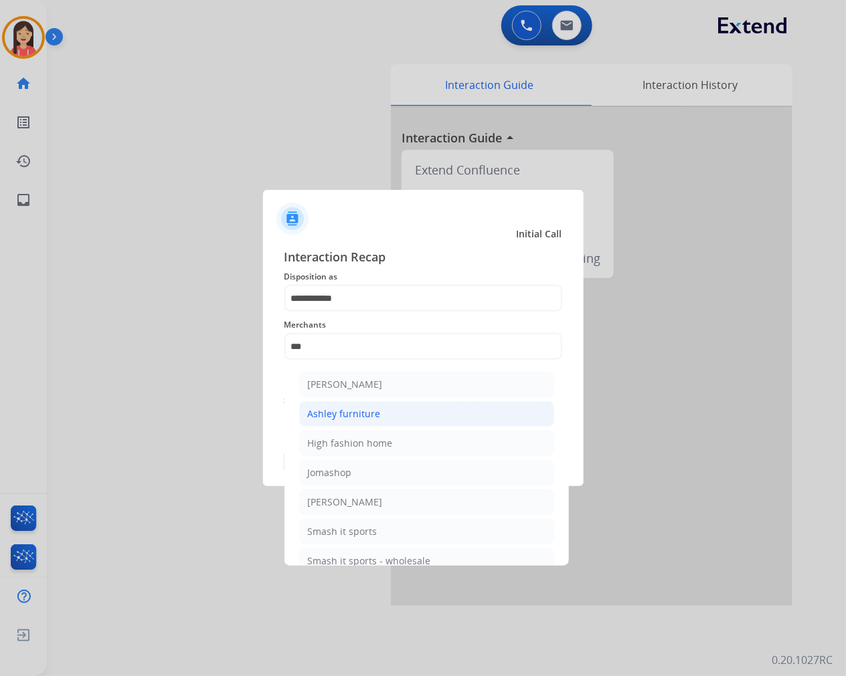
click at [377, 413] on div "Ashley furniture" at bounding box center [344, 413] width 73 height 13
type input "**********"
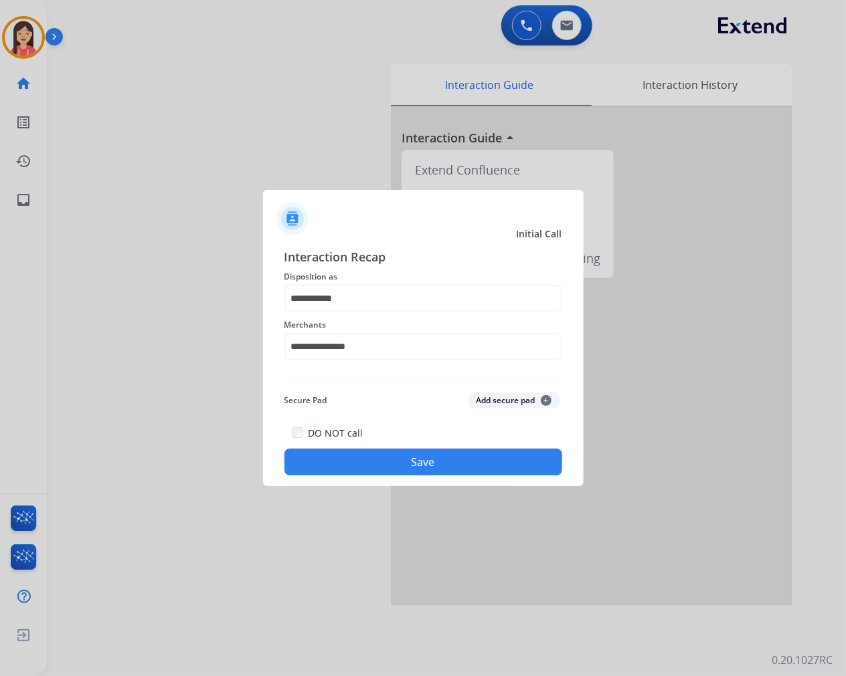
click at [376, 458] on button "Save" at bounding box center [423, 462] width 278 height 27
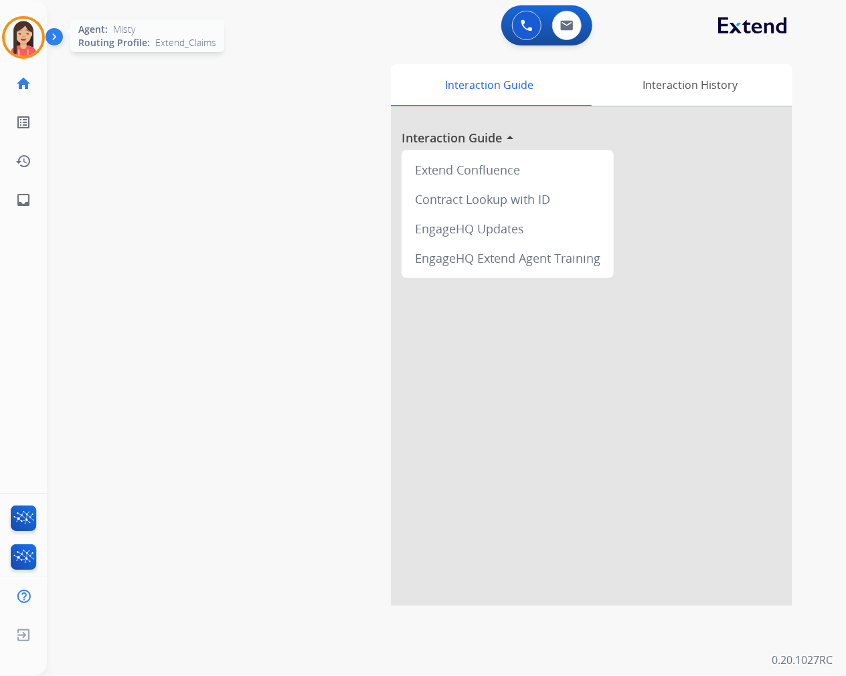
click at [25, 49] on img at bounding box center [23, 37] width 37 height 37
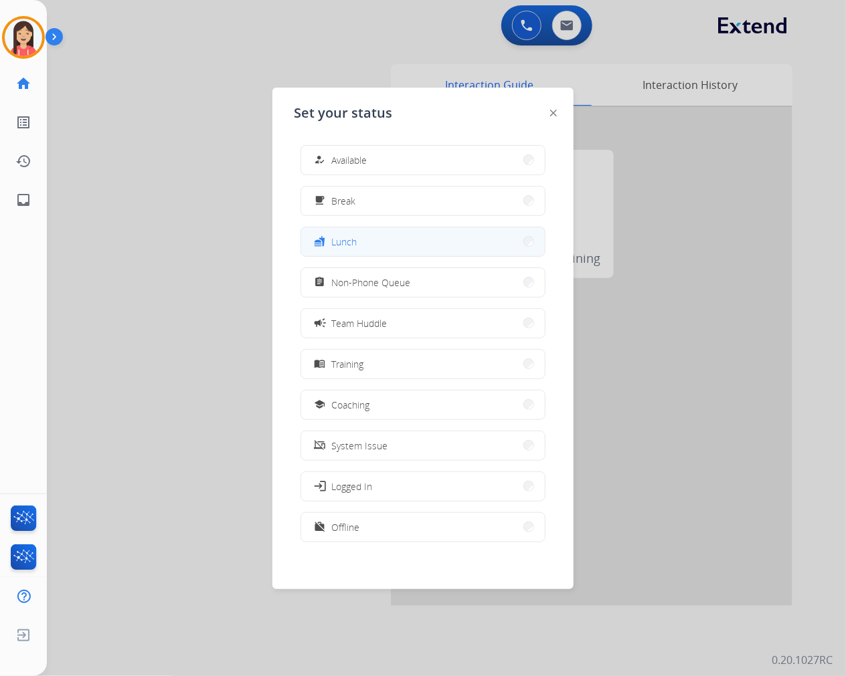
click at [415, 235] on button "fastfood Lunch" at bounding box center [422, 241] width 243 height 29
